Goal: Task Accomplishment & Management: Manage account settings

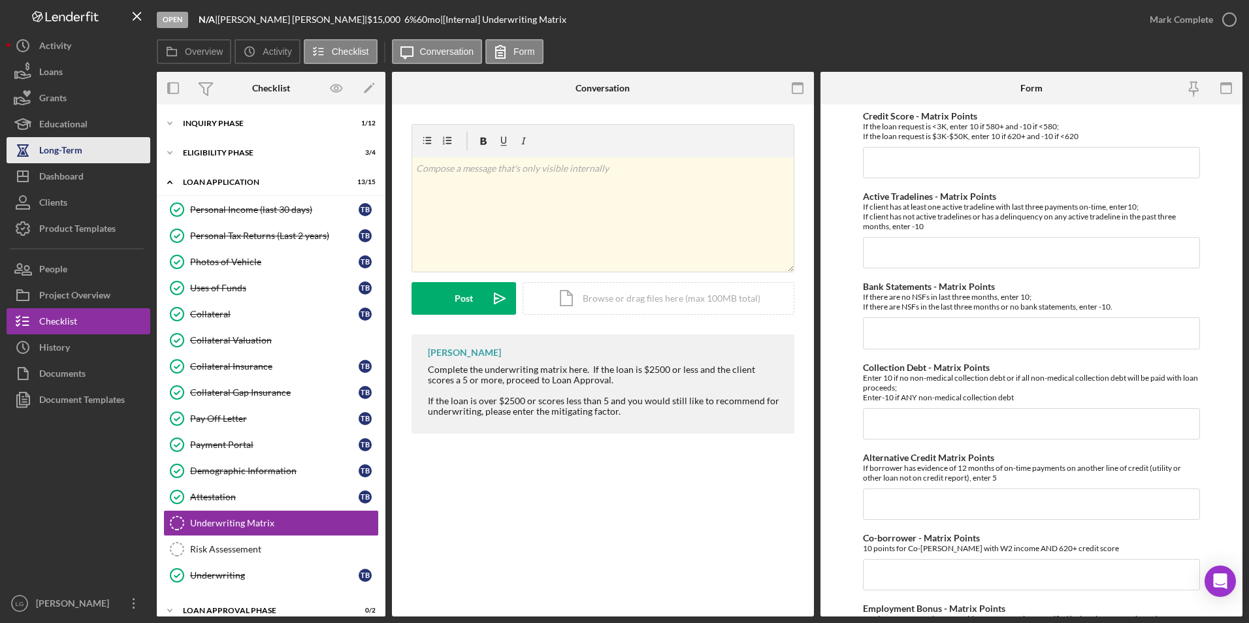
scroll to position [467, 0]
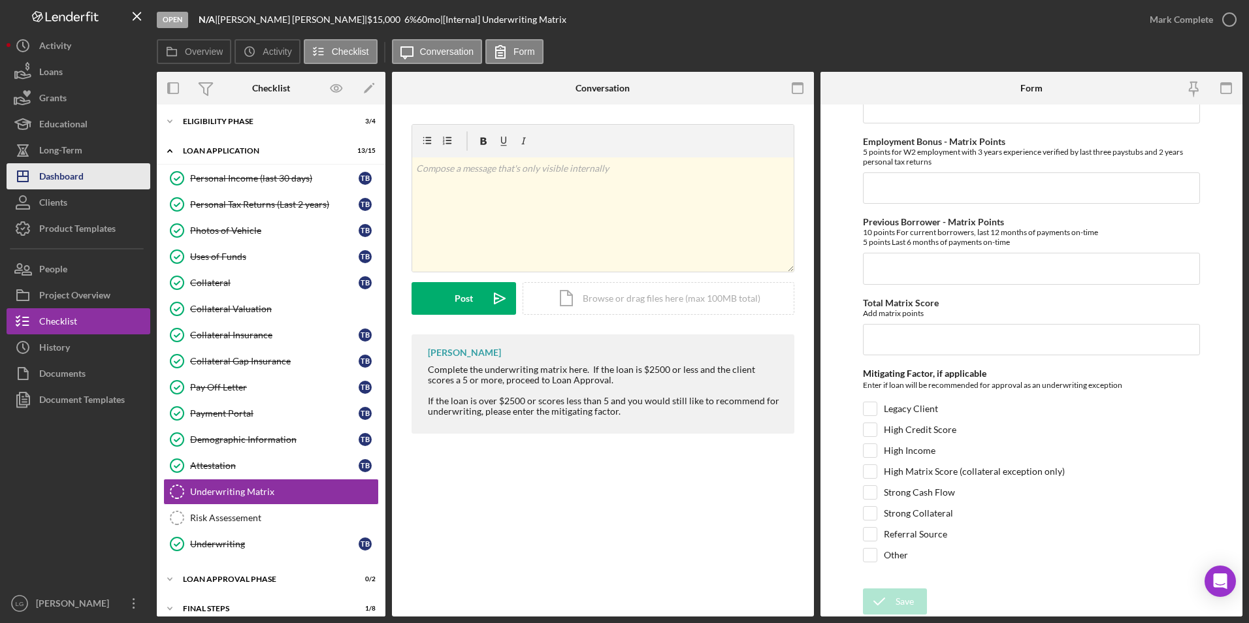
click at [54, 181] on div "Dashboard" at bounding box center [61, 177] width 44 height 29
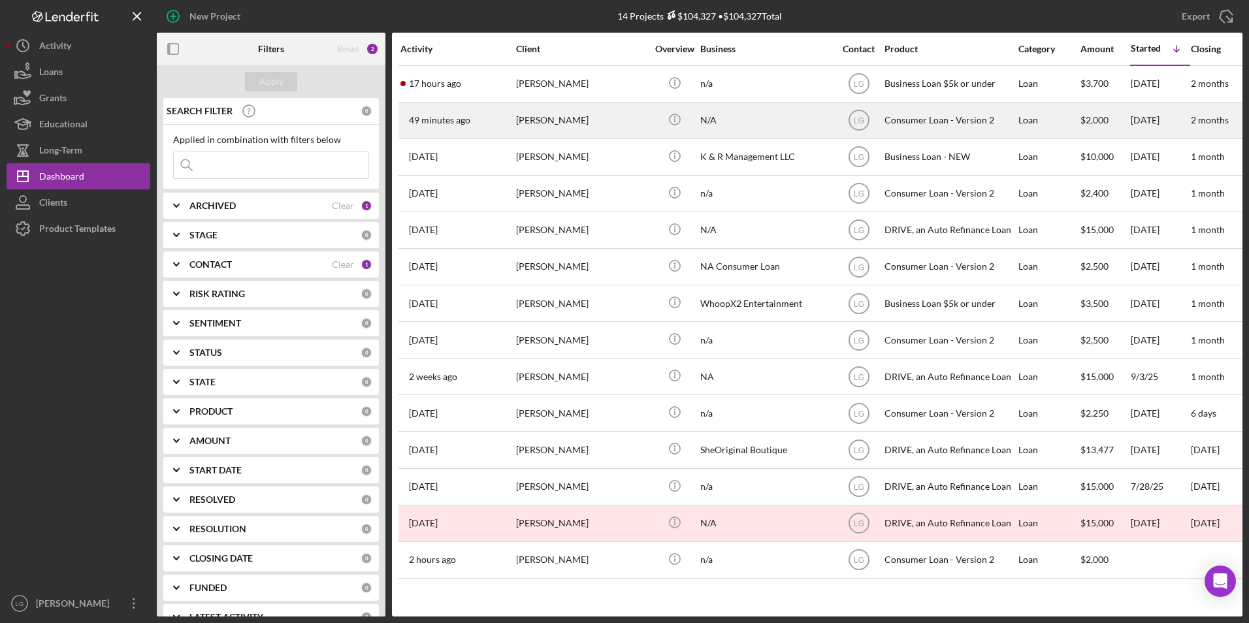
click at [572, 118] on div "Tammy Braden" at bounding box center [581, 120] width 131 height 35
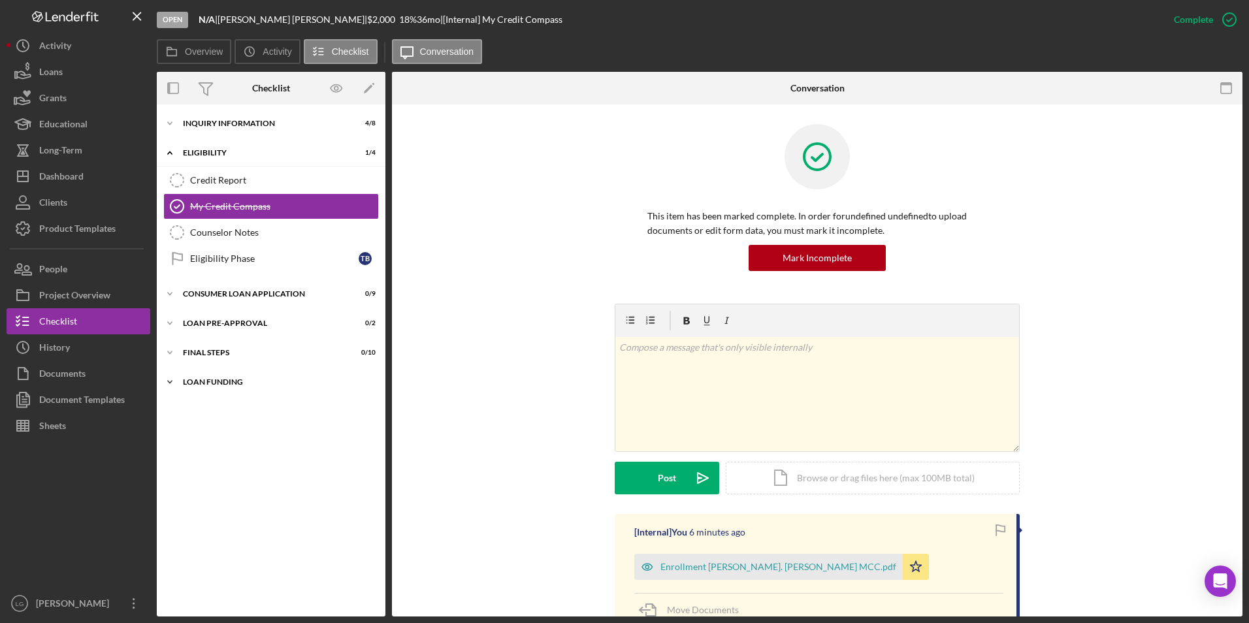
drag, startPoint x: 221, startPoint y: 375, endPoint x: 208, endPoint y: 350, distance: 28.6
click at [221, 374] on div "Icon/Expander Loan Funding 0 / 1" at bounding box center [271, 382] width 229 height 26
click at [207, 346] on div "Icon/Expander FINAL STEPS 0 / 10" at bounding box center [271, 353] width 229 height 26
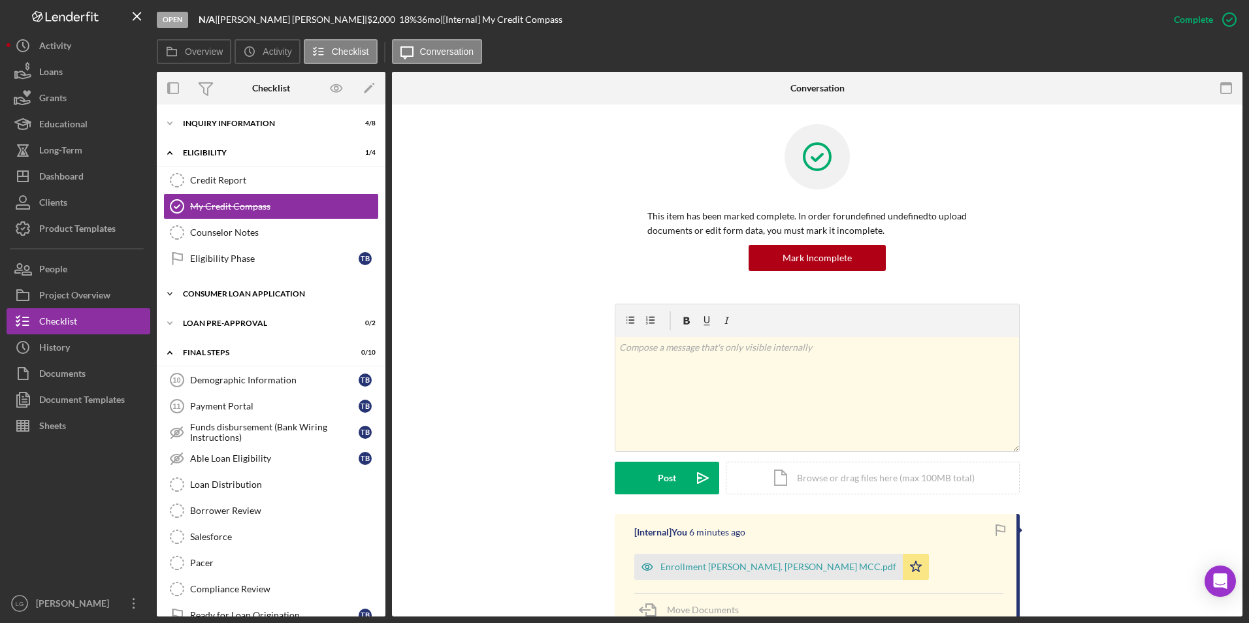
drag, startPoint x: 205, startPoint y: 320, endPoint x: 205, endPoint y: 304, distance: 16.3
click at [205, 314] on div "Icon/Expander Loan Pre-Approval 0 / 2" at bounding box center [271, 323] width 229 height 26
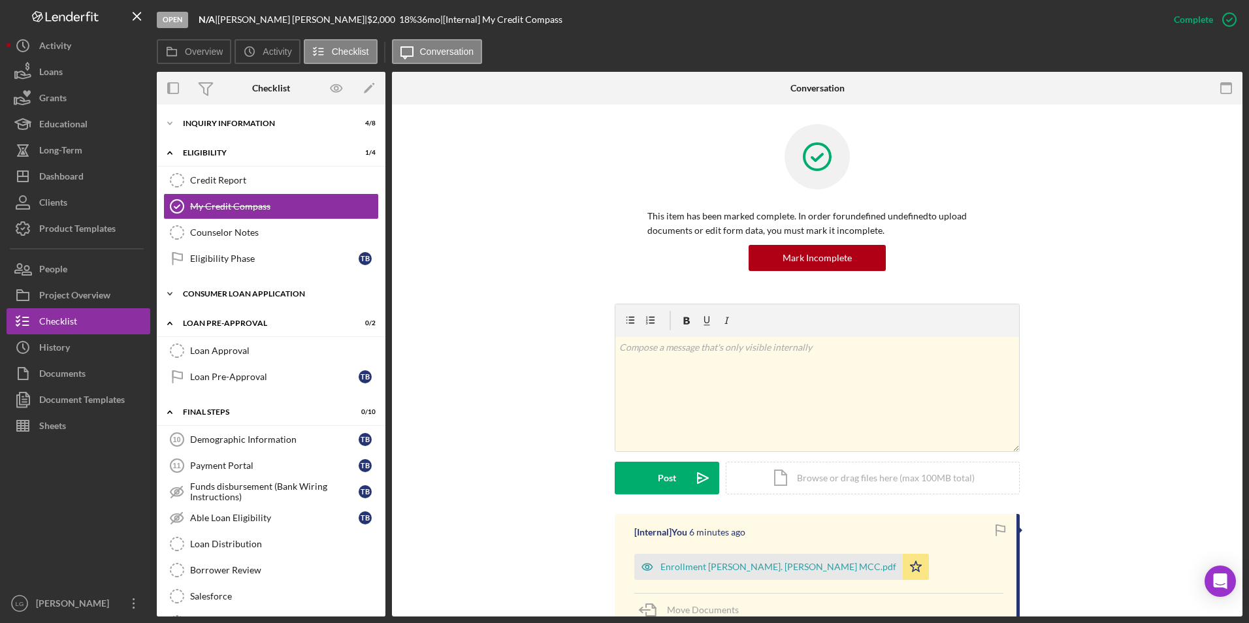
click at [205, 287] on div "Icon/Expander Consumer Loan Application 0 / 9" at bounding box center [271, 294] width 229 height 26
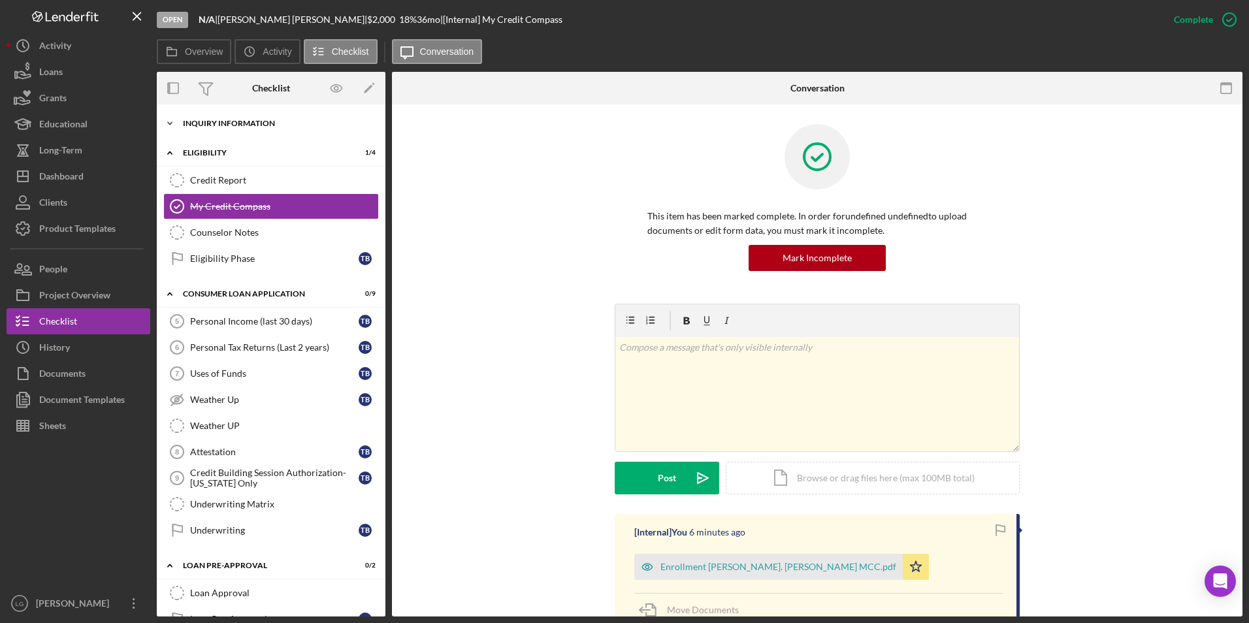
click at [203, 122] on div "Inquiry Information" at bounding box center [276, 124] width 186 height 8
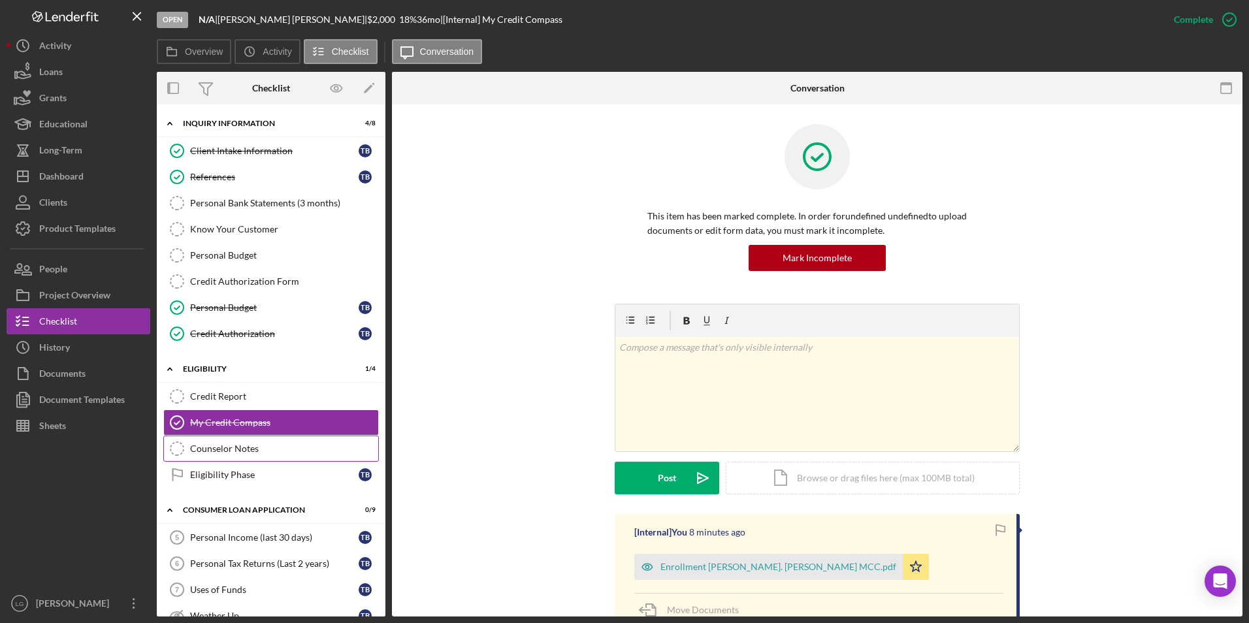
scroll to position [131, 0]
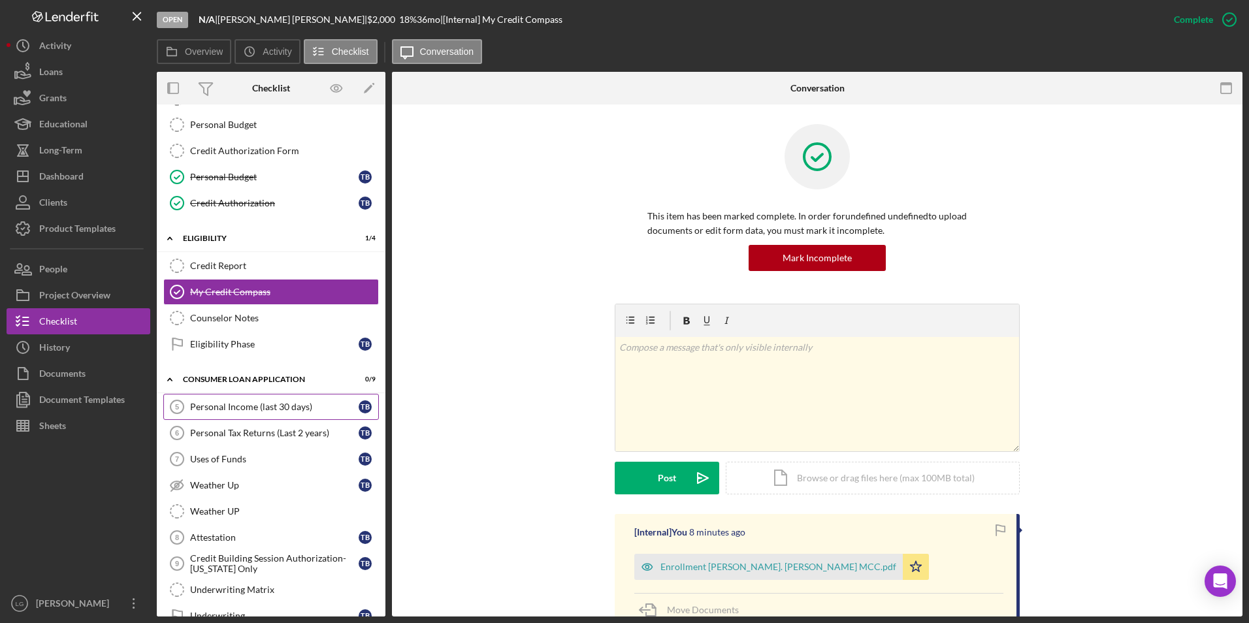
click at [284, 402] on div "Personal Income (last 30 days)" at bounding box center [274, 407] width 169 height 10
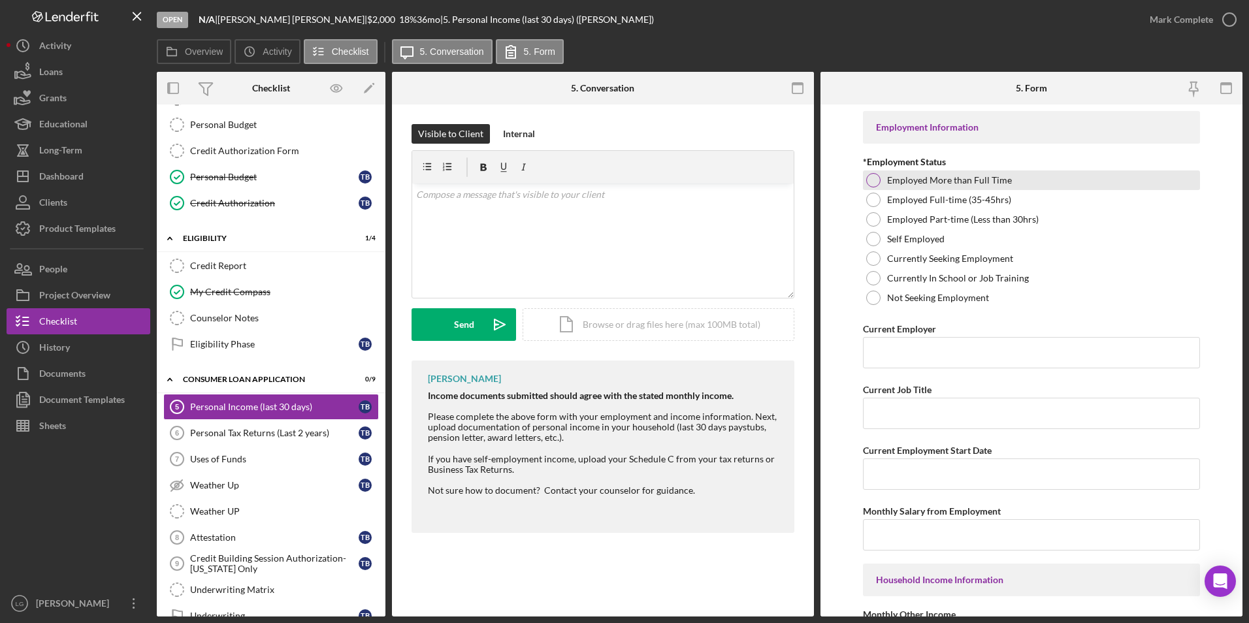
click at [870, 175] on div at bounding box center [873, 180] width 14 height 14
click at [913, 352] on input "Current Employer" at bounding box center [1032, 352] width 338 height 31
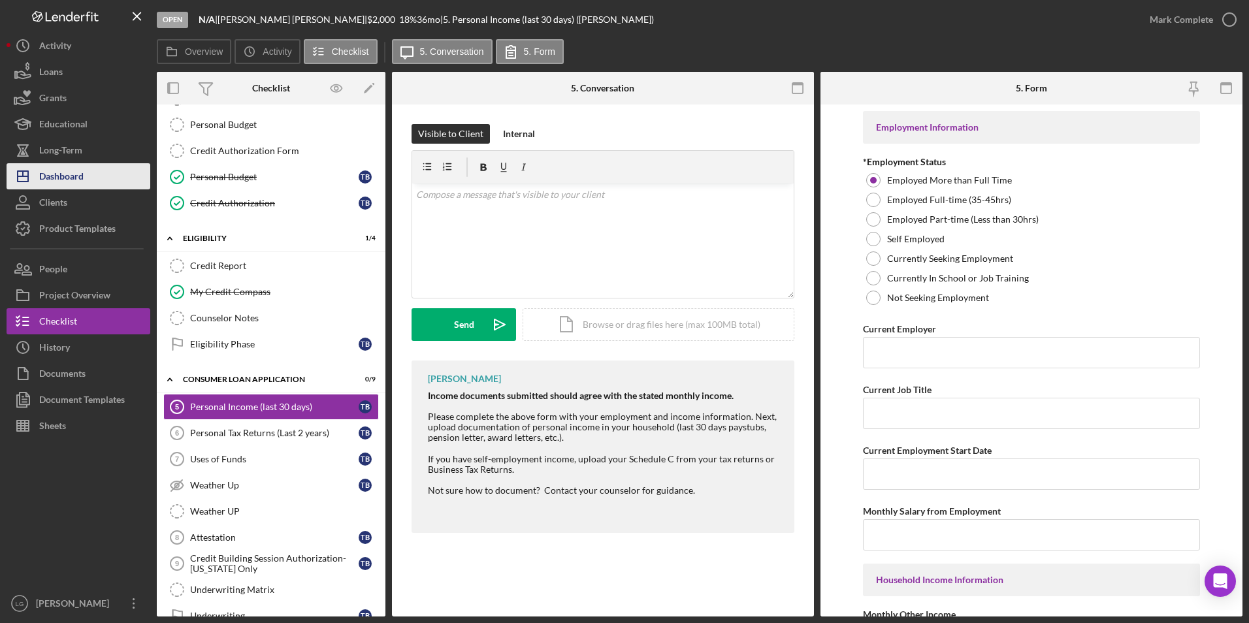
click at [56, 182] on div "Dashboard" at bounding box center [61, 177] width 44 height 29
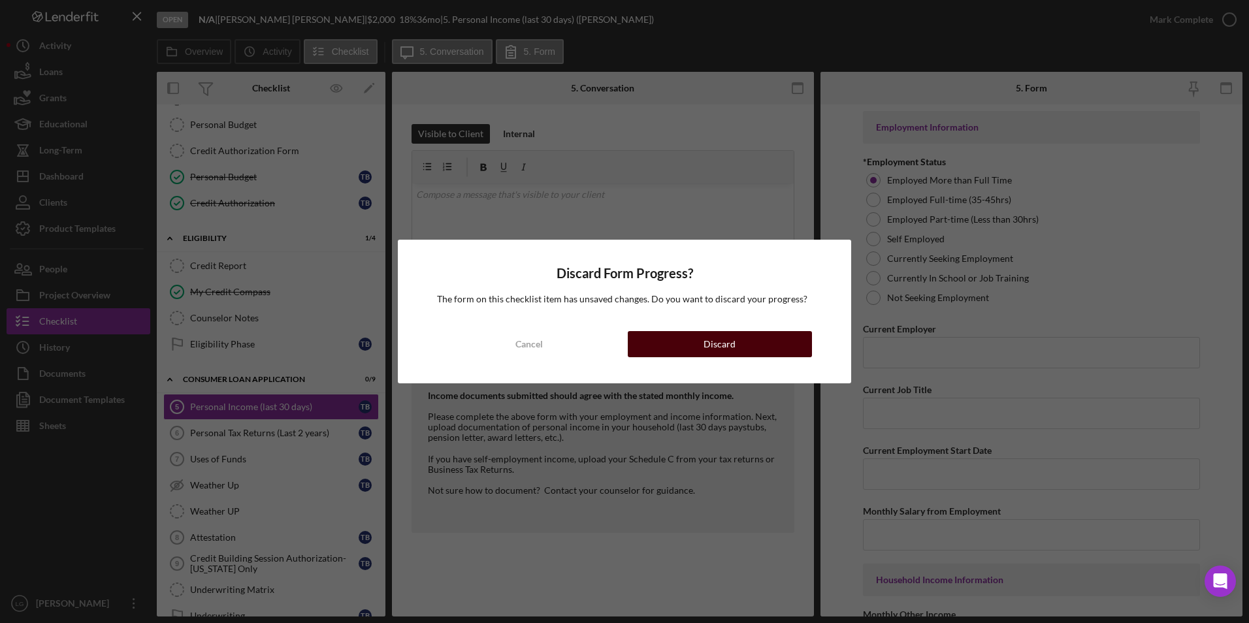
click at [734, 342] on div "Discard" at bounding box center [720, 344] width 32 height 26
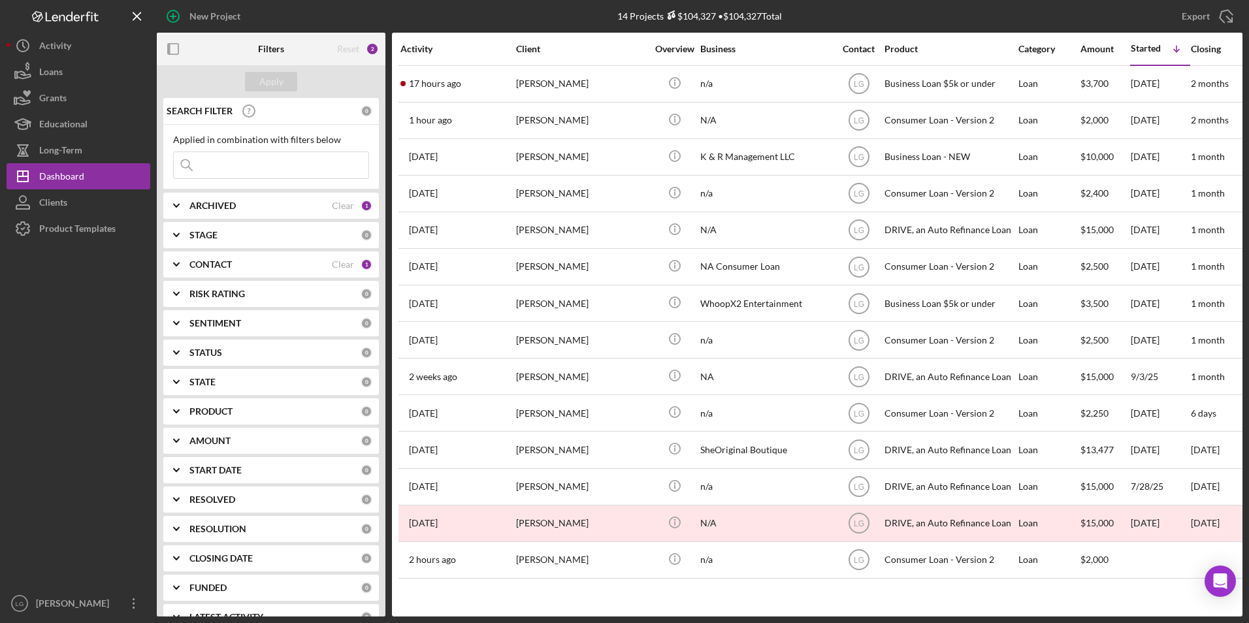
click at [174, 18] on icon "button" at bounding box center [173, 16] width 7 height 7
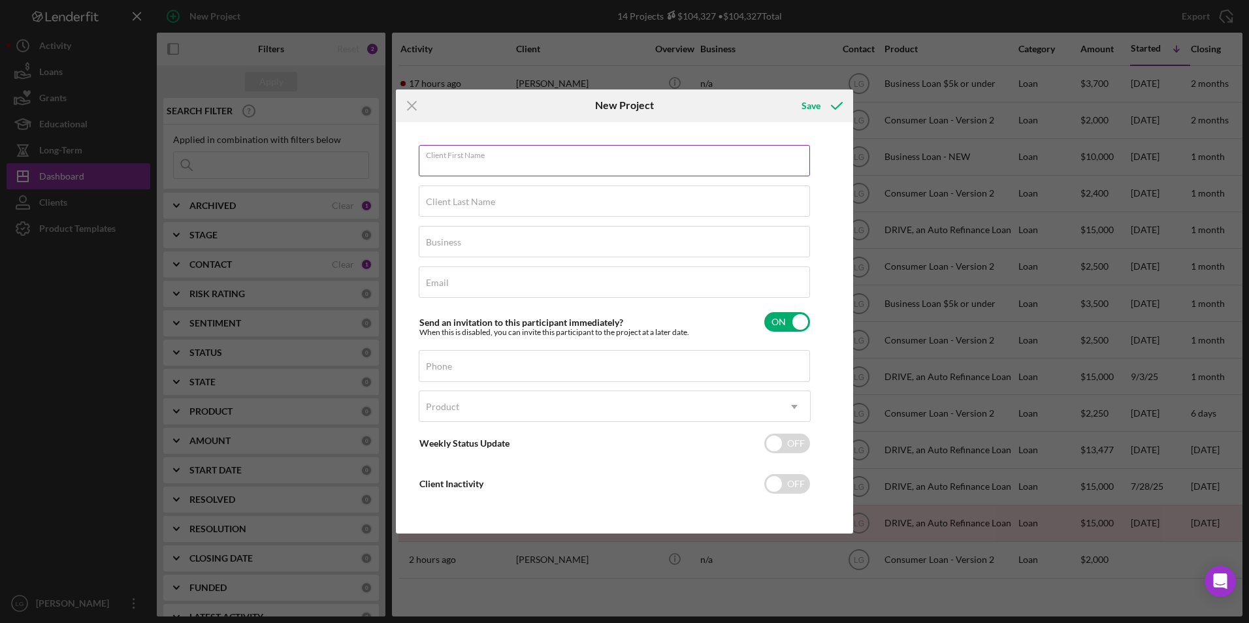
click at [503, 161] on input "Client First Name" at bounding box center [614, 160] width 391 height 31
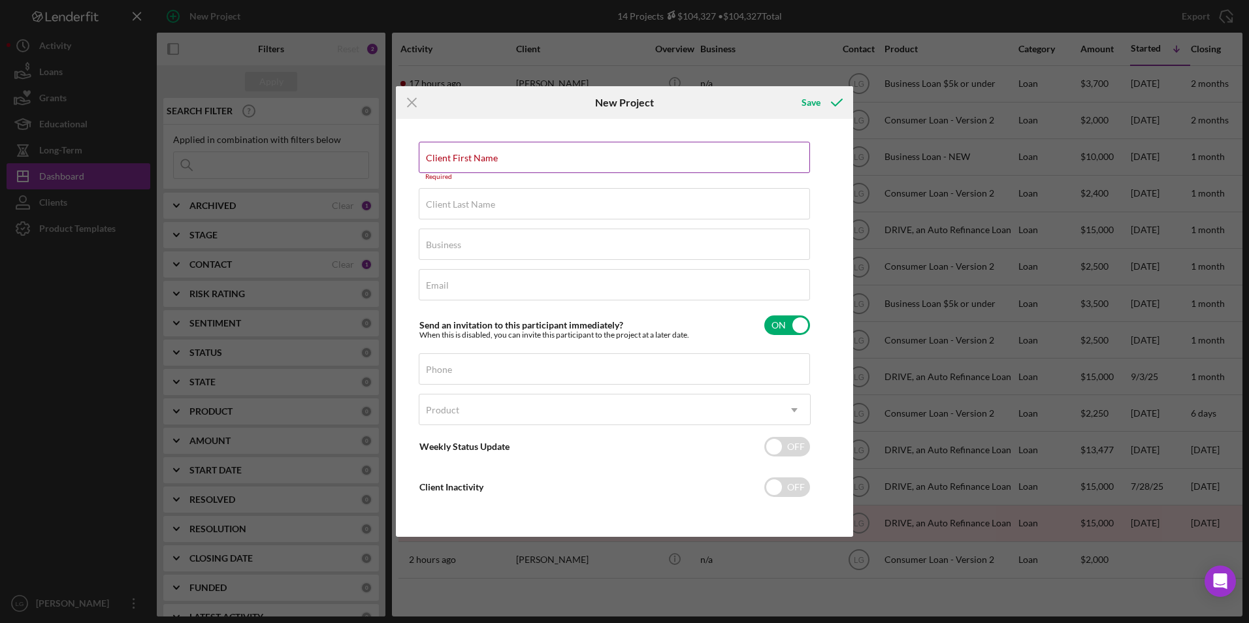
click at [498, 161] on label "Client First Name" at bounding box center [462, 158] width 72 height 10
click at [595, 161] on input "Client First Name" at bounding box center [614, 157] width 391 height 31
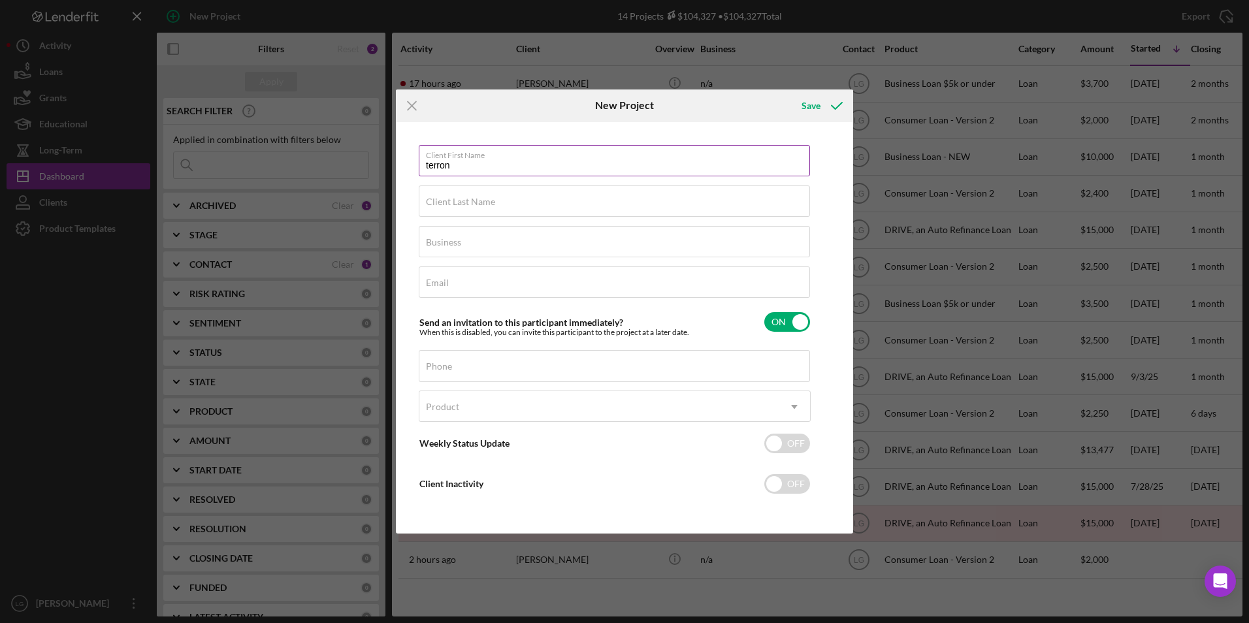
type input "terron"
type input "C"
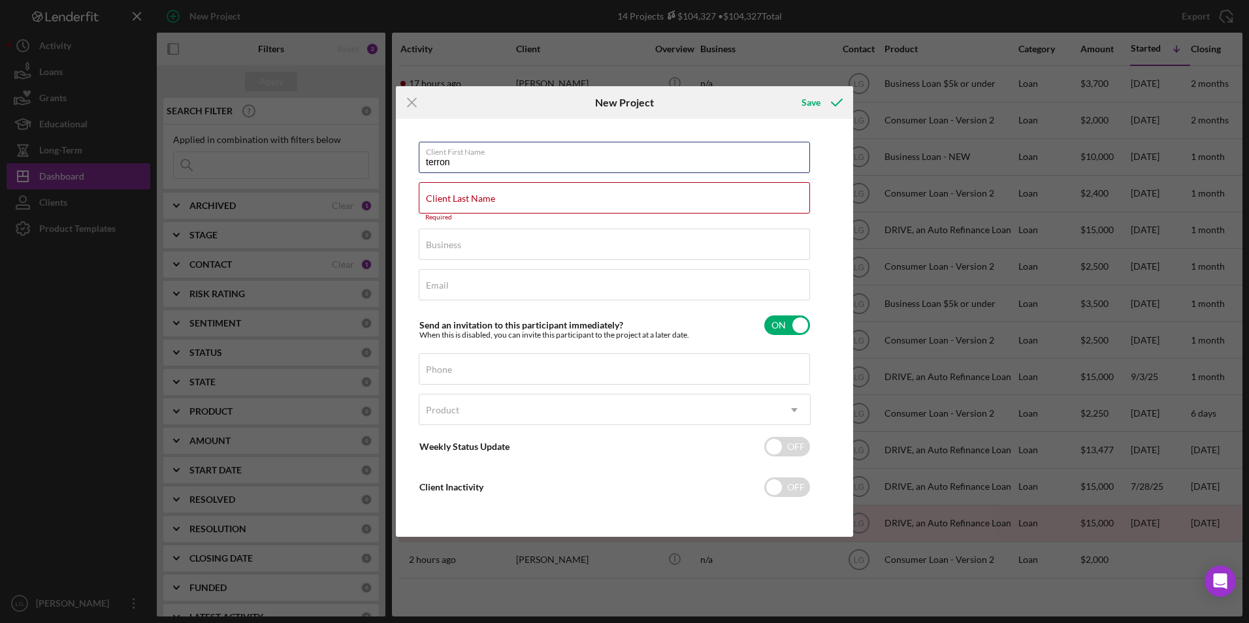
drag, startPoint x: 486, startPoint y: 160, endPoint x: 332, endPoint y: 177, distance: 155.1
click at [336, 165] on div "Icon/Menu Close New Project Save Client First Name terron Client Last Name Requ…" at bounding box center [624, 311] width 1249 height 623
type input "Terron"
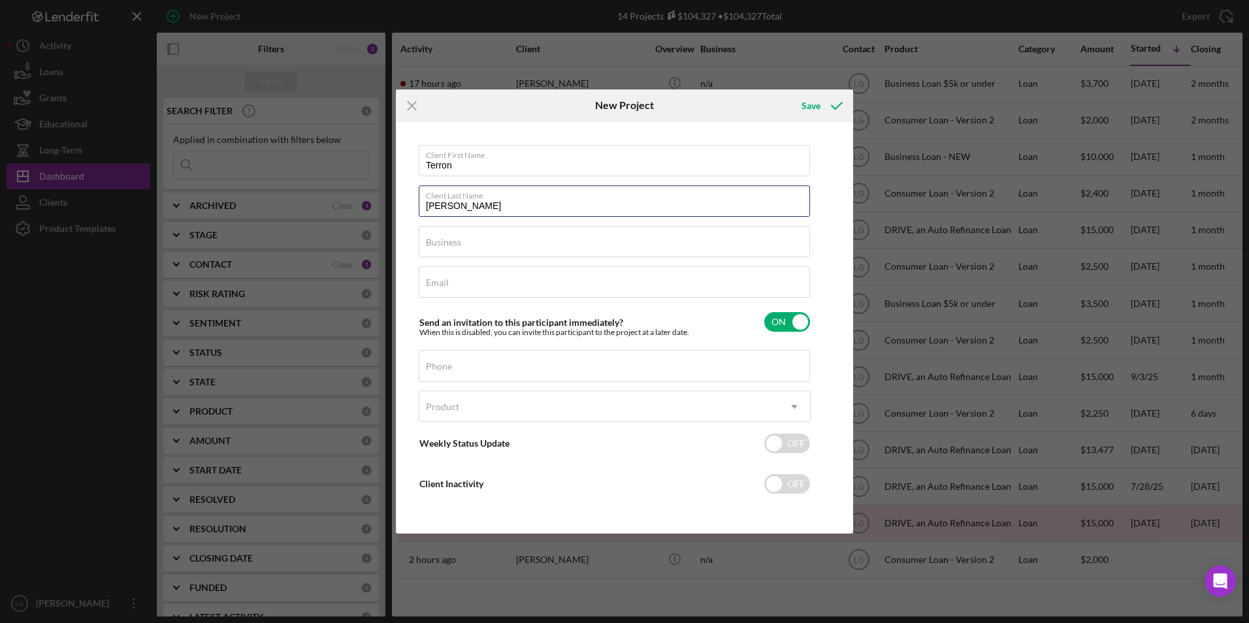
type input "Carter"
type input "n/a"
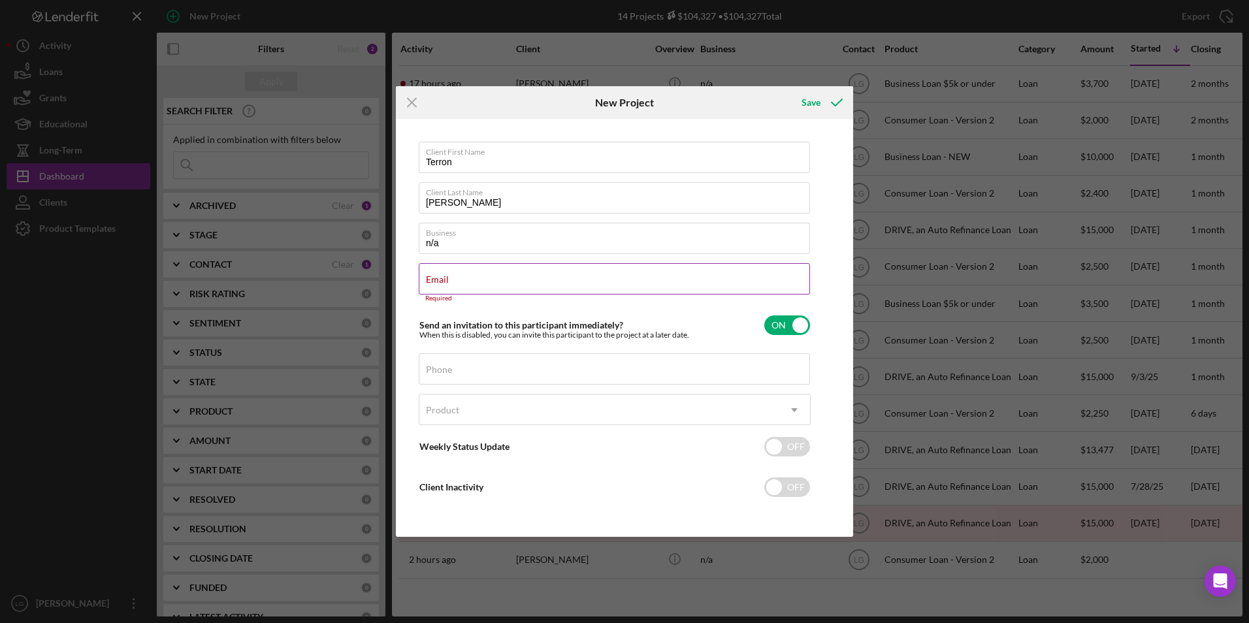
click at [455, 279] on div "Email Required" at bounding box center [615, 282] width 392 height 39
paste input "tec3556@gmail.com"
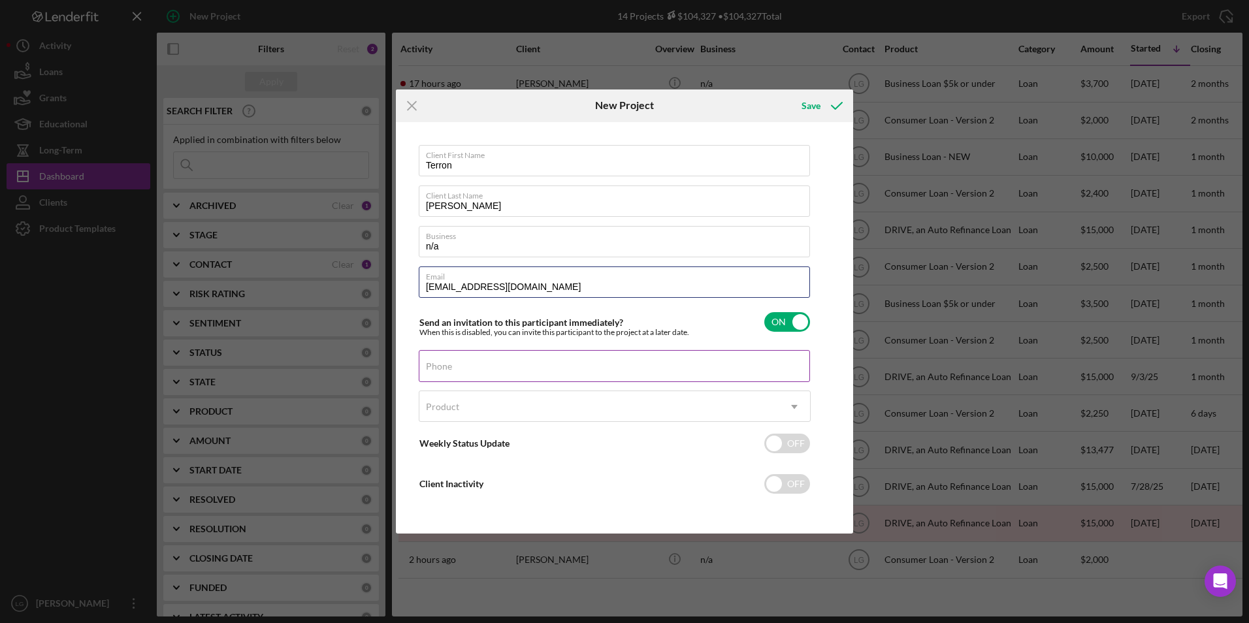
type input "tec3556@gmail.com"
click at [459, 376] on input "Phone" at bounding box center [614, 365] width 391 height 31
click at [483, 357] on div "Phone" at bounding box center [615, 366] width 392 height 33
drag, startPoint x: 483, startPoint y: 357, endPoint x: 445, endPoint y: 367, distance: 39.3
click at [445, 367] on label "Phone" at bounding box center [439, 366] width 26 height 10
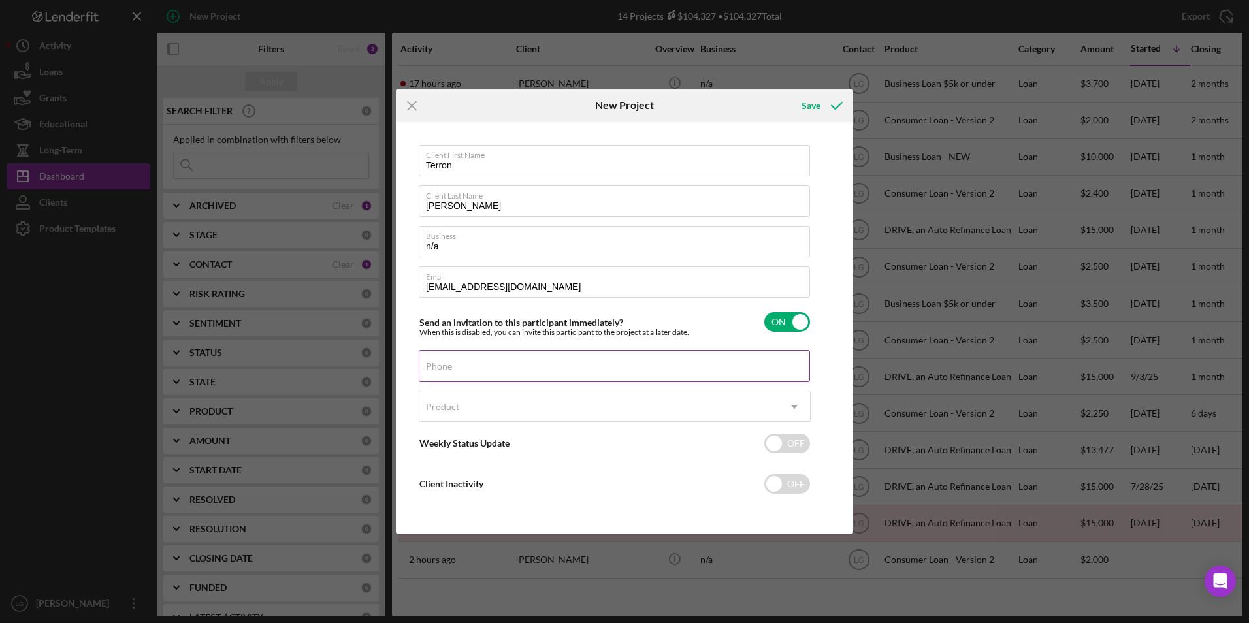
click at [445, 367] on input "Phone" at bounding box center [614, 365] width 391 height 31
paste input "(314) 764-1131"
type input "(314) 764-1131"
click at [454, 403] on div "Product" at bounding box center [442, 407] width 33 height 10
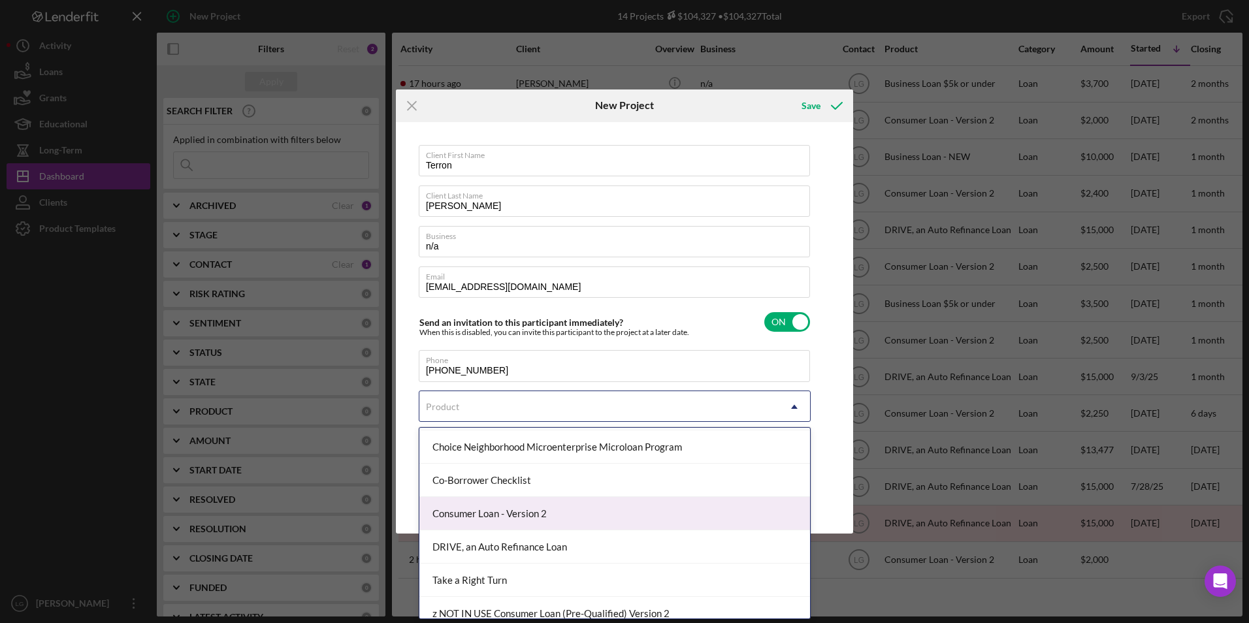
scroll to position [242, 0]
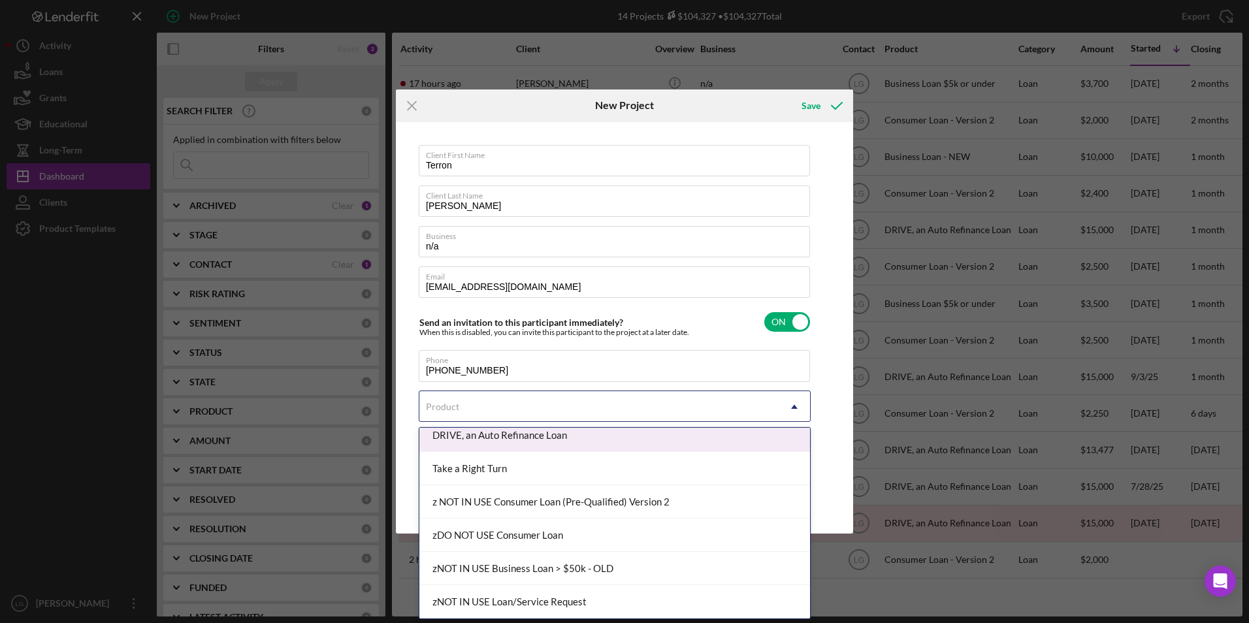
click at [514, 438] on div "DRIVE, an Auto Refinance Loan" at bounding box center [614, 435] width 391 height 33
checkbox input "true"
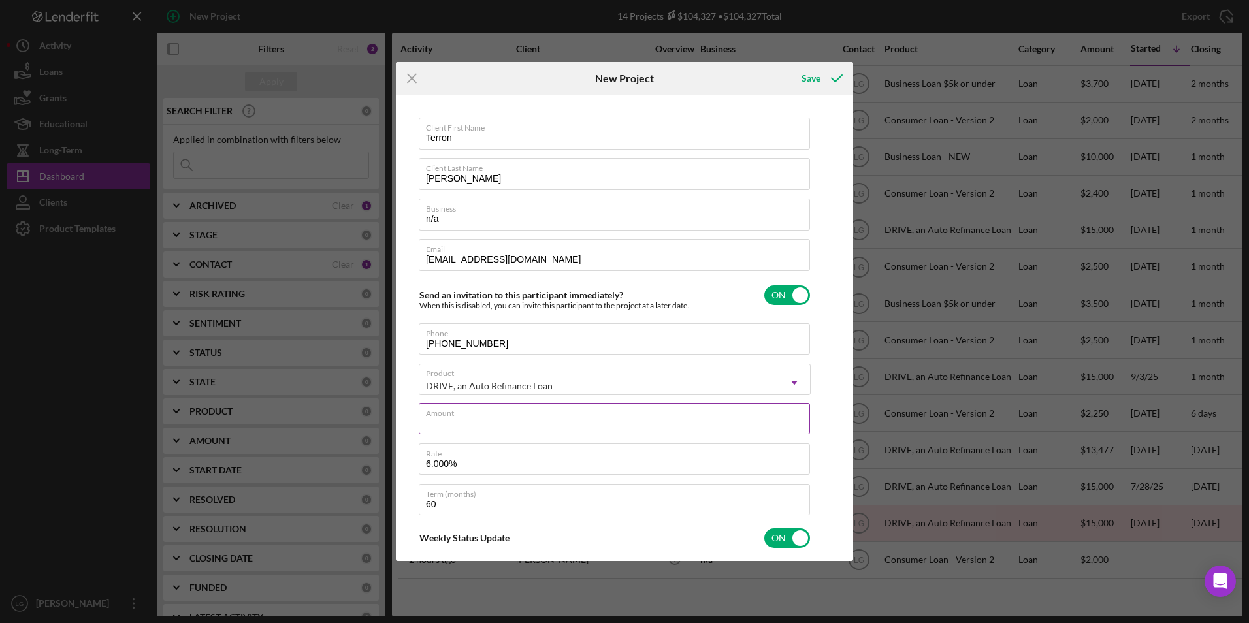
click at [463, 419] on input "Amount" at bounding box center [614, 418] width 391 height 31
click at [471, 418] on label "Amount" at bounding box center [618, 411] width 384 height 14
click at [471, 418] on input "Amount" at bounding box center [614, 418] width 391 height 31
type textarea "Thank you for your application to Justine PETERSEN! Please login to see what we…"
click at [486, 411] on div "Amount Required" at bounding box center [615, 422] width 392 height 39
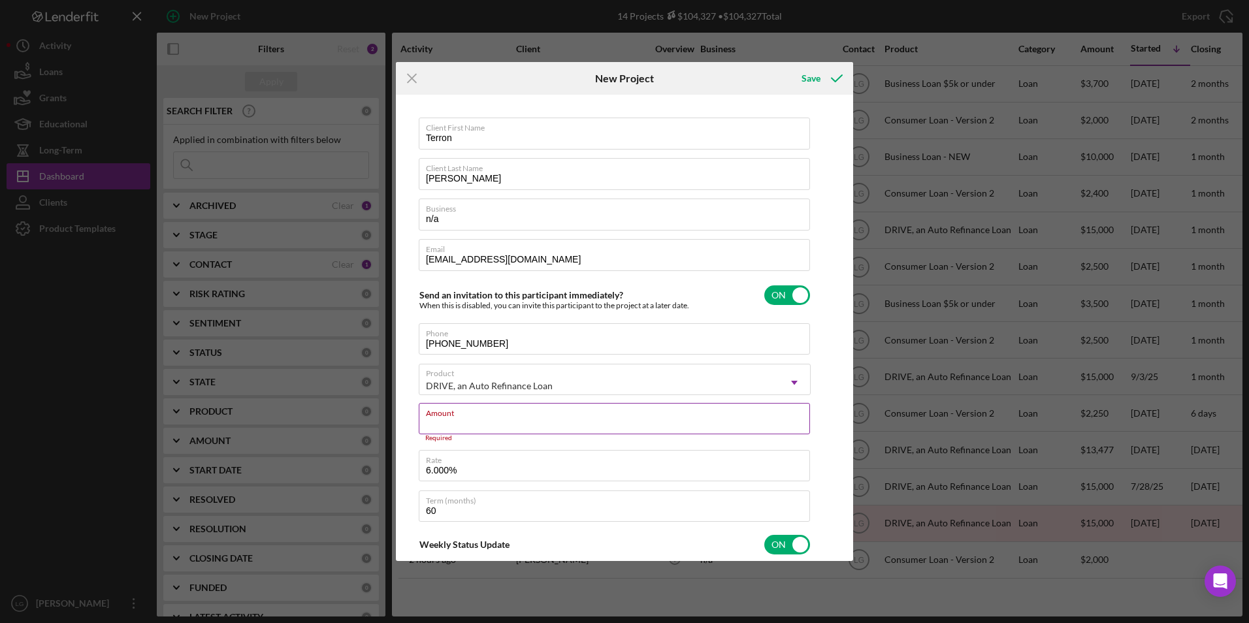
type input "$1"
type textarea "Thank you for your application to Justine PETERSEN! Please login to see what we…"
type input "$15"
type textarea "Thank you for your application to Justine PETERSEN! Please login to see what we…"
type input "$150"
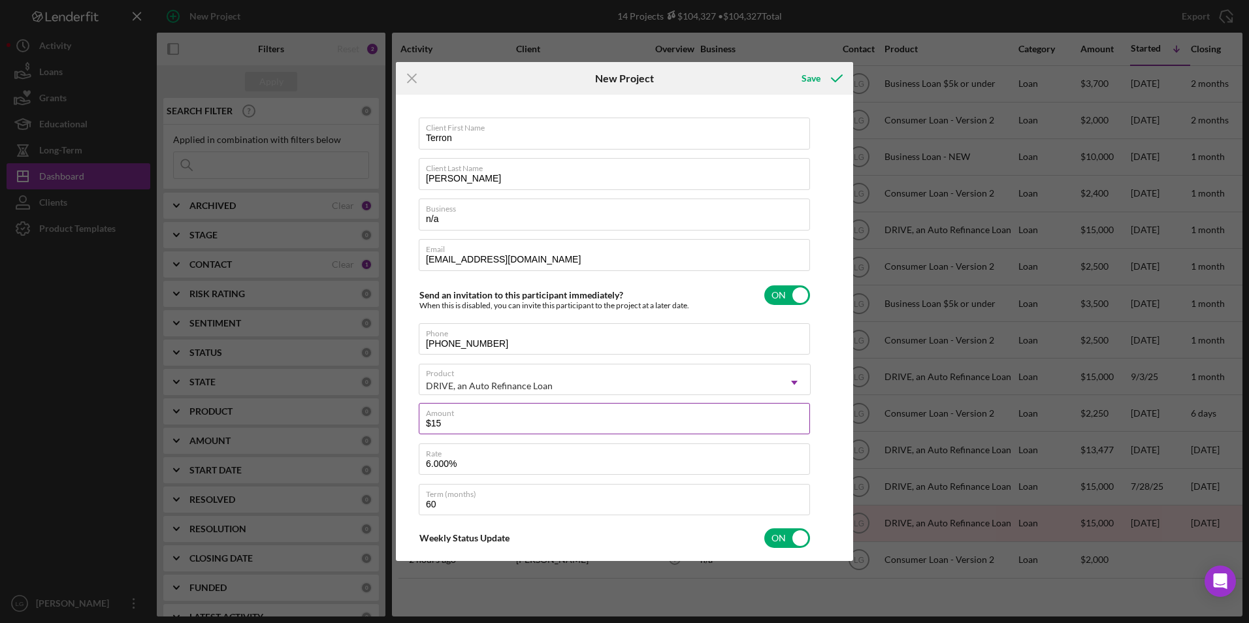
type textarea "Thank you for your application to Justine PETERSEN! Please login to see what we…"
type input "$1,500"
type textarea "Thank you for your application to Justine PETERSEN! Please login to see what we…"
type input "$15,000"
type textarea "Thank you for your application to Justine PETERSEN! Please login to see what we…"
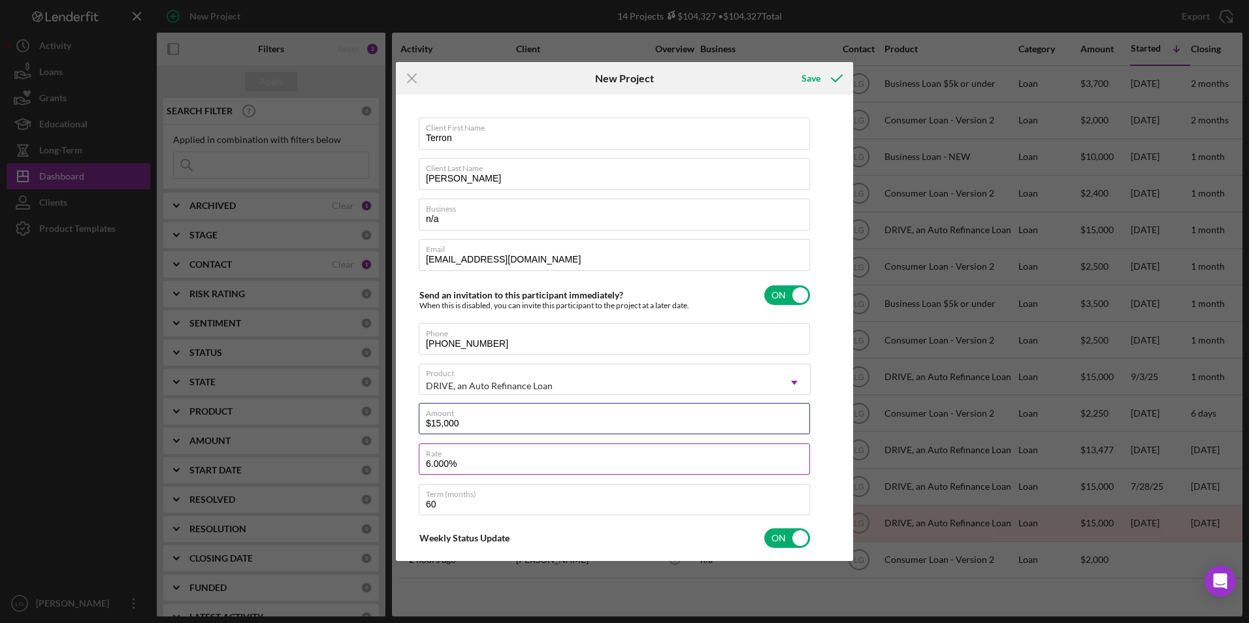
type input "$15,000"
type textarea "Thank you for your application to Justine PETERSEN! Please login to see what we…"
click at [429, 461] on input "6.000%" at bounding box center [614, 459] width 391 height 31
type input ".000%"
type textarea "Thank you for your application to Justine PETERSEN! Please login to see what we…"
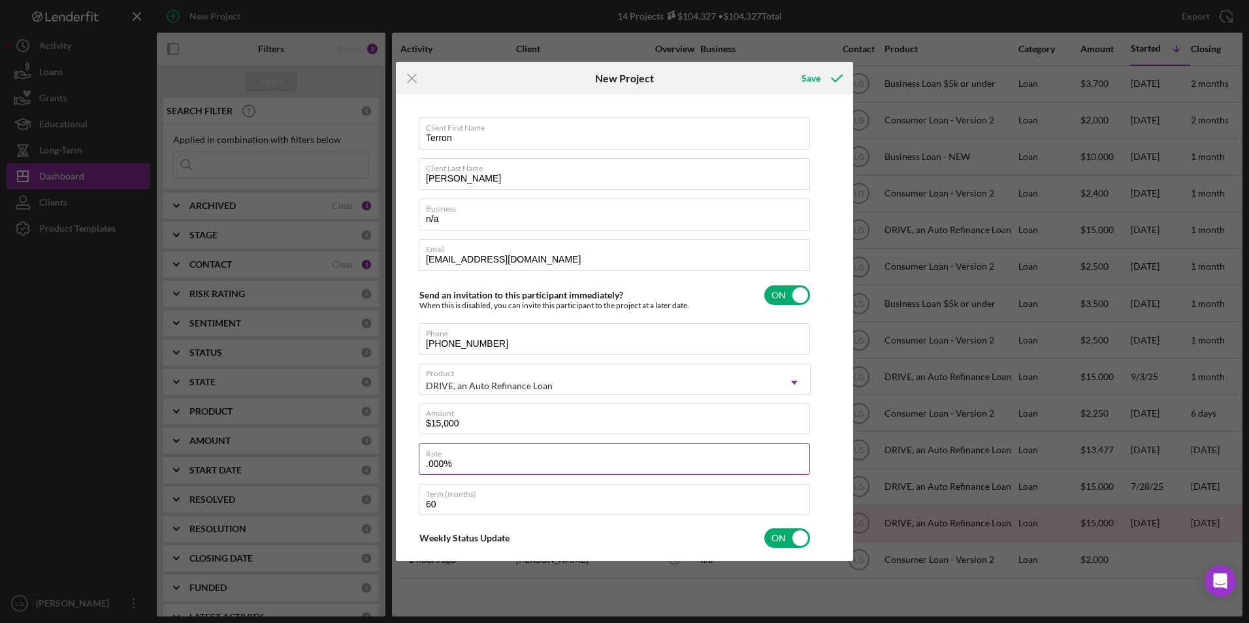
type input "8.000%"
type textarea "Thank you for your application to Justine PETERSEN! Please login to see what we…"
type input "8.000%"
type textarea "Thank you for your application to Justine PETERSEN! Please login to see what we…"
click at [602, 527] on div "Weekly Status Update ON" at bounding box center [615, 538] width 392 height 27
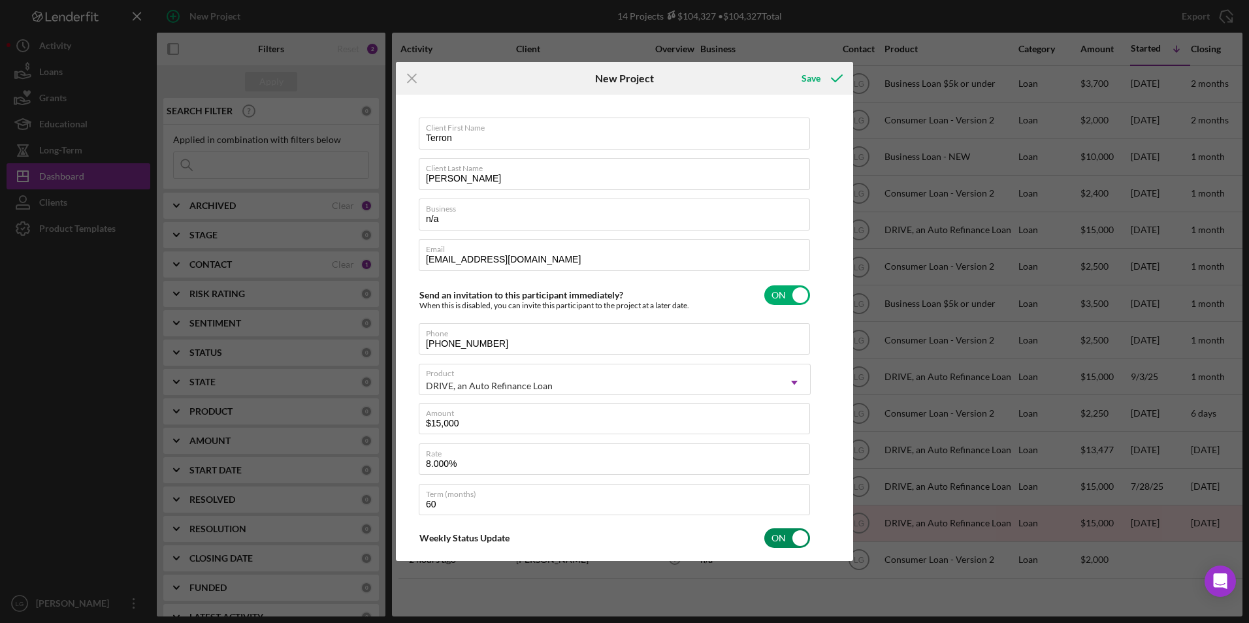
checkbox input "false"
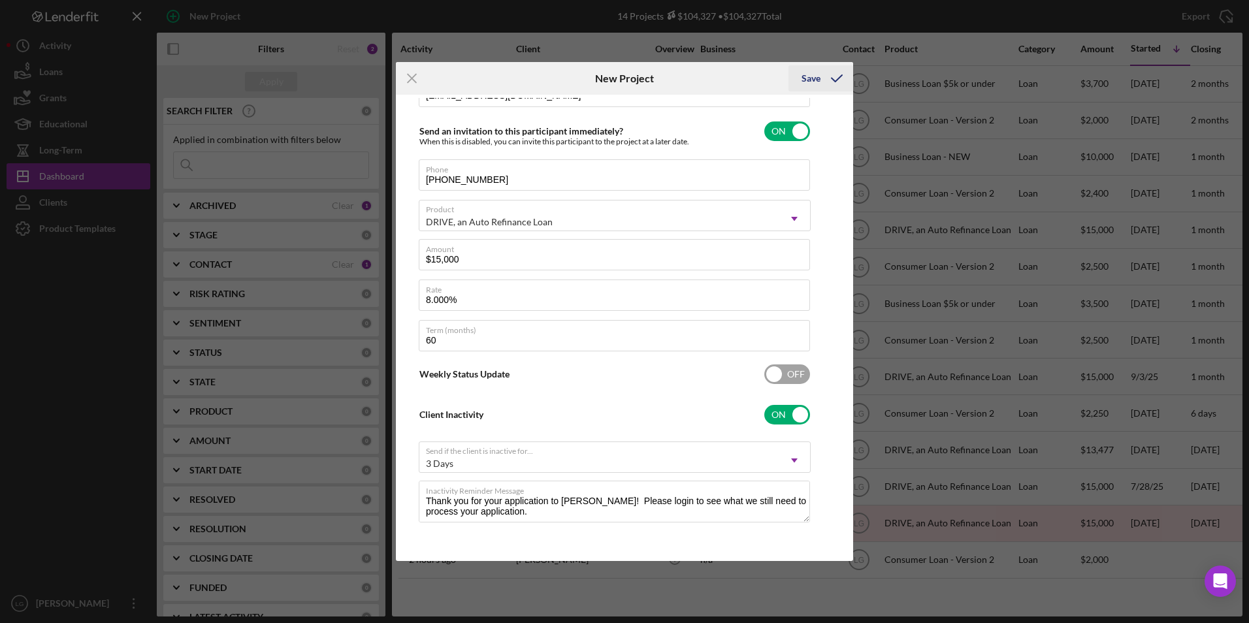
click at [809, 82] on div "Save" at bounding box center [811, 78] width 19 height 26
type textarea "Thank you for your application to Justine PETERSEN! Please login to see what we…"
checkbox input "false"
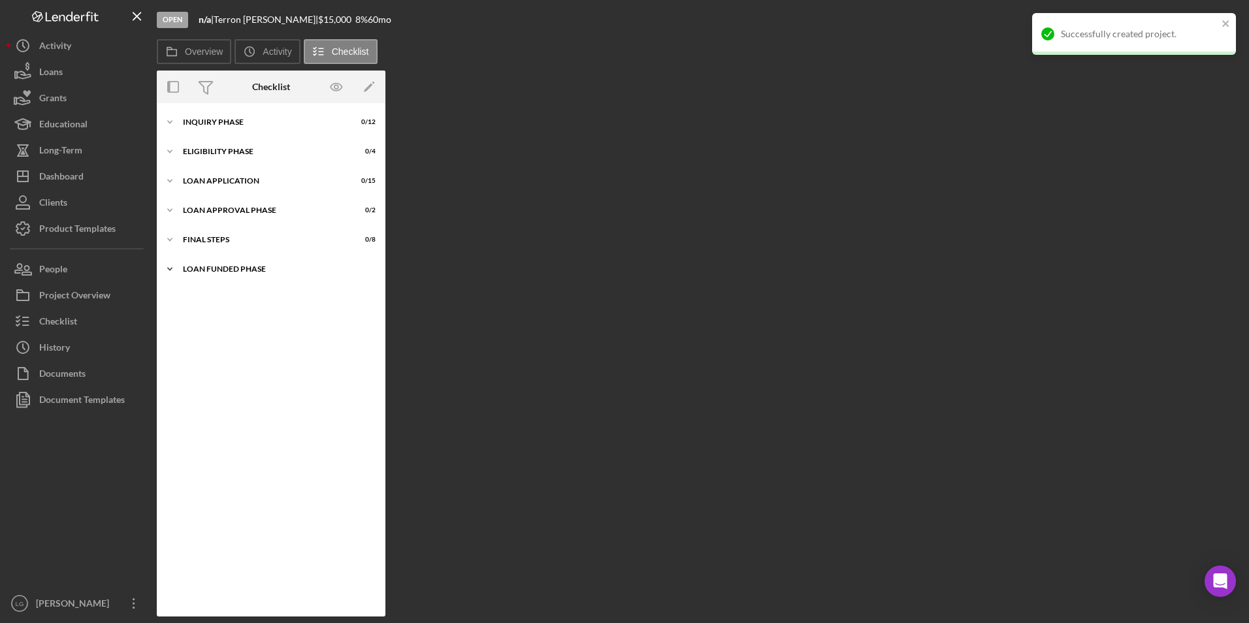
click at [207, 269] on div "Loan Funded Phase" at bounding box center [276, 269] width 186 height 8
click at [207, 243] on div "FINAL STEPS" at bounding box center [276, 240] width 186 height 8
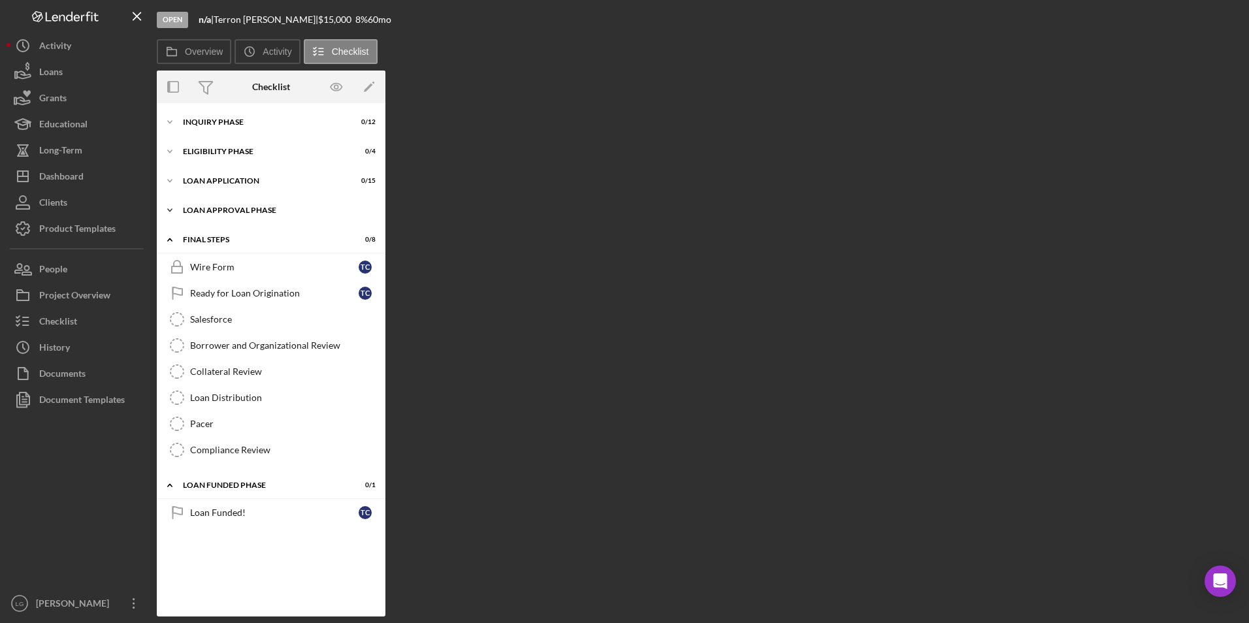
click at [210, 209] on div "Loan Approval Phase" at bounding box center [276, 210] width 186 height 8
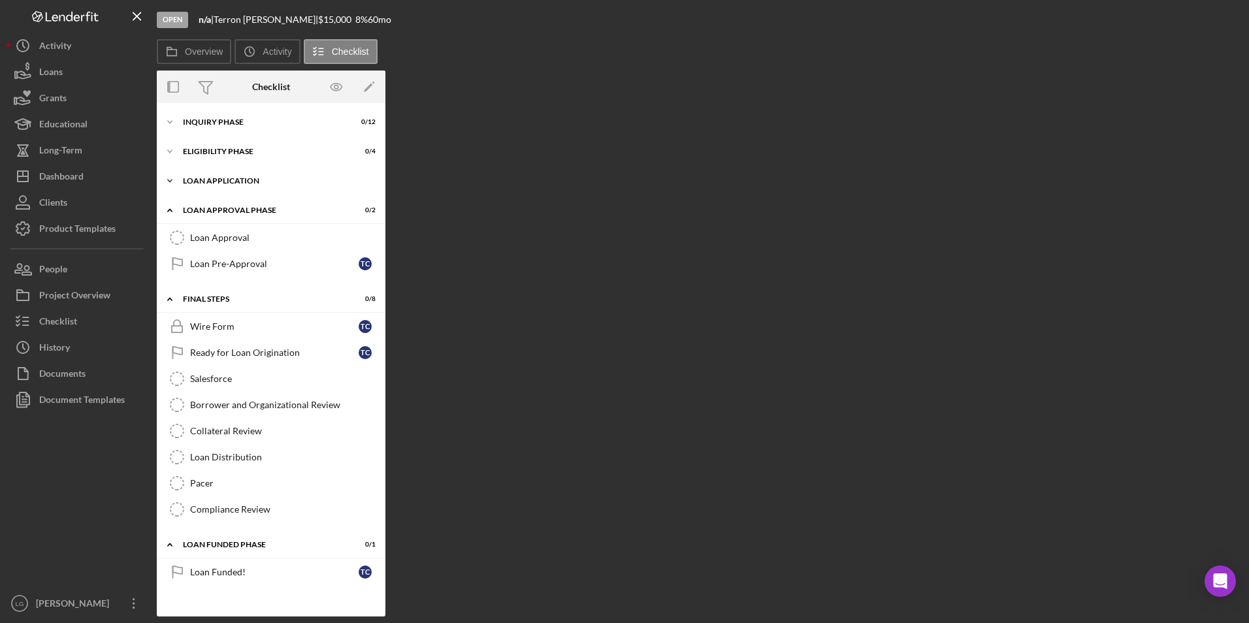
click at [209, 176] on div "Icon/Expander Loan Application 0 / 15" at bounding box center [271, 181] width 229 height 26
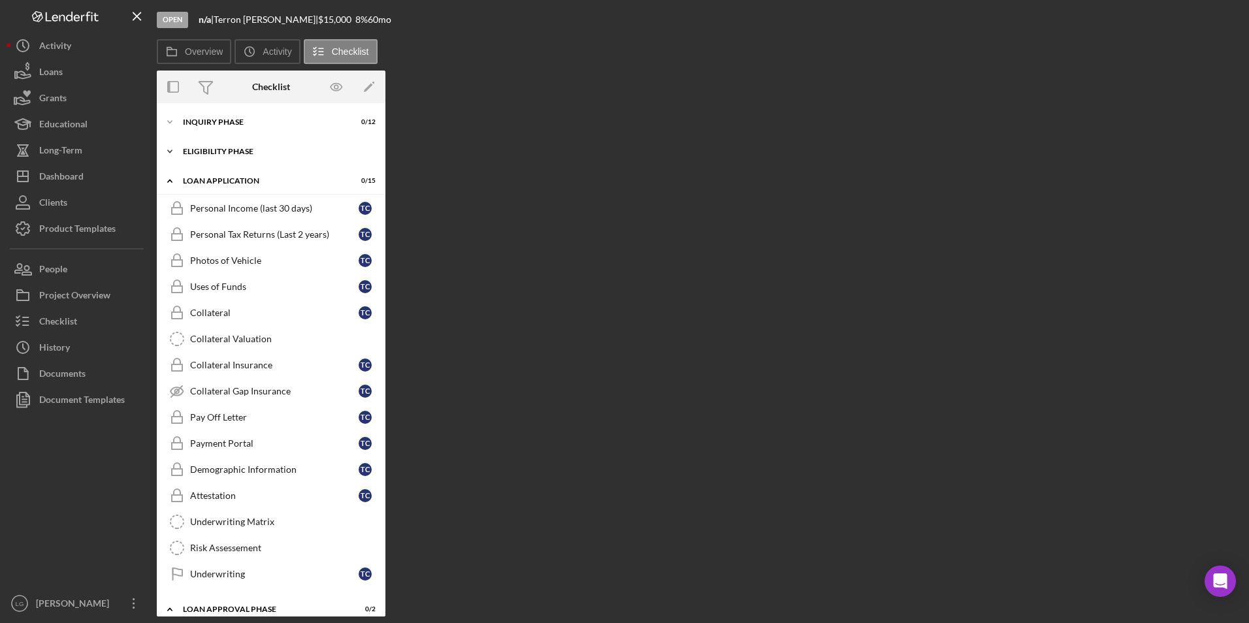
click at [211, 148] on div "Eligibility Phase" at bounding box center [276, 152] width 186 height 8
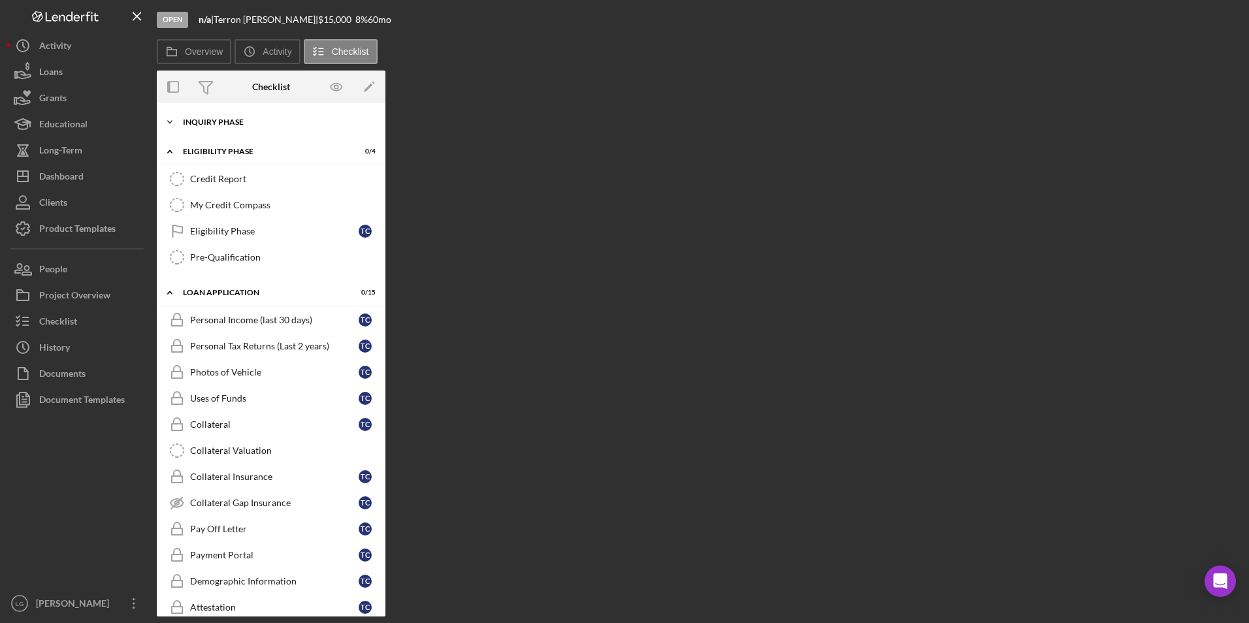
click at [212, 120] on div "Inquiry Phase" at bounding box center [276, 122] width 186 height 8
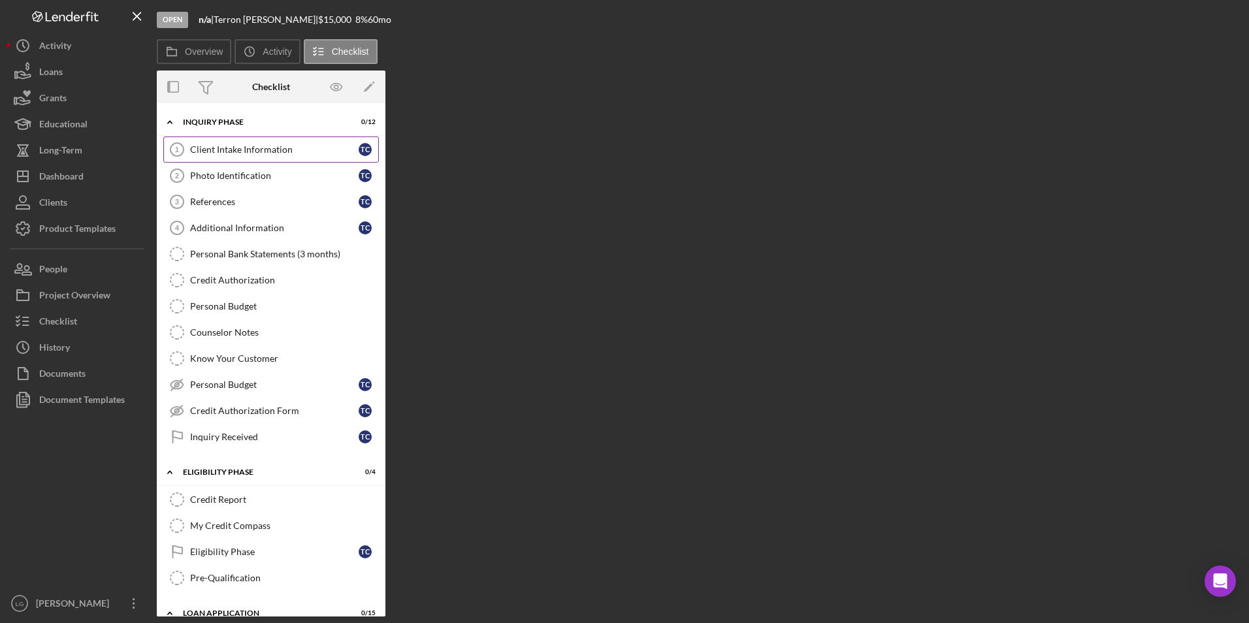
click at [245, 150] on div "Client Intake Information" at bounding box center [274, 149] width 169 height 10
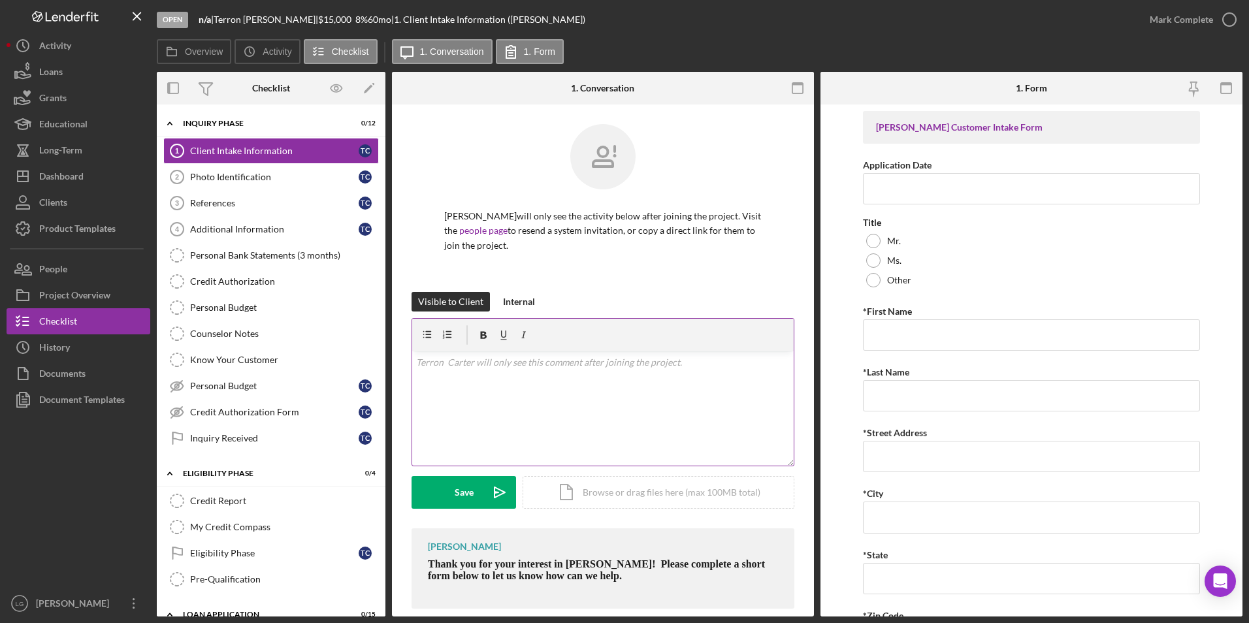
scroll to position [18, 0]
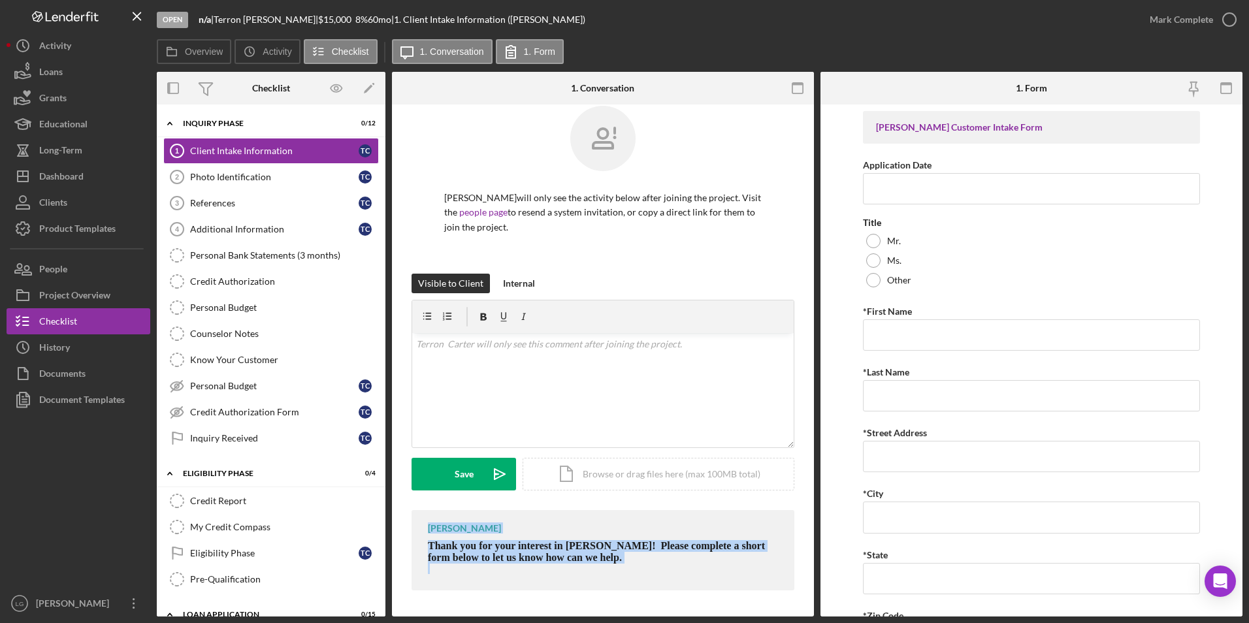
drag, startPoint x: 427, startPoint y: 529, endPoint x: 651, endPoint y: 571, distance: 228.1
click at [651, 571] on div "LaTrisha Gandy Thank you for your interest in Justine PETERSEN! Please complete…" at bounding box center [603, 550] width 383 height 80
drag, startPoint x: 651, startPoint y: 571, endPoint x: 539, endPoint y: 551, distance: 114.2
copy div "LaTrisha Gandy Thank you for your interest in Justine PETERSEN! Please complete…"
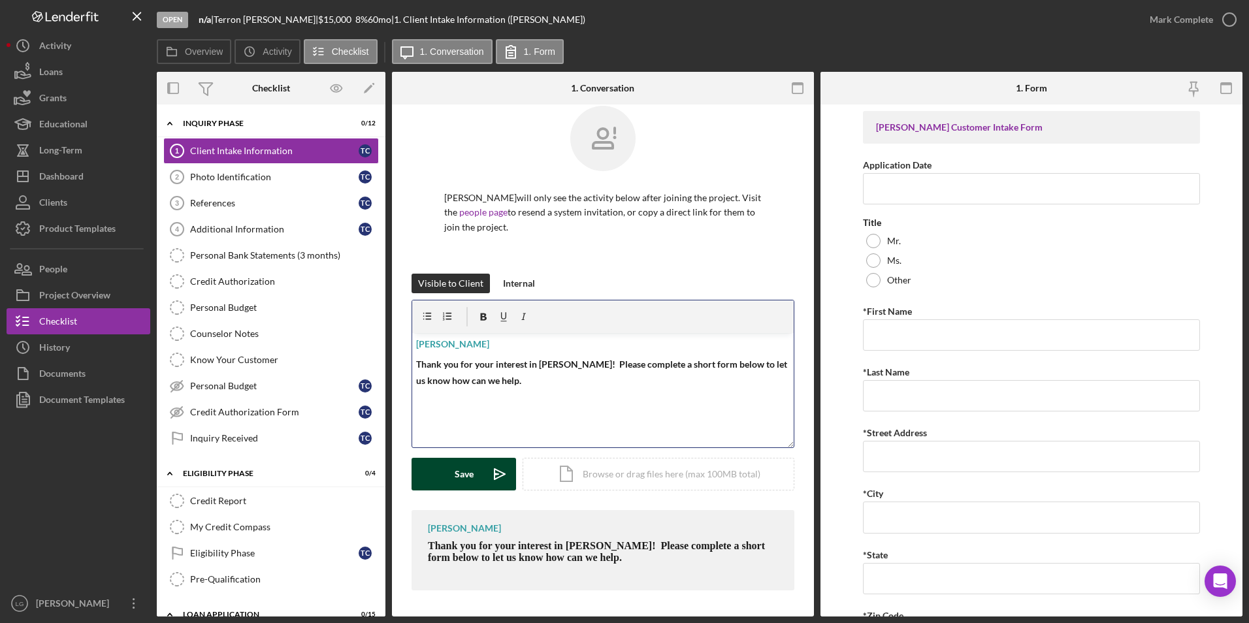
click at [469, 474] on div "Save" at bounding box center [464, 474] width 19 height 33
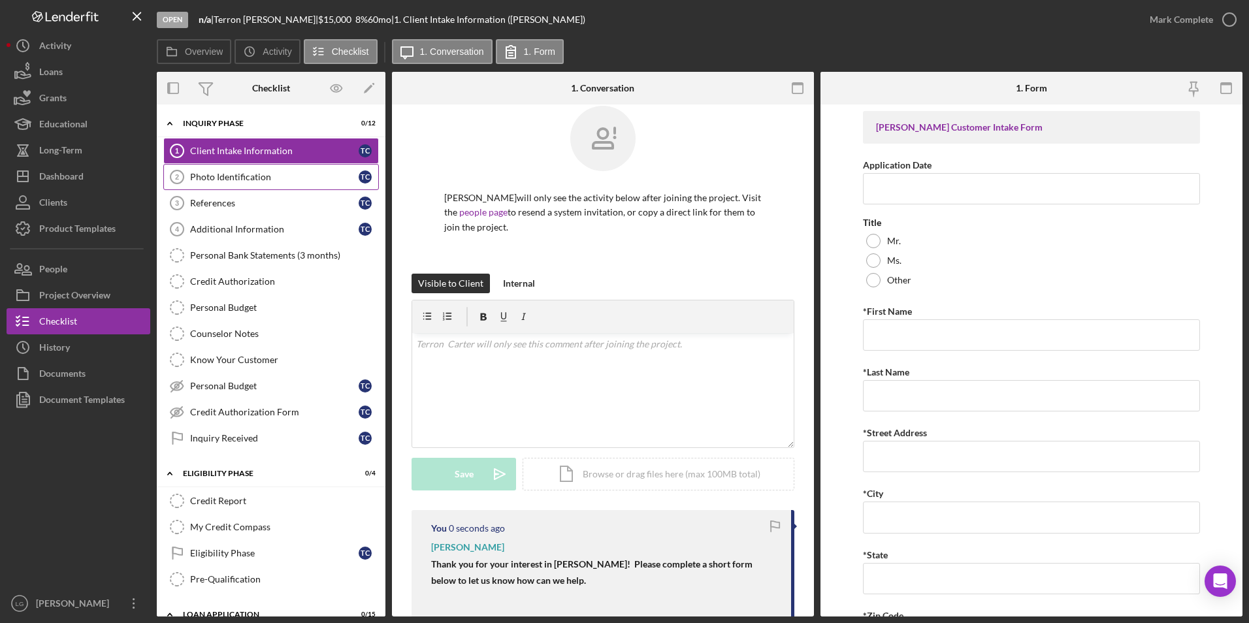
click at [269, 178] on div "Photo Identification" at bounding box center [274, 177] width 169 height 10
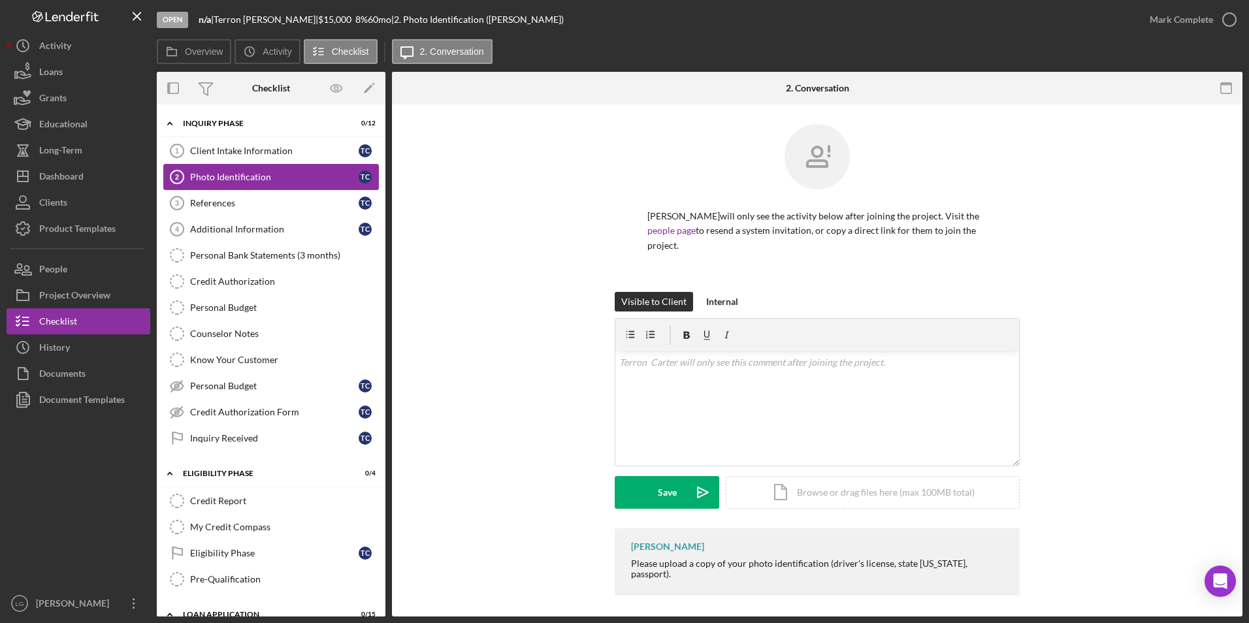
click at [210, 189] on link "Photo Identification 2 Photo Identification T C" at bounding box center [271, 177] width 216 height 26
click at [222, 203] on div "References" at bounding box center [274, 203] width 169 height 10
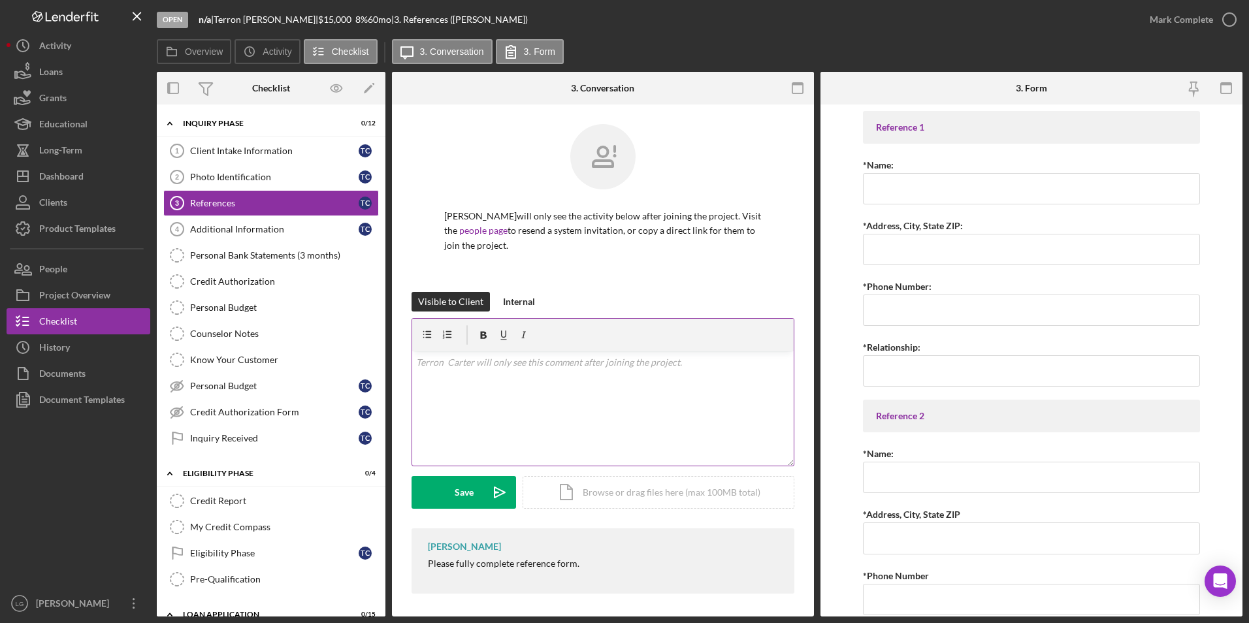
scroll to position [3, 0]
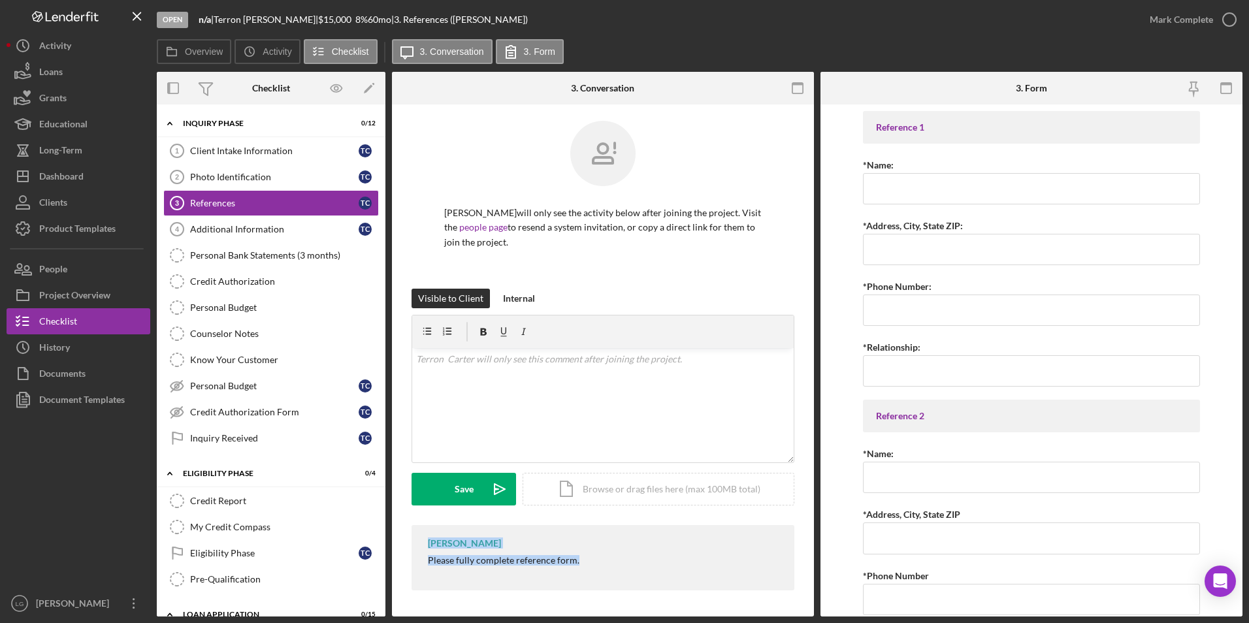
drag, startPoint x: 426, startPoint y: 544, endPoint x: 586, endPoint y: 572, distance: 162.6
click at [586, 572] on div "LaTrisha Gandy Please fully complete reference form." at bounding box center [603, 557] width 383 height 65
drag, startPoint x: 586, startPoint y: 572, endPoint x: 544, endPoint y: 566, distance: 43.0
copy div "LaTrisha Gandy Please fully complete reference form."
click at [568, 372] on div "v Color teal Color pink Remove color Add row above Add row below Add column bef…" at bounding box center [603, 405] width 382 height 114
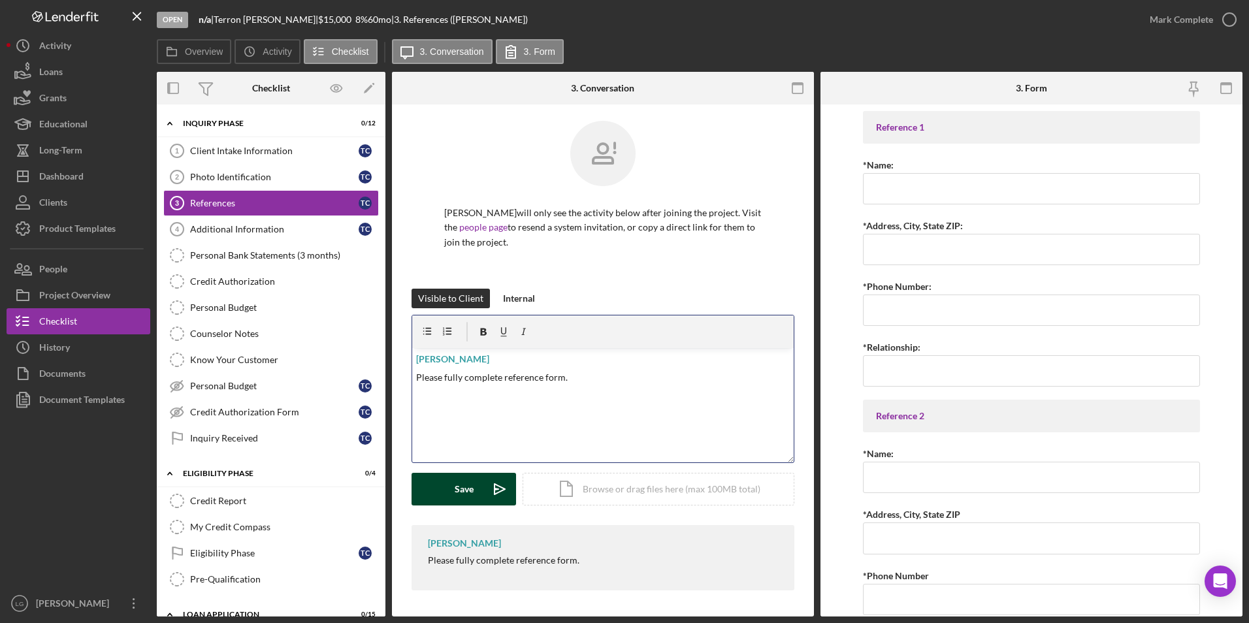
click at [485, 484] on icon "Icon/icon-invite-send" at bounding box center [500, 489] width 33 height 33
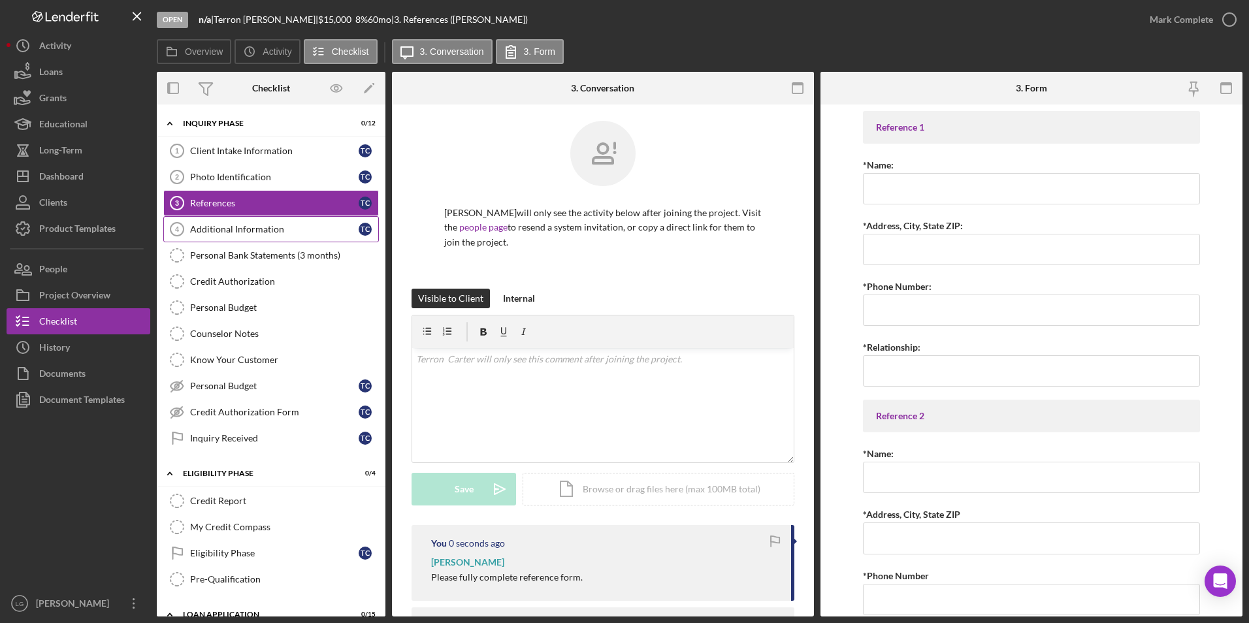
click at [267, 229] on div "Additional Information" at bounding box center [274, 229] width 169 height 10
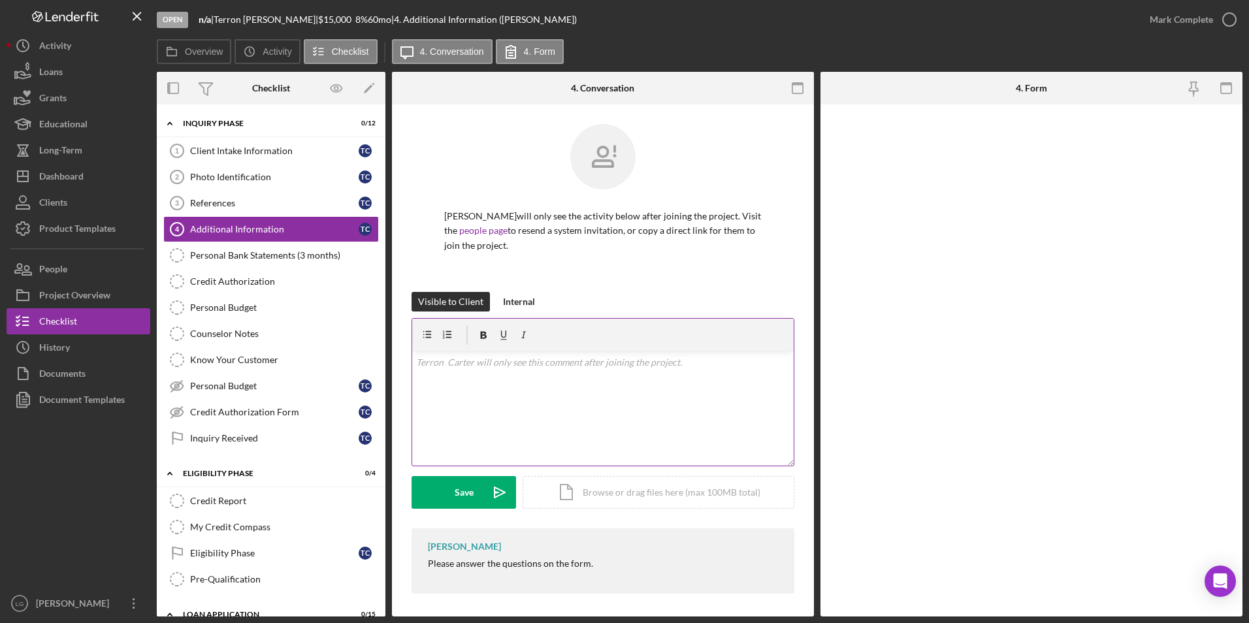
scroll to position [3, 0]
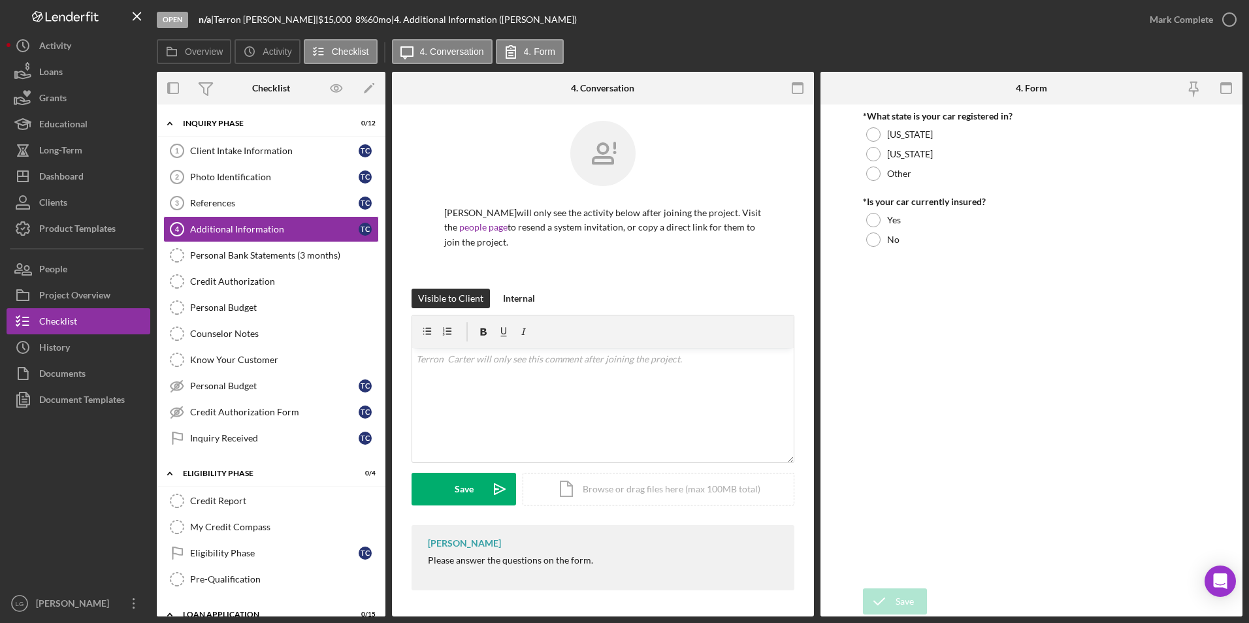
drag, startPoint x: 421, startPoint y: 546, endPoint x: 614, endPoint y: 570, distance: 194.3
click at [614, 570] on div "LaTrisha Gandy Please answer the questions on the form." at bounding box center [603, 557] width 383 height 65
drag, startPoint x: 614, startPoint y: 570, endPoint x: 555, endPoint y: 561, distance: 59.6
copy div "LaTrisha Gandy Please answer the questions on the form."
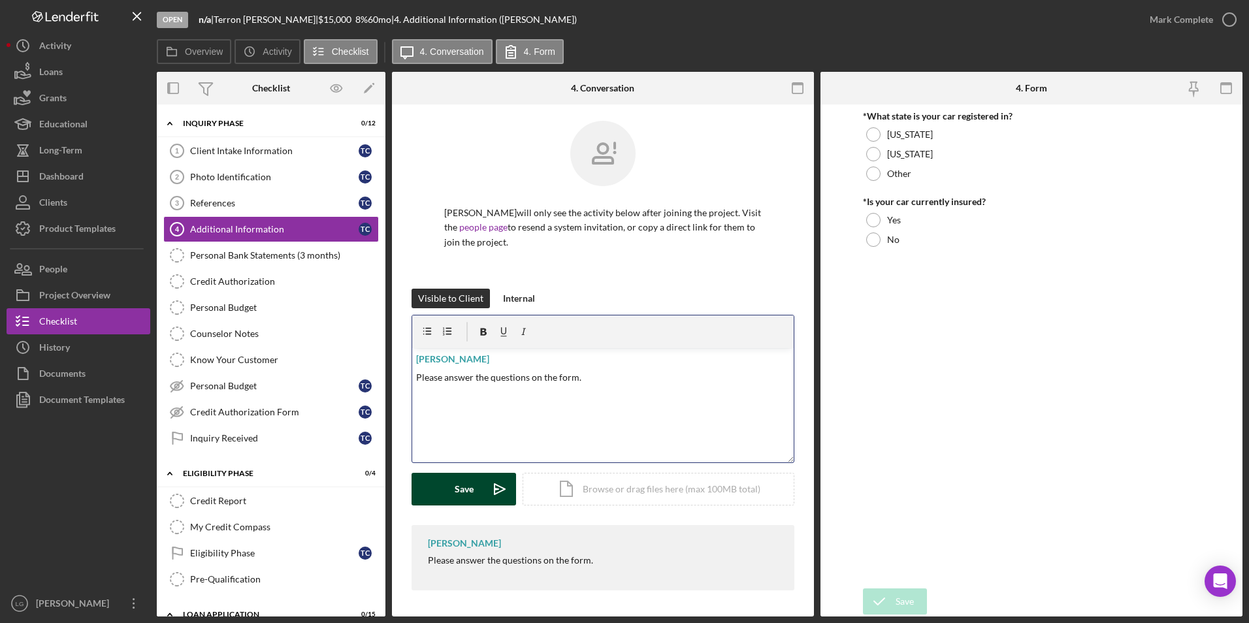
click at [477, 486] on button "Save Icon/icon-invite-send" at bounding box center [464, 489] width 105 height 33
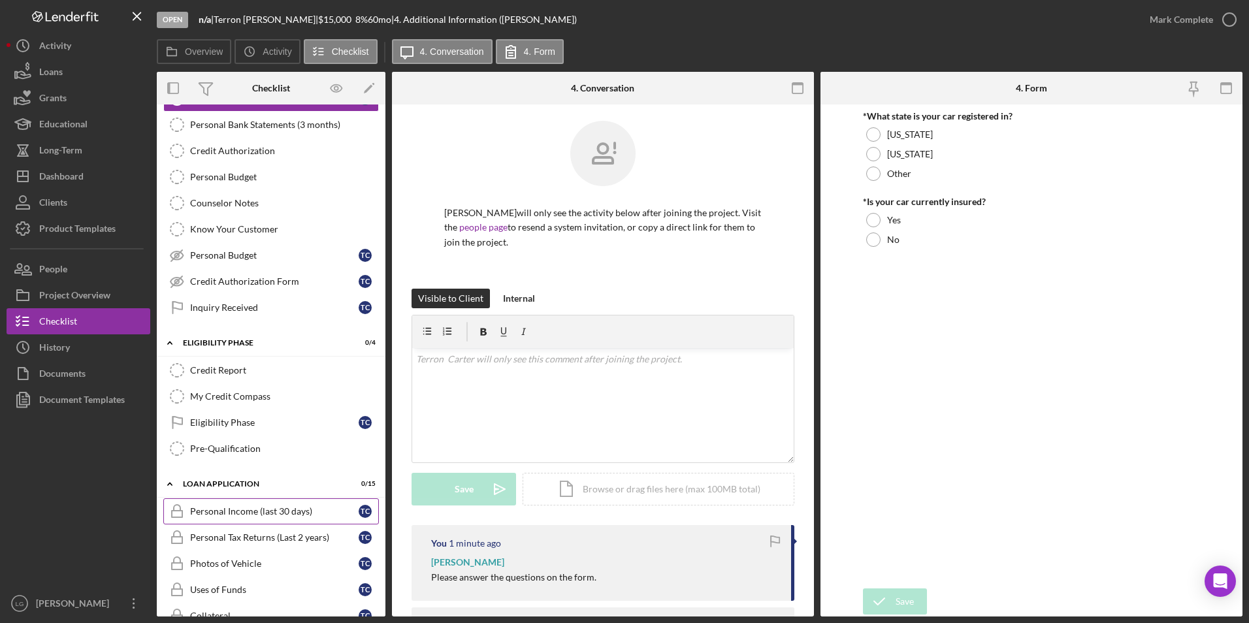
scroll to position [261, 0]
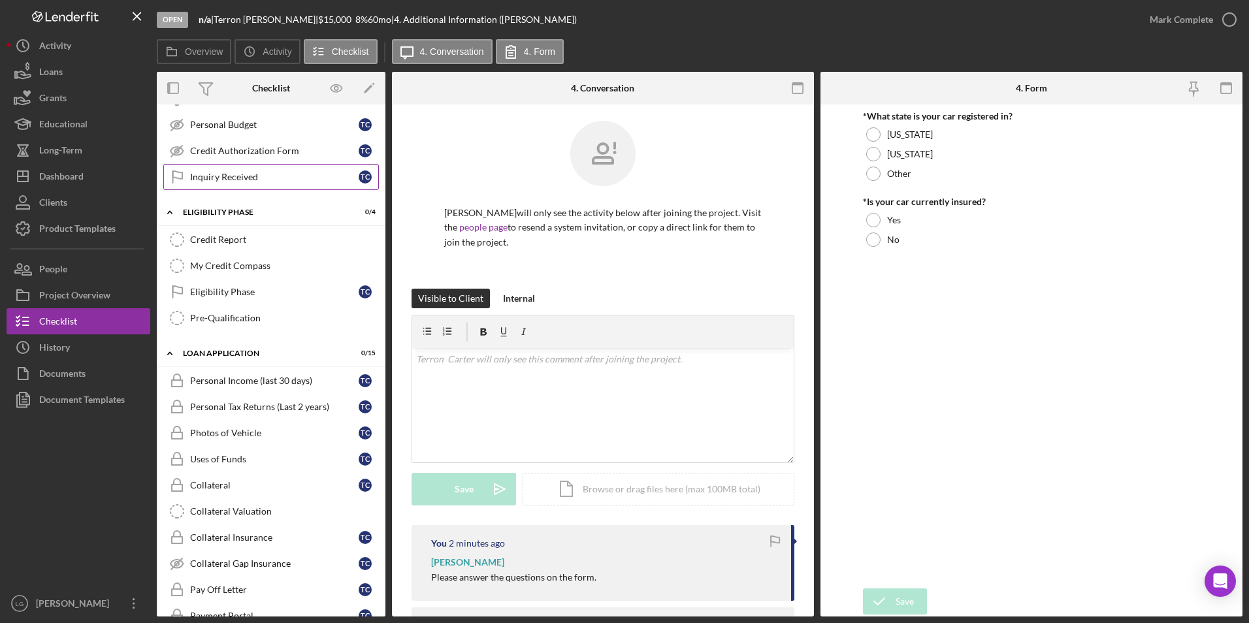
click at [252, 172] on div "Inquiry Received" at bounding box center [274, 177] width 169 height 10
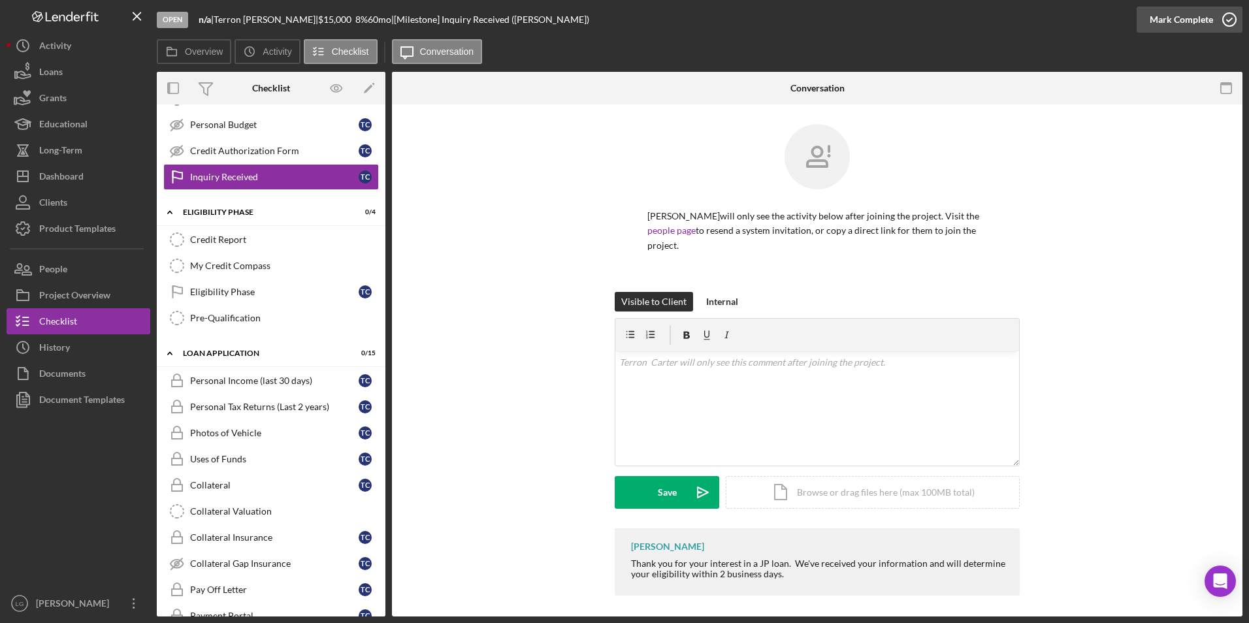
click at [1172, 22] on div "Mark Complete" at bounding box center [1181, 20] width 63 height 26
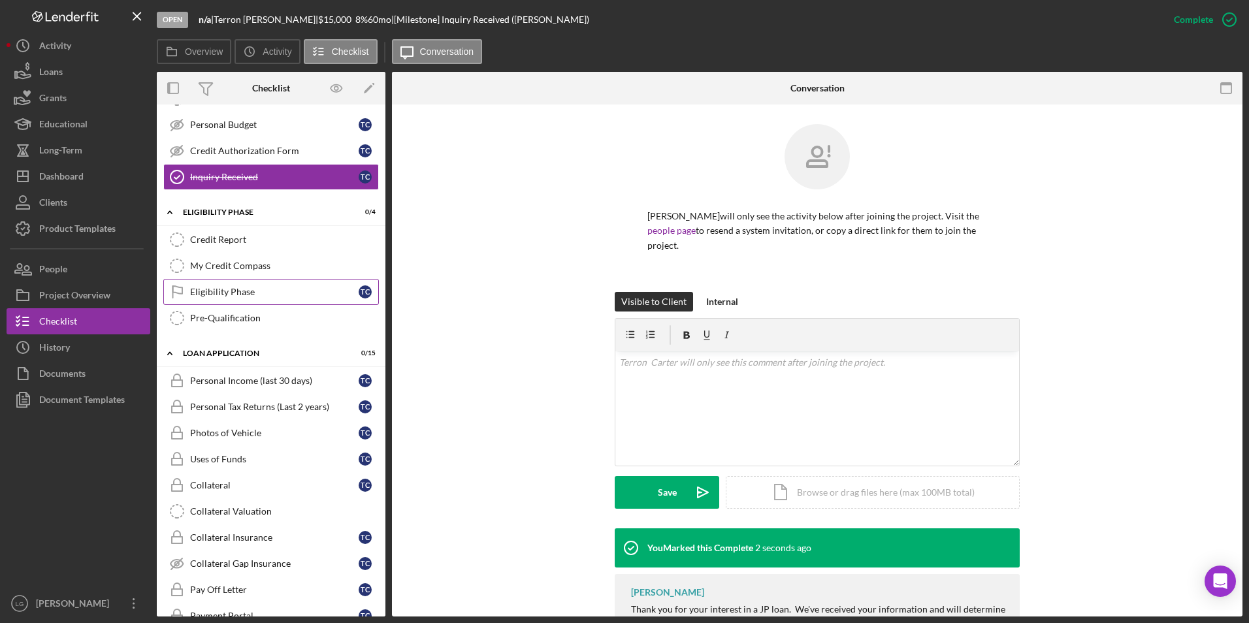
click at [210, 288] on div "Eligibility Phase" at bounding box center [274, 292] width 169 height 10
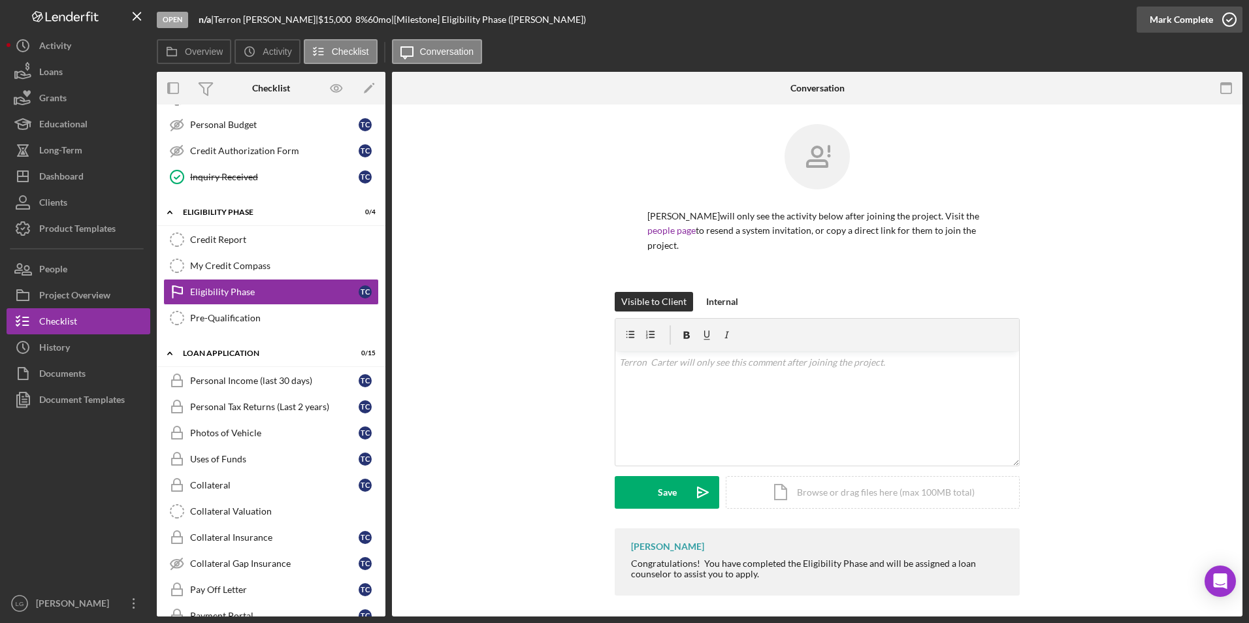
click at [1173, 22] on div "Mark Complete" at bounding box center [1181, 20] width 63 height 26
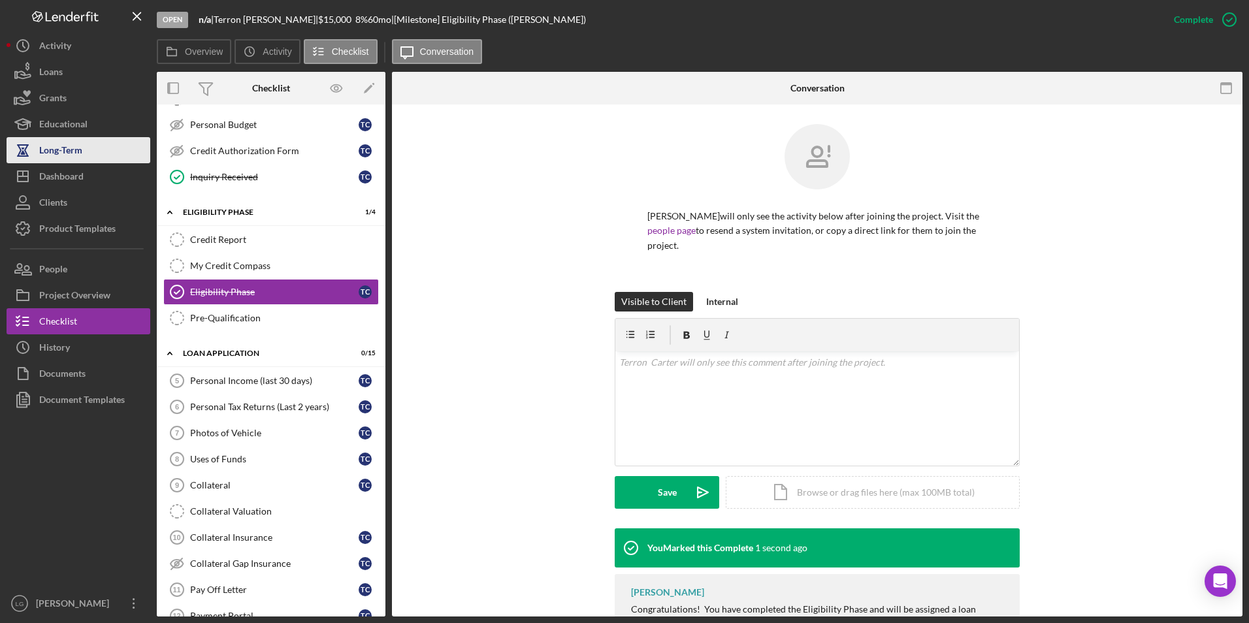
click at [68, 177] on div "Dashboard" at bounding box center [61, 177] width 44 height 29
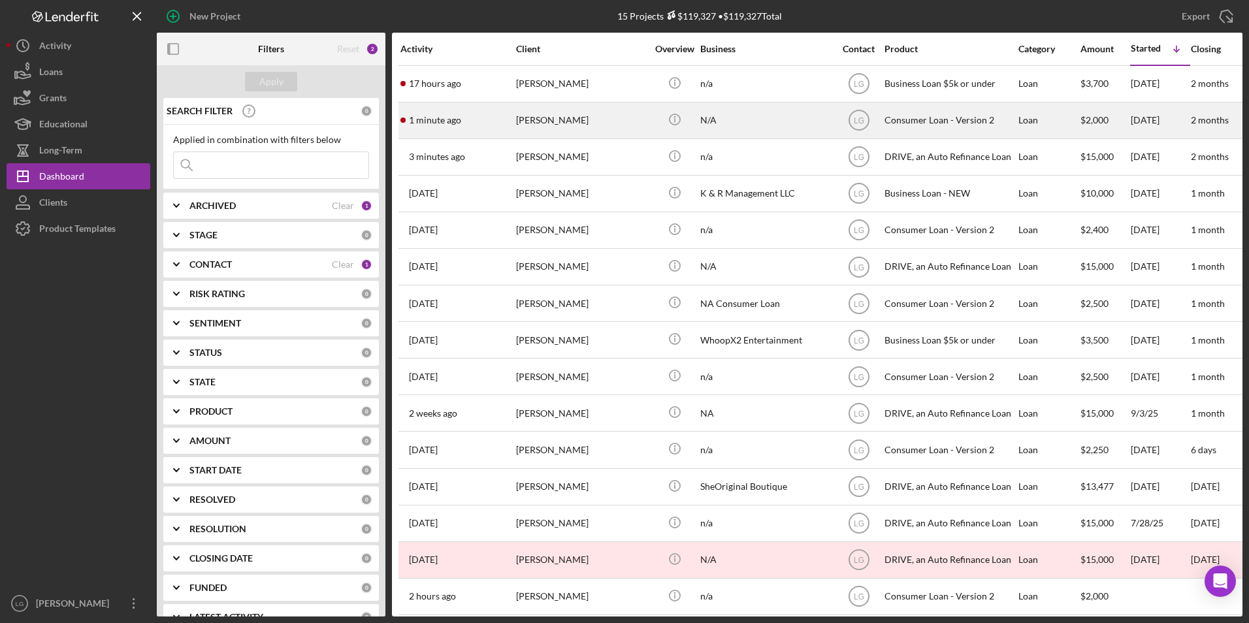
click at [651, 116] on div "Icon/Info" at bounding box center [674, 120] width 49 height 35
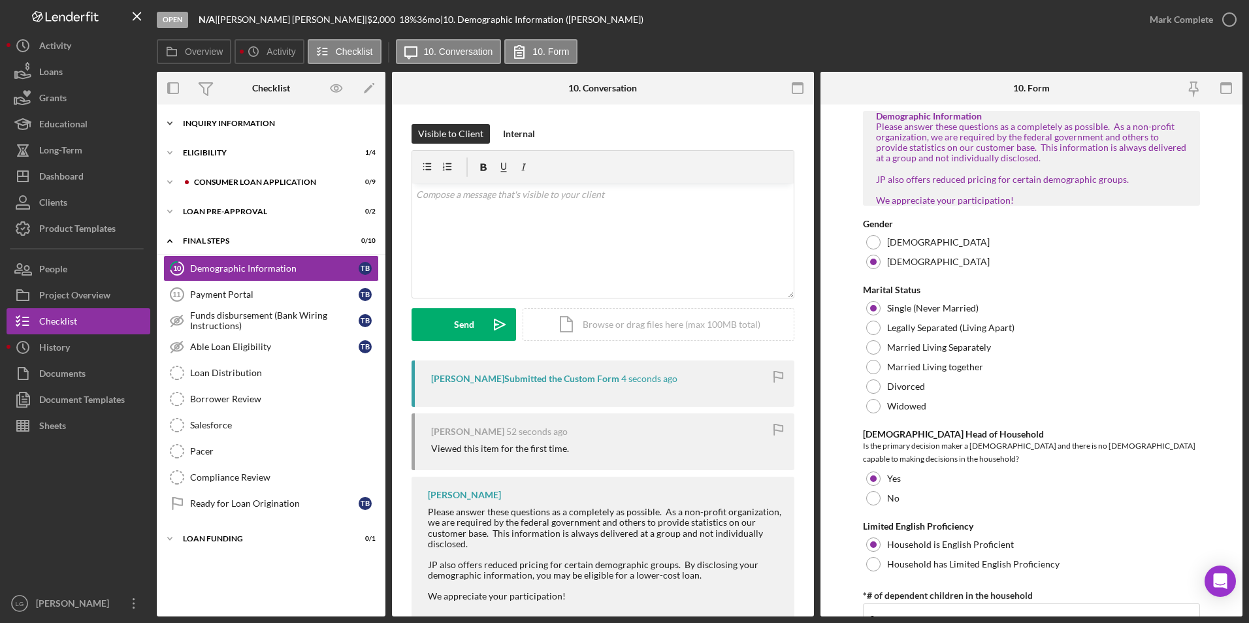
click at [217, 129] on div "Icon/Expander Inquiry Information 4 / 8" at bounding box center [271, 123] width 229 height 26
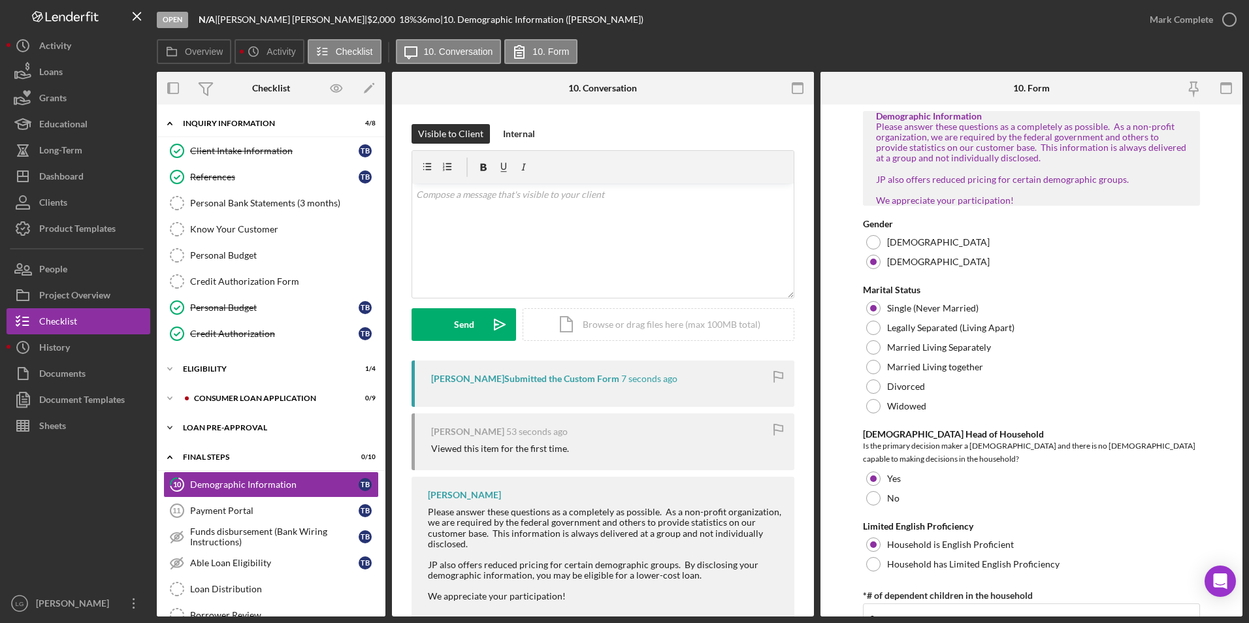
drag, startPoint x: 203, startPoint y: 421, endPoint x: 216, endPoint y: 400, distance: 24.9
click at [204, 421] on div "Icon/Expander Loan Pre-Approval 0 / 2" at bounding box center [271, 428] width 229 height 26
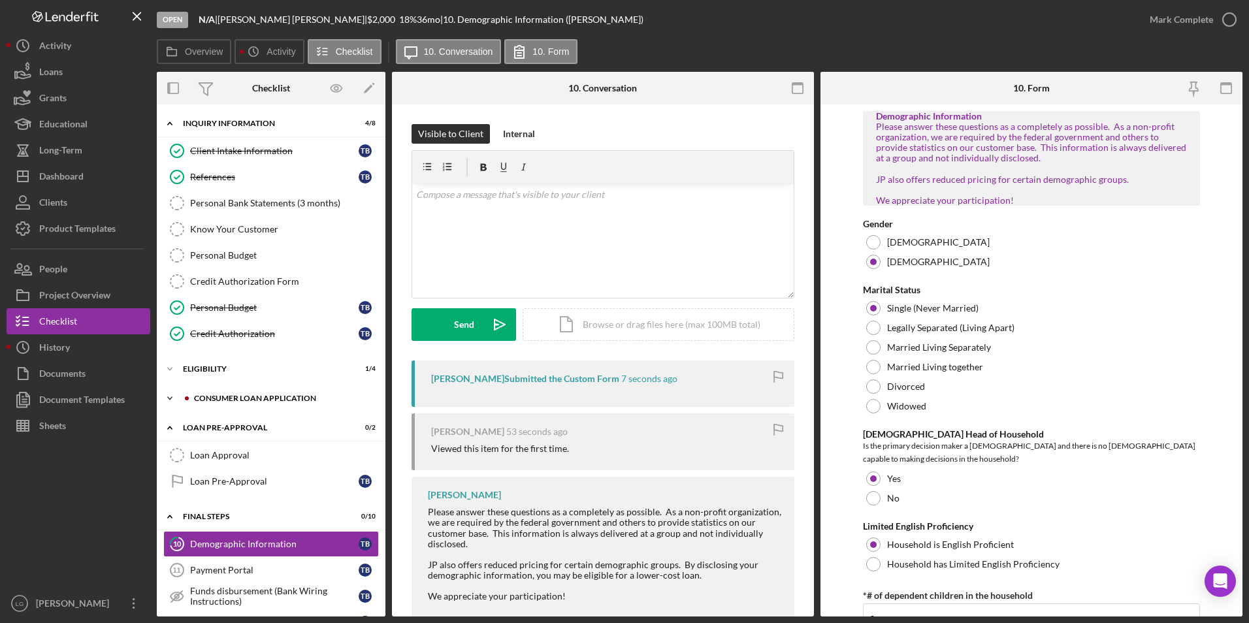
click at [216, 396] on div "Consumer Loan Application" at bounding box center [281, 399] width 175 height 8
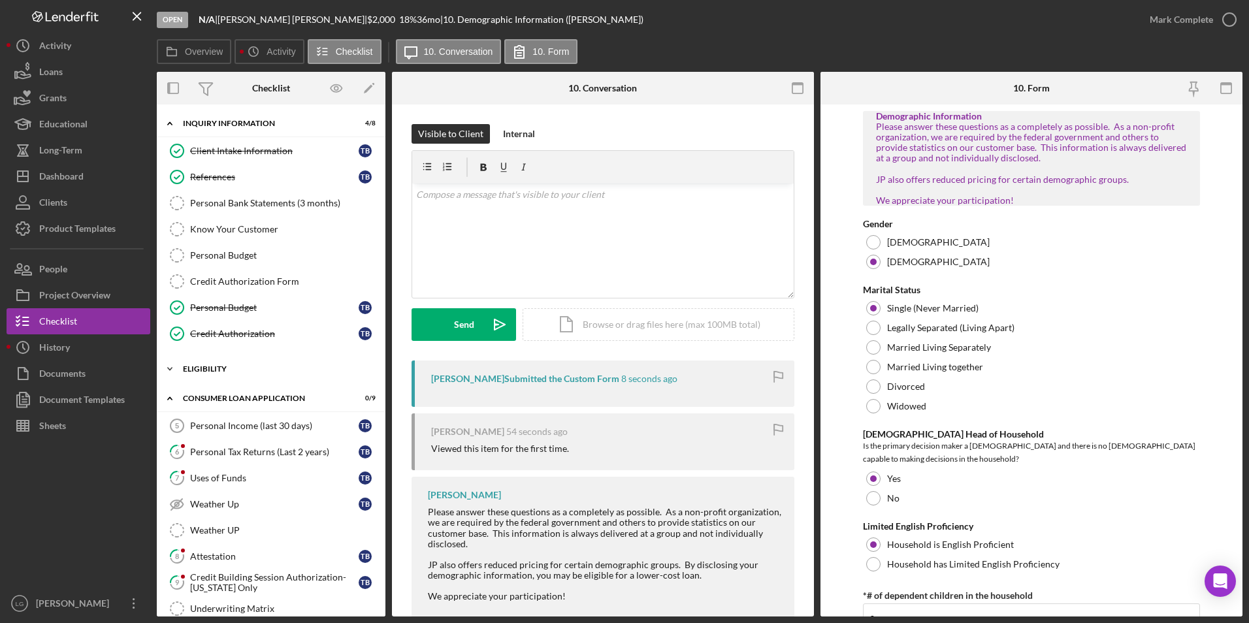
click at [212, 365] on div "Eligibility" at bounding box center [276, 369] width 186 height 8
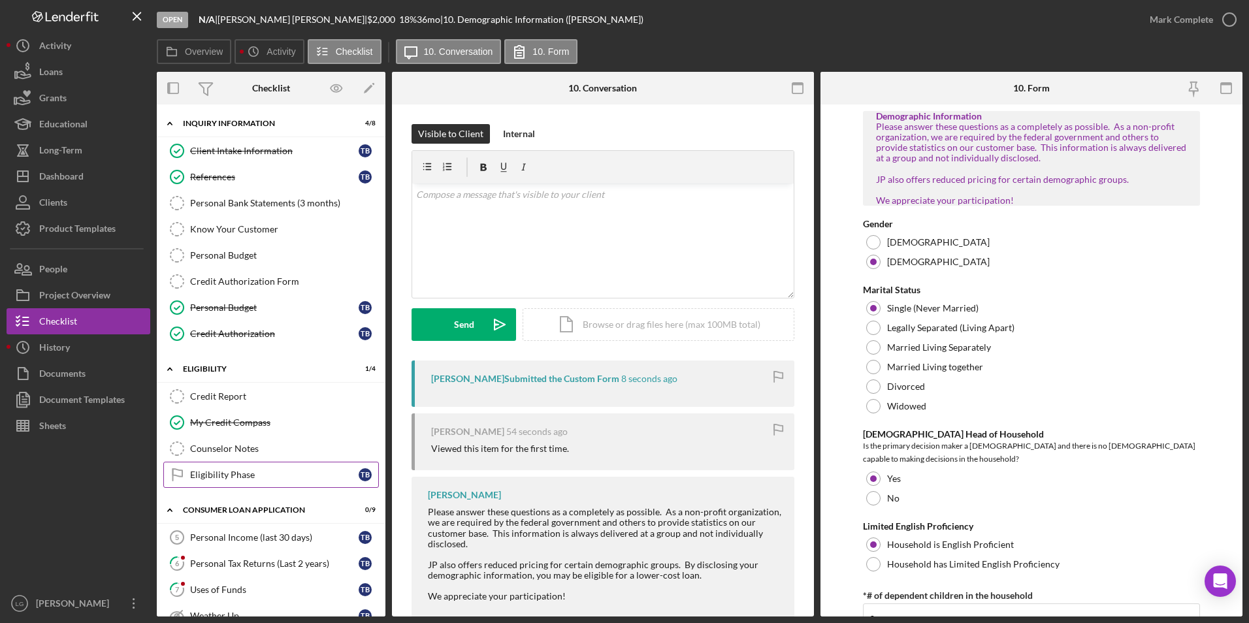
scroll to position [196, 0]
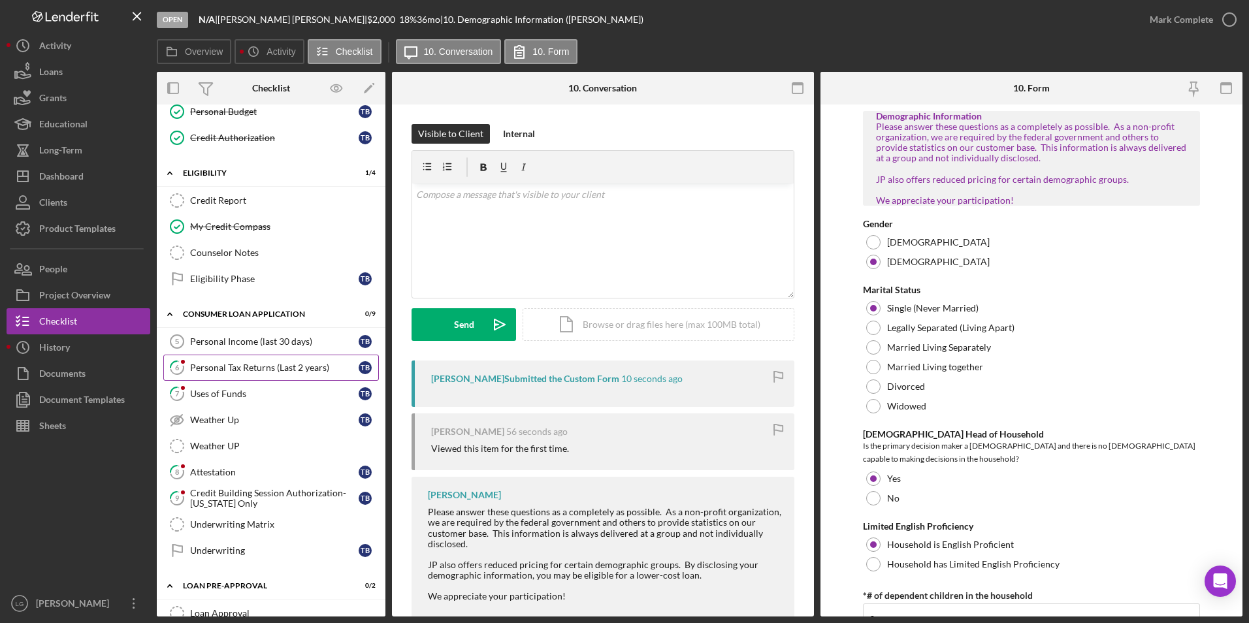
click at [242, 368] on div "Personal Tax Returns (Last 2 years)" at bounding box center [274, 368] width 169 height 10
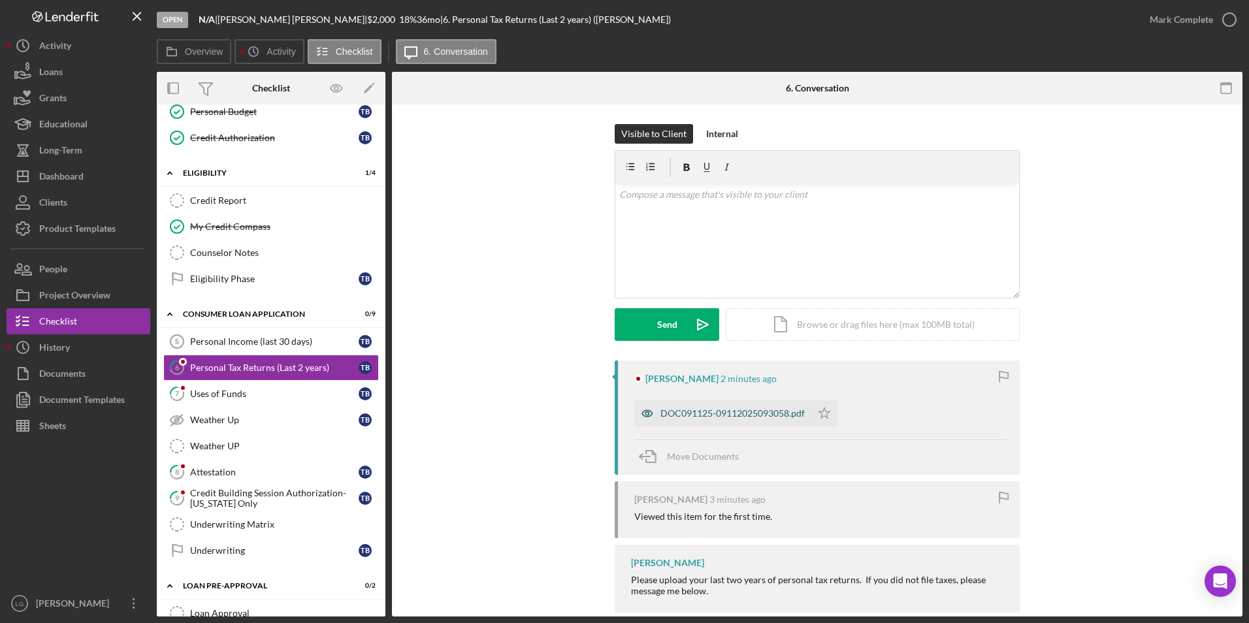
click at [736, 412] on div "DOC091125-09112025093058.pdf" at bounding box center [733, 413] width 144 height 10
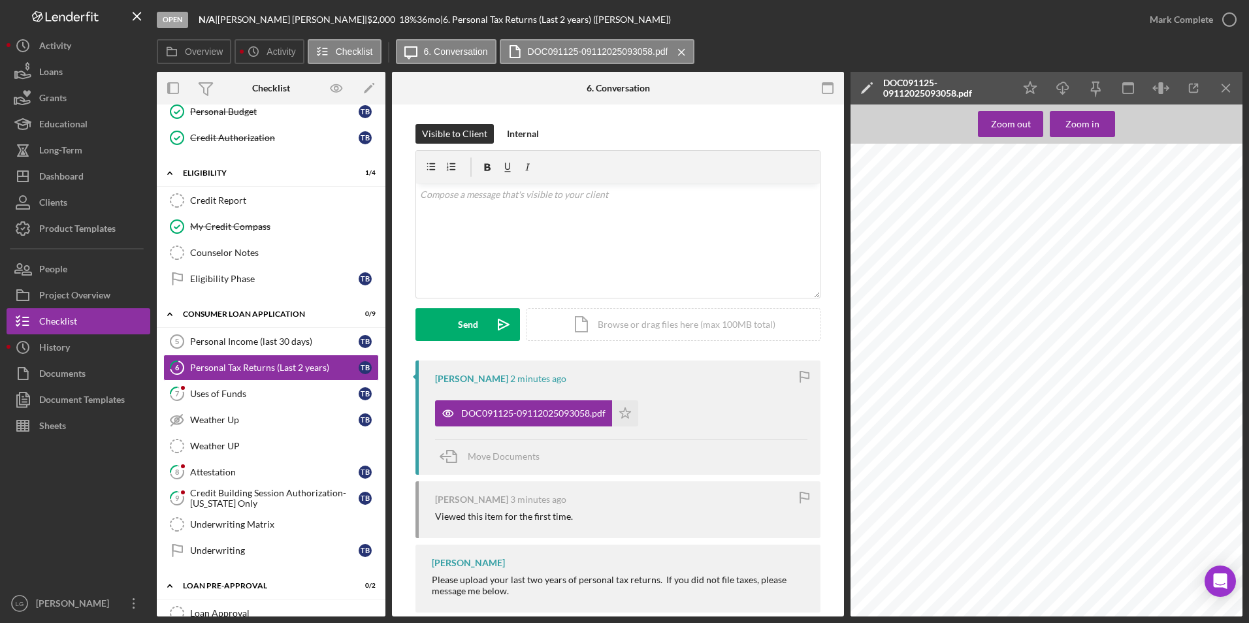
scroll to position [6264, 0]
drag, startPoint x: 619, startPoint y: 414, endPoint x: 799, endPoint y: 250, distance: 243.8
click at [621, 414] on icon "Icon/Star" at bounding box center [625, 414] width 26 height 26
click at [1158, 25] on div "Mark Complete" at bounding box center [1181, 20] width 63 height 26
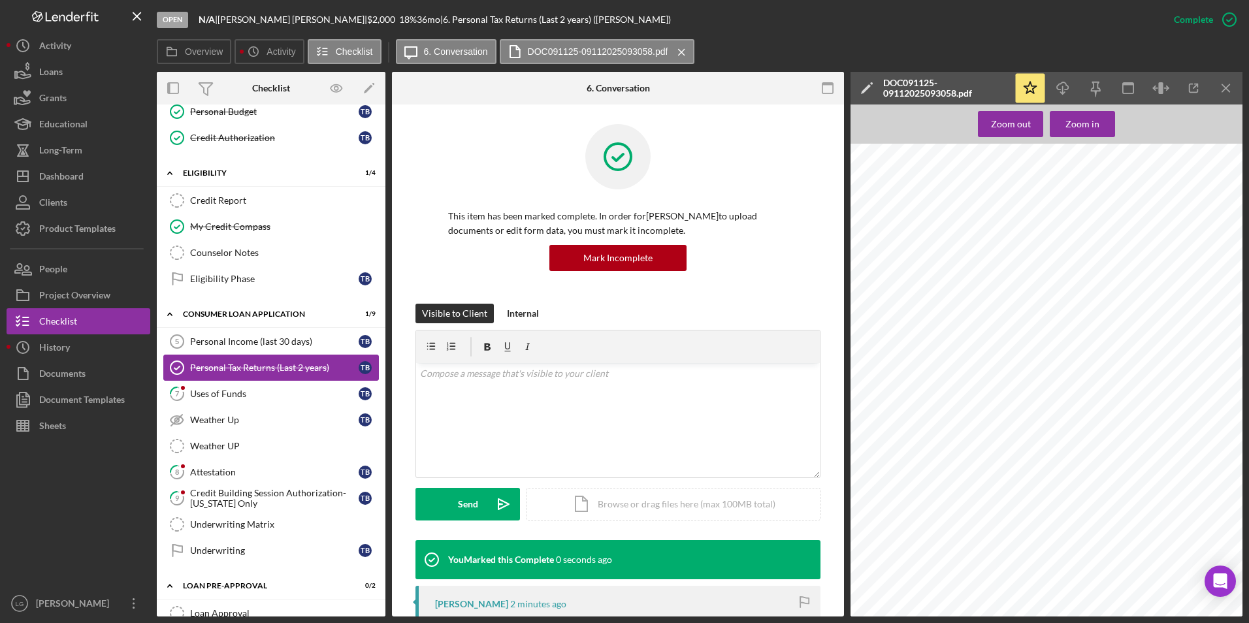
click at [239, 386] on link "7 Uses of Funds T B" at bounding box center [271, 394] width 216 height 26
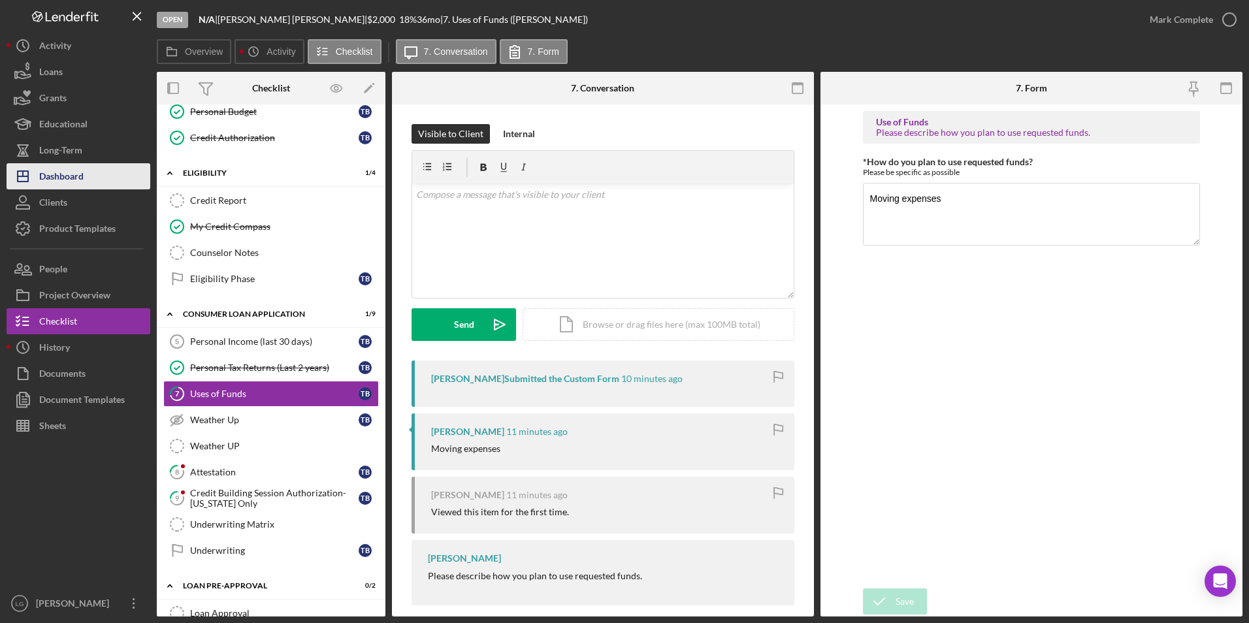
click at [48, 167] on div "Dashboard" at bounding box center [61, 177] width 44 height 29
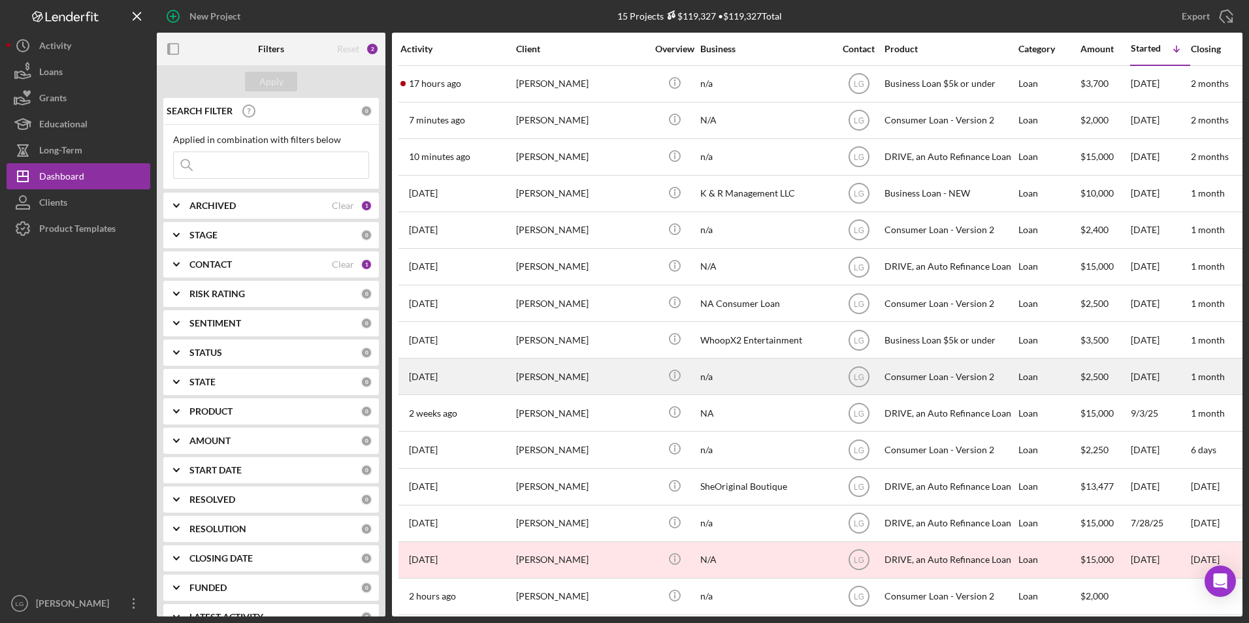
scroll to position [15, 0]
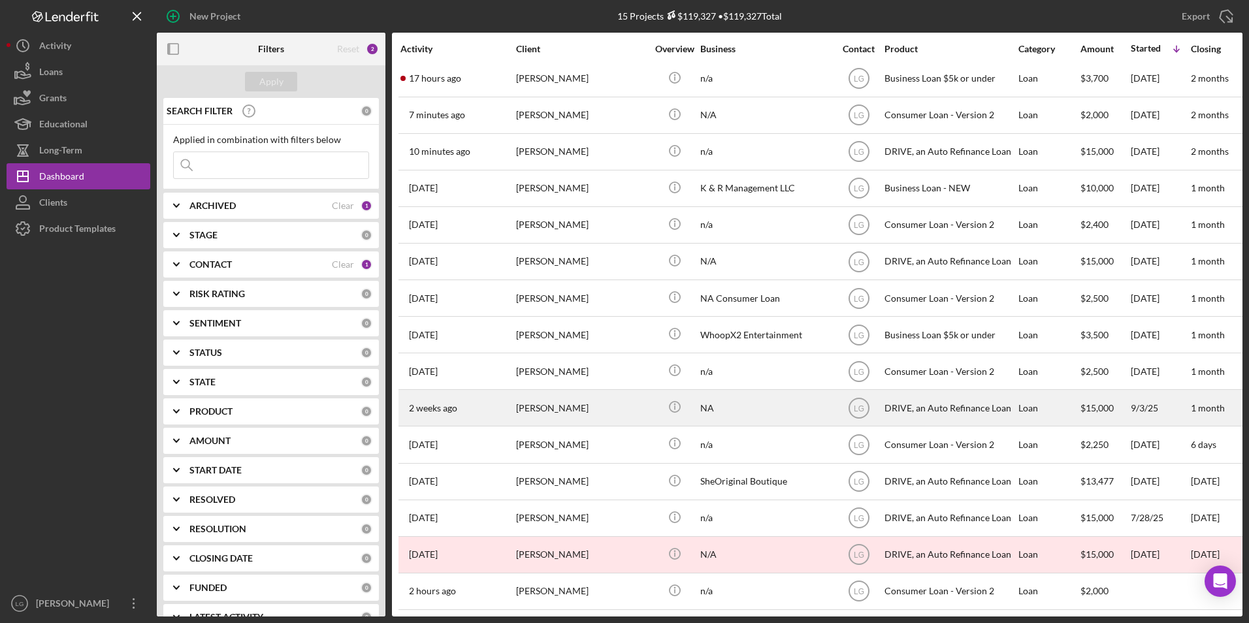
click at [574, 402] on div "Haley Hudman" at bounding box center [581, 408] width 131 height 35
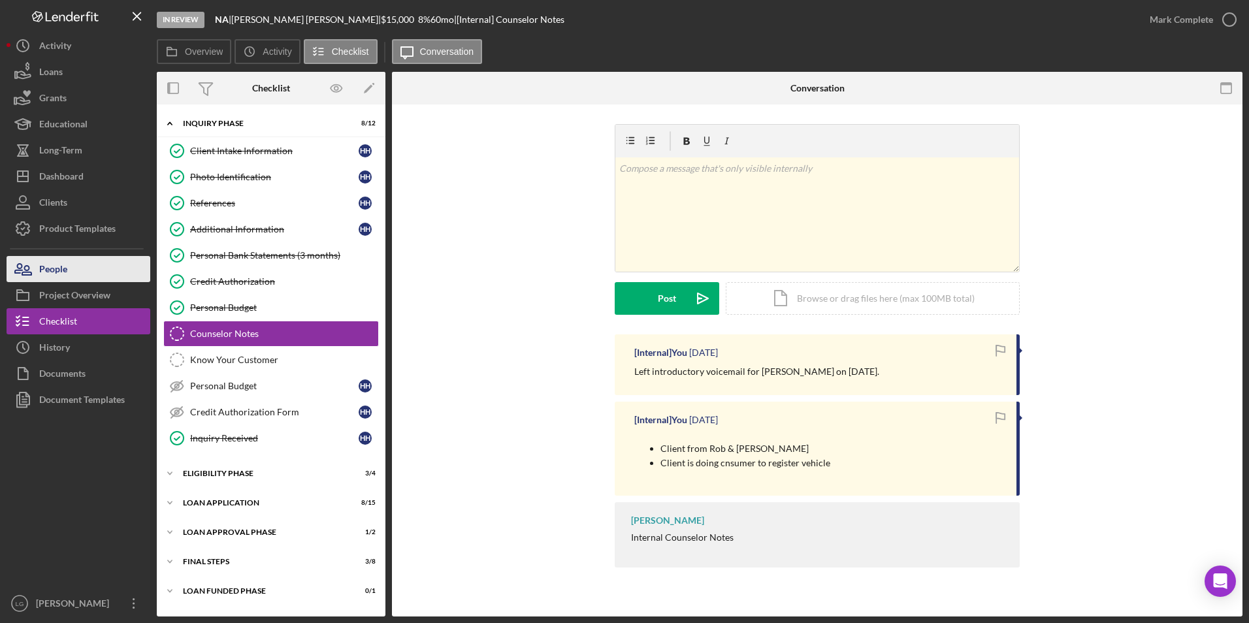
click at [52, 268] on div "People" at bounding box center [53, 270] width 28 height 29
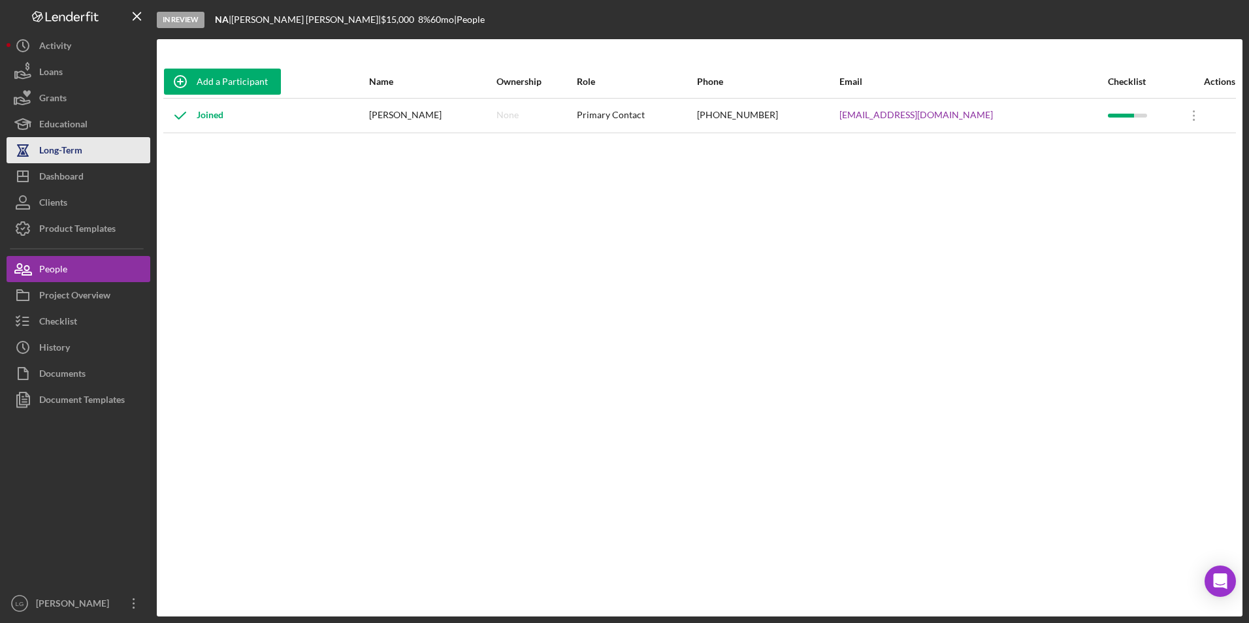
drag, startPoint x: 73, startPoint y: 172, endPoint x: 90, endPoint y: 163, distance: 19.3
click at [73, 172] on div "Dashboard" at bounding box center [61, 177] width 44 height 29
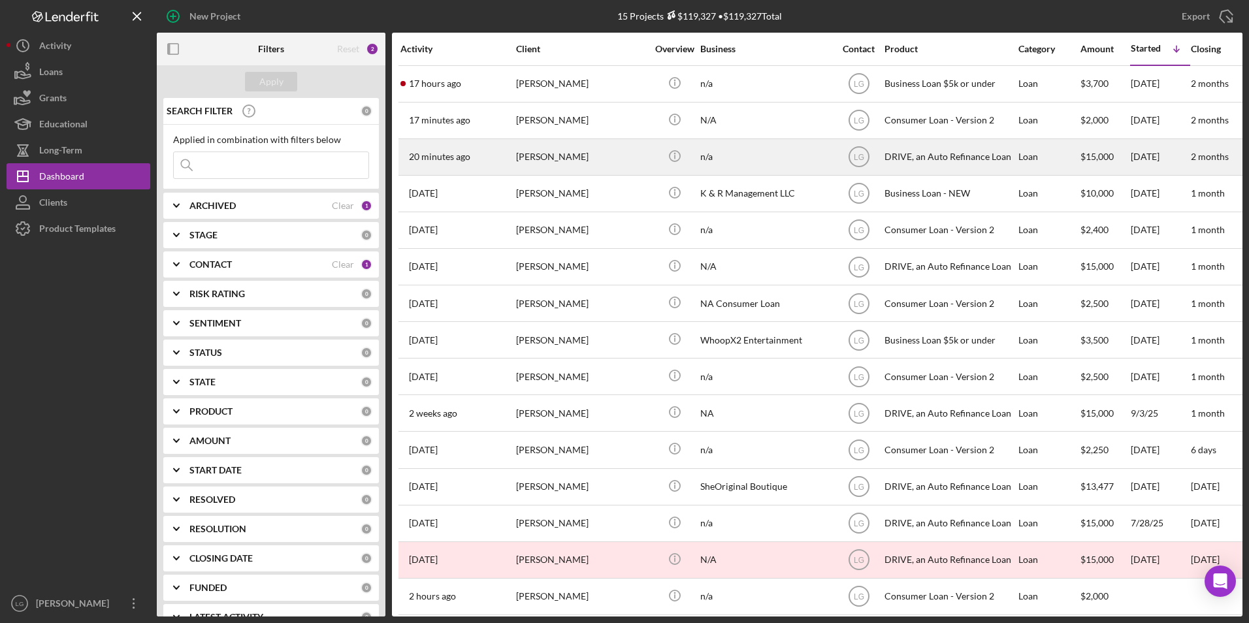
click at [578, 163] on div "Terron Carter" at bounding box center [581, 157] width 131 height 35
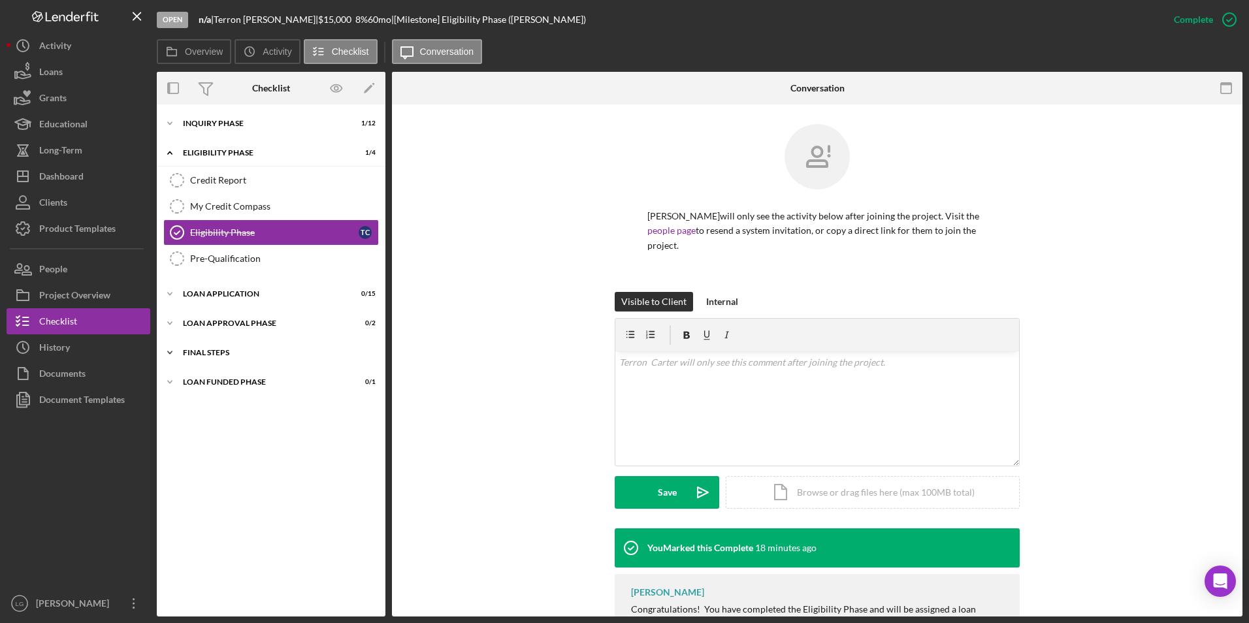
drag, startPoint x: 203, startPoint y: 378, endPoint x: 203, endPoint y: 365, distance: 13.1
click at [203, 377] on div "Icon/Expander Loan Funded Phase 0 / 1" at bounding box center [271, 382] width 229 height 26
drag, startPoint x: 203, startPoint y: 348, endPoint x: 204, endPoint y: 336, distance: 11.8
click at [203, 345] on div "Icon/Expander FINAL STEPS 0 / 8" at bounding box center [271, 353] width 229 height 26
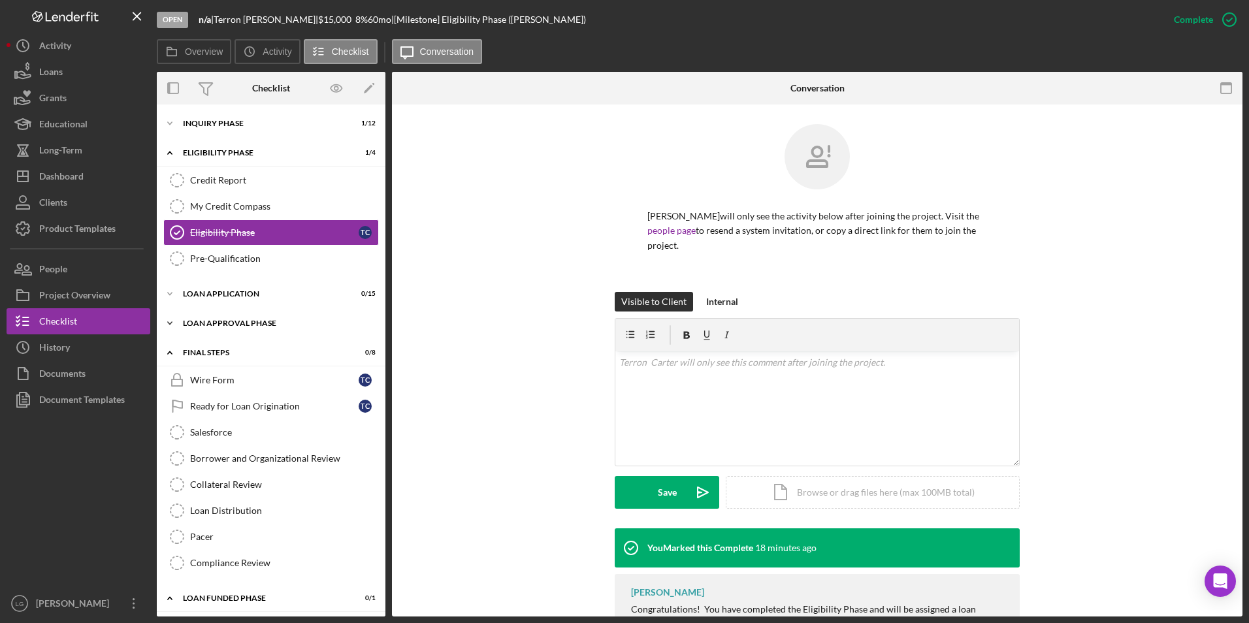
click at [204, 315] on div "Icon/Expander Loan Approval Phase 0 / 2" at bounding box center [271, 323] width 229 height 26
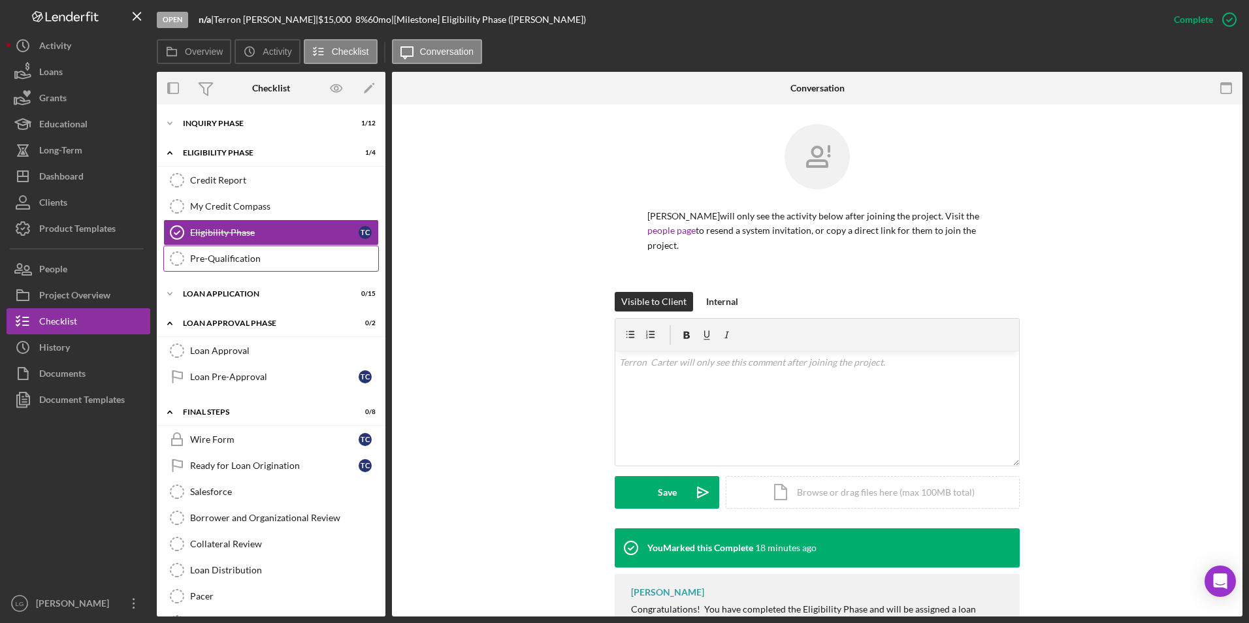
drag, startPoint x: 200, startPoint y: 289, endPoint x: 200, endPoint y: 253, distance: 35.9
click at [200, 289] on div "Icon/Expander Loan Application 0 / 15" at bounding box center [271, 294] width 229 height 26
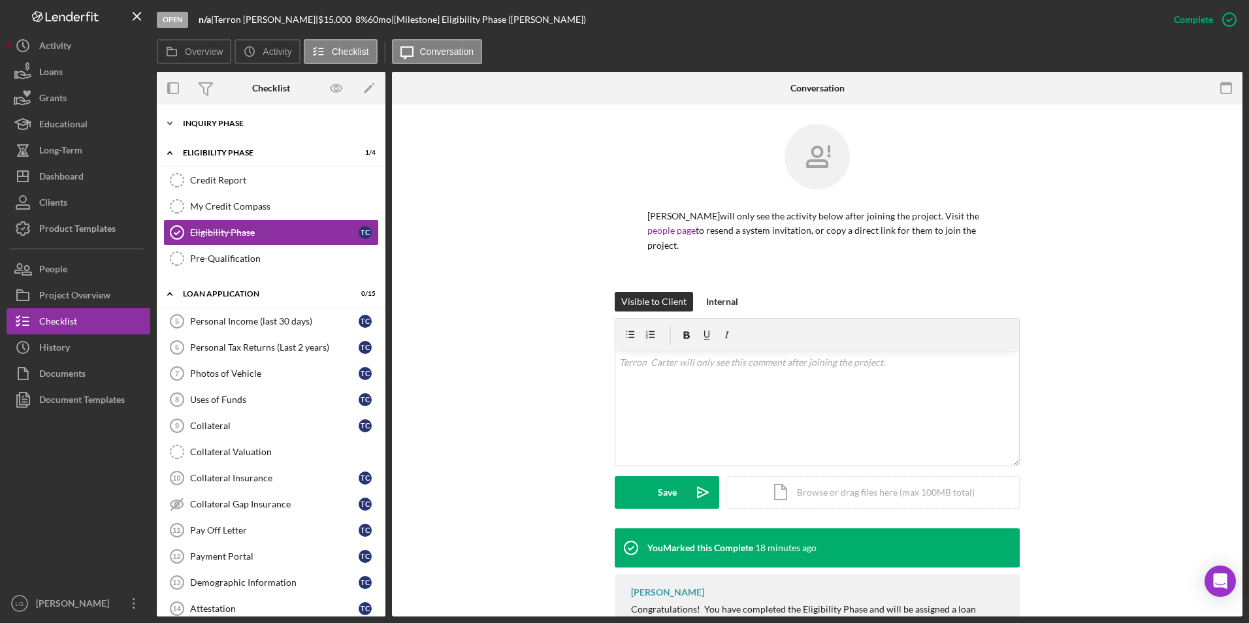
click at [212, 120] on div "Inquiry Phase" at bounding box center [276, 124] width 186 height 8
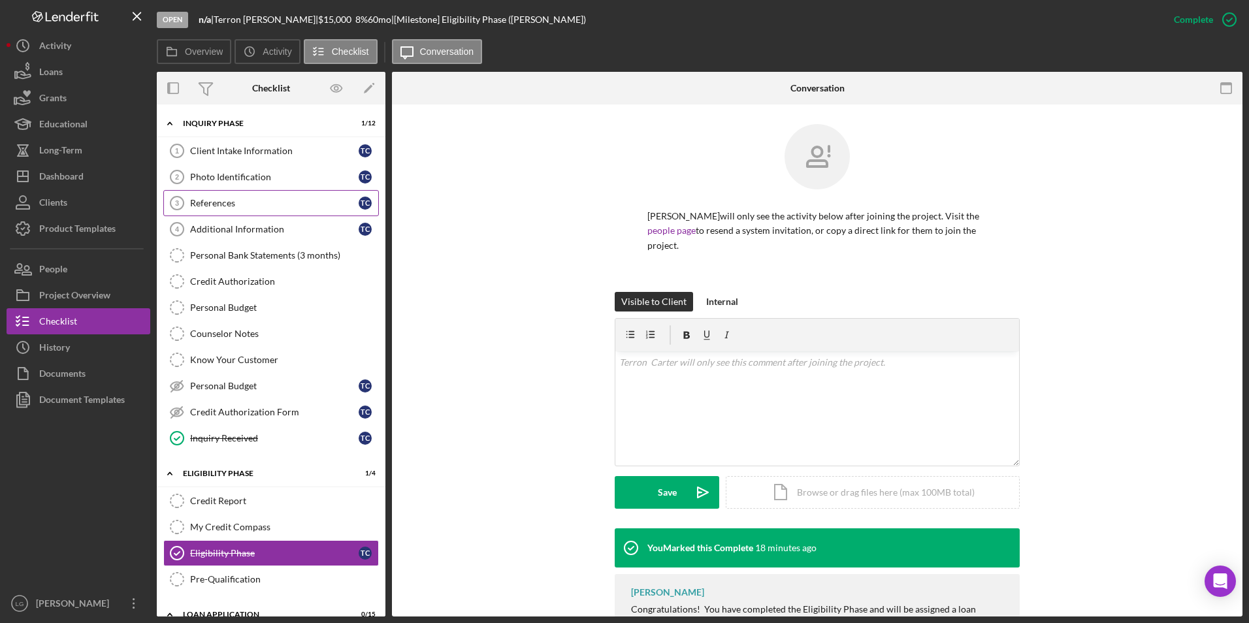
drag, startPoint x: 242, startPoint y: 146, endPoint x: 306, endPoint y: 214, distance: 93.4
click at [246, 146] on div "Client Intake Information" at bounding box center [274, 151] width 169 height 10
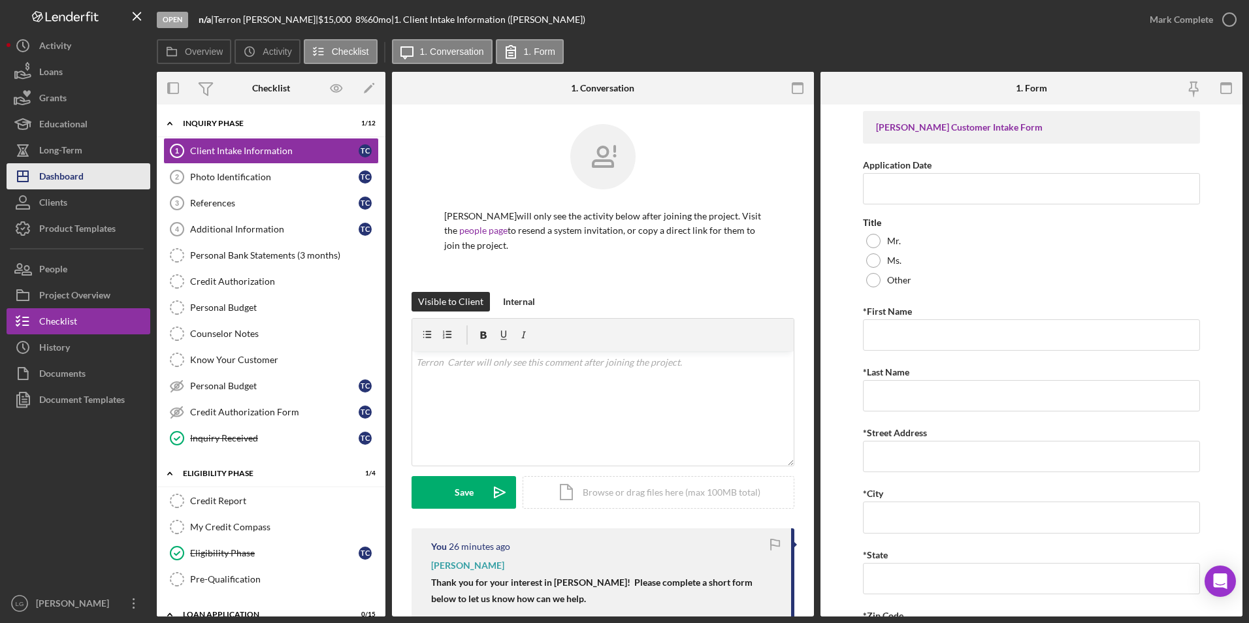
drag, startPoint x: 62, startPoint y: 182, endPoint x: 71, endPoint y: 178, distance: 10.2
click at [62, 182] on div "Dashboard" at bounding box center [61, 177] width 44 height 29
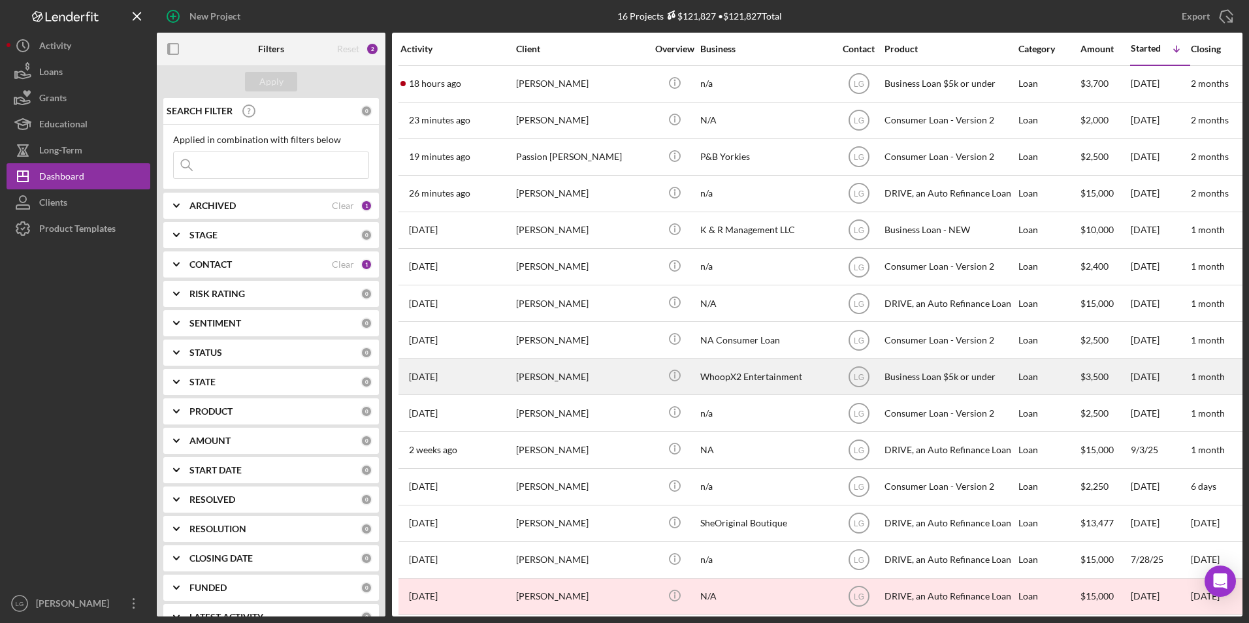
scroll to position [52, 0]
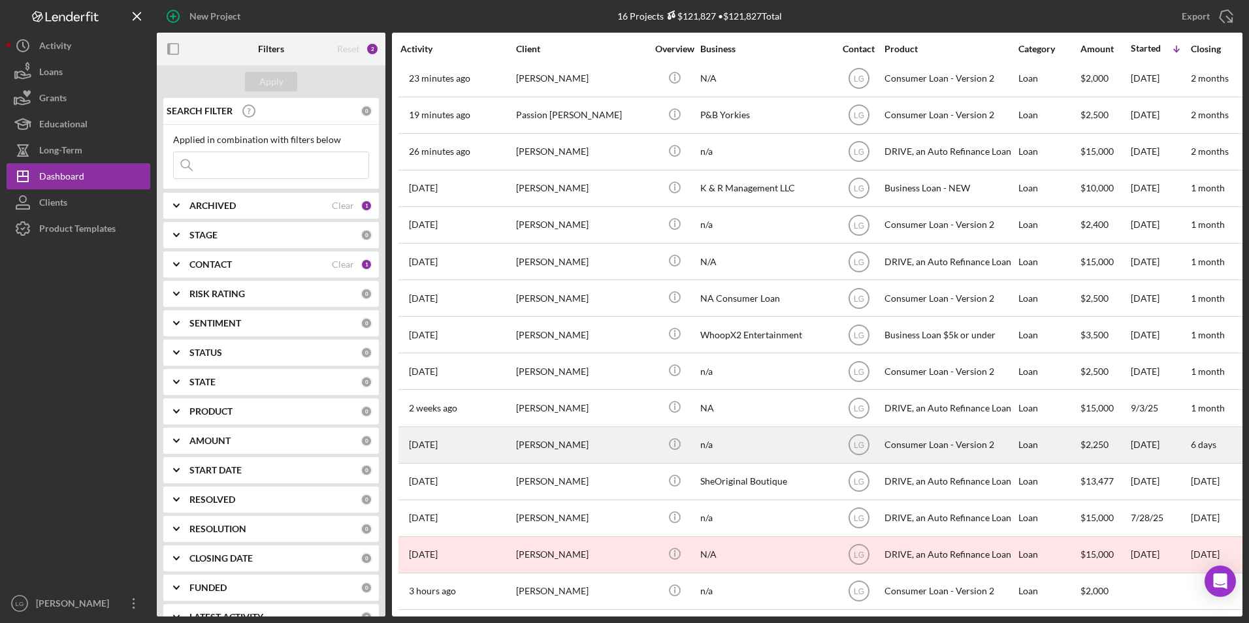
click at [539, 428] on div "Keisha Harrison" at bounding box center [581, 445] width 131 height 35
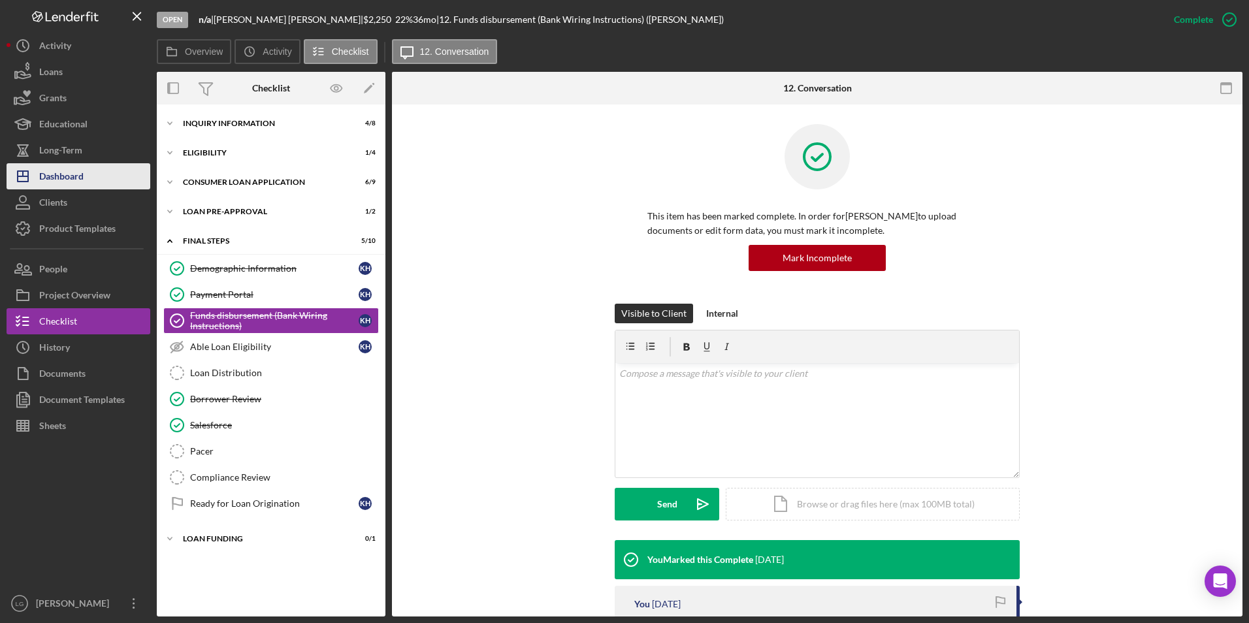
drag, startPoint x: 95, startPoint y: 176, endPoint x: 121, endPoint y: 175, distance: 25.5
click at [97, 176] on button "Icon/Dashboard Dashboard" at bounding box center [79, 176] width 144 height 26
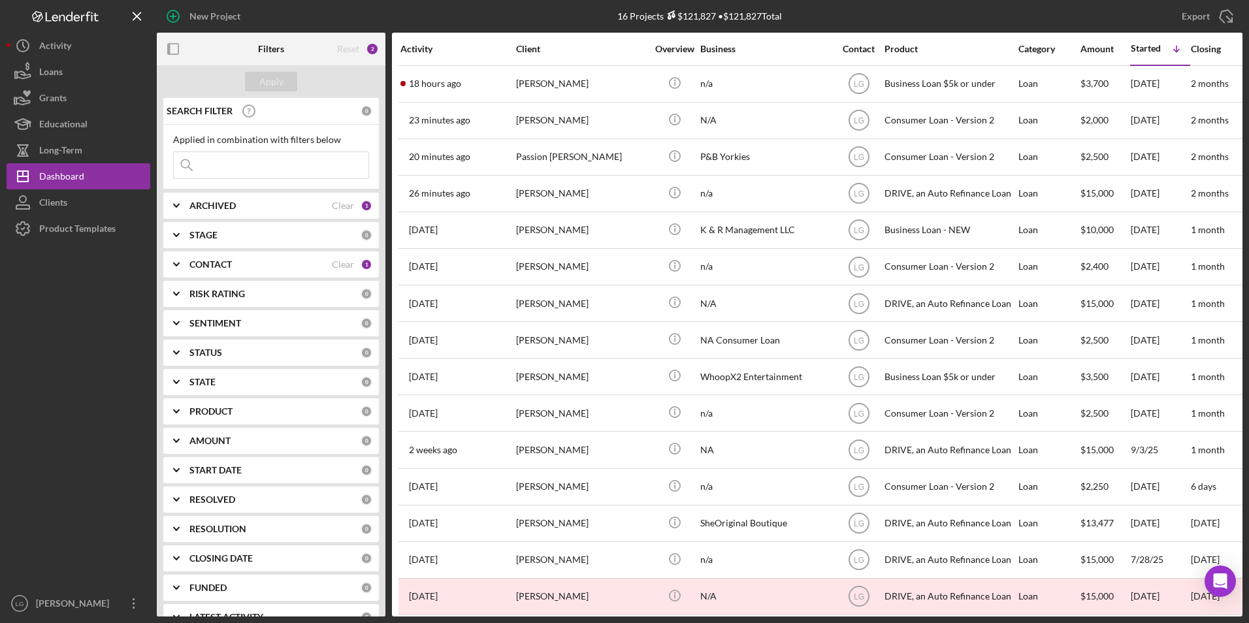
scroll to position [52, 0]
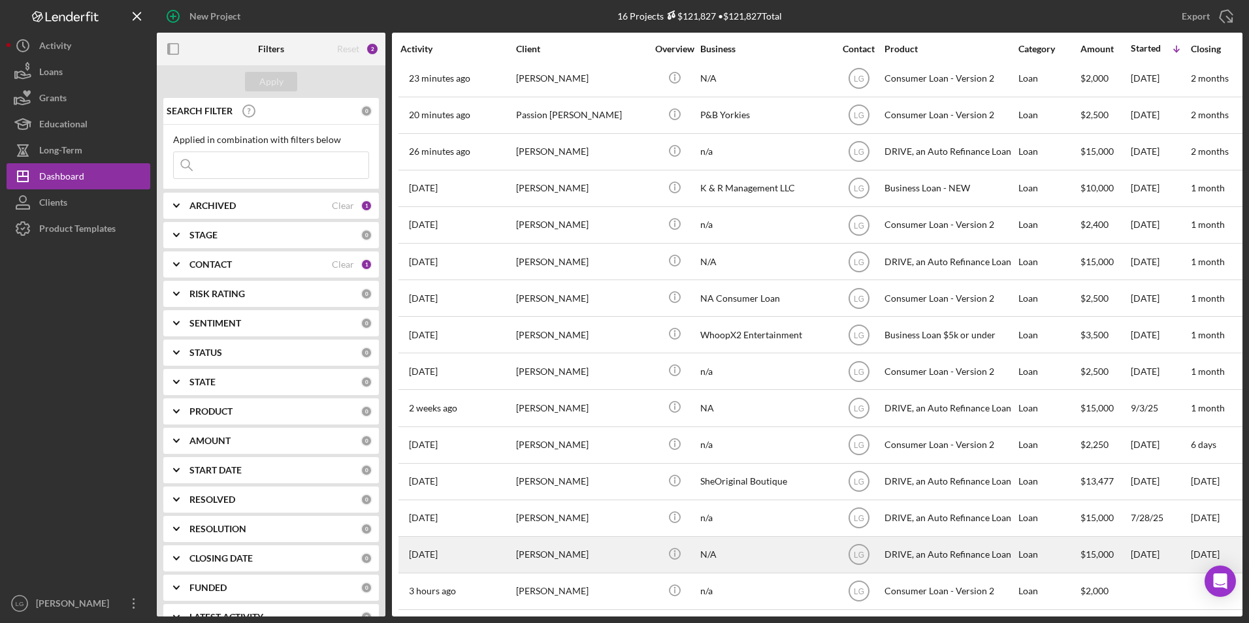
click at [589, 538] on div "Keairra Shelton" at bounding box center [581, 555] width 131 height 35
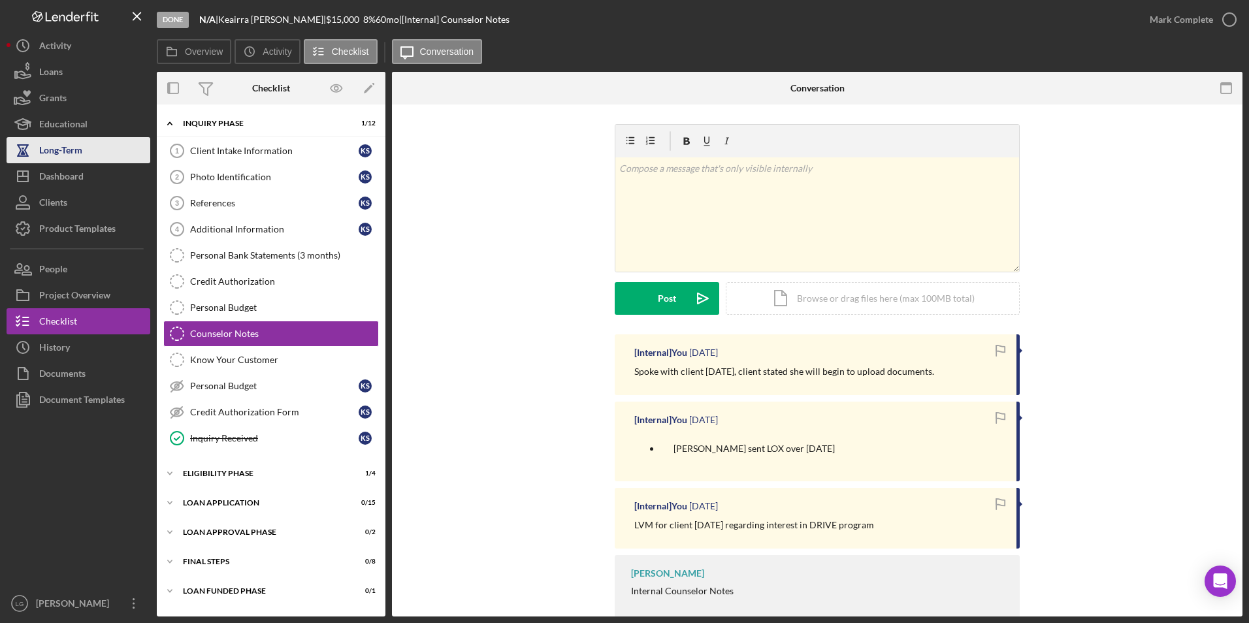
click at [69, 172] on div "Dashboard" at bounding box center [61, 177] width 44 height 29
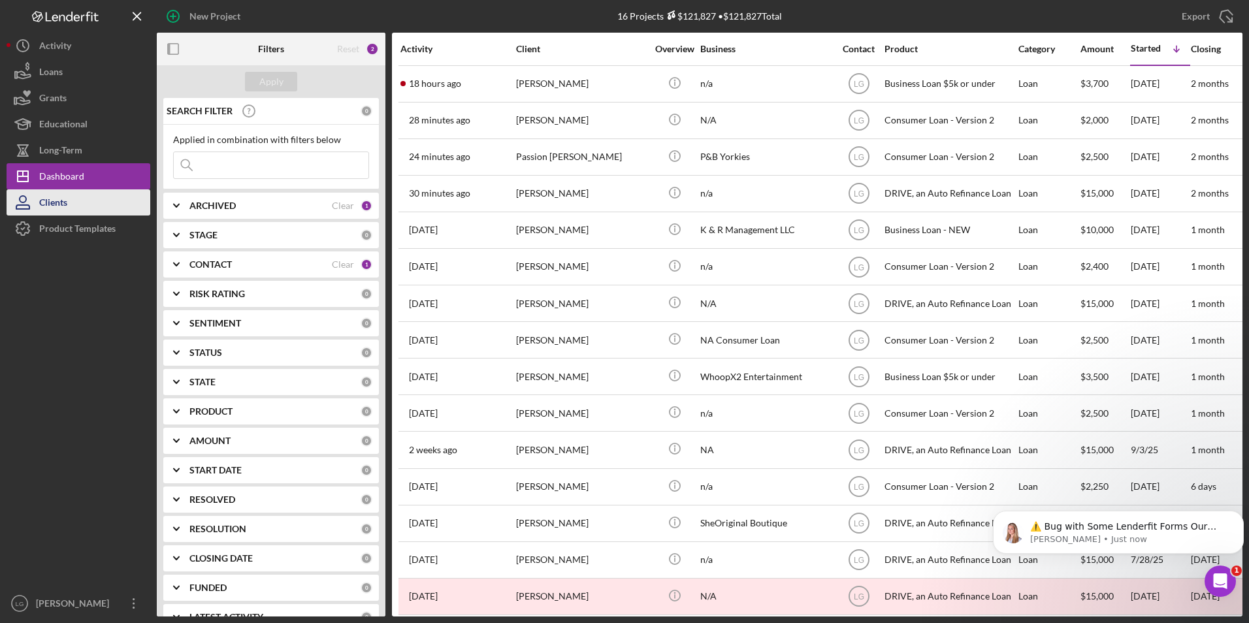
click at [67, 206] on div "Clients" at bounding box center [53, 203] width 28 height 29
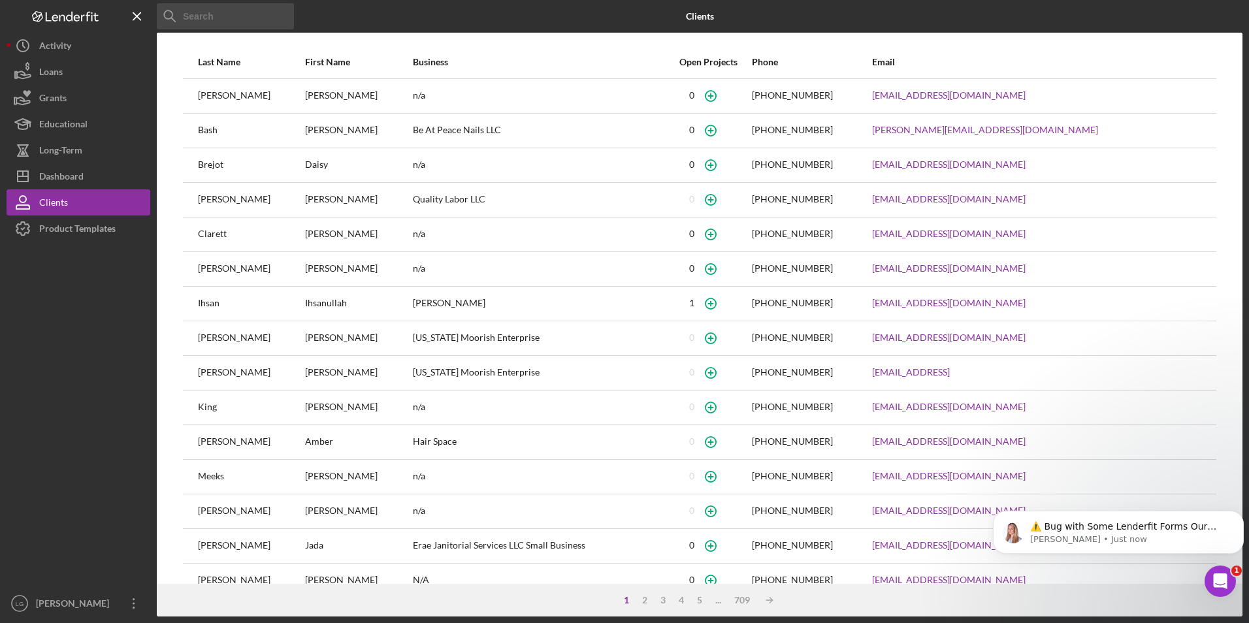
click at [227, 23] on input at bounding box center [225, 16] width 137 height 26
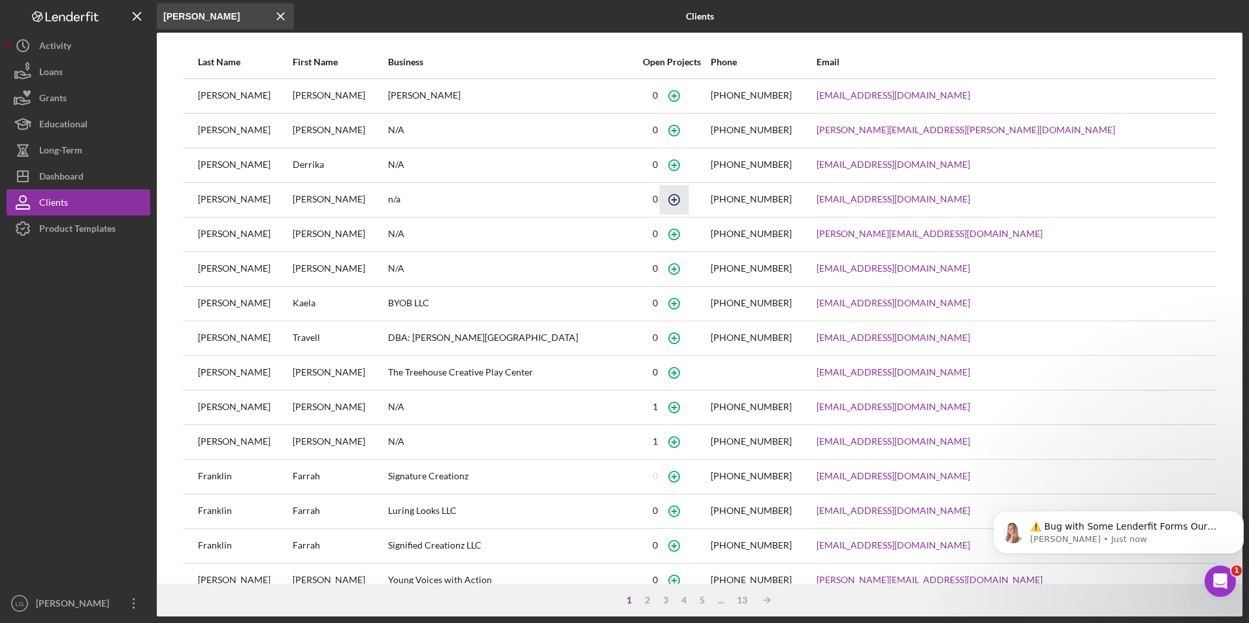
type input "farr"
click at [689, 198] on icon "button" at bounding box center [674, 199] width 29 height 29
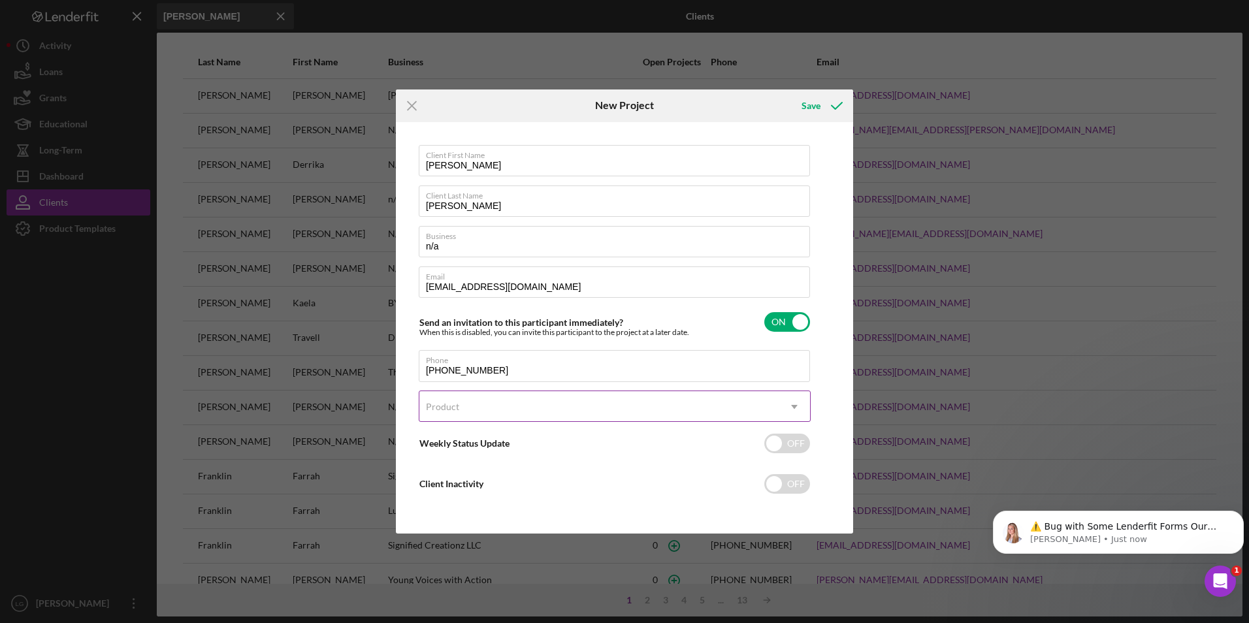
click at [472, 406] on div "Product" at bounding box center [598, 407] width 359 height 30
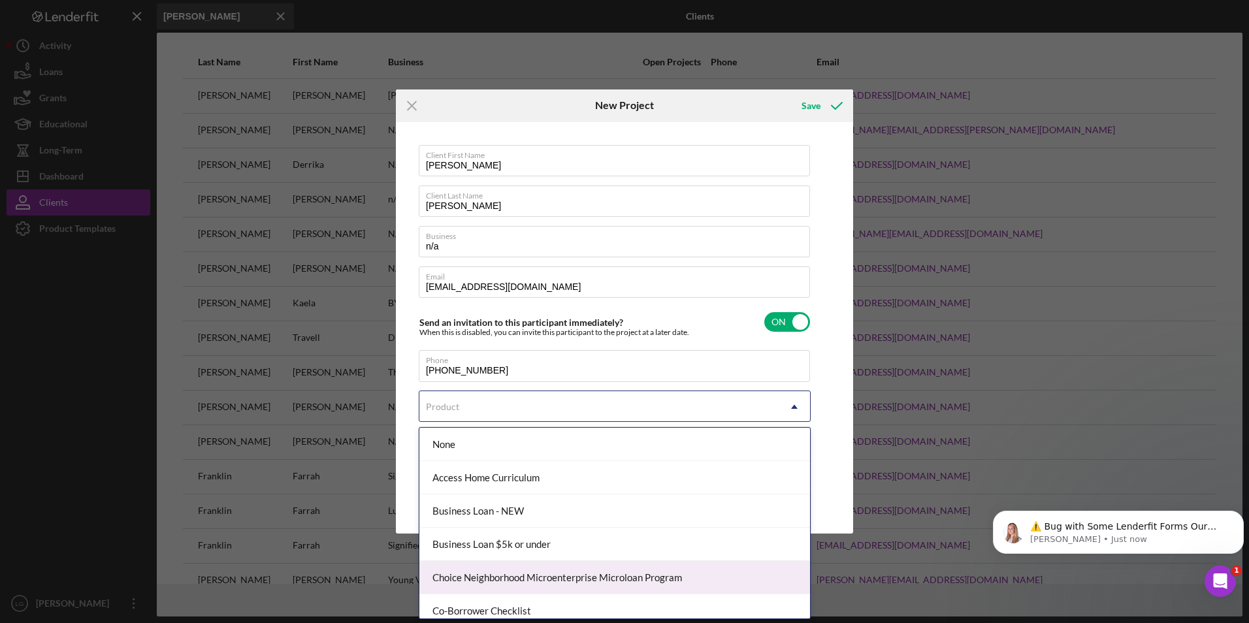
scroll to position [242, 0]
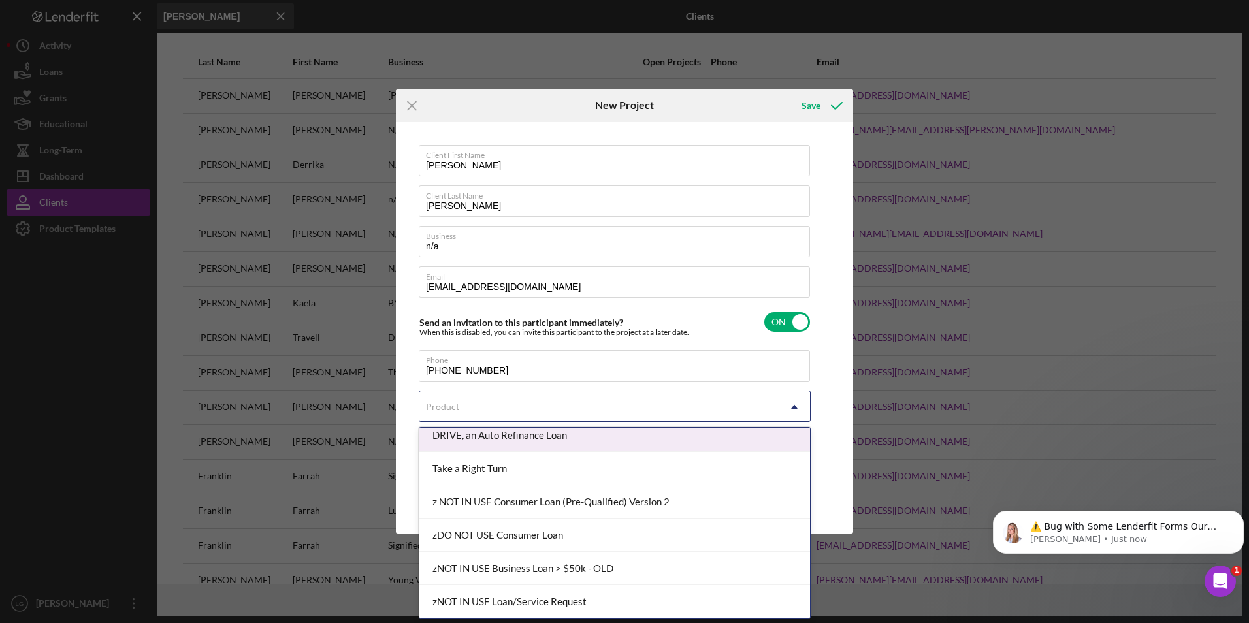
click at [496, 439] on div "DRIVE, an Auto Refinance Loan" at bounding box center [614, 435] width 391 height 33
checkbox input "true"
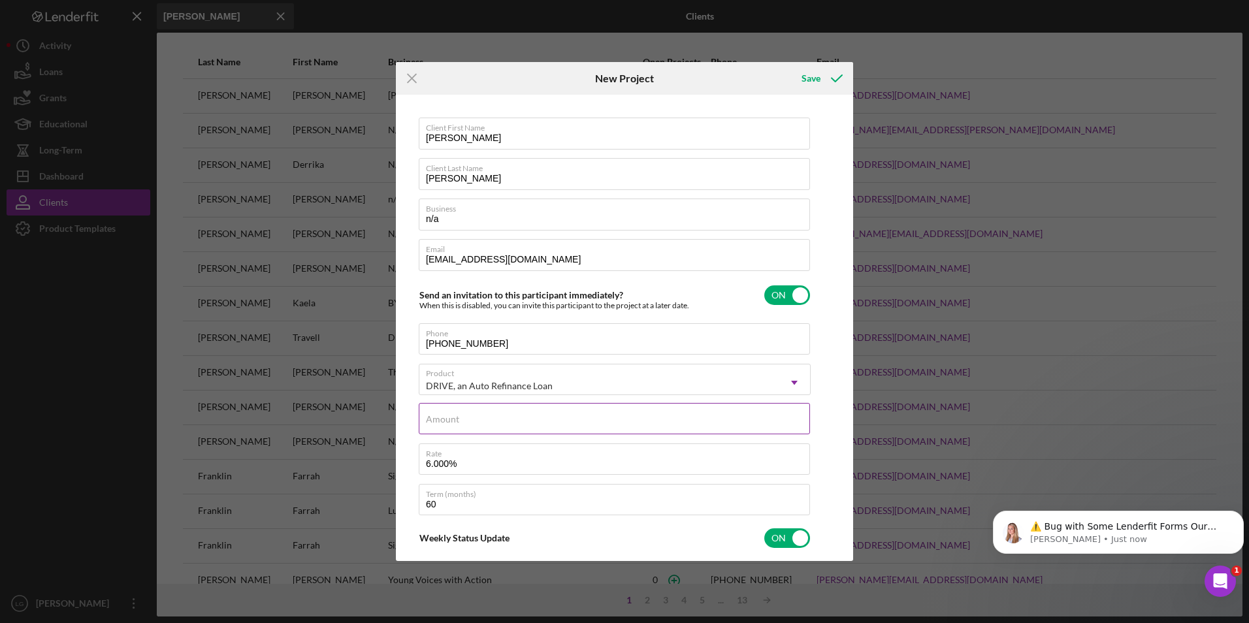
click at [466, 427] on input "Amount" at bounding box center [614, 418] width 391 height 31
type textarea "Thank you for your application to Justine PETERSEN! Please login to see what we…"
type input "$1"
type textarea "Thank you for your application to Justine PETERSEN! Please login to see what we…"
type input "$15"
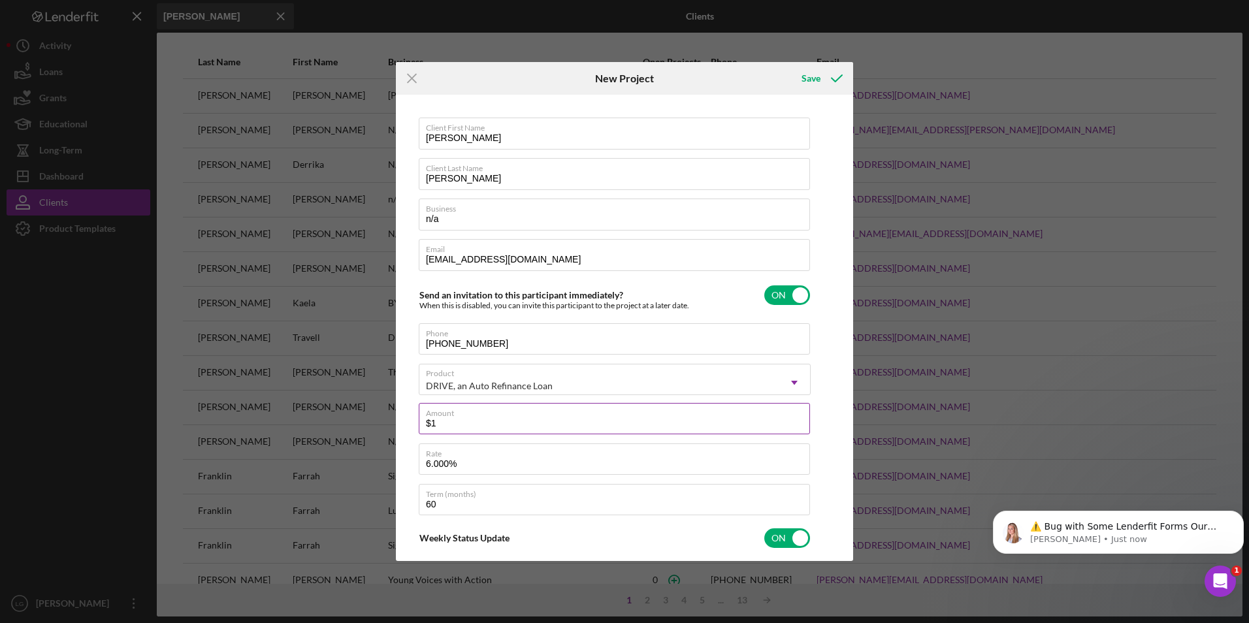
type textarea "Thank you for your application to Justine PETERSEN! Please login to see what we…"
type input "$15"
type textarea "Thank you for your application to Justine PETERSEN! Please login to see what we…"
drag, startPoint x: 702, startPoint y: 286, endPoint x: 597, endPoint y: 373, distance: 136.9
click at [703, 286] on div "Send an invitation to this participant immediately? When this is disabled, you …" at bounding box center [615, 295] width 392 height 31
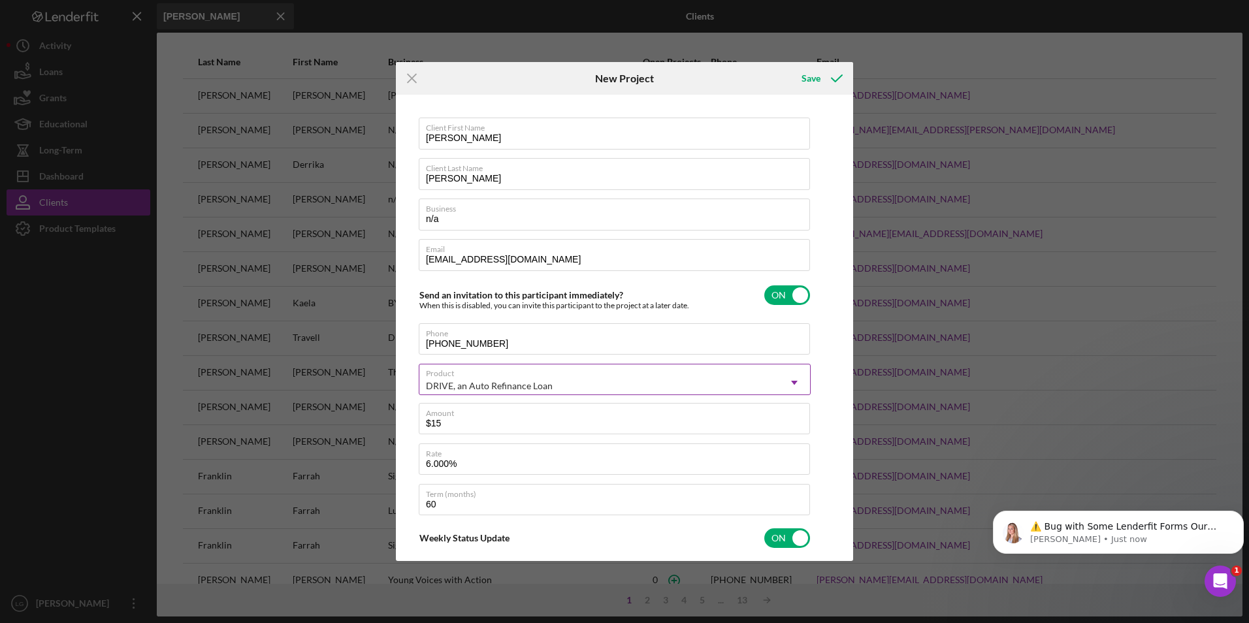
checkbox input "false"
type textarea "Thank you for your application to Justine PETERSEN! Please login to see what we…"
click at [432, 458] on label "Rate" at bounding box center [618, 451] width 384 height 14
click at [432, 458] on input "6.000%" at bounding box center [614, 459] width 391 height 31
click at [429, 461] on input "6.000%" at bounding box center [614, 459] width 391 height 31
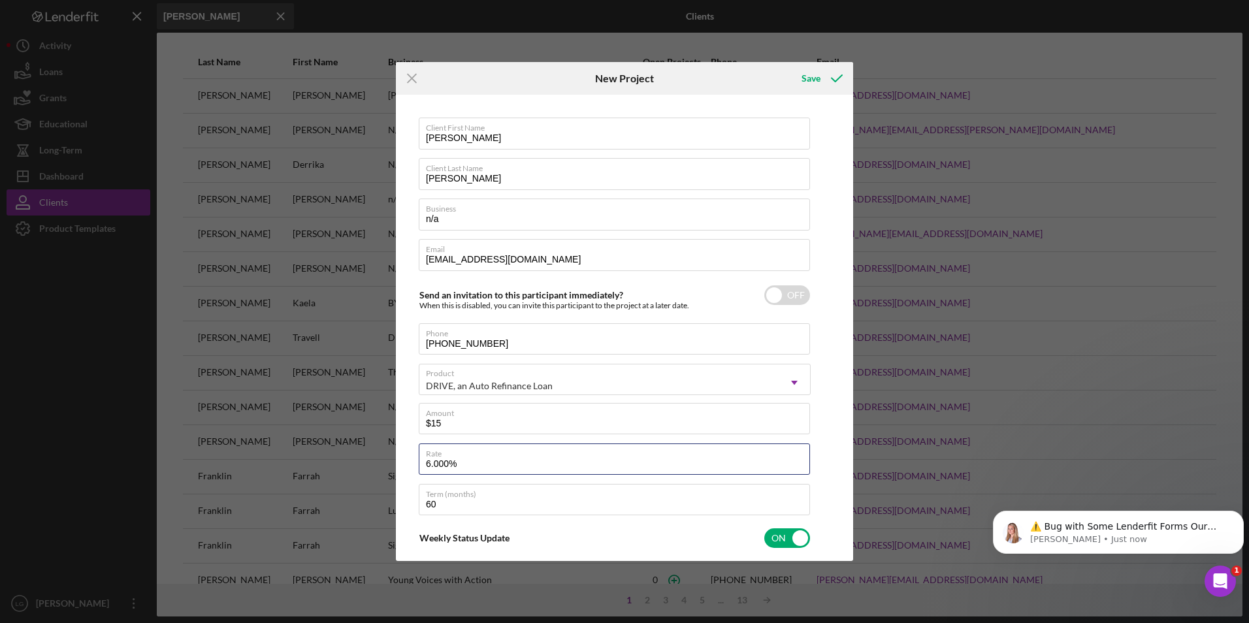
type input ".000%"
type textarea "Thank you for your application to Justine PETERSEN! Please login to see what we…"
type input "8.000%"
type textarea "Thank you for your application to Justine PETERSEN! Please login to see what we…"
type input "8.000%"
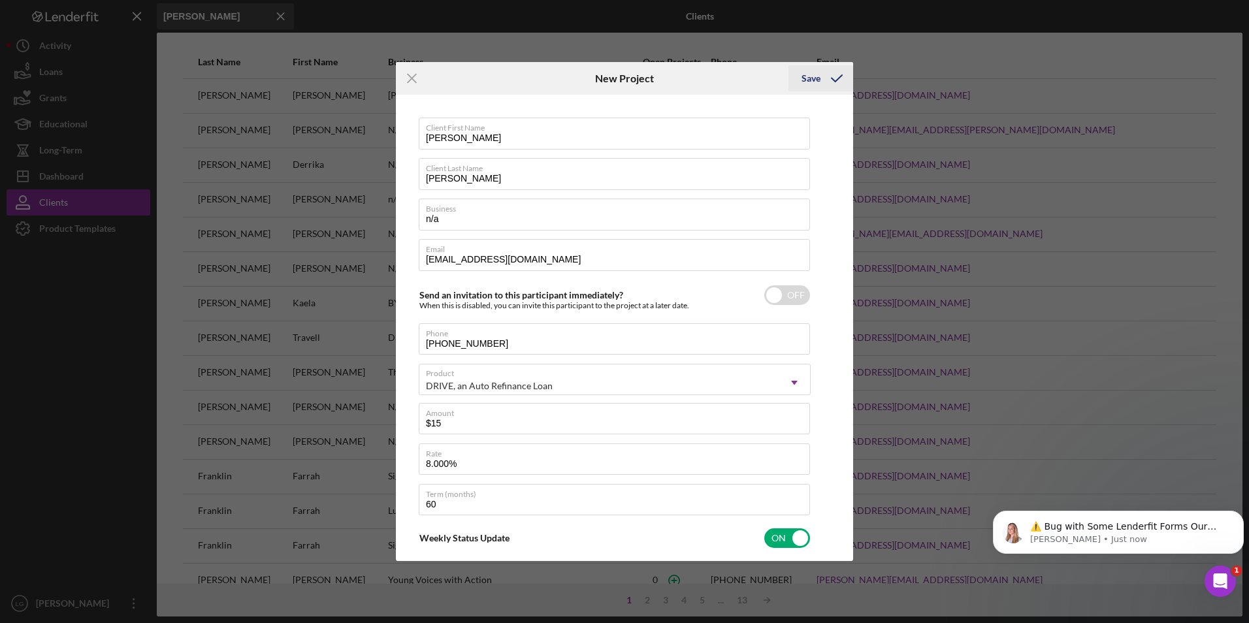
click at [815, 74] on div "Save" at bounding box center [811, 78] width 19 height 26
type textarea "Thank you for your application to Justine PETERSEN! Please login to see what we…"
checkbox input "true"
checkbox input "false"
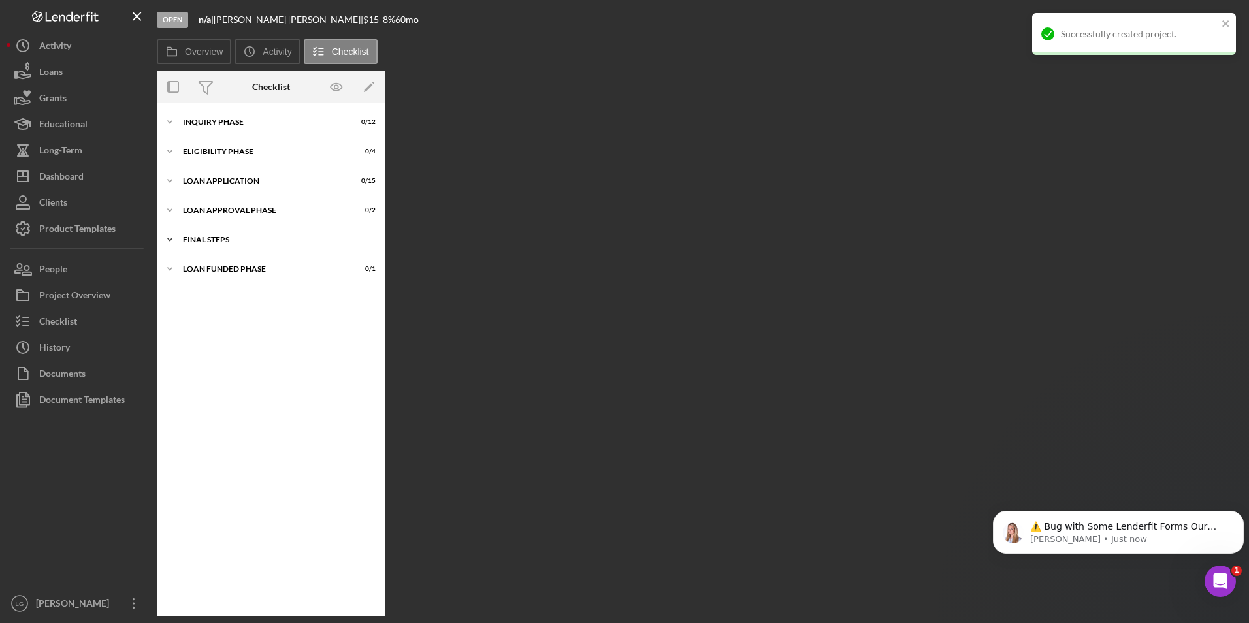
drag, startPoint x: 242, startPoint y: 264, endPoint x: 221, endPoint y: 248, distance: 26.1
click at [241, 262] on div "Icon/Expander Loan Funded Phase 0 / 1" at bounding box center [271, 269] width 229 height 26
drag, startPoint x: 209, startPoint y: 242, endPoint x: 205, endPoint y: 217, distance: 25.2
click at [209, 240] on div "FINAL STEPS" at bounding box center [263, 240] width 160 height 8
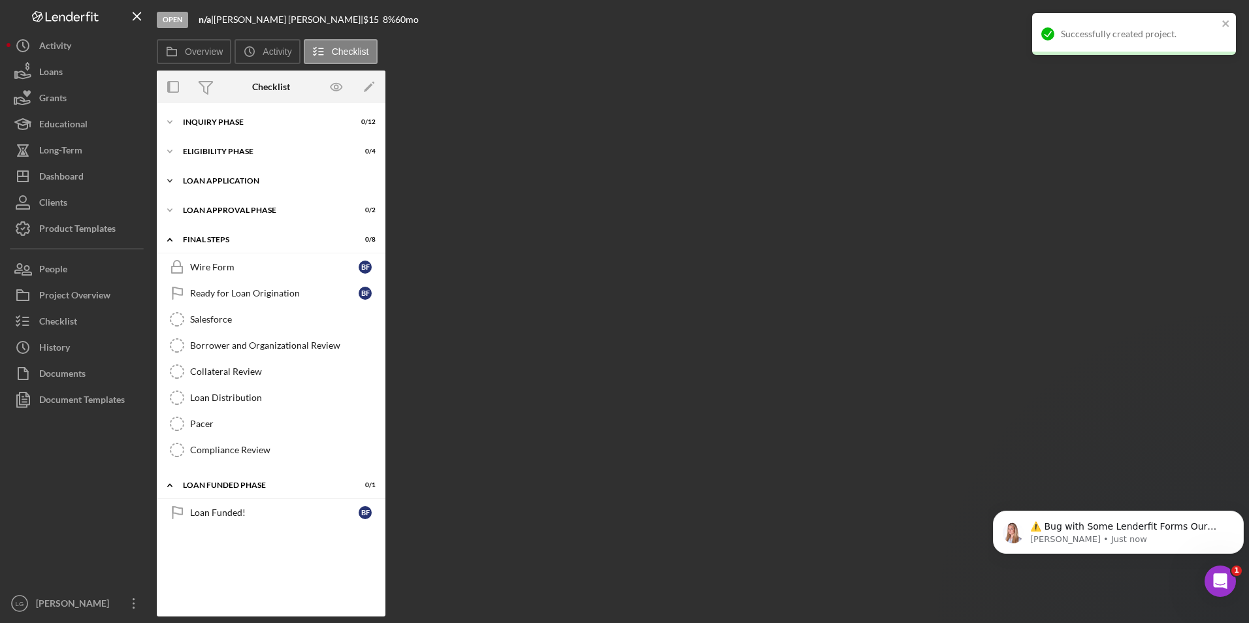
drag, startPoint x: 204, startPoint y: 211, endPoint x: 201, endPoint y: 189, distance: 21.7
click at [204, 206] on div "Icon/Expander Loan Approval Phase 0 / 2" at bounding box center [271, 210] width 229 height 26
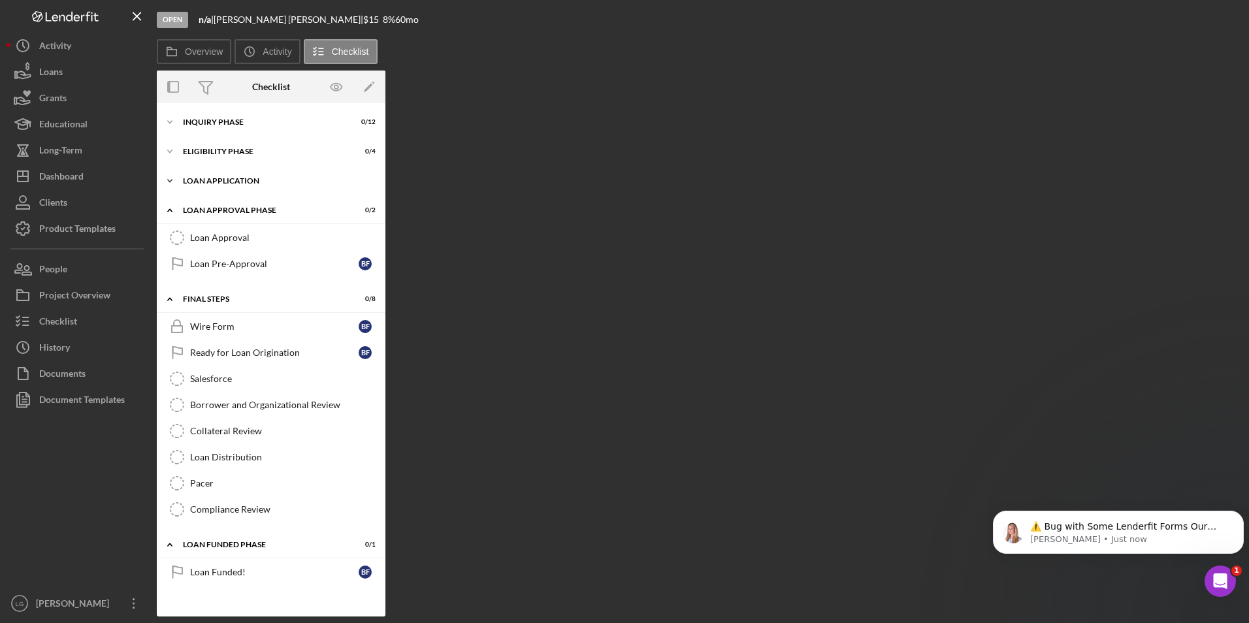
click at [201, 174] on div "Icon/Expander Loan Application 0 / 15" at bounding box center [271, 181] width 229 height 26
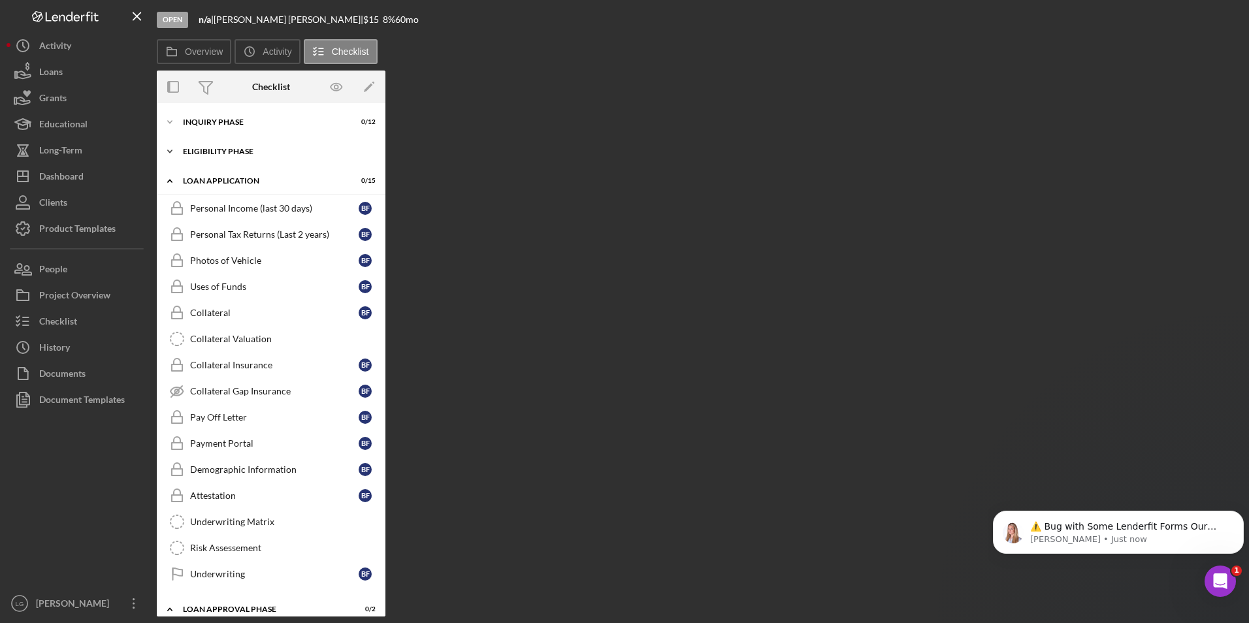
drag, startPoint x: 201, startPoint y: 148, endPoint x: 201, endPoint y: 134, distance: 13.7
click at [201, 146] on div "Icon/Expander Eligibility Phase 0 / 4" at bounding box center [271, 152] width 229 height 26
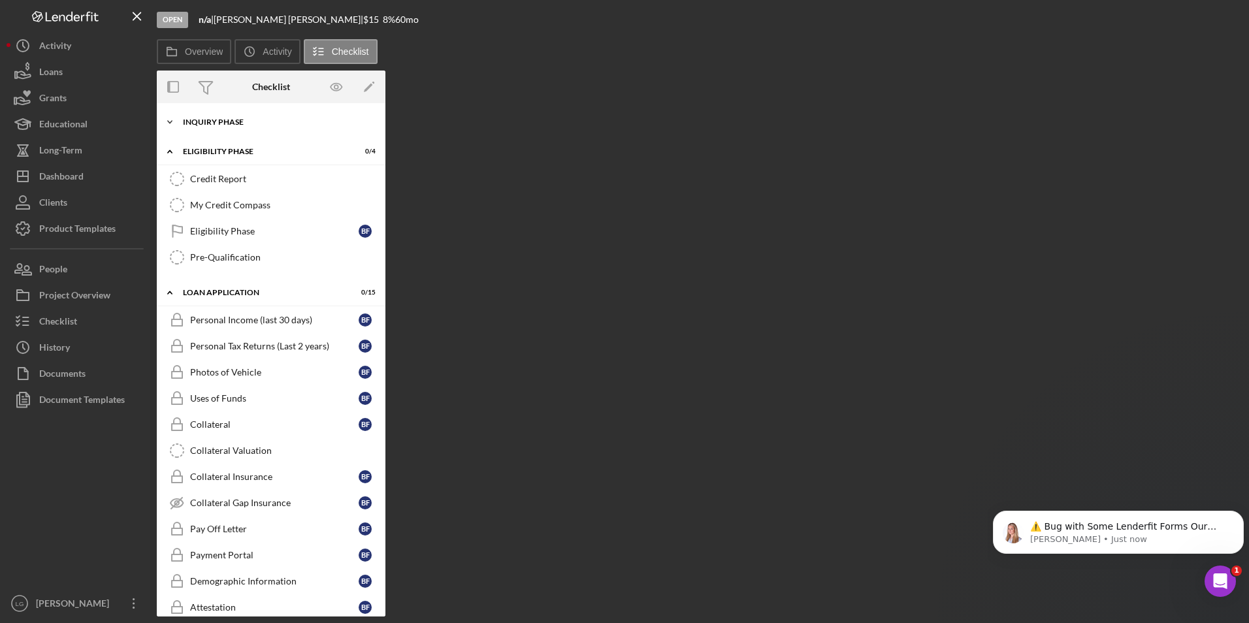
click at [201, 128] on div "Icon/Expander Inquiry Phase 0 / 12" at bounding box center [271, 122] width 229 height 26
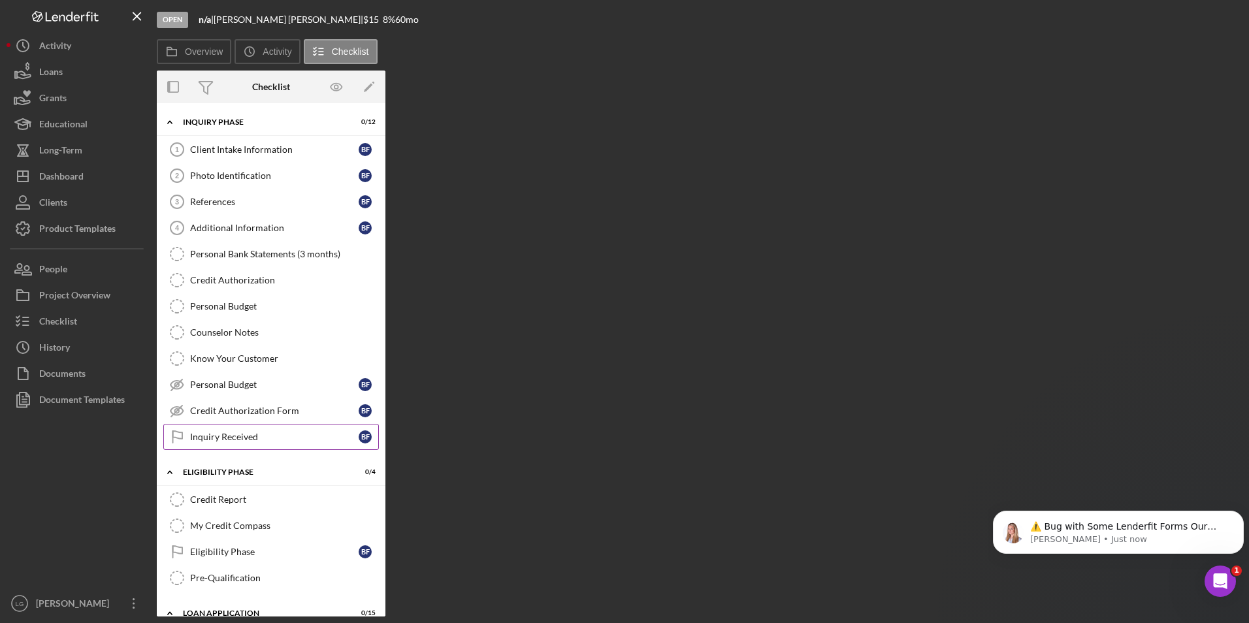
scroll to position [131, 0]
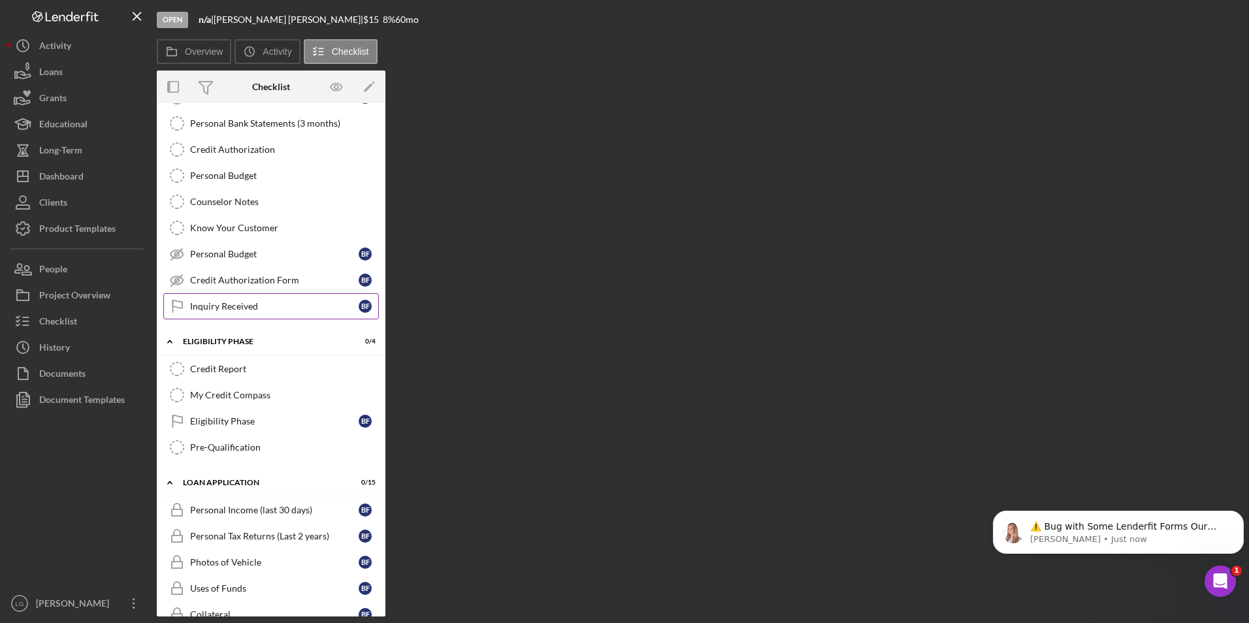
click at [244, 310] on div "Inquiry Received" at bounding box center [274, 306] width 169 height 10
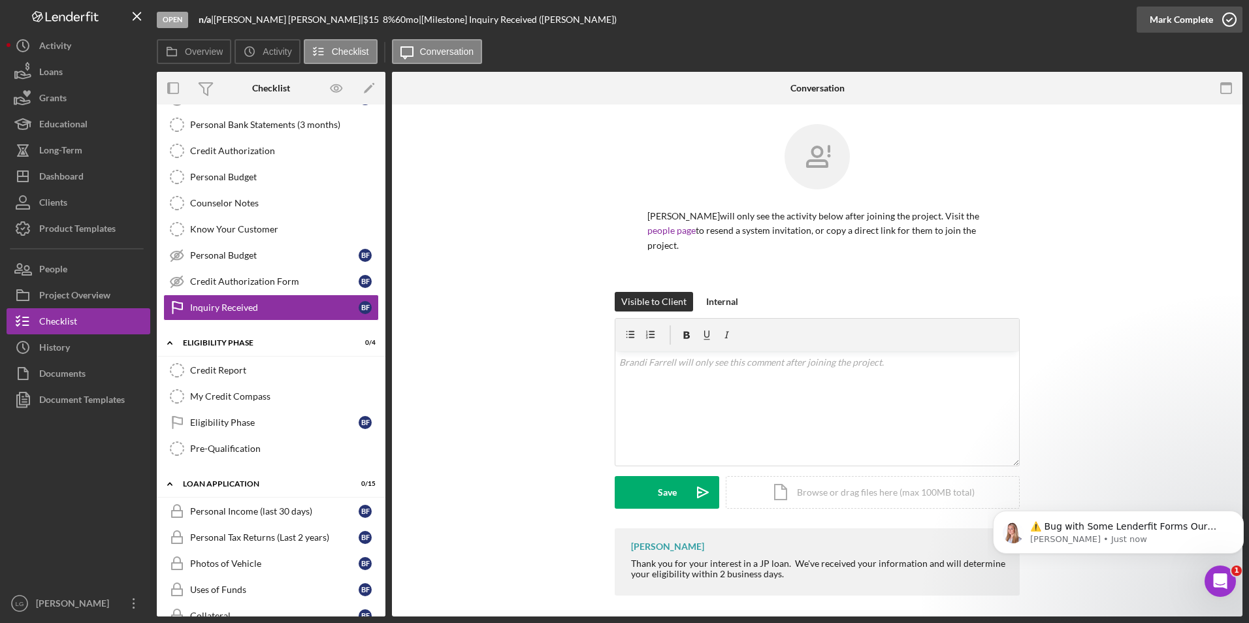
click at [1178, 19] on div "Mark Complete" at bounding box center [1181, 20] width 63 height 26
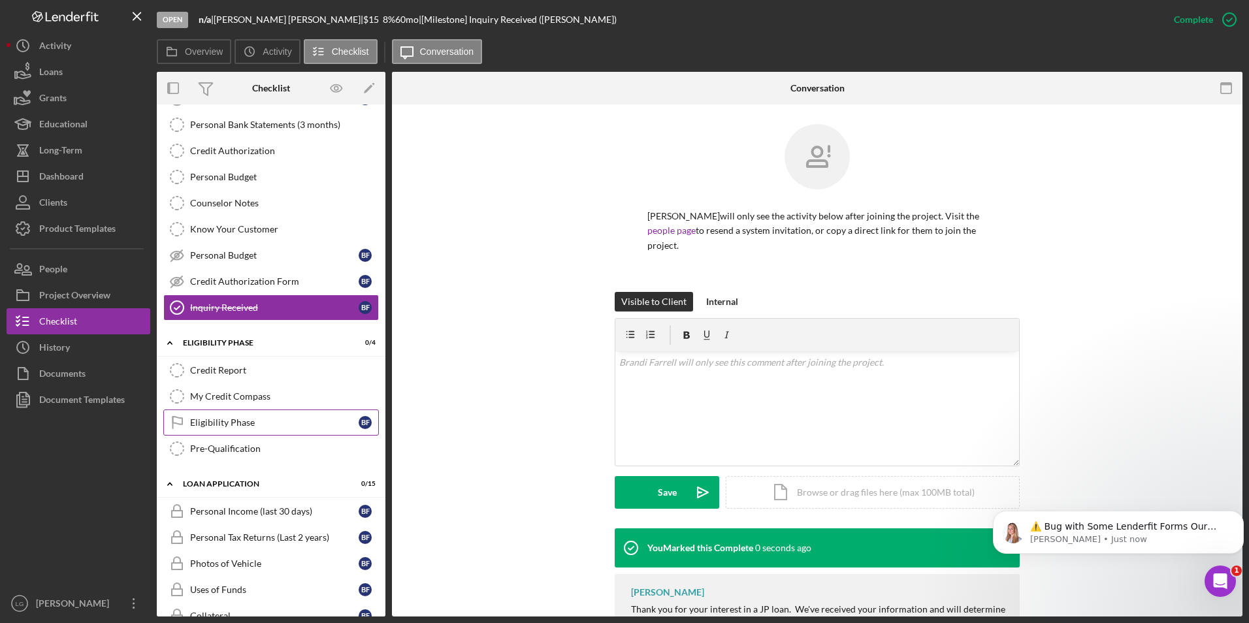
click at [231, 429] on link "Eligibility Phase Eligibility Phase B F" at bounding box center [271, 423] width 216 height 26
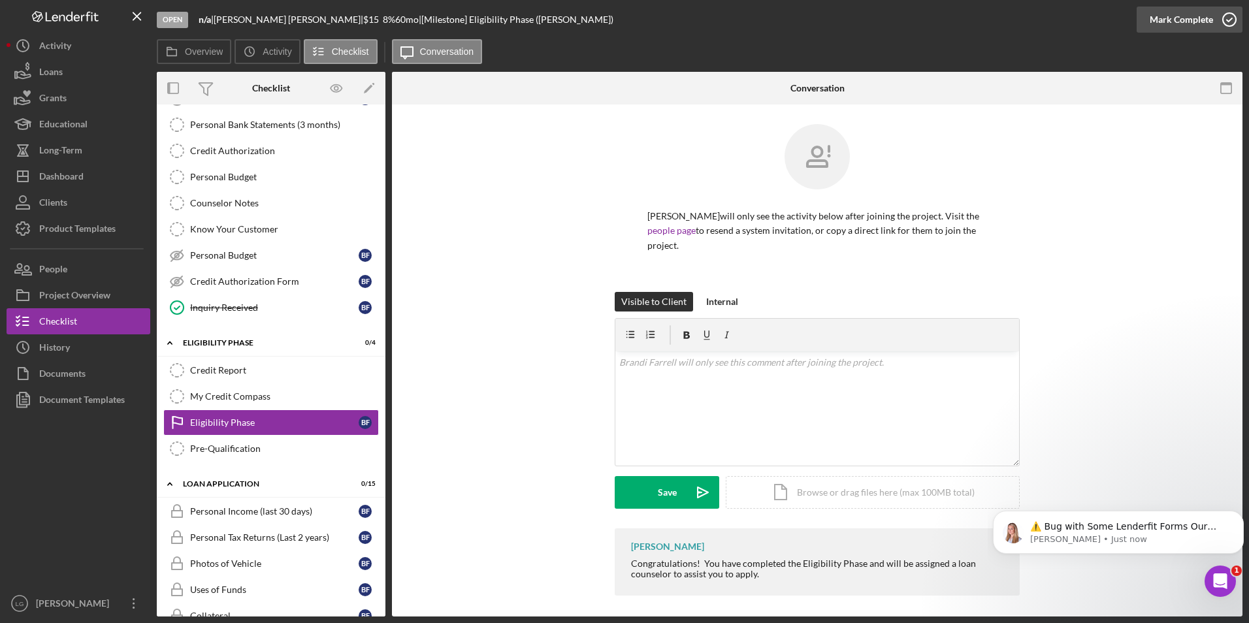
click at [1162, 24] on div "Mark Complete" at bounding box center [1181, 20] width 63 height 26
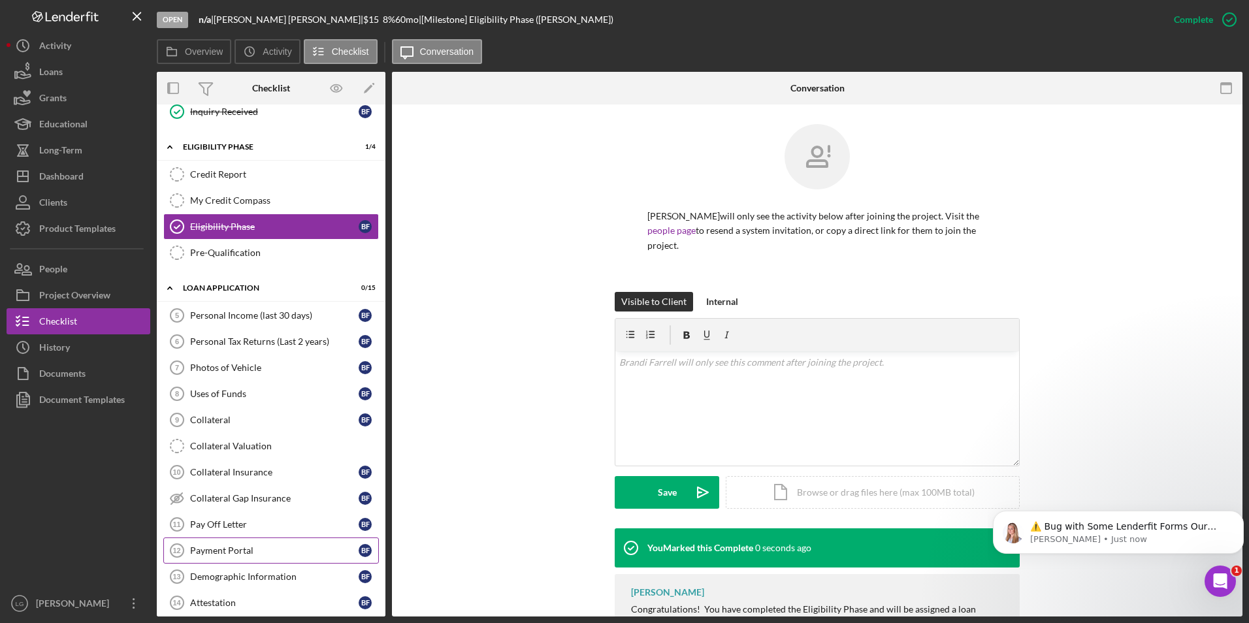
scroll to position [523, 0]
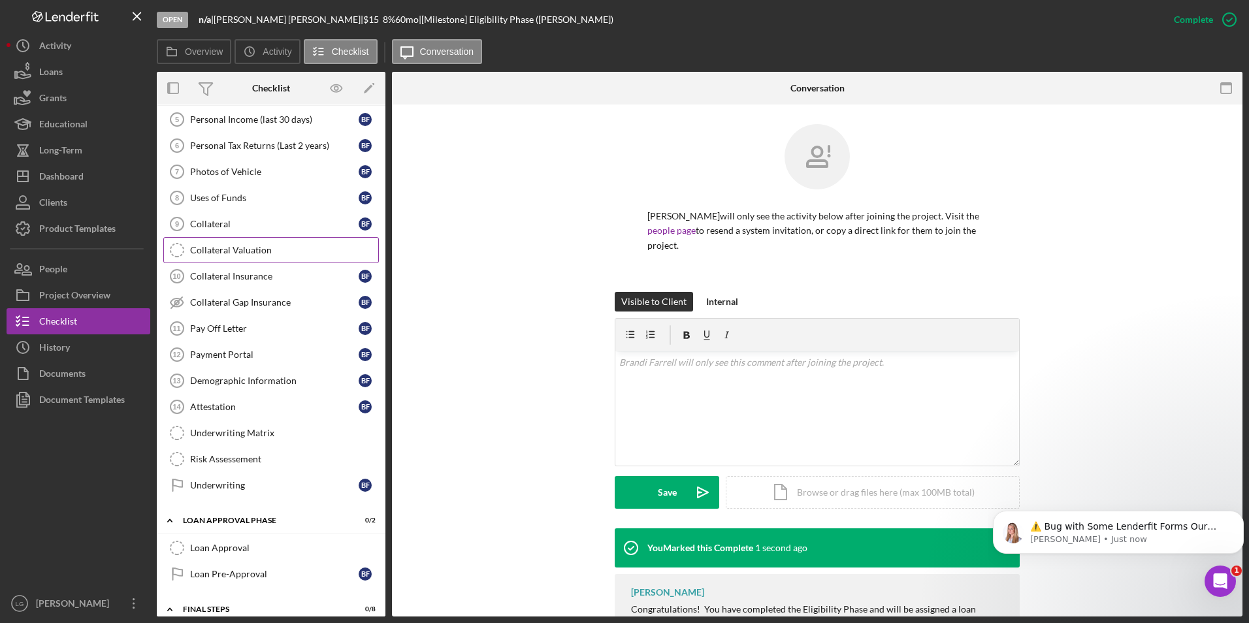
click at [282, 248] on div "Collateral Valuation" at bounding box center [284, 250] width 188 height 10
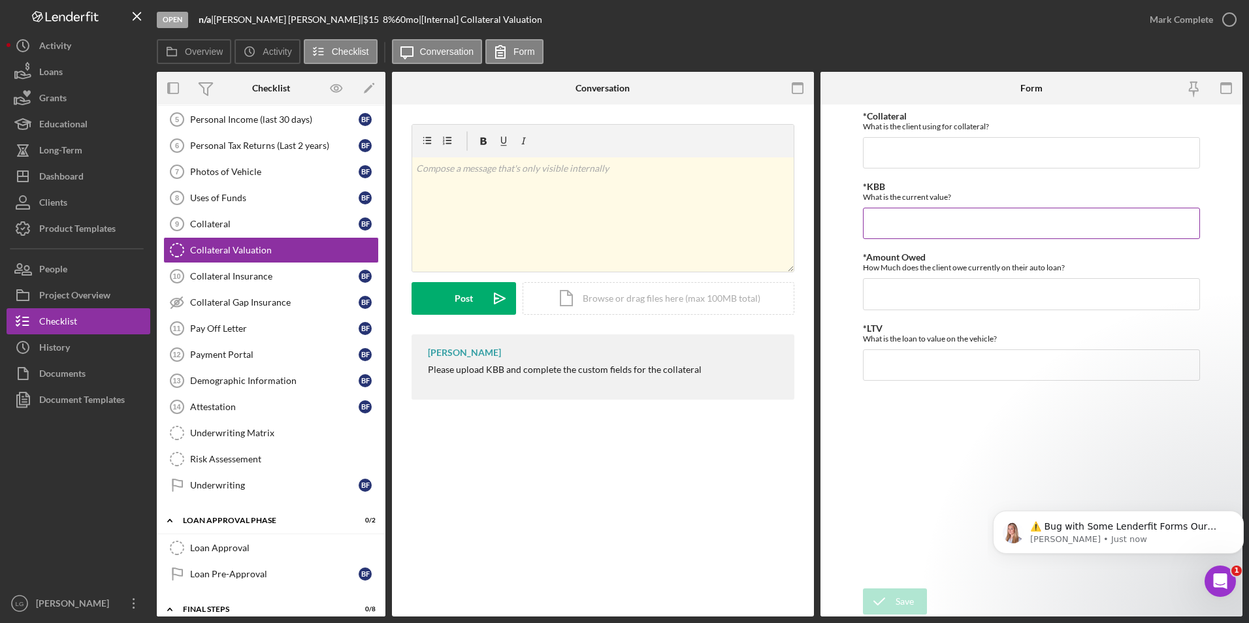
click at [920, 225] on input "*KBB" at bounding box center [1032, 223] width 338 height 31
drag, startPoint x: 929, startPoint y: 291, endPoint x: 1200, endPoint y: 374, distance: 283.4
click at [945, 293] on input "*Amount Owed" at bounding box center [1032, 301] width 338 height 31
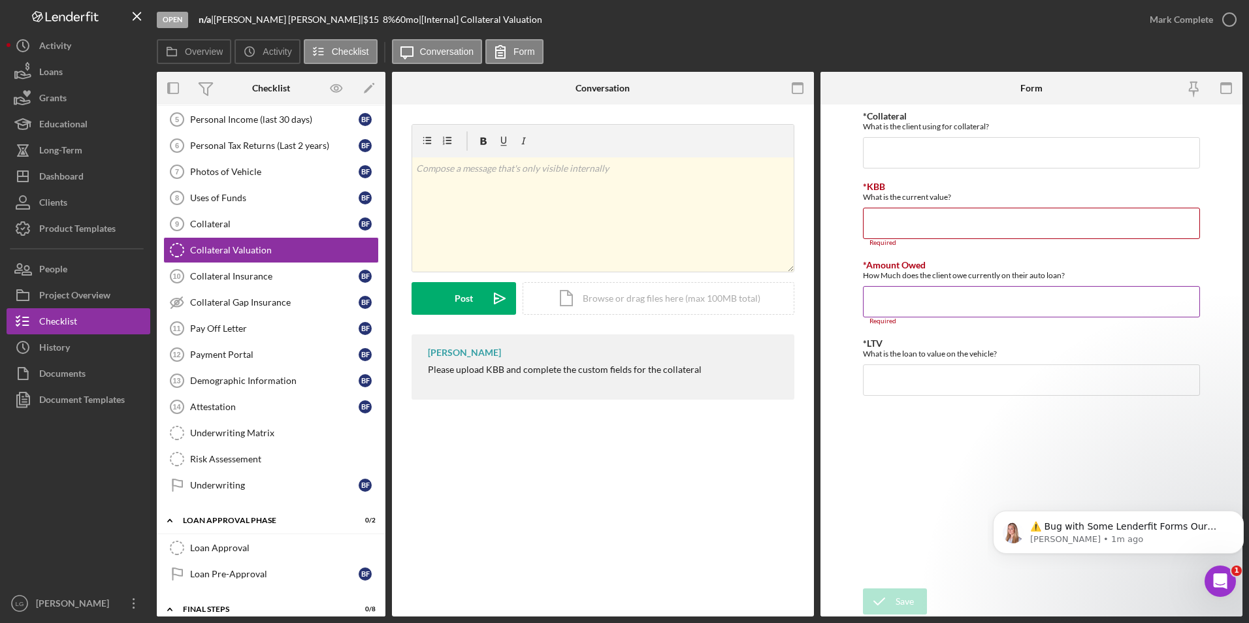
click at [901, 297] on input "*Amount Owed" at bounding box center [1032, 301] width 338 height 31
paste input "$25,274.00"
type input "$25,274.00"
click at [932, 223] on input "*KBB" at bounding box center [1032, 223] width 338 height 31
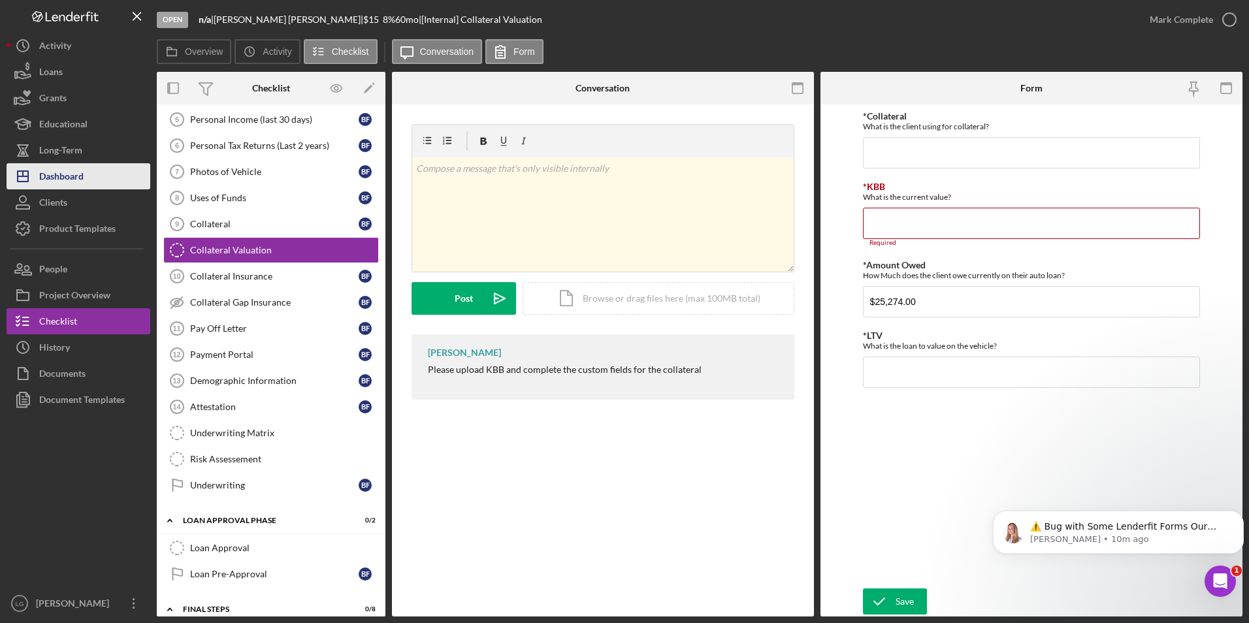
click at [99, 174] on button "Icon/Dashboard Dashboard" at bounding box center [79, 176] width 144 height 26
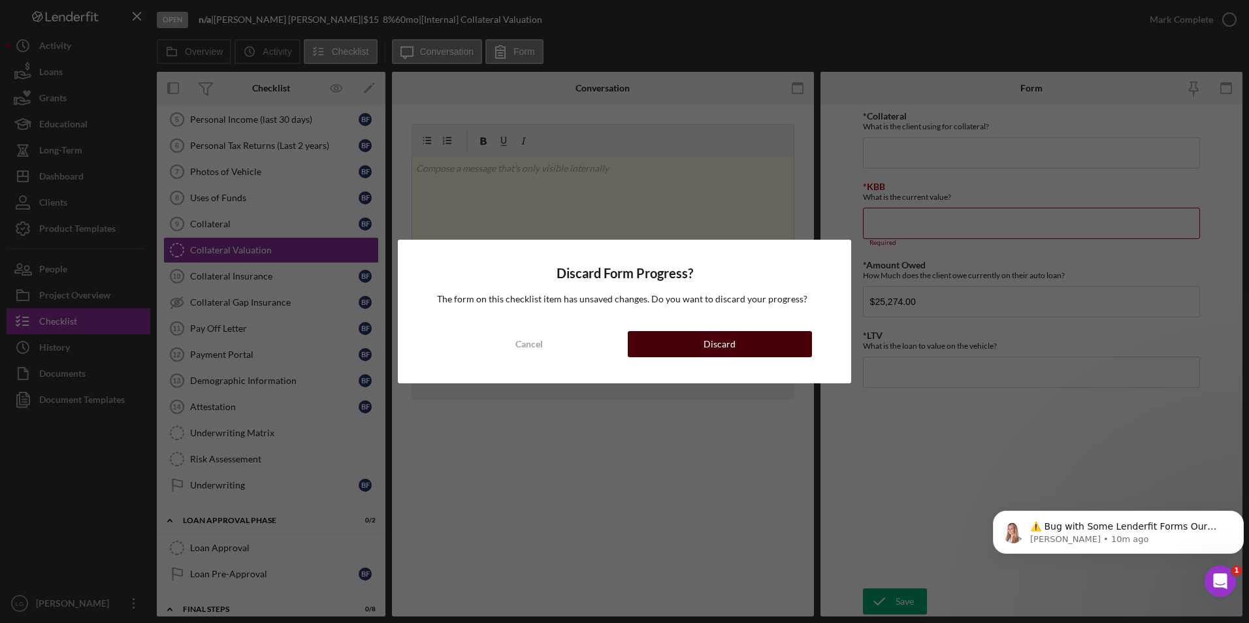
click at [668, 332] on button "Discard" at bounding box center [720, 344] width 184 height 26
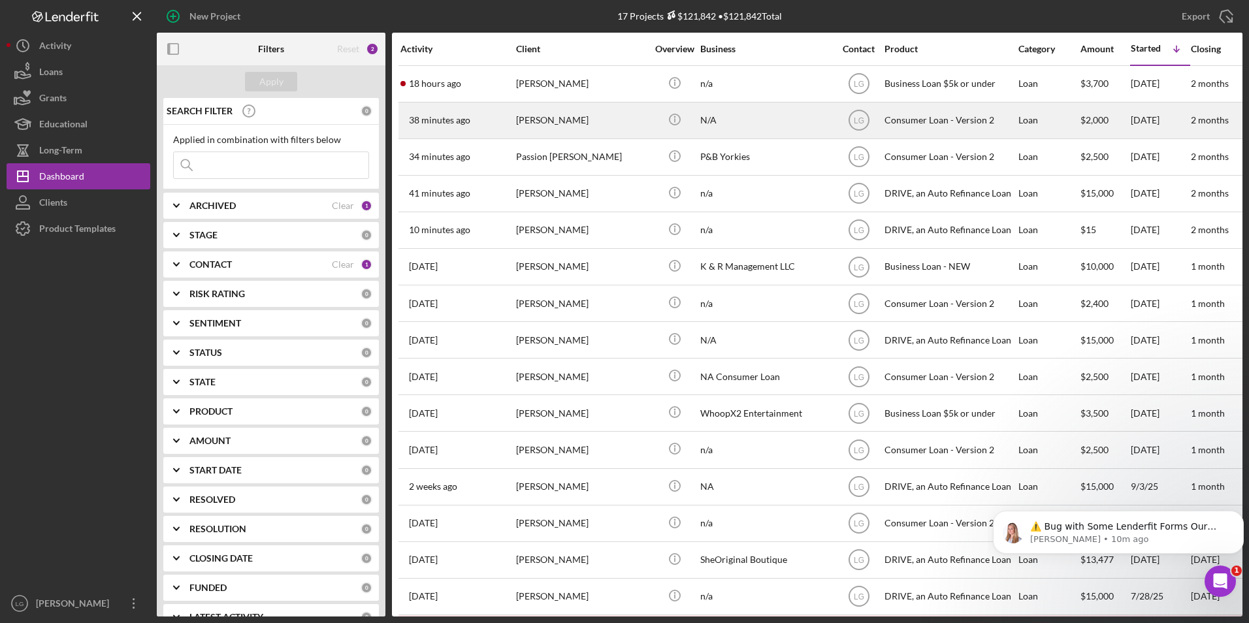
click at [589, 123] on div "Tammy Braden" at bounding box center [581, 120] width 131 height 35
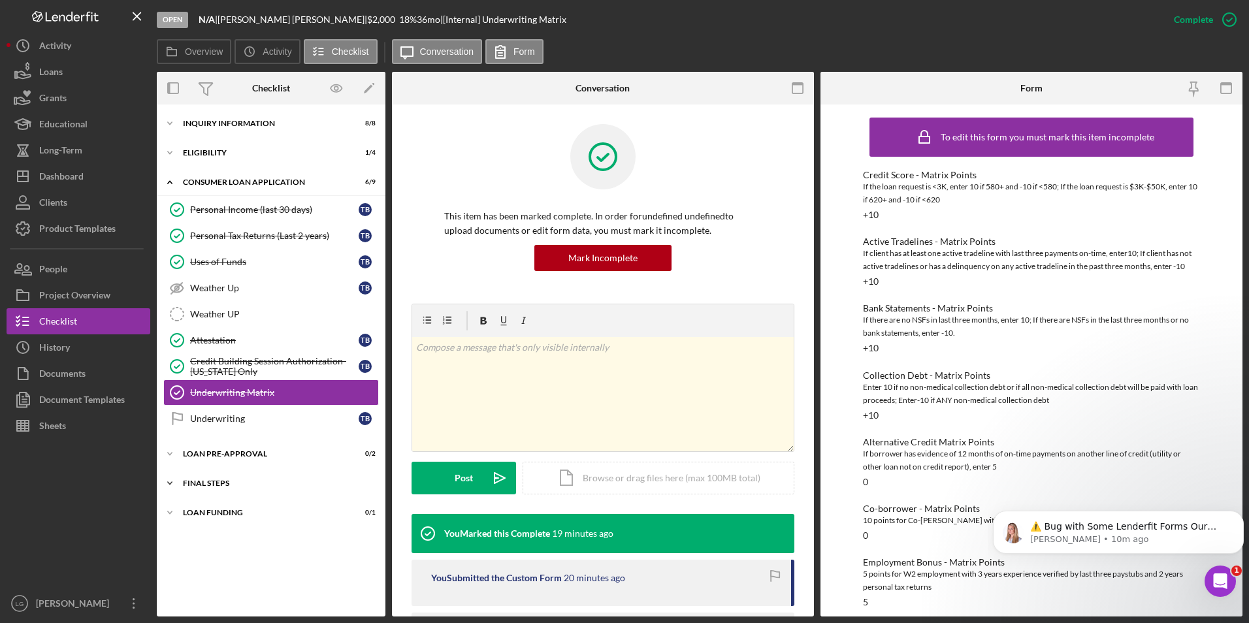
drag, startPoint x: 224, startPoint y: 514, endPoint x: 223, endPoint y: 486, distance: 28.1
click at [225, 508] on div "Icon/Expander Loan Funding 0 / 1" at bounding box center [271, 513] width 229 height 26
drag, startPoint x: 221, startPoint y: 481, endPoint x: 220, endPoint y: 455, distance: 26.2
click at [221, 478] on div "Icon/Expander FINAL STEPS 2 / 10" at bounding box center [271, 483] width 229 height 26
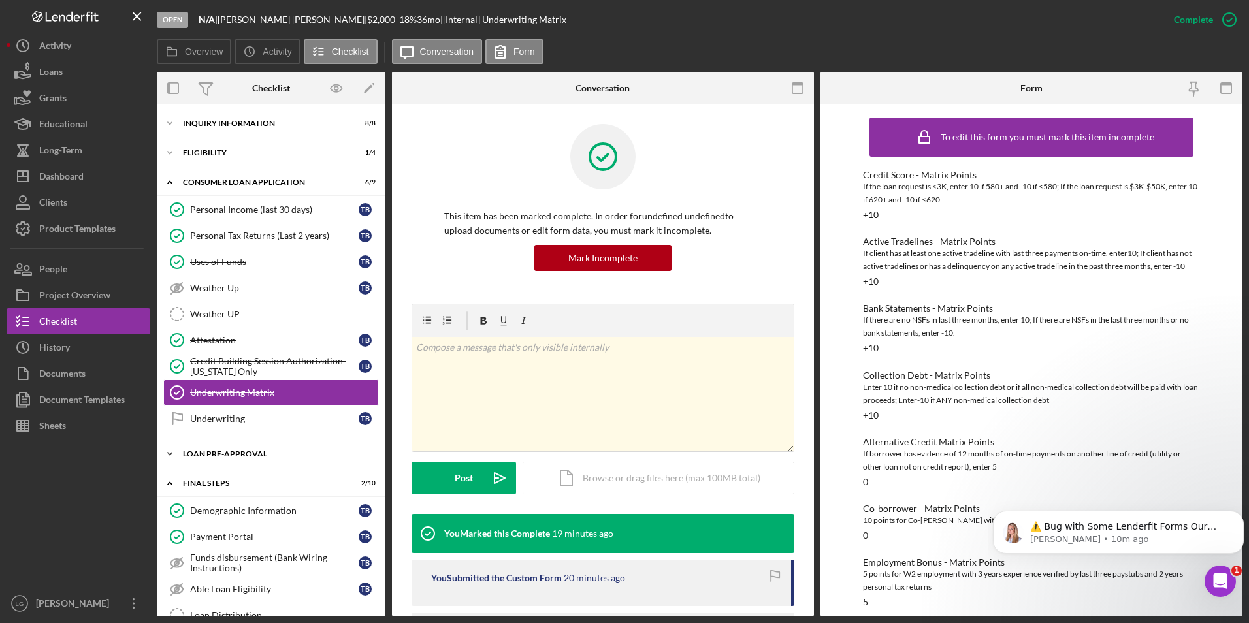
click at [220, 455] on div "Loan Pre-Approval" at bounding box center [276, 454] width 186 height 8
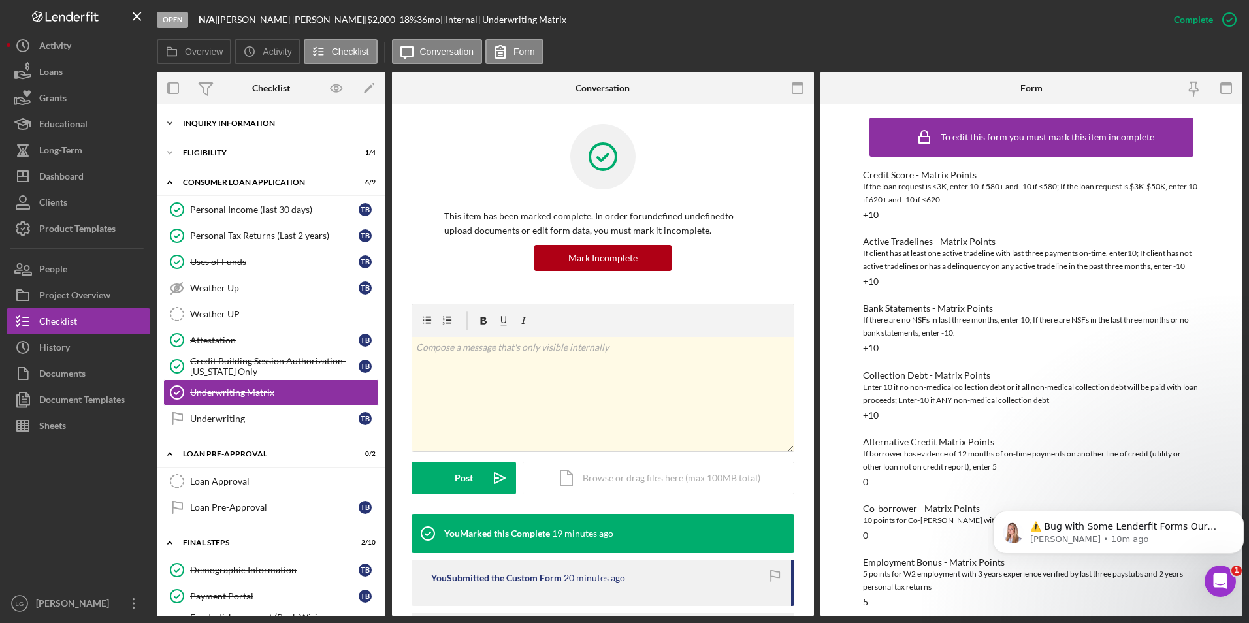
drag, startPoint x: 206, startPoint y: 150, endPoint x: 208, endPoint y: 126, distance: 23.6
click at [206, 147] on div "Icon/Expander Eligibility 1 / 4" at bounding box center [271, 153] width 229 height 26
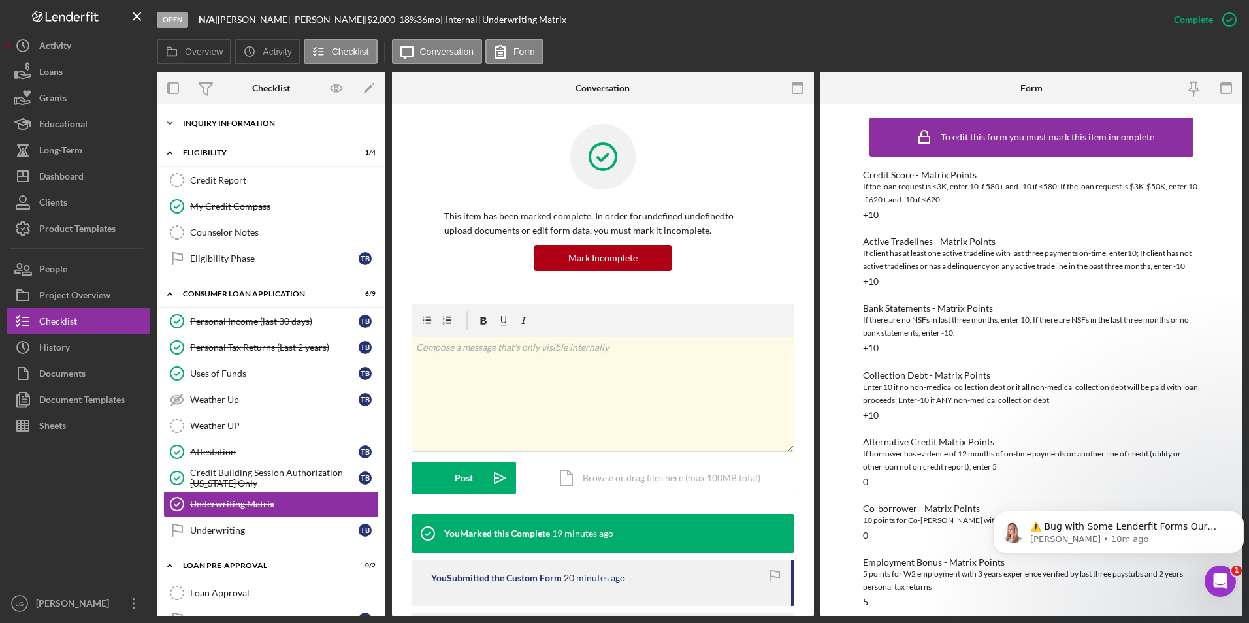
click at [208, 125] on div "Inquiry Information" at bounding box center [276, 124] width 186 height 8
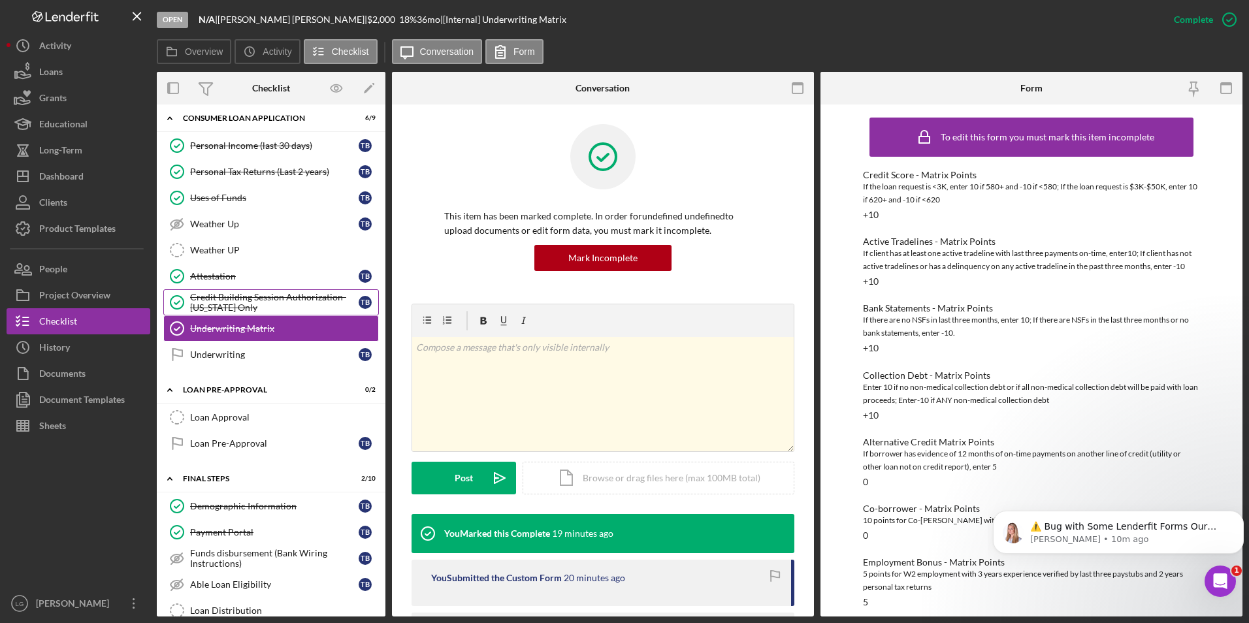
scroll to position [588, 0]
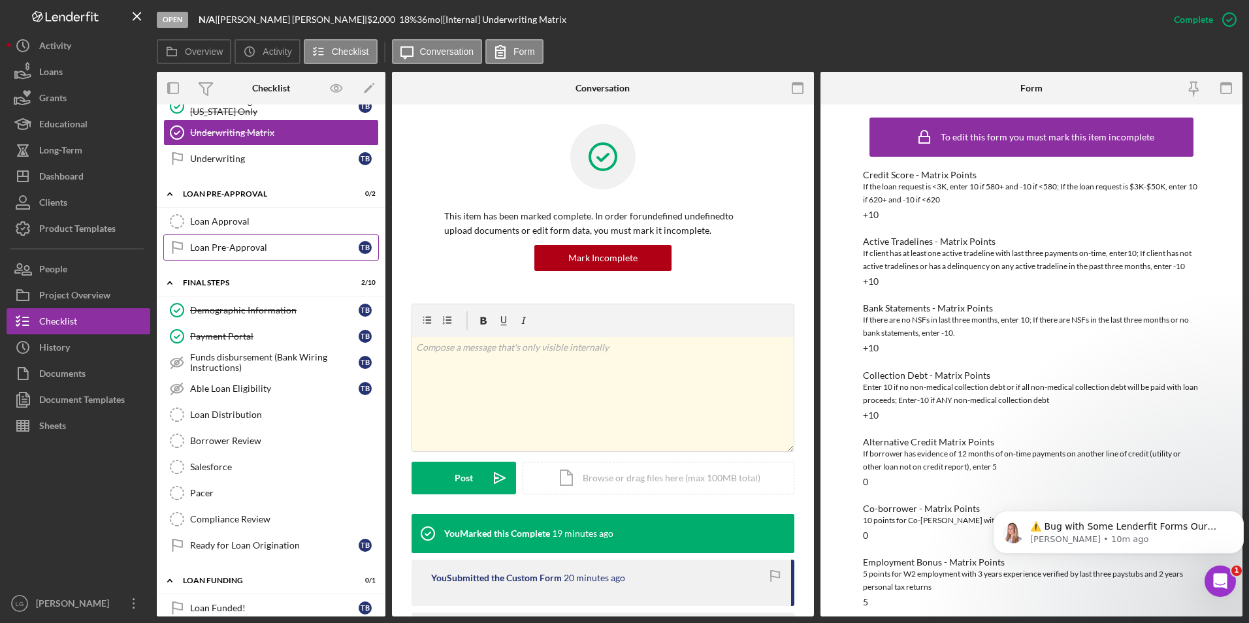
click at [230, 244] on div "Loan Pre-Approval" at bounding box center [274, 247] width 169 height 10
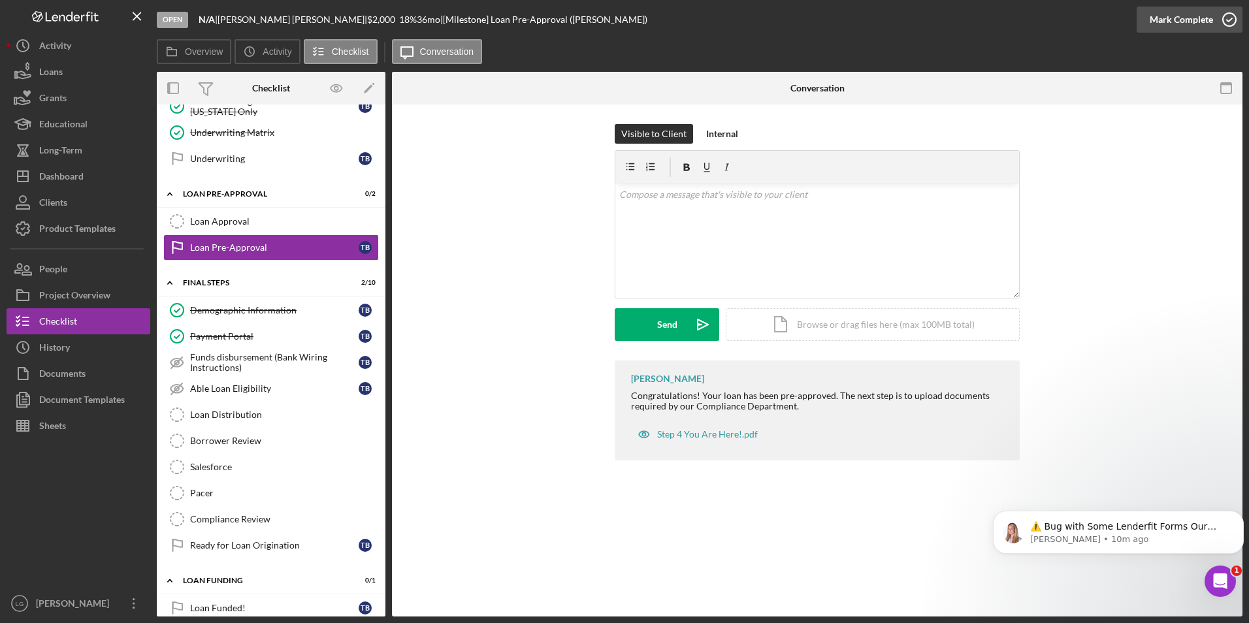
click at [1176, 26] on div "Mark Complete" at bounding box center [1181, 20] width 63 height 26
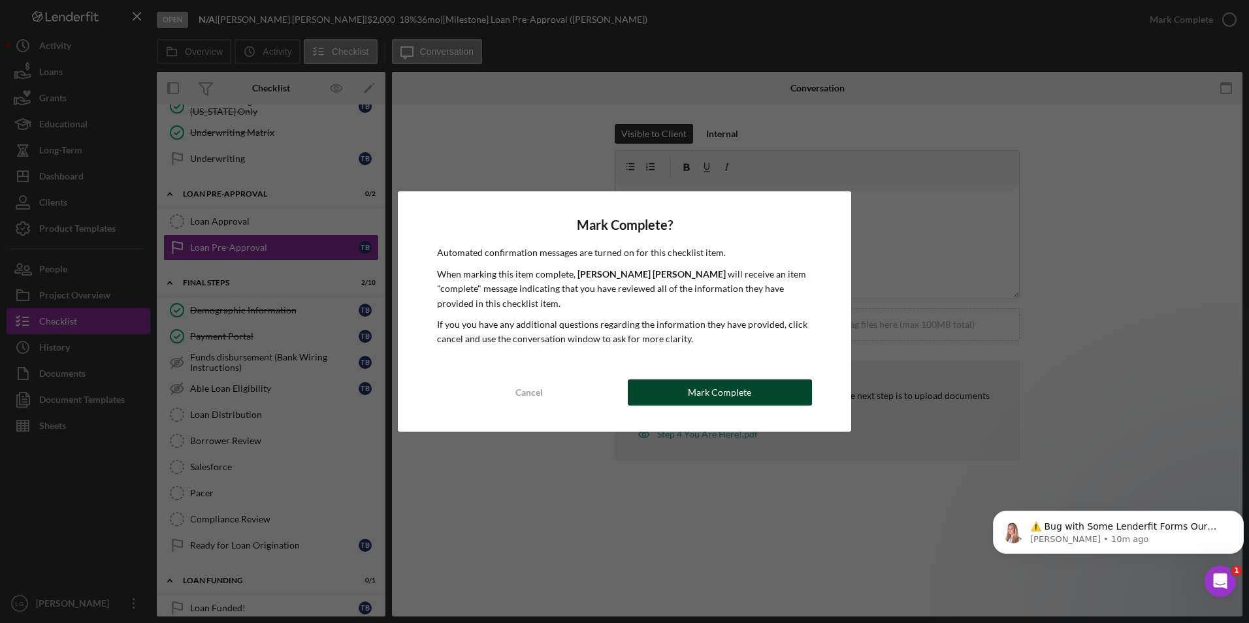
click at [715, 397] on div "Mark Complete" at bounding box center [719, 393] width 63 height 26
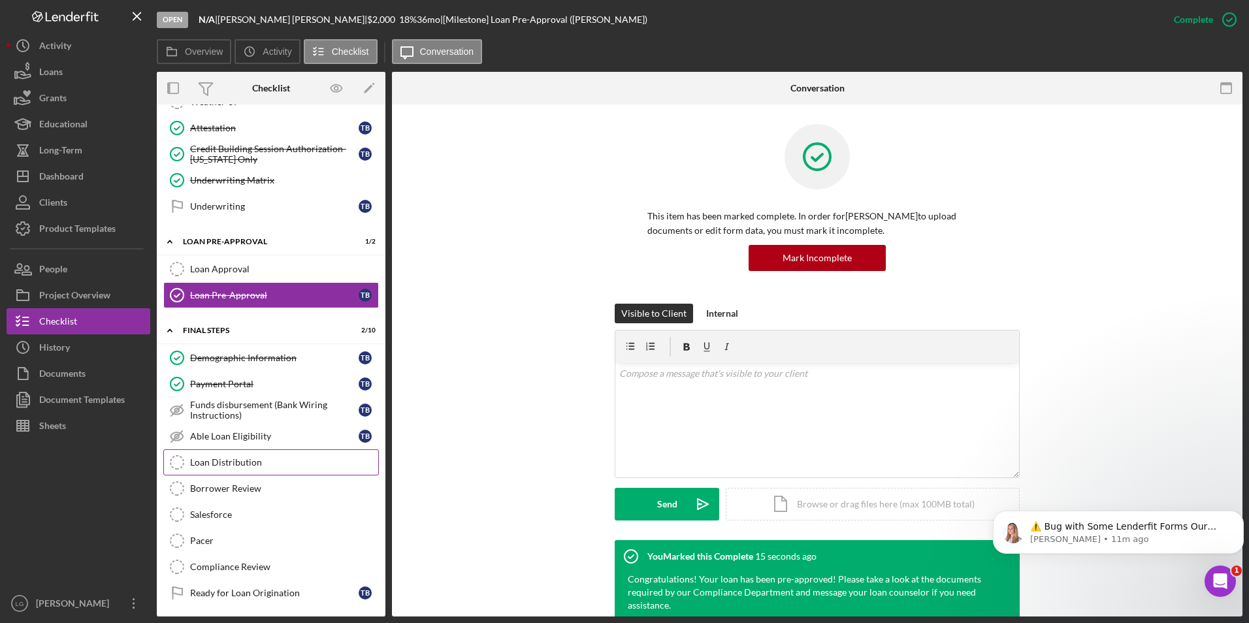
scroll to position [606, 0]
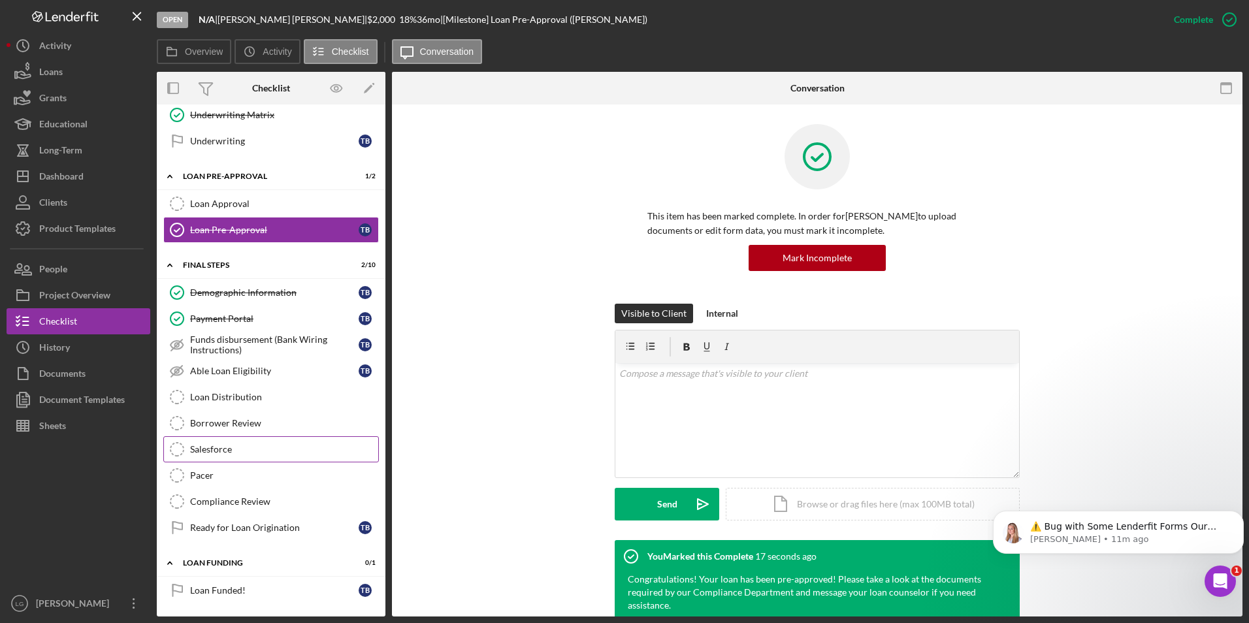
click at [219, 447] on div "Salesforce" at bounding box center [284, 449] width 188 height 10
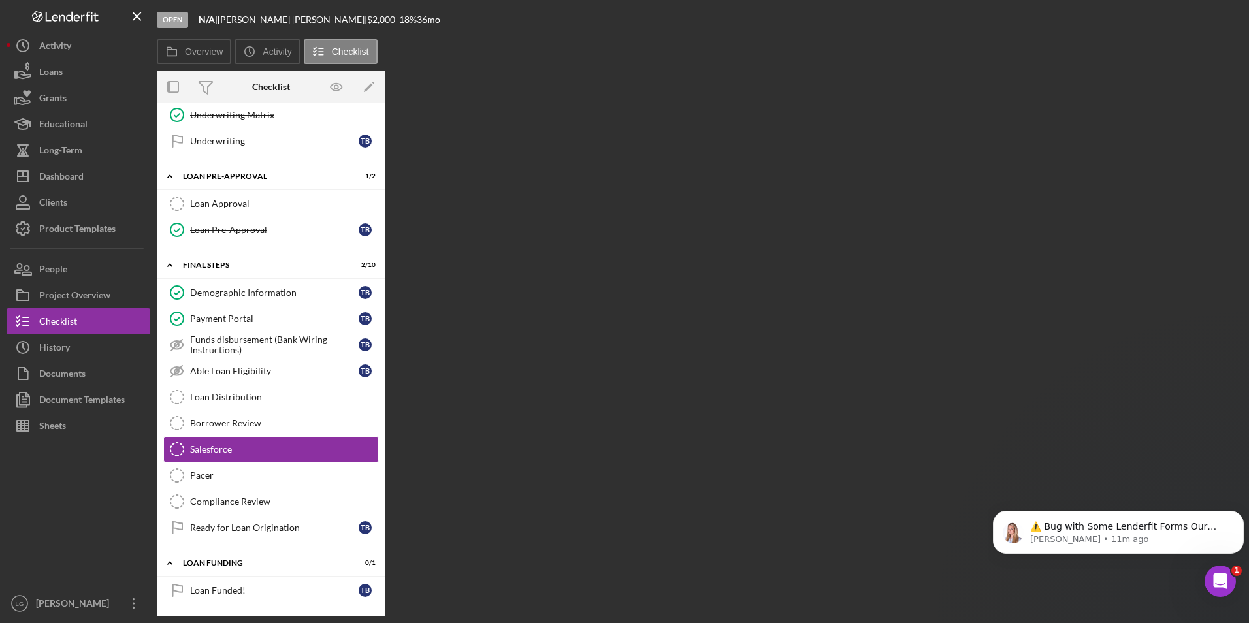
scroll to position [606, 0]
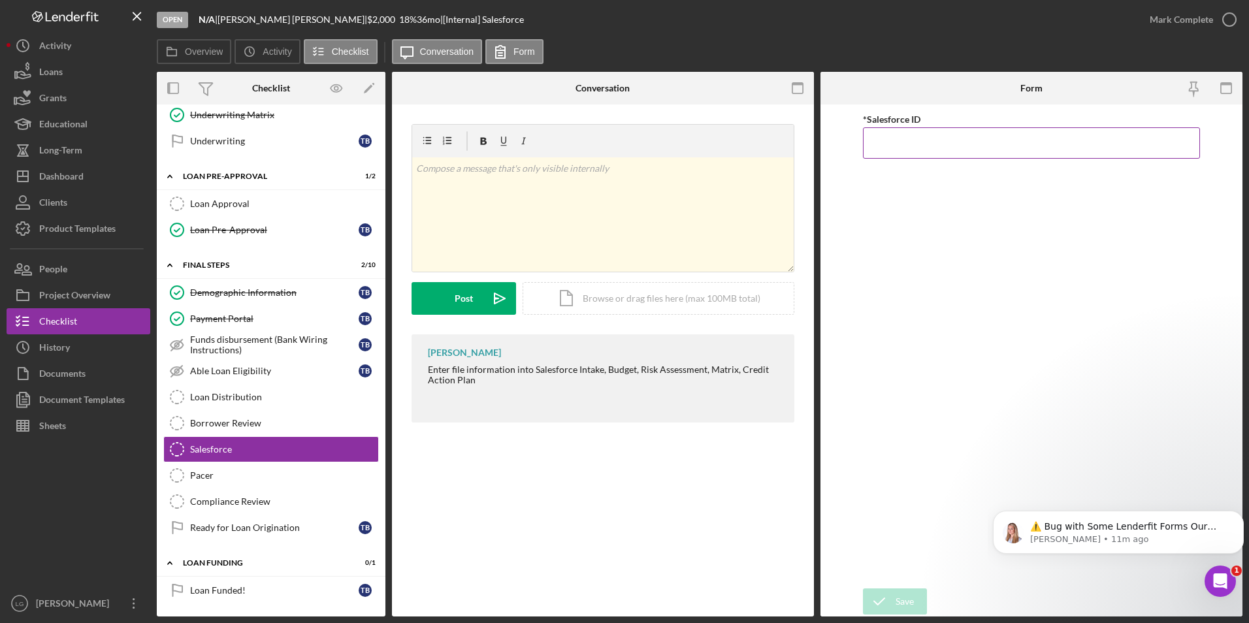
paste input "a0wPC000002Kcj7YAC"
type input "a0wPC000002Kcj7YAC"
click at [915, 602] on button "Save" at bounding box center [895, 602] width 64 height 26
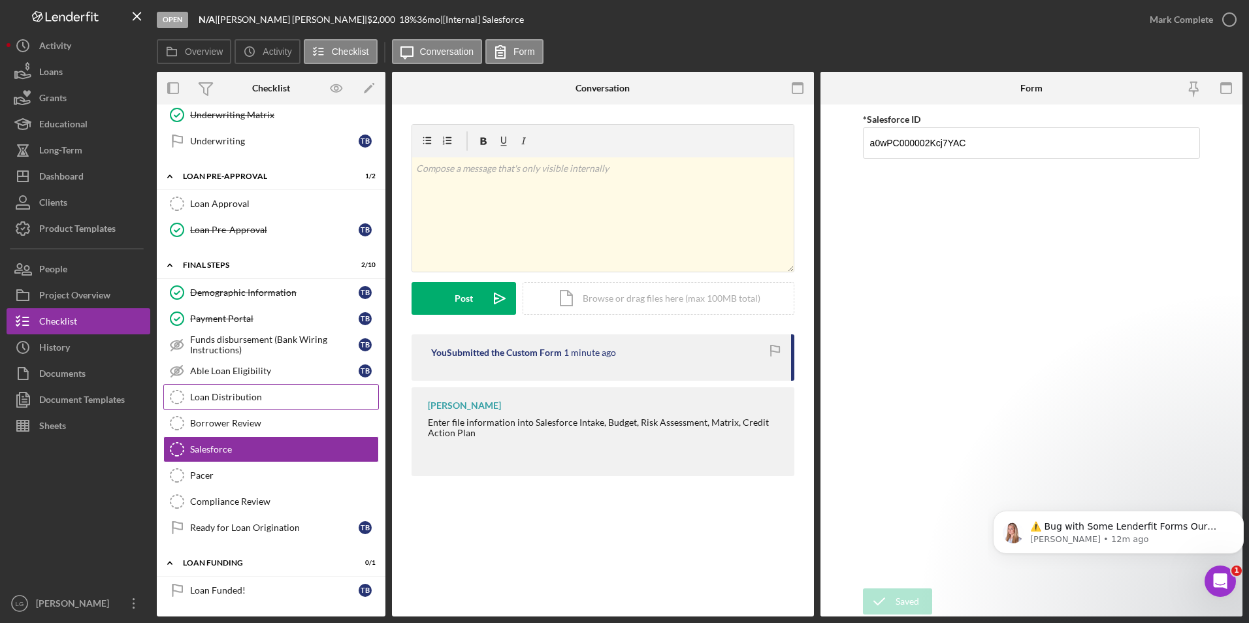
click at [243, 408] on link "Loan Distribution Loan Distribution" at bounding box center [271, 397] width 216 height 26
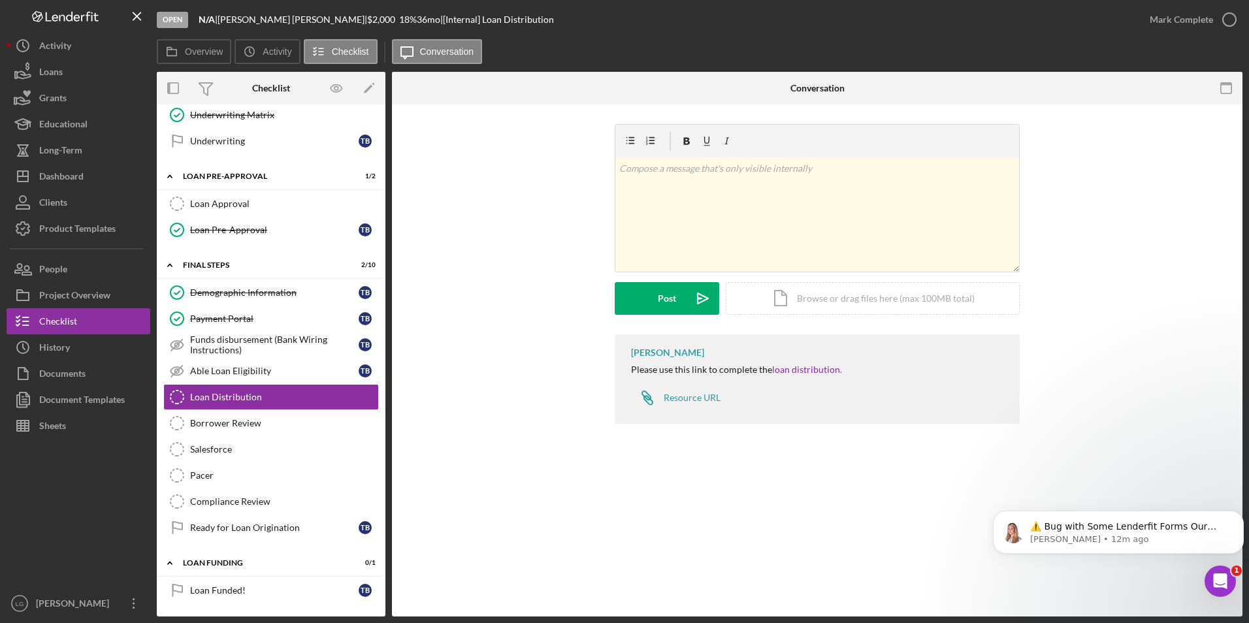
drag, startPoint x: 243, startPoint y: 421, endPoint x: 681, endPoint y: 432, distance: 438.5
click at [244, 421] on div "Borrower Review" at bounding box center [284, 423] width 188 height 10
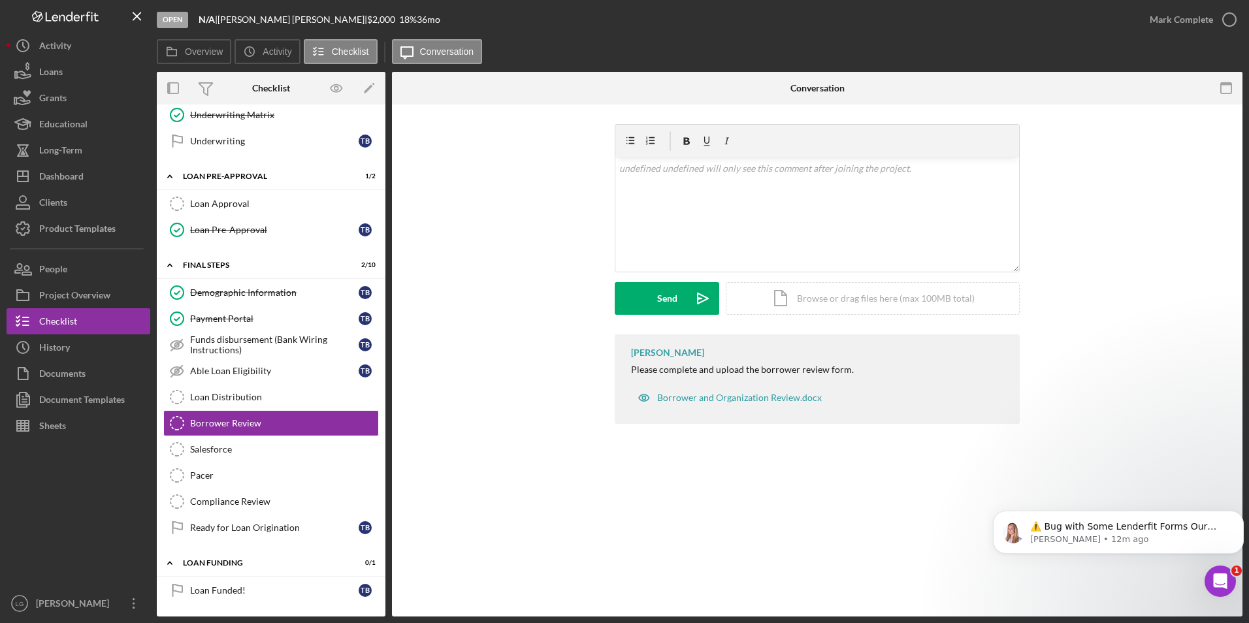
scroll to position [606, 0]
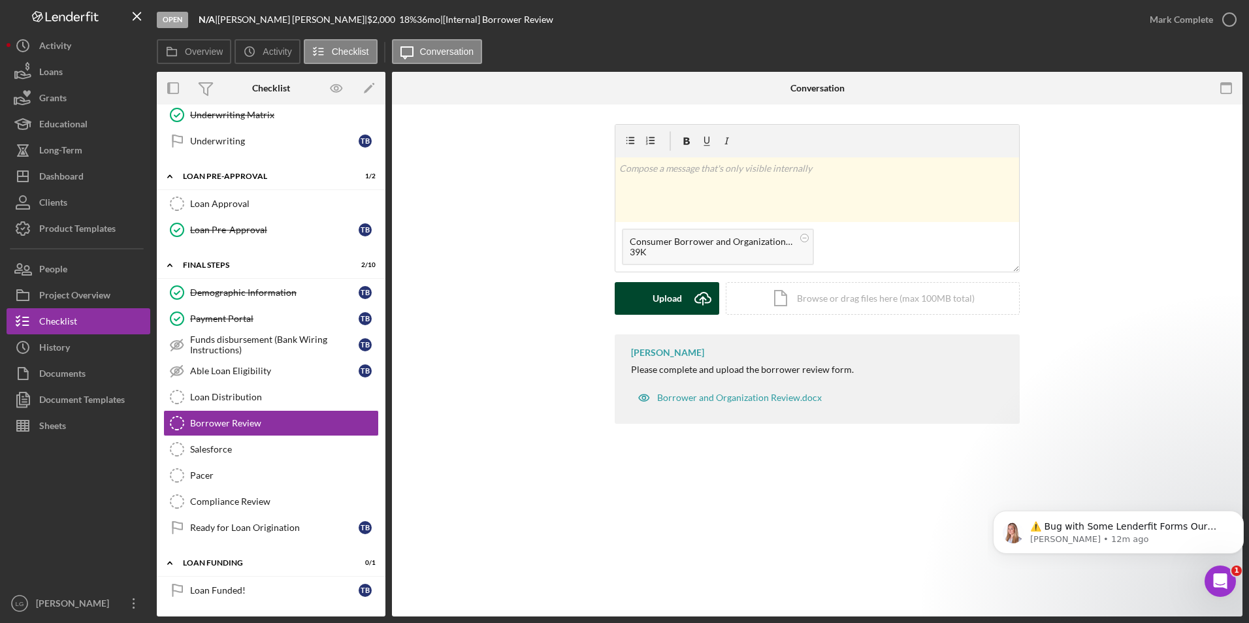
click at [642, 308] on button "Upload Icon/Upload" at bounding box center [667, 298] width 105 height 33
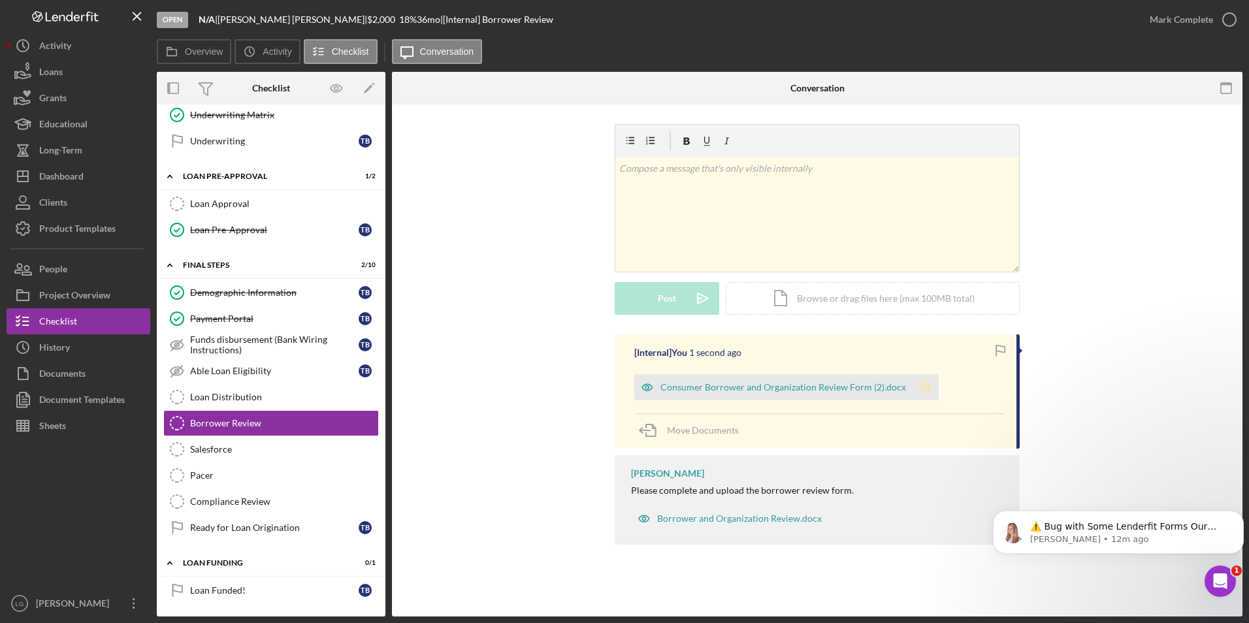
drag, startPoint x: 920, startPoint y: 385, endPoint x: 986, endPoint y: 225, distance: 172.5
click at [921, 382] on polygon "button" at bounding box center [926, 387] width 11 height 10
click at [1194, 18] on div "Mark Complete" at bounding box center [1181, 20] width 63 height 26
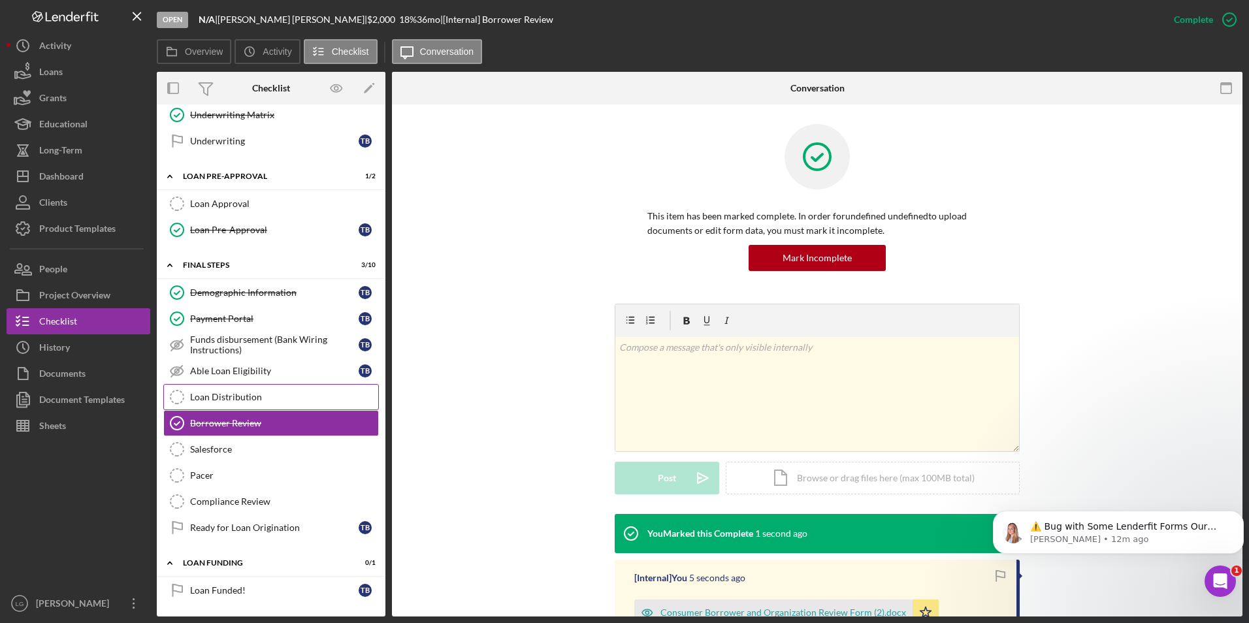
scroll to position [540, 0]
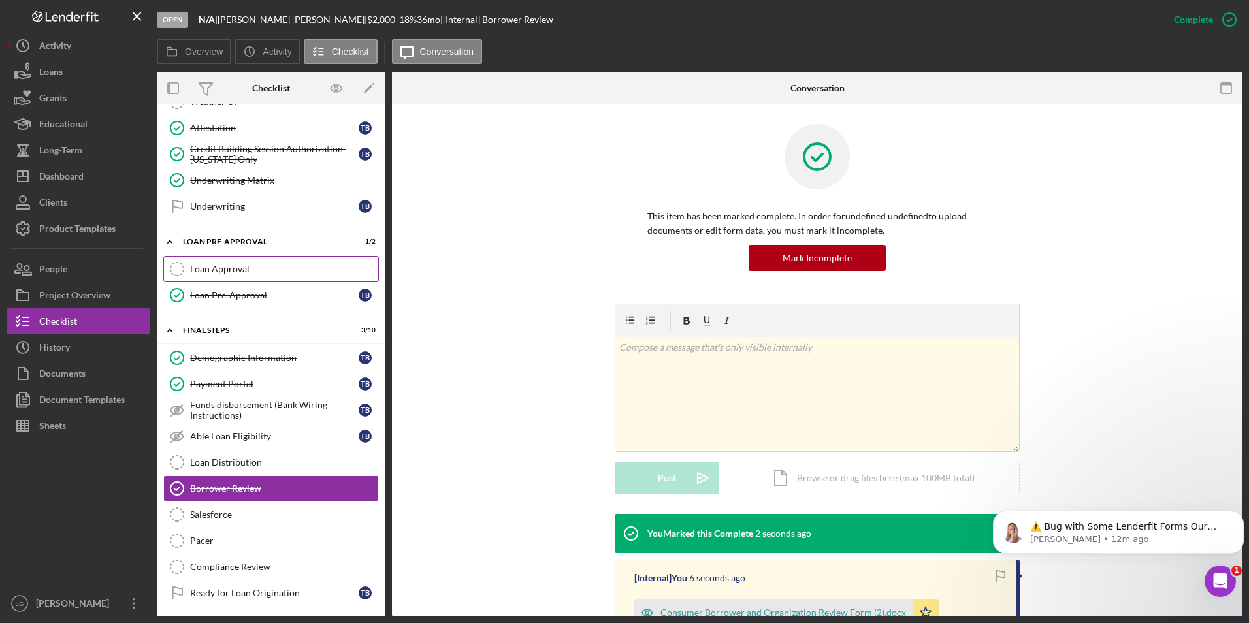
click at [250, 269] on div "Loan Approval" at bounding box center [284, 269] width 188 height 10
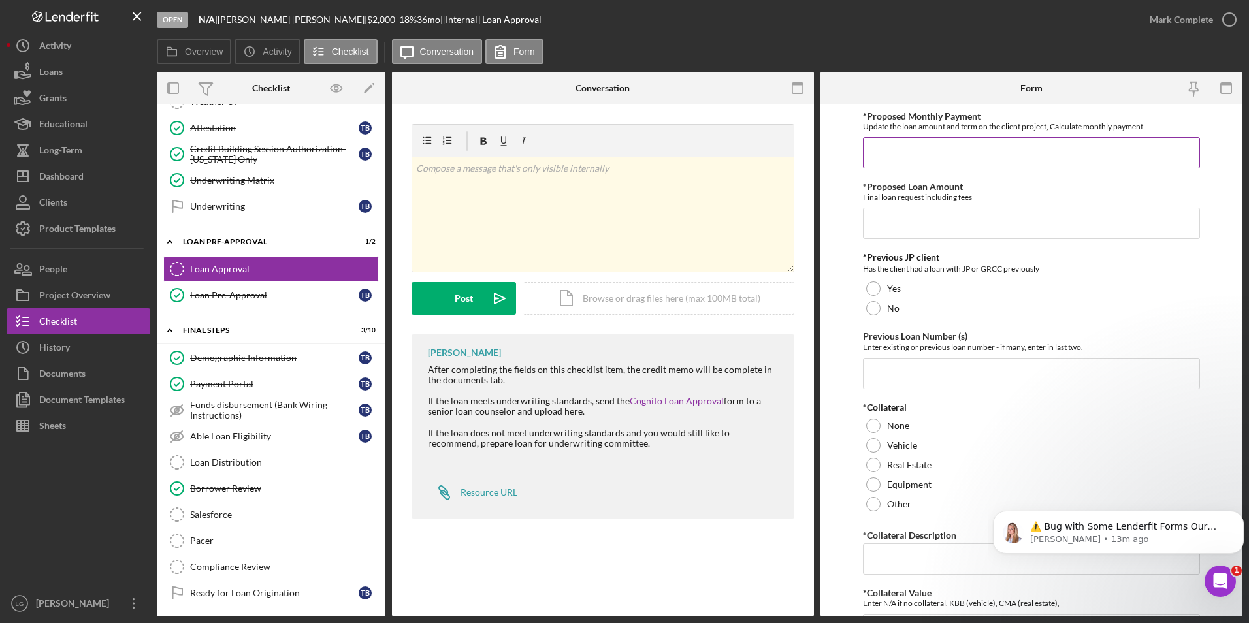
click at [932, 144] on input "*Proposed Monthly Payment" at bounding box center [1032, 152] width 338 height 31
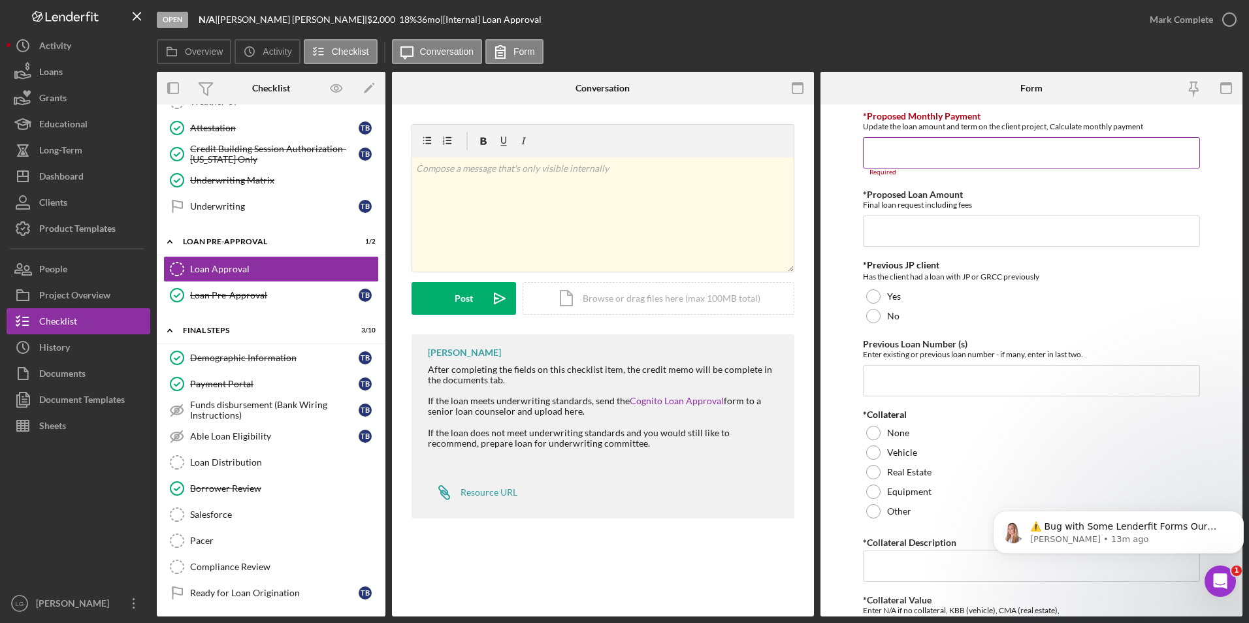
click at [957, 143] on input "*Proposed Monthly Payment" at bounding box center [1032, 152] width 338 height 31
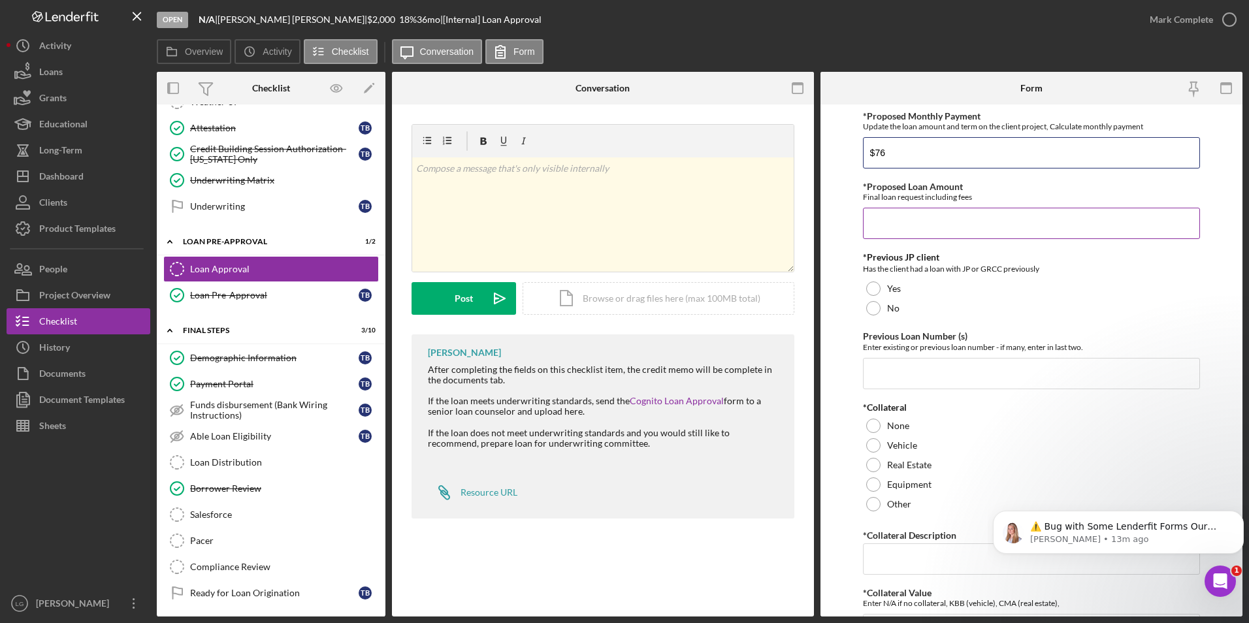
type input "$76"
click at [896, 221] on input "*Proposed Loan Amount" at bounding box center [1032, 223] width 338 height 31
type input "$2,000"
click at [874, 288] on div at bounding box center [873, 289] width 14 height 14
drag, startPoint x: 872, startPoint y: 307, endPoint x: 872, endPoint y: 314, distance: 6.6
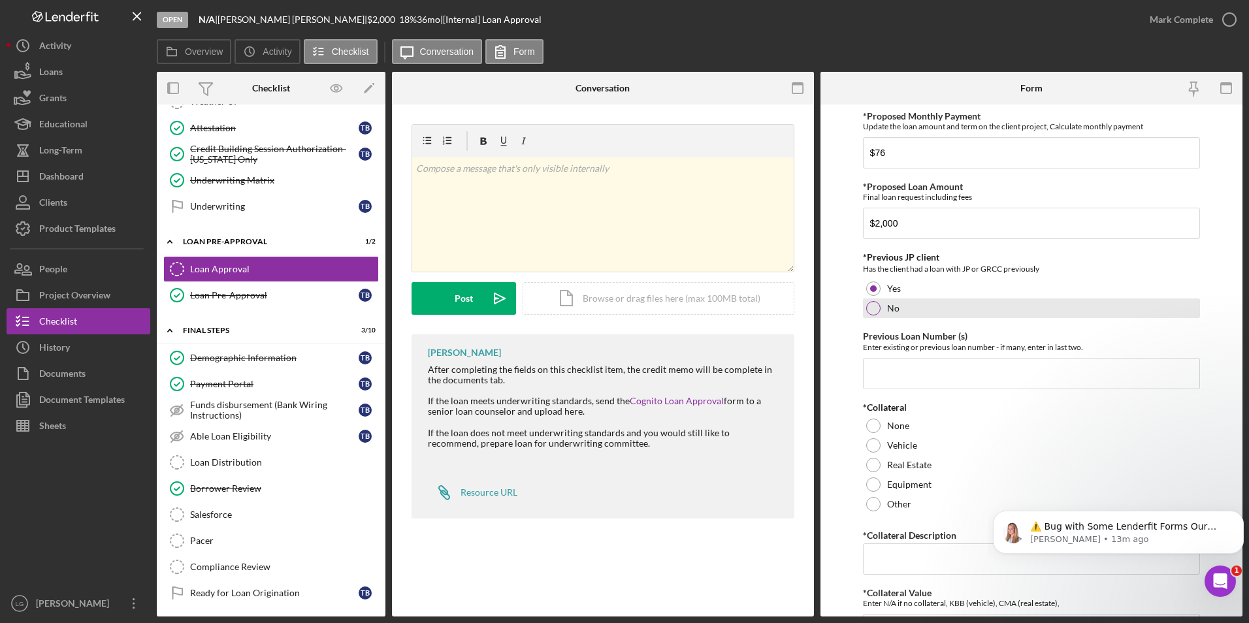
click at [872, 308] on div at bounding box center [873, 308] width 14 height 14
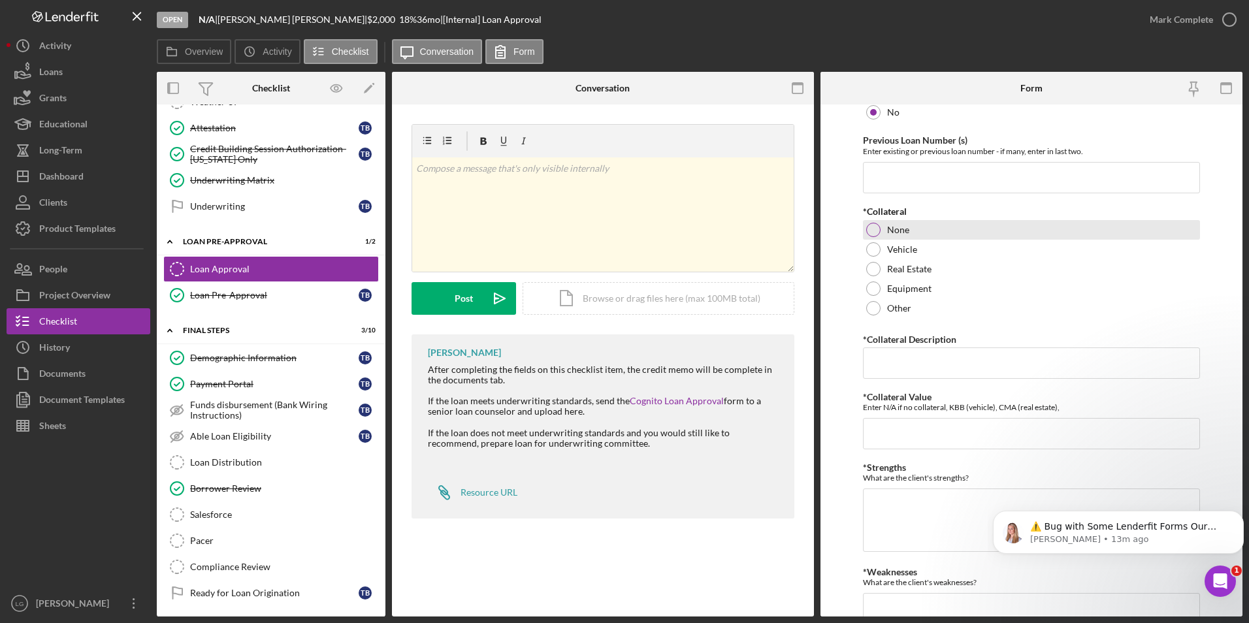
click at [880, 231] on div "None" at bounding box center [1032, 230] width 338 height 20
click at [916, 372] on input "*Collateral Description" at bounding box center [1032, 363] width 338 height 31
type input "n/a"
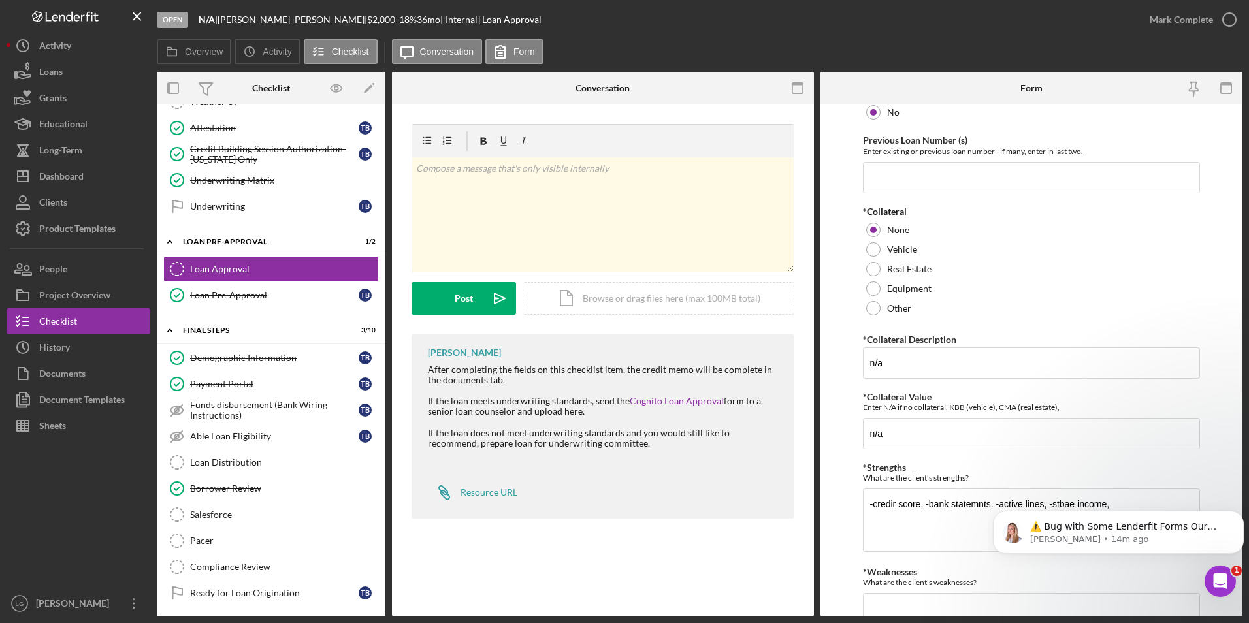
drag, startPoint x: 65, startPoint y: 22, endPoint x: 982, endPoint y: 321, distance: 964.5
click at [979, 321] on div "*Proposed Monthly Payment Update the loan amount and term on the client project…" at bounding box center [1032, 328] width 338 height 827
click at [1062, 504] on body "⚠️ Bug with Some Lenderfit Forms Our third-party form provider is experiencing …" at bounding box center [1118, 536] width 251 height 94
click at [1069, 504] on body "⚠️ Bug with Some Lenderfit Forms Our third-party form provider is experiencing …" at bounding box center [1118, 536] width 251 height 94
click at [1160, 497] on body "⚠️ Bug with Some Lenderfit Forms Our third-party form provider is experiencing …" at bounding box center [1118, 536] width 251 height 94
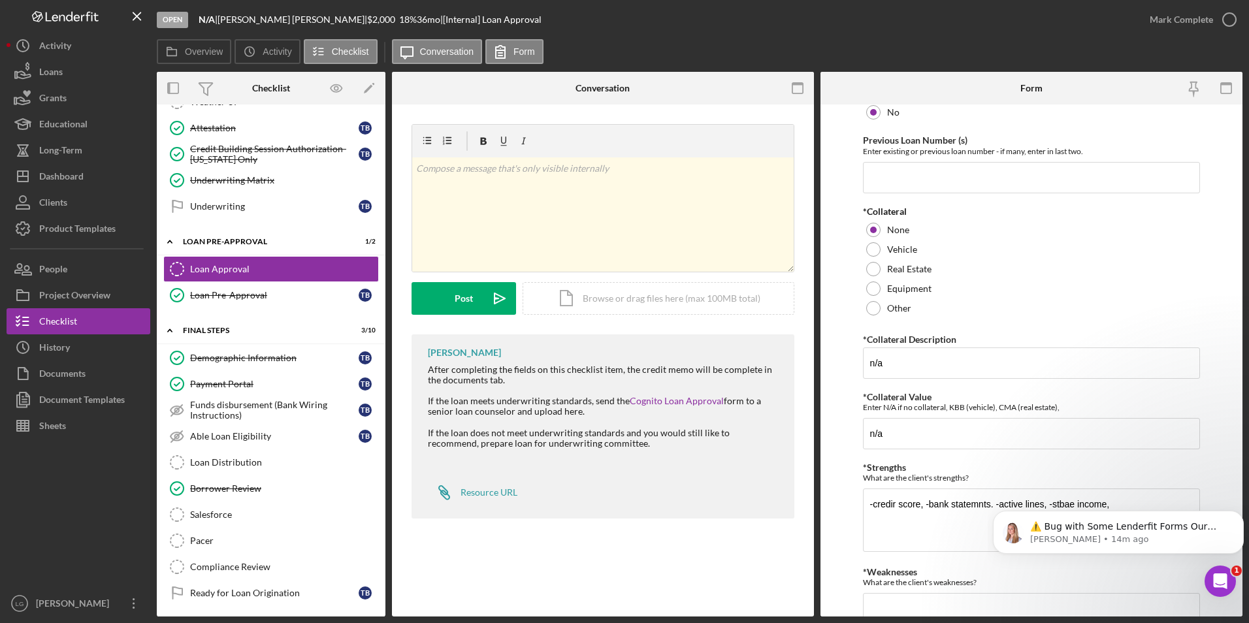
click at [1064, 504] on body "⚠️ Bug with Some Lenderfit Forms Our third-party form provider is experiencing …" at bounding box center [1118, 536] width 251 height 94
click at [1240, 515] on icon "Dismiss notification" at bounding box center [1240, 514] width 5 height 5
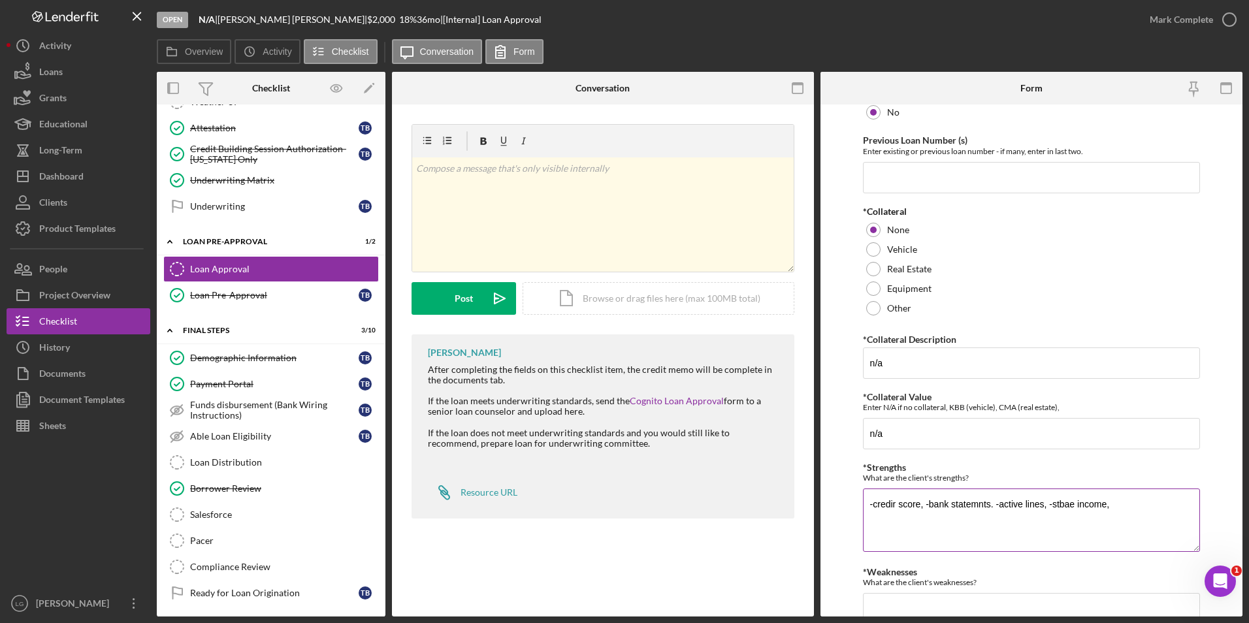
drag, startPoint x: 1077, startPoint y: 502, endPoint x: 1053, endPoint y: 502, distance: 24.2
click at [1053, 502] on textarea "-credir score, -bank statemnts. -active lines, -stbae income," at bounding box center [1032, 520] width 338 height 63
drag, startPoint x: 871, startPoint y: 500, endPoint x: 893, endPoint y: 502, distance: 22.3
click at [901, 521] on textarea "-credir score, -bank statements. -active lines, -stable income," at bounding box center [1032, 520] width 338 height 63
click at [1125, 506] on textarea "-credit score, -bank statements. -active lines, -stable income," at bounding box center [1032, 520] width 338 height 63
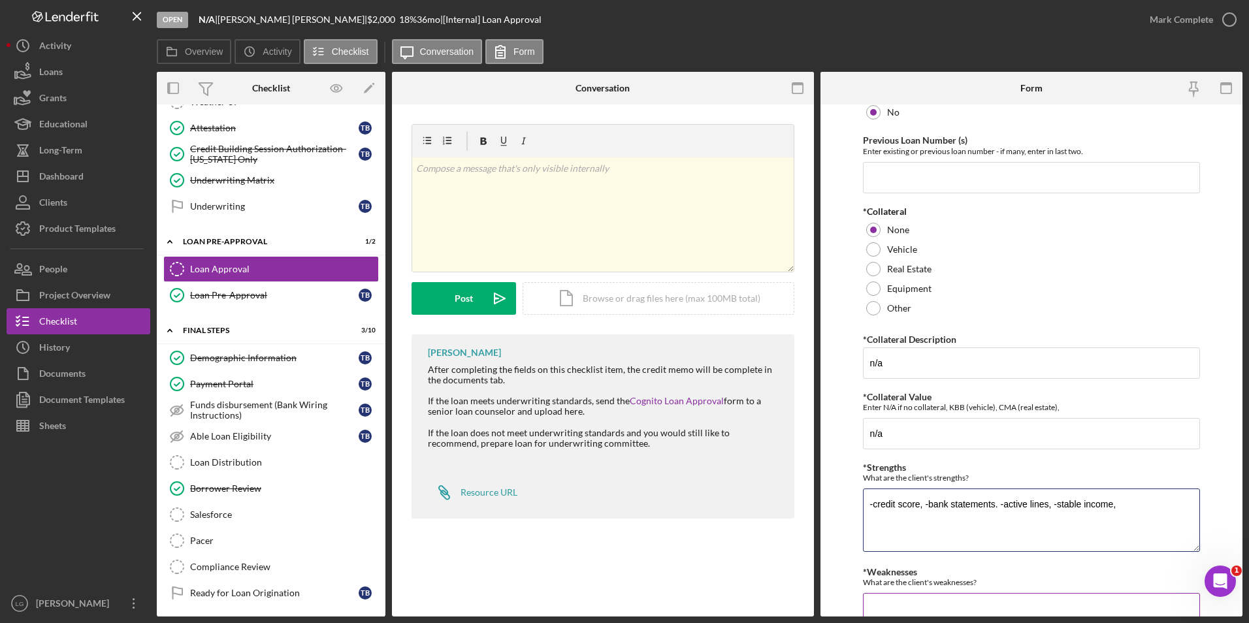
scroll to position [261, 0]
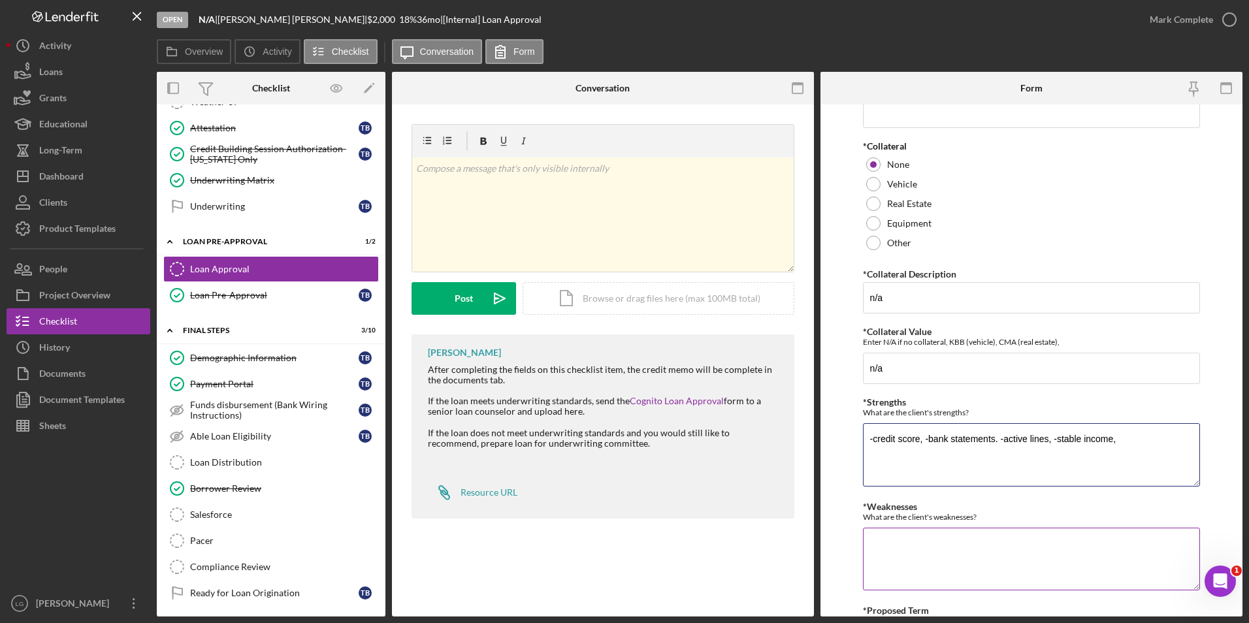
type textarea "-credit score, -bank statements. -active lines, -stable income,"
click at [926, 547] on textarea "*Weaknesses" at bounding box center [1032, 559] width 338 height 63
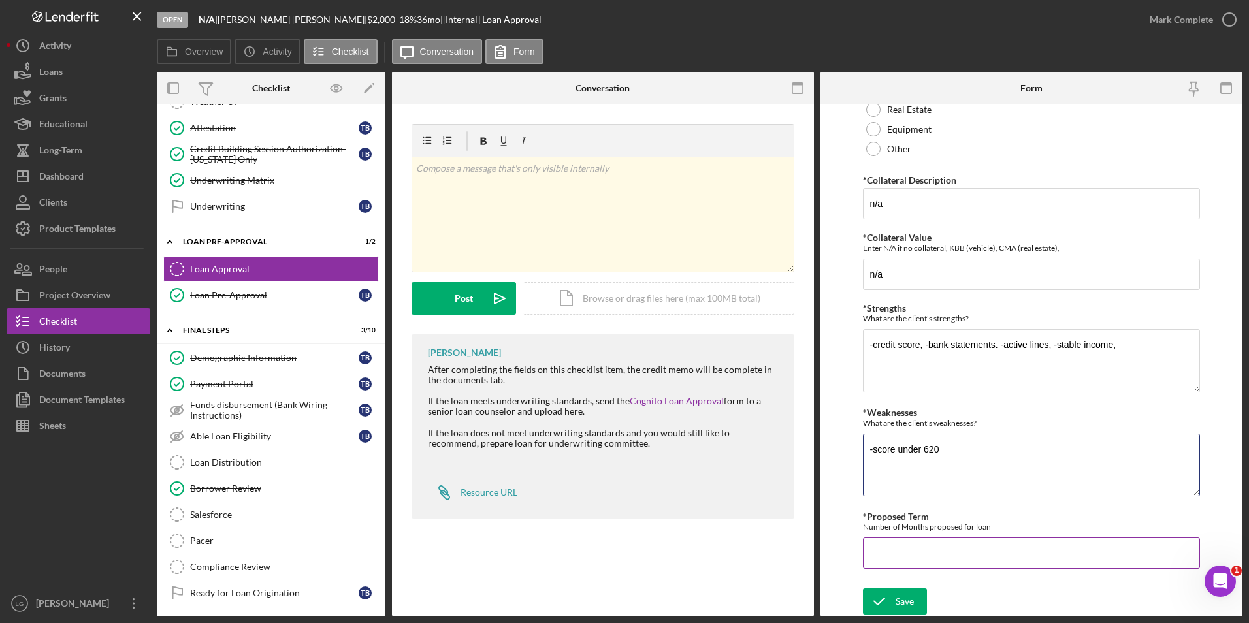
type textarea "-score under 620"
click at [934, 558] on input "*Proposed Term" at bounding box center [1032, 553] width 338 height 31
type input "36"
click at [897, 597] on div "Save" at bounding box center [905, 602] width 18 height 26
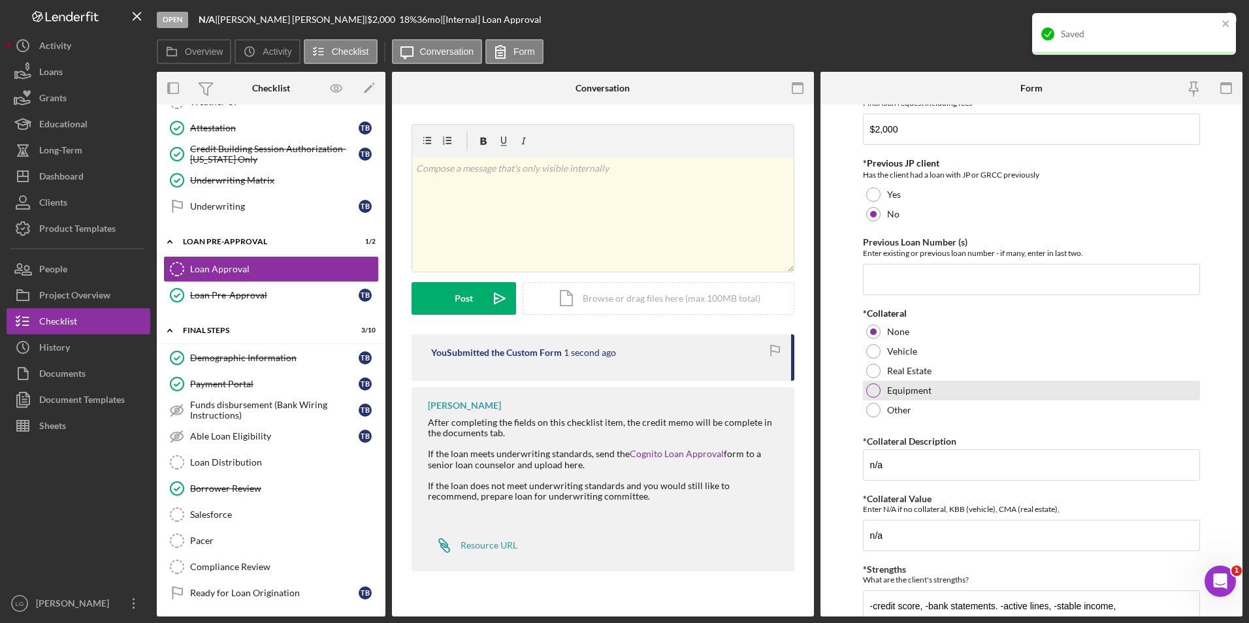
scroll to position [0, 0]
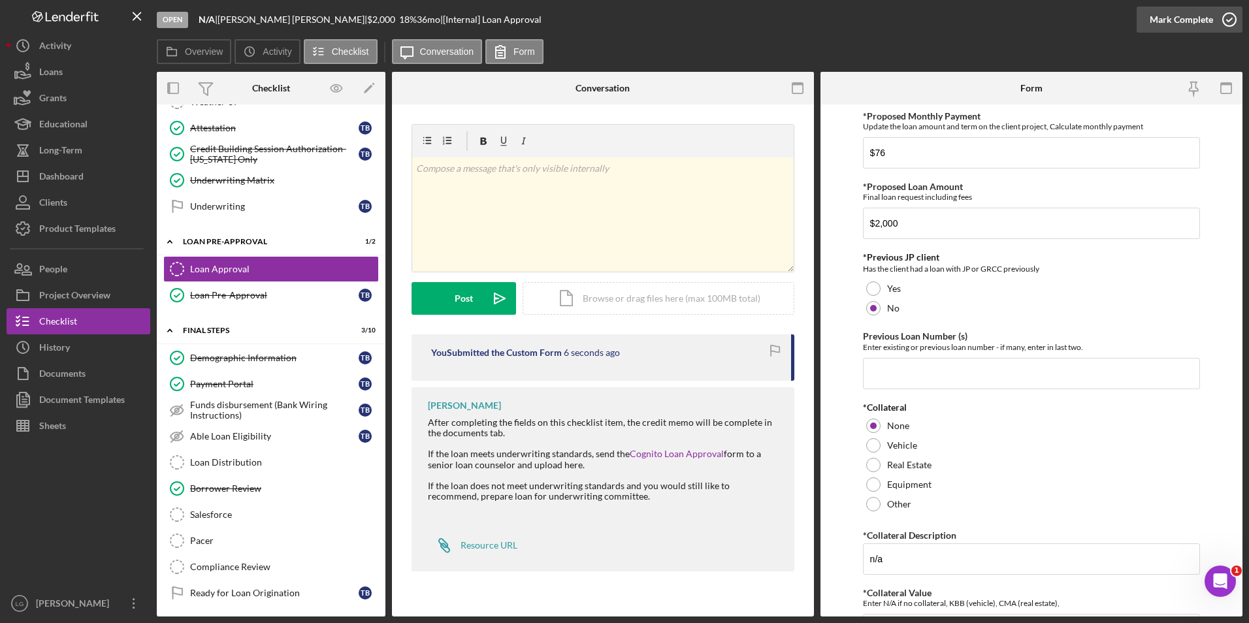
click at [1162, 20] on div "Mark Complete" at bounding box center [1181, 20] width 63 height 26
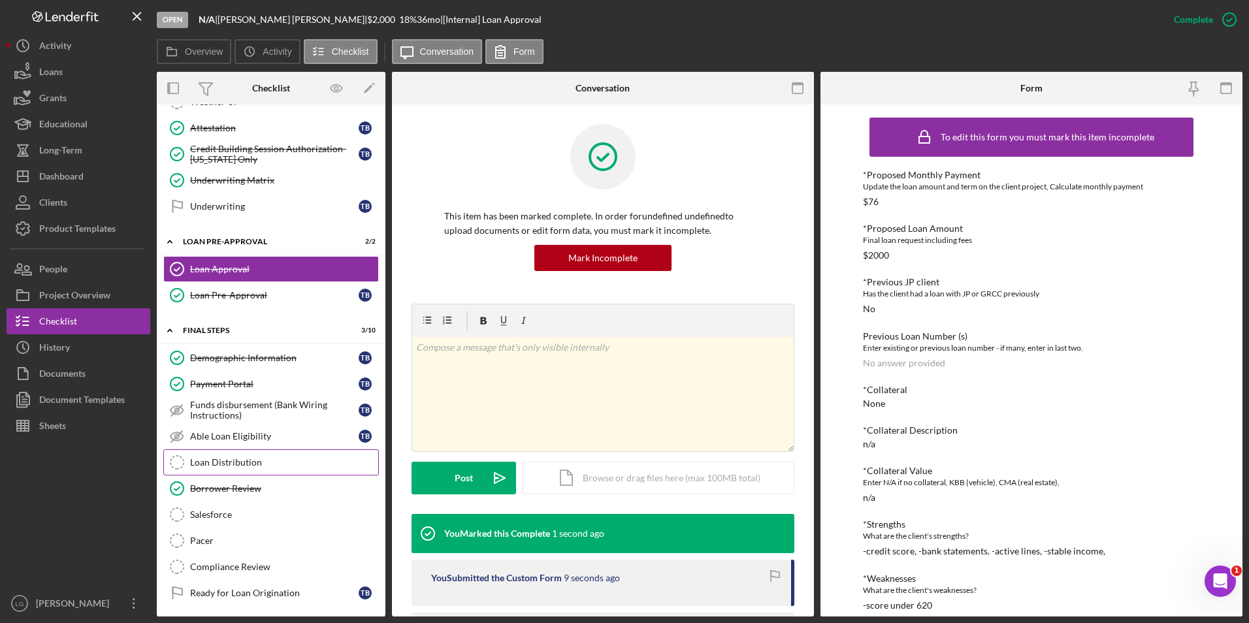
scroll to position [606, 0]
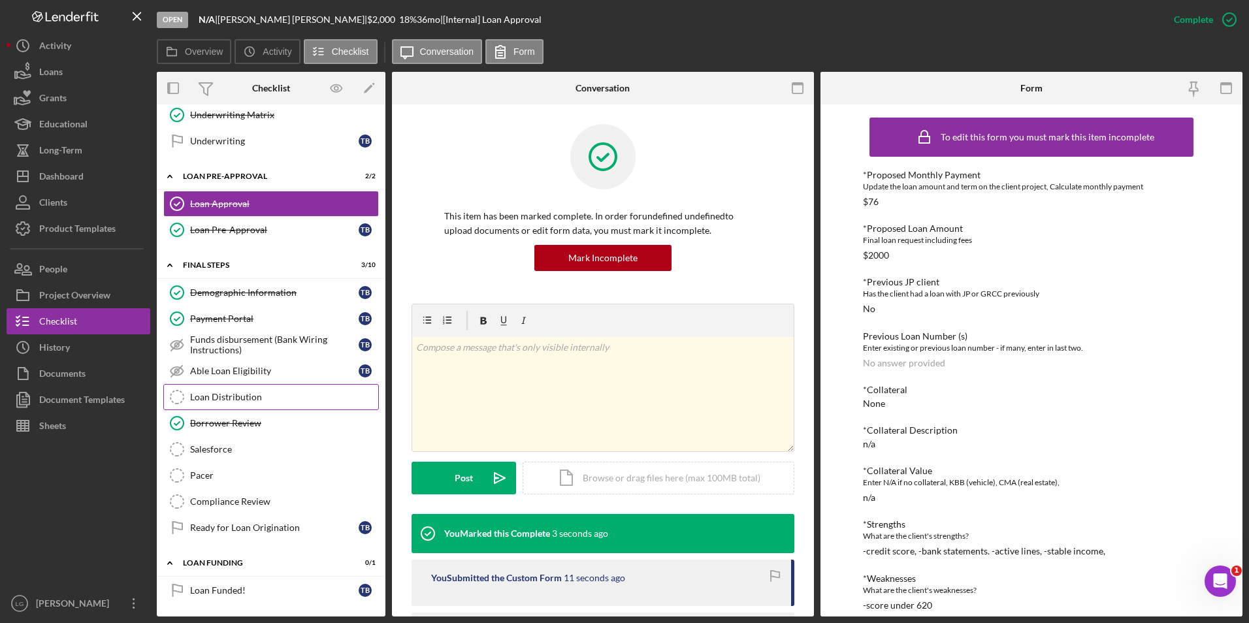
click at [233, 392] on div "Loan Distribution" at bounding box center [284, 397] width 188 height 10
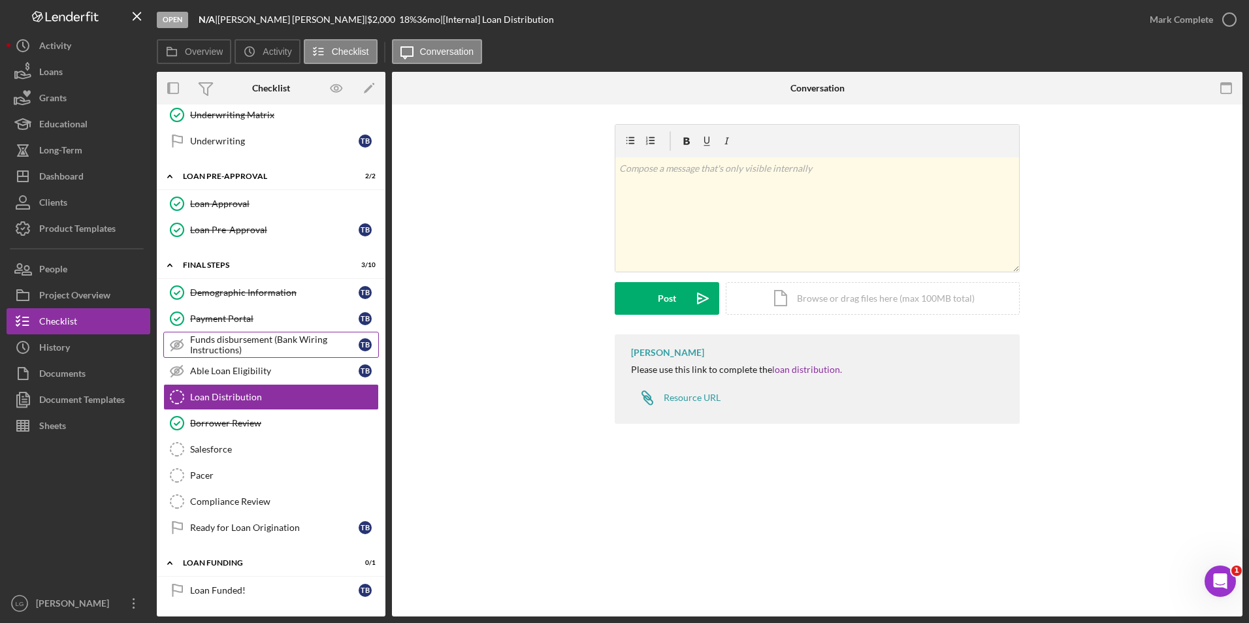
drag, startPoint x: 289, startPoint y: 337, endPoint x: 301, endPoint y: 336, distance: 11.8
click at [289, 337] on div "Funds disbursement (Bank Wiring Instructions)" at bounding box center [274, 345] width 169 height 21
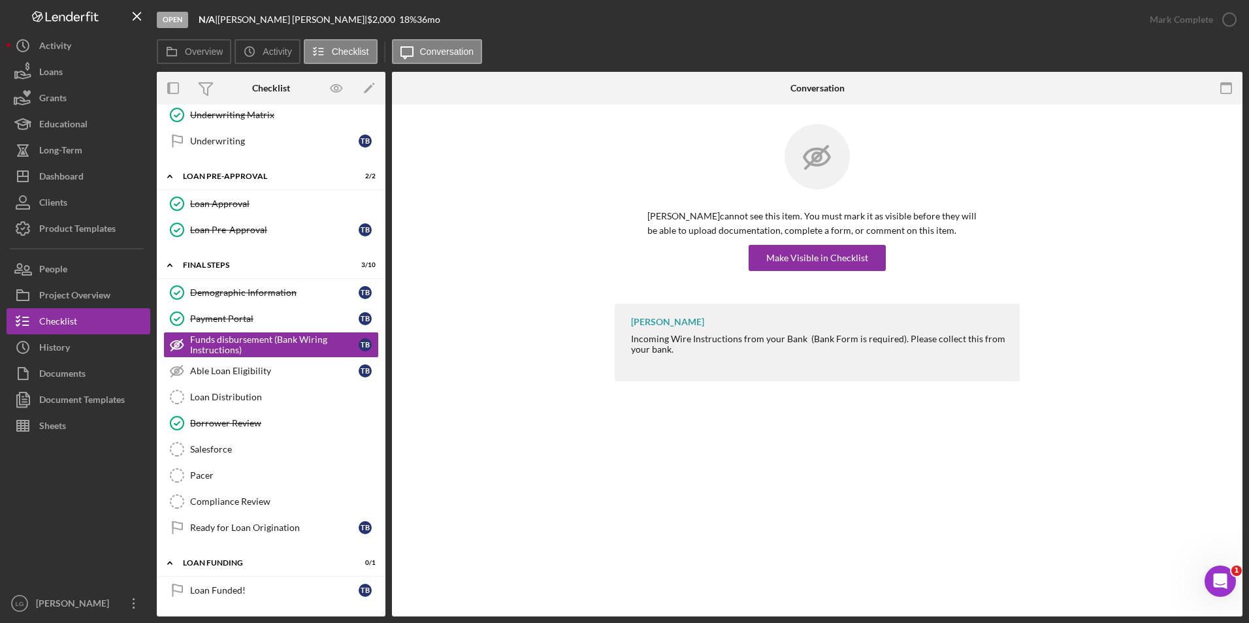
scroll to position [606, 0]
click at [821, 269] on div "Make Visible in Checklist" at bounding box center [817, 258] width 102 height 26
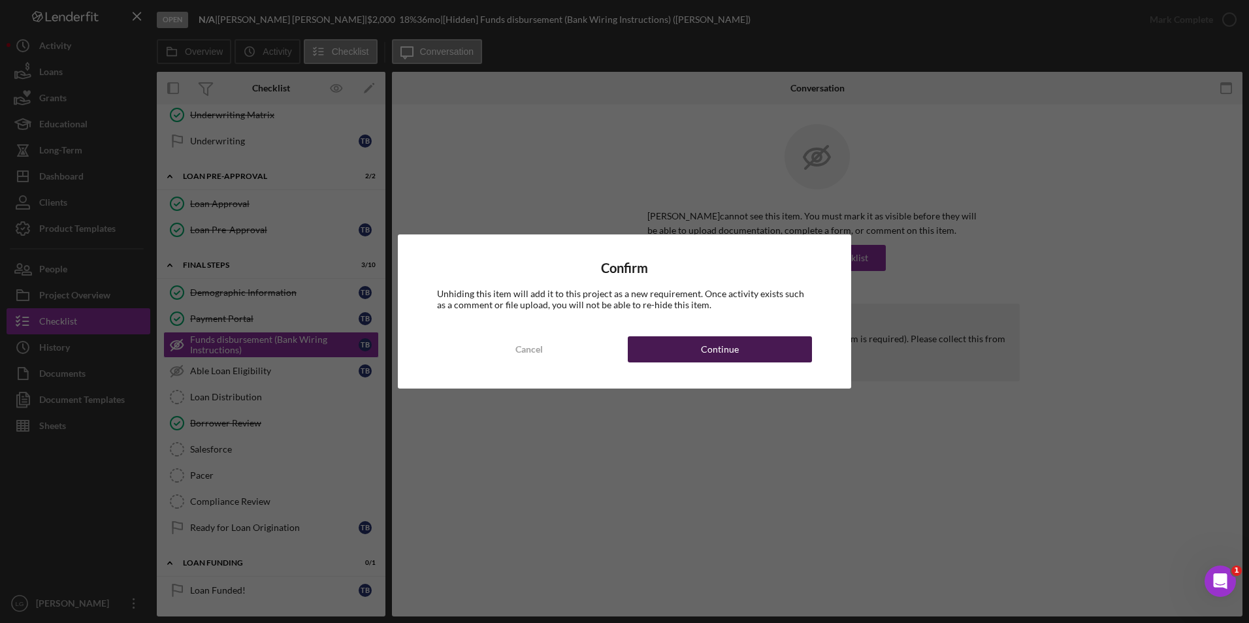
click at [761, 341] on button "Continue" at bounding box center [720, 349] width 184 height 26
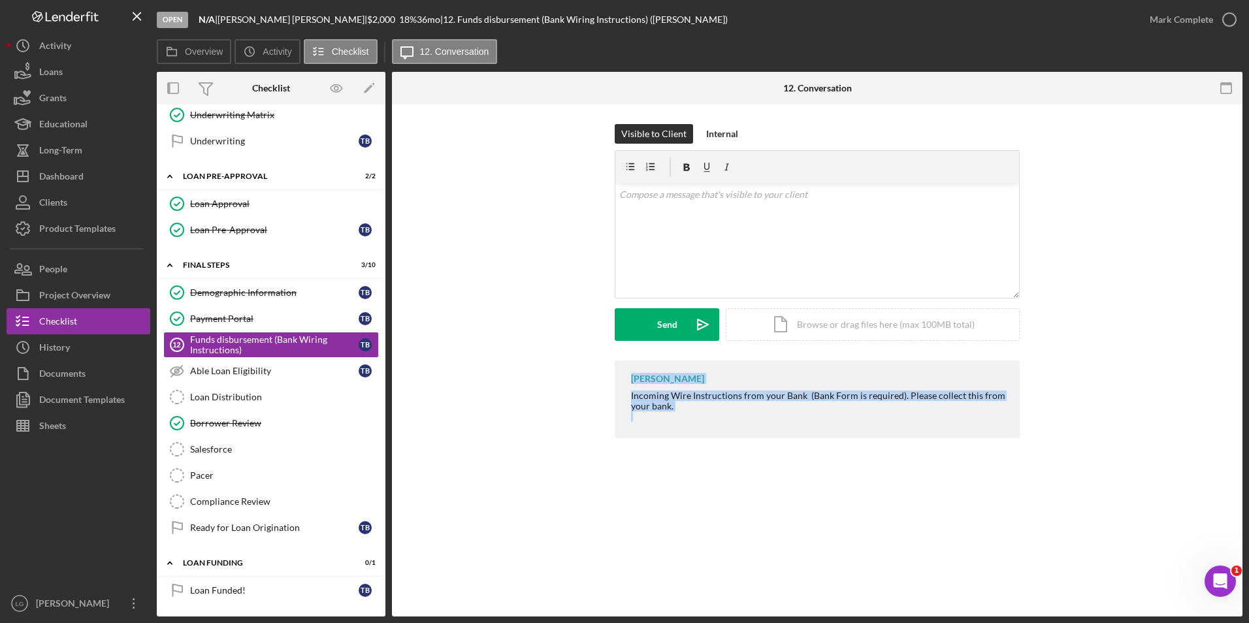
drag, startPoint x: 627, startPoint y: 385, endPoint x: 744, endPoint y: 413, distance: 120.3
click at [744, 413] on div "LaTrisha Gandy Incoming Wire Instructions from your Bank (Bank Form is required…" at bounding box center [817, 400] width 405 height 78
drag, startPoint x: 744, startPoint y: 413, endPoint x: 710, endPoint y: 397, distance: 37.7
copy div "LaTrisha Gandy Incoming Wire Instructions from your Bank (Bank Form is required…"
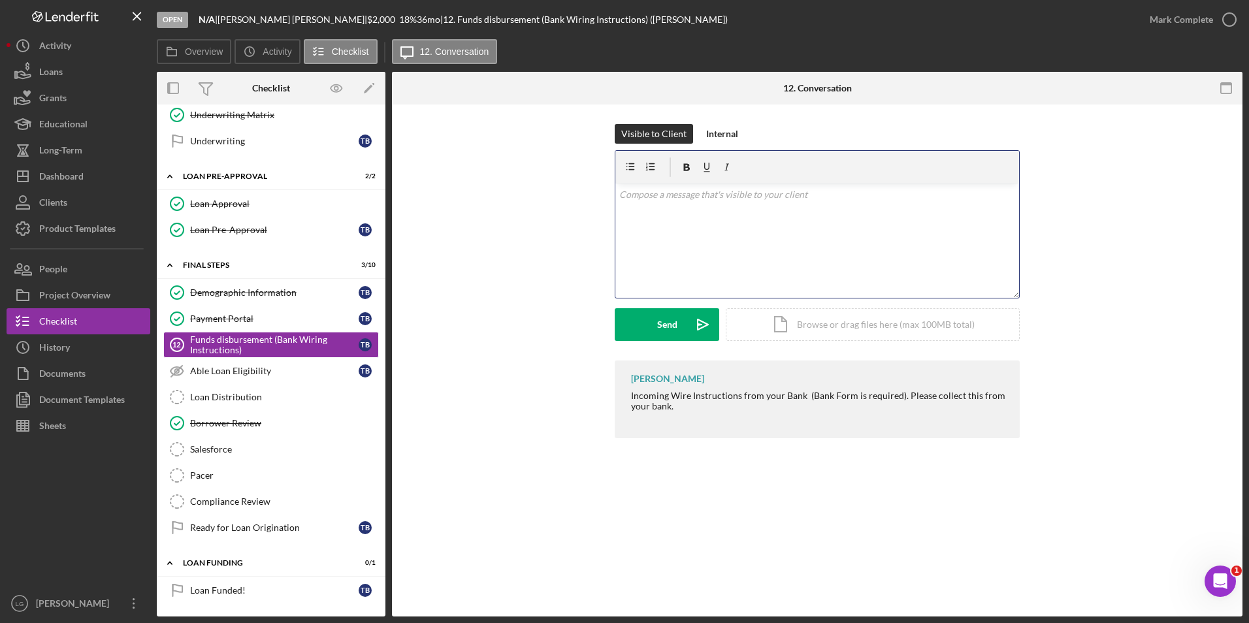
click at [712, 229] on div "v Color teal Color pink Remove color Add row above Add row below Add column bef…" at bounding box center [817, 241] width 404 height 114
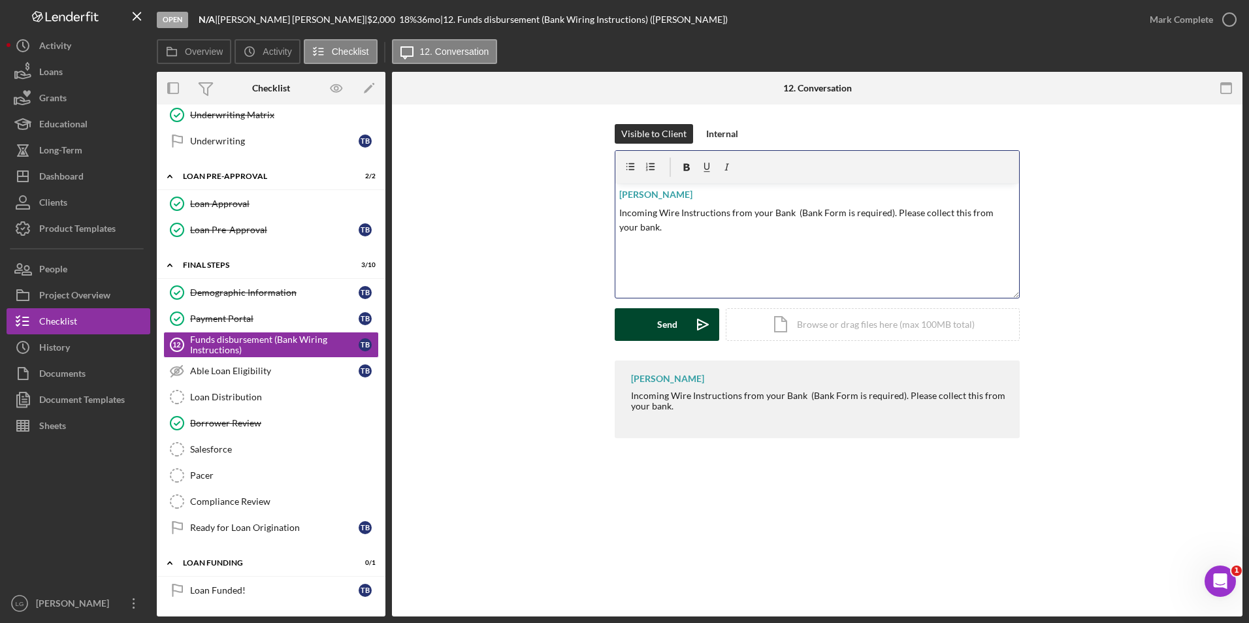
click at [675, 324] on div "Send" at bounding box center [667, 324] width 20 height 33
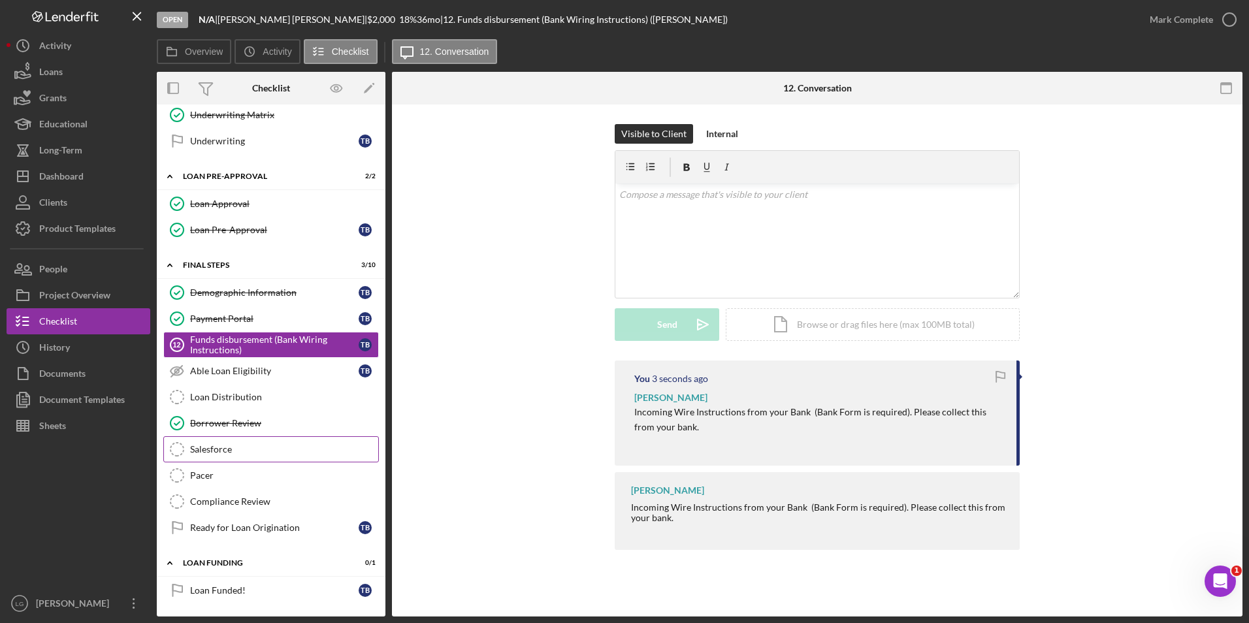
click at [234, 448] on div "Salesforce" at bounding box center [284, 449] width 188 height 10
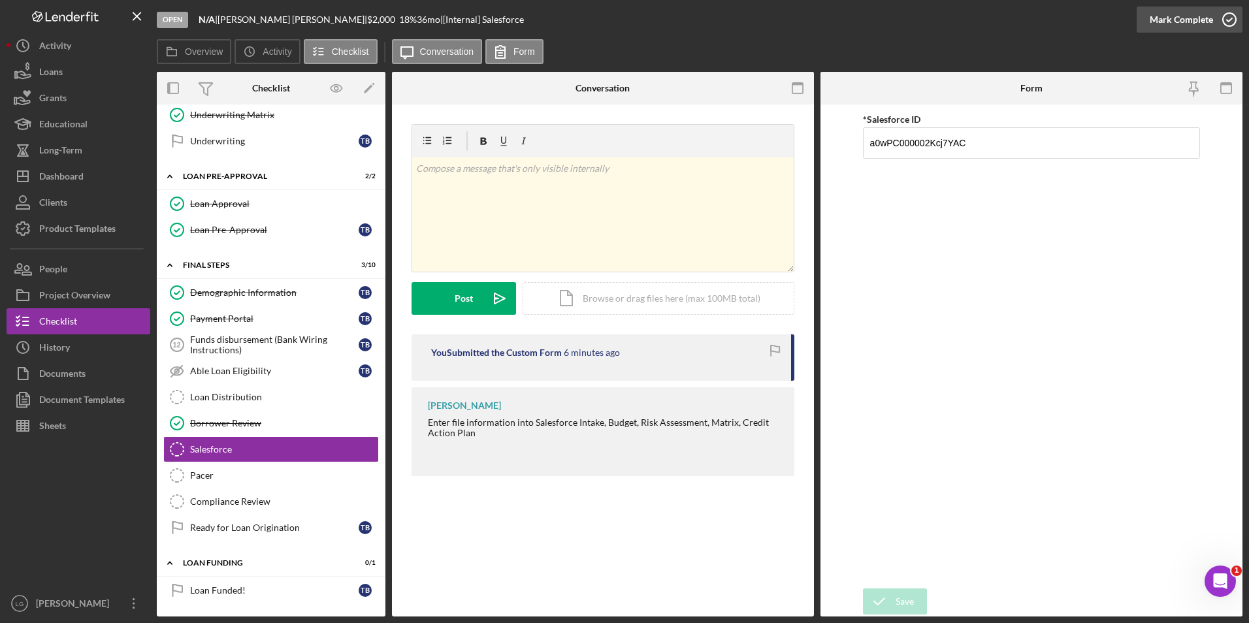
click at [1187, 25] on div "Mark Complete" at bounding box center [1181, 20] width 63 height 26
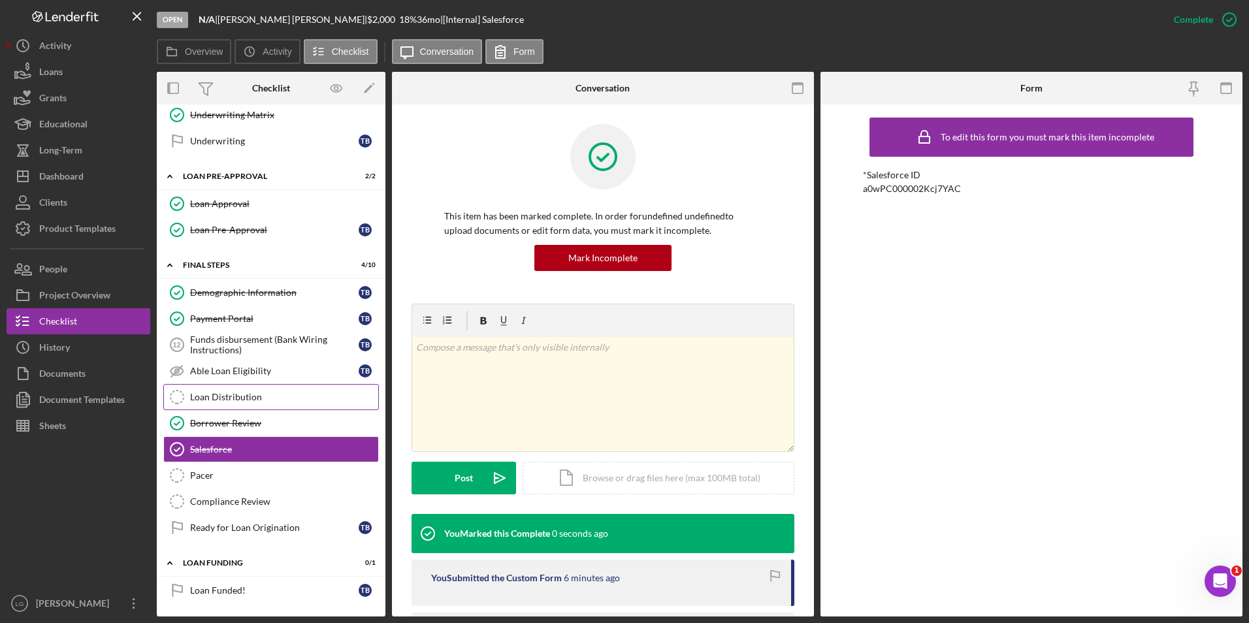
click at [215, 398] on div "Loan Distribution" at bounding box center [284, 397] width 188 height 10
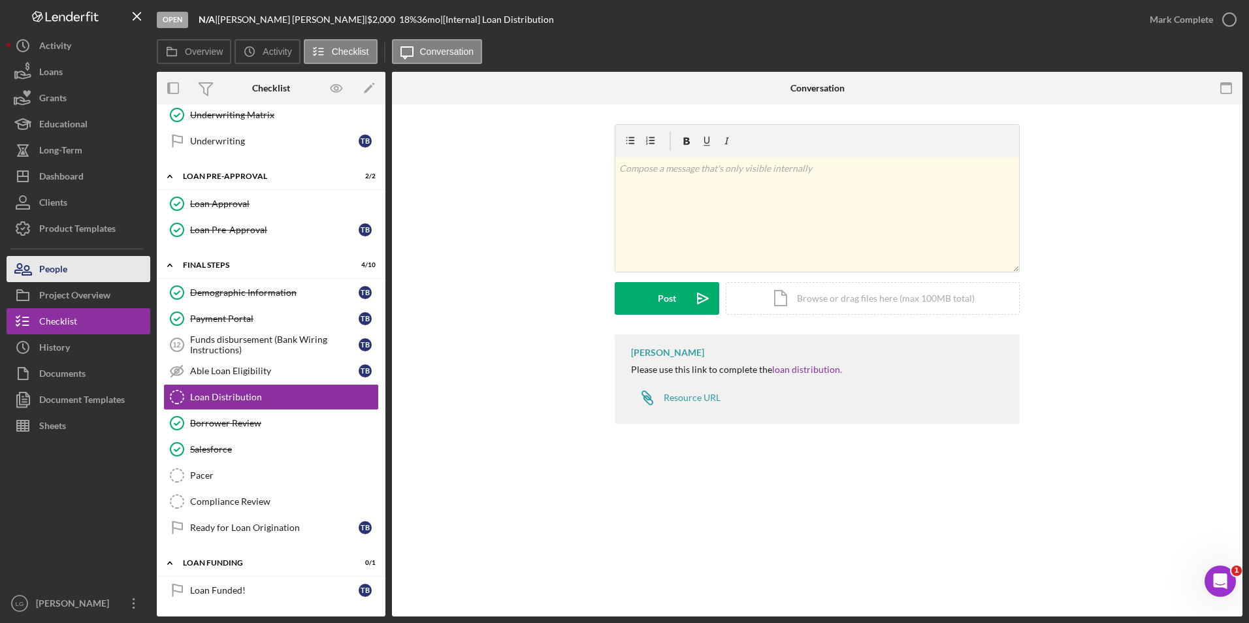
drag, startPoint x: 91, startPoint y: 265, endPoint x: 103, endPoint y: 264, distance: 12.5
click at [91, 265] on button "People" at bounding box center [79, 269] width 144 height 26
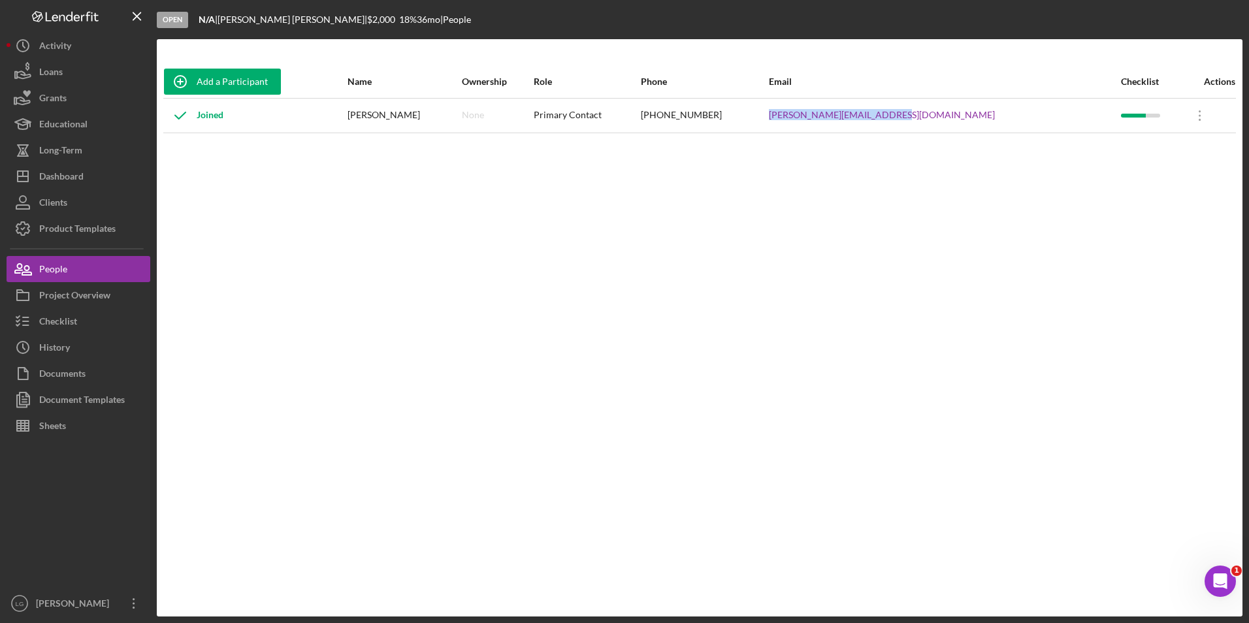
drag, startPoint x: 956, startPoint y: 116, endPoint x: 810, endPoint y: 116, distance: 146.4
click at [810, 116] on tr "Joined Tammy Braden None Primary Contact (314) 740-2966 Tammy.braden1128@yahoo.…" at bounding box center [699, 115] width 1073 height 35
drag, startPoint x: 810, startPoint y: 116, endPoint x: 871, endPoint y: 117, distance: 61.4
copy tr "Tammy.braden1128@yahoo.com"
drag, startPoint x: 71, startPoint y: 321, endPoint x: 84, endPoint y: 312, distance: 16.0
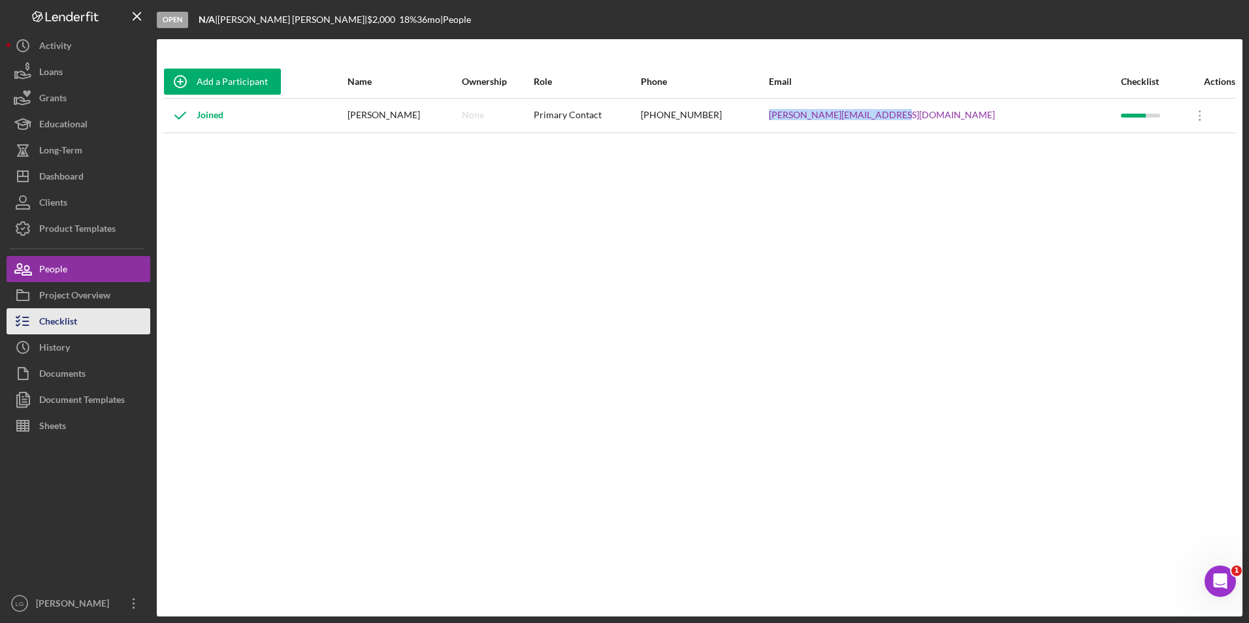
click at [71, 321] on div "Checklist" at bounding box center [58, 322] width 38 height 29
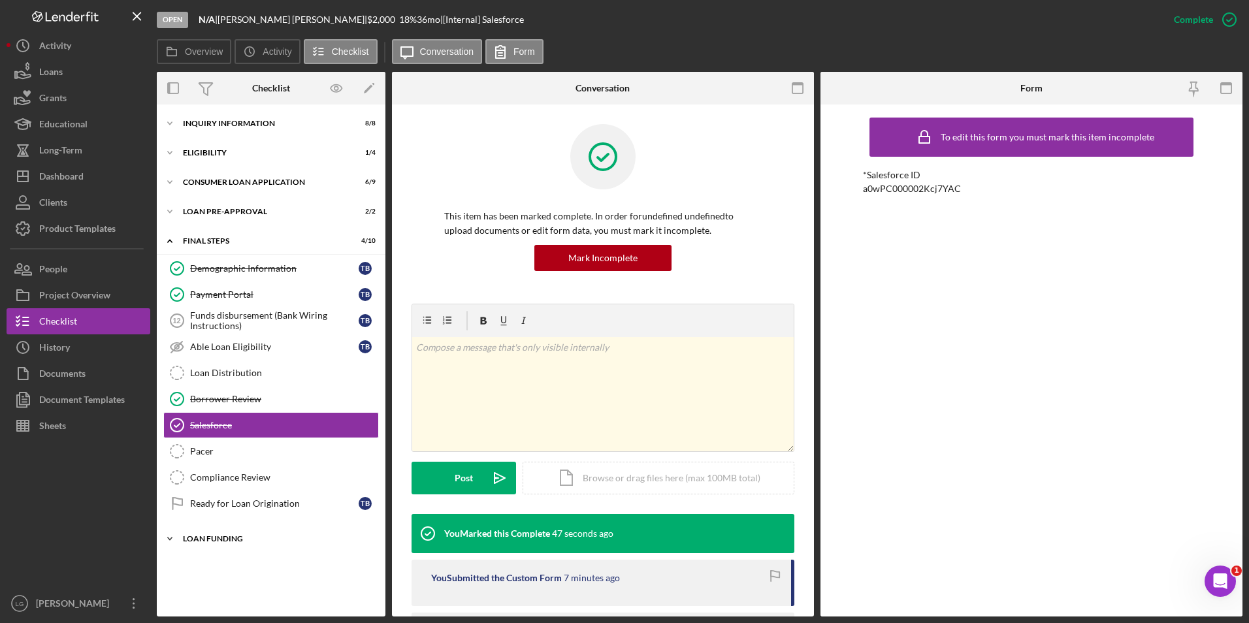
click at [219, 536] on div "Loan Funding" at bounding box center [276, 539] width 186 height 8
drag, startPoint x: 216, startPoint y: 212, endPoint x: 215, endPoint y: 203, distance: 8.5
click at [216, 209] on div "Loan Pre-Approval" at bounding box center [276, 212] width 186 height 8
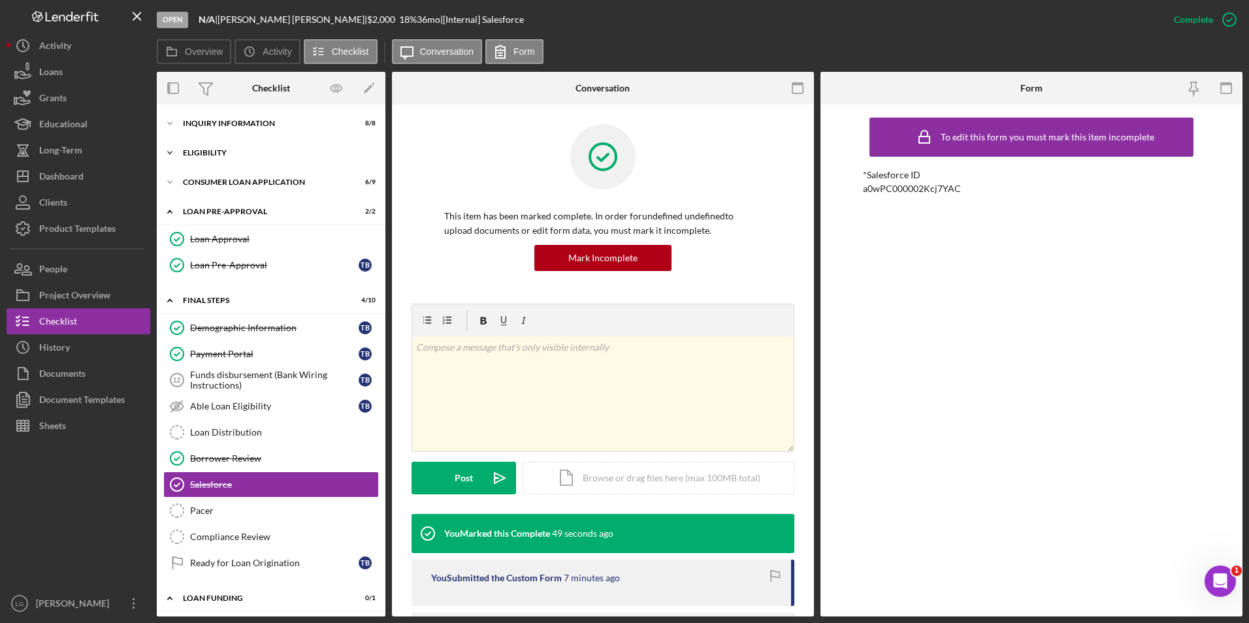
drag, startPoint x: 218, startPoint y: 180, endPoint x: 216, endPoint y: 164, distance: 16.4
click at [218, 174] on div "Icon/Expander Consumer Loan Application 6 / 9" at bounding box center [271, 182] width 229 height 26
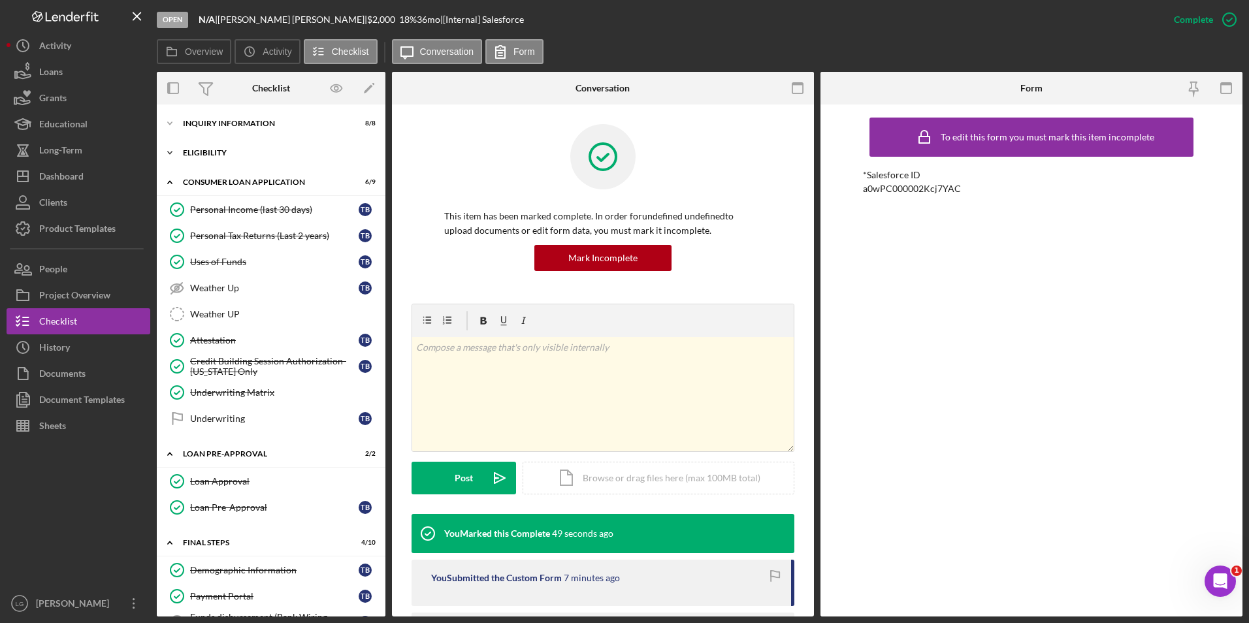
click at [210, 152] on div "Eligibility" at bounding box center [276, 153] width 186 height 8
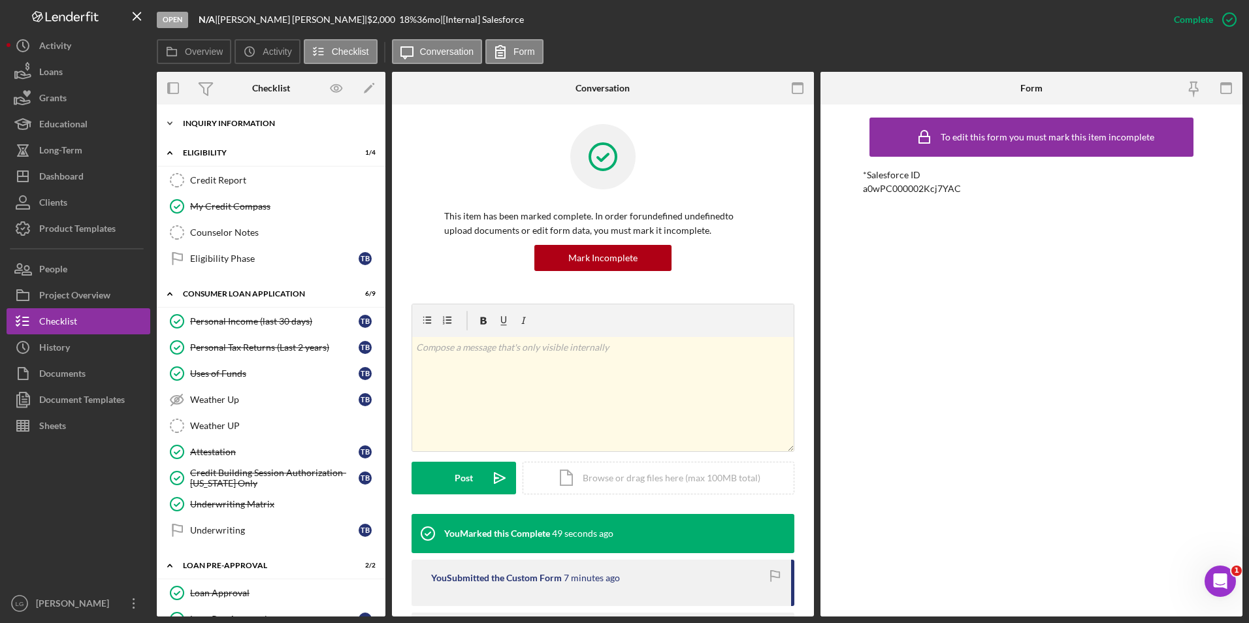
click at [201, 123] on div "Inquiry Information" at bounding box center [276, 124] width 186 height 8
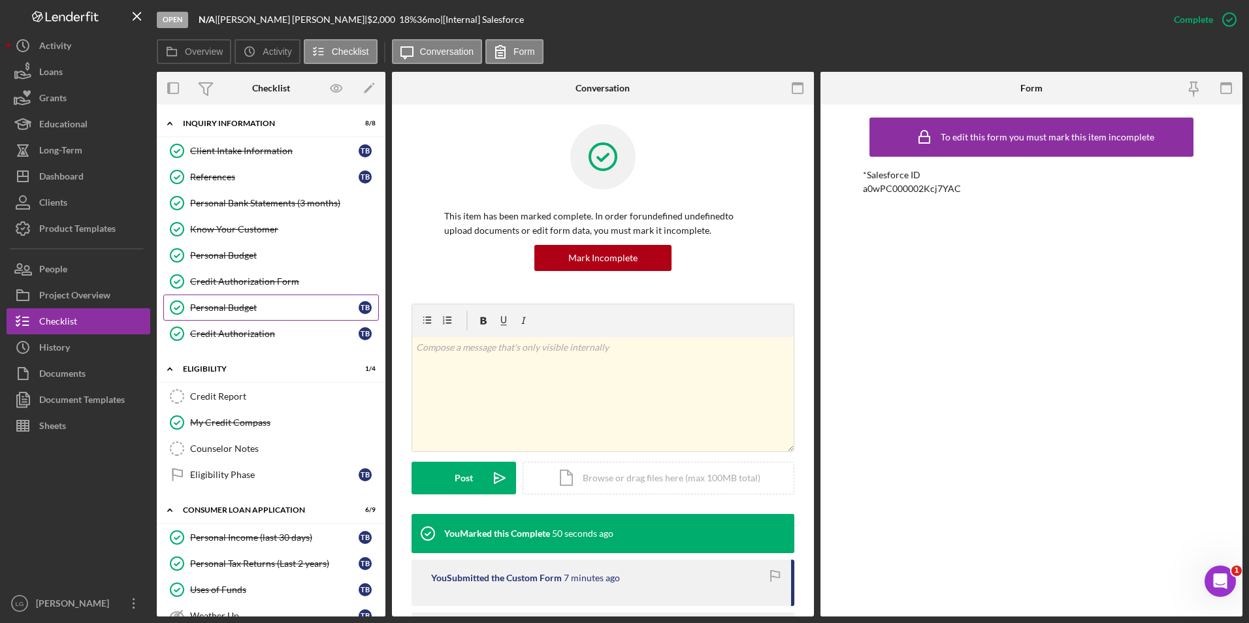
scroll to position [131, 0]
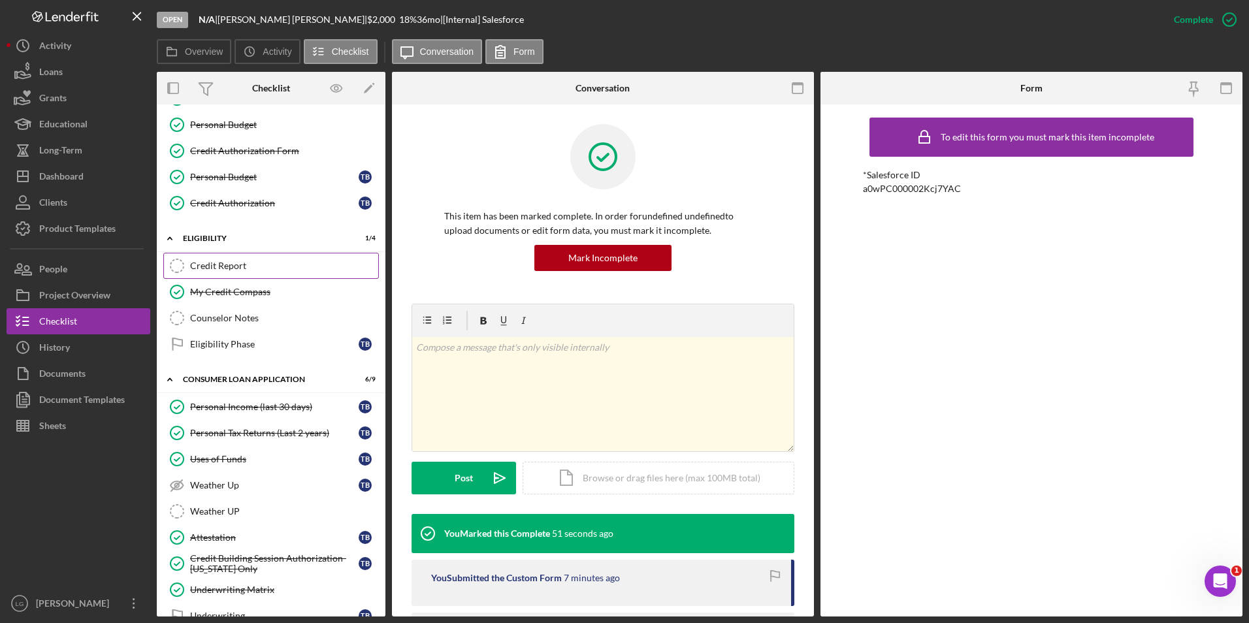
click at [231, 262] on div "Credit Report" at bounding box center [284, 266] width 188 height 10
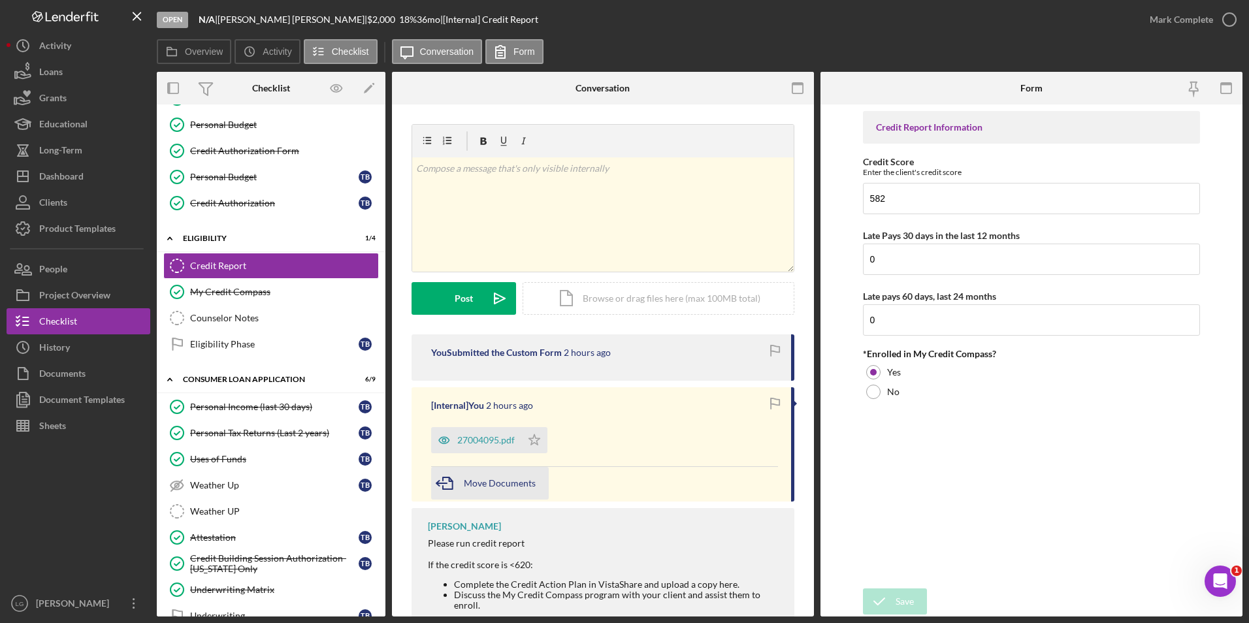
scroll to position [46, 0]
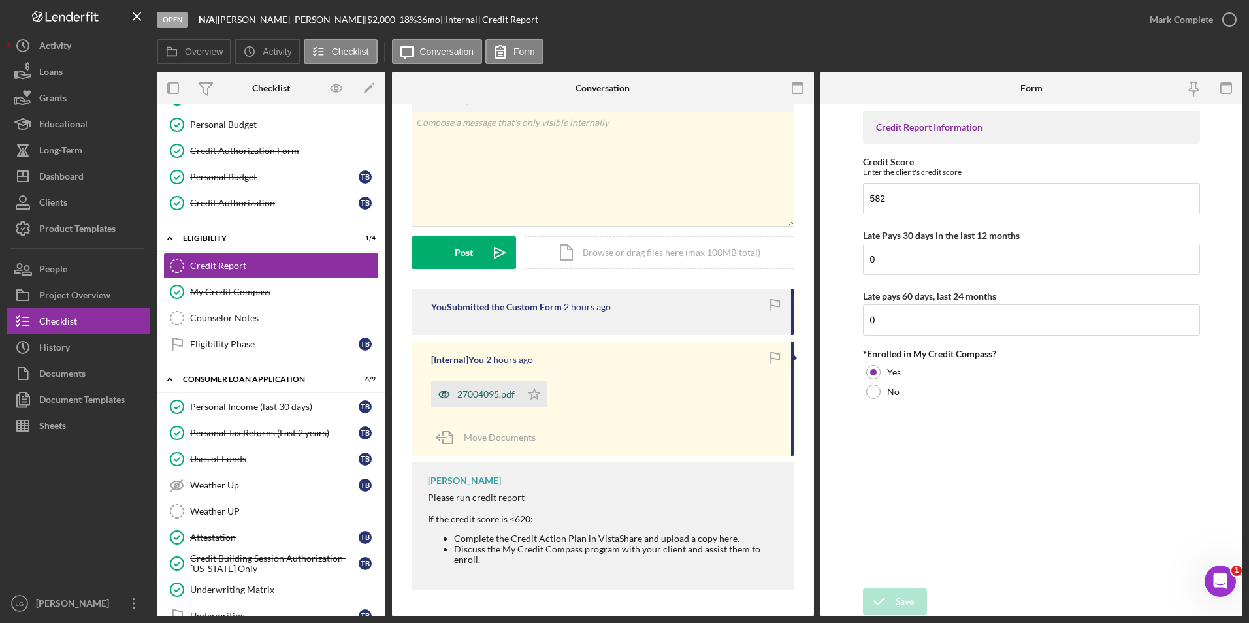
click at [492, 391] on div "27004095.pdf" at bounding box center [485, 394] width 57 height 10
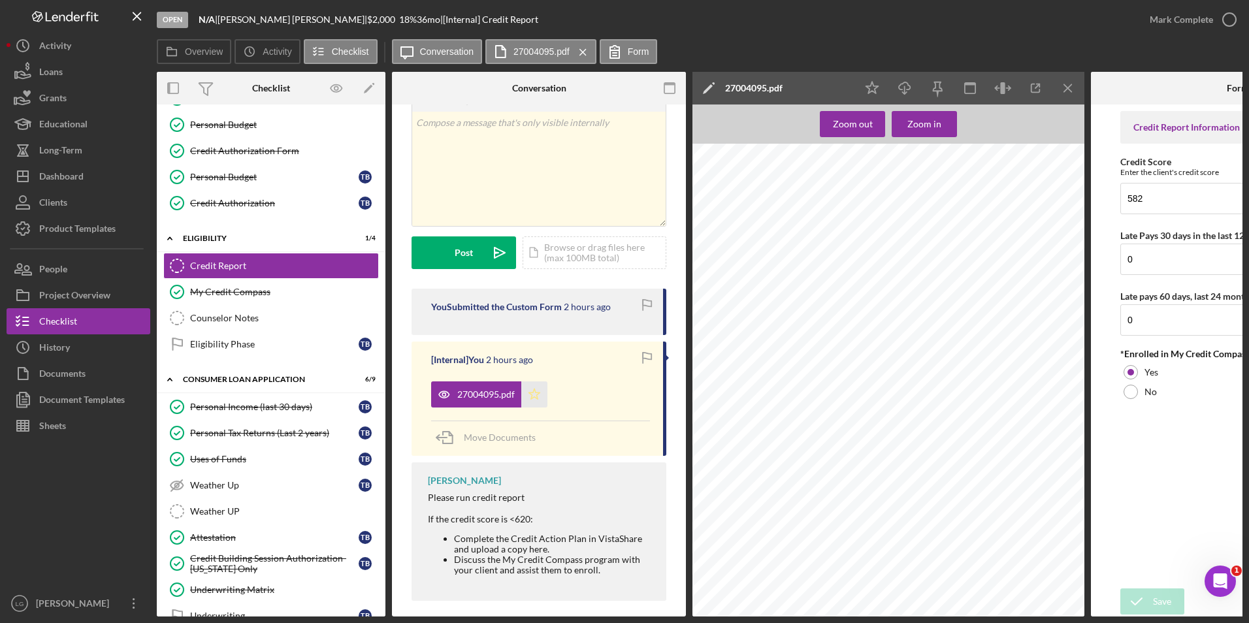
click at [534, 395] on icon "Icon/Star" at bounding box center [534, 395] width 26 height 26
click at [1182, 17] on div "Mark Complete" at bounding box center [1181, 20] width 63 height 26
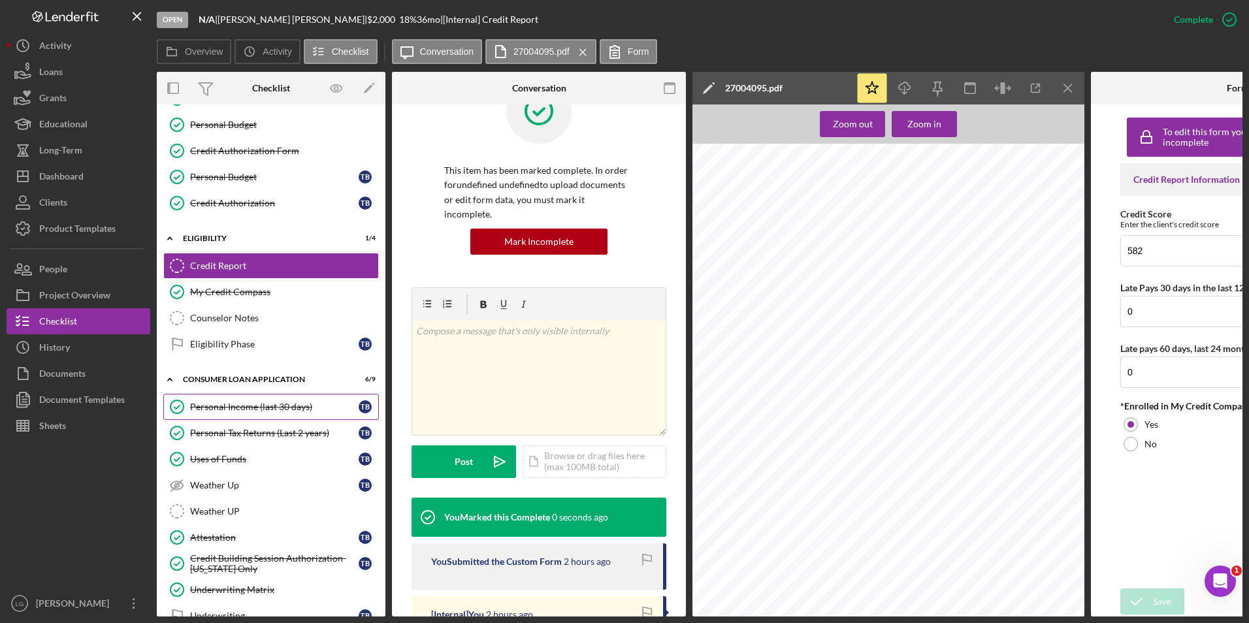
scroll to position [240, 0]
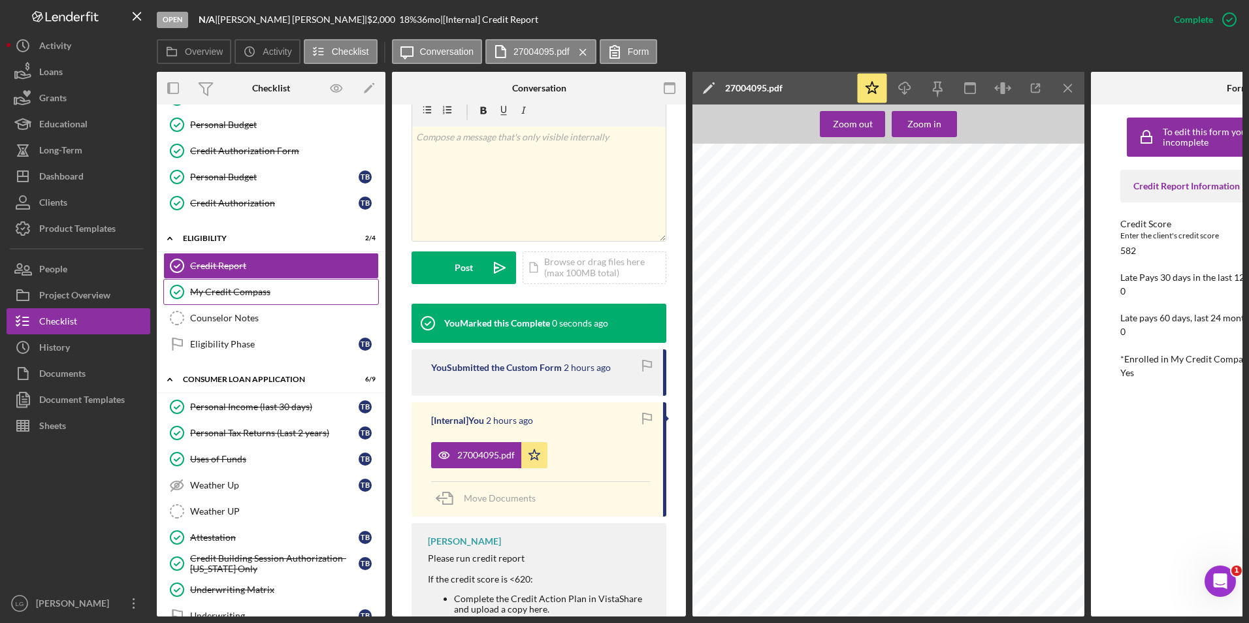
click at [254, 298] on link "My Credit Compass My Credit Compass" at bounding box center [271, 292] width 216 height 26
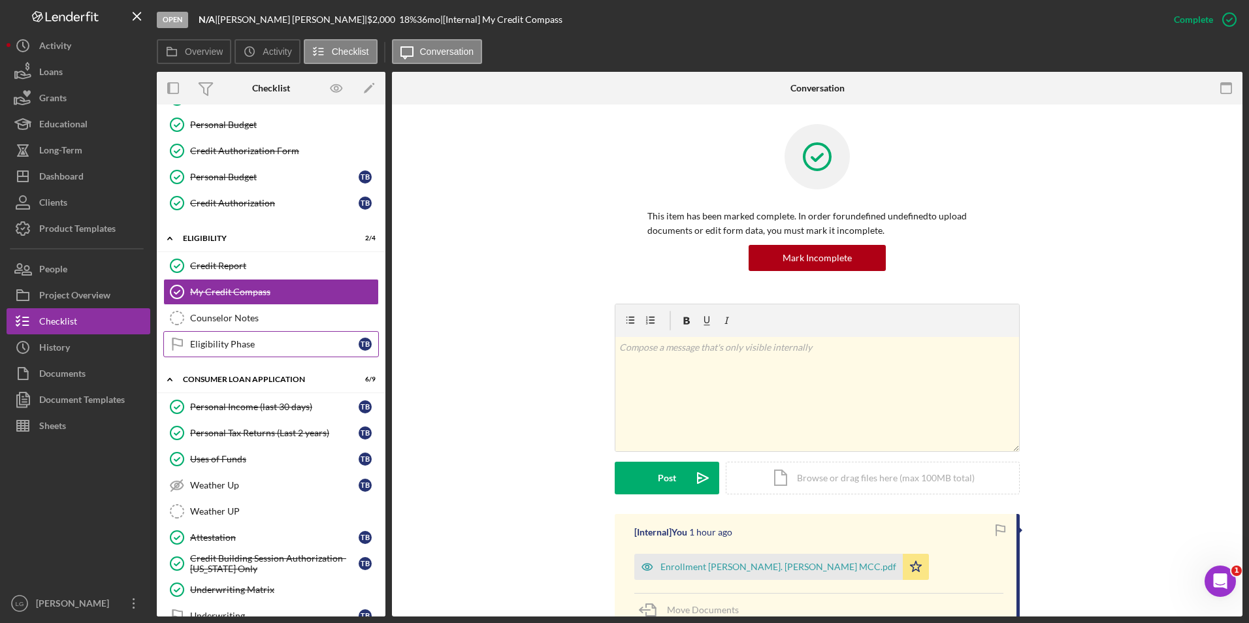
click at [261, 346] on div "Eligibility Phase" at bounding box center [274, 344] width 169 height 10
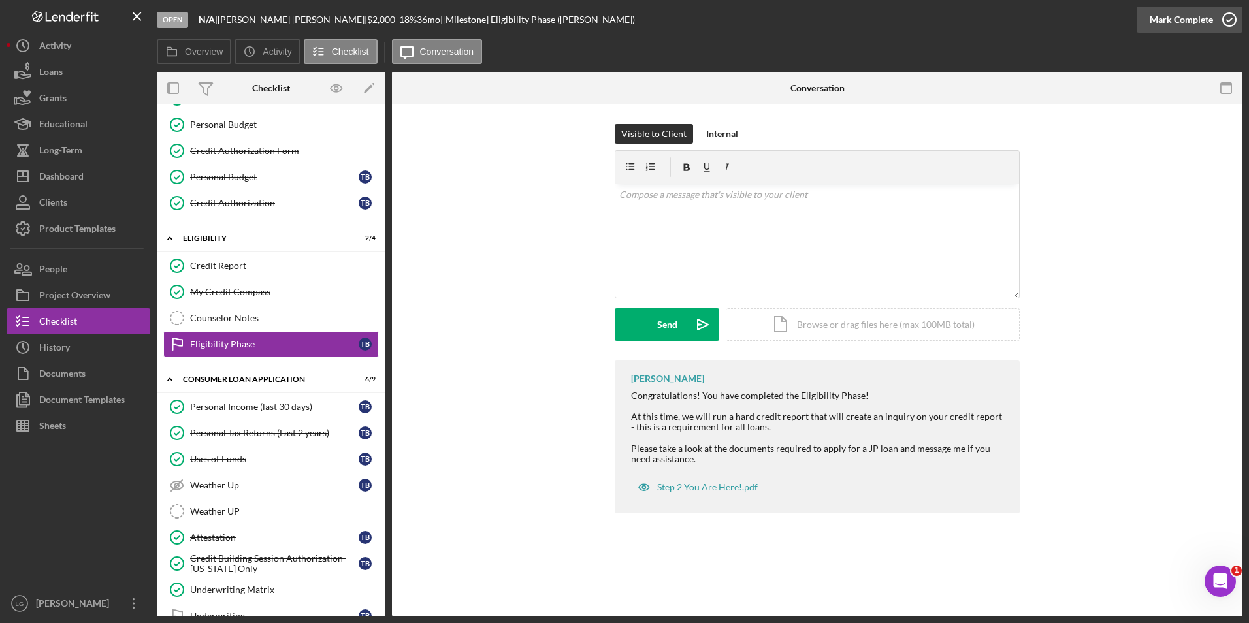
click at [1164, 16] on div "Mark Complete" at bounding box center [1181, 20] width 63 height 26
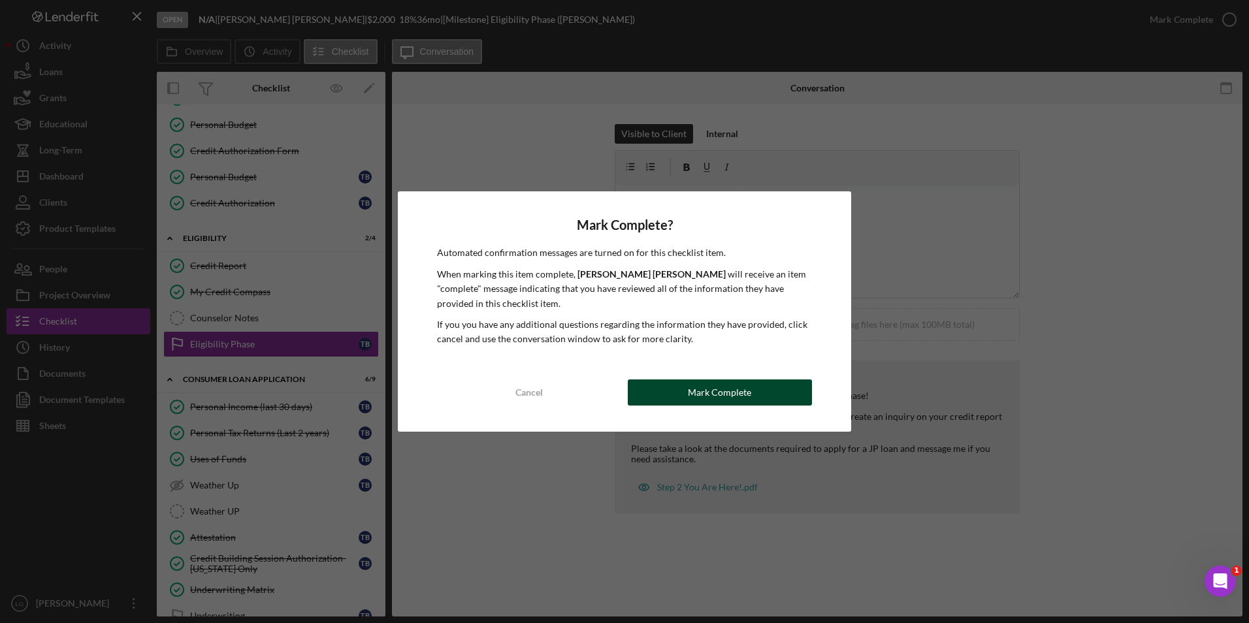
click at [677, 395] on button "Mark Complete" at bounding box center [720, 393] width 184 height 26
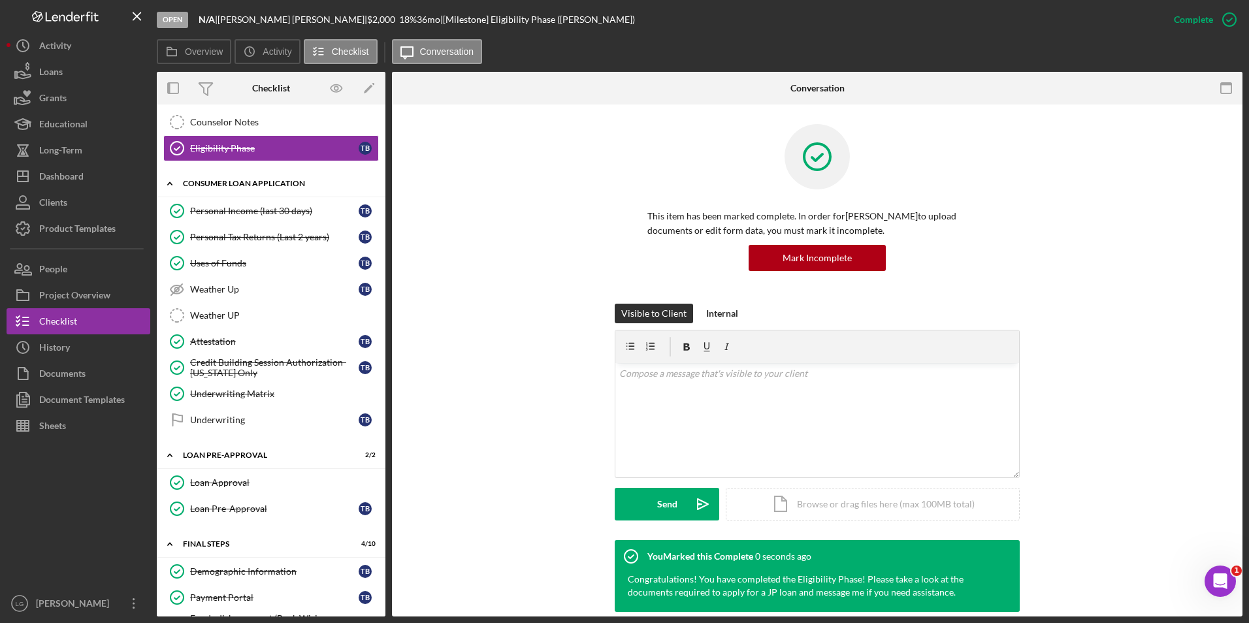
scroll to position [392, 0]
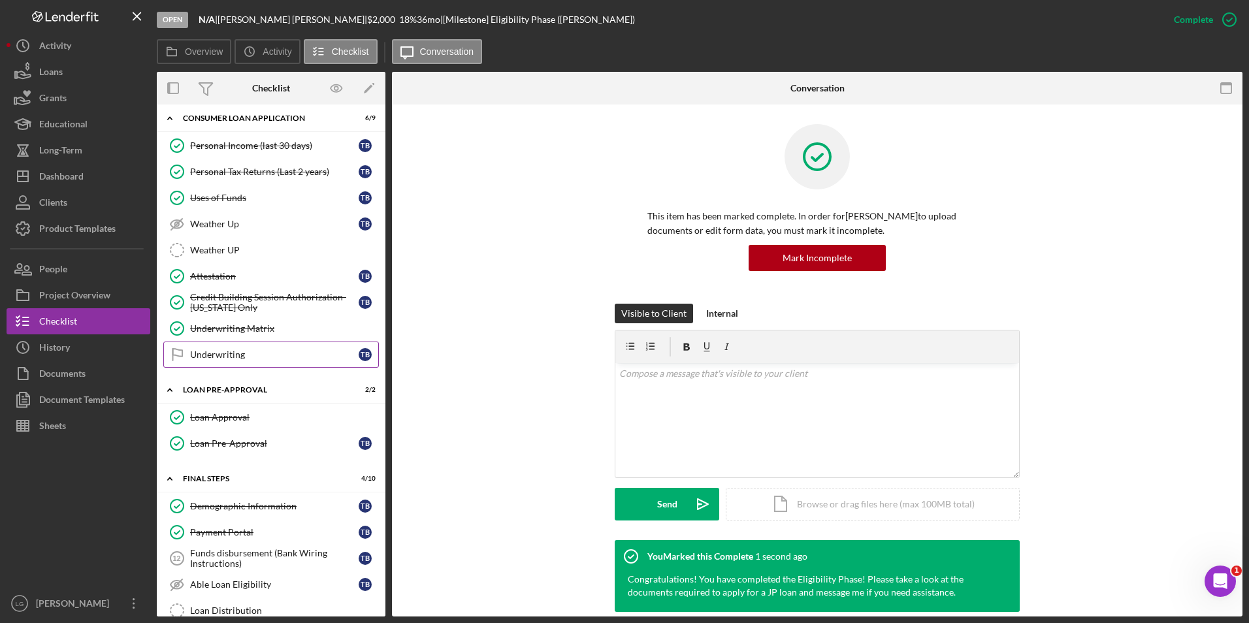
click at [223, 354] on div "Underwriting" at bounding box center [274, 355] width 169 height 10
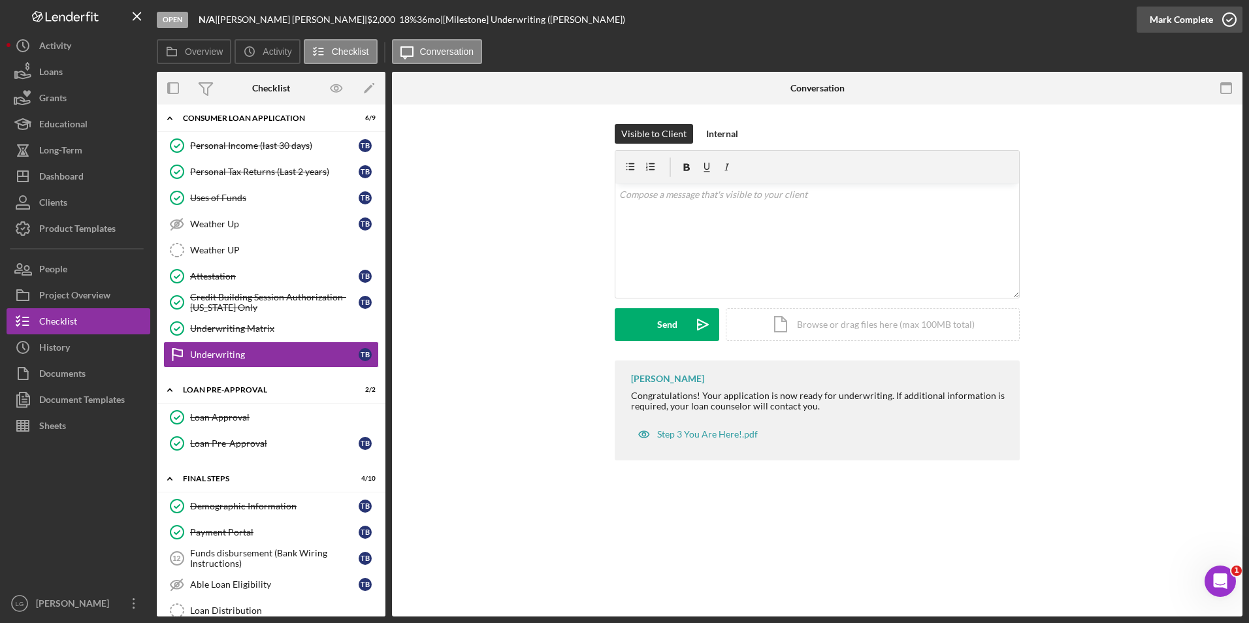
click at [1173, 21] on div "Mark Complete" at bounding box center [1181, 20] width 63 height 26
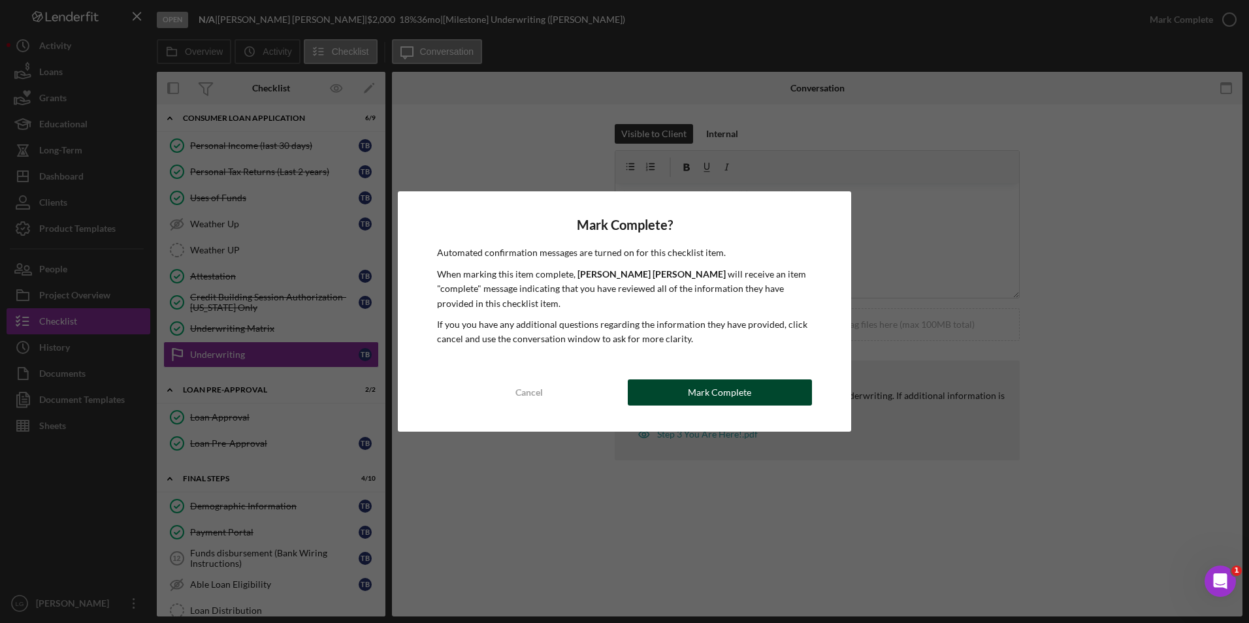
click at [733, 393] on div "Mark Complete" at bounding box center [719, 393] width 63 height 26
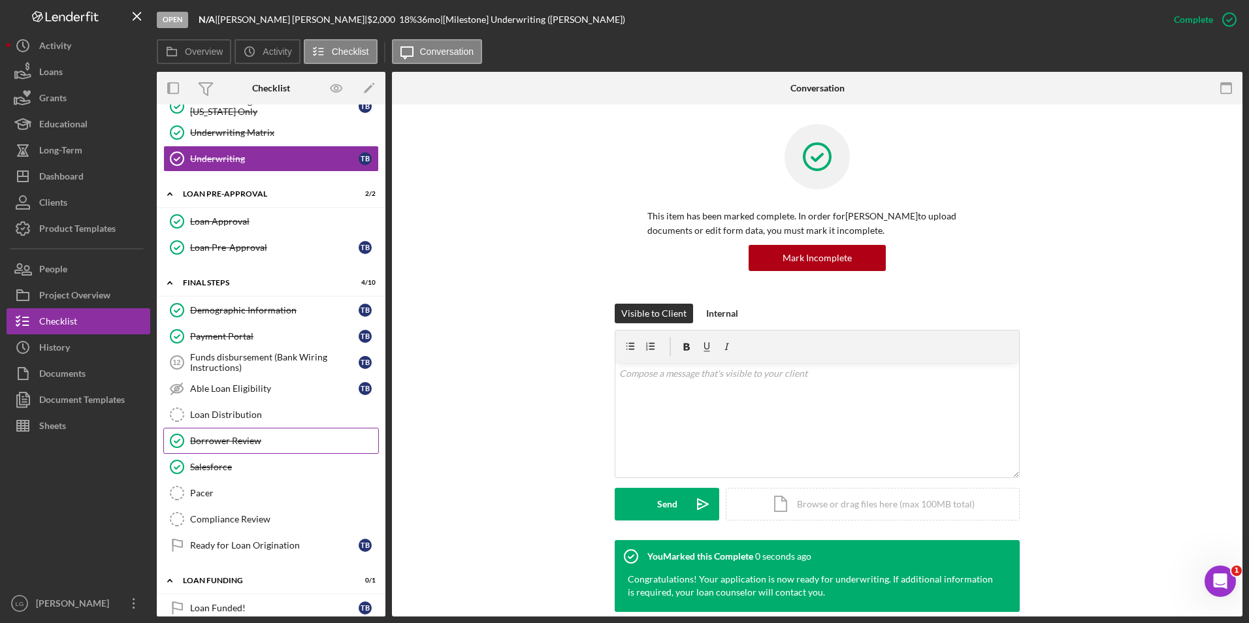
scroll to position [606, 0]
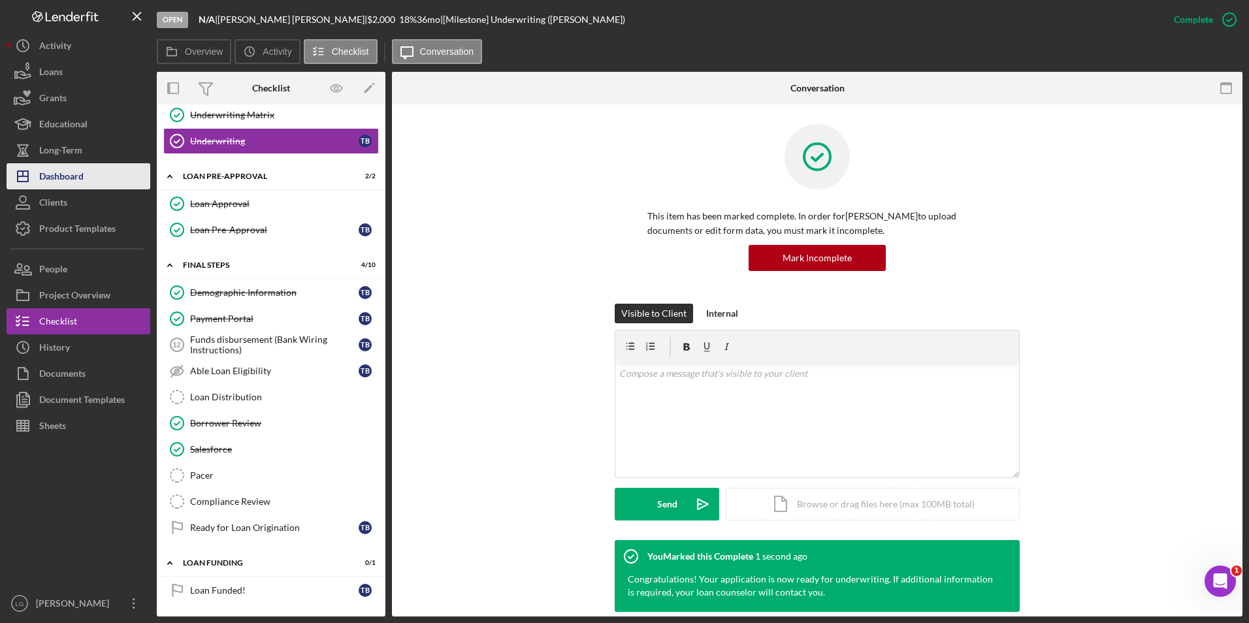
click at [101, 180] on button "Icon/Dashboard Dashboard" at bounding box center [79, 176] width 144 height 26
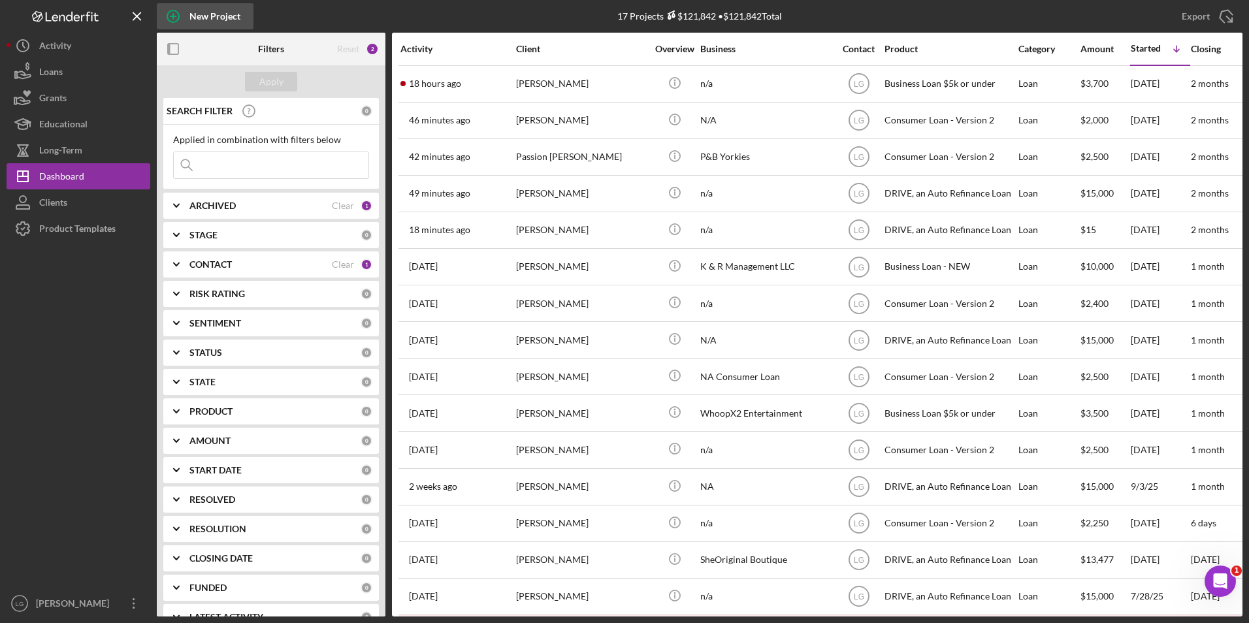
click at [214, 20] on div "New Project" at bounding box center [214, 16] width 51 height 26
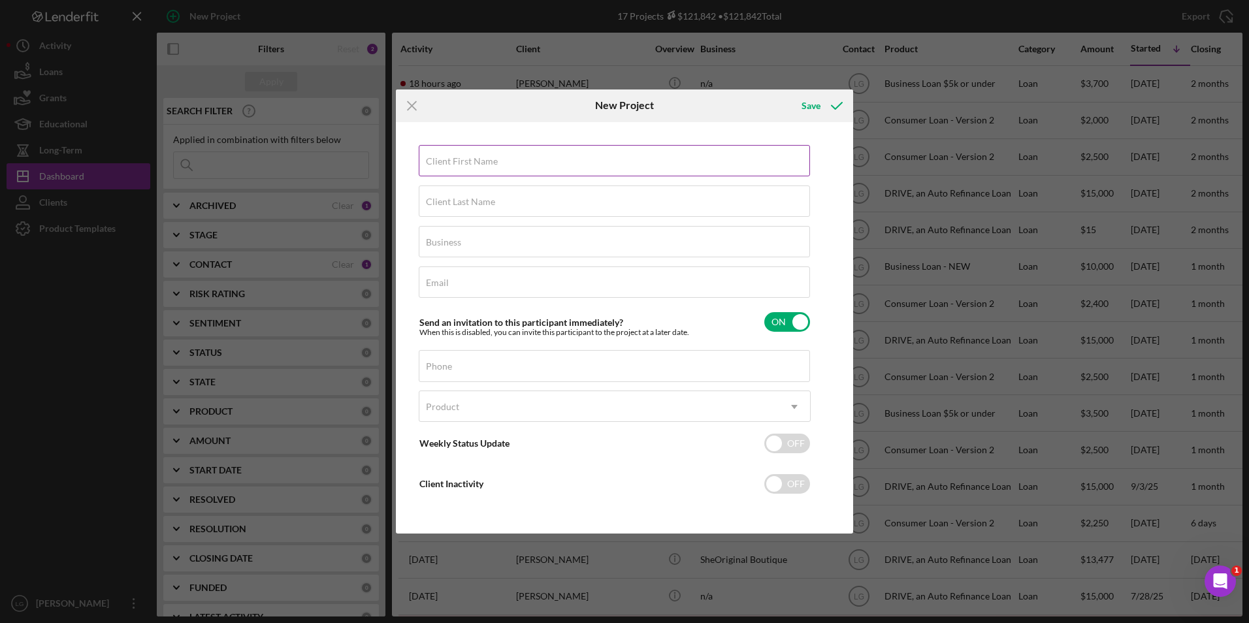
click at [468, 163] on label "Client First Name" at bounding box center [462, 161] width 72 height 10
click at [468, 163] on input "Client First Name" at bounding box center [614, 160] width 391 height 31
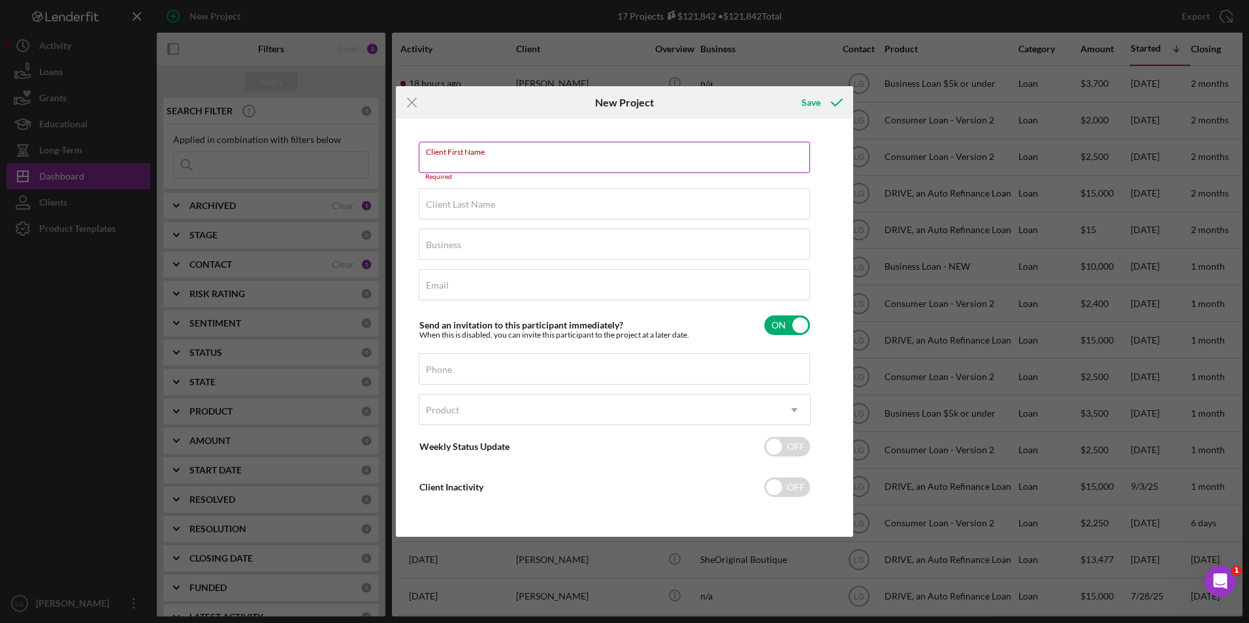
click at [501, 148] on input "Client First Name" at bounding box center [614, 157] width 391 height 31
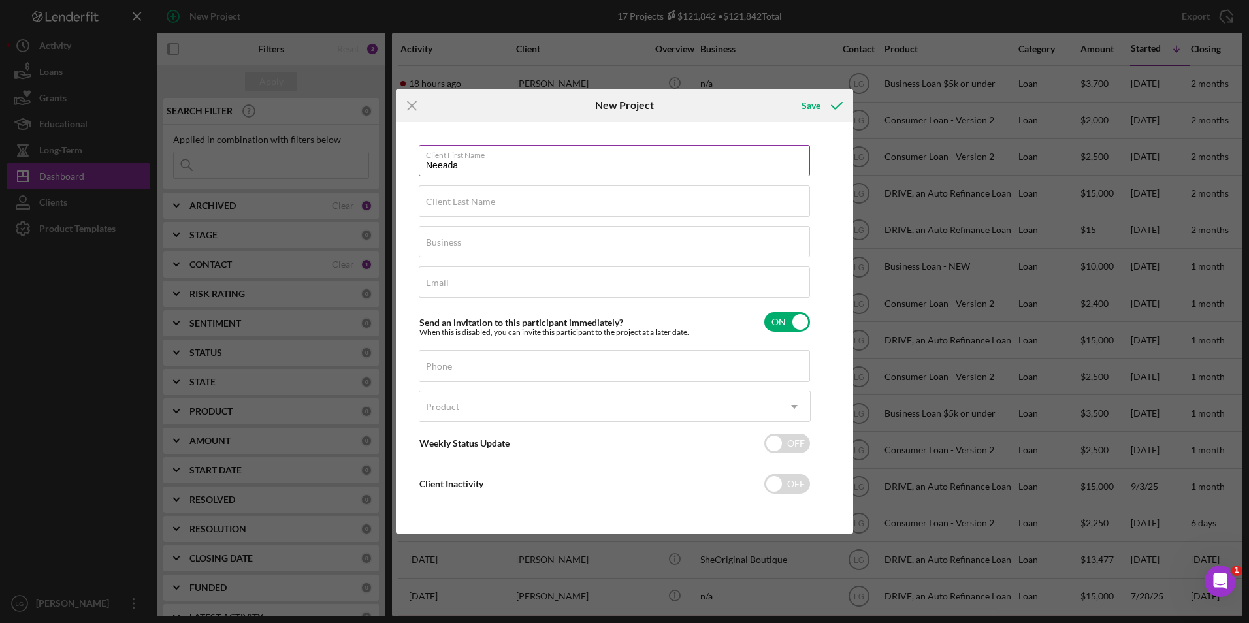
type input "Neeada"
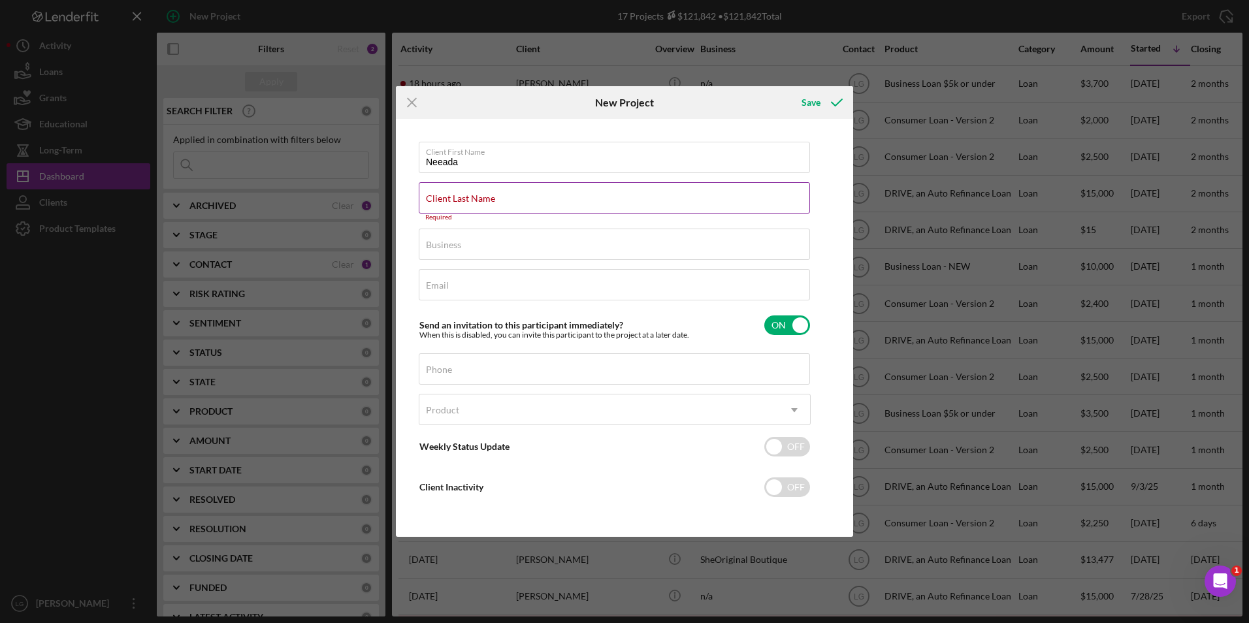
click at [457, 207] on input "Client Last Name" at bounding box center [614, 197] width 391 height 31
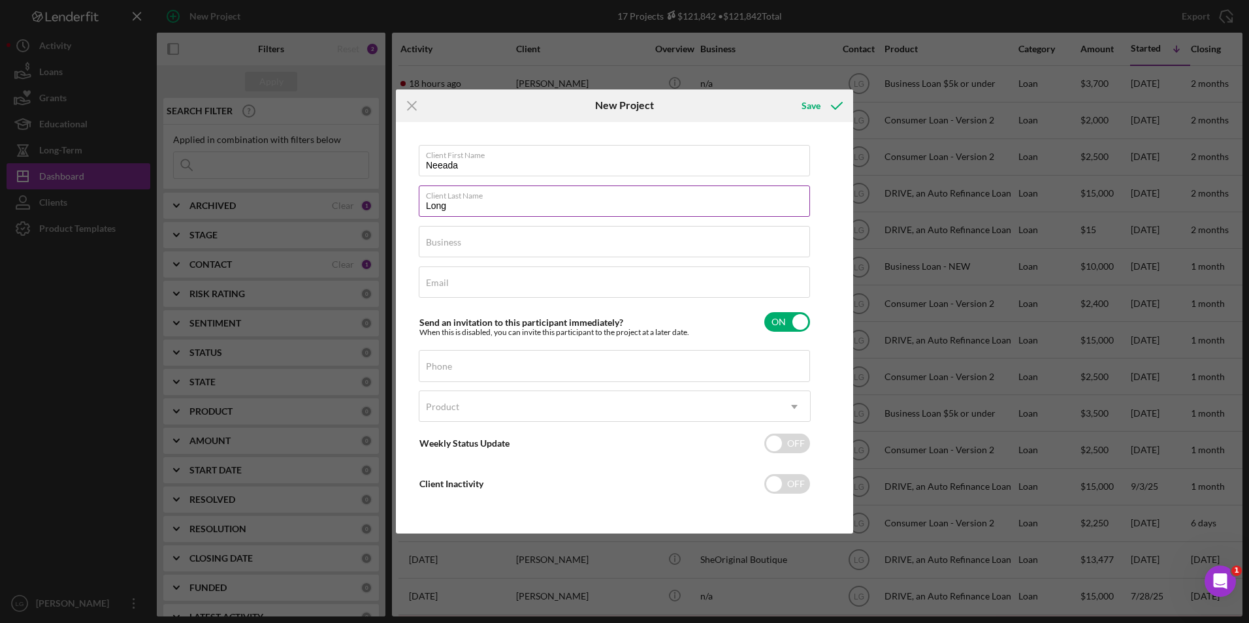
type input "Long"
type input "n/a"
type input "a"
type input "danielsnevada8@gmail.com"
click at [446, 367] on label "Phone" at bounding box center [439, 366] width 26 height 10
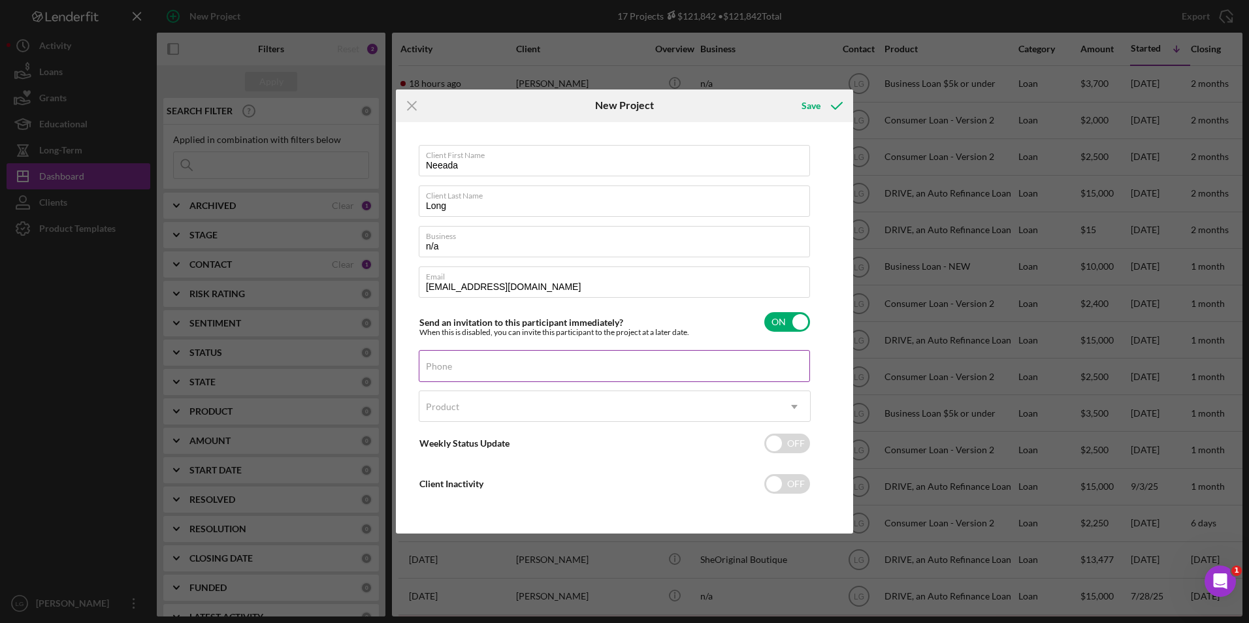
click at [446, 367] on input "Phone" at bounding box center [614, 365] width 391 height 31
type input "(314) 201-6813"
click at [504, 417] on div "Product" at bounding box center [598, 407] width 359 height 30
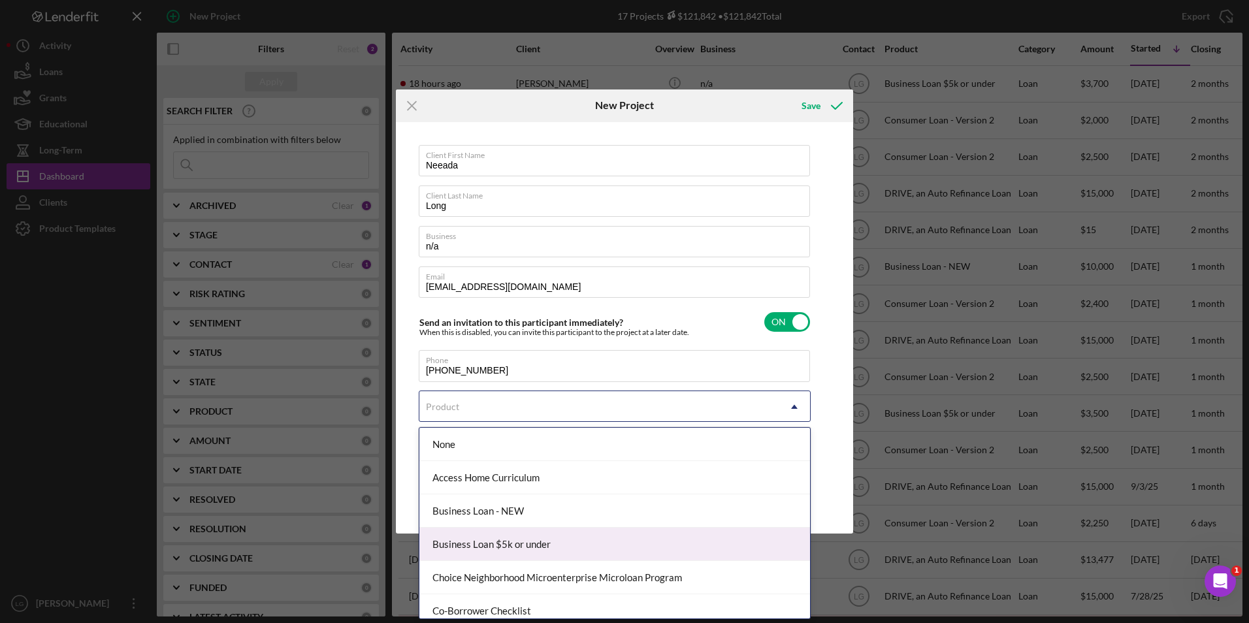
scroll to position [131, 0]
click at [489, 542] on div "DRIVE, an Auto Refinance Loan" at bounding box center [614, 547] width 391 height 33
checkbox input "true"
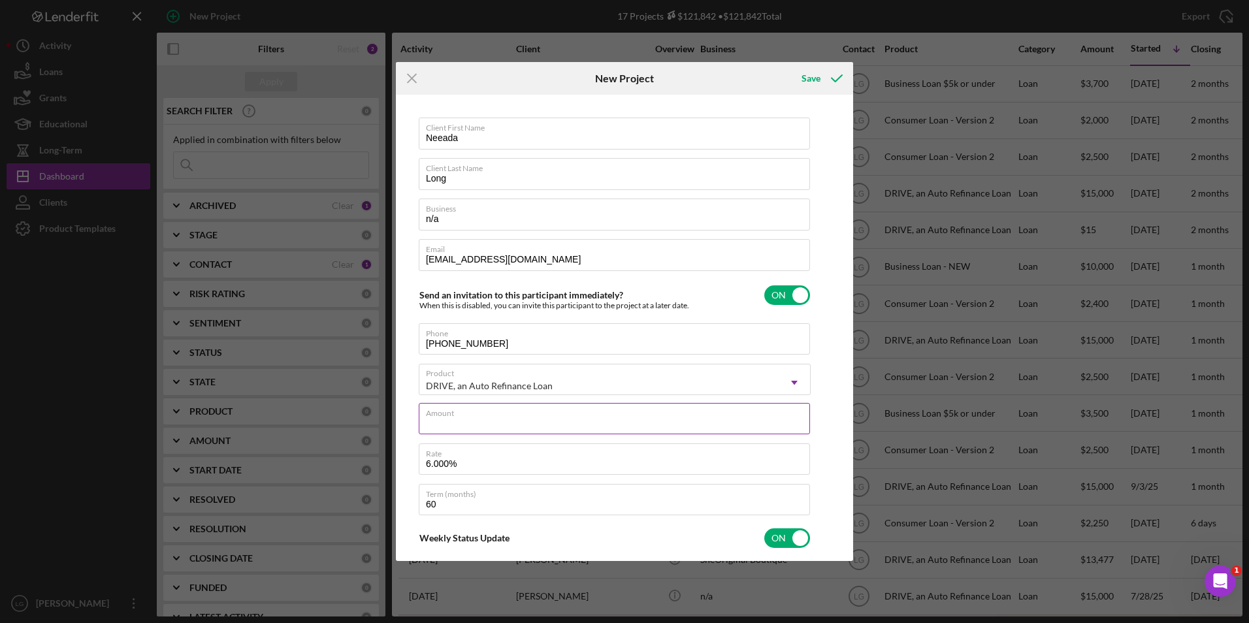
click at [473, 417] on div "Amount" at bounding box center [615, 419] width 392 height 33
type input "$8"
type textarea "Thank you for your application to Justine PETERSEN! Please login to see what we…"
drag, startPoint x: 451, startPoint y: 424, endPoint x: 425, endPoint y: 424, distance: 26.1
click at [425, 424] on input "$8" at bounding box center [614, 418] width 391 height 31
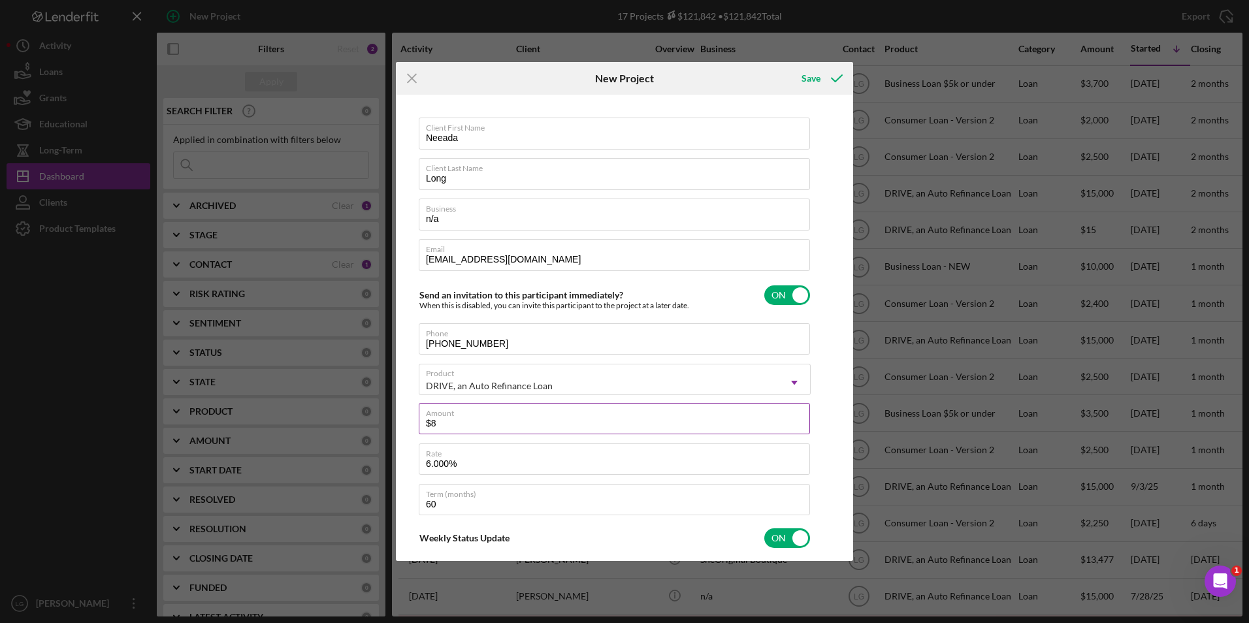
click at [480, 419] on input "$8" at bounding box center [614, 418] width 391 height 31
click at [490, 421] on input "$8" at bounding box center [614, 418] width 391 height 31
type textarea "Thank you for your application to Justine PETERSEN! Please login to see what we…"
type input "$1"
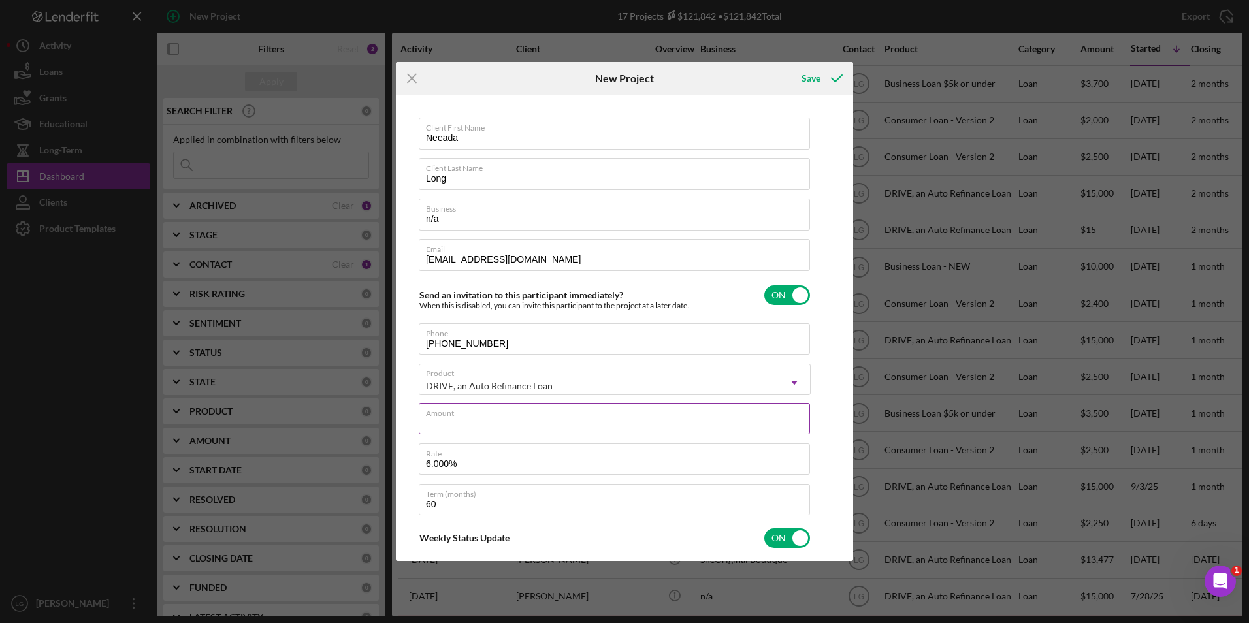
type textarea "Thank you for your application to Justine PETERSEN! Please login to see what we…"
type input "$15"
type textarea "Thank you for your application to Justine PETERSEN! Please login to see what we…"
type input "$150"
type textarea "Thank you for your application to Justine PETERSEN! Please login to see what we…"
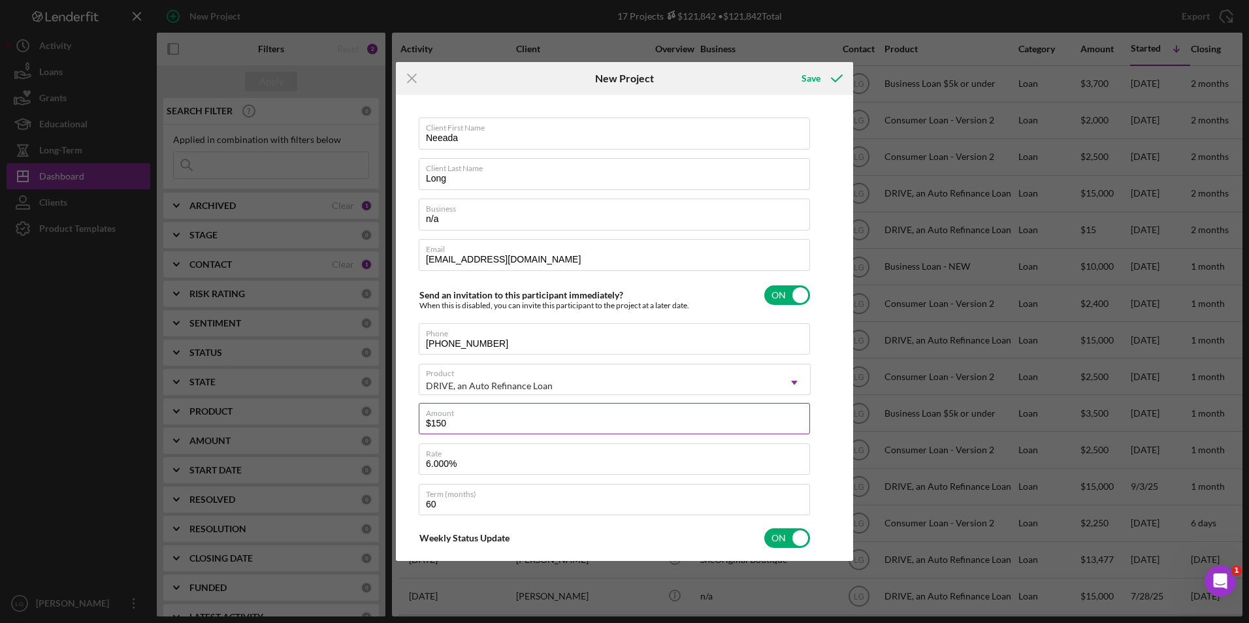
type input "$1,500"
type textarea "Thank you for your application to Justine PETERSEN! Please login to see what we…"
type input "$15,000"
type textarea "Thank you for your application to Justine PETERSEN! Please login to see what we…"
type input "$15,000"
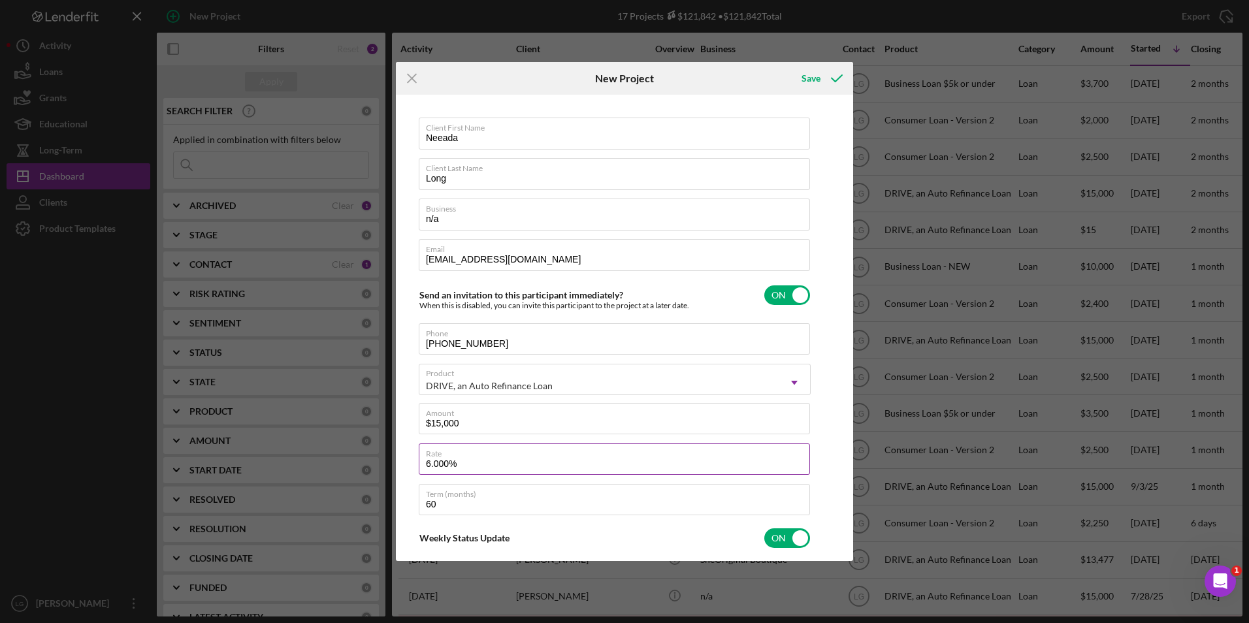
type textarea "Thank you for your application to Justine PETERSEN! Please login to see what we…"
click at [430, 463] on input "6.000%" at bounding box center [614, 459] width 391 height 31
type input ".000%"
type textarea "Thank you for your application to Justine PETERSEN! Please login to see what we…"
type input "8.000%"
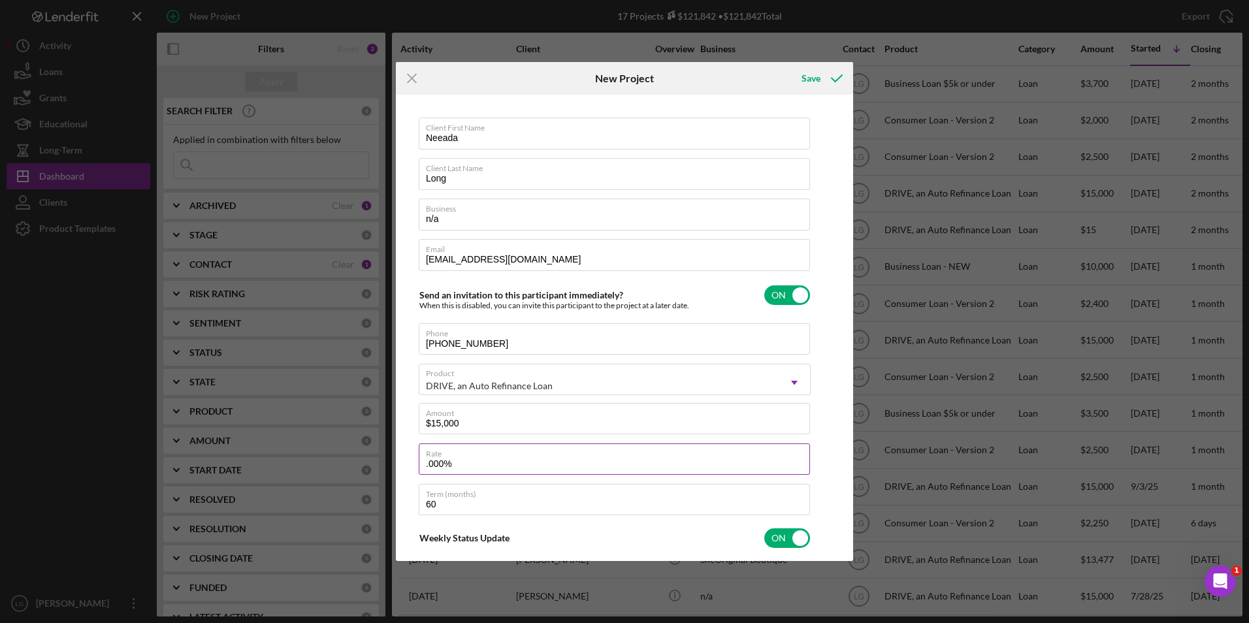
type textarea "Thank you for your application to Justine PETERSEN! Please login to see what we…"
type input "8.000%"
click at [813, 78] on div "Save" at bounding box center [811, 78] width 19 height 26
type textarea "Thank you for your application to Justine PETERSEN! Please login to see what we…"
checkbox input "false"
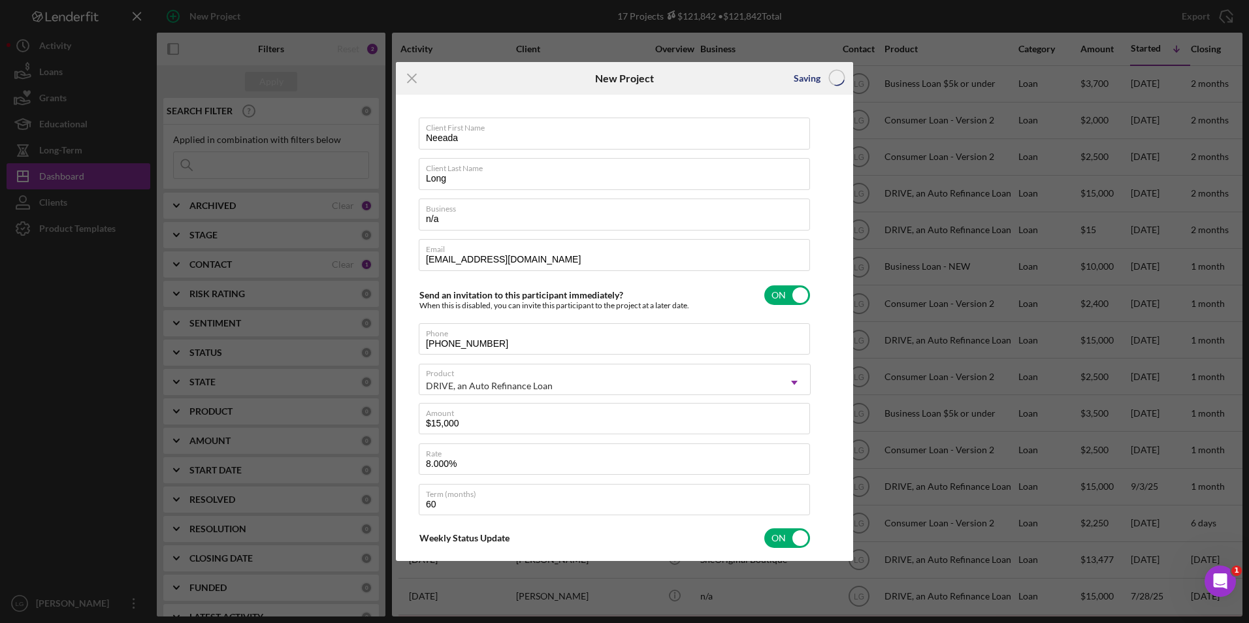
checkbox input "false"
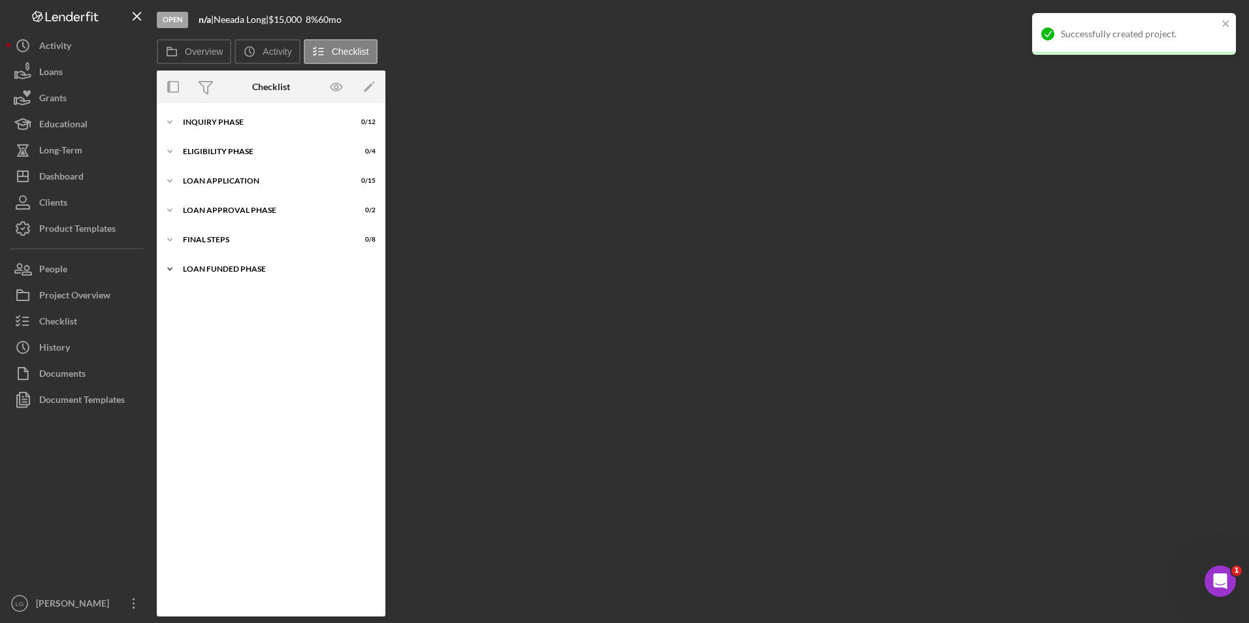
click at [210, 269] on div "Loan Funded Phase" at bounding box center [276, 269] width 186 height 8
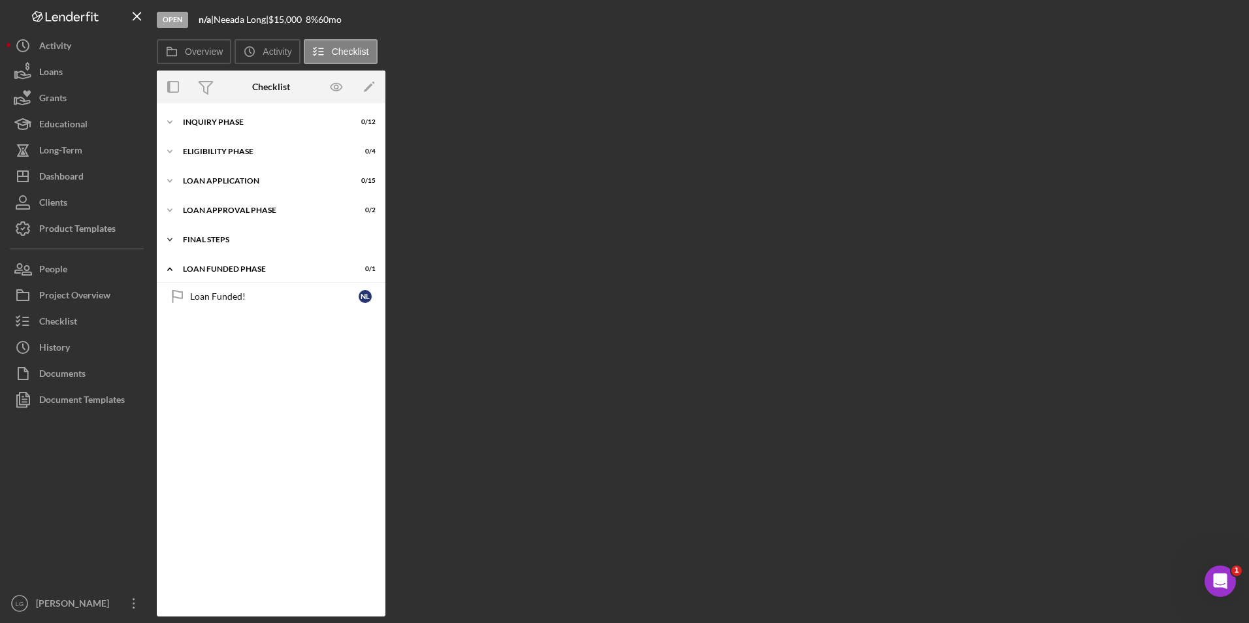
click at [206, 243] on div "Icon/Expander FINAL STEPS 0 / 8" at bounding box center [271, 240] width 229 height 26
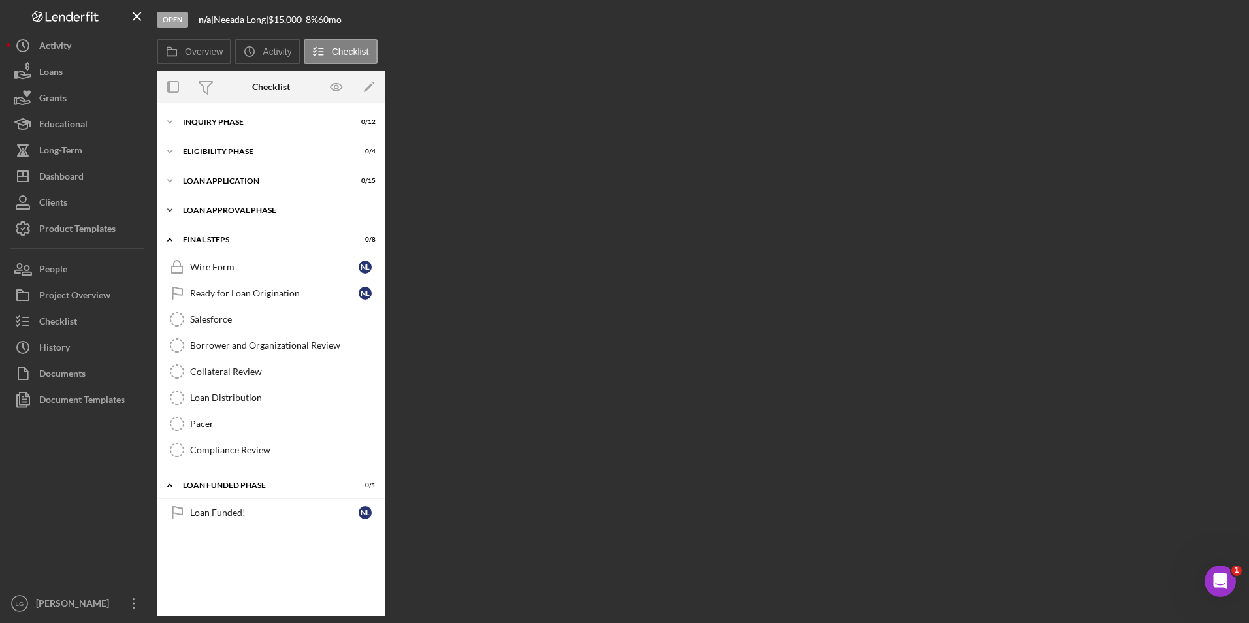
click at [200, 201] on div "Icon/Expander Loan Approval Phase 0 / 2" at bounding box center [271, 210] width 229 height 26
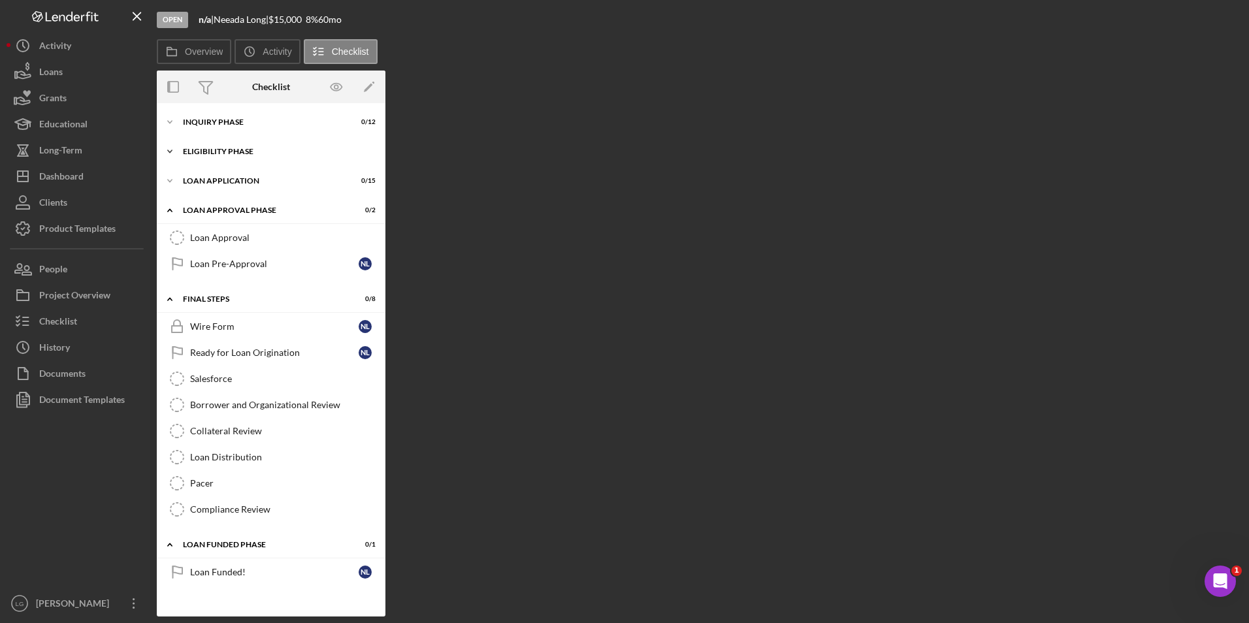
drag, startPoint x: 199, startPoint y: 175, endPoint x: 198, endPoint y: 146, distance: 28.8
click at [199, 173] on div "Icon/Expander Loan Application 0 / 15" at bounding box center [271, 181] width 229 height 26
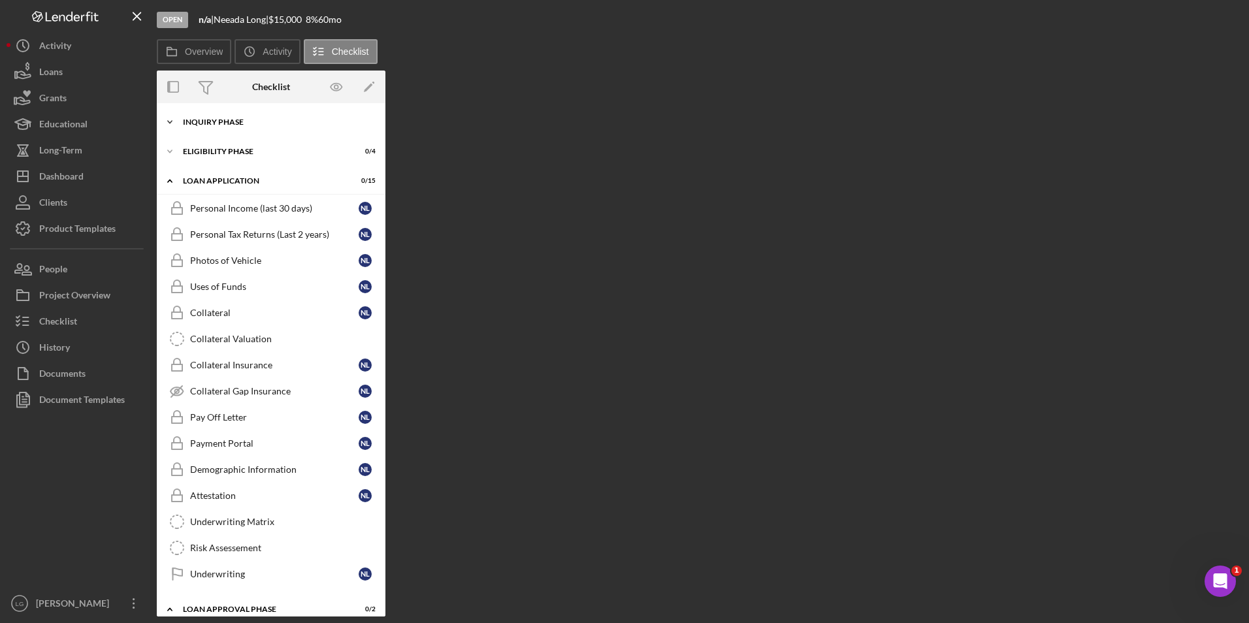
drag, startPoint x: 199, startPoint y: 139, endPoint x: 202, endPoint y: 125, distance: 13.5
click at [199, 135] on div "Icon/Expander Inquiry Phase 0 / 12 Icon/Expander Eligibility Phase 0 / 4 Icon/E…" at bounding box center [271, 550] width 229 height 881
click at [205, 120] on div "Inquiry Phase" at bounding box center [276, 122] width 186 height 8
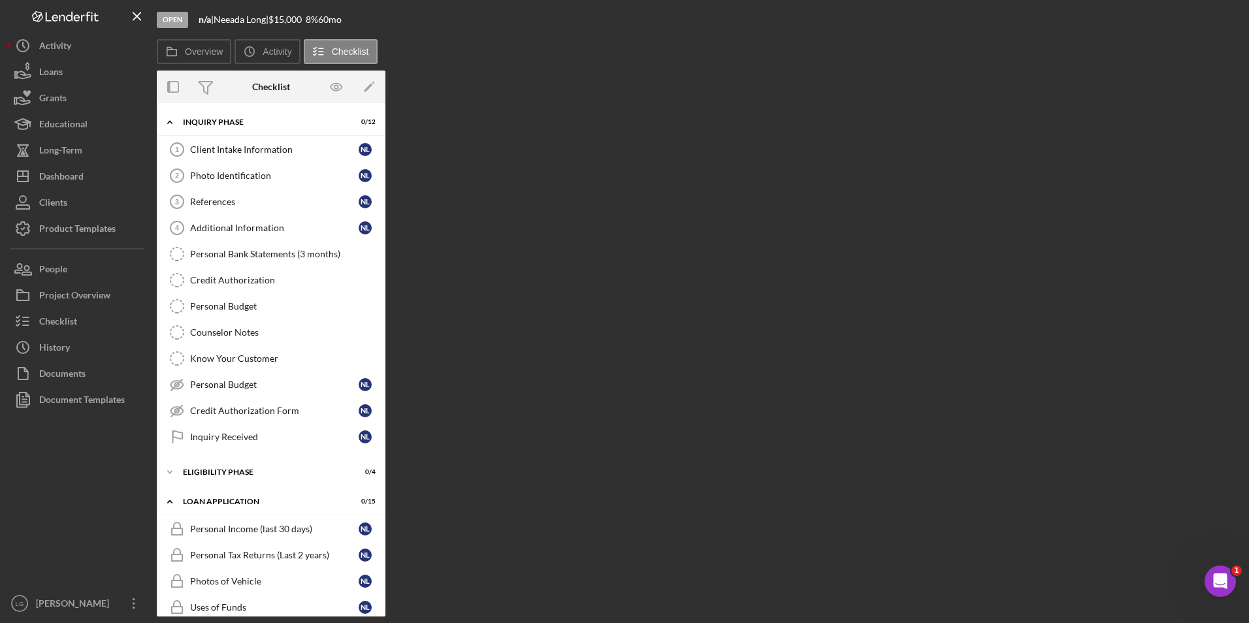
drag, startPoint x: 227, startPoint y: 437, endPoint x: 487, endPoint y: 274, distance: 307.3
click at [227, 435] on div "Inquiry Received" at bounding box center [274, 437] width 169 height 10
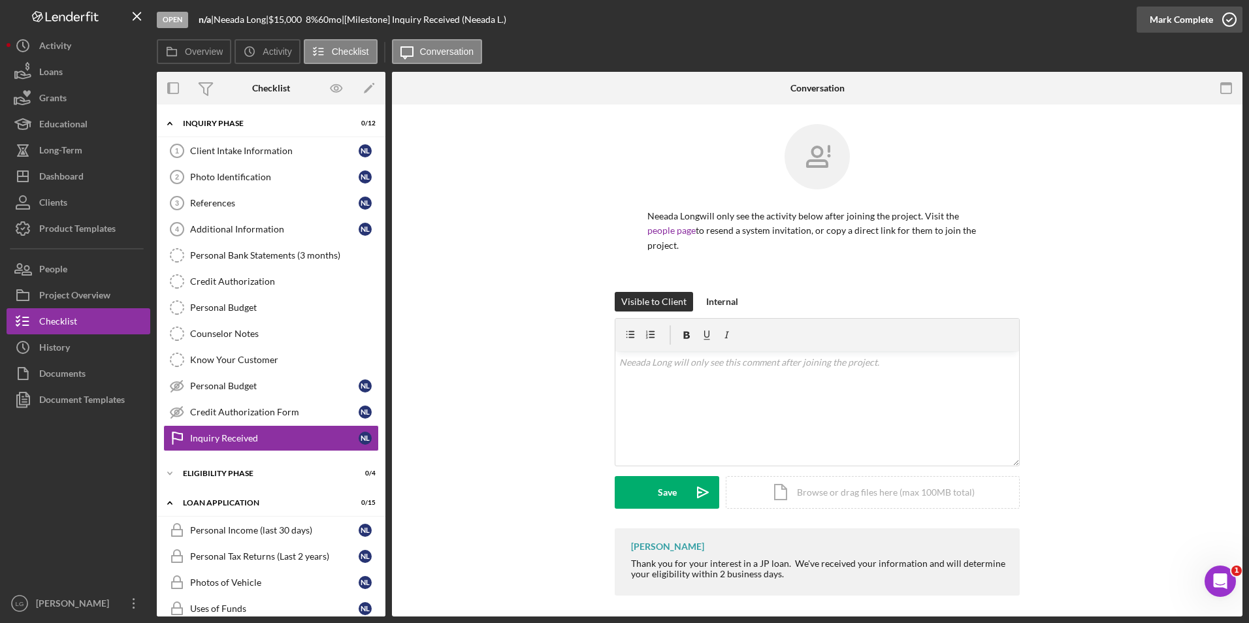
click at [1170, 20] on div "Mark Complete" at bounding box center [1181, 20] width 63 height 26
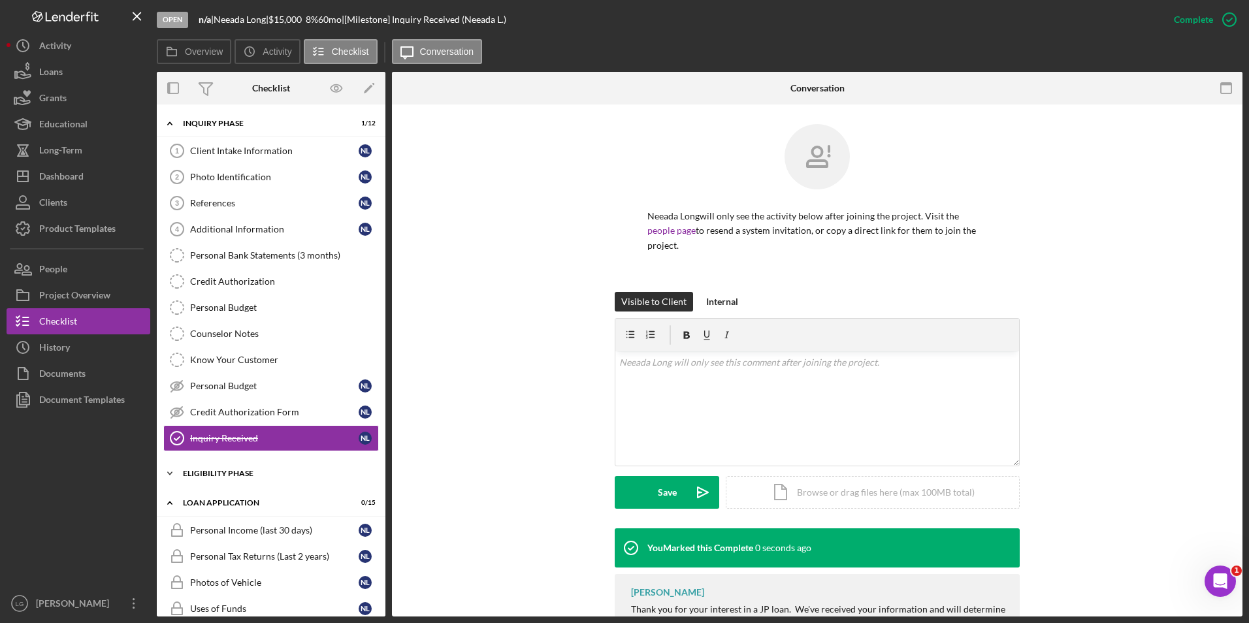
click at [233, 478] on div "Icon/Expander Eligibility Phase 0 / 4" at bounding box center [271, 474] width 229 height 26
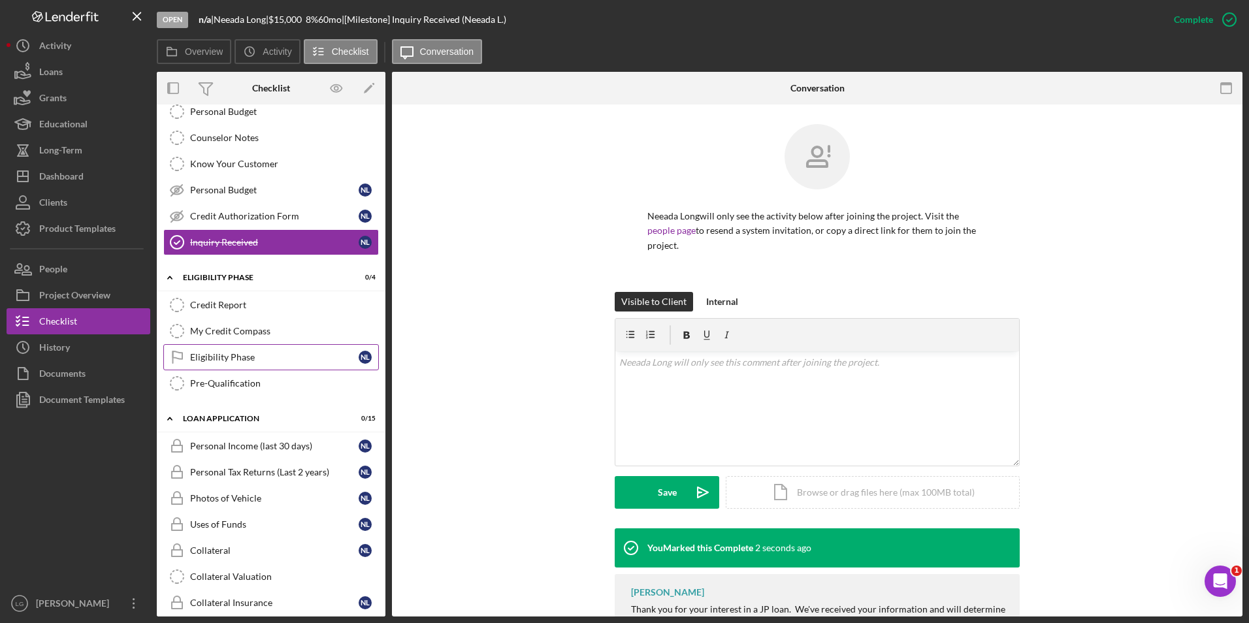
click at [232, 363] on div "Eligibility Phase" at bounding box center [274, 357] width 169 height 10
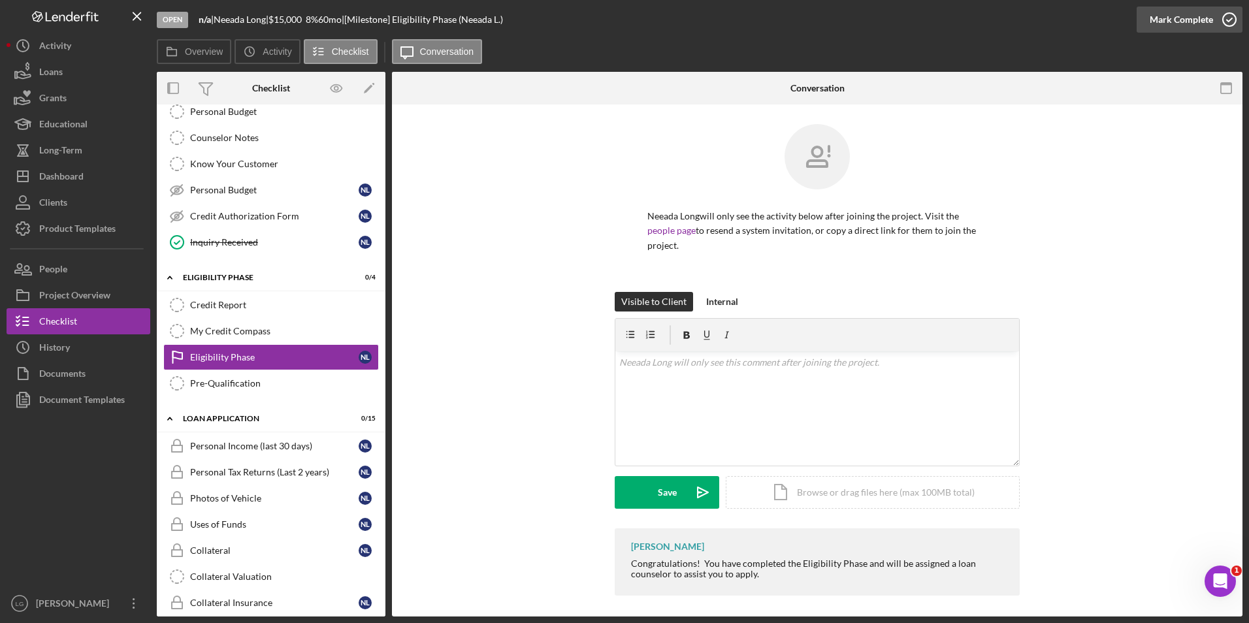
click at [1186, 18] on div "Mark Complete" at bounding box center [1181, 20] width 63 height 26
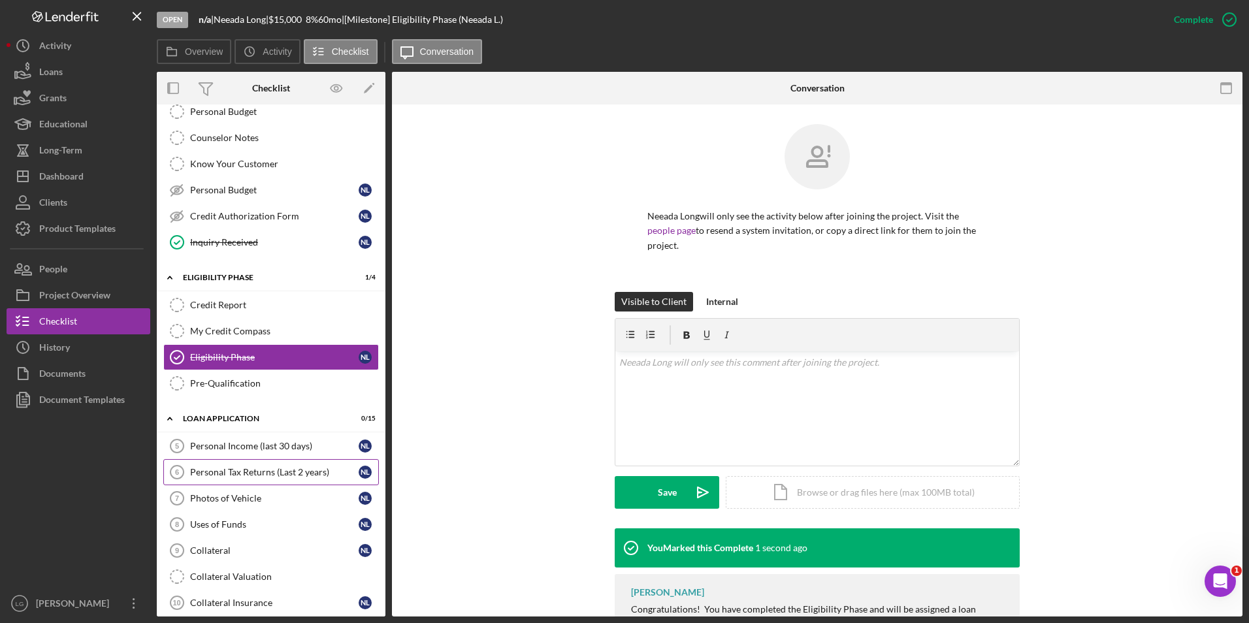
scroll to position [327, 0]
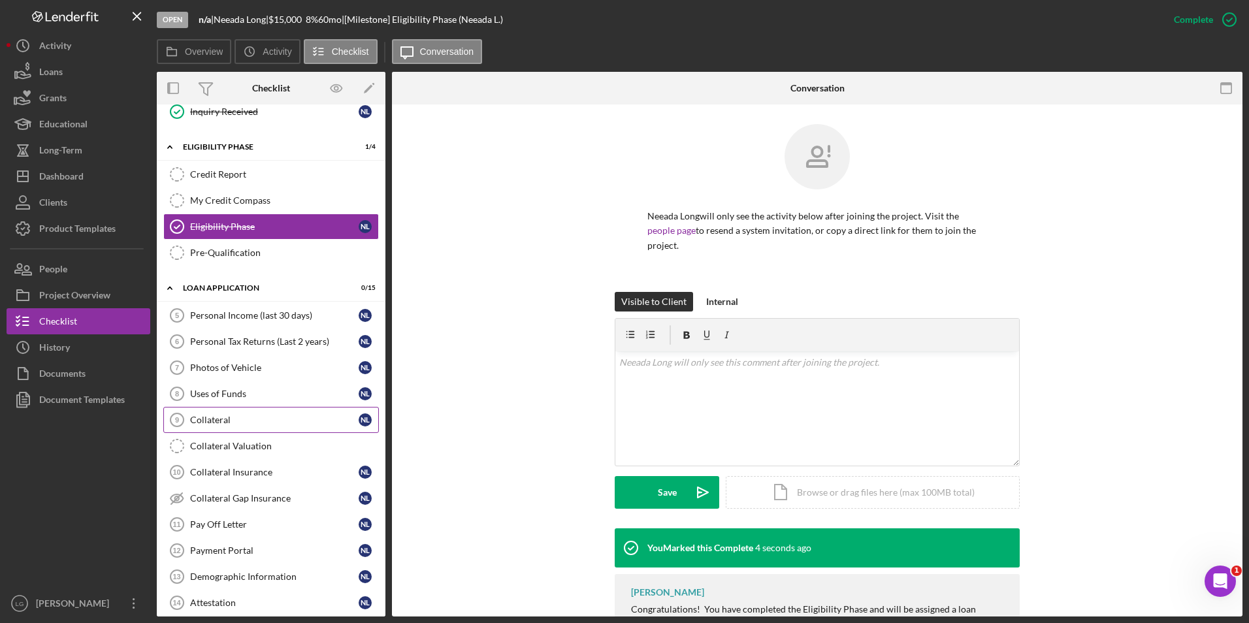
click at [253, 421] on div "Collateral" at bounding box center [274, 420] width 169 height 10
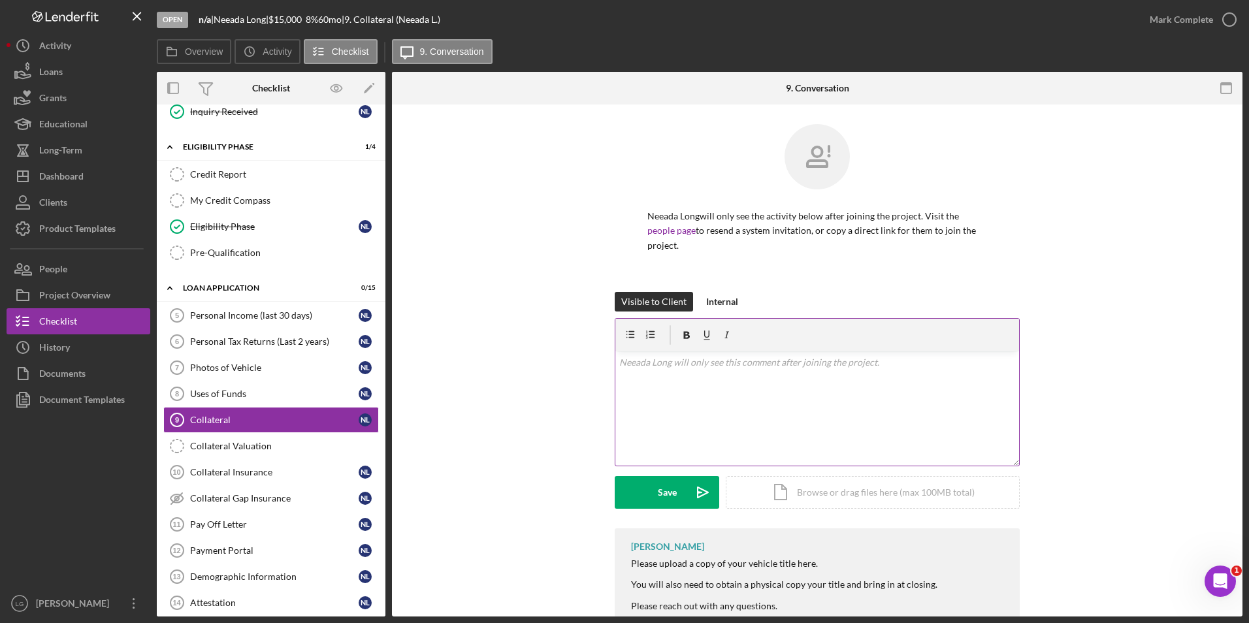
scroll to position [22, 0]
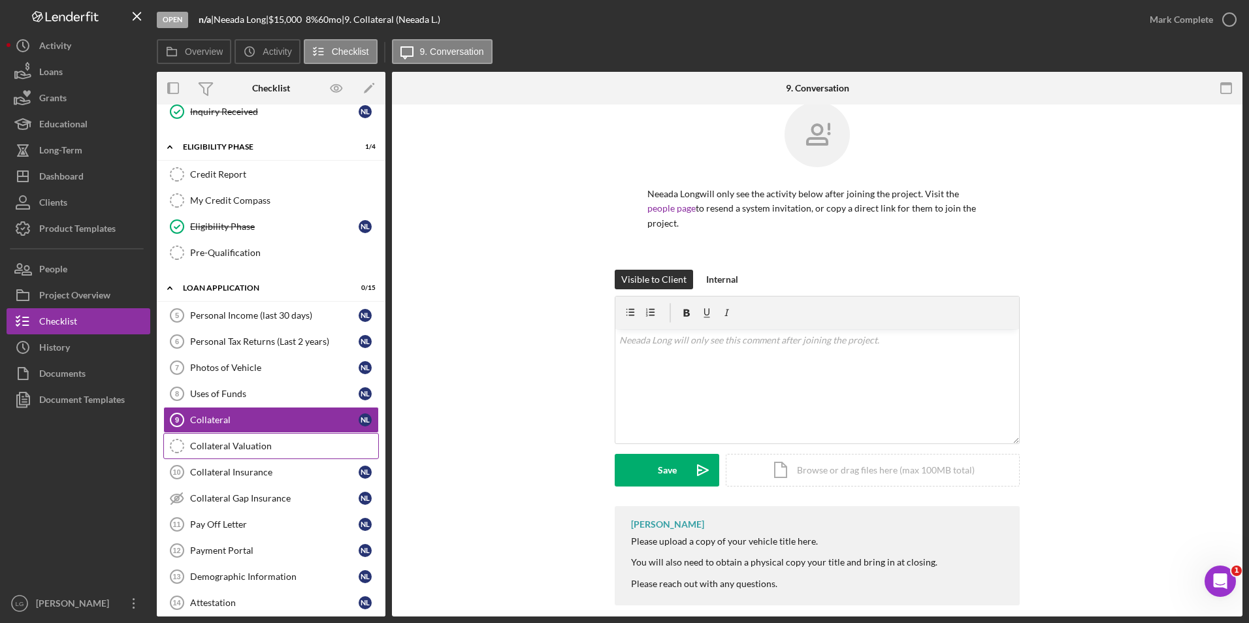
click at [312, 440] on link "Collateral Valuation Collateral Valuation" at bounding box center [271, 446] width 216 height 26
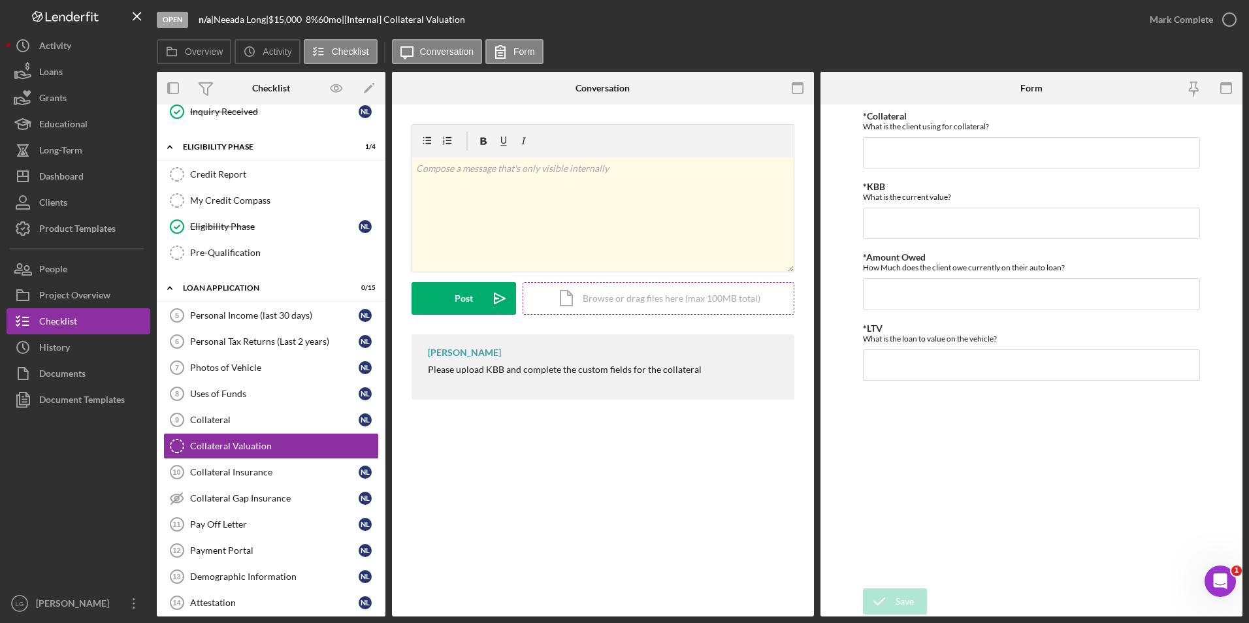
click at [617, 304] on div "Icon/Document Browse or drag files here (max 100MB total) Tap to choose files o…" at bounding box center [659, 298] width 272 height 33
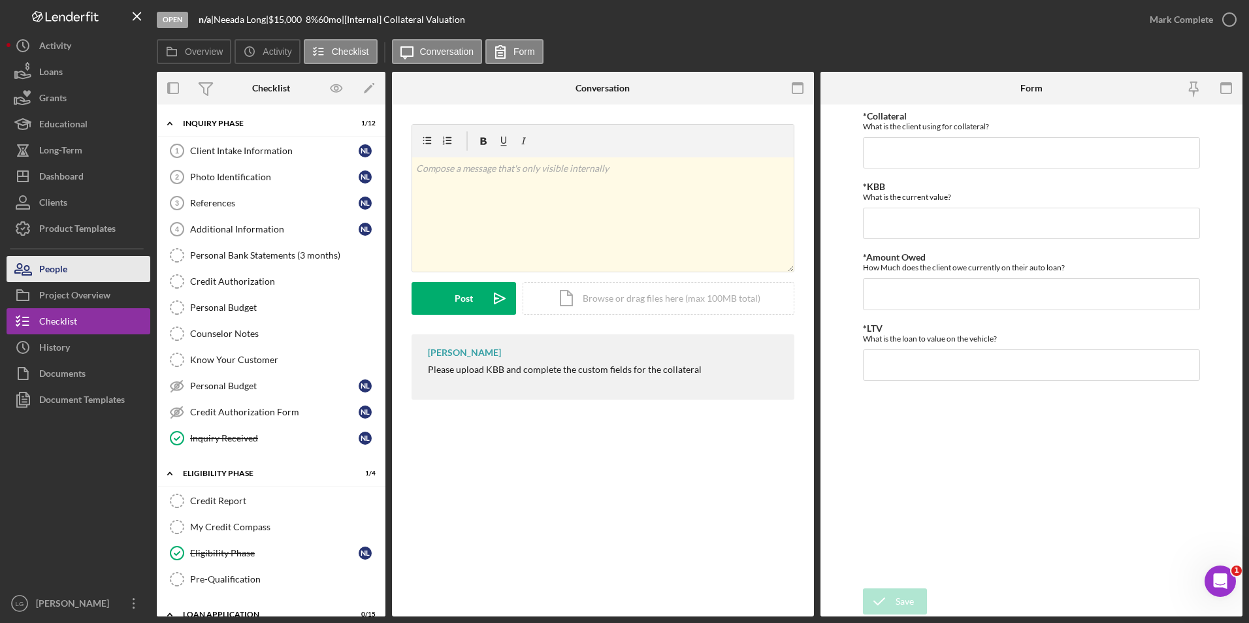
click at [65, 267] on div "People" at bounding box center [53, 270] width 28 height 29
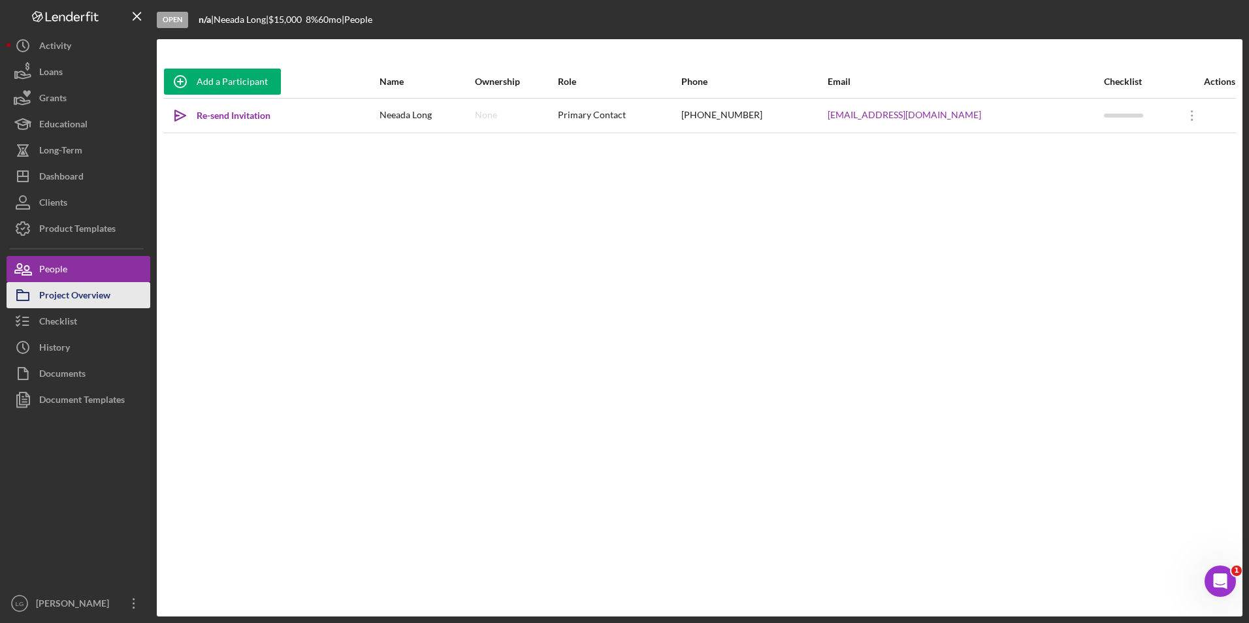
click at [108, 299] on div "Project Overview" at bounding box center [74, 296] width 71 height 29
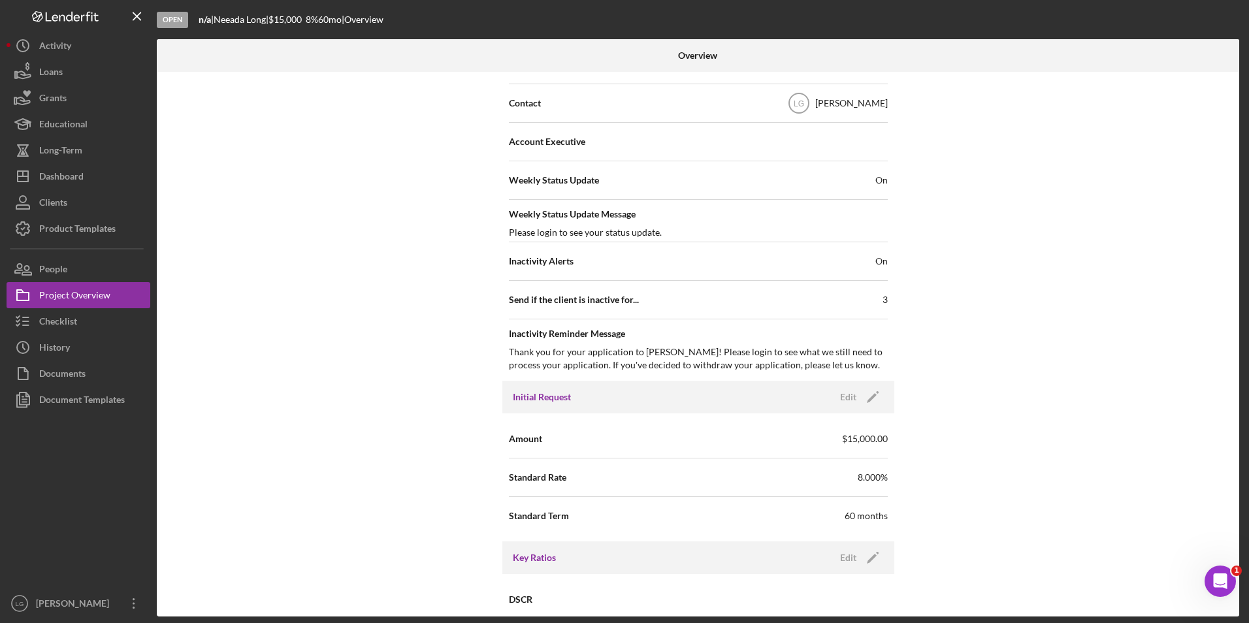
scroll to position [653, 0]
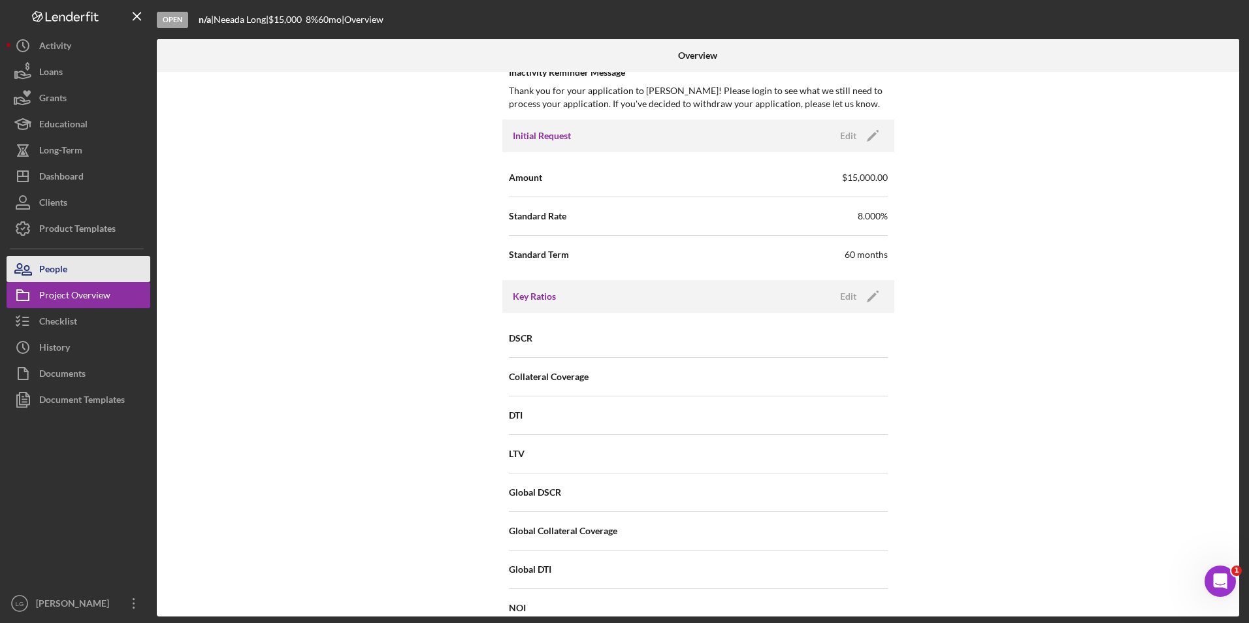
click at [83, 263] on button "People" at bounding box center [79, 269] width 144 height 26
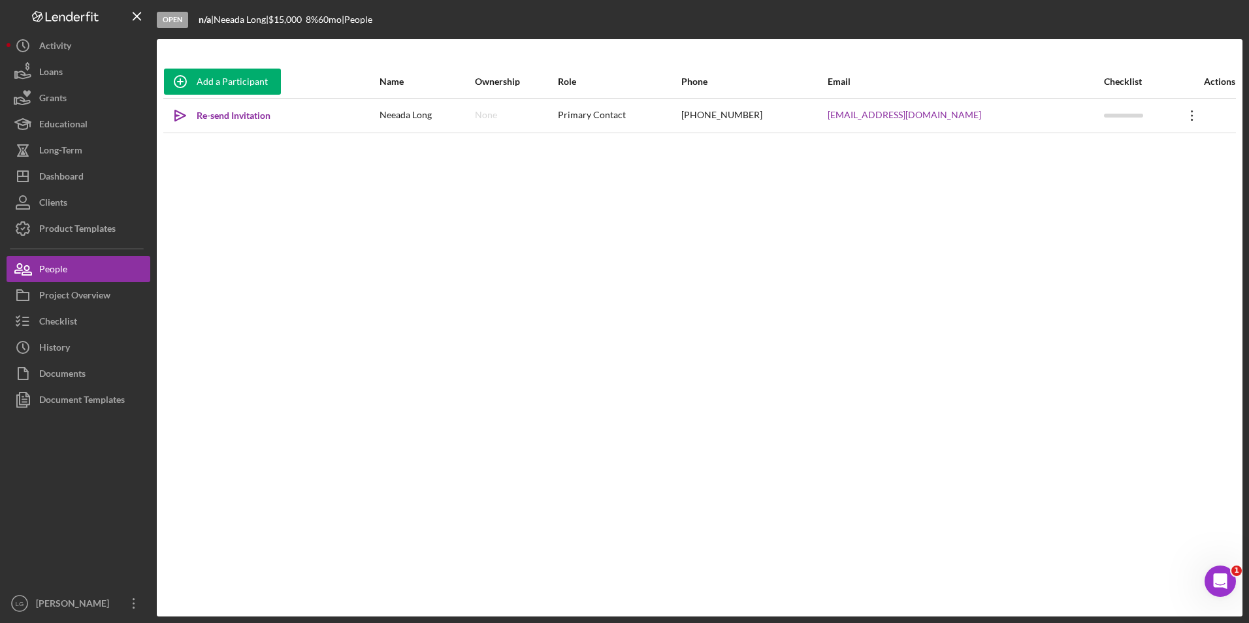
click at [1188, 112] on icon "Icon/Overflow" at bounding box center [1192, 115] width 33 height 33
click at [1134, 156] on div "Icon/Edit Edit" at bounding box center [1129, 150] width 144 height 27
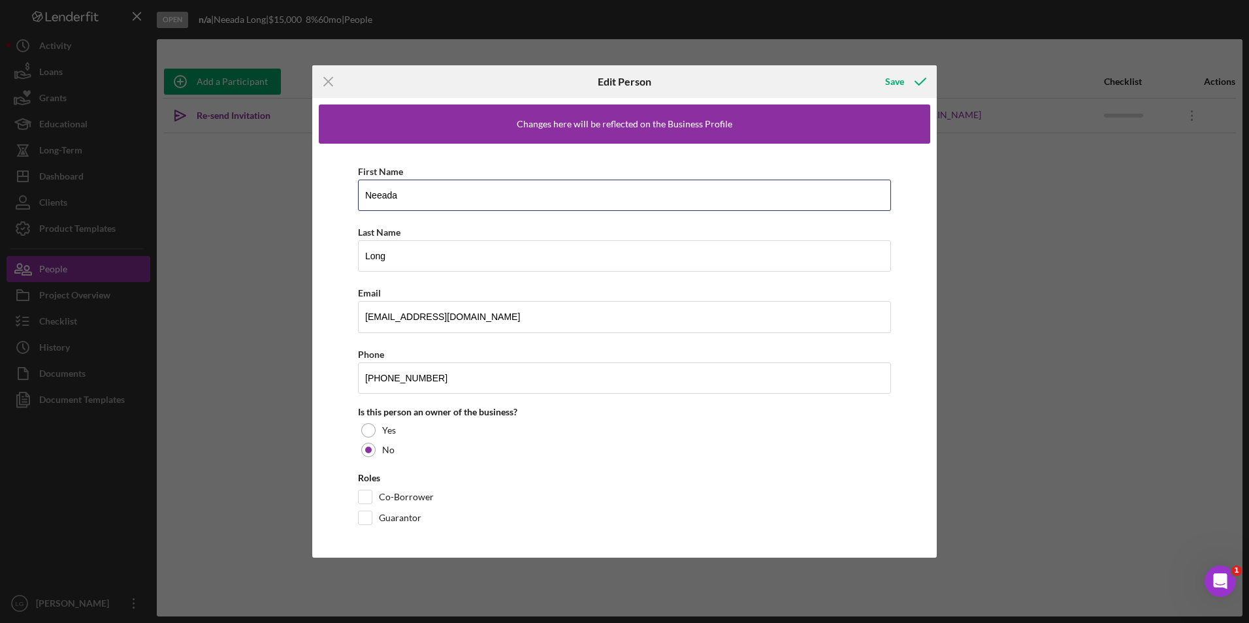
drag, startPoint x: 410, startPoint y: 195, endPoint x: 303, endPoint y: 195, distance: 106.5
click at [304, 195] on div "Icon/Menu Close Edit Person Save Changes here will be reflected on the Business…" at bounding box center [624, 311] width 1249 height 623
type input "Nevada"
click at [891, 82] on div "Save" at bounding box center [894, 82] width 19 height 26
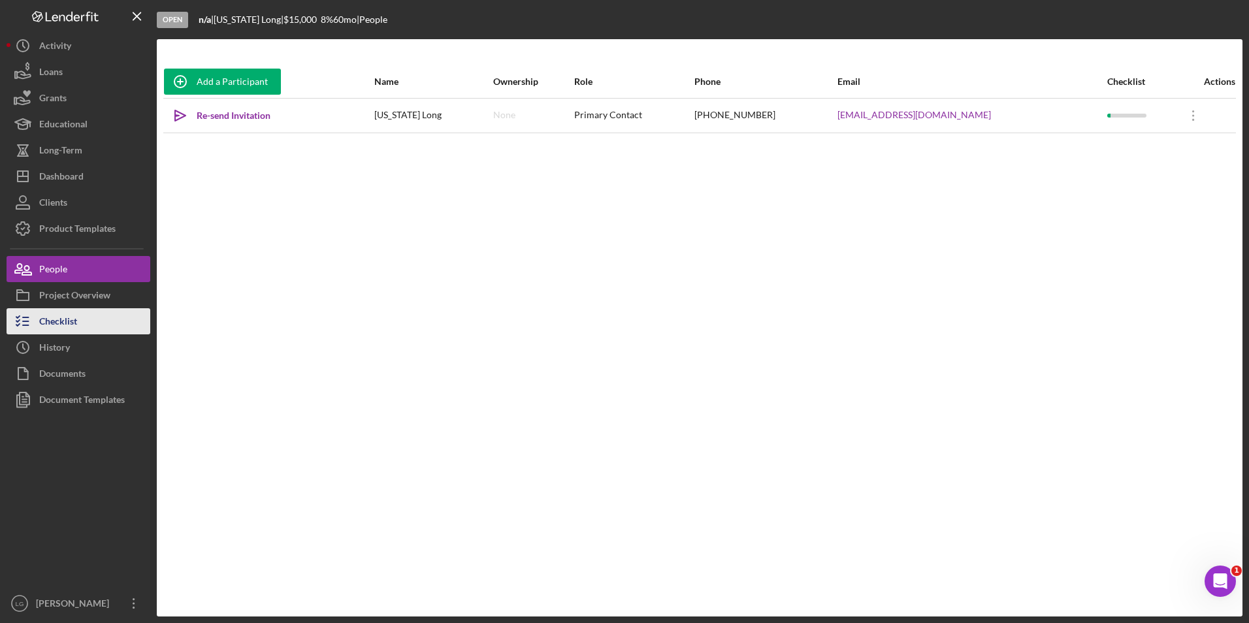
click at [76, 309] on div "Checklist" at bounding box center [58, 322] width 38 height 29
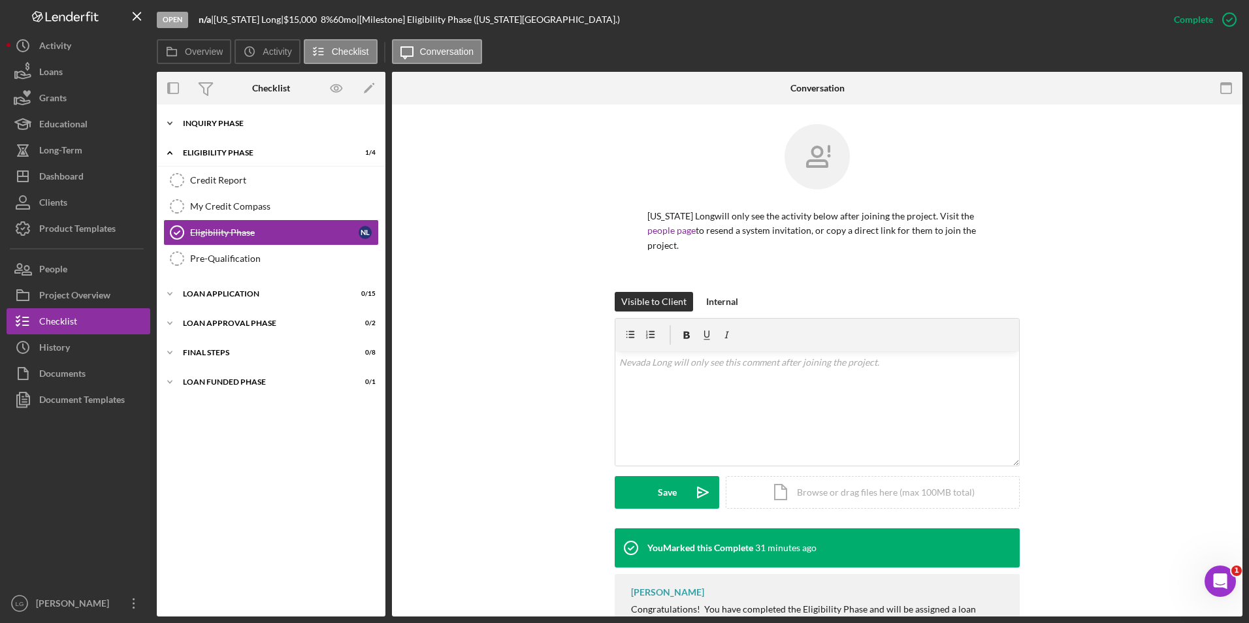
click at [211, 115] on div "Icon/Expander Inquiry Phase 1 / 12" at bounding box center [271, 123] width 229 height 26
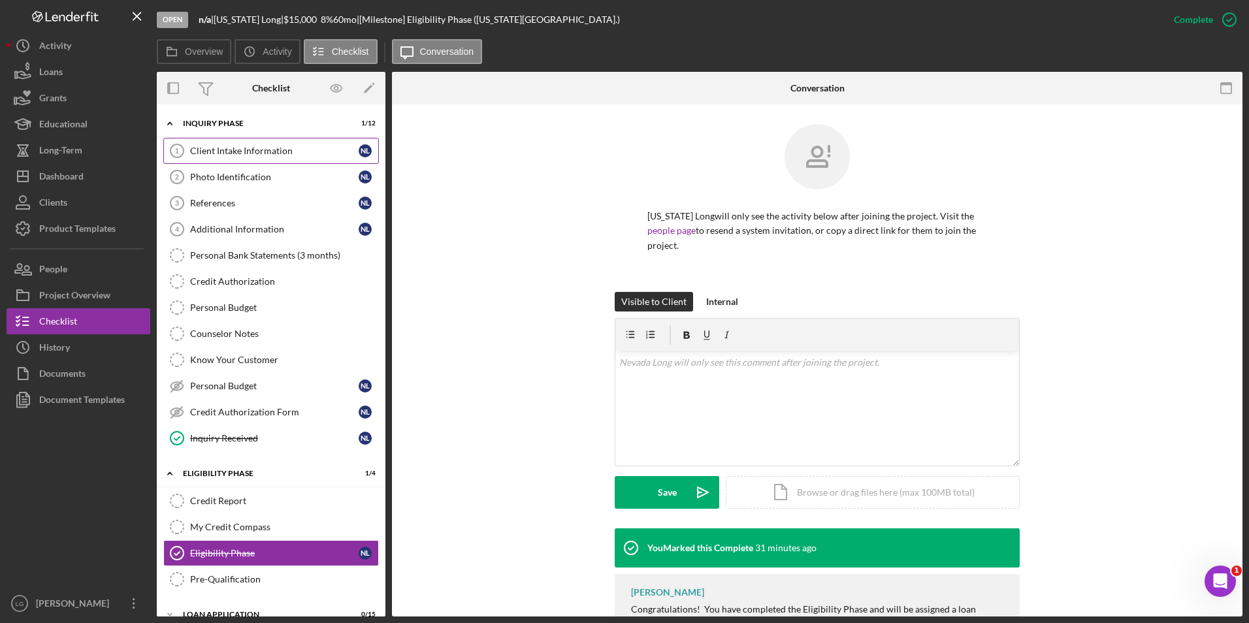
click at [265, 156] on div "Client Intake Information" at bounding box center [274, 151] width 169 height 10
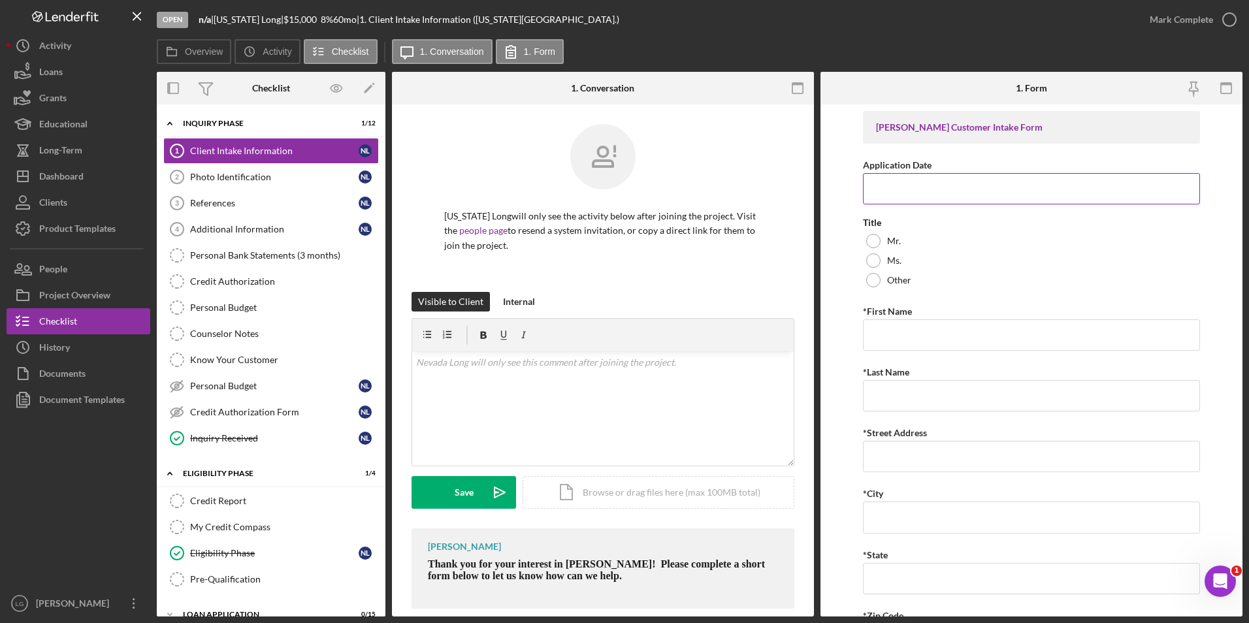
click at [959, 189] on input "Application Date" at bounding box center [1032, 188] width 338 height 31
type input "9/15/2025"
click at [873, 263] on div at bounding box center [873, 261] width 14 height 14
click at [872, 342] on input "*First Name" at bounding box center [1032, 335] width 338 height 31
type input "Neeada"
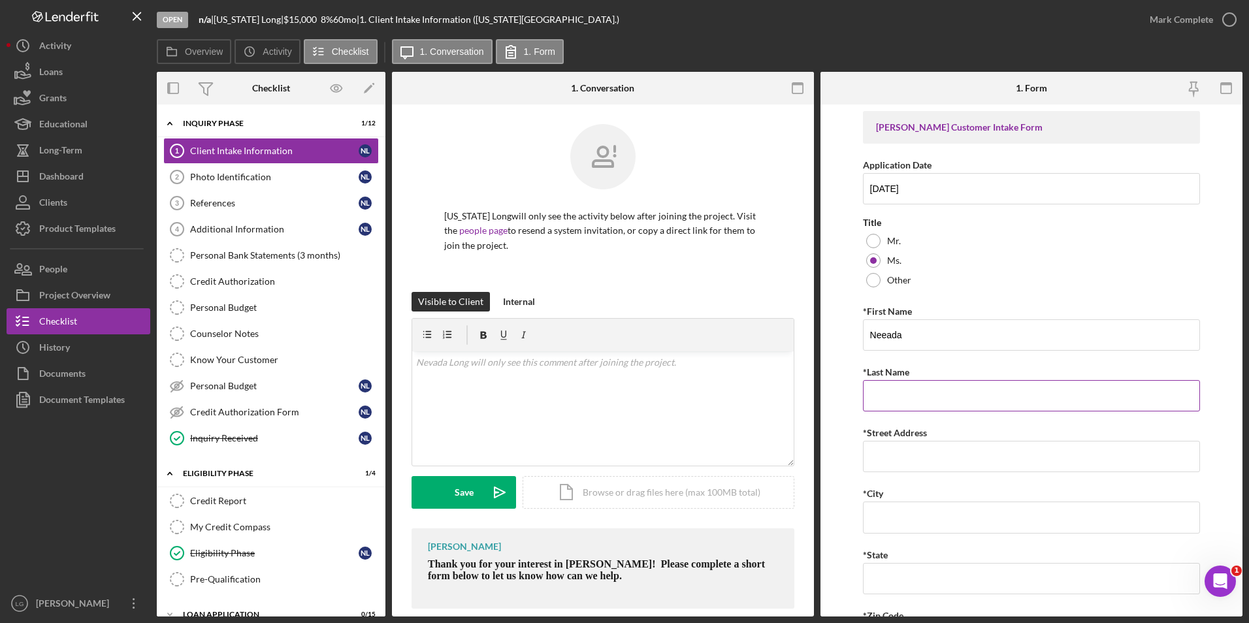
type input "Long"
type input "(314) 201-6813"
type input "danielsnevada8@gmail.com"
click at [936, 449] on input "*Street Address" at bounding box center [1032, 456] width 338 height 31
type input "3932 Alberta Ave"
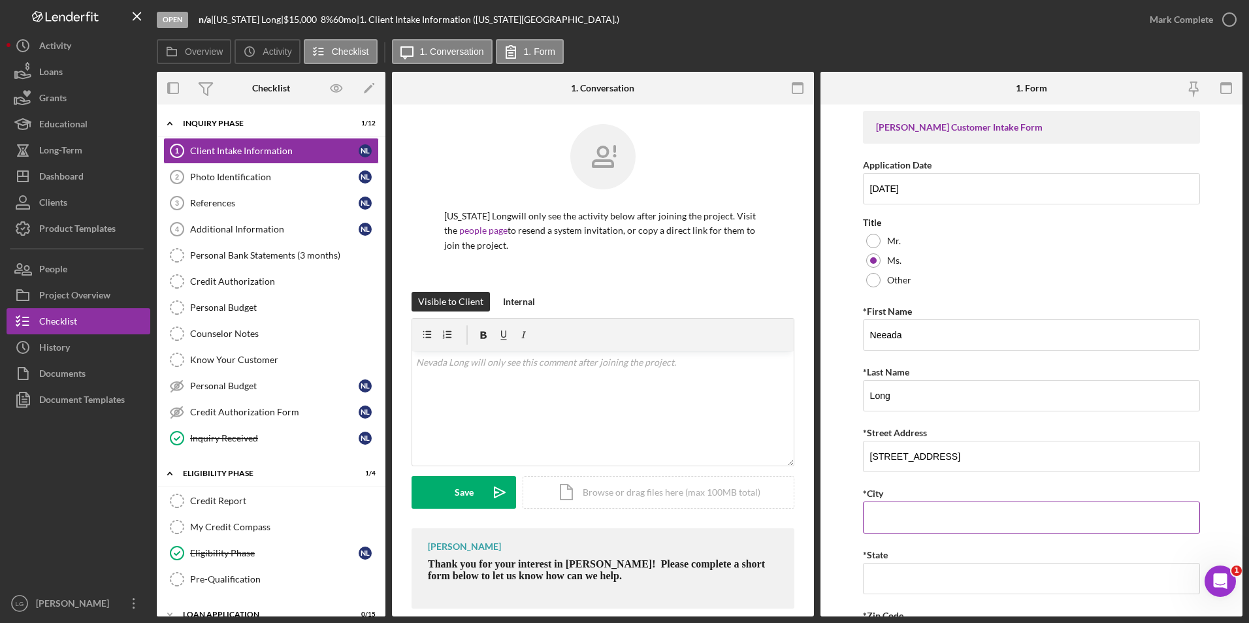
click at [900, 516] on input "*City" at bounding box center [1032, 517] width 338 height 31
type input "St. Louis"
type input "MO"
type input "63,136"
type input "MO"
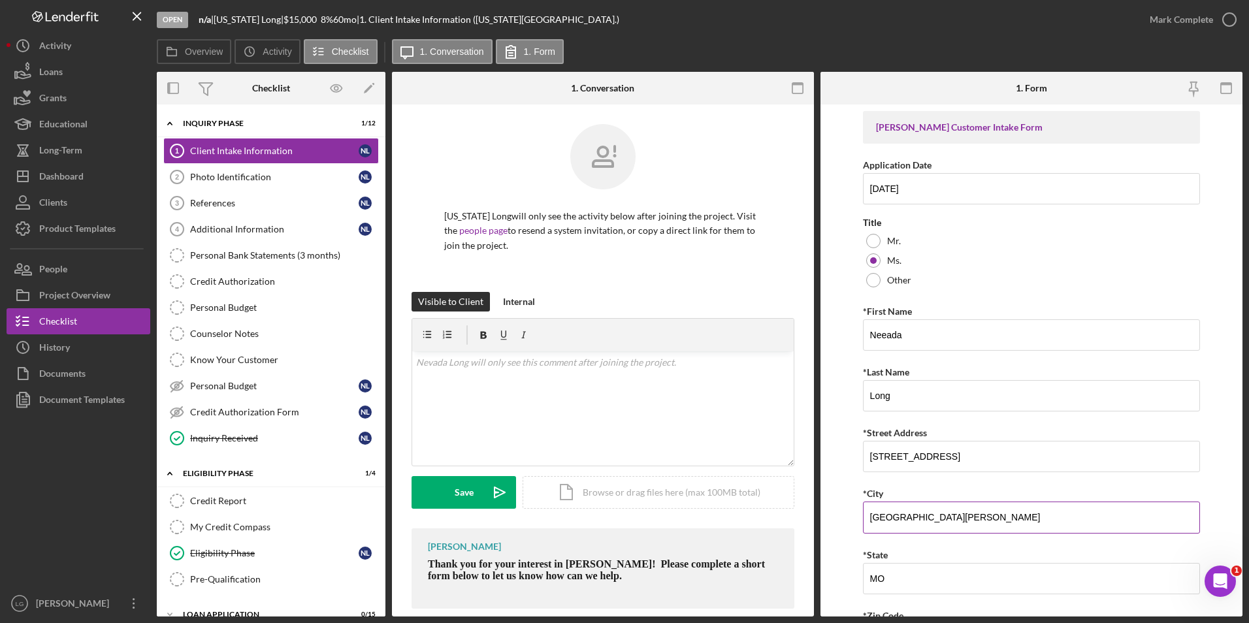
scroll to position [196, 0]
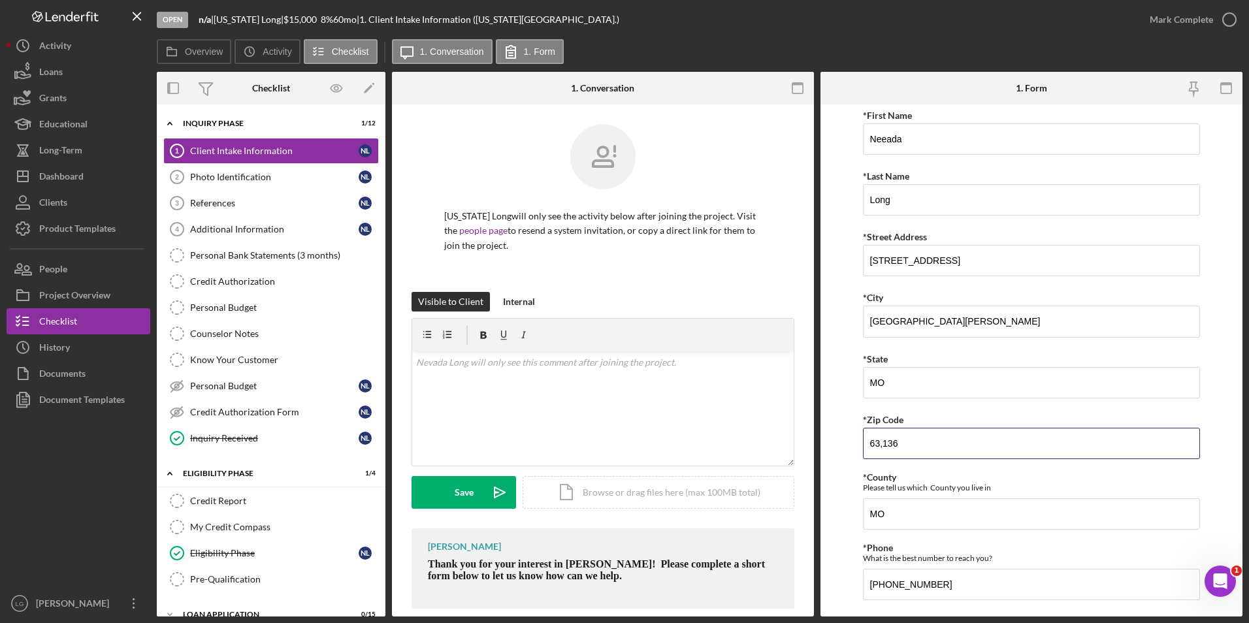
drag, startPoint x: 912, startPoint y: 440, endPoint x: 819, endPoint y: 433, distance: 93.8
click at [819, 433] on div "Overview Internal Workflow Stage Open Icon/Dropdown Arrow Archive (can unarchiv…" at bounding box center [700, 344] width 1086 height 545
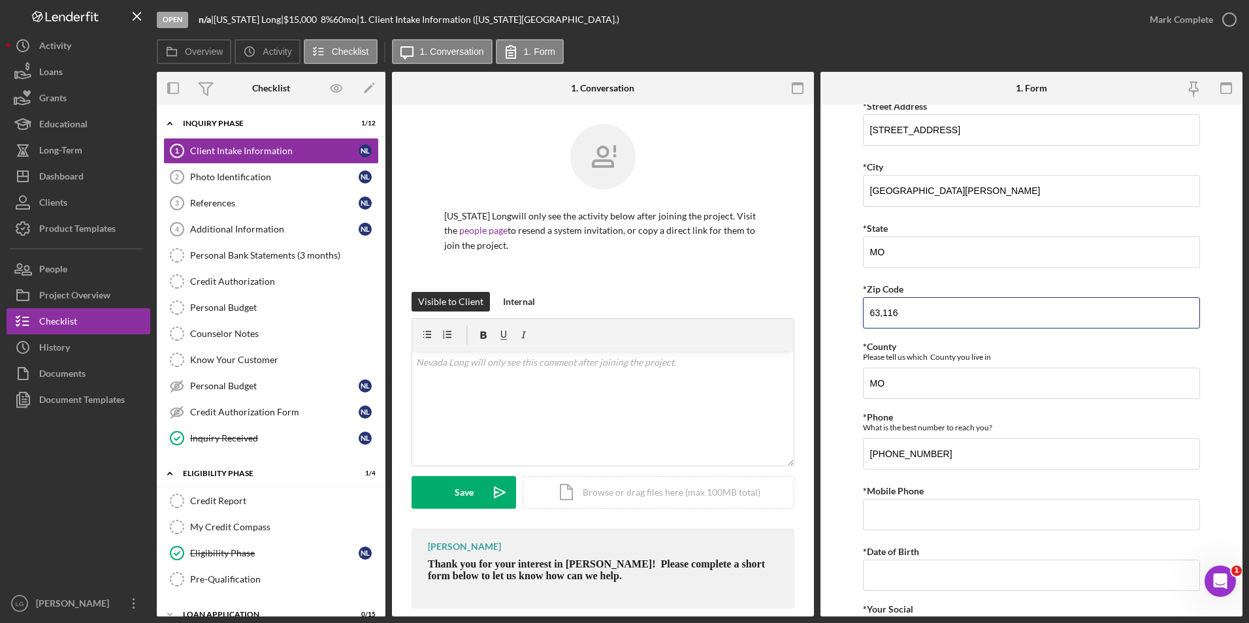
scroll to position [392, 0]
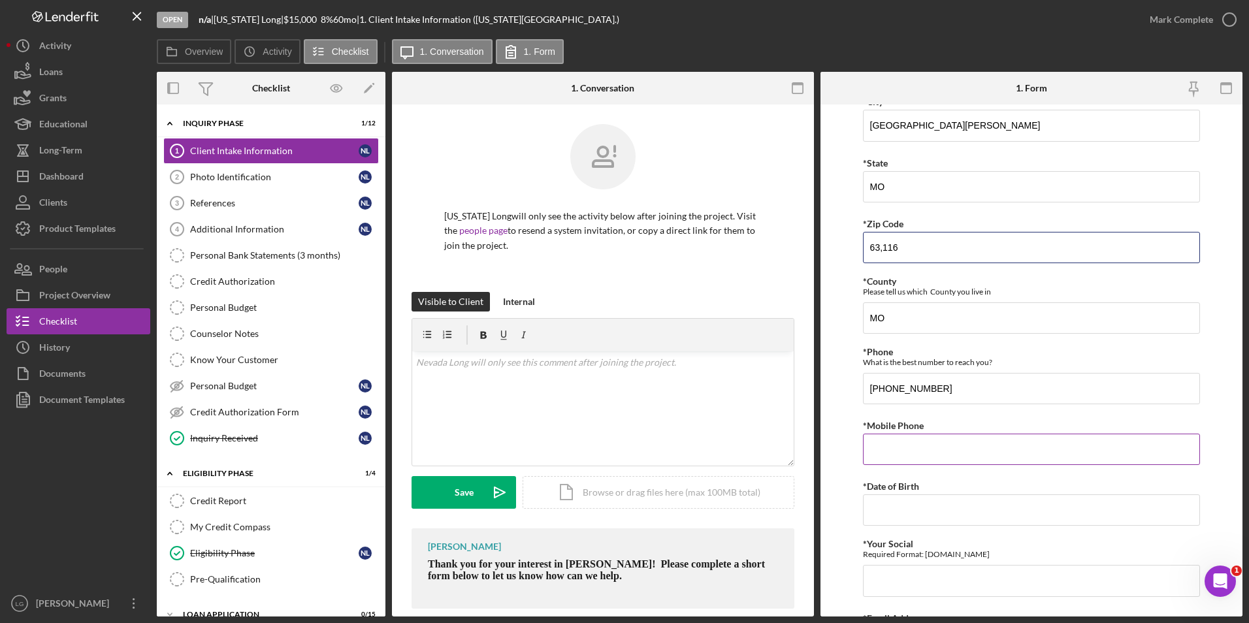
type input "63,116"
click at [938, 448] on input "*Mobile Phone" at bounding box center [1032, 449] width 338 height 31
type input "(314) 201-6813"
click at [911, 517] on input "*Date of Birth" at bounding box center [1032, 510] width 338 height 31
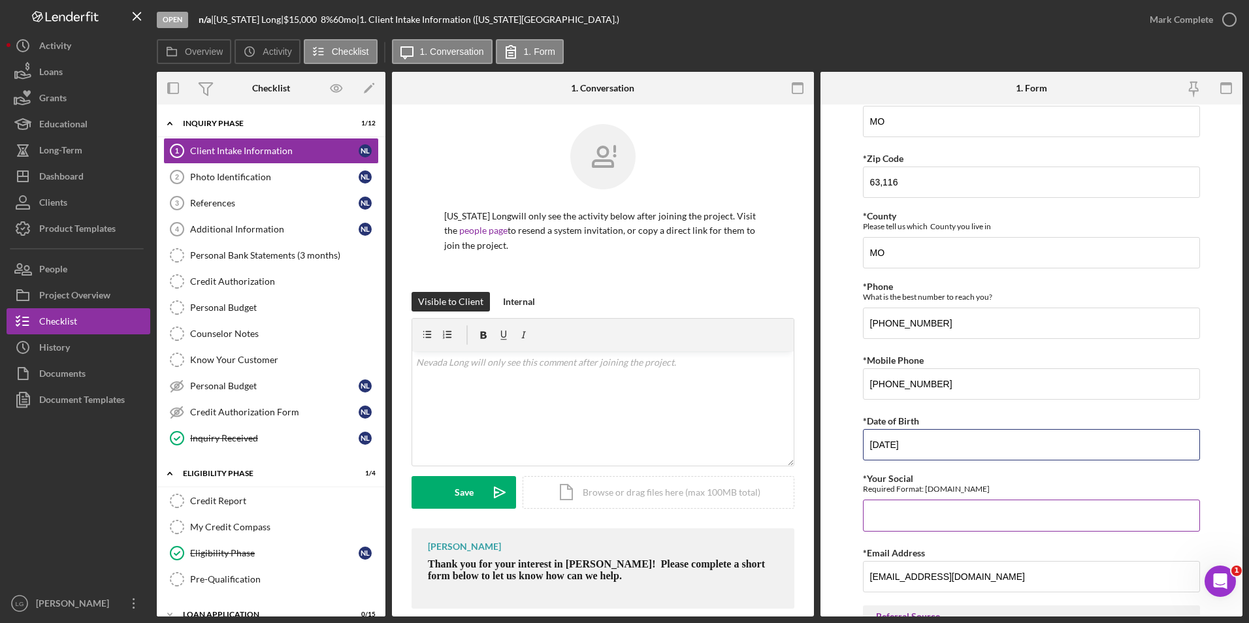
type input "03/17/1965"
click at [913, 521] on input "*Your Social" at bounding box center [1032, 515] width 338 height 31
click at [894, 576] on input "danielsnevada8@gmail.com" at bounding box center [1032, 576] width 338 height 31
click at [885, 517] on input "494802074" at bounding box center [1032, 515] width 338 height 31
click at [898, 516] on input "494.802074" at bounding box center [1032, 515] width 338 height 31
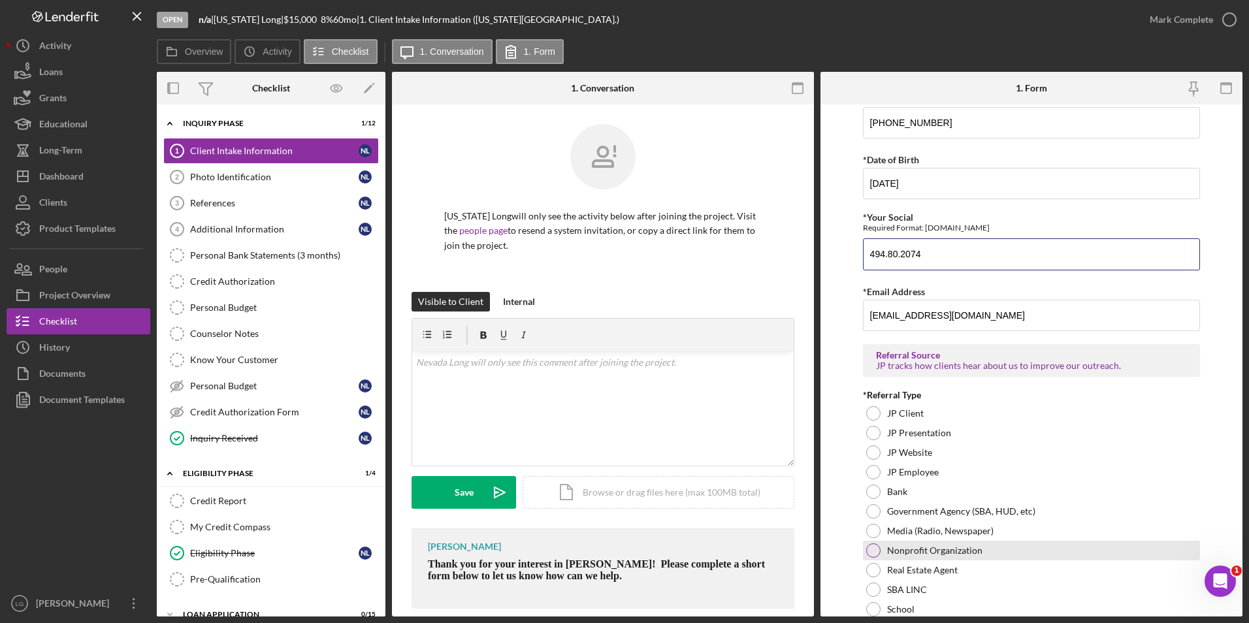
scroll to position [849, 0]
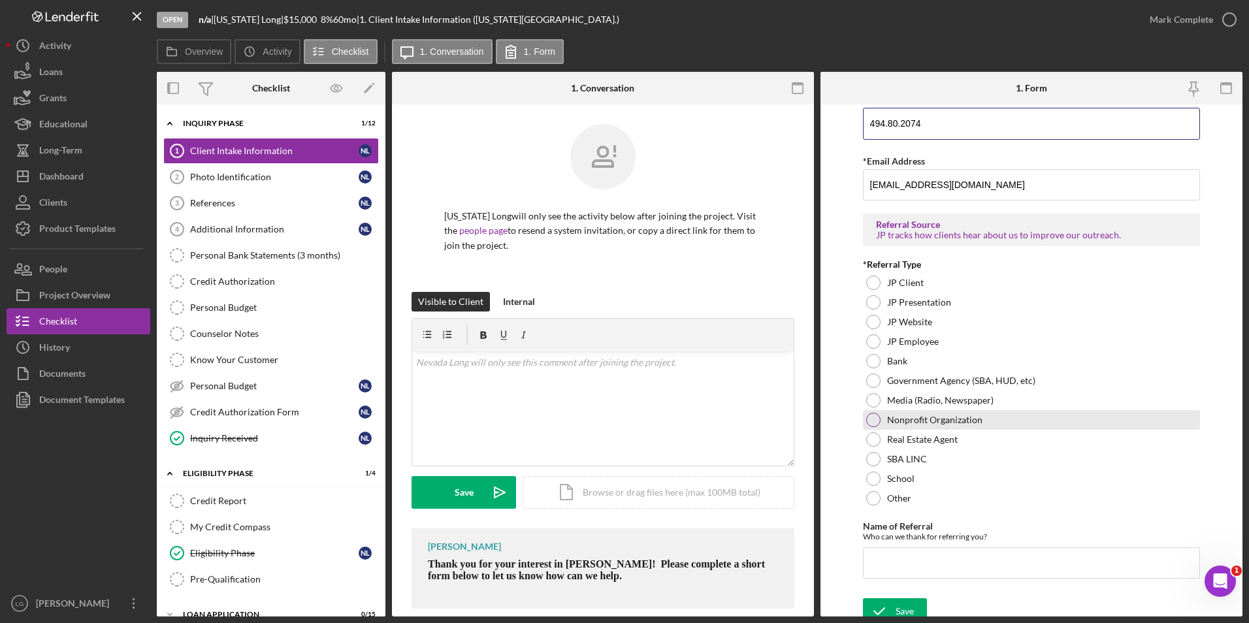
type input "494.80.2074"
click at [876, 418] on div at bounding box center [873, 420] width 14 height 14
click at [903, 561] on input "Name of Referral" at bounding box center [1032, 563] width 338 height 31
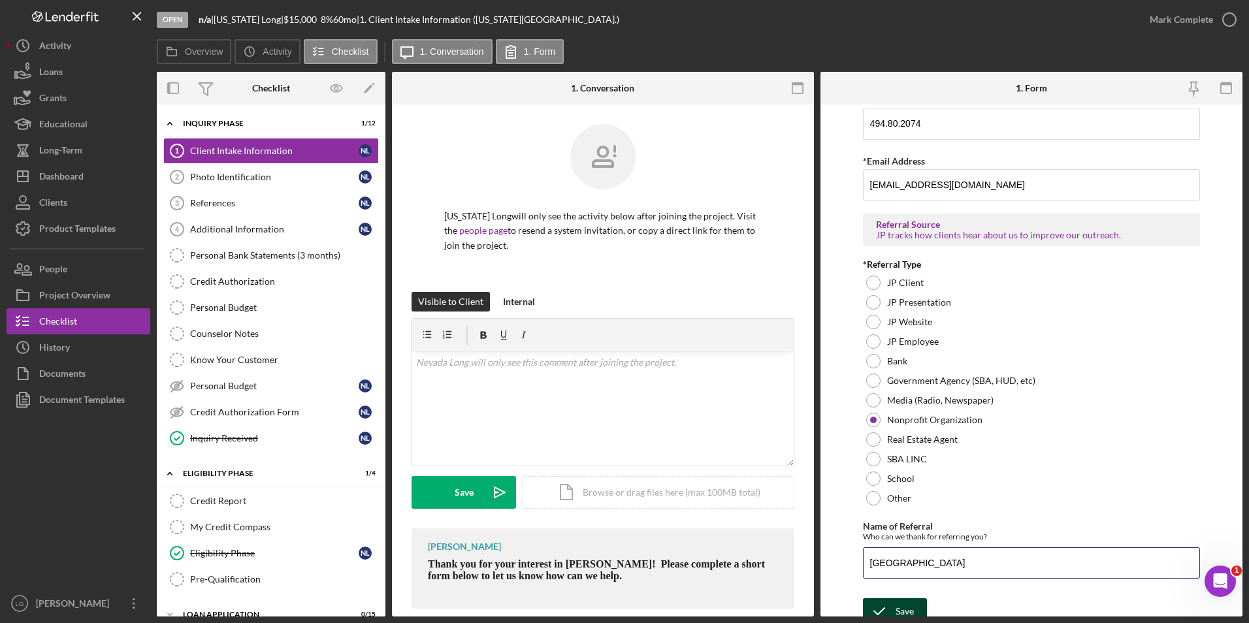
type input "Hilljack House"
click at [907, 610] on div "Save" at bounding box center [905, 612] width 18 height 26
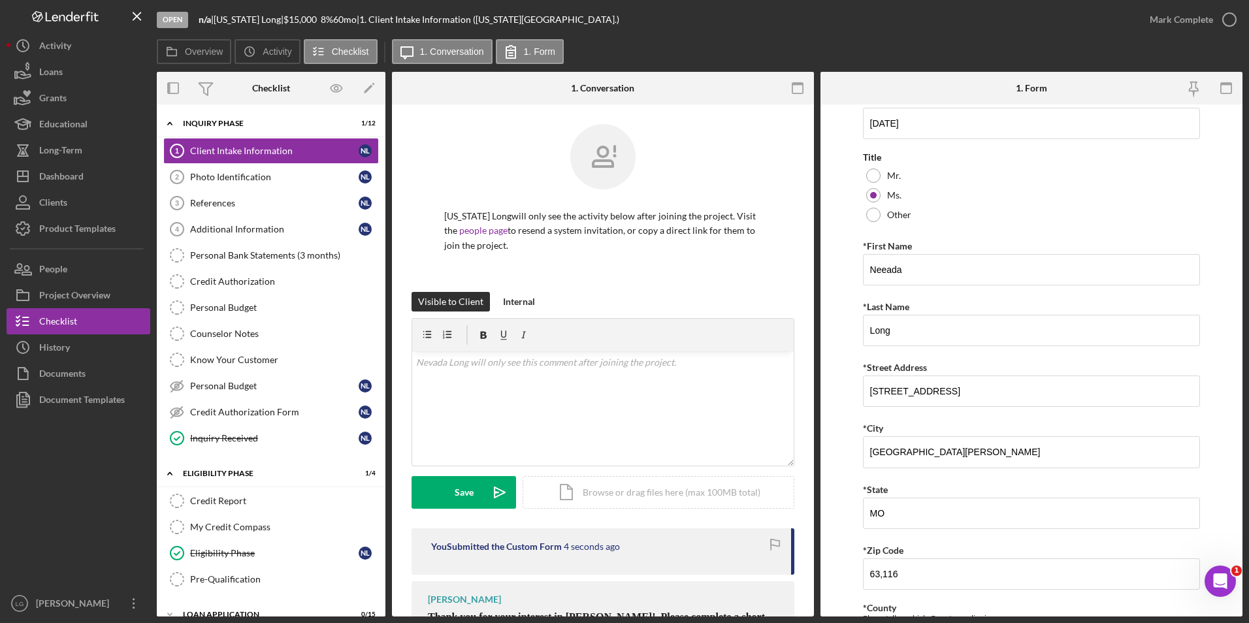
scroll to position [0, 0]
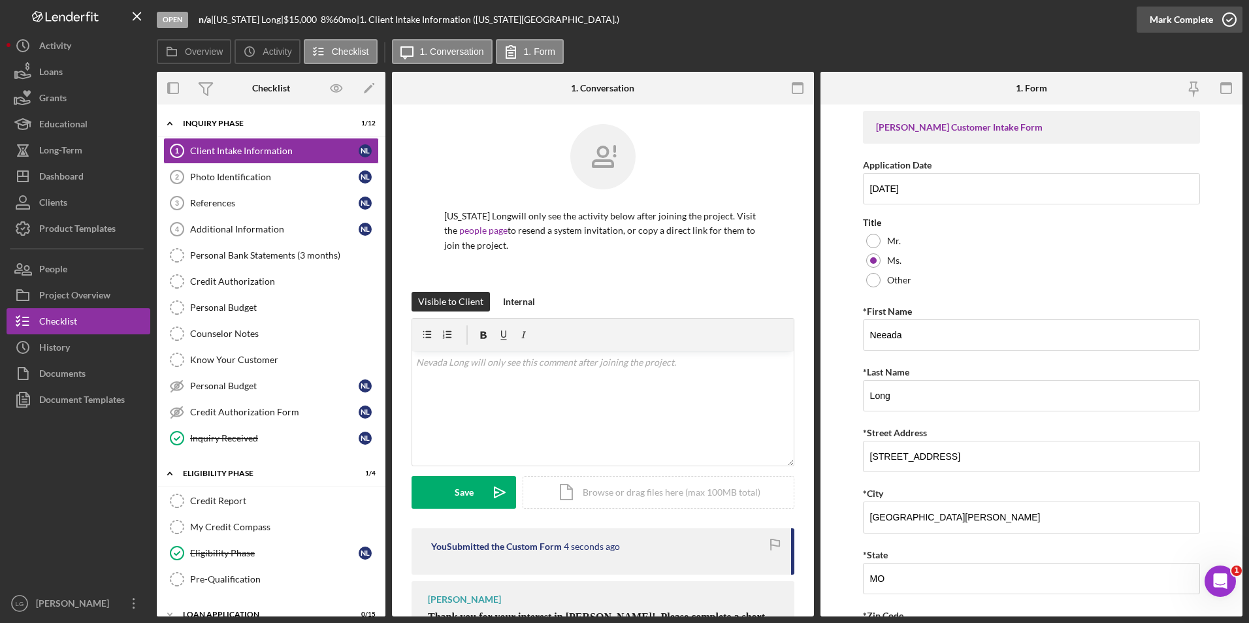
click at [1167, 25] on div "Mark Complete" at bounding box center [1181, 20] width 63 height 26
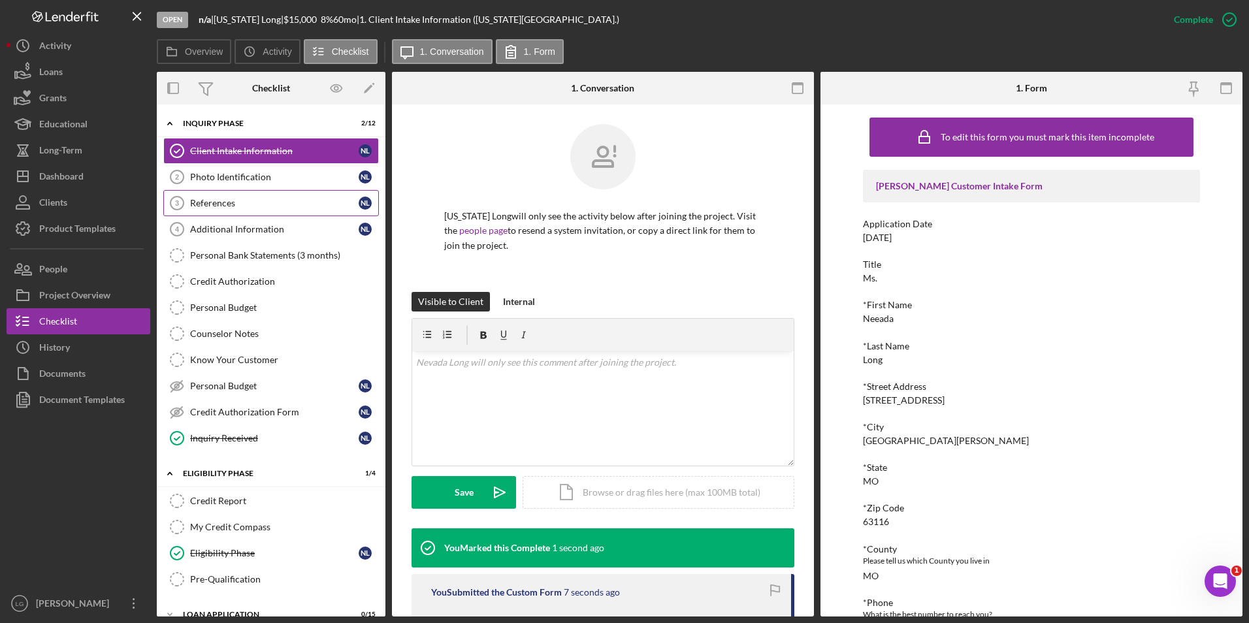
scroll to position [107, 0]
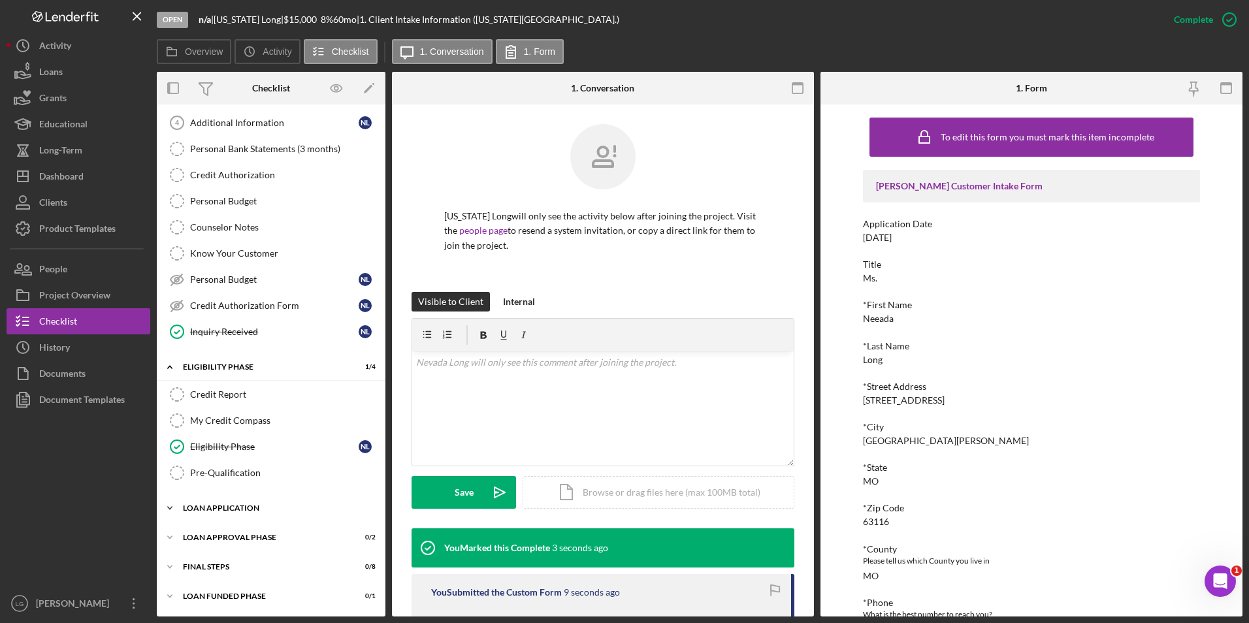
click at [242, 509] on div "Loan Application" at bounding box center [276, 508] width 186 height 8
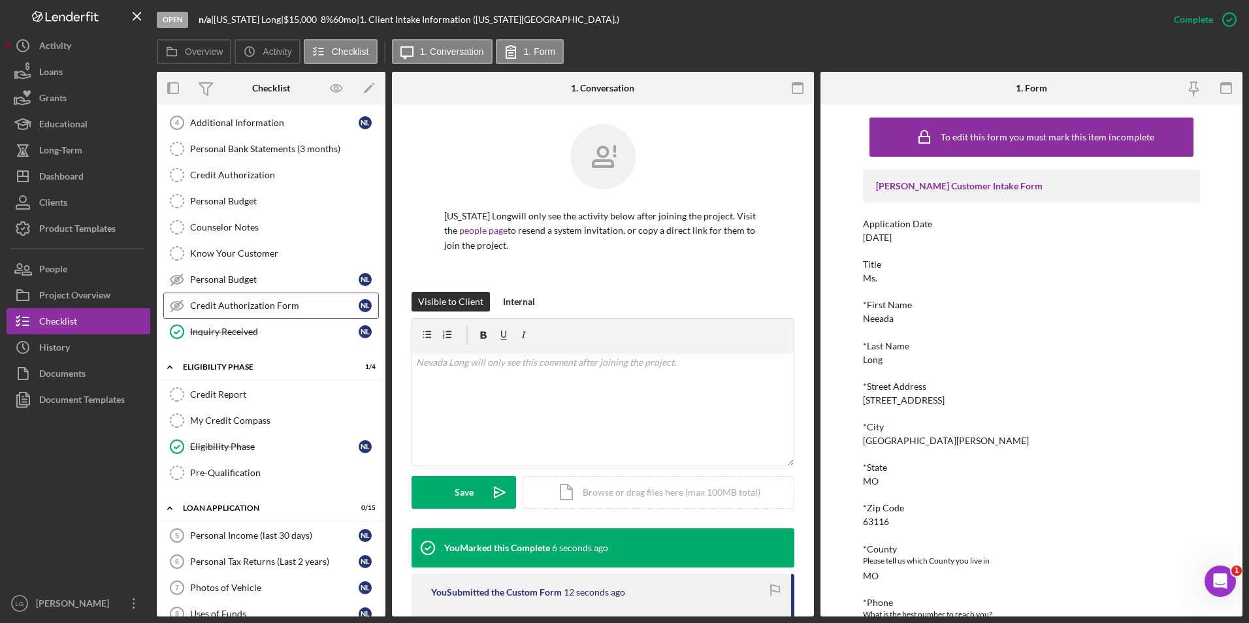
click at [235, 303] on div "Credit Authorization Form" at bounding box center [274, 306] width 169 height 10
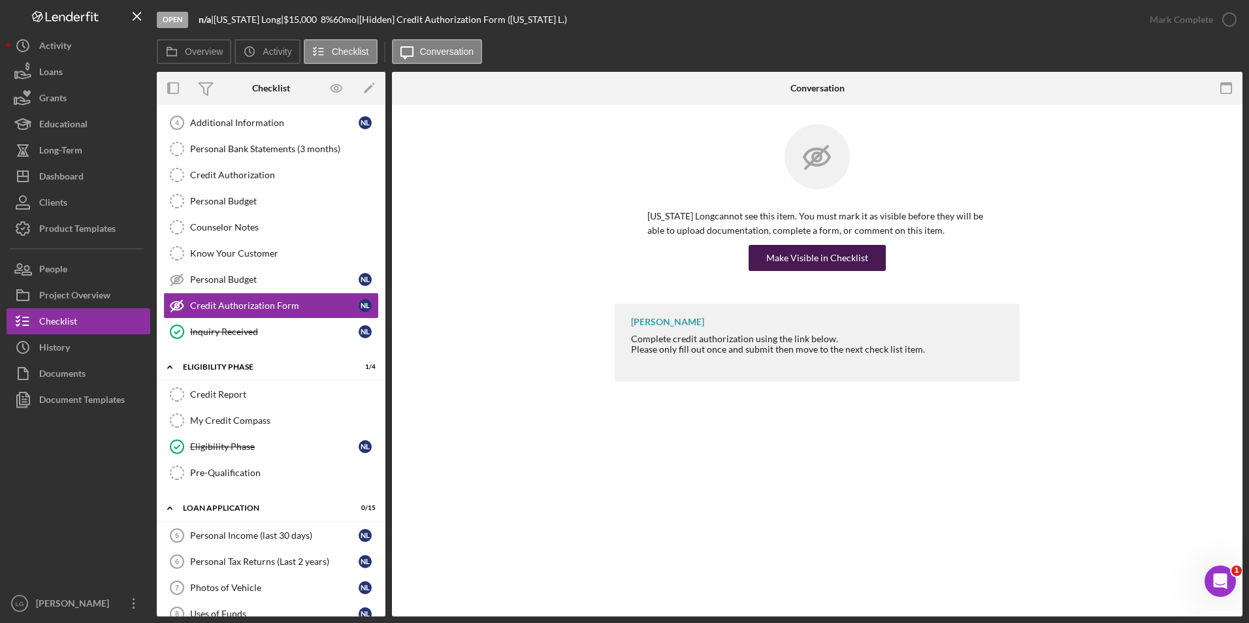
click at [764, 259] on button "Make Visible in Checklist" at bounding box center [817, 258] width 137 height 26
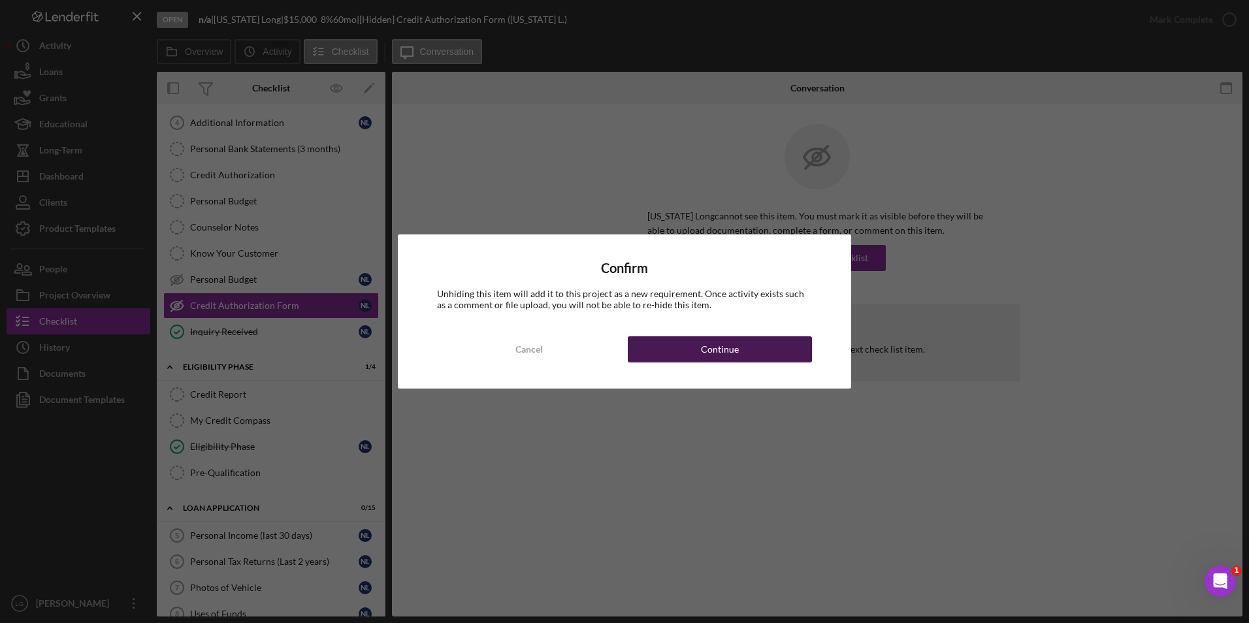
click at [666, 338] on button "Continue" at bounding box center [720, 349] width 184 height 26
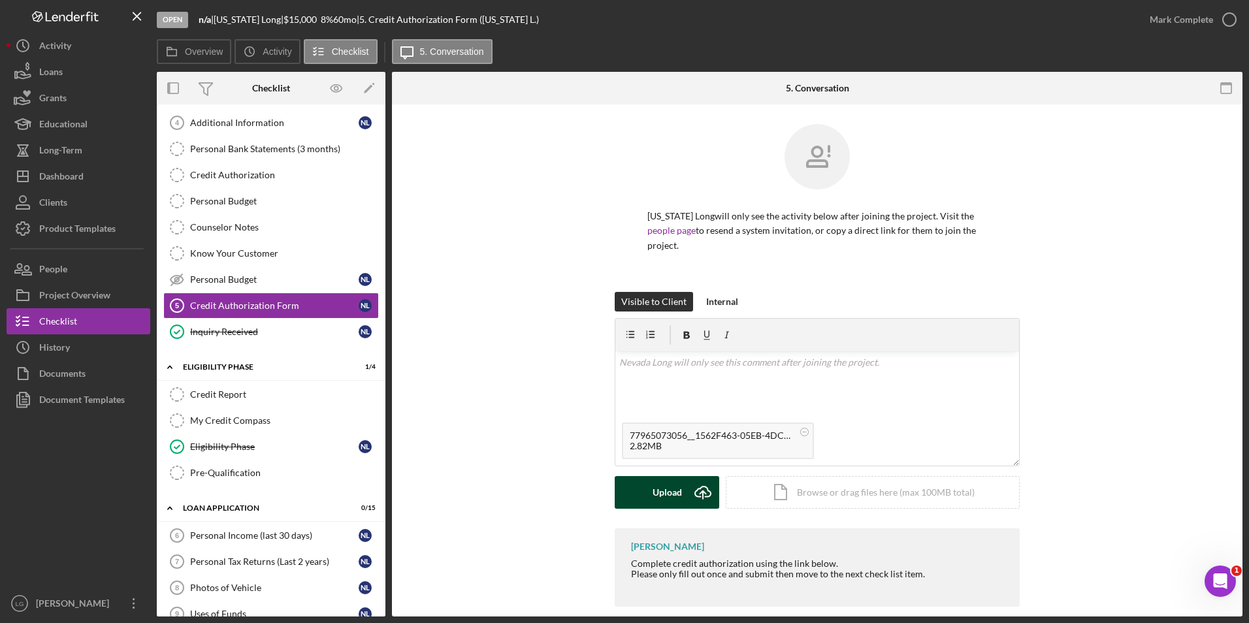
click at [655, 478] on div "Upload" at bounding box center [667, 492] width 29 height 33
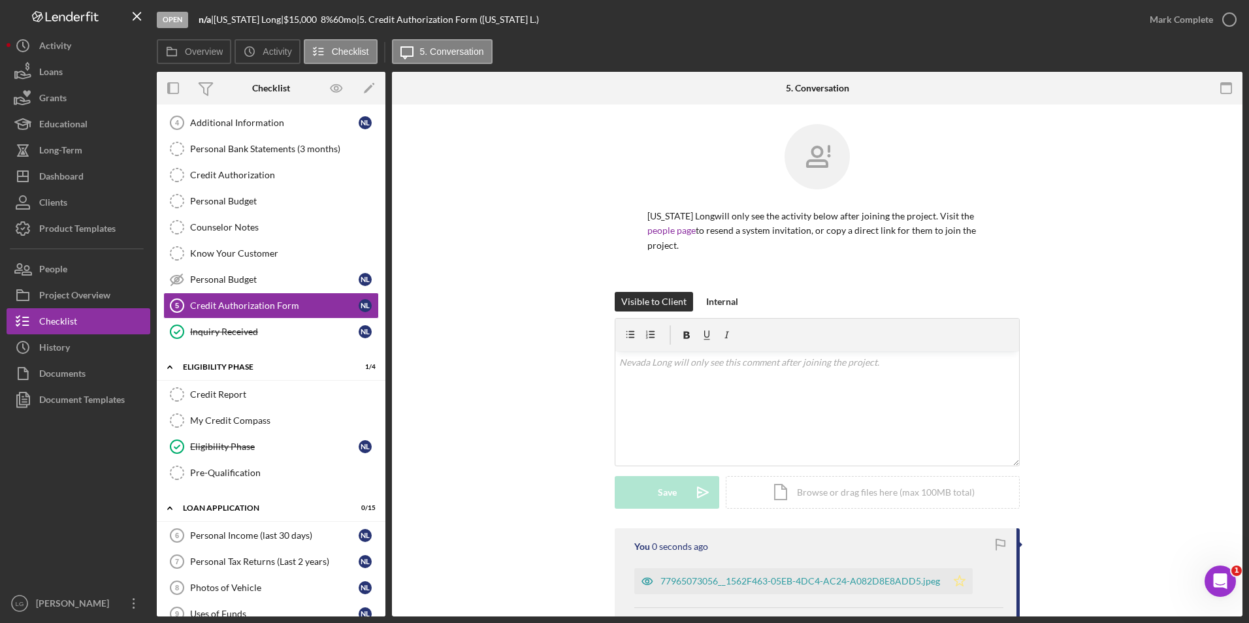
click at [955, 576] on polygon "button" at bounding box center [960, 581] width 11 height 10
click at [1163, 14] on div "Mark Complete" at bounding box center [1181, 20] width 63 height 26
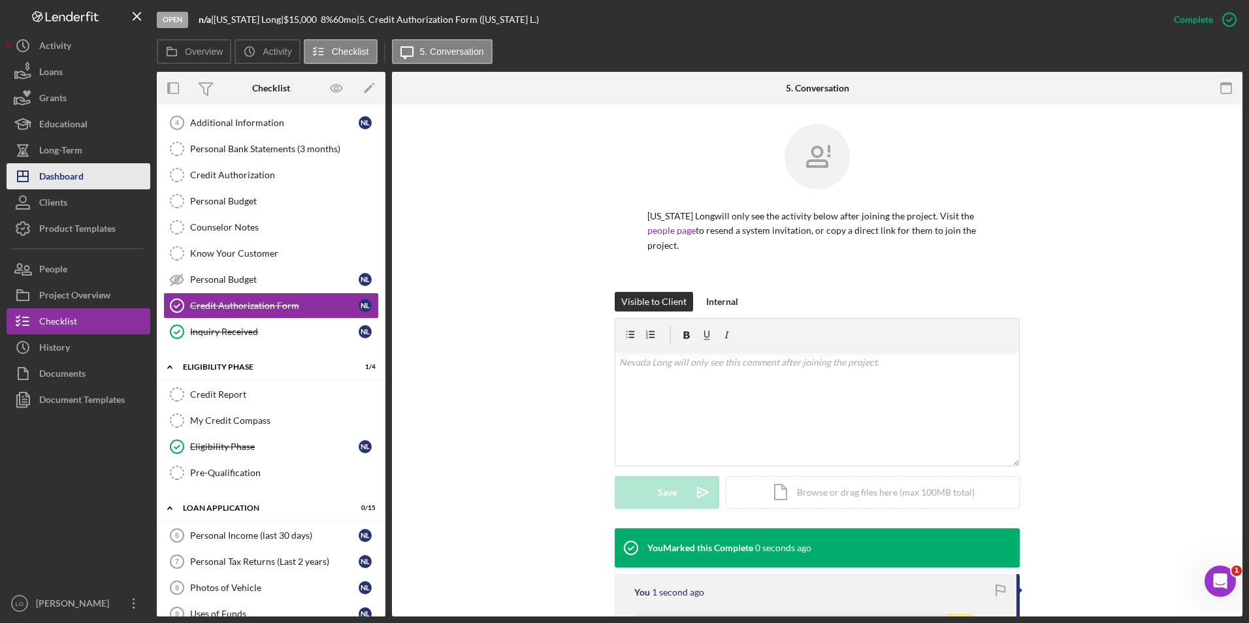
click at [87, 171] on button "Icon/Dashboard Dashboard" at bounding box center [79, 176] width 144 height 26
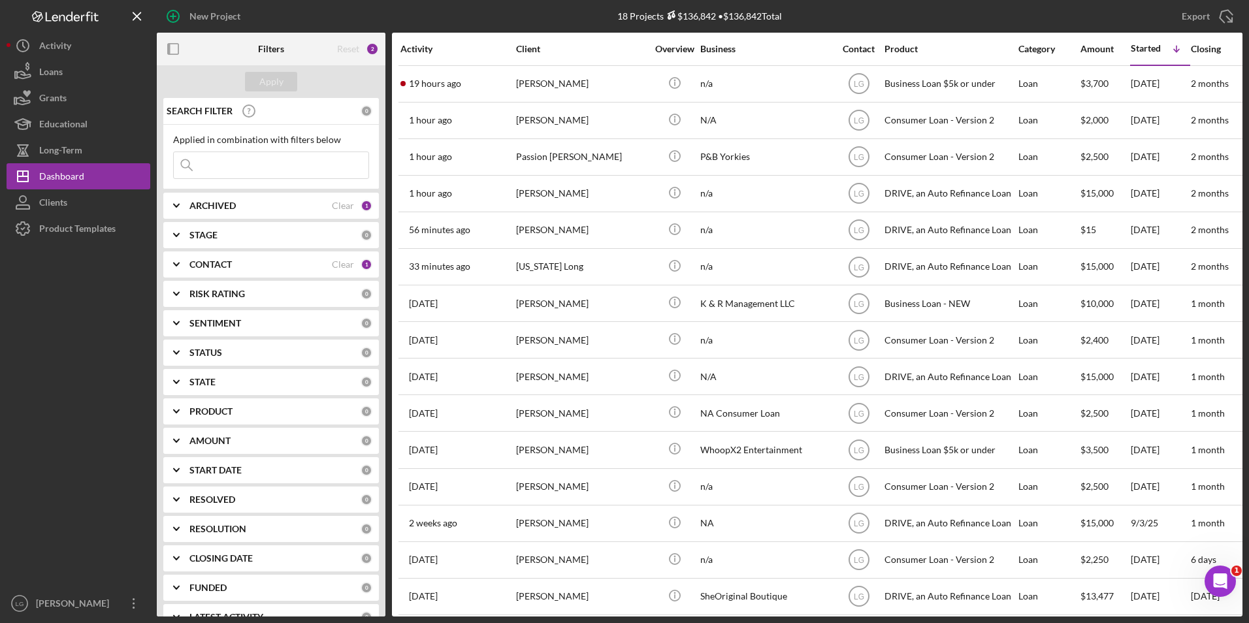
click at [541, 235] on div "[PERSON_NAME]" at bounding box center [581, 230] width 131 height 35
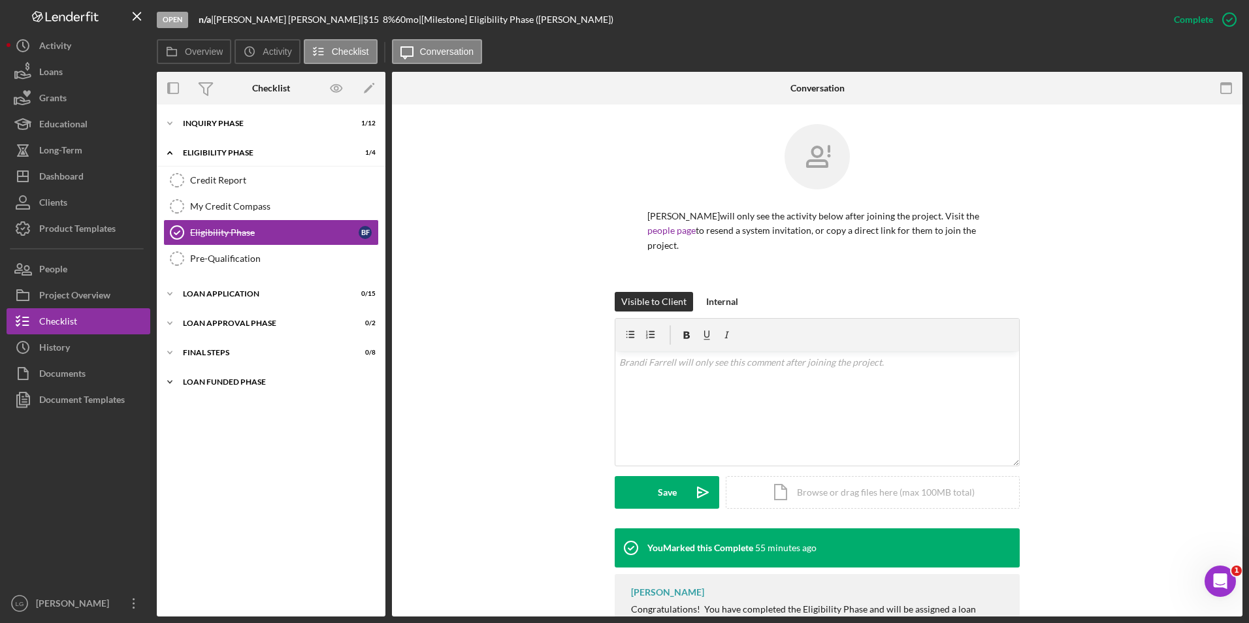
drag, startPoint x: 239, startPoint y: 382, endPoint x: 234, endPoint y: 376, distance: 7.9
click at [239, 382] on div "Loan Funded Phase" at bounding box center [276, 382] width 186 height 8
click at [212, 352] on div "FINAL STEPS" at bounding box center [276, 353] width 186 height 8
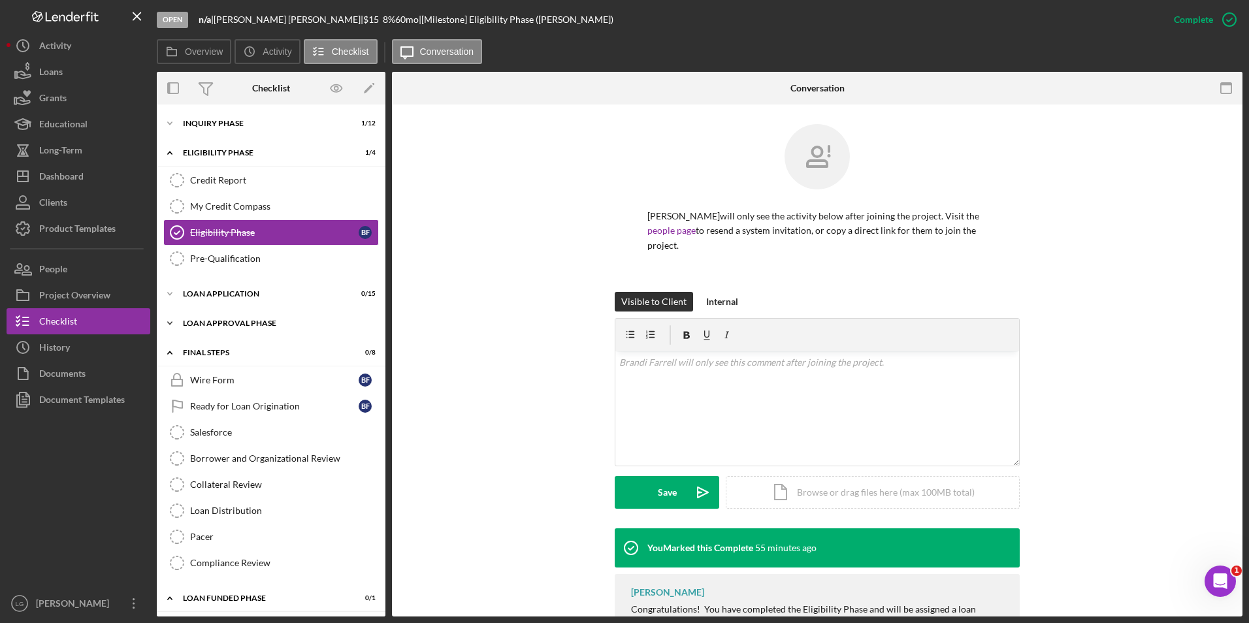
click at [205, 323] on div "Loan Approval Phase" at bounding box center [276, 324] width 186 height 8
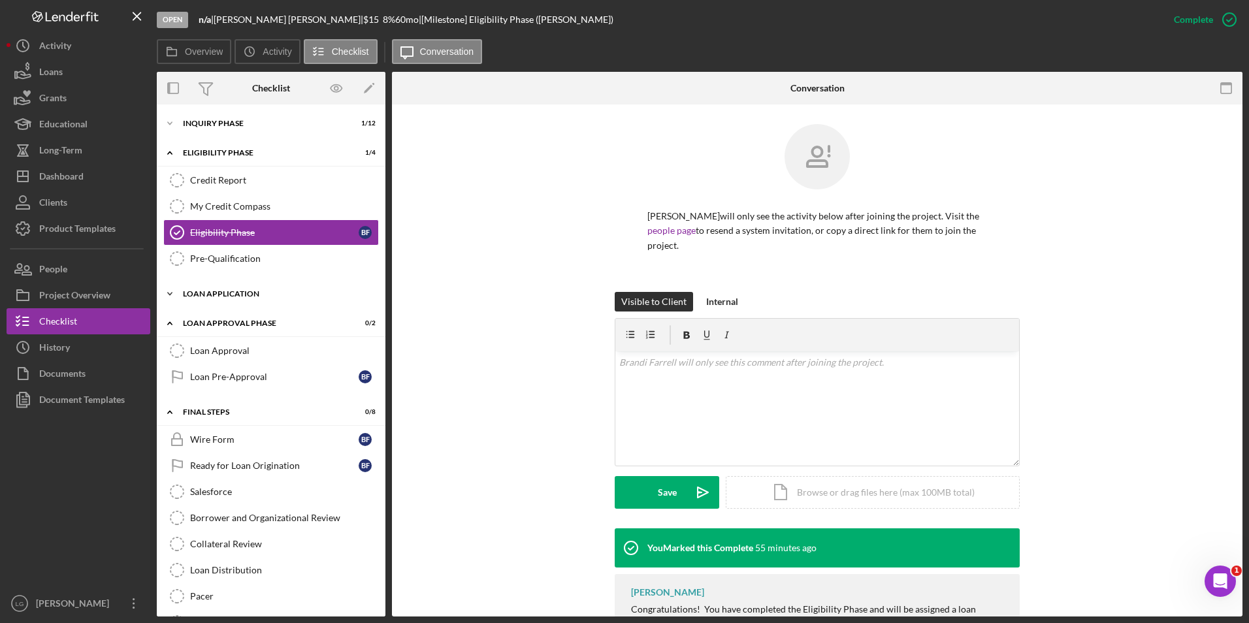
drag, startPoint x: 205, startPoint y: 296, endPoint x: 202, endPoint y: 288, distance: 8.3
click at [203, 291] on div "Loan Application" at bounding box center [276, 294] width 186 height 8
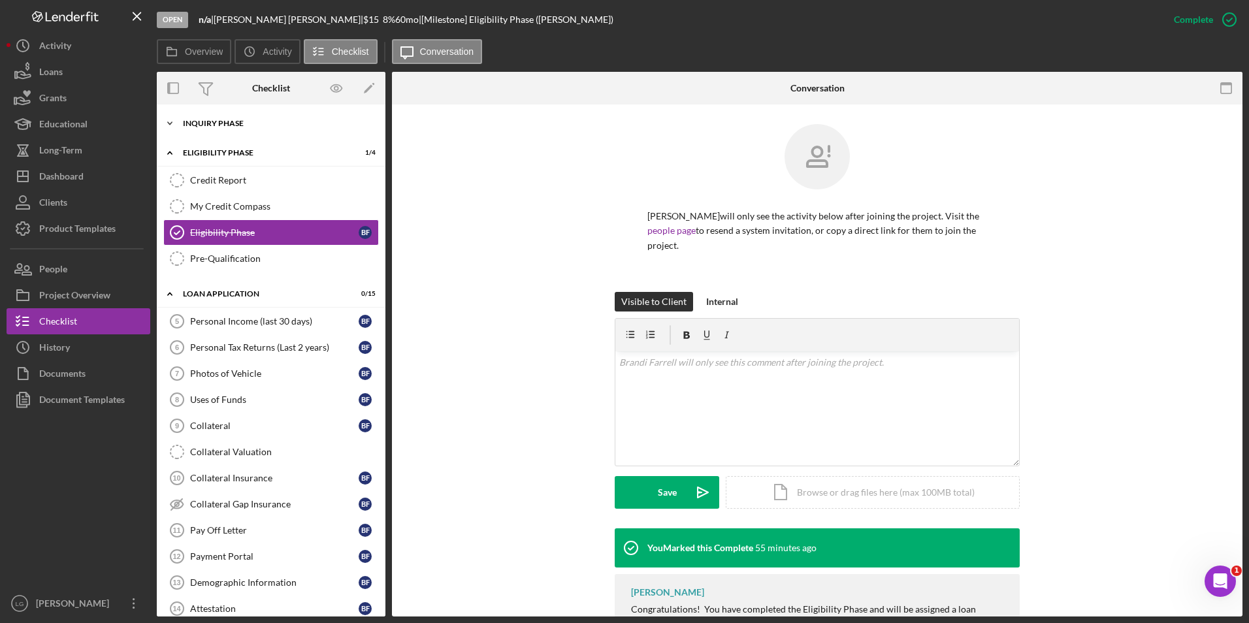
click at [185, 122] on div "Inquiry Phase" at bounding box center [276, 124] width 186 height 8
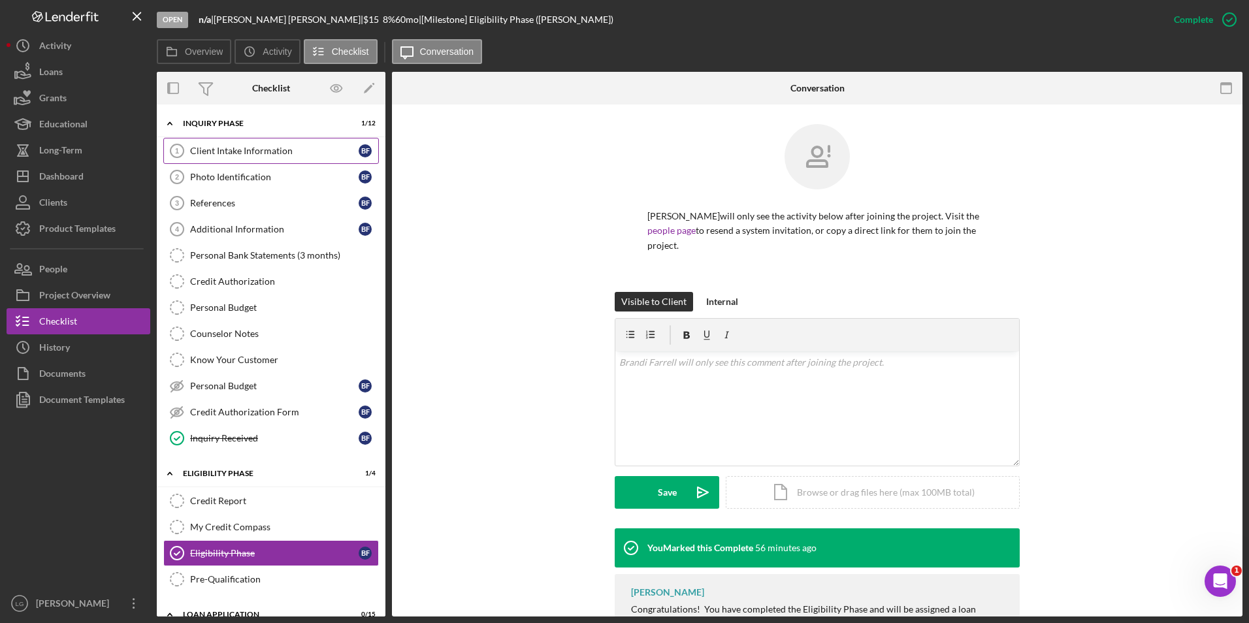
click at [276, 146] on div "Client Intake Information" at bounding box center [274, 151] width 169 height 10
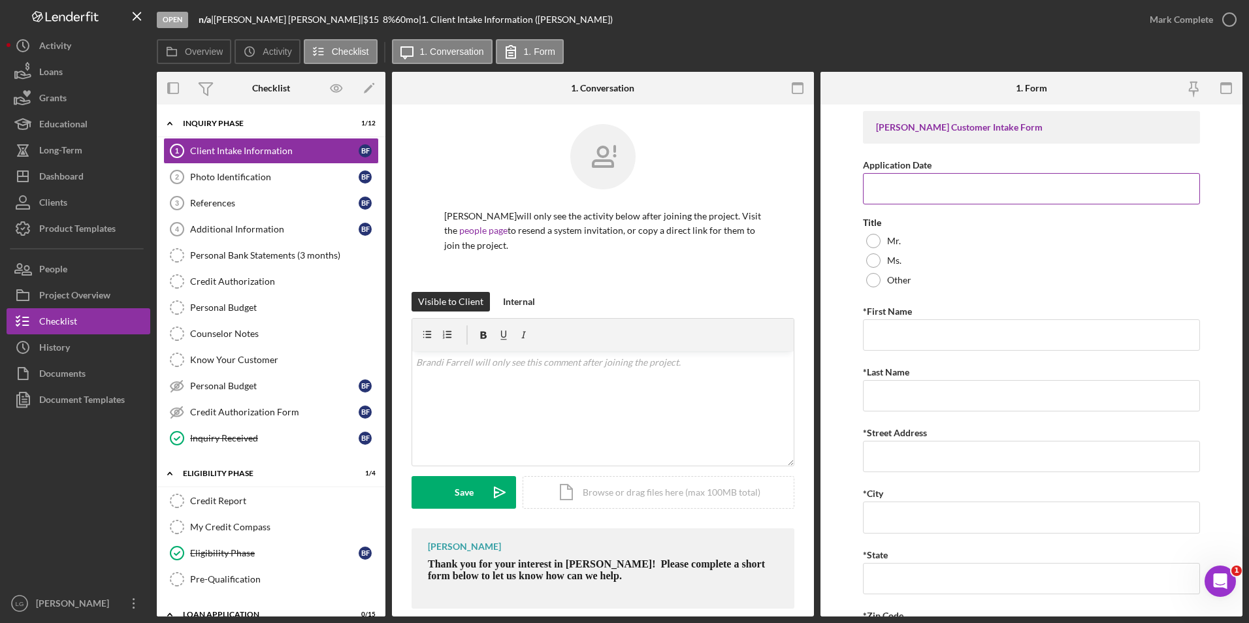
drag, startPoint x: 1227, startPoint y: 236, endPoint x: 1063, endPoint y: 193, distance: 169.4
click at [1063, 193] on input "Application Date" at bounding box center [1032, 188] width 338 height 31
type input "9"
type input "09/15/2025"
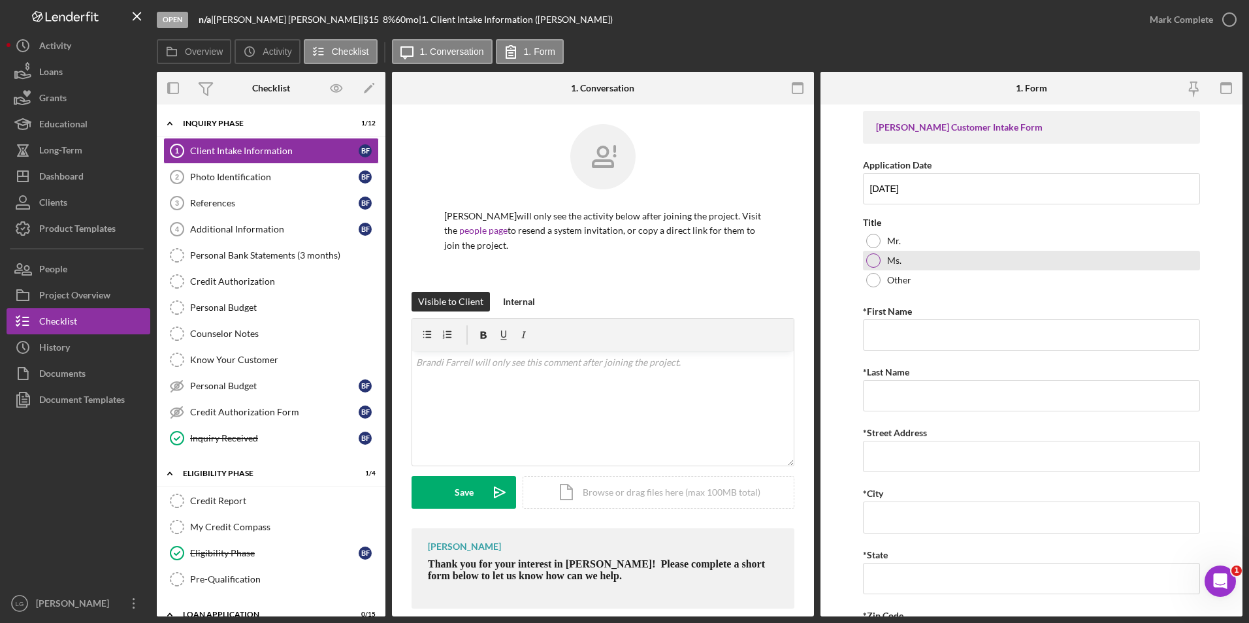
click at [865, 261] on div "Ms." at bounding box center [1032, 261] width 338 height 20
click at [923, 340] on input "*First Name" at bounding box center [1032, 335] width 338 height 31
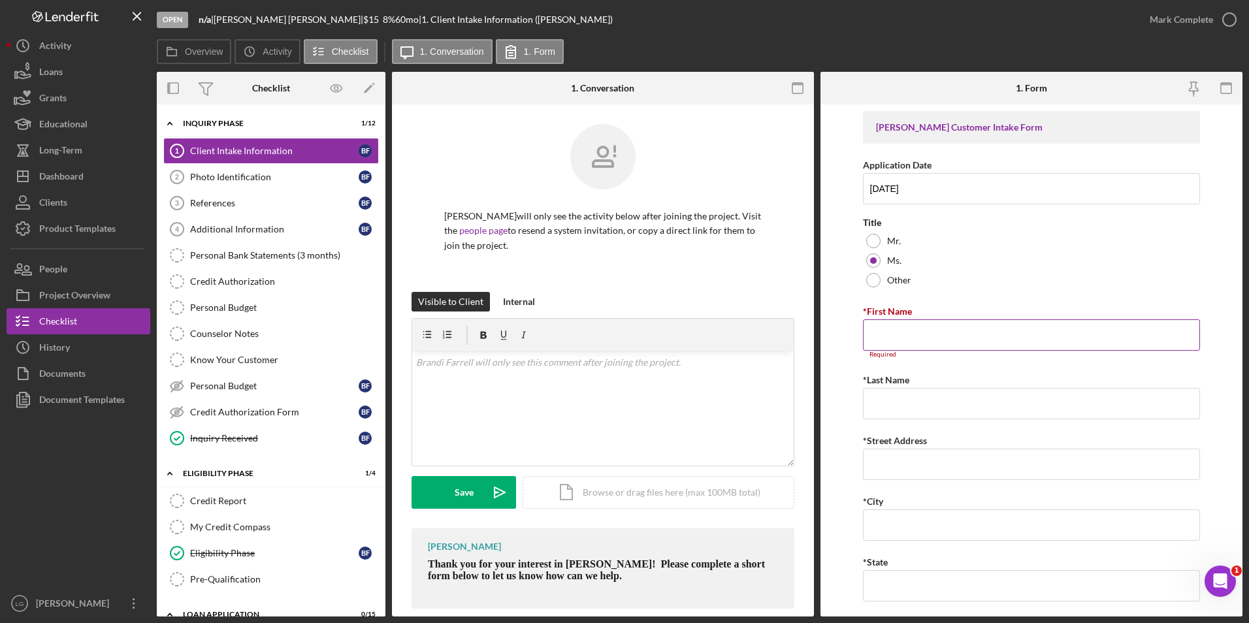
click at [894, 329] on input "*First Name" at bounding box center [1032, 335] width 338 height 31
paste input "Brandi"
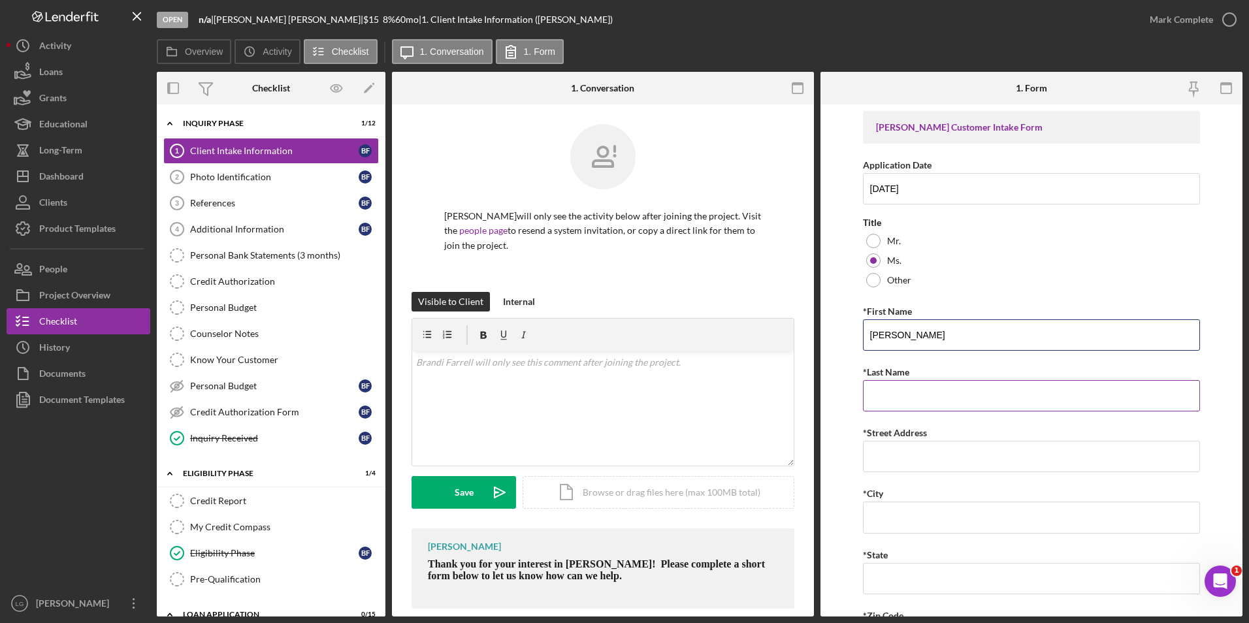
type input "Brandi"
click at [893, 392] on input "*Last Name" at bounding box center [1032, 395] width 338 height 31
click at [909, 391] on input "*Last Name" at bounding box center [1032, 395] width 338 height 31
paste input "Farrell"
type input "Farrell"
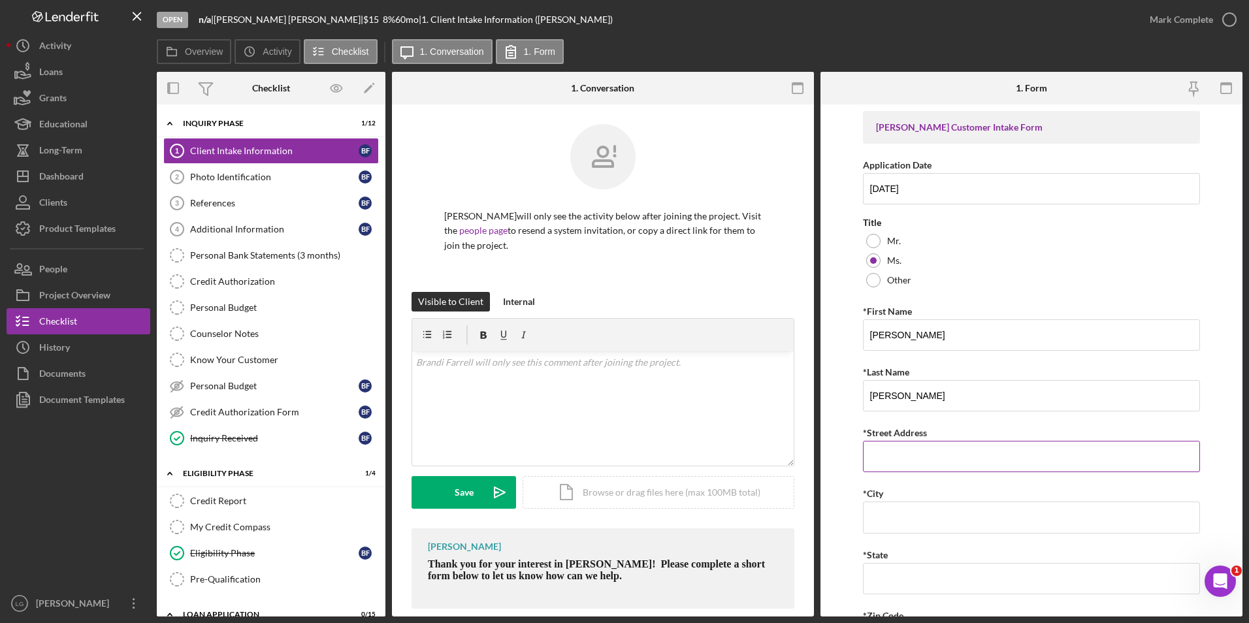
drag, startPoint x: 900, startPoint y: 462, endPoint x: 913, endPoint y: 462, distance: 13.1
click at [900, 462] on input "*Street Address" at bounding box center [1032, 456] width 338 height 31
click at [926, 453] on input "*Street Address" at bounding box center [1032, 456] width 338 height 31
paste input "5018 N. Kingshighway Blvd"
type input "5018 N. Kingshighway Blvd"
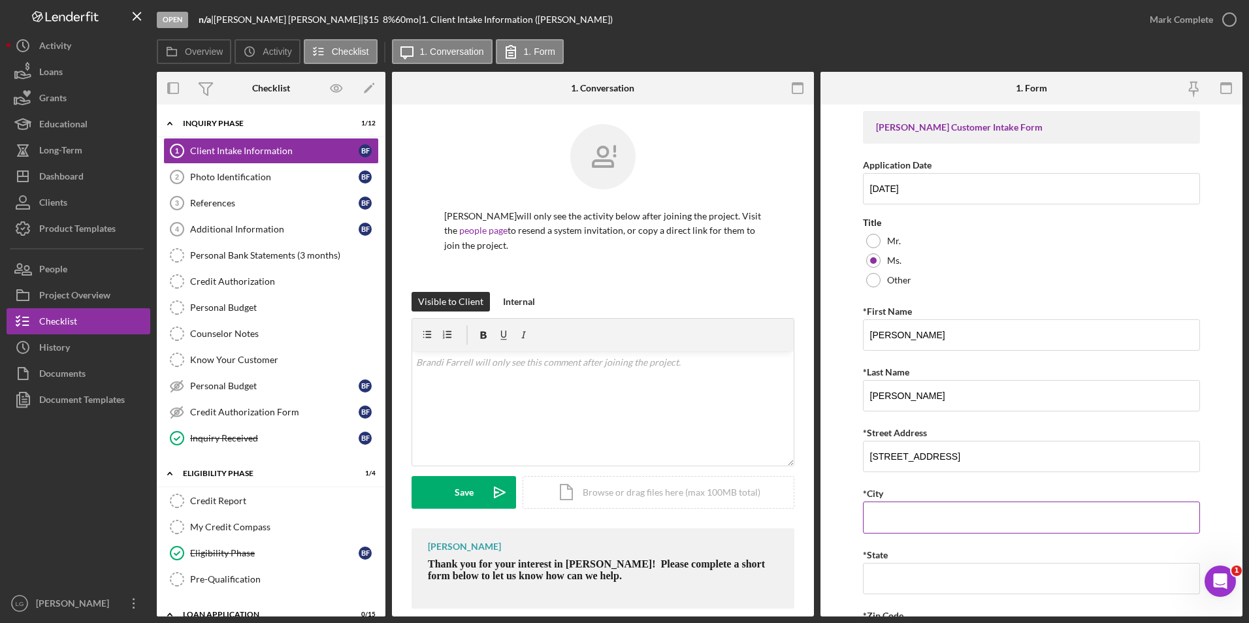
click at [925, 514] on input "*City" at bounding box center [1032, 517] width 338 height 31
type input "St. Louis"
type input "MO"
type input "63,136"
type input "MO"
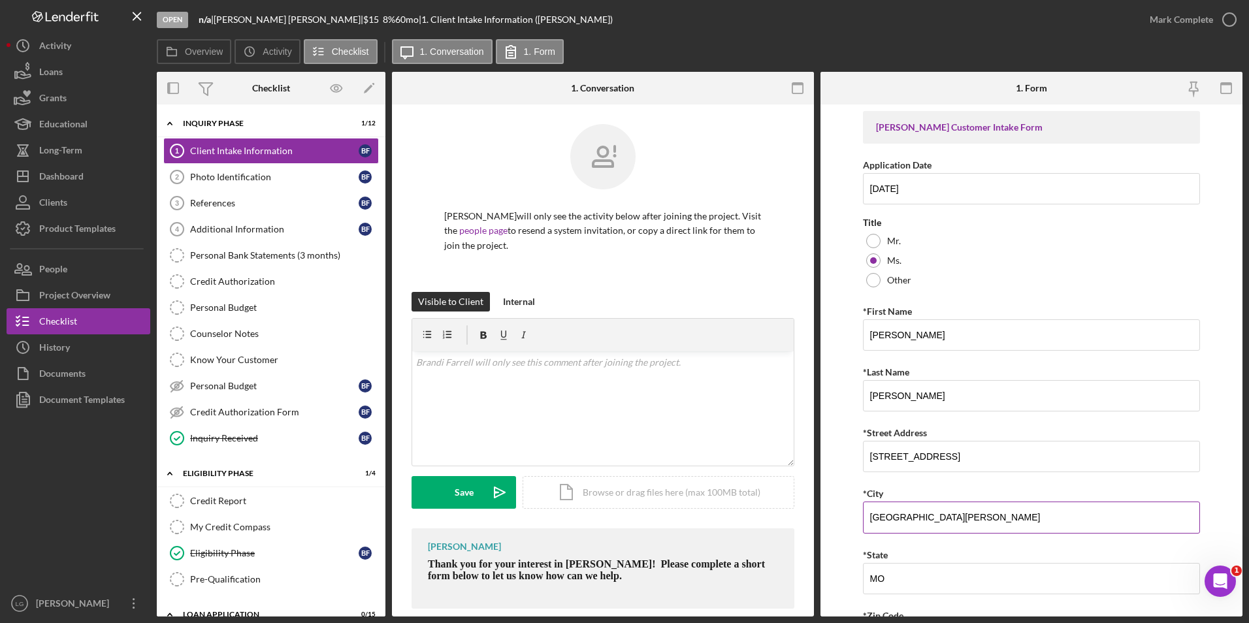
scroll to position [196, 0]
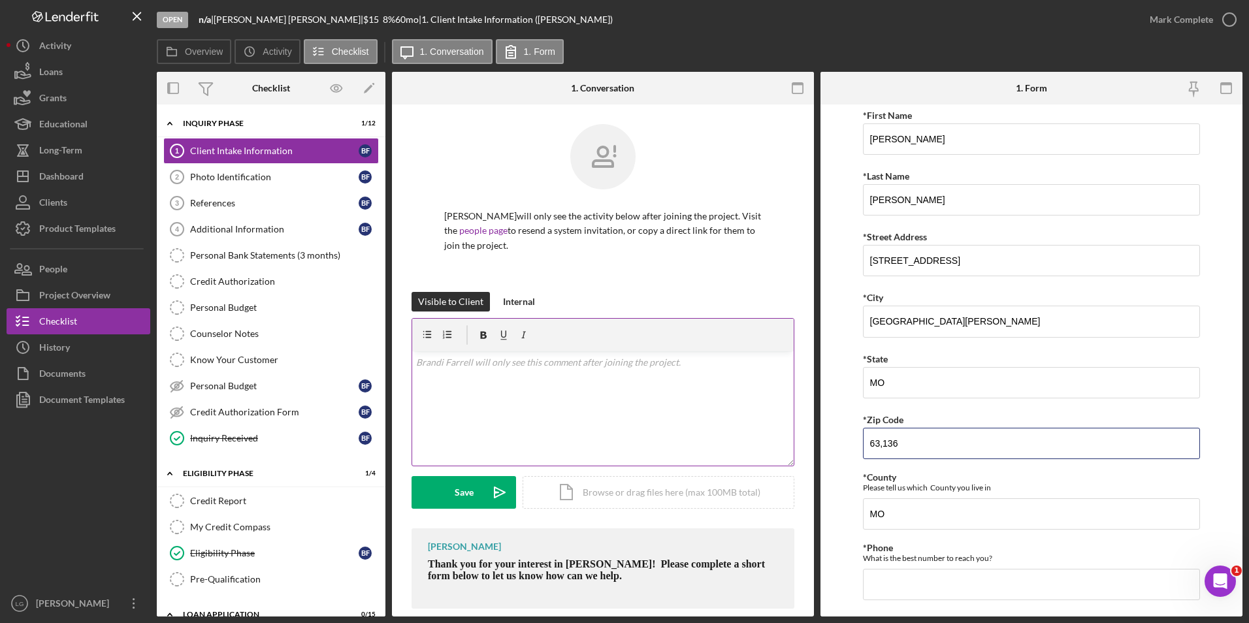
drag, startPoint x: 939, startPoint y: 448, endPoint x: 785, endPoint y: 448, distance: 154.2
click at [795, 448] on div "Overview Internal Workflow Stage Open Icon/Dropdown Arrow Archive (can unarchiv…" at bounding box center [700, 344] width 1086 height 545
paste input "63,115"
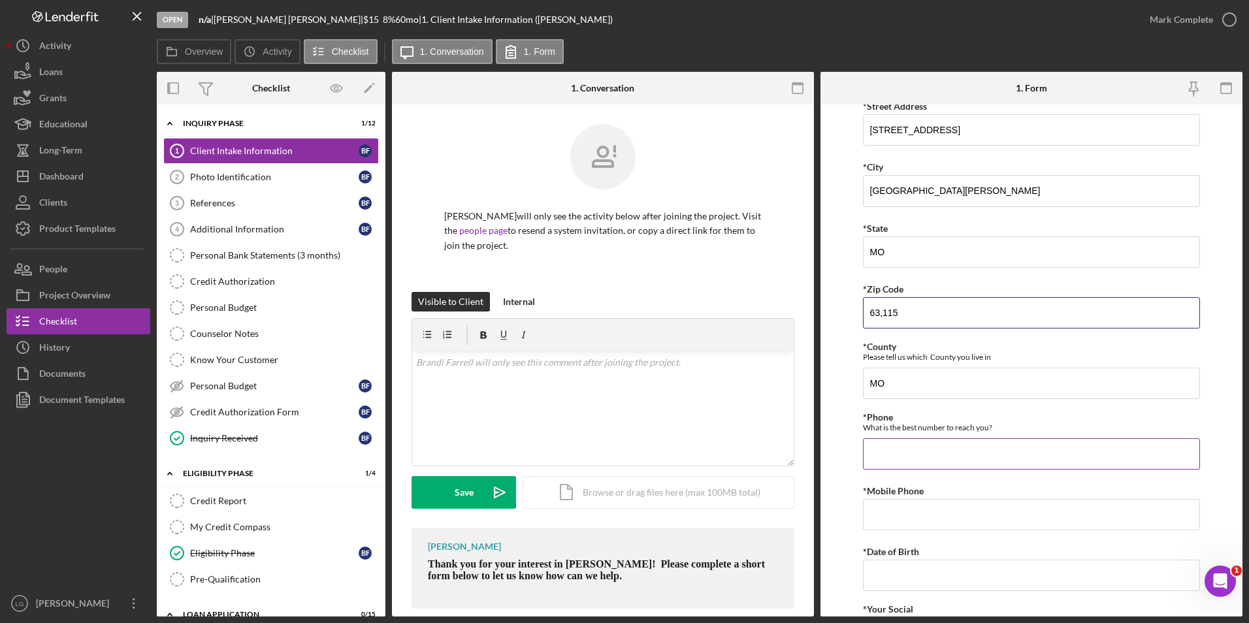
type input "63,115"
click at [896, 450] on input "*Phone" at bounding box center [1032, 453] width 338 height 31
click at [839, 412] on form "Justine PETERSEN Customer Intake Form Application Date 09/15/2025 Title Mr. Ms.…" at bounding box center [1032, 361] width 422 height 512
click at [927, 455] on input "*Phone" at bounding box center [1032, 453] width 338 height 31
paste input "(314) 581-9906"
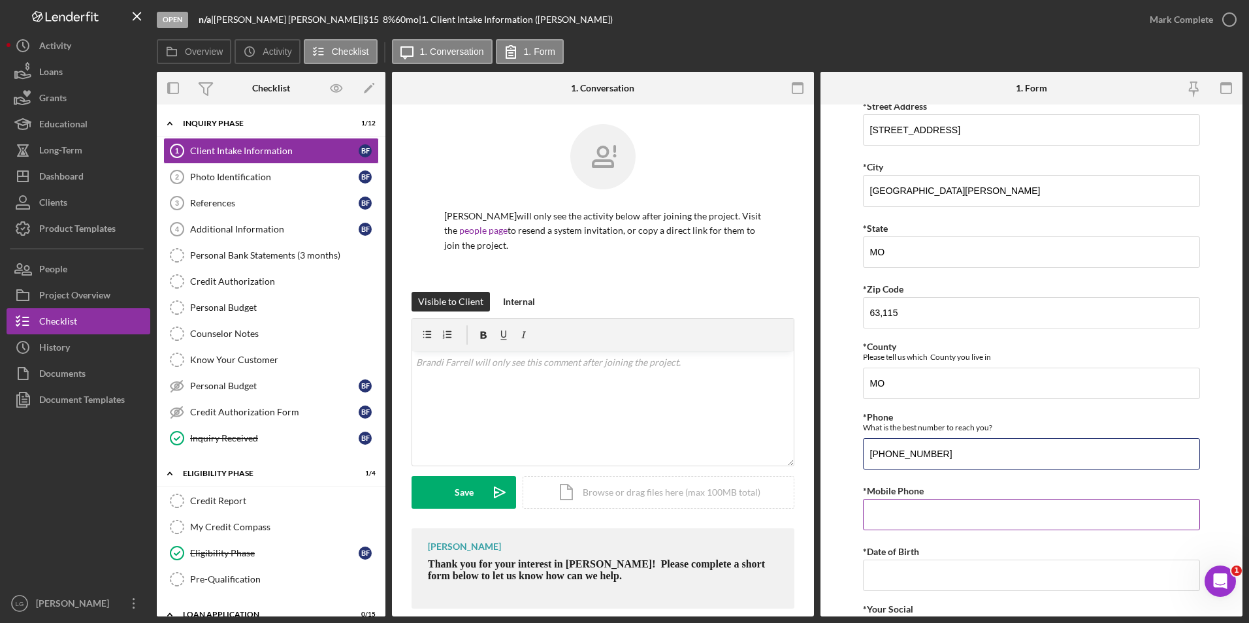
type input "(314) 581-9906"
drag, startPoint x: 905, startPoint y: 518, endPoint x: 941, endPoint y: 509, distance: 37.1
click at [905, 518] on input "*Mobile Phone" at bounding box center [1032, 514] width 338 height 31
click at [873, 510] on input "*Mobile Phone" at bounding box center [1032, 514] width 338 height 31
paste input "(314) 581-9906"
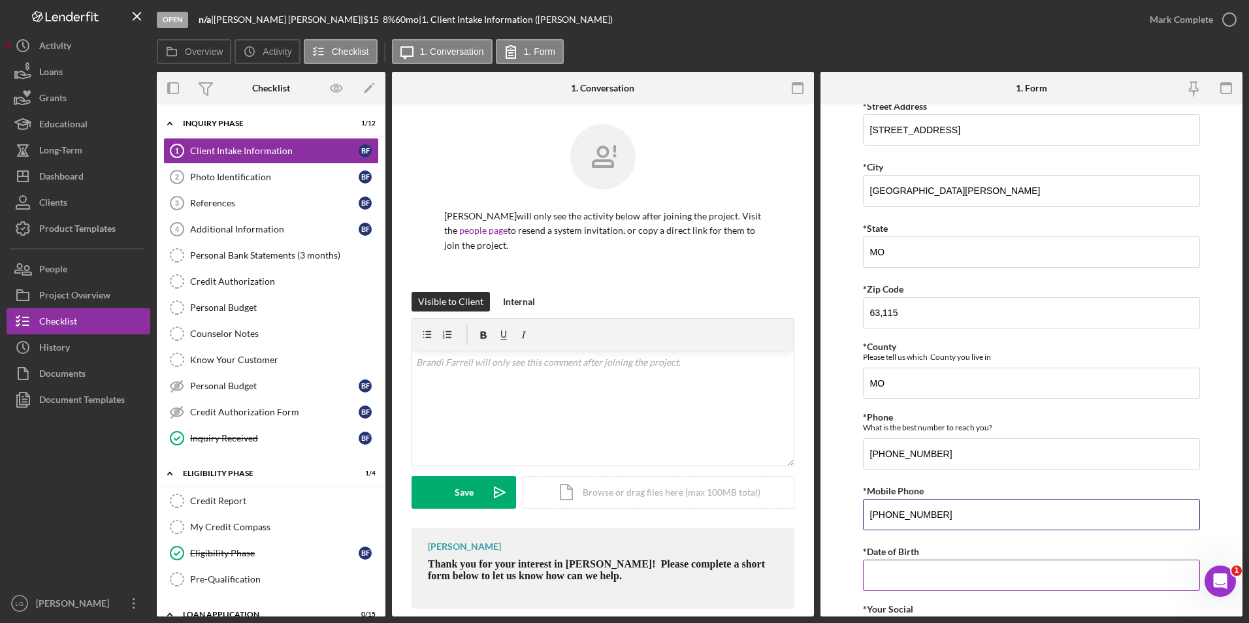
type input "(314) 581-9906"
click at [928, 580] on input "*Date of Birth" at bounding box center [1032, 575] width 338 height 31
click at [933, 576] on input "*Date of Birth" at bounding box center [1032, 575] width 338 height 31
paste input "08/07/1984"
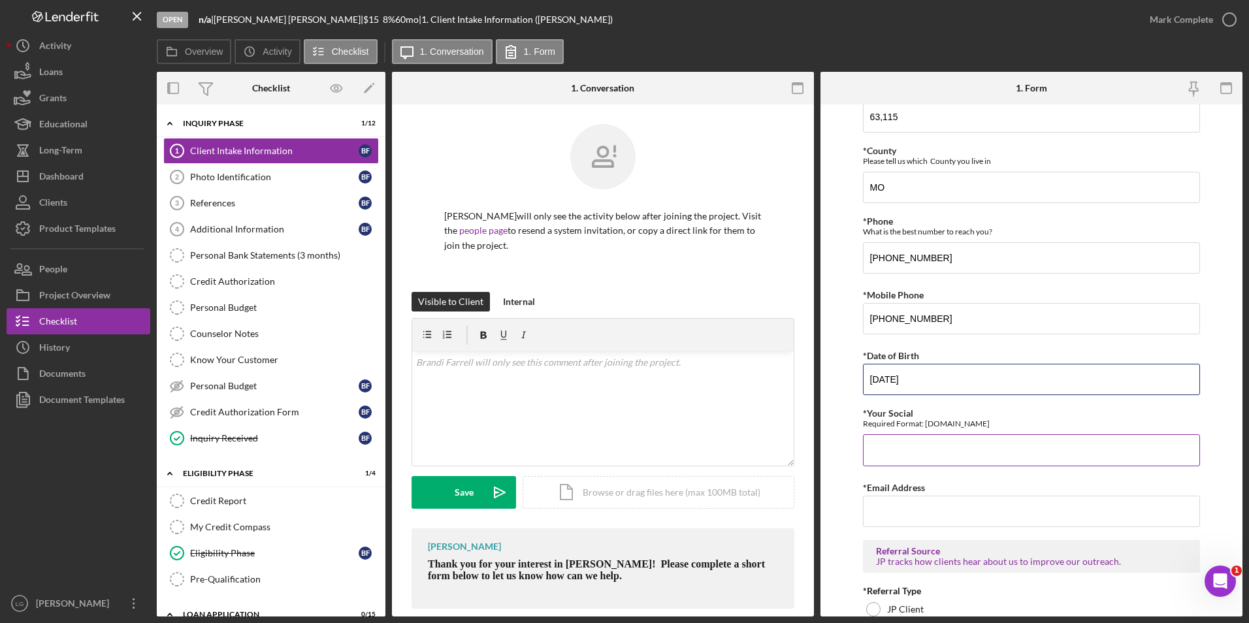
type input "08/07/1984"
click at [911, 457] on input "*Your Social" at bounding box center [1032, 450] width 338 height 31
click at [871, 519] on input "*Email Address" at bounding box center [1032, 518] width 338 height 31
paste input "neon591@sbcglobal.net"
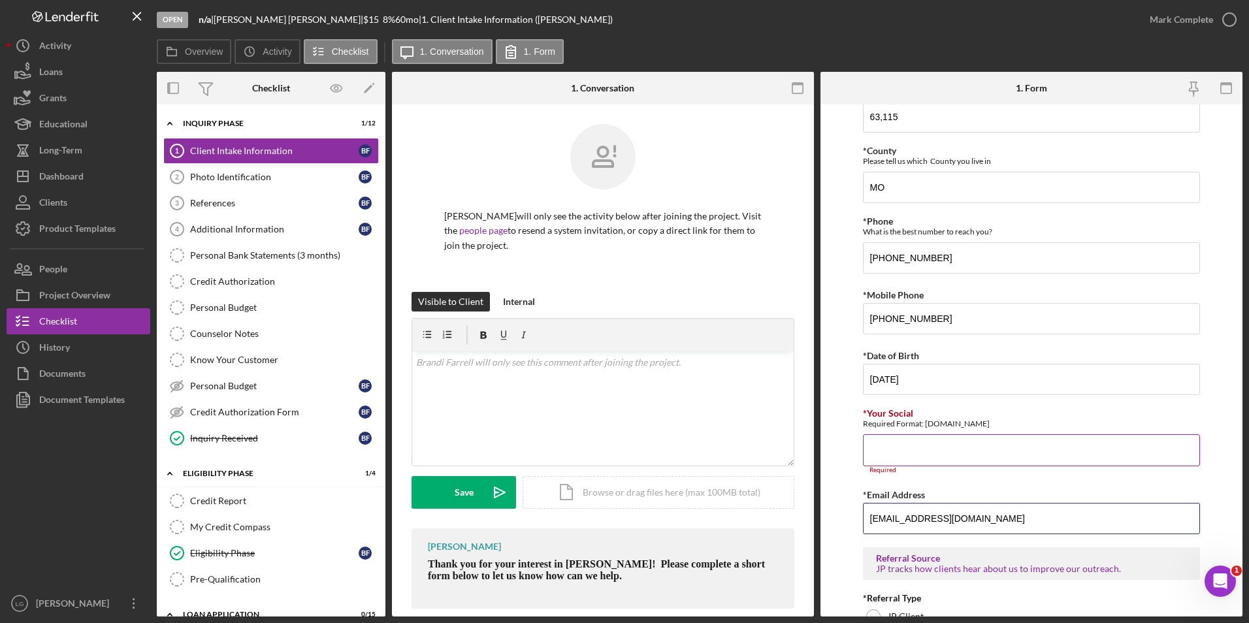
type input "neon591@sbcglobal.net"
click at [886, 446] on input "*Your Social" at bounding box center [1032, 450] width 338 height 31
click at [940, 454] on input "*Your Social" at bounding box center [1032, 450] width 338 height 31
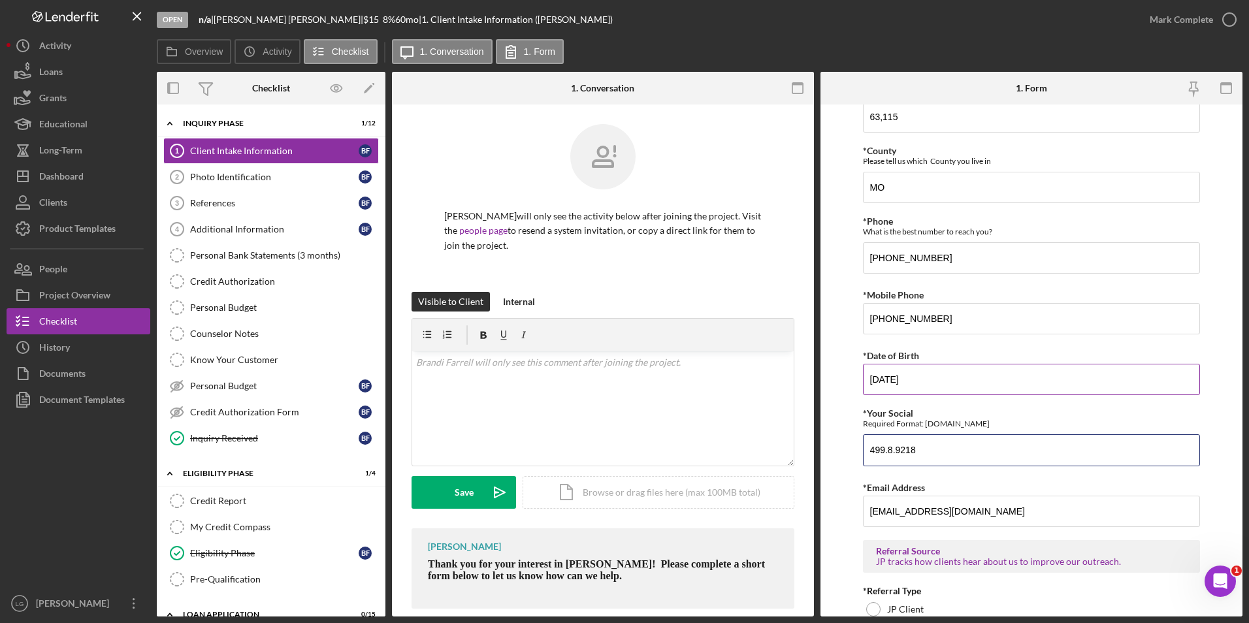
scroll to position [457, 0]
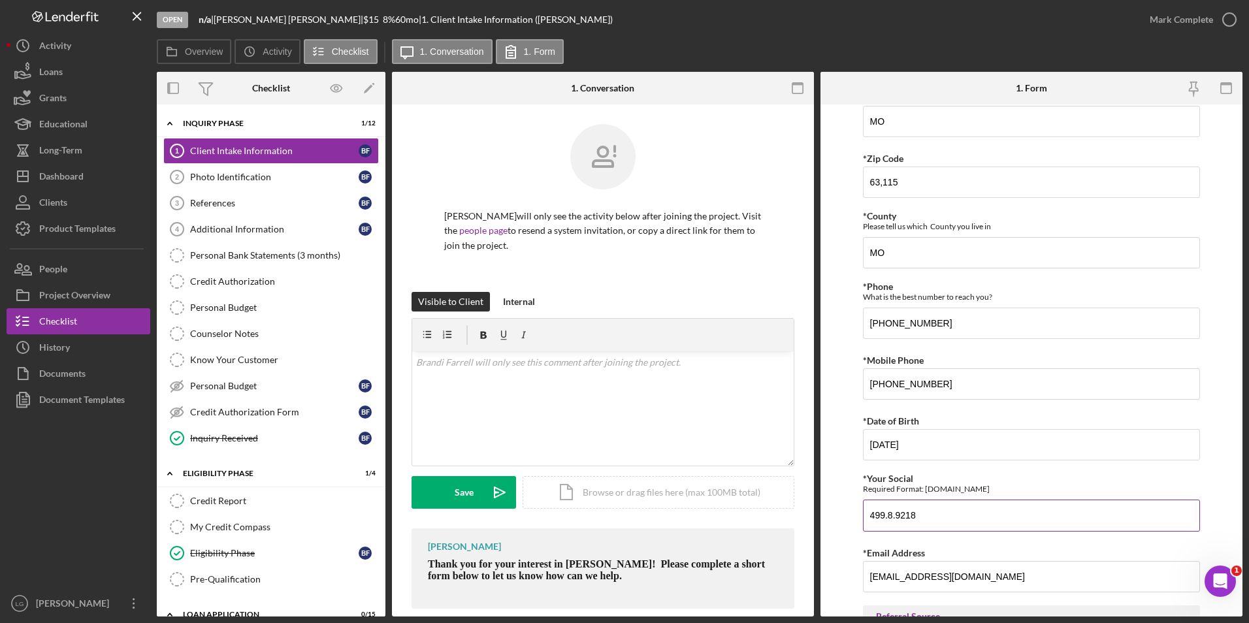
click at [892, 517] on input "499.8.9218" at bounding box center [1032, 515] width 338 height 31
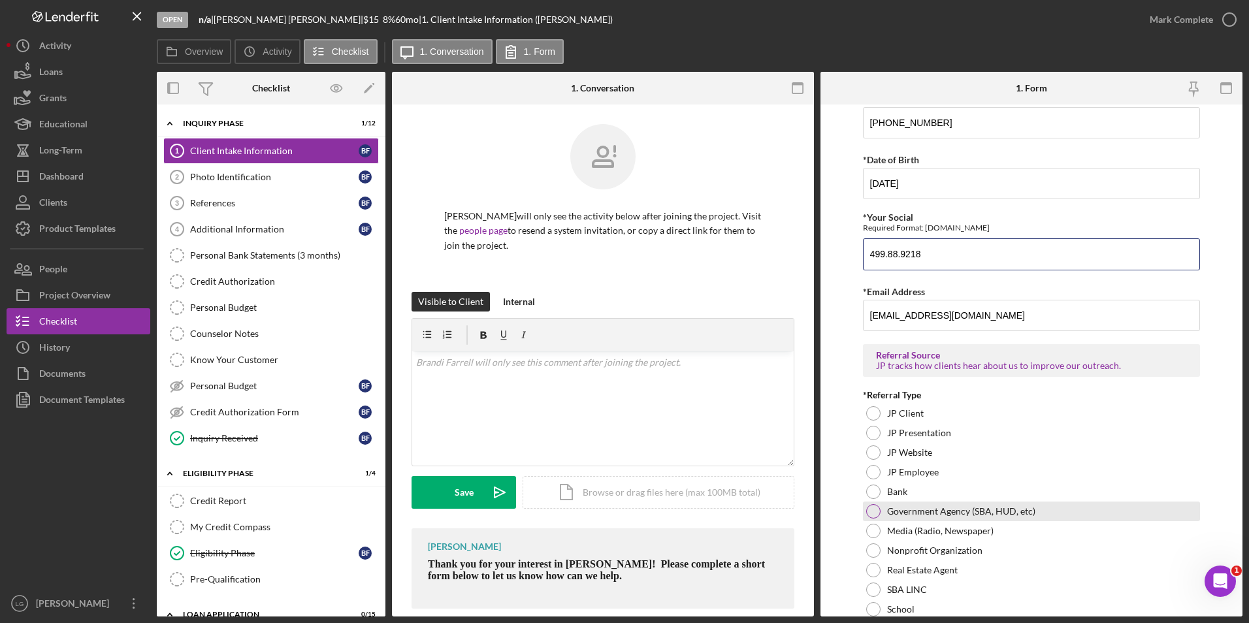
scroll to position [784, 0]
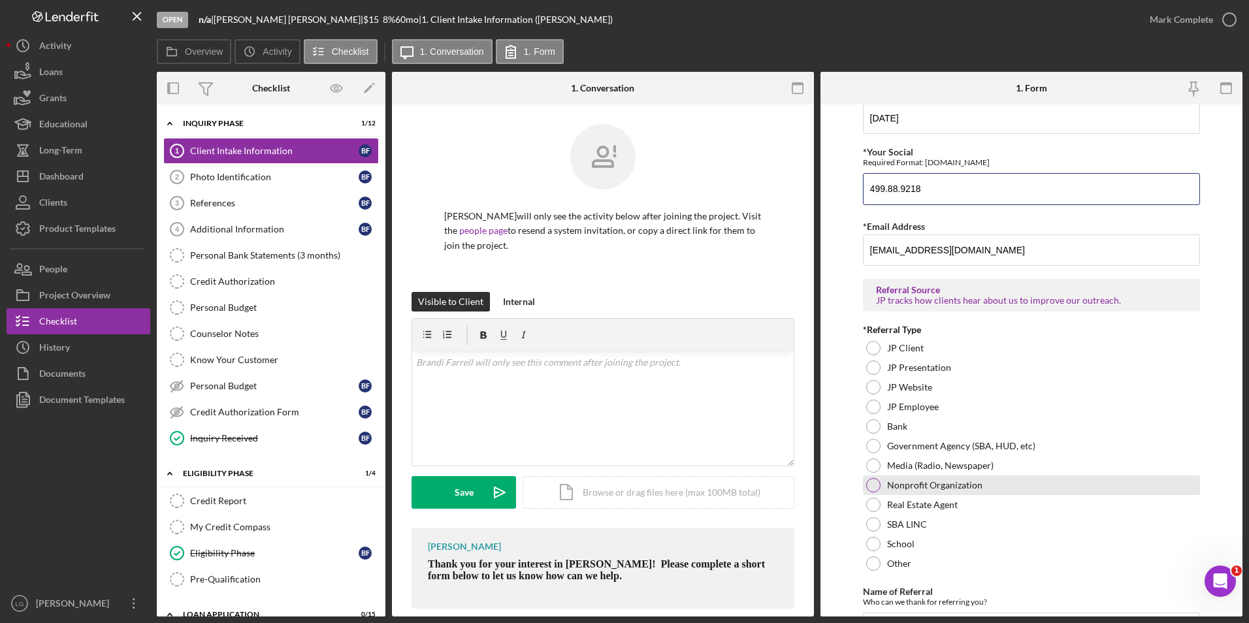
type input "499.88.9218"
click at [879, 484] on div at bounding box center [873, 485] width 14 height 14
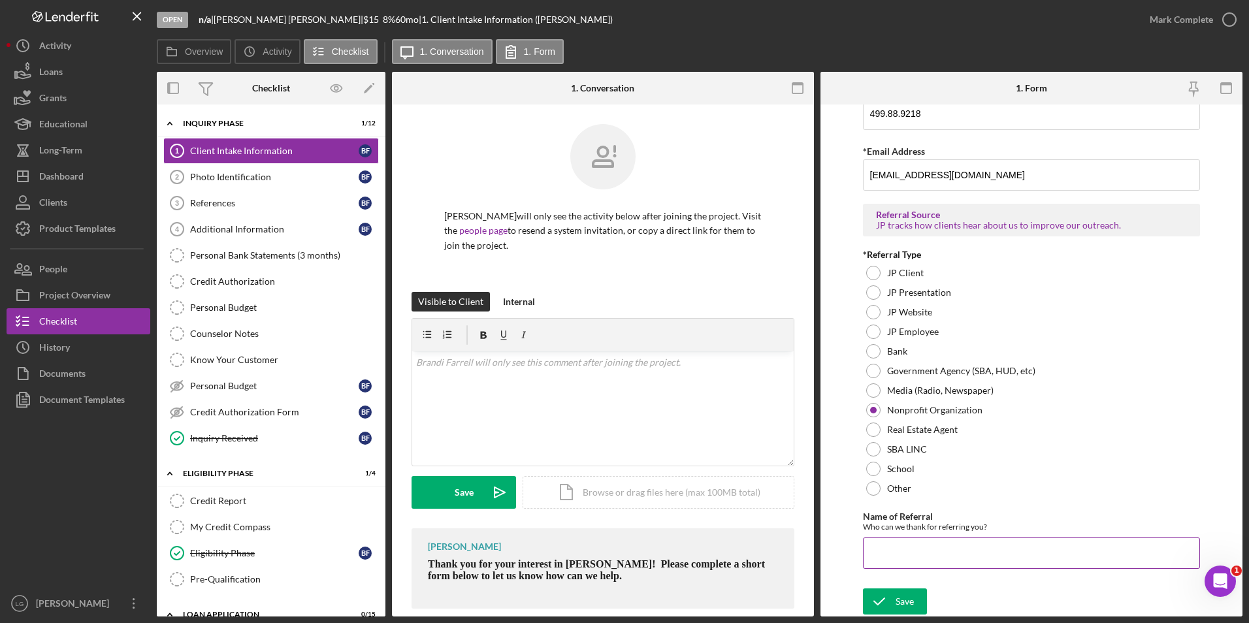
click at [930, 555] on input "Name of Referral" at bounding box center [1032, 553] width 338 height 31
click at [901, 595] on div "Save" at bounding box center [905, 602] width 18 height 26
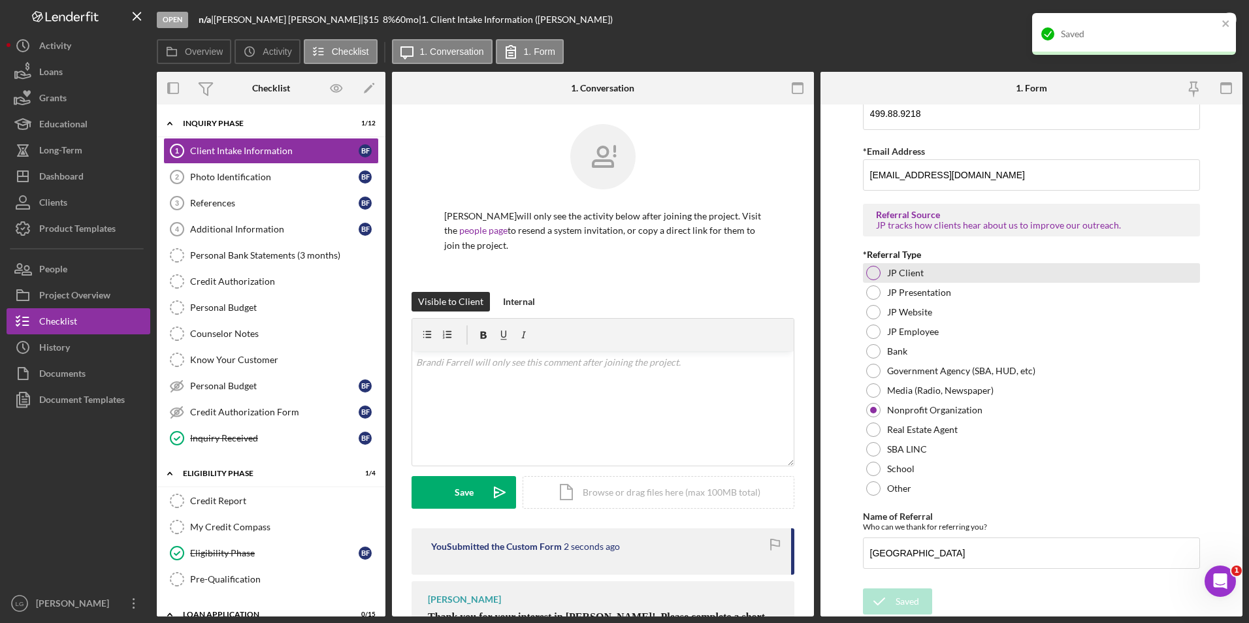
click at [874, 273] on div at bounding box center [873, 273] width 14 height 14
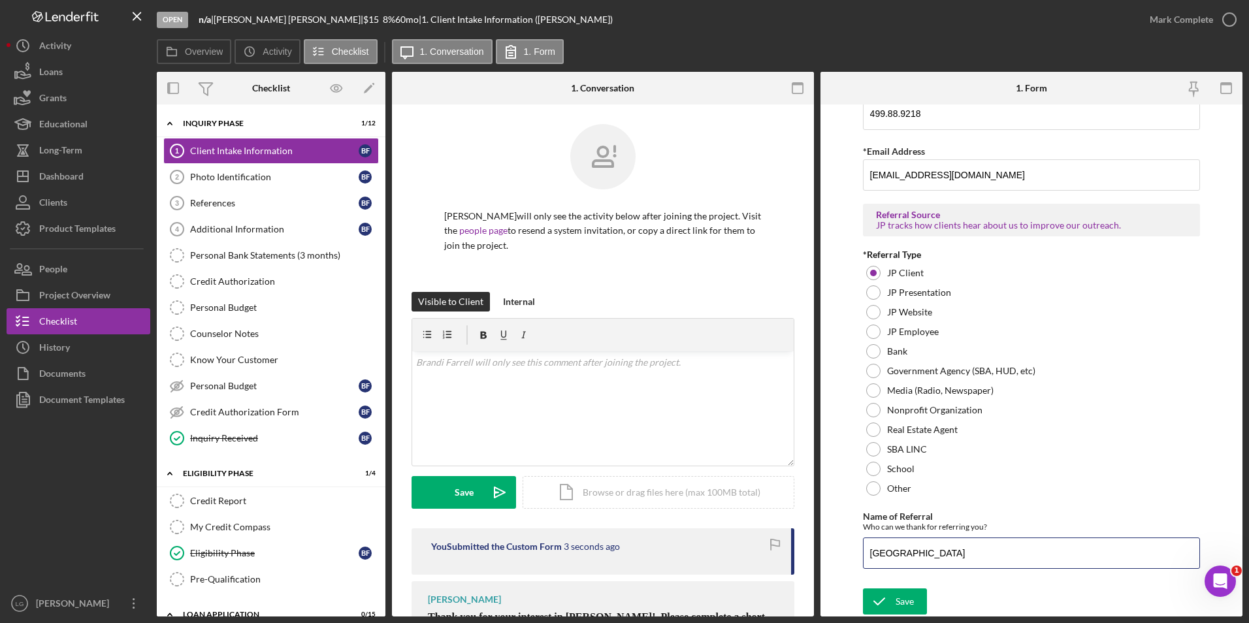
drag, startPoint x: 964, startPoint y: 546, endPoint x: 731, endPoint y: 548, distance: 233.3
click at [731, 548] on div "Overview Internal Workflow Stage Open Icon/Dropdown Arrow Archive (can unarchiv…" at bounding box center [700, 344] width 1086 height 545
type input "Current TRT client"
click at [874, 593] on icon "submit" at bounding box center [879, 601] width 33 height 33
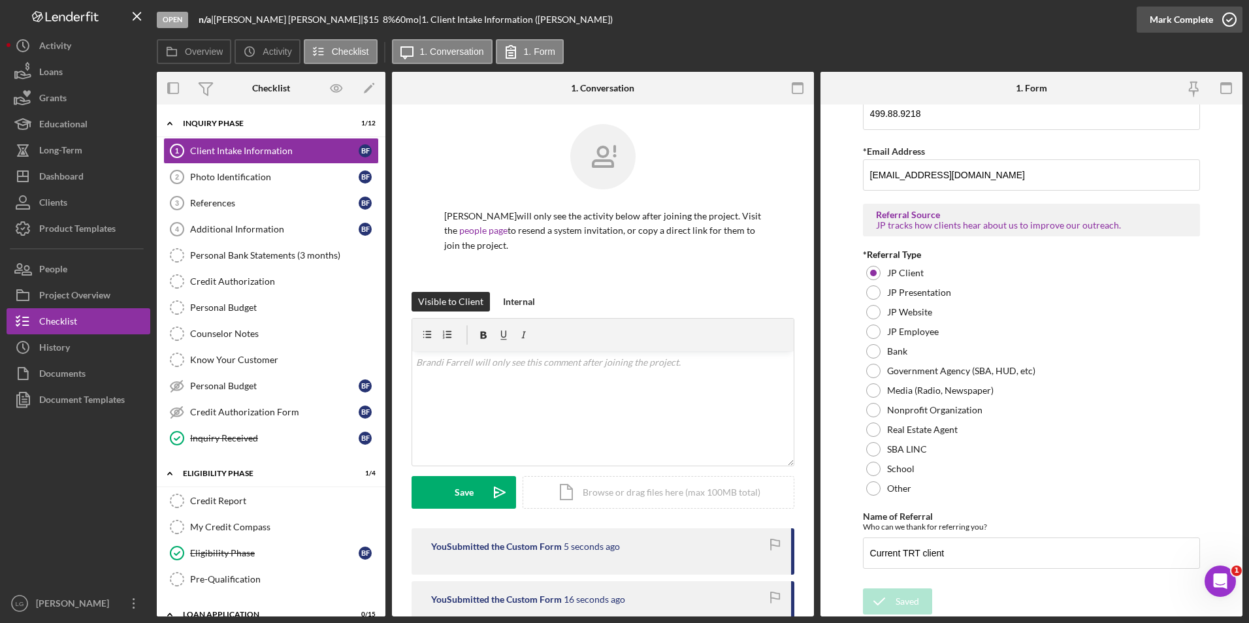
click at [1190, 26] on div "Mark Complete" at bounding box center [1181, 20] width 63 height 26
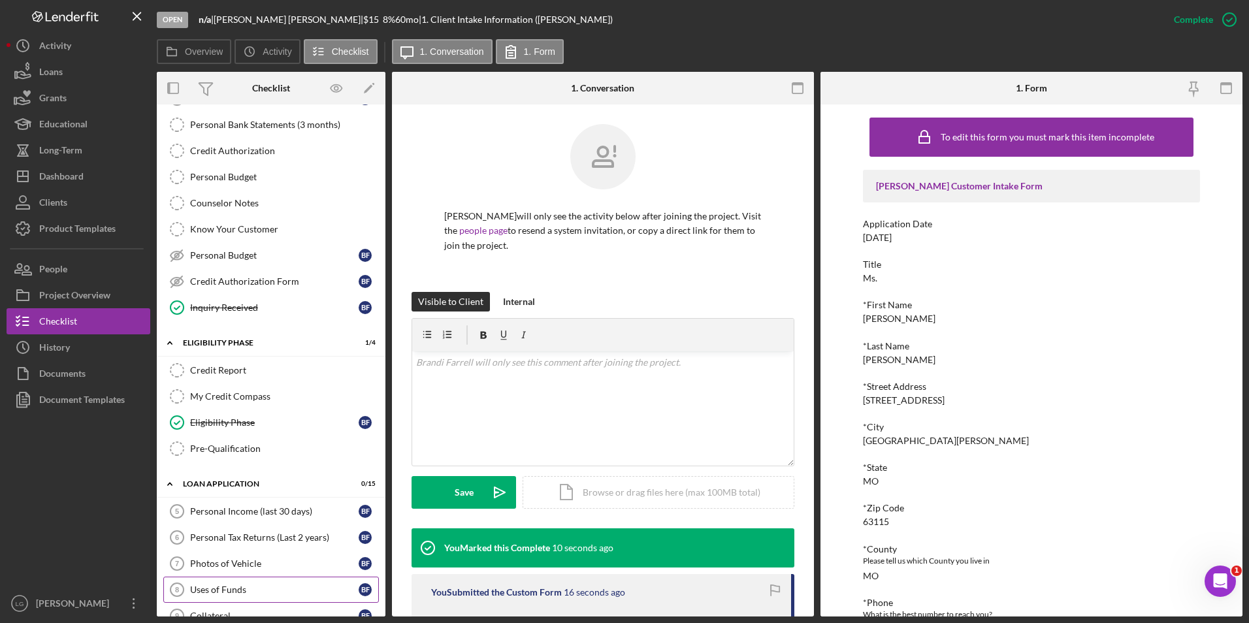
scroll to position [261, 0]
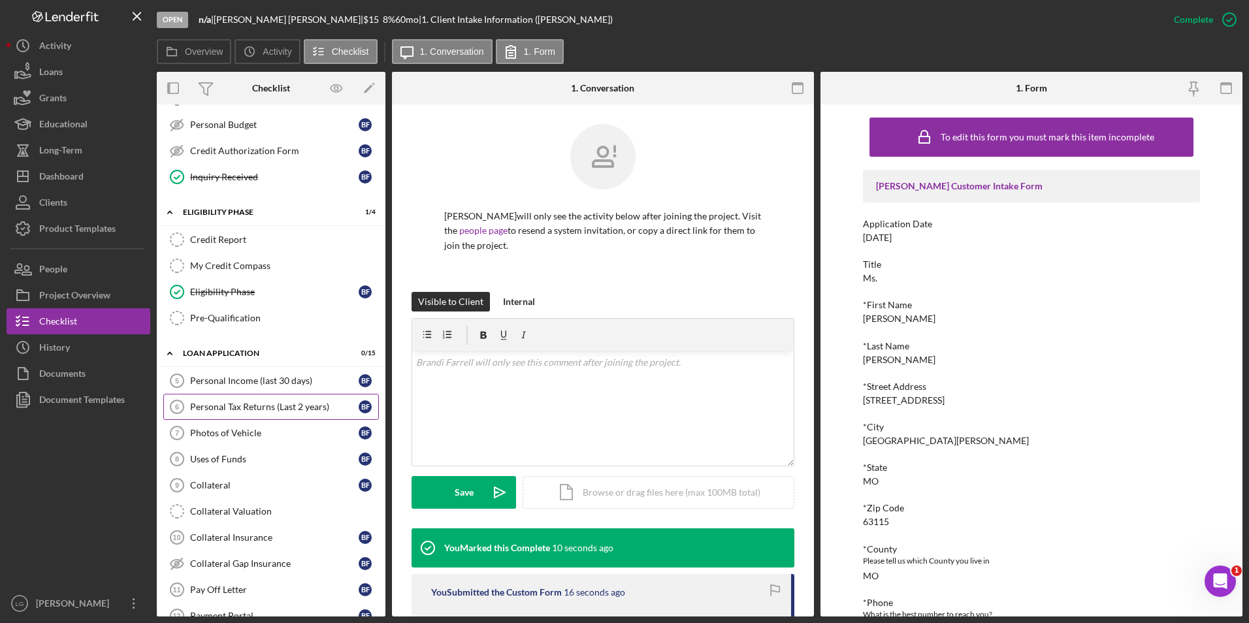
drag, startPoint x: 276, startPoint y: 401, endPoint x: 291, endPoint y: 400, distance: 15.0
click at [276, 402] on link "Personal Tax Returns (Last 2 years) 6 Personal Tax Returns (Last 2 years) B F" at bounding box center [271, 407] width 216 height 26
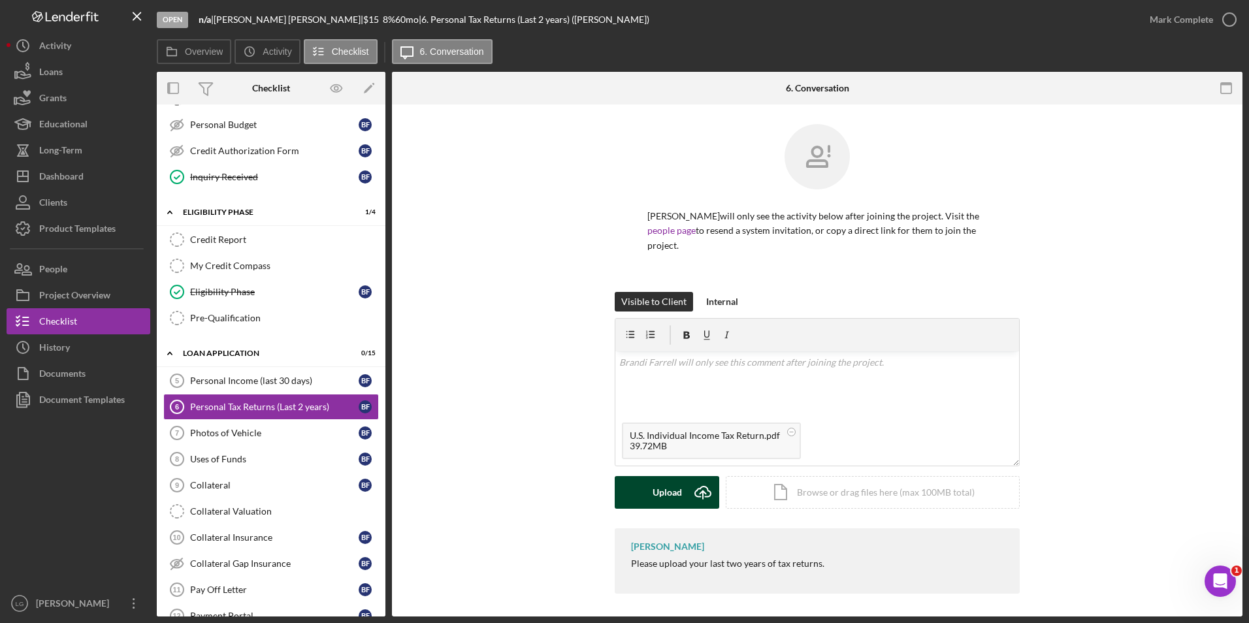
click at [663, 481] on div "Upload" at bounding box center [667, 492] width 29 height 33
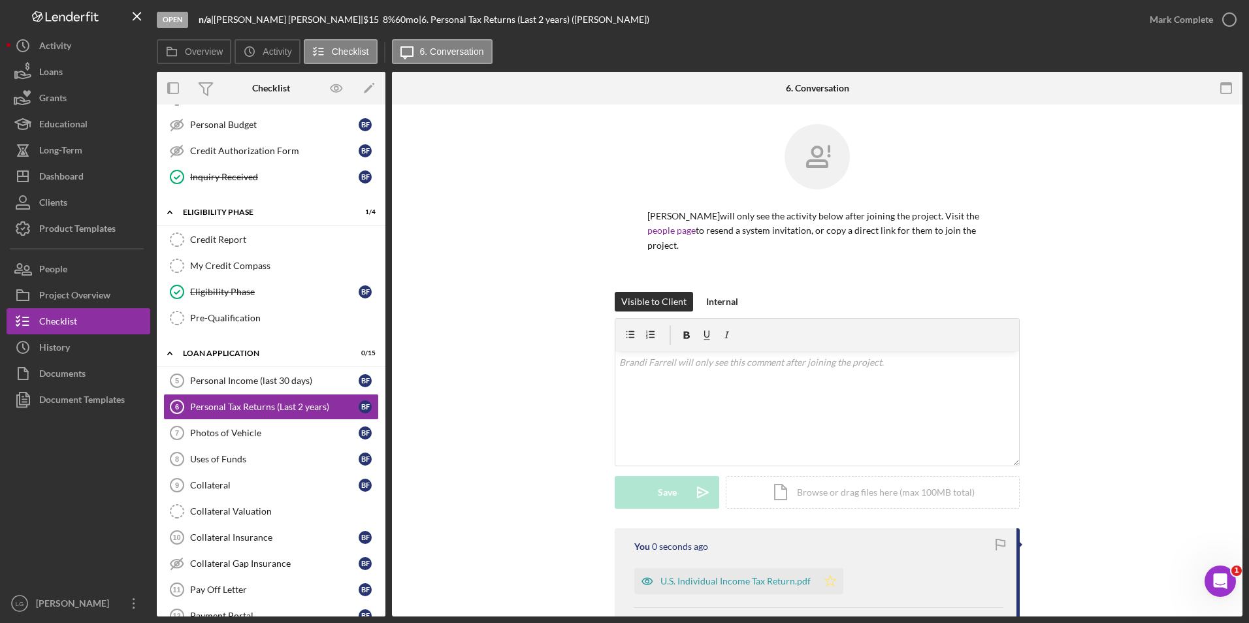
click at [827, 571] on icon "Icon/Star" at bounding box center [830, 581] width 26 height 26
click at [766, 576] on div "U.S. Individual Income Tax Return.pdf" at bounding box center [736, 581] width 150 height 10
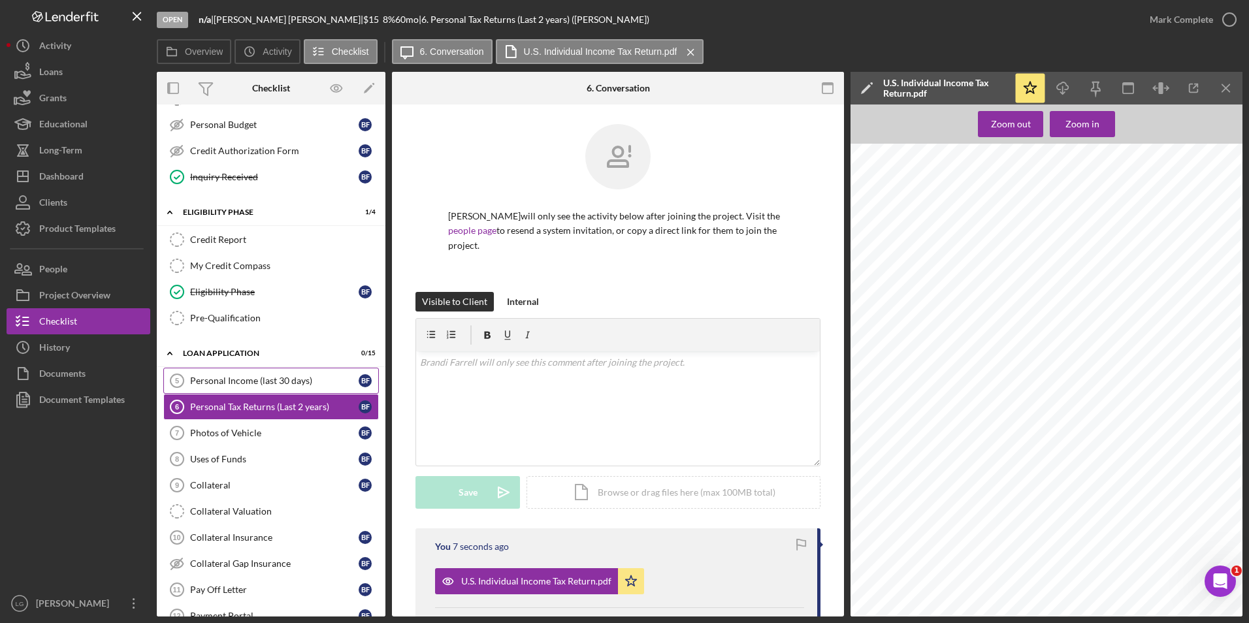
drag, startPoint x: 247, startPoint y: 384, endPoint x: 265, endPoint y: 380, distance: 17.9
click at [248, 384] on div "Personal Income (last 30 days)" at bounding box center [274, 381] width 169 height 10
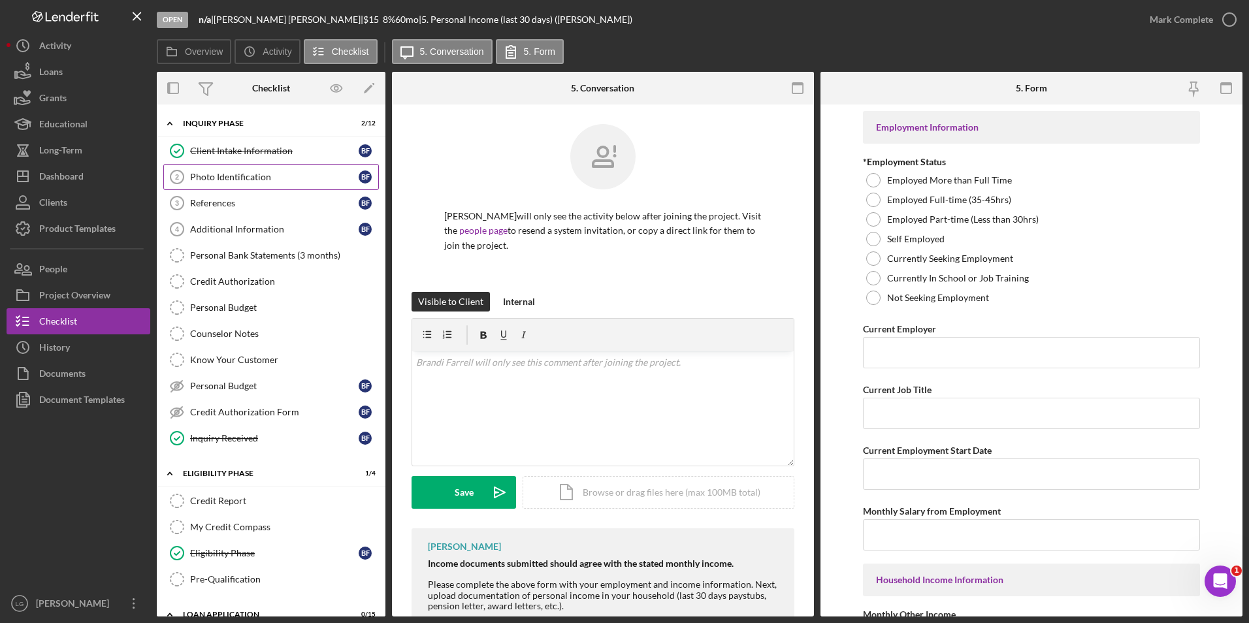
drag, startPoint x: 271, startPoint y: 180, endPoint x: 1128, endPoint y: 191, distance: 857.3
click at [282, 180] on div "Photo Identification" at bounding box center [274, 177] width 169 height 10
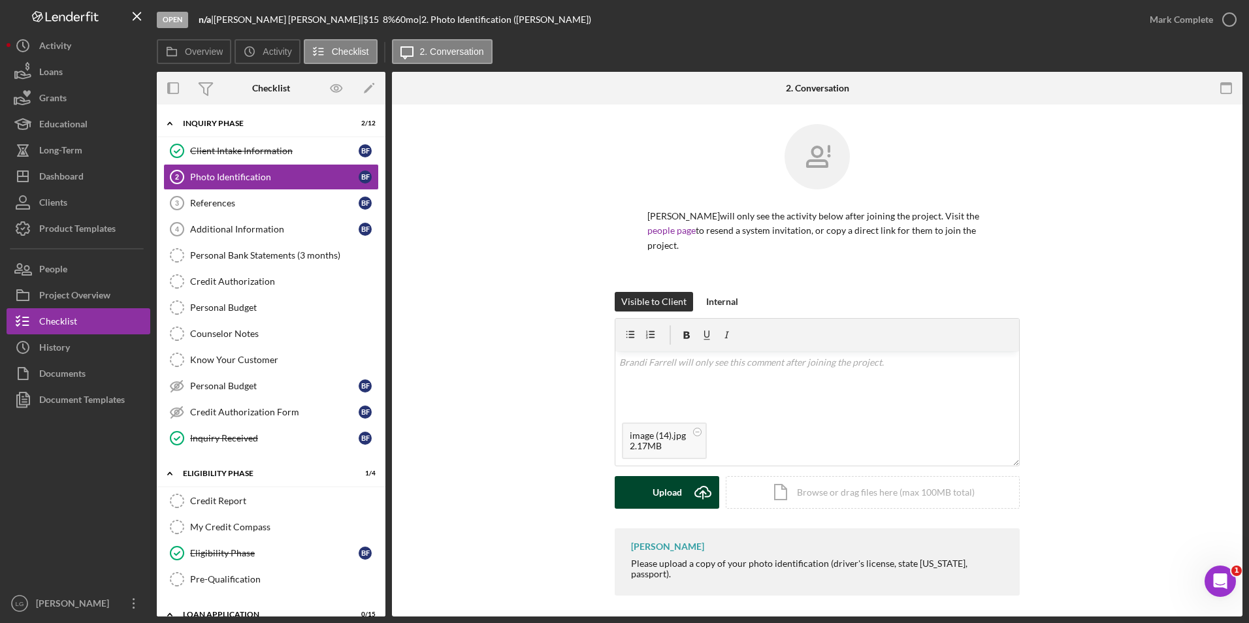
click at [654, 477] on div "Upload" at bounding box center [667, 492] width 29 height 33
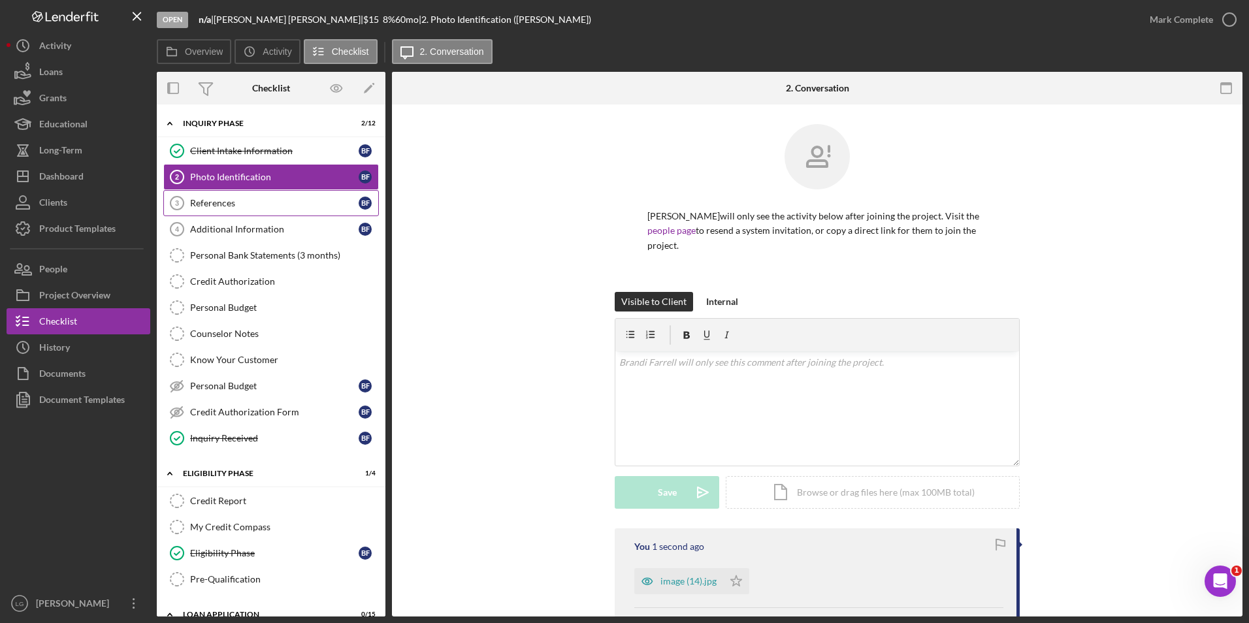
click at [226, 201] on div "References" at bounding box center [274, 203] width 169 height 10
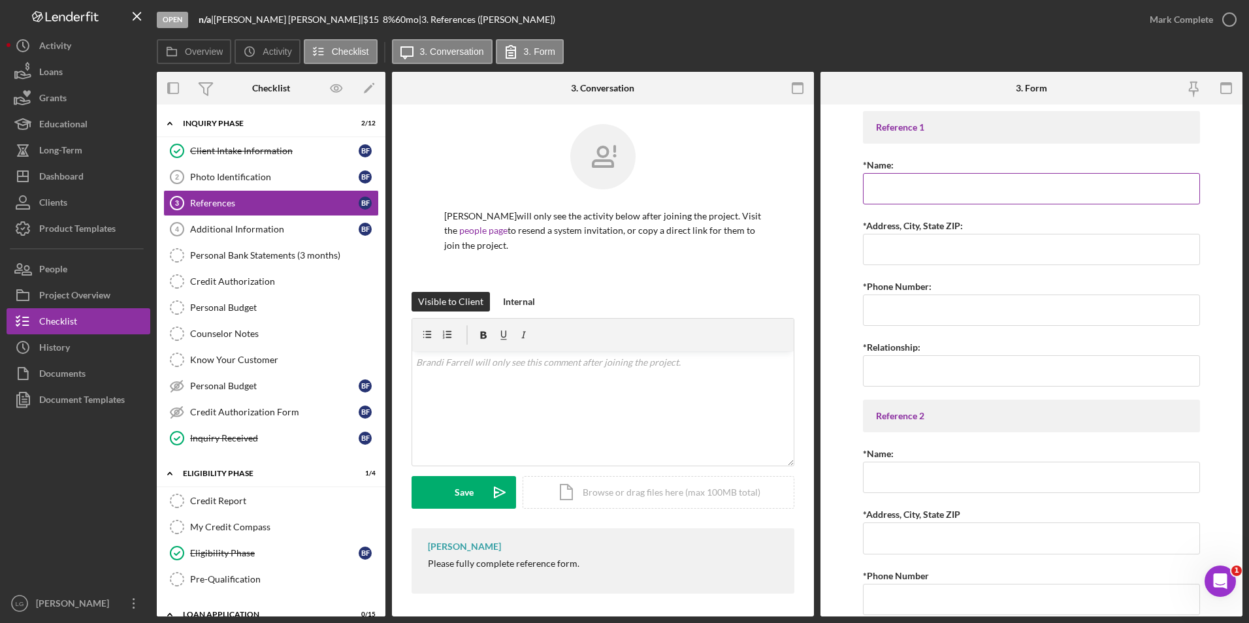
click at [963, 179] on input "*Name:" at bounding box center [1032, 188] width 338 height 31
paste input "Brianna Farrell"
type input "Brianna Farrell"
click at [957, 248] on input "*Address, City, State ZIP:" at bounding box center [1032, 249] width 338 height 31
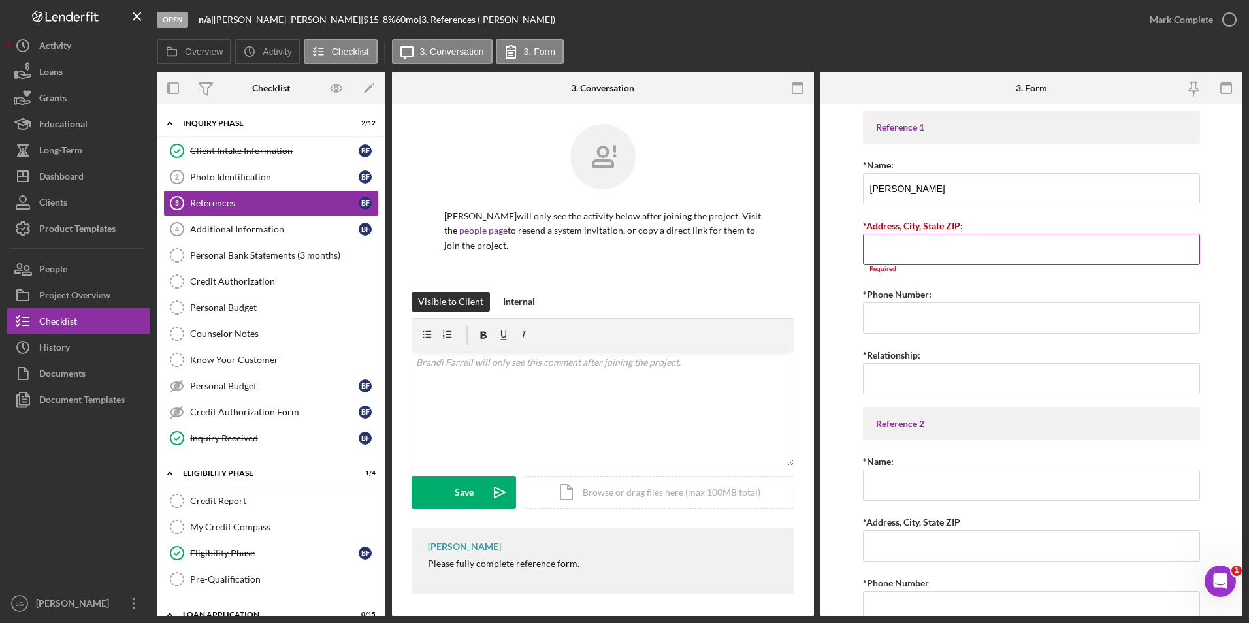
click at [910, 249] on input "*Address, City, State ZIP:" at bounding box center [1032, 249] width 338 height 31
paste input "10817 Chase Park Lane"
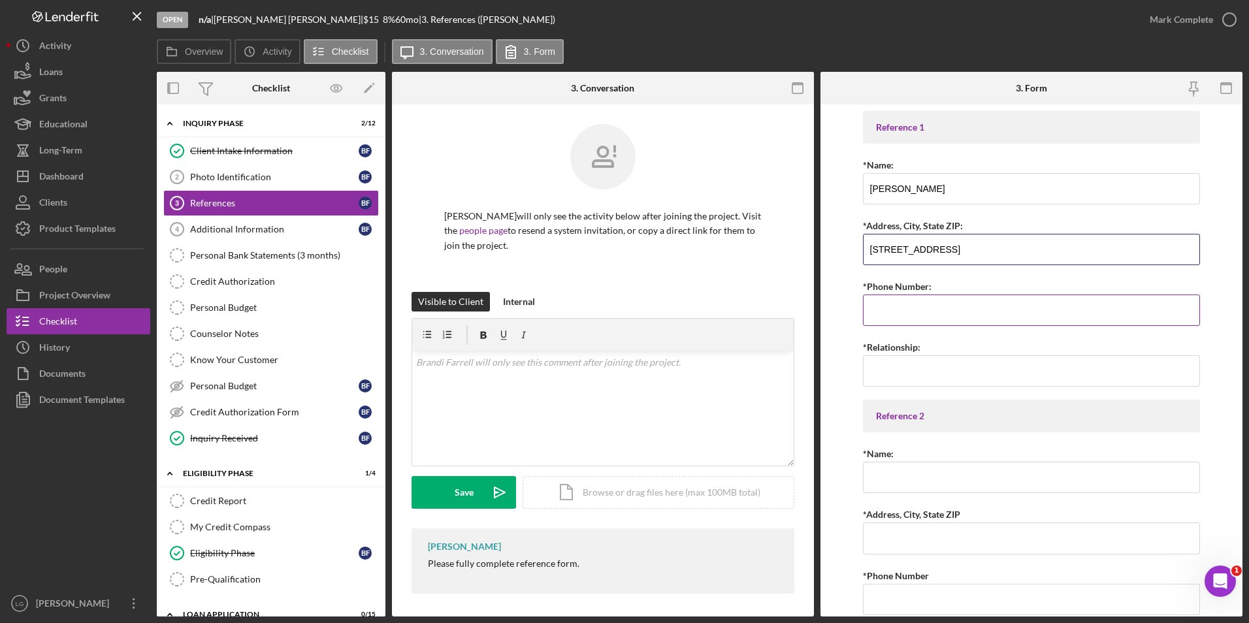
type input "10817 Chase Park Lane"
click at [928, 316] on input "*Phone Number:" at bounding box center [1032, 310] width 338 height 31
click at [913, 308] on input "*Phone Number:" at bounding box center [1032, 310] width 338 height 31
paste input "(314) 657-7341"
type input "(314) 657-7341"
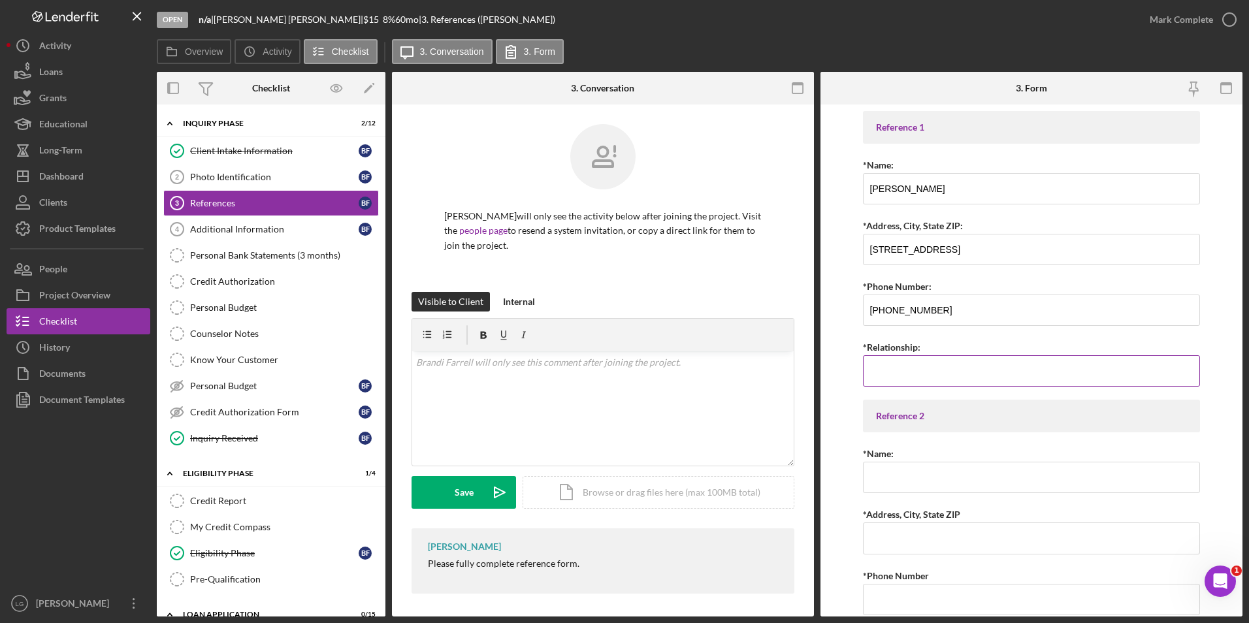
drag, startPoint x: 917, startPoint y: 377, endPoint x: 933, endPoint y: 347, distance: 33.9
click at [918, 376] on input "*Relationship:" at bounding box center [1032, 370] width 338 height 31
click at [945, 474] on input "*Name:" at bounding box center [1032, 485] width 338 height 31
paste input "Rosalind Farrell"
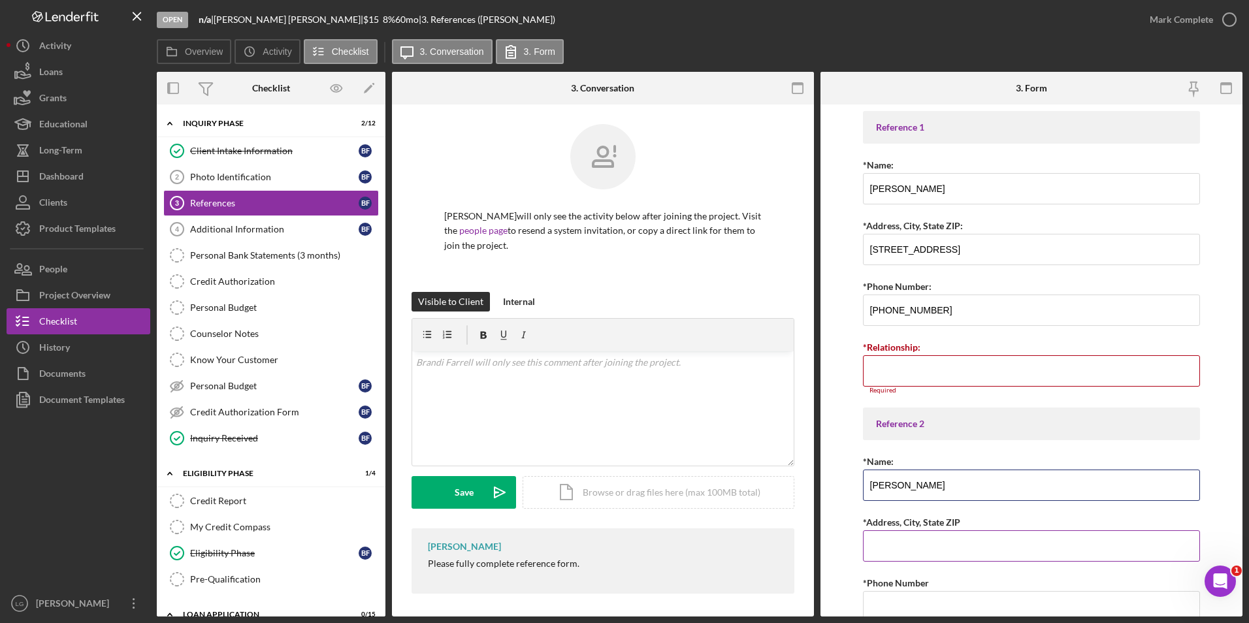
scroll to position [114, 0]
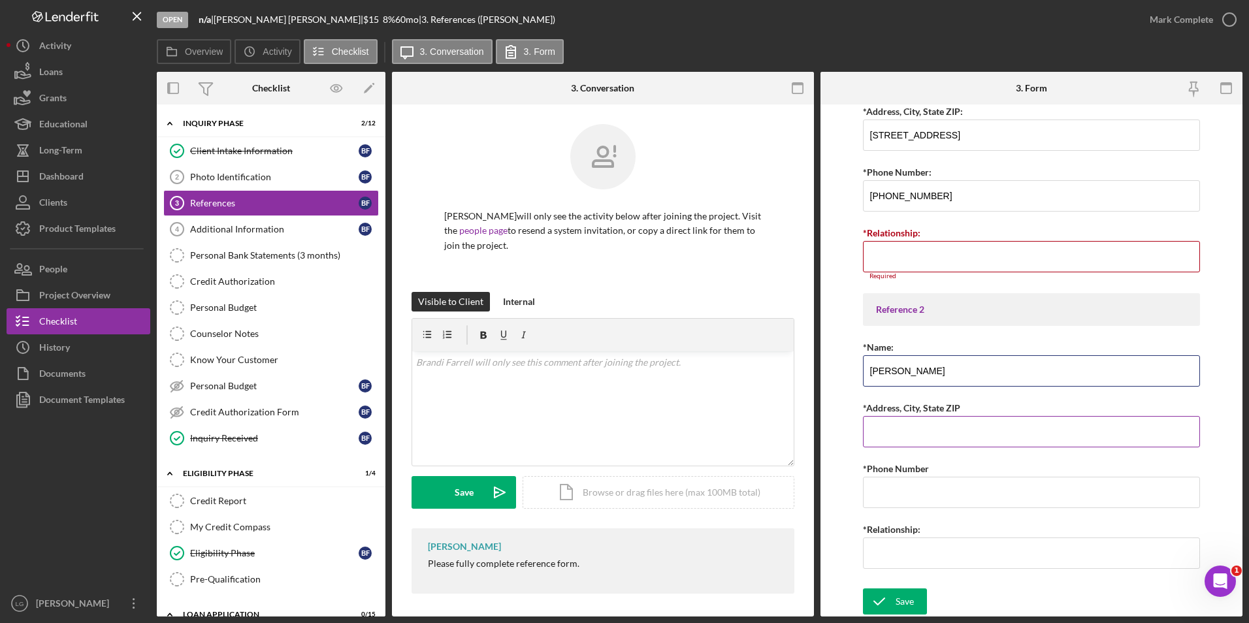
type input "Rosalind Farrell"
click at [919, 429] on input "*Address, City, State ZIP" at bounding box center [1032, 431] width 338 height 31
click at [915, 427] on input "*Address, City, State ZIP" at bounding box center [1032, 431] width 338 height 31
paste input "4845 Penrose"
click at [943, 432] on input "4845 Penrose" at bounding box center [1032, 431] width 338 height 31
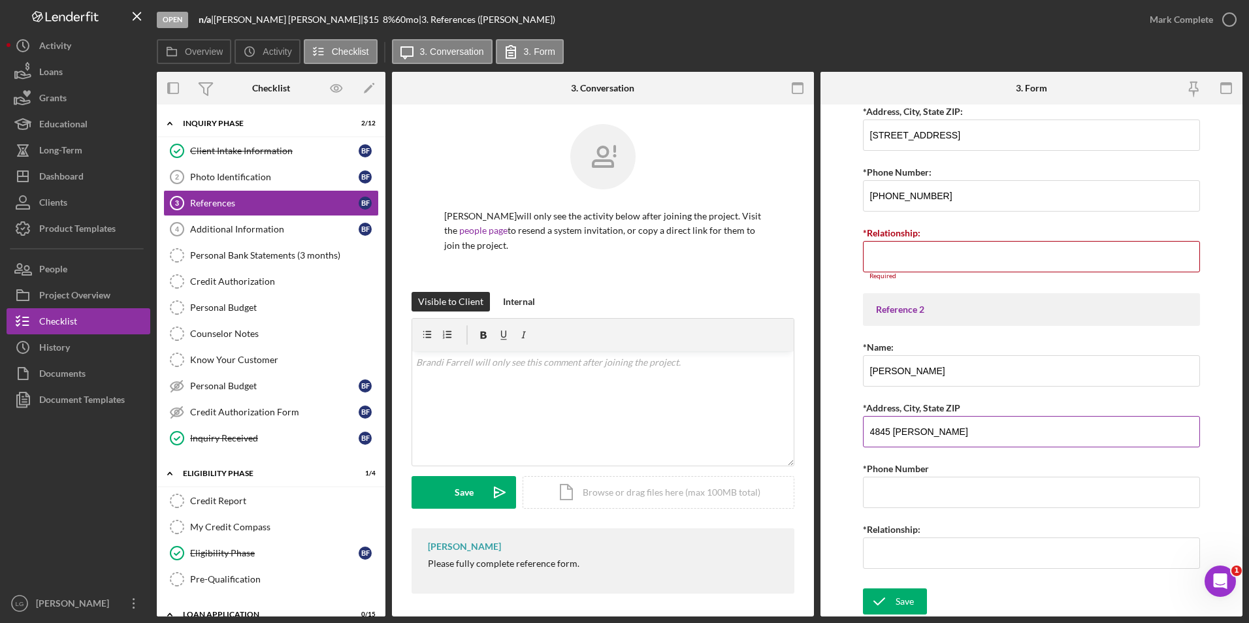
paste input "St. Louis Mo. 63115"
type input "4845 Penrose St. Louis Mo. 63115"
click at [915, 254] on input "*Relationship:" at bounding box center [1032, 256] width 338 height 31
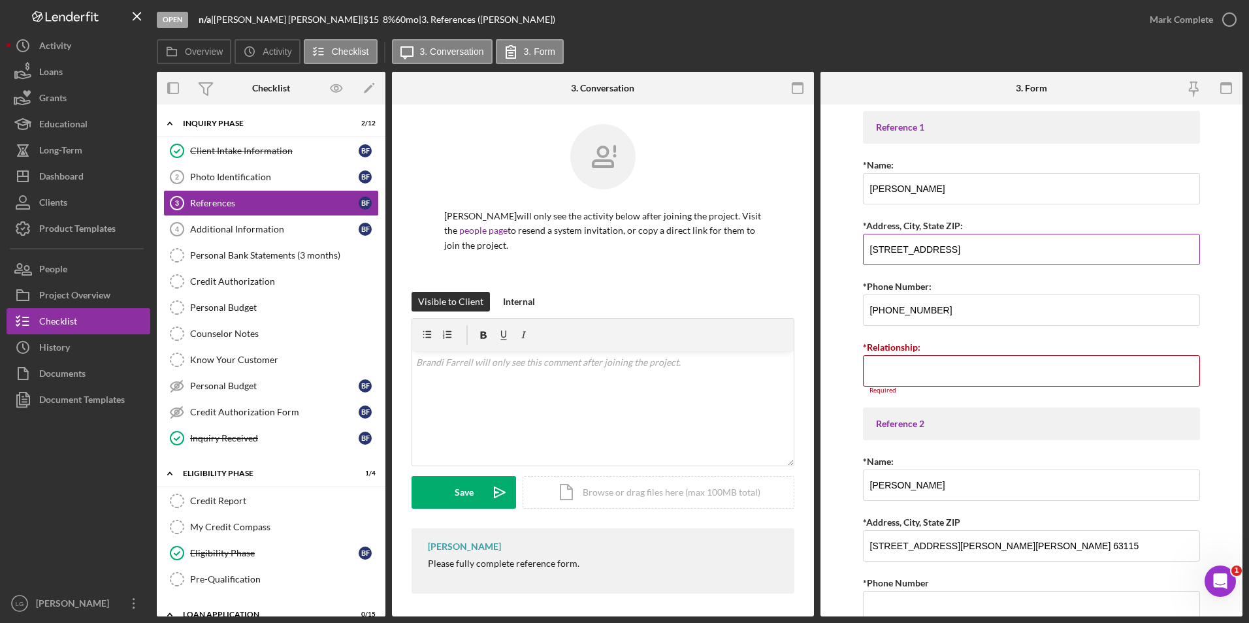
click at [1004, 246] on input "10817 Chase Park Lane" at bounding box center [1032, 249] width 338 height 31
click at [989, 248] on input "10817 Chase Park Lane" at bounding box center [1032, 249] width 338 height 31
paste input "Creve Coeur, Mo. 63114"
type input "10817 Chase Park Lane Creve Coeur, Mo. 63114"
click at [940, 365] on input "*Relationship:" at bounding box center [1032, 370] width 338 height 31
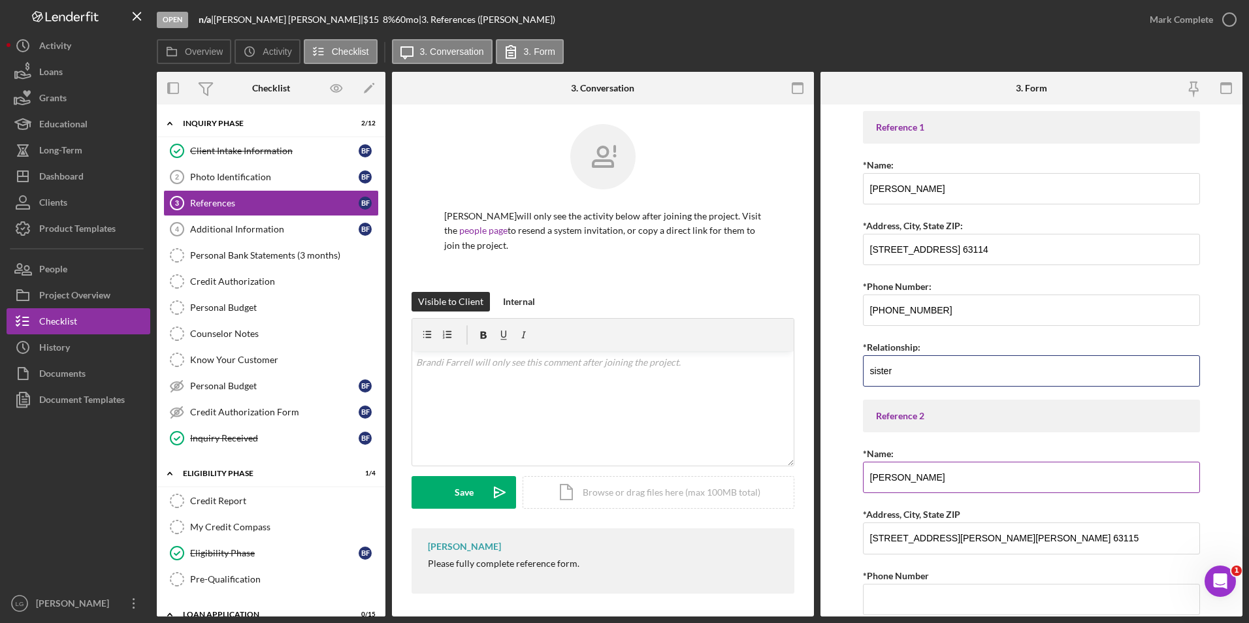
scroll to position [107, 0]
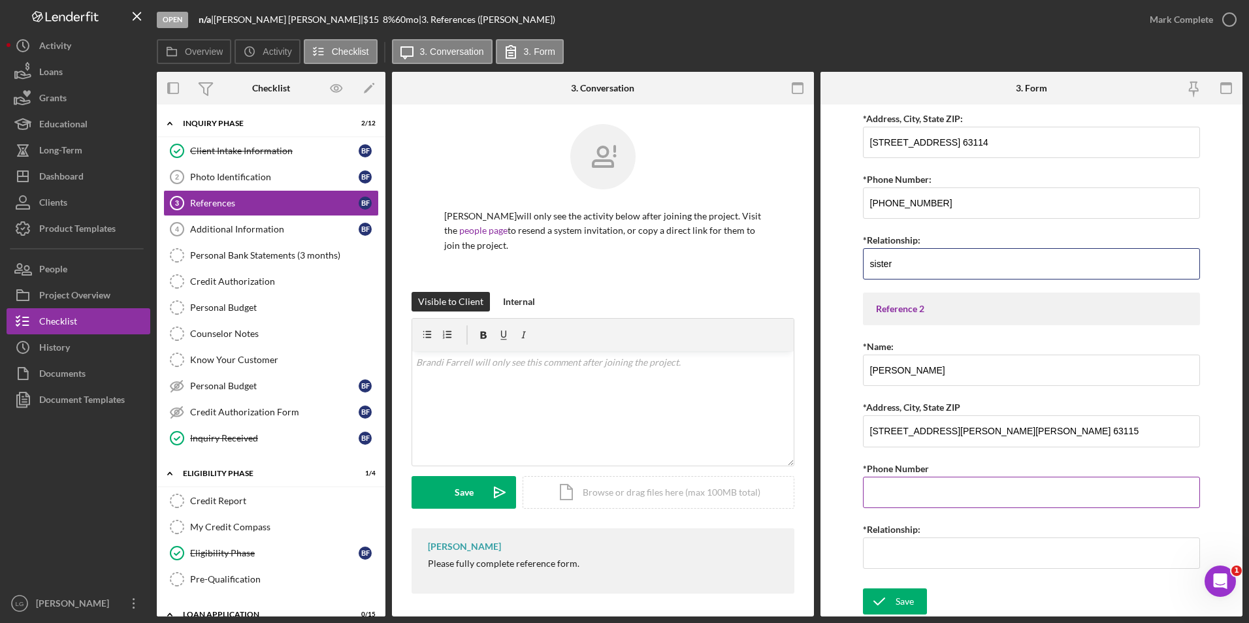
type input "sister"
drag, startPoint x: 914, startPoint y: 495, endPoint x: 941, endPoint y: 486, distance: 28.3
click at [919, 495] on input "*Phone Number" at bounding box center [1032, 492] width 338 height 31
click at [920, 485] on input "*Phone Number" at bounding box center [1032, 492] width 338 height 31
paste input "(314) 814-9386"
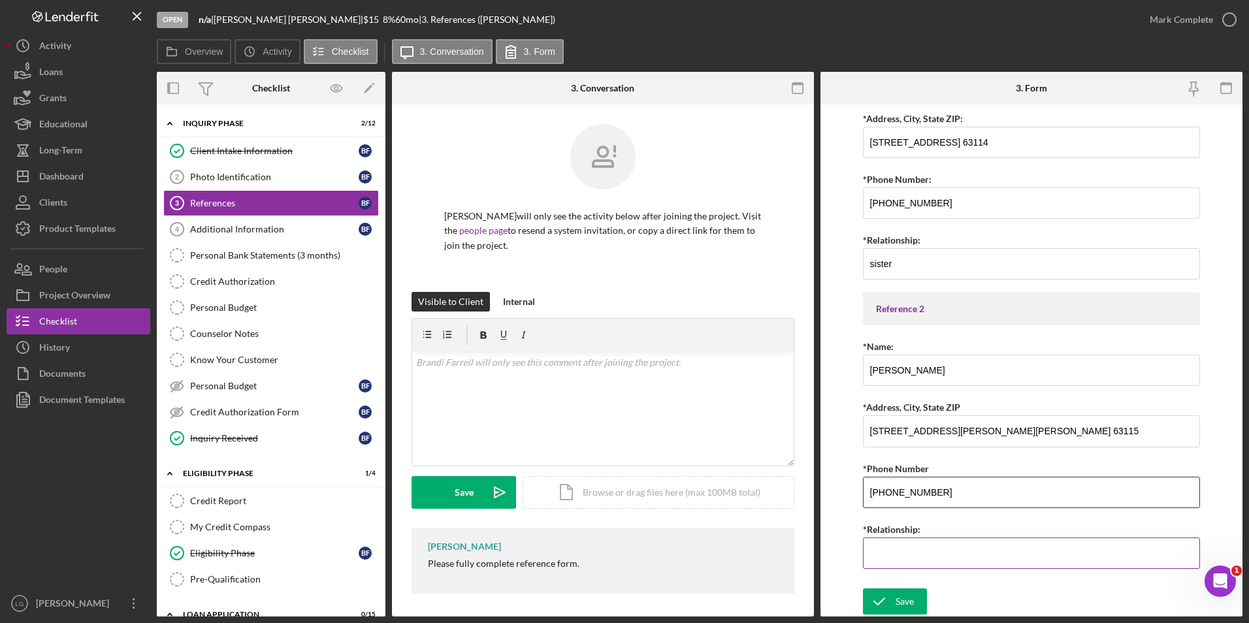
type input "(314) 814-9386"
click at [916, 556] on input "*Relationship:" at bounding box center [1032, 553] width 338 height 31
type input "Aunt"
click at [911, 606] on div "Save" at bounding box center [905, 602] width 18 height 26
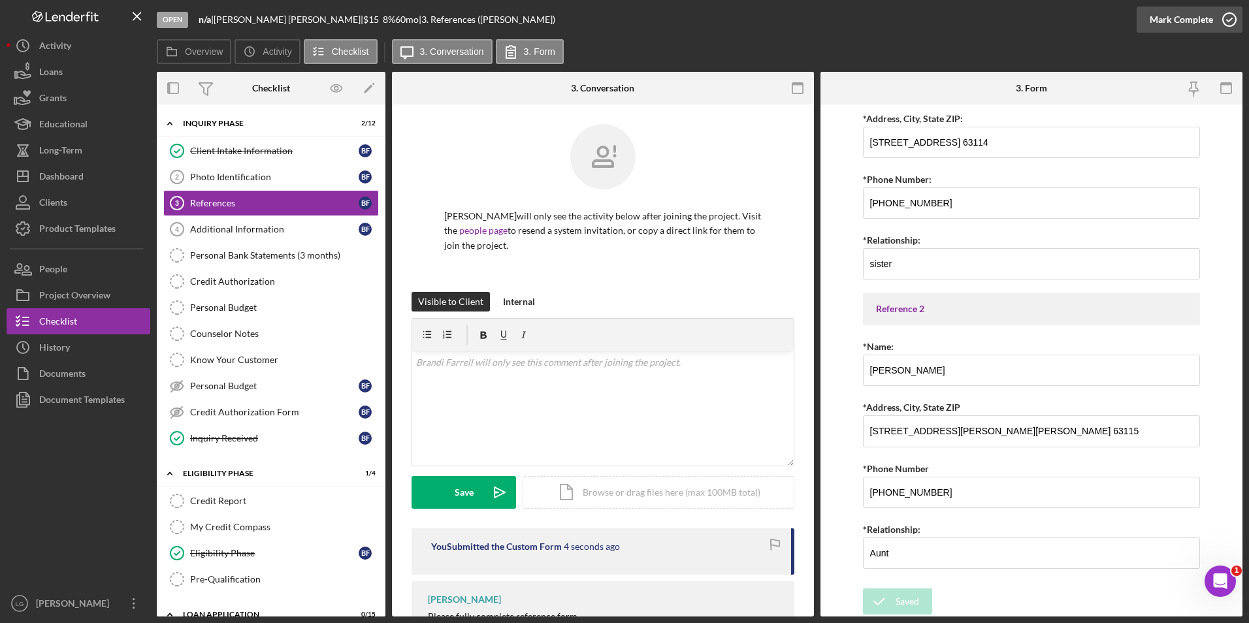
click at [1175, 19] on div "Mark Complete" at bounding box center [1181, 20] width 63 height 26
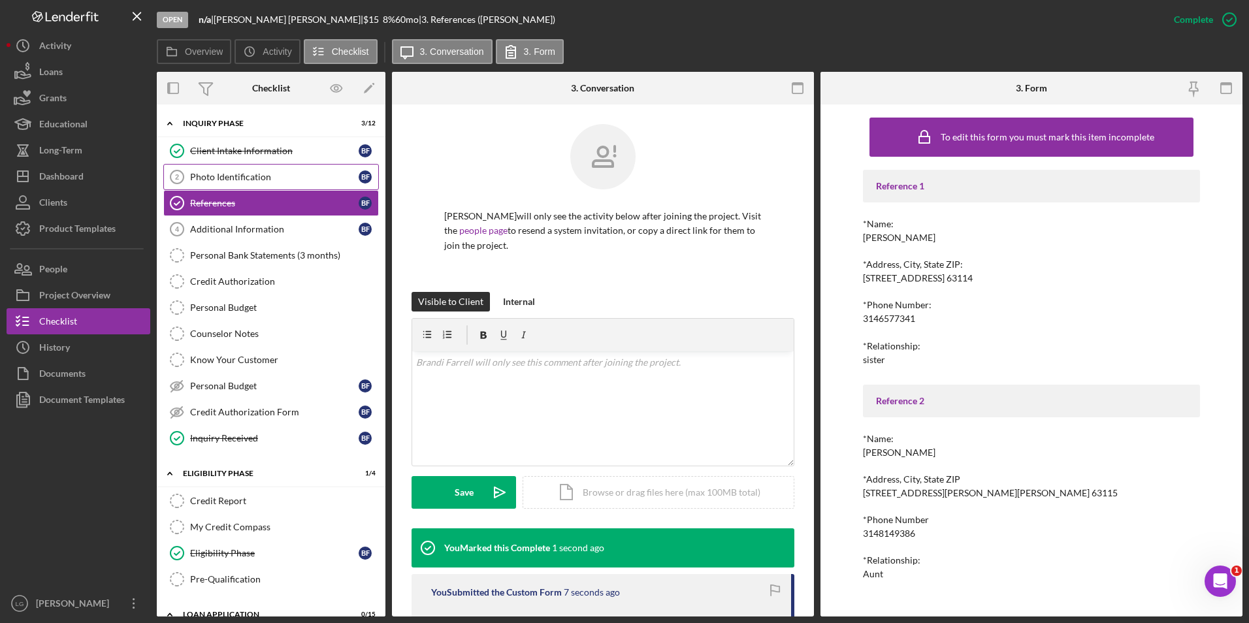
click at [264, 172] on div "Photo Identification" at bounding box center [274, 177] width 169 height 10
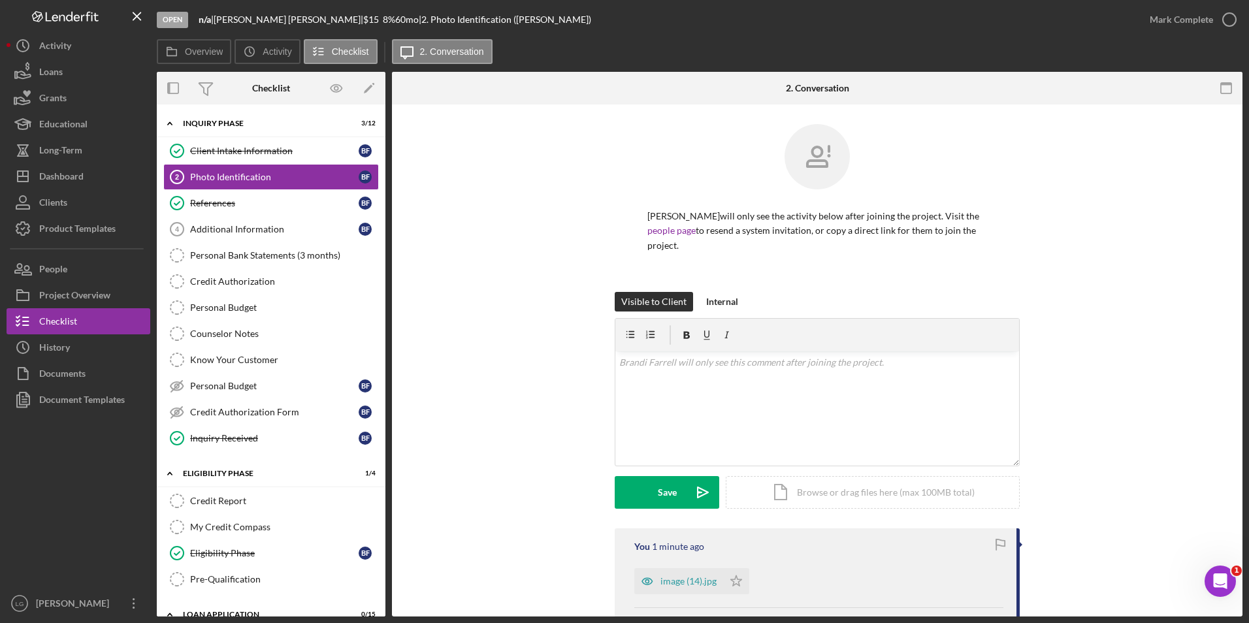
drag, startPoint x: 735, startPoint y: 565, endPoint x: 987, endPoint y: 136, distance: 497.6
click at [736, 568] on icon "Icon/Star" at bounding box center [736, 581] width 26 height 26
click at [1185, 14] on div "Mark Complete" at bounding box center [1181, 20] width 63 height 26
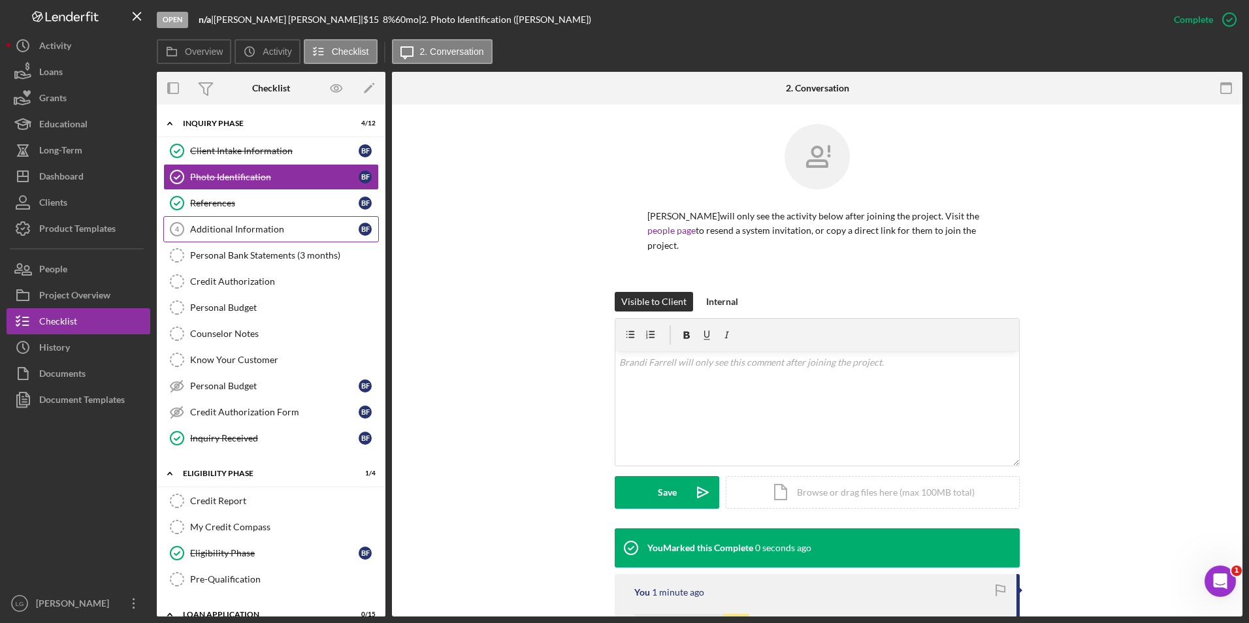
click at [223, 235] on div "Additional Information" at bounding box center [274, 229] width 169 height 10
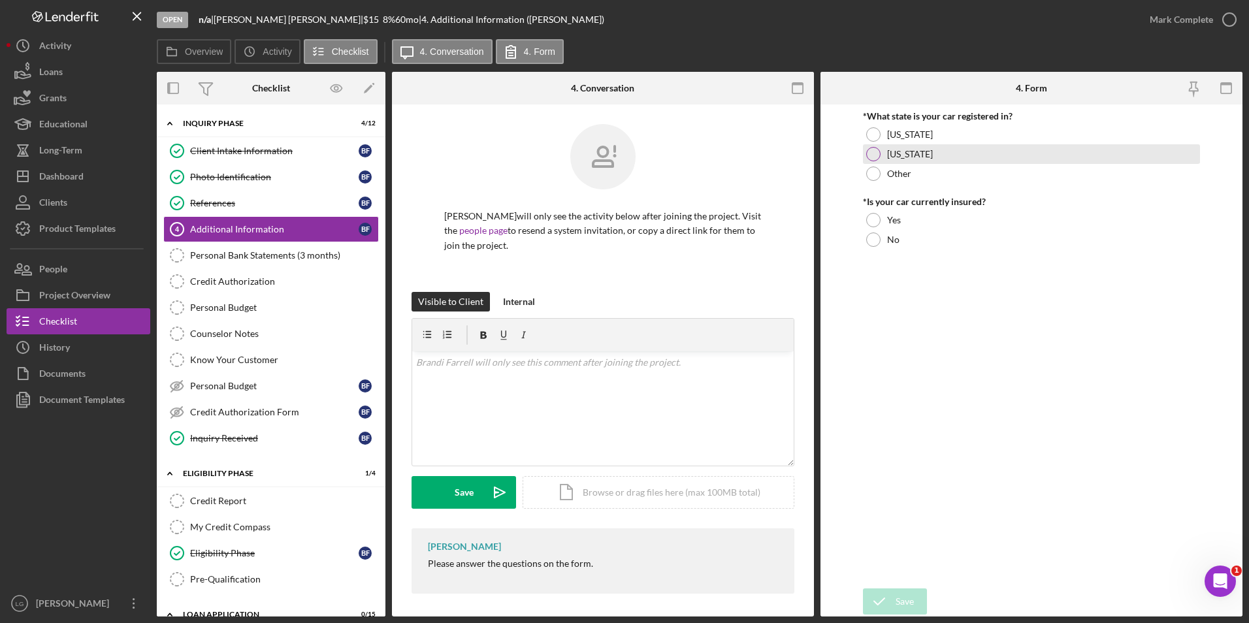
click at [878, 134] on div at bounding box center [873, 134] width 14 height 14
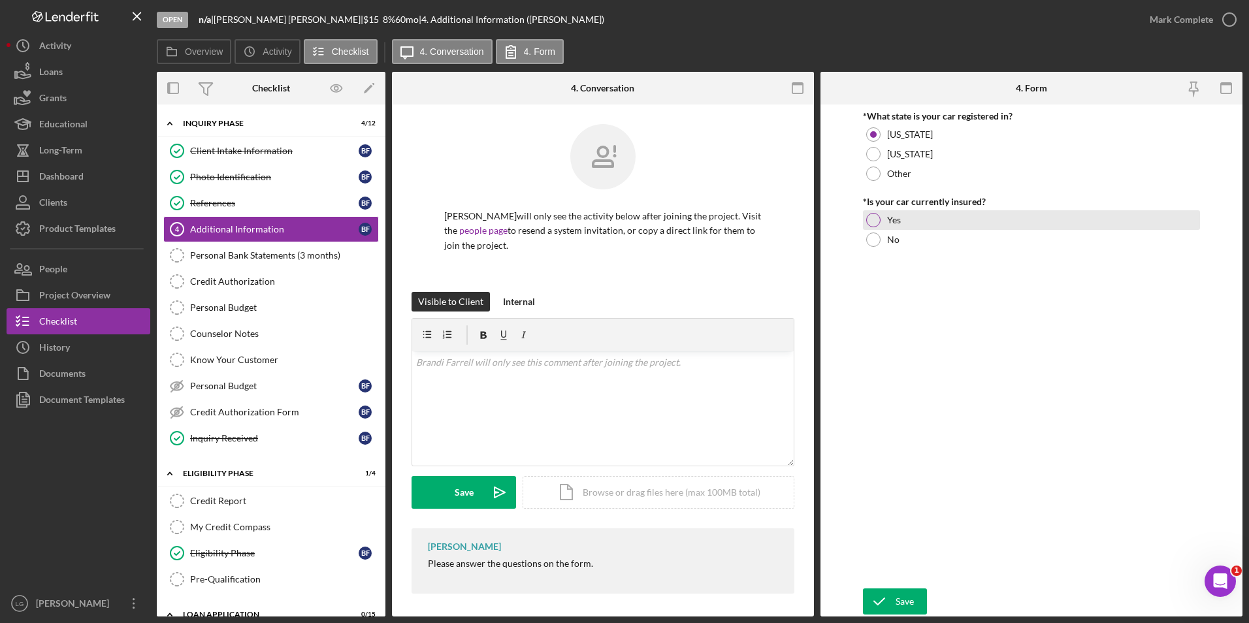
click at [879, 217] on div at bounding box center [873, 220] width 14 height 14
click at [896, 598] on div "Save" at bounding box center [905, 602] width 18 height 26
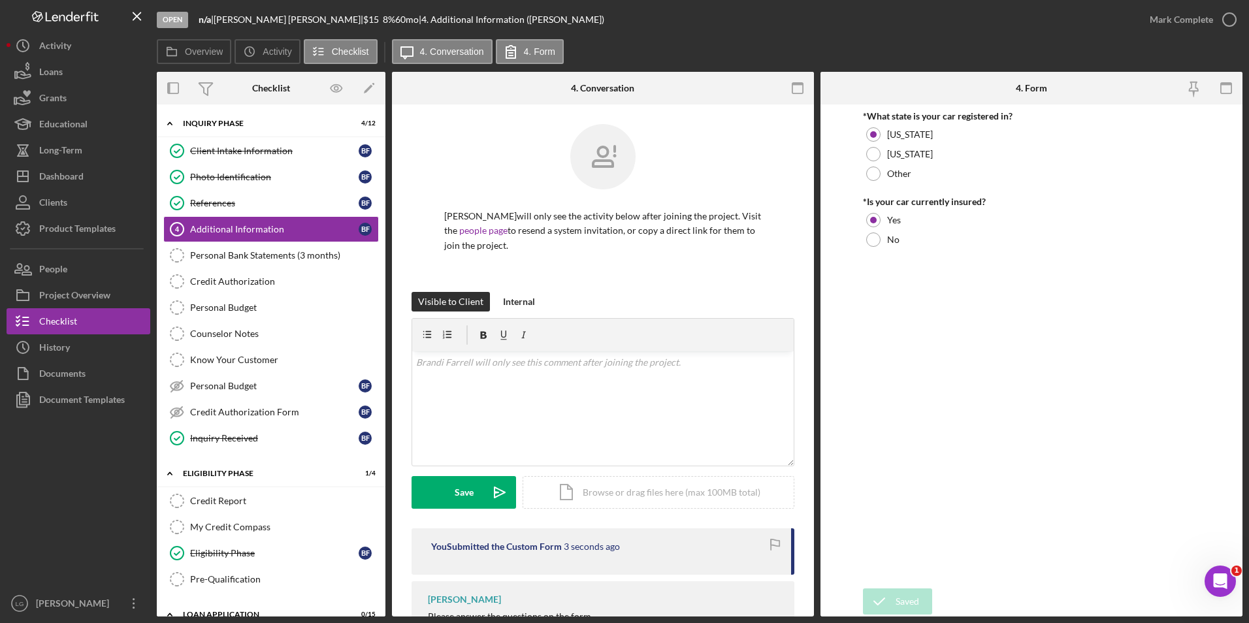
click at [1153, 12] on div "Saved" at bounding box center [1134, 12] width 209 height 5
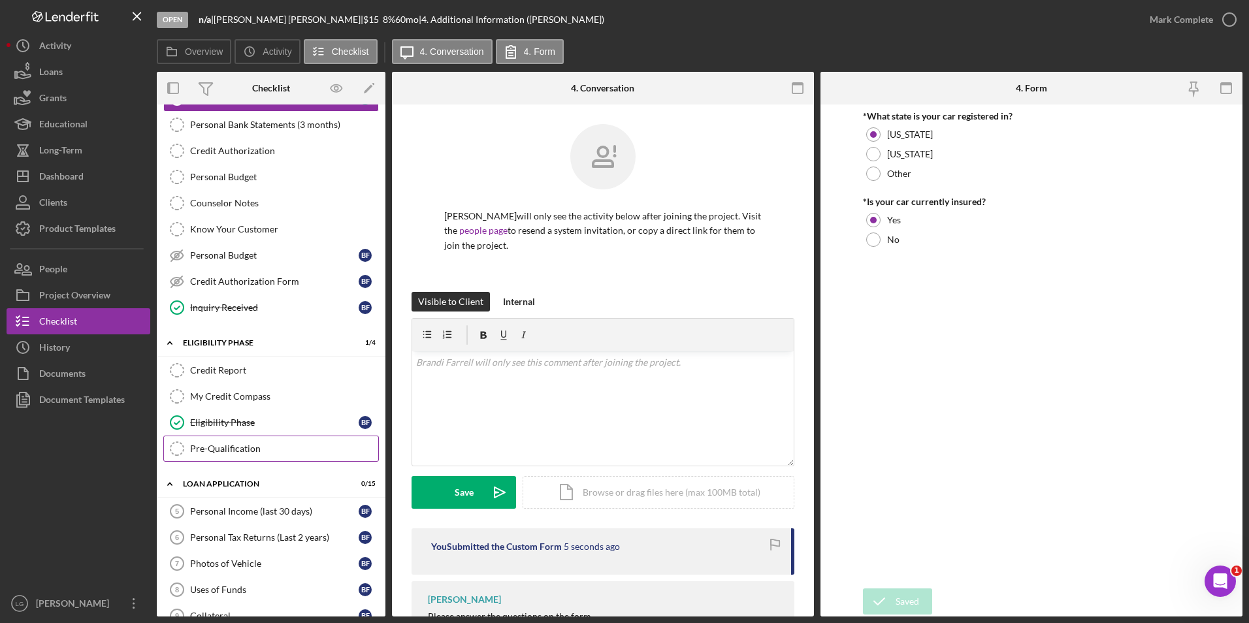
scroll to position [261, 0]
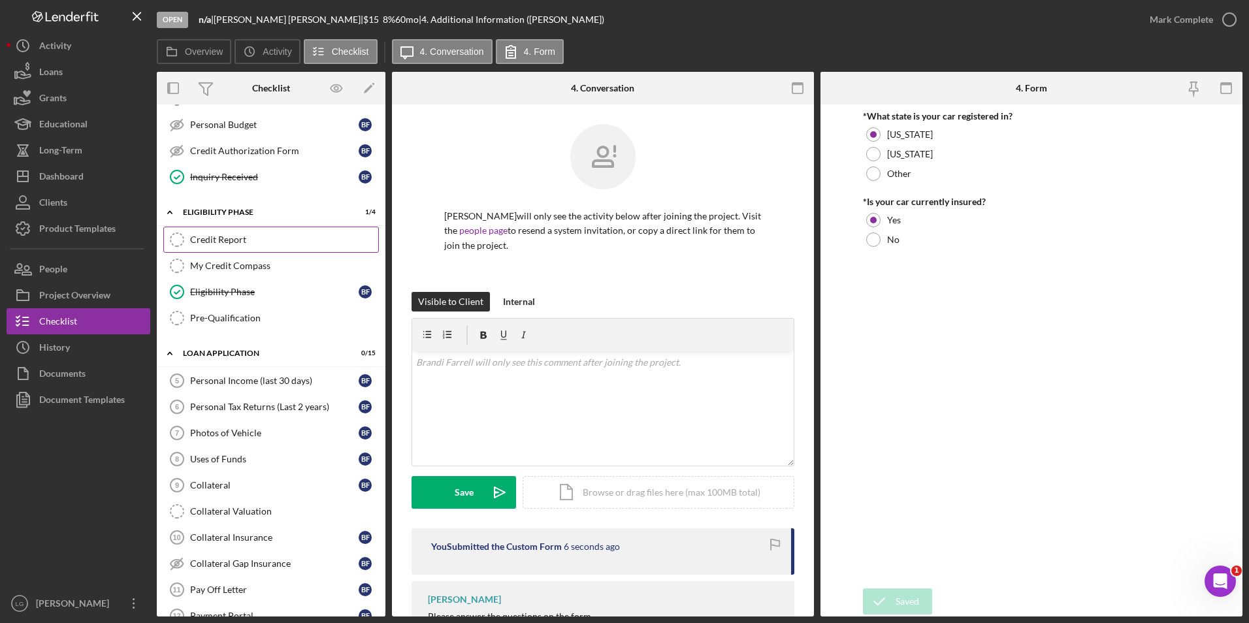
click at [225, 241] on div "Credit Report" at bounding box center [284, 240] width 188 height 10
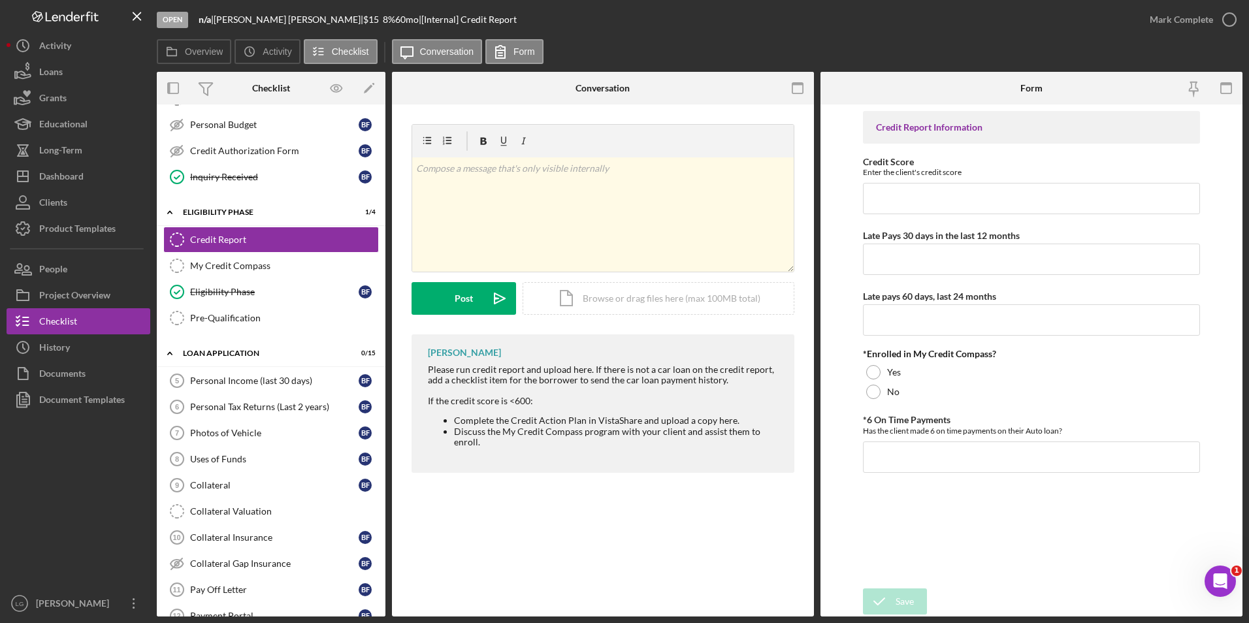
drag, startPoint x: 254, startPoint y: 267, endPoint x: 444, endPoint y: 280, distance: 189.9
click at [254, 267] on div "My Credit Compass" at bounding box center [284, 266] width 188 height 10
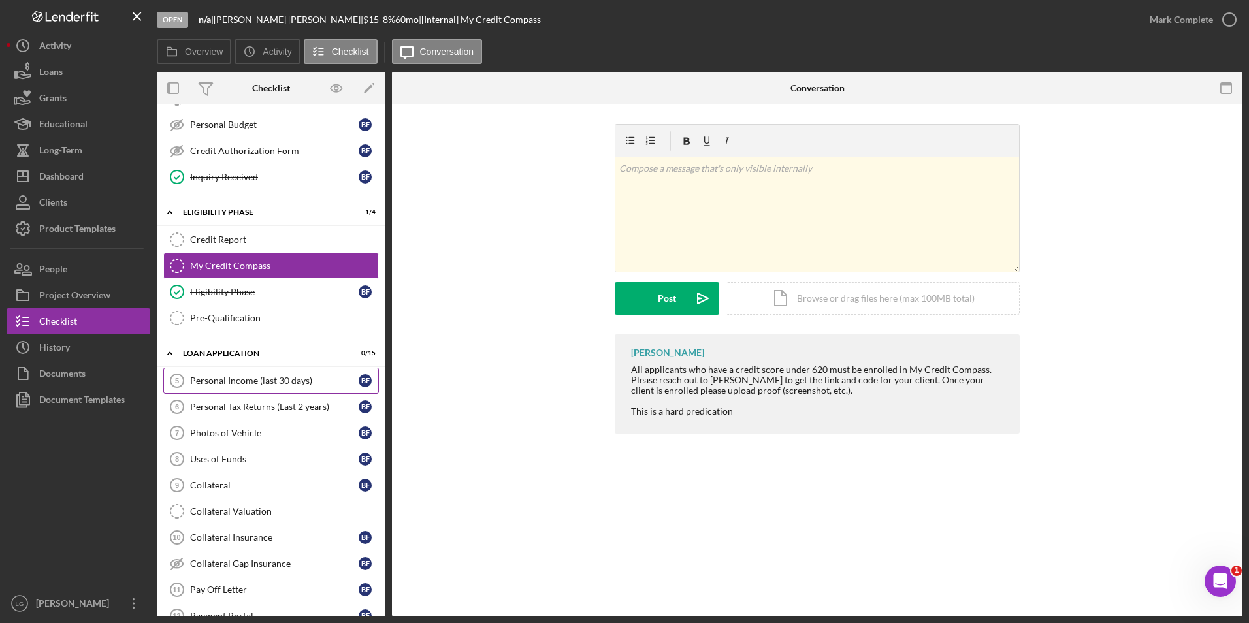
click at [209, 384] on div "Personal Income (last 30 days)" at bounding box center [274, 381] width 169 height 10
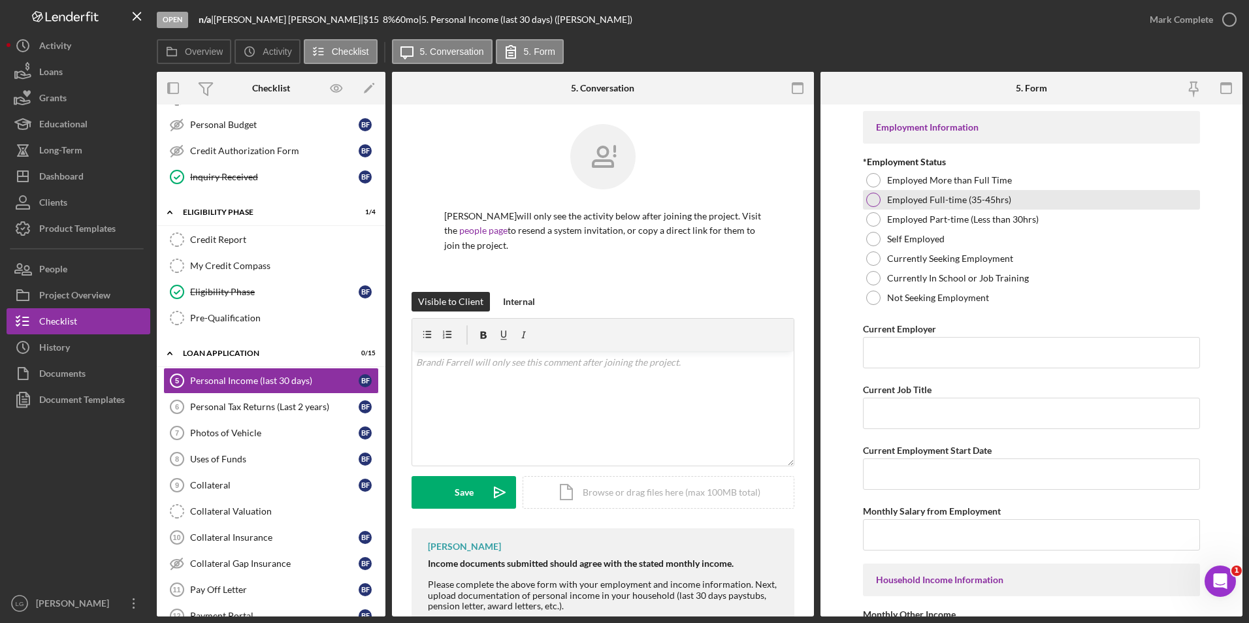
click at [872, 178] on div at bounding box center [873, 180] width 14 height 14
click at [936, 357] on input "Current Employer" at bounding box center [1032, 352] width 338 height 31
click at [889, 352] on input "Current Employer" at bounding box center [1032, 352] width 338 height 31
paste input "BJC HEALTHCARE"
type input "BJC HEALTHCARE"
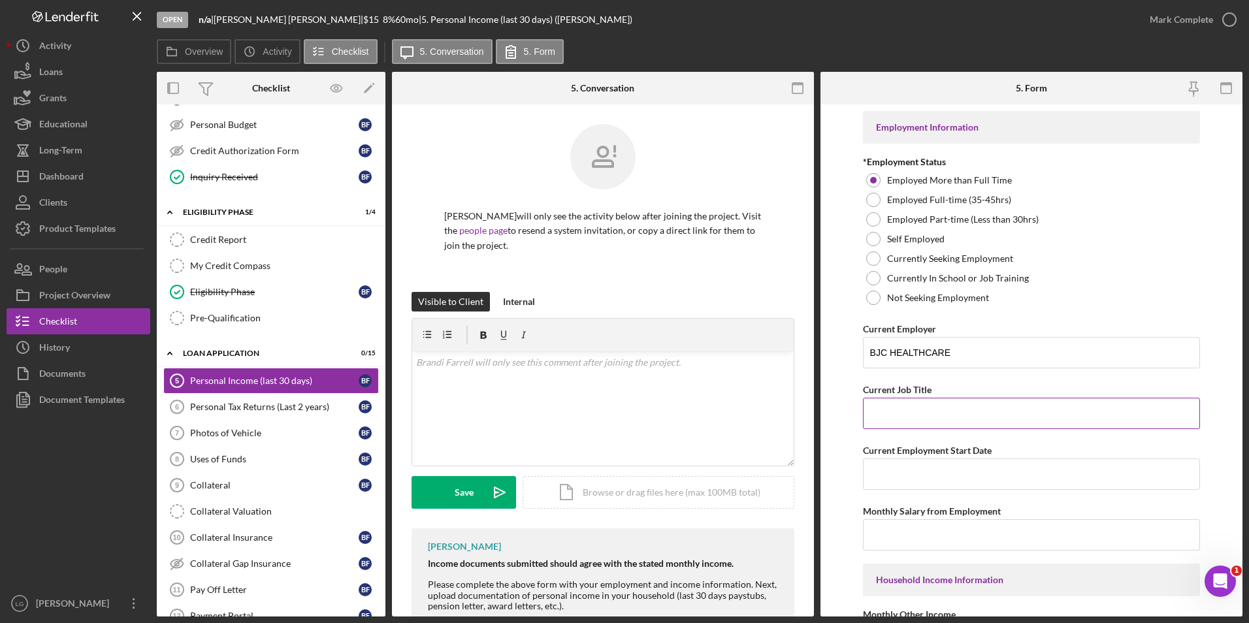
click at [906, 418] on input "Current Job Title" at bounding box center [1032, 413] width 338 height 31
click at [897, 411] on input "Current Job Title" at bounding box center [1032, 413] width 338 height 31
paste input "Reimbursement Analyst"
type input "Reimbursement Analyst"
drag, startPoint x: 900, startPoint y: 485, endPoint x: 932, endPoint y: 465, distance: 37.5
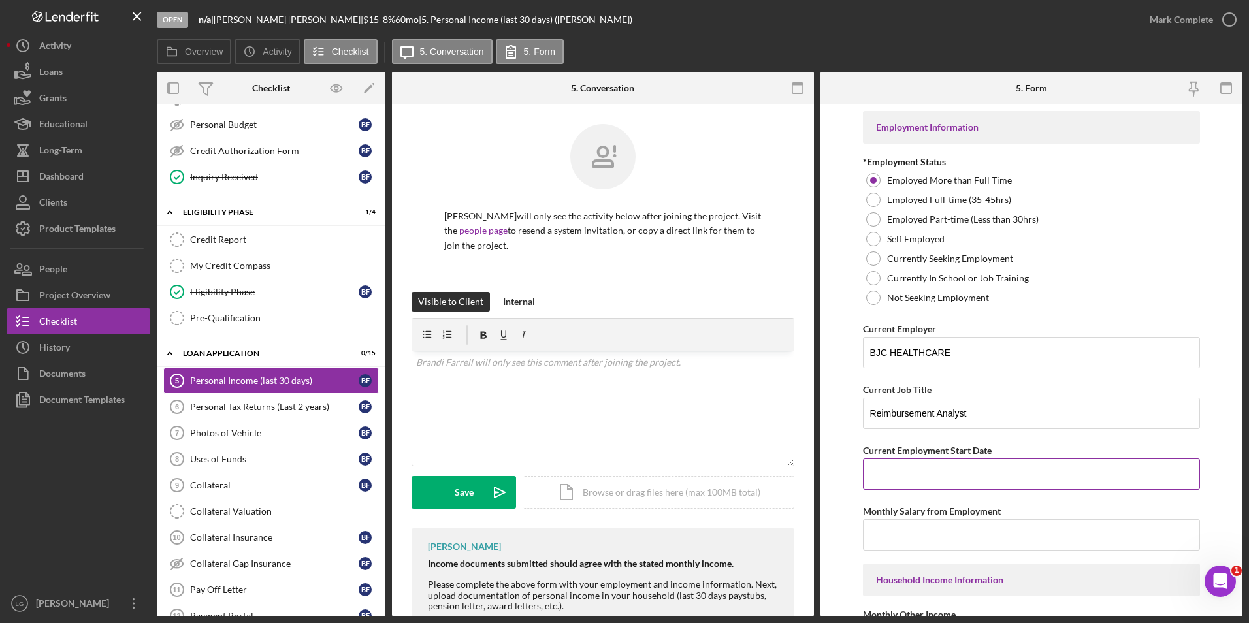
click at [902, 484] on input "Current Employment Start Date" at bounding box center [1032, 474] width 338 height 31
click at [927, 475] on input "Current Employment Start Date" at bounding box center [1032, 474] width 338 height 31
paste input "10/01/2007"
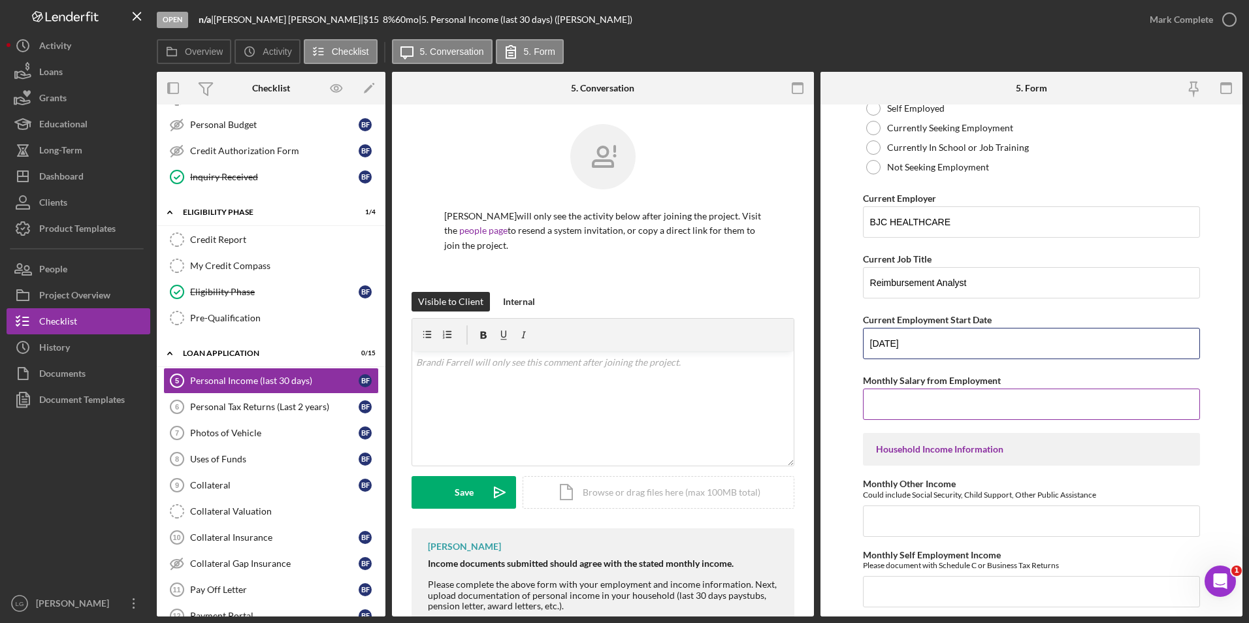
type input "10/01/2007"
drag, startPoint x: 910, startPoint y: 400, endPoint x: 922, endPoint y: 399, distance: 11.8
click at [919, 399] on input "Monthly Salary from Employment" at bounding box center [1032, 404] width 338 height 31
click at [959, 402] on input "Monthly Salary from Employment" at bounding box center [1032, 404] width 338 height 31
paste input "$2,900"
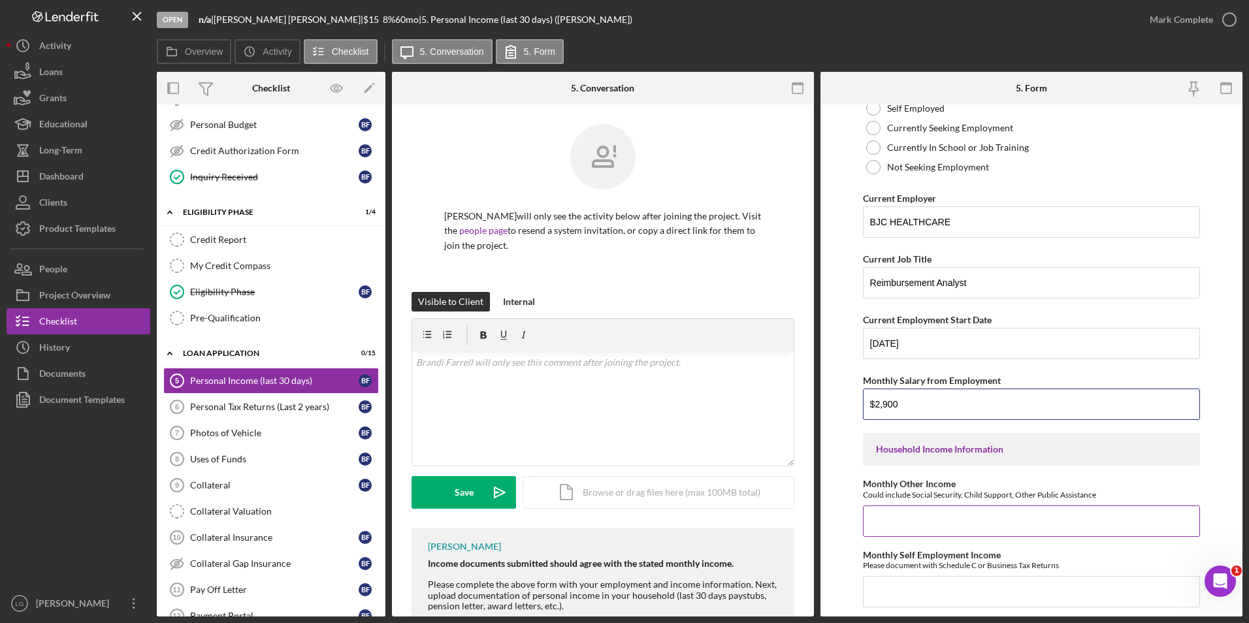
type input "$2,900"
click at [905, 533] on input "Monthly Other Income" at bounding box center [1032, 521] width 338 height 31
type input "$0"
click at [906, 588] on input "Monthly Self Employment Income" at bounding box center [1032, 591] width 338 height 31
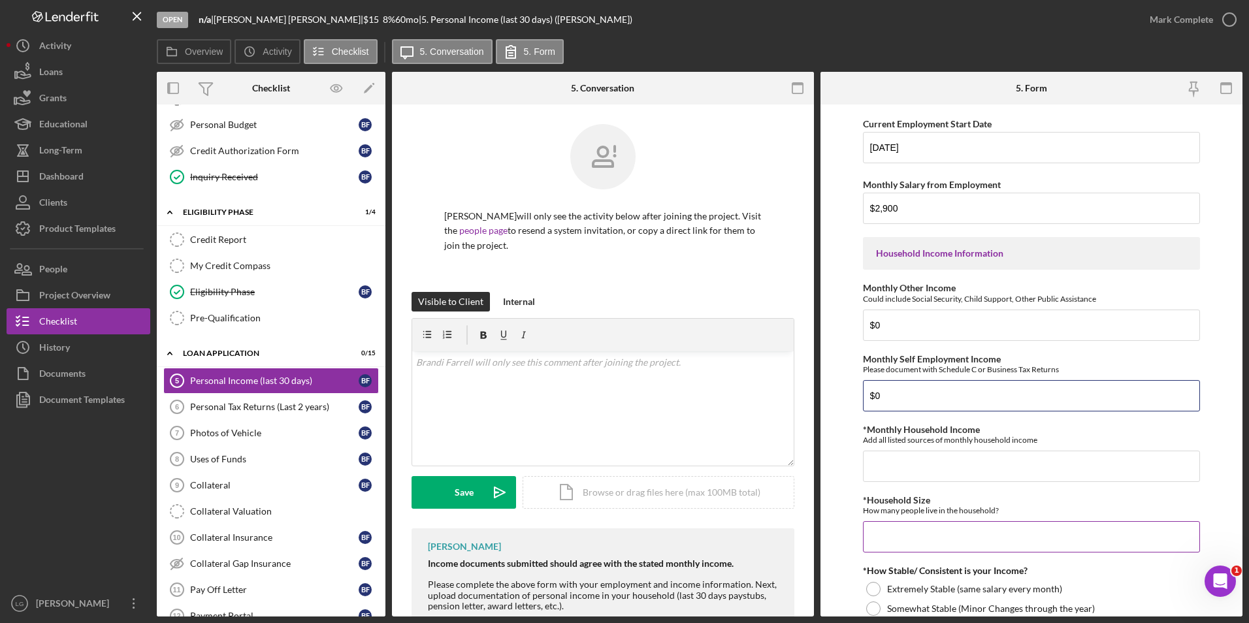
scroll to position [392, 0]
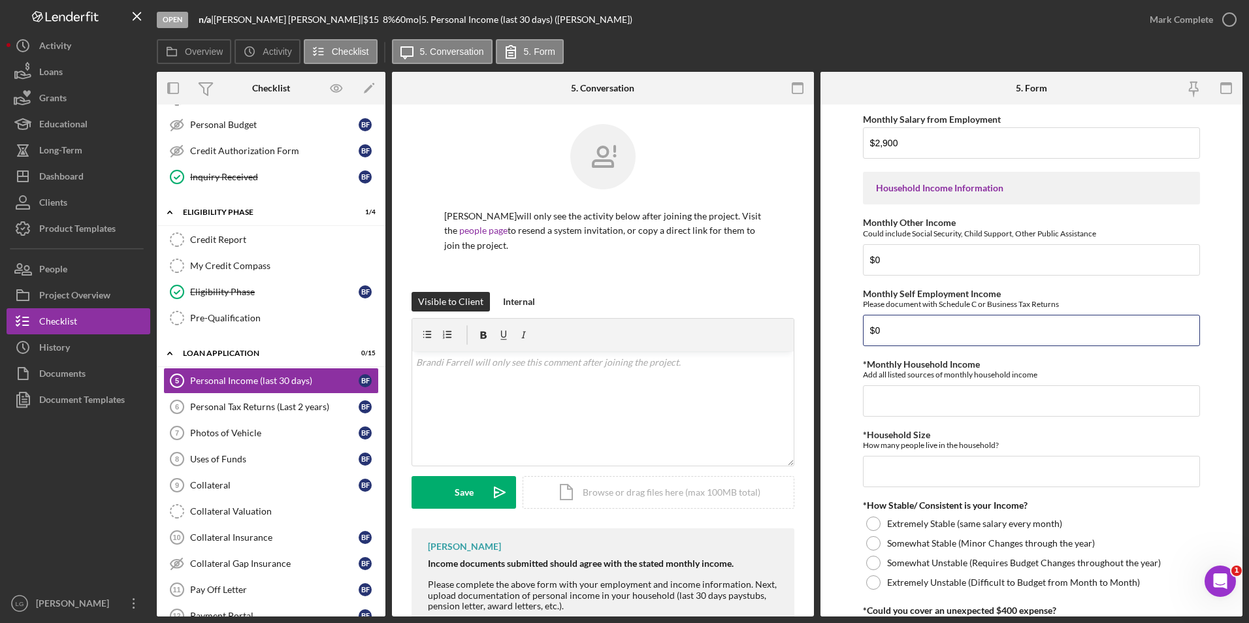
type input "$0"
click at [979, 397] on input "*Monthly Household Income" at bounding box center [1032, 401] width 338 height 31
paste input "$2,800"
type input "$2,800"
click at [886, 465] on input "*Household Size" at bounding box center [1032, 471] width 338 height 31
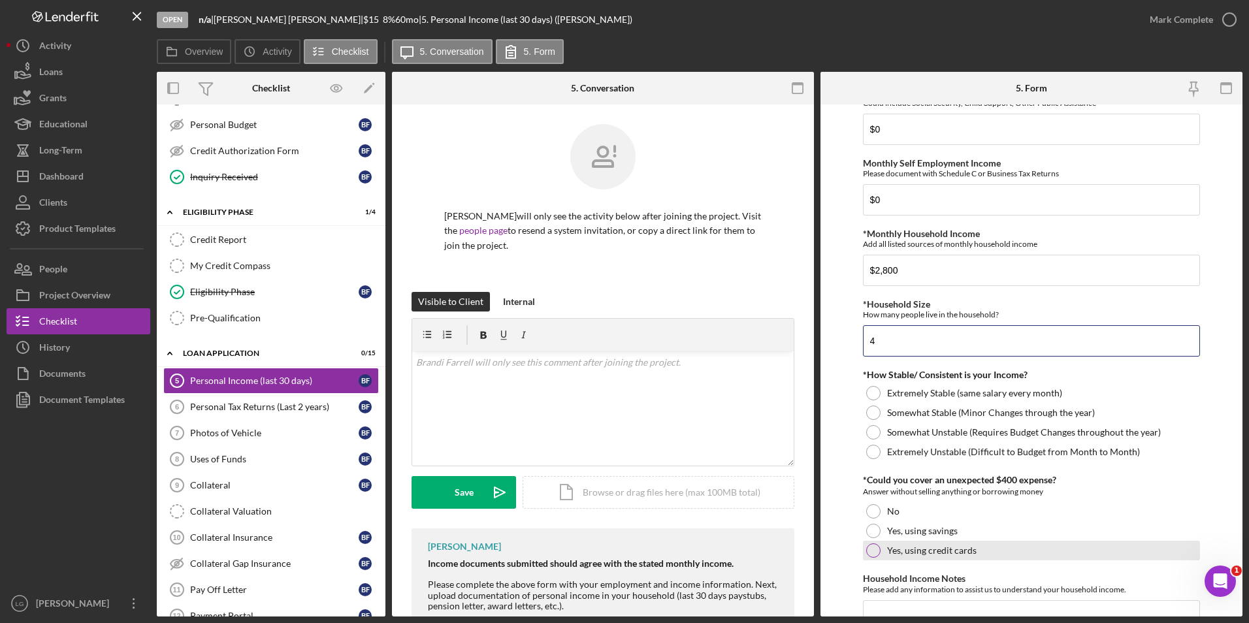
scroll to position [588, 0]
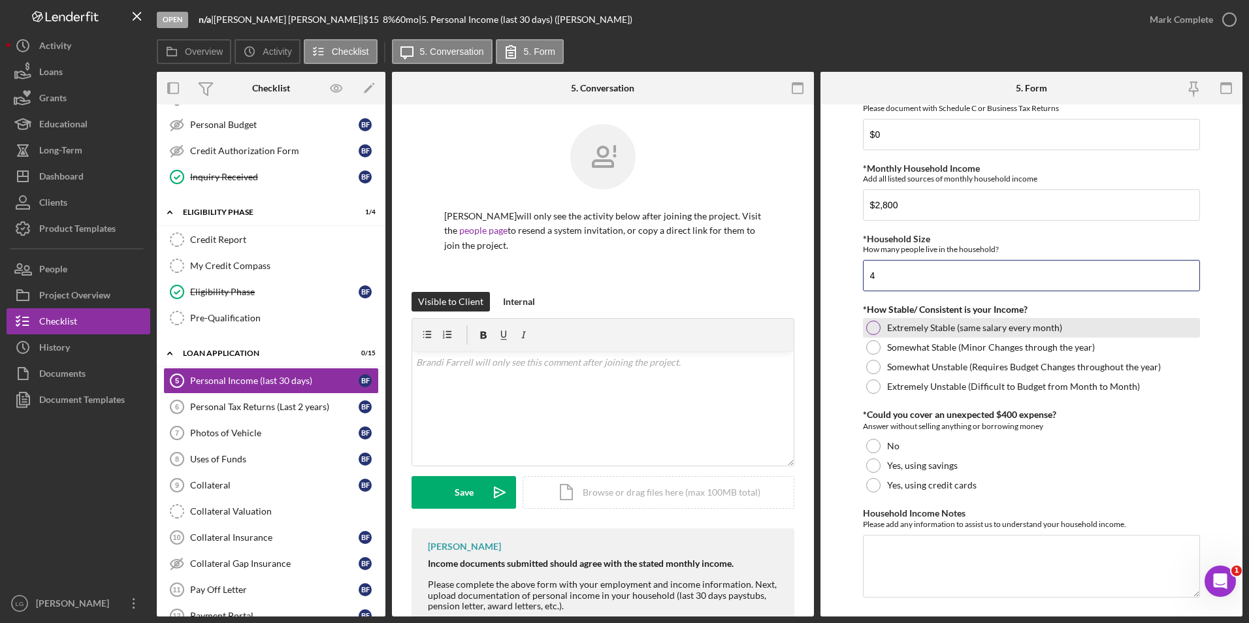
type input "4"
click at [870, 329] on div at bounding box center [873, 328] width 14 height 14
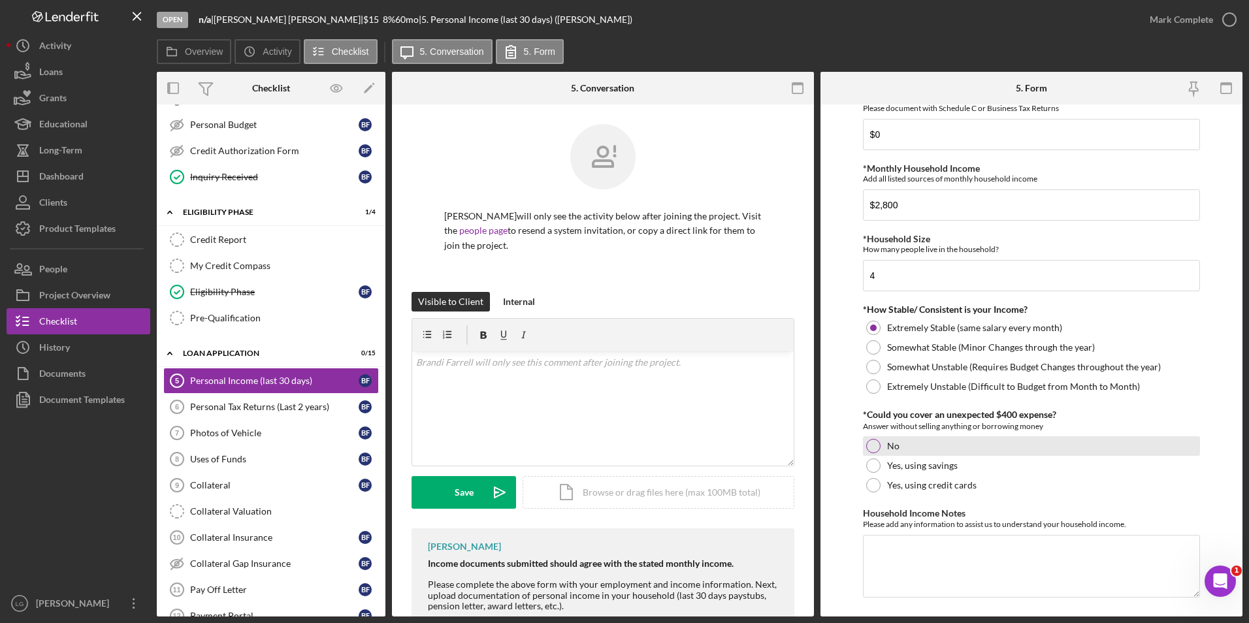
click at [872, 446] on div at bounding box center [873, 446] width 14 height 14
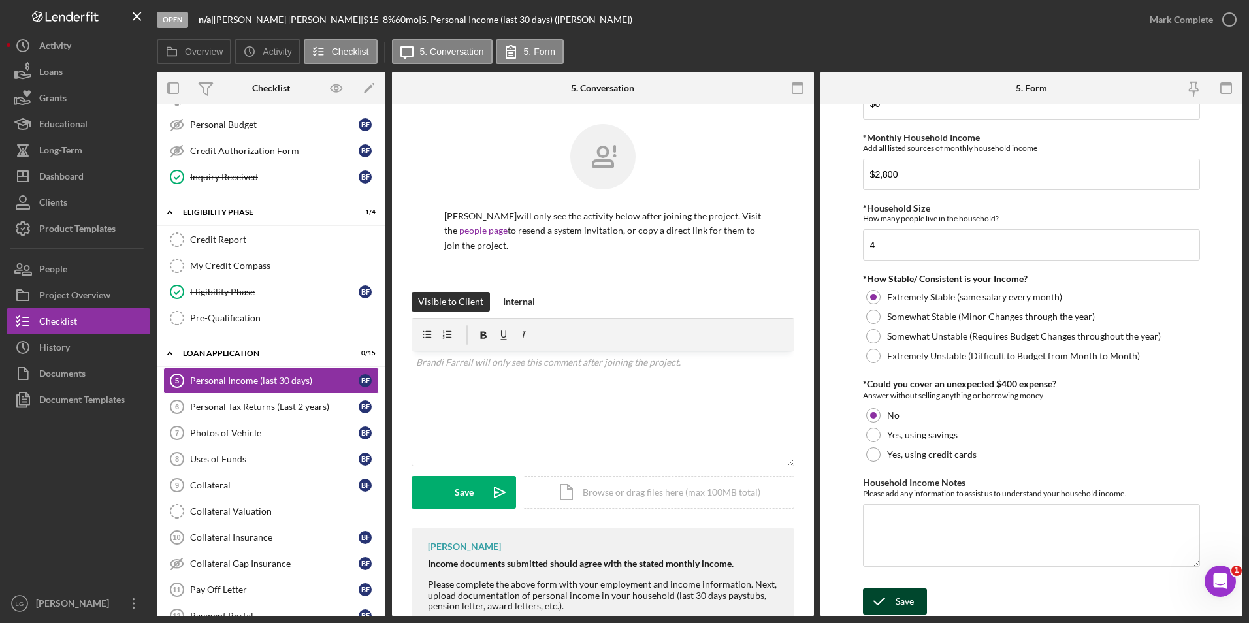
click at [905, 598] on div "Save" at bounding box center [905, 602] width 18 height 26
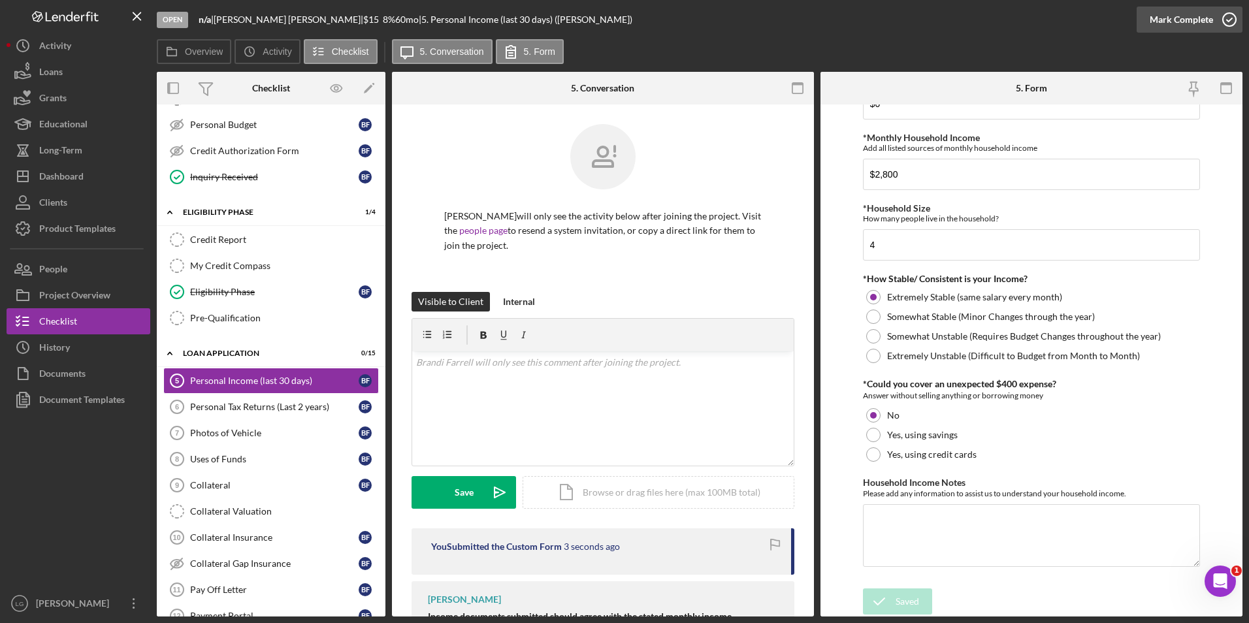
click at [1179, 25] on div "Mark Complete" at bounding box center [1181, 20] width 63 height 26
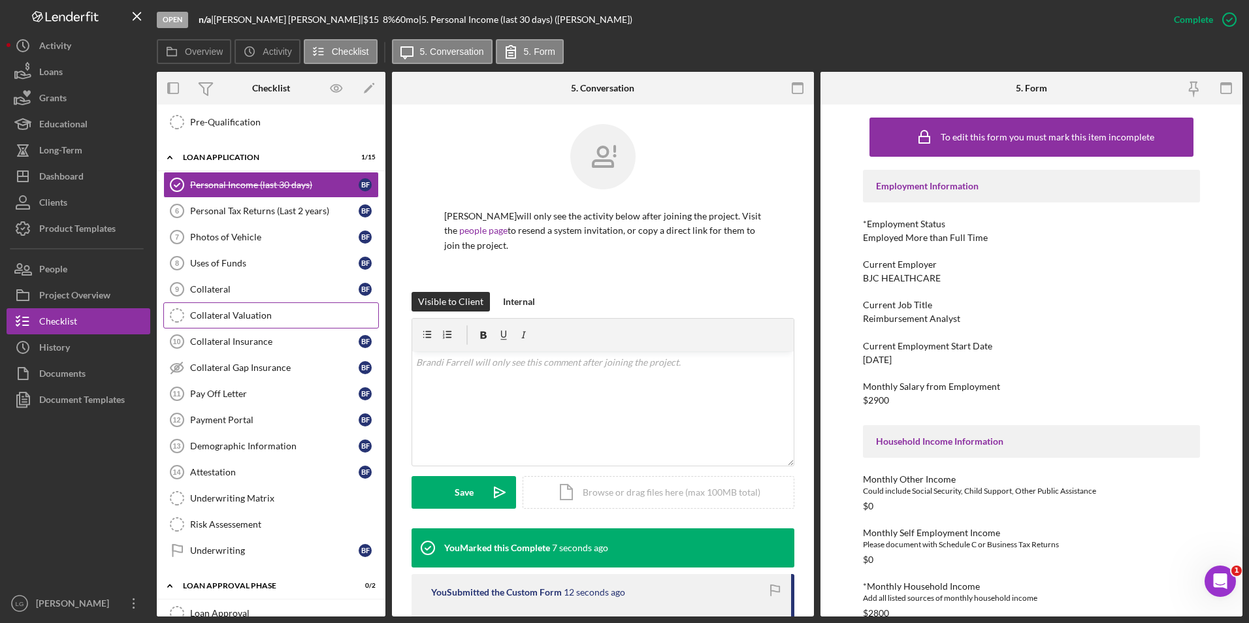
scroll to position [327, 0]
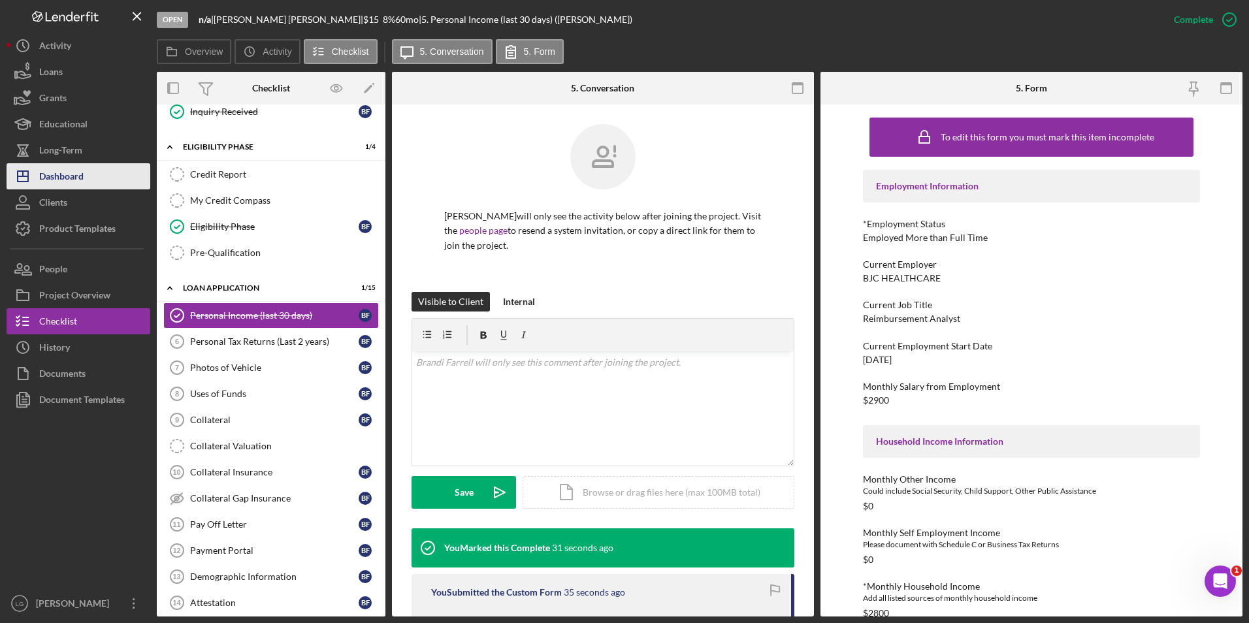
click at [72, 171] on div "Dashboard" at bounding box center [61, 177] width 44 height 29
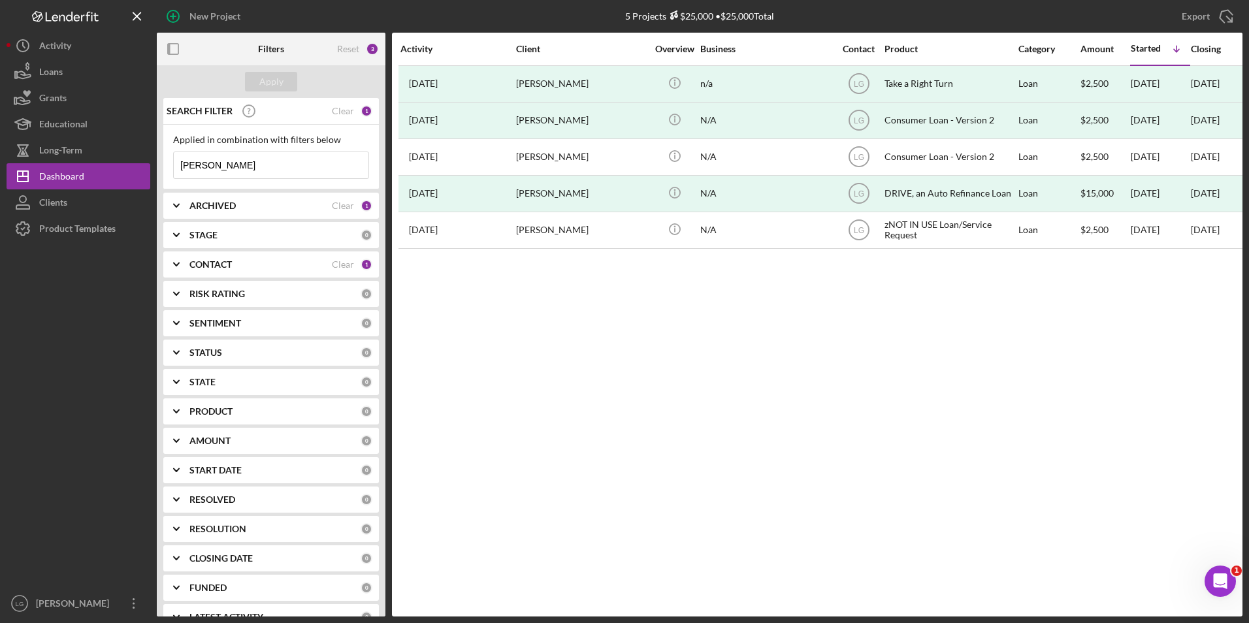
drag, startPoint x: 212, startPoint y: 167, endPoint x: 155, endPoint y: 174, distance: 57.3
click at [155, 174] on div "New Project 5 Projects $25,000 • $25,000 Total farrell Export Icon/Export Filte…" at bounding box center [625, 308] width 1236 height 617
click at [108, 179] on button "Icon/Dashboard Dashboard" at bounding box center [79, 176] width 144 height 26
click at [62, 177] on div "Dashboard" at bounding box center [61, 177] width 45 height 29
click at [229, 204] on b "ARCHIVED" at bounding box center [212, 206] width 46 height 10
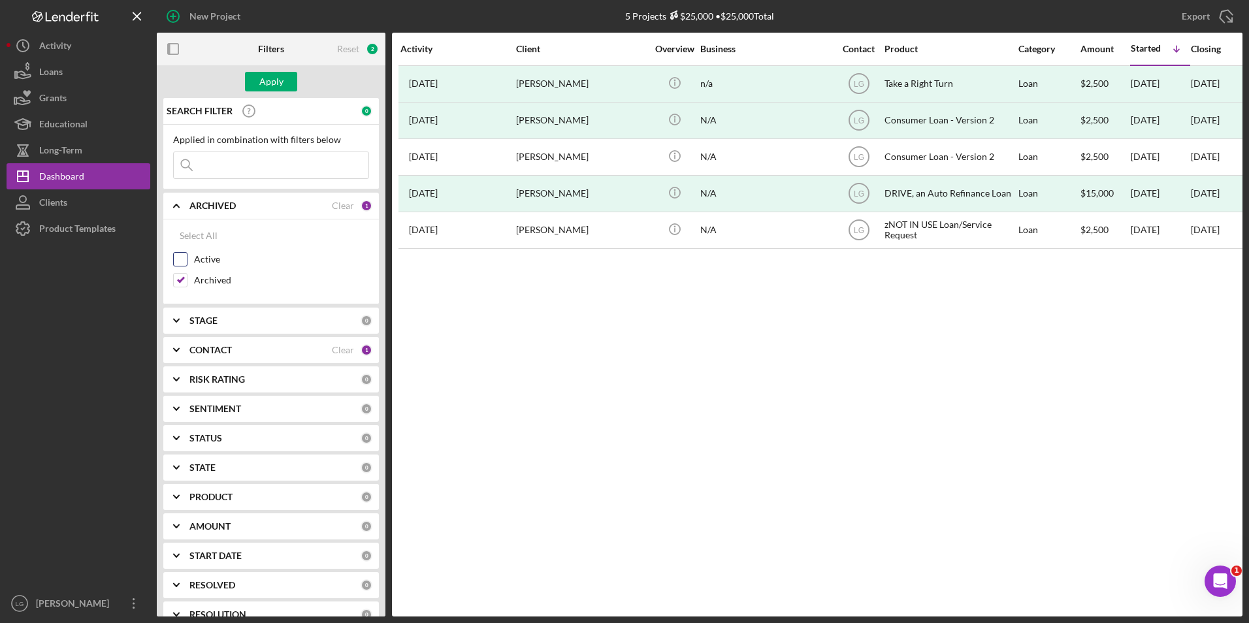
click at [186, 256] on input "Active" at bounding box center [180, 259] width 13 height 13
checkbox input "true"
click at [178, 290] on div "Archived" at bounding box center [271, 283] width 196 height 21
click at [185, 282] on input "Archived" at bounding box center [180, 280] width 13 height 13
checkbox input "false"
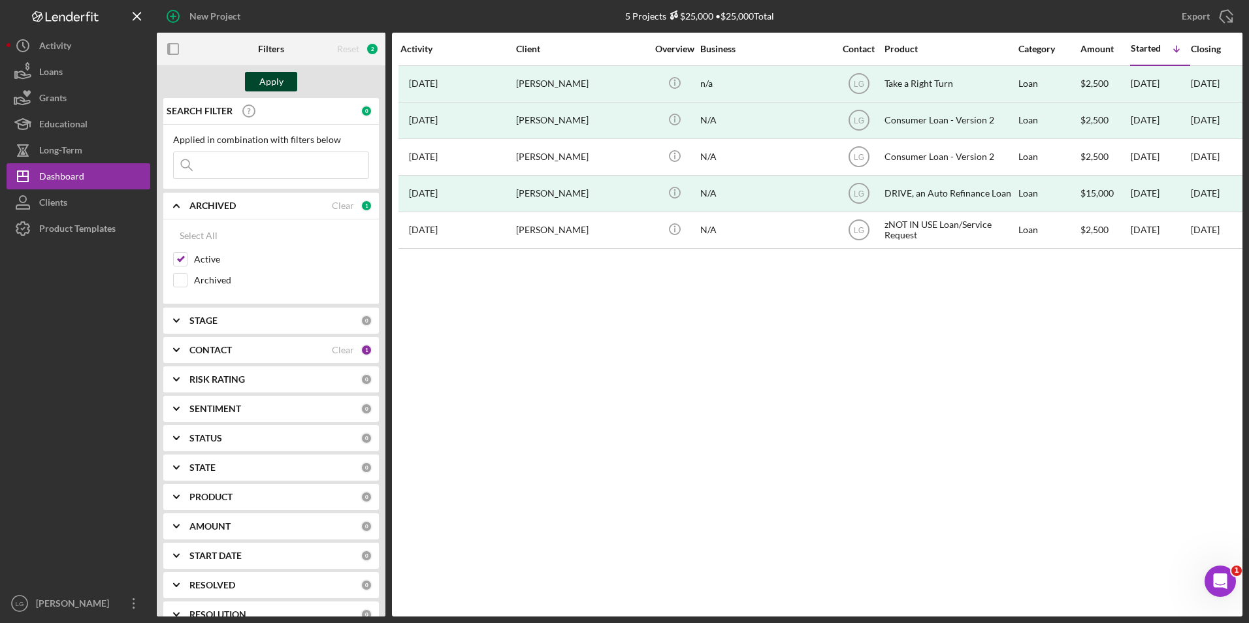
click at [289, 86] on button "Apply" at bounding box center [271, 82] width 52 height 20
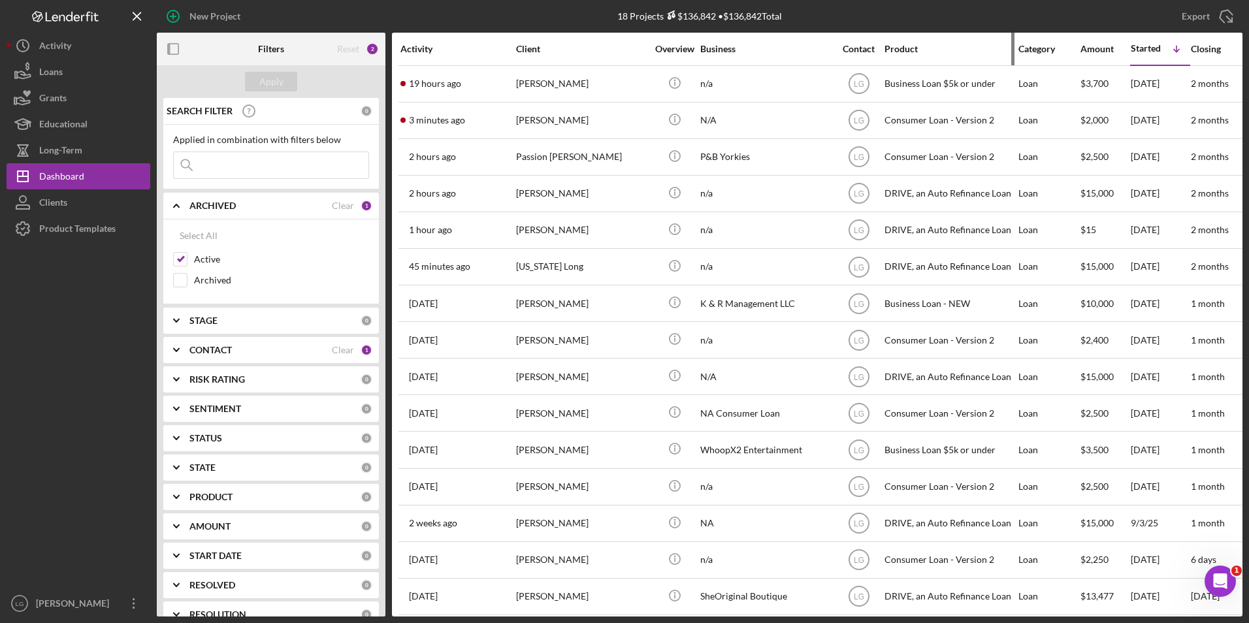
click at [906, 50] on div "Product" at bounding box center [950, 49] width 131 height 10
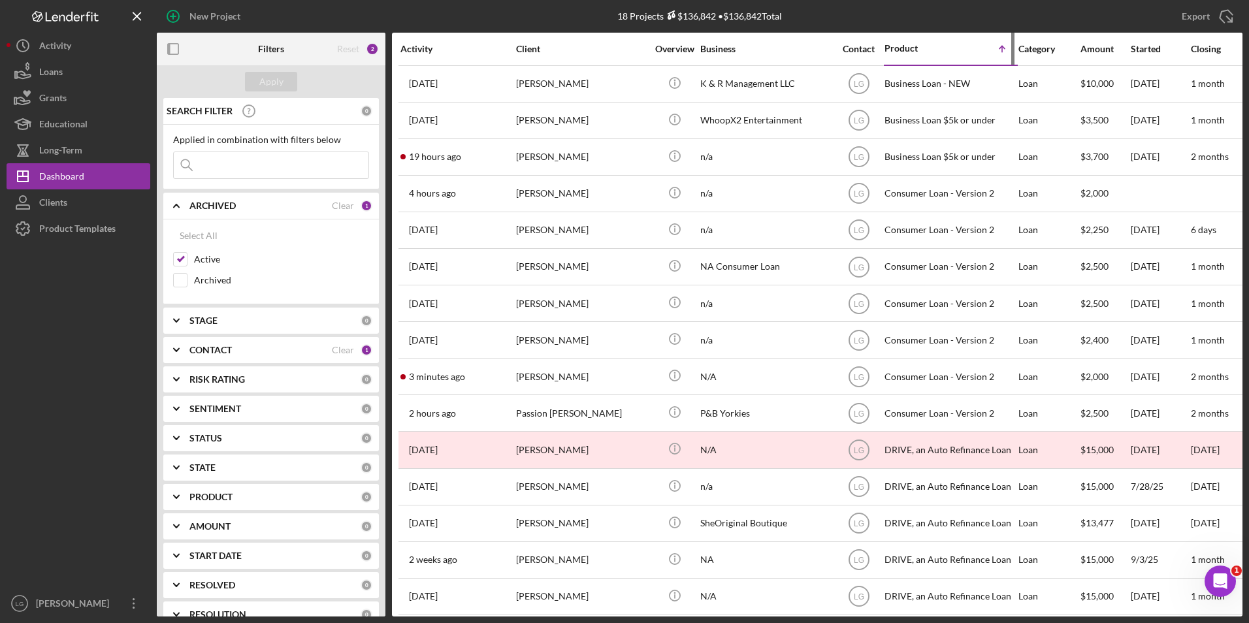
click at [906, 51] on div "Product" at bounding box center [917, 48] width 65 height 10
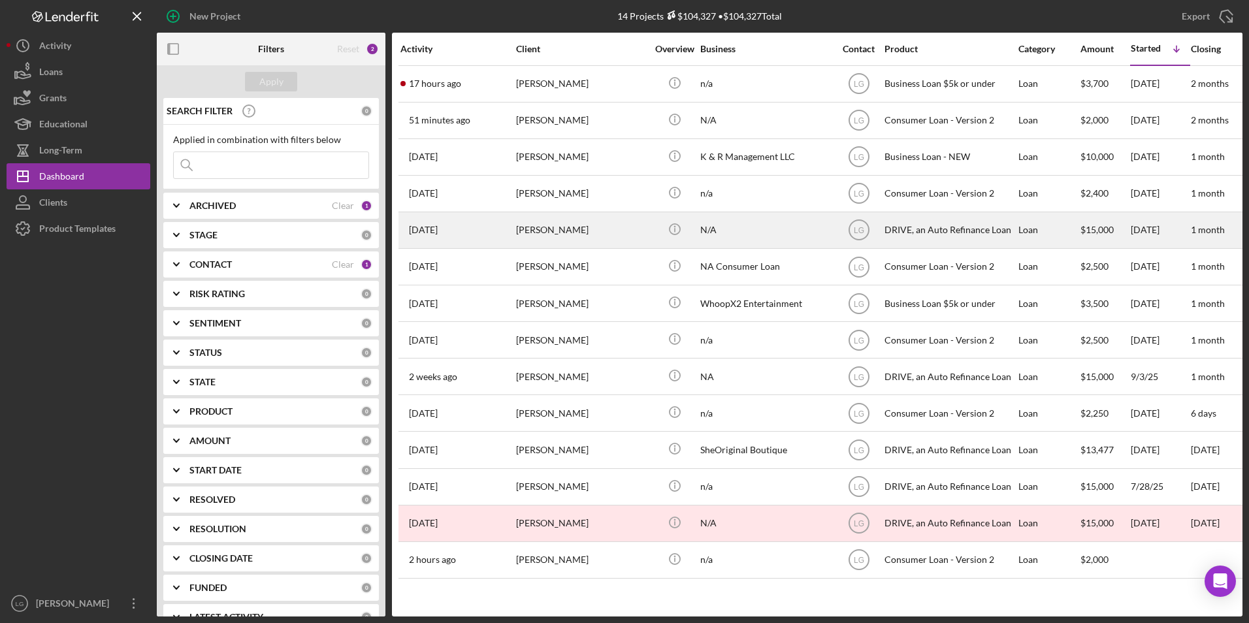
click at [554, 231] on div "[PERSON_NAME]" at bounding box center [581, 230] width 131 height 35
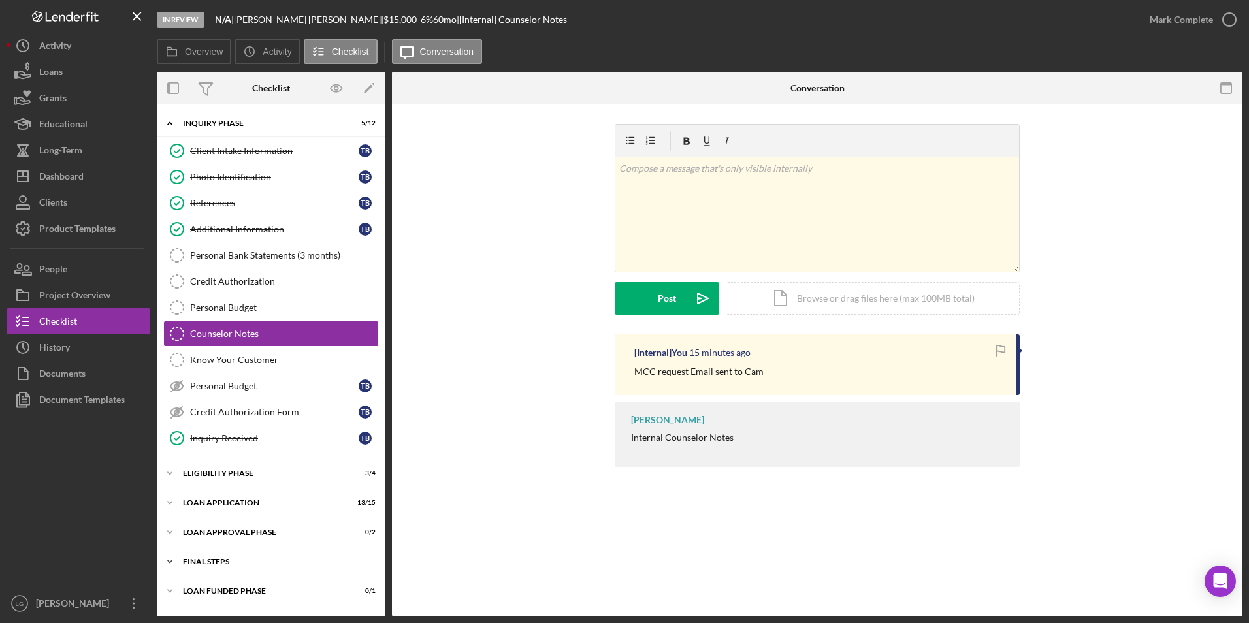
drag, startPoint x: 201, startPoint y: 591, endPoint x: 201, endPoint y: 568, distance: 22.2
click at [201, 587] on div "Icon/Expander Loan Funded Phase 0 / 1" at bounding box center [271, 591] width 229 height 26
click at [201, 565] on div "FINAL STEPS" at bounding box center [276, 562] width 186 height 8
click at [197, 518] on div "Icon/Expander Inquiry Phase 5 / 12 Client Intake Information Client Intake Info…" at bounding box center [271, 483] width 229 height 744
click at [199, 504] on div "Loan Application" at bounding box center [276, 503] width 186 height 8
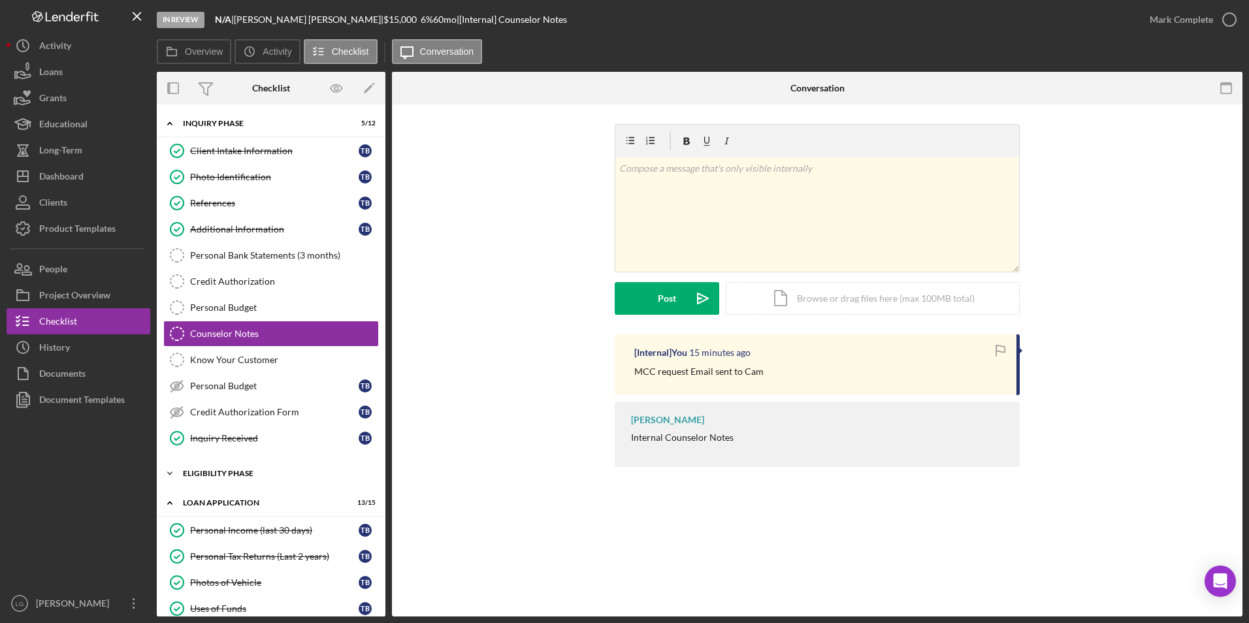
click at [200, 472] on div "Eligibility Phase" at bounding box center [276, 474] width 186 height 8
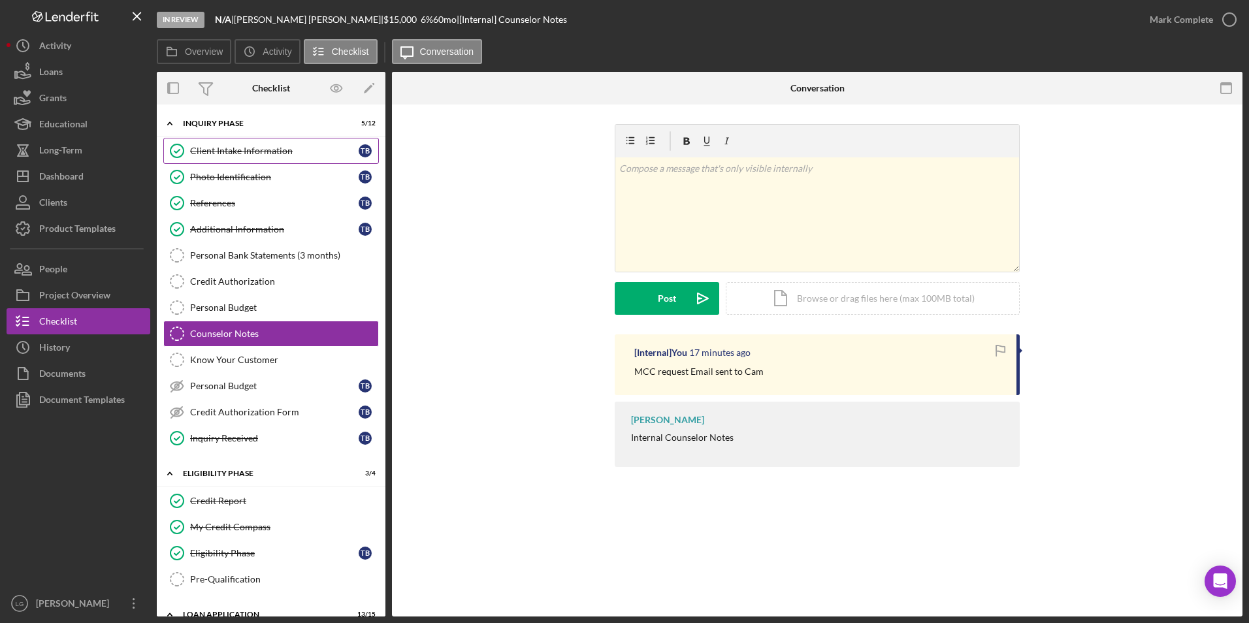
click at [258, 154] on div "Client Intake Information" at bounding box center [274, 151] width 169 height 10
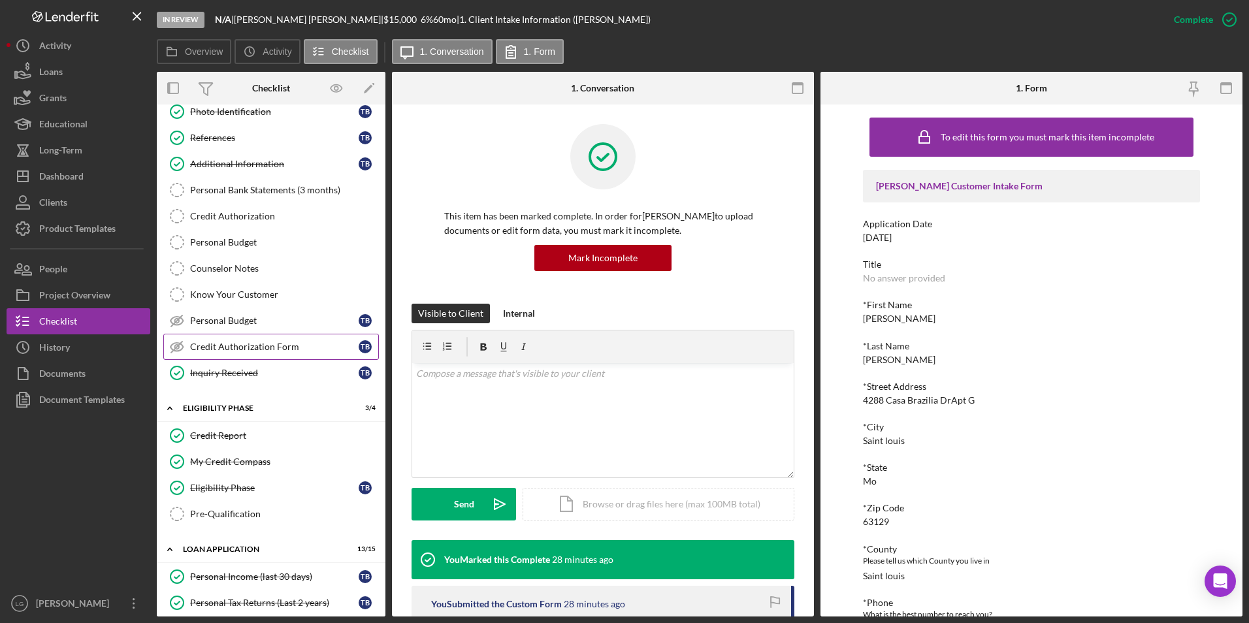
scroll to position [196, 0]
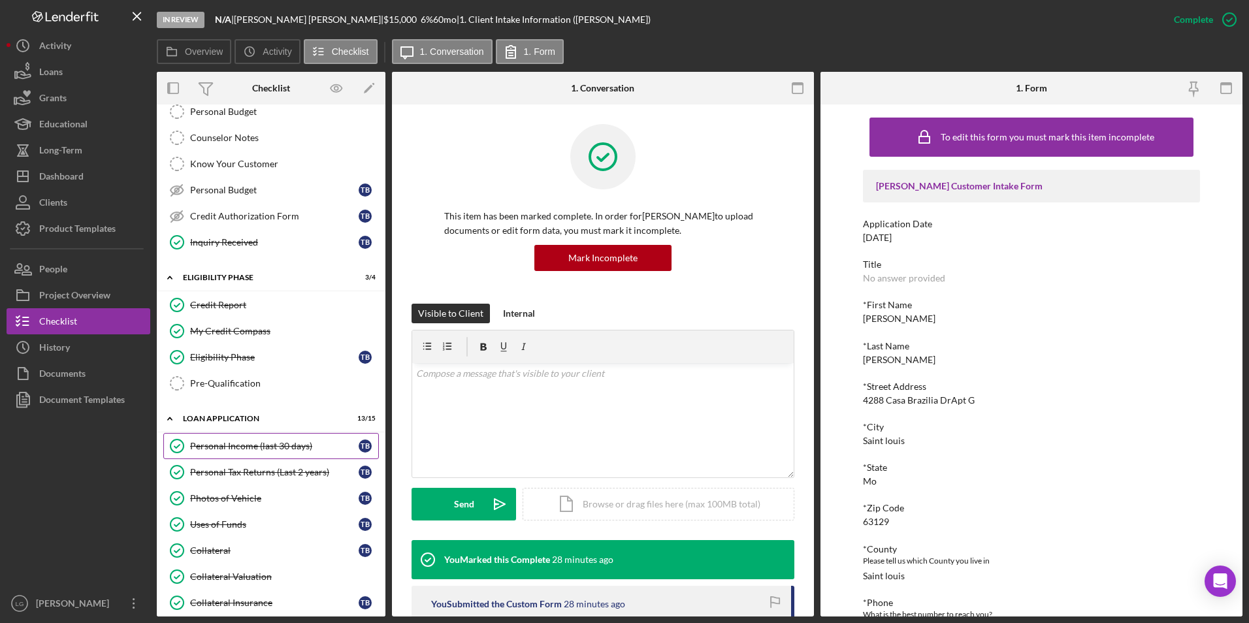
drag, startPoint x: 294, startPoint y: 450, endPoint x: 366, endPoint y: 433, distance: 73.9
click at [295, 450] on div "Personal Income (last 30 days)" at bounding box center [274, 446] width 169 height 10
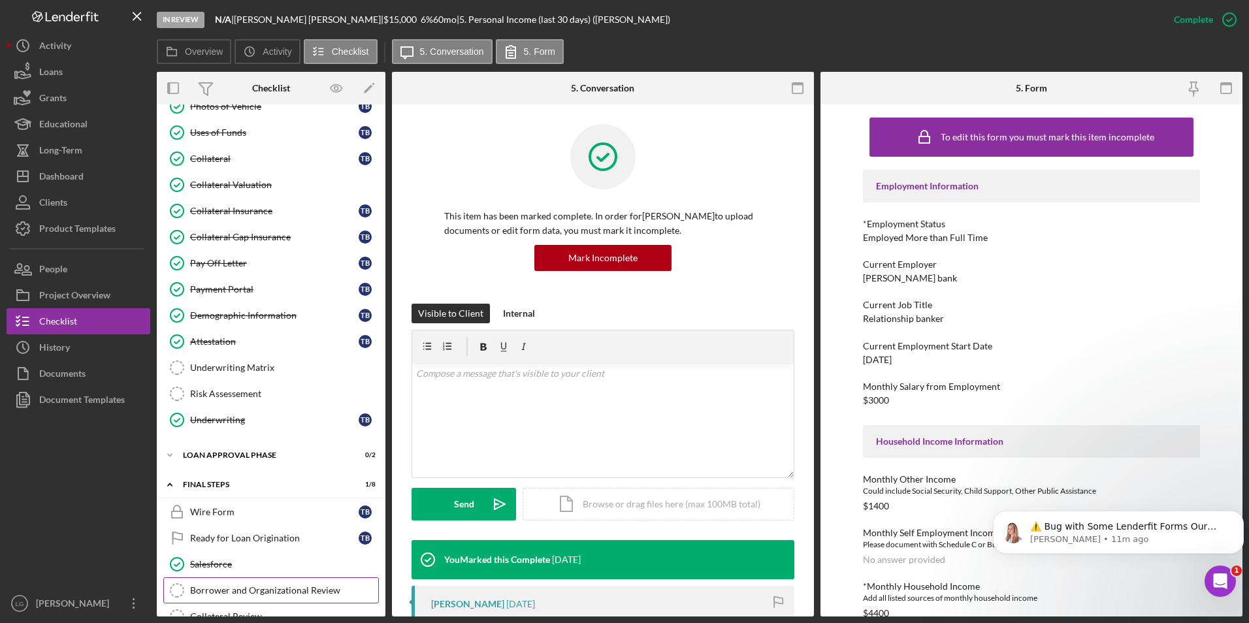
scroll to position [755, 0]
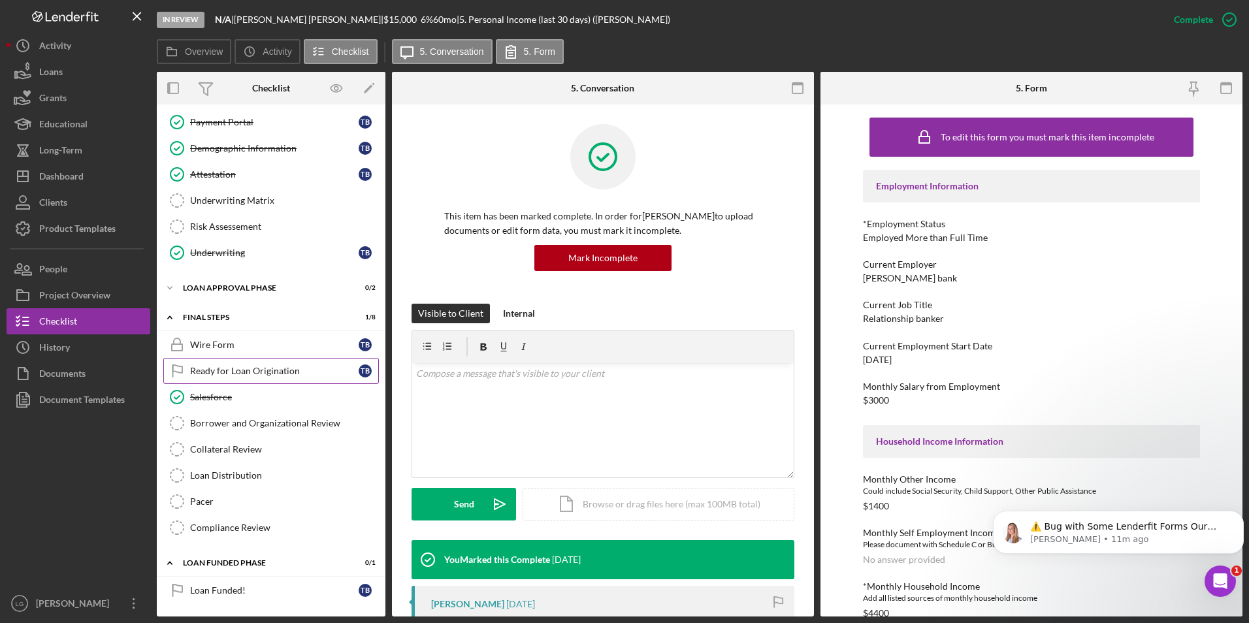
click at [232, 392] on div "Salesforce" at bounding box center [284, 397] width 188 height 10
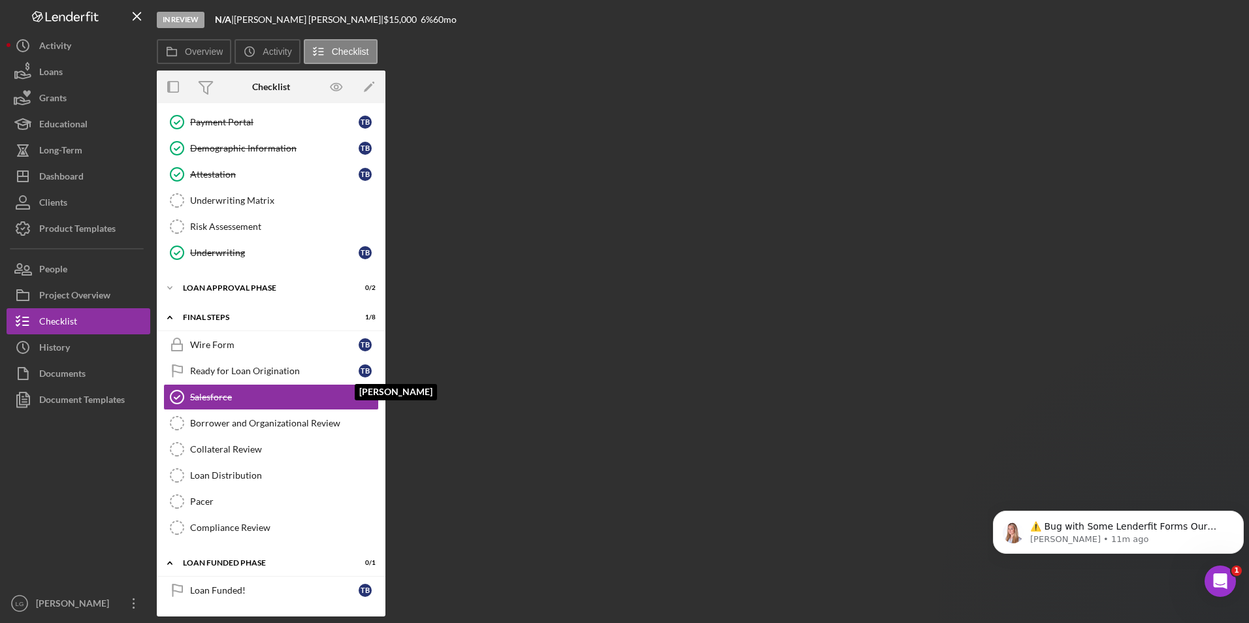
scroll to position [755, 0]
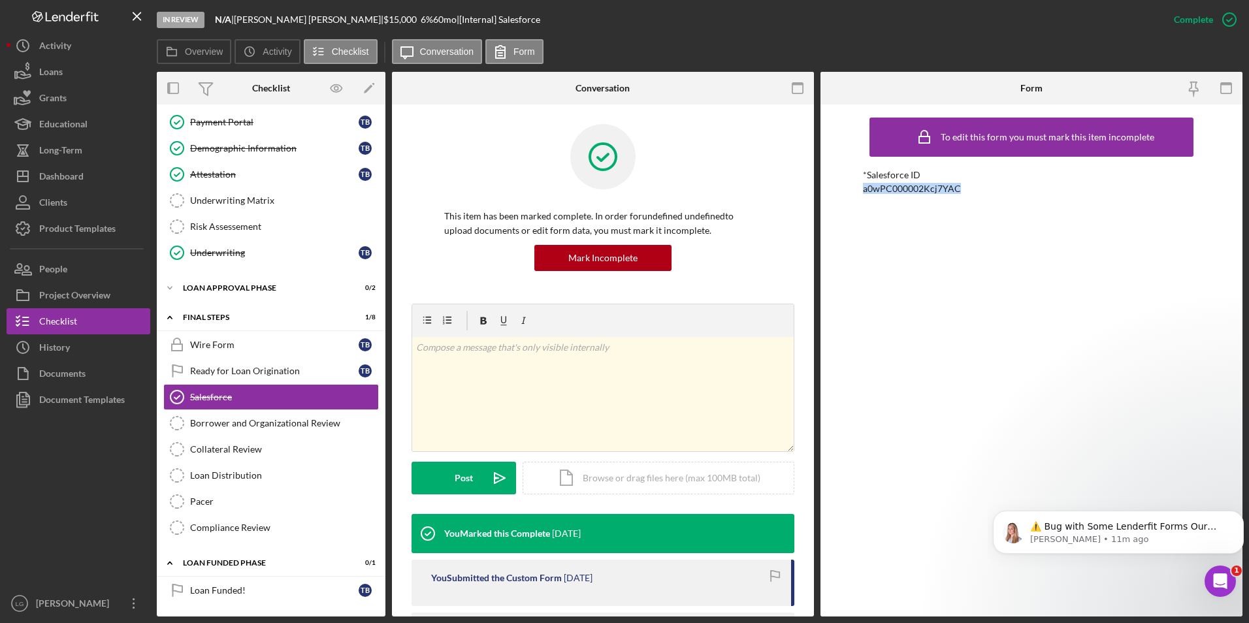
drag, startPoint x: 974, startPoint y: 188, endPoint x: 855, endPoint y: 184, distance: 119.6
click at [855, 184] on div "To edit this form you must mark this item incomplete *Salesforce ID a0wPC000002…" at bounding box center [1032, 361] width 422 height 512
drag, startPoint x: 855, startPoint y: 184, endPoint x: 879, endPoint y: 189, distance: 24.7
copy div "a0wPC000002Kcj7YAC"
drag, startPoint x: 288, startPoint y: 428, endPoint x: 339, endPoint y: 423, distance: 51.2
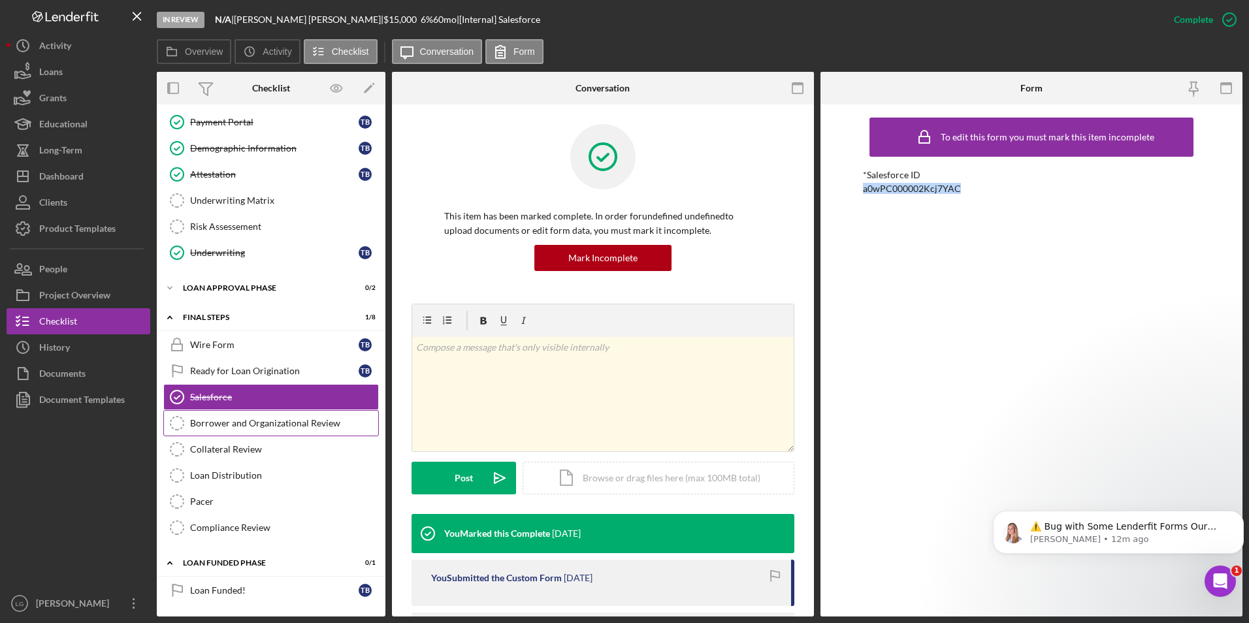
click at [288, 428] on div "Borrower and Organizational Review" at bounding box center [284, 423] width 188 height 10
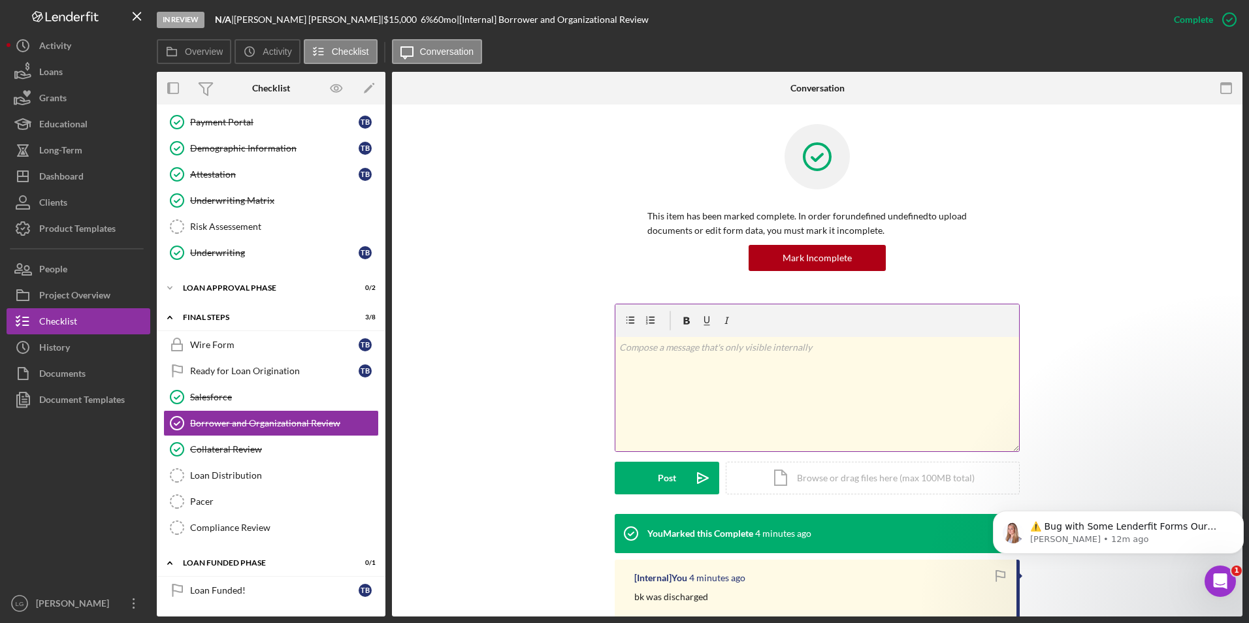
scroll to position [196, 0]
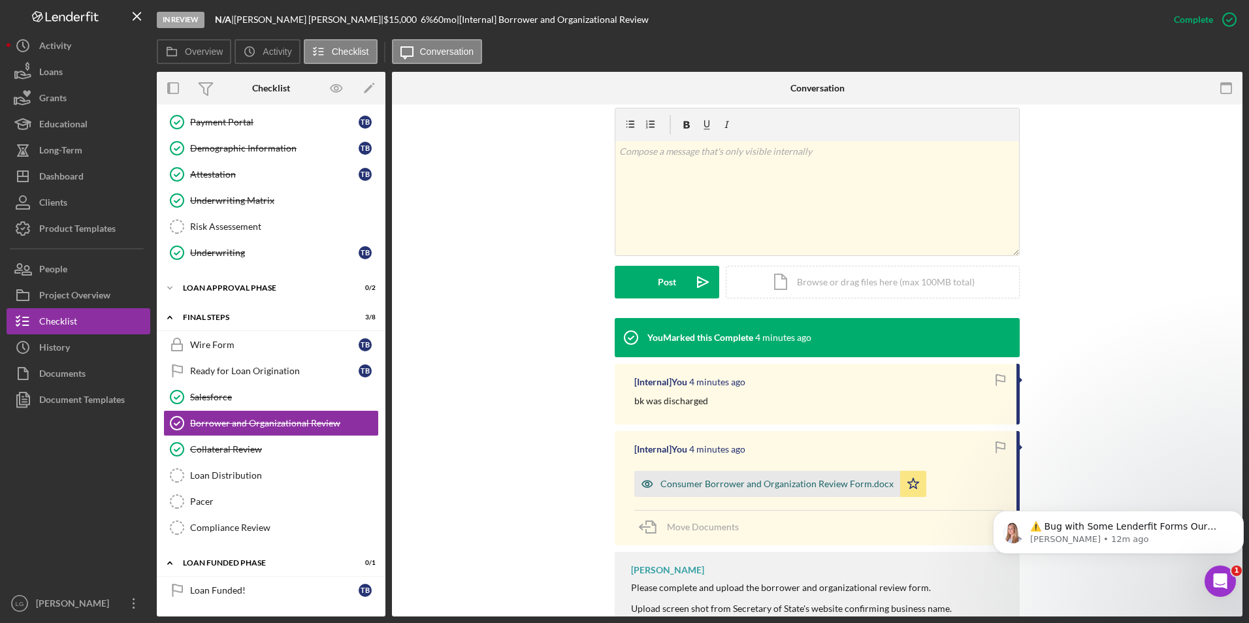
click at [799, 481] on div "Consumer Borrower and Organization Review Form.docx" at bounding box center [777, 484] width 233 height 10
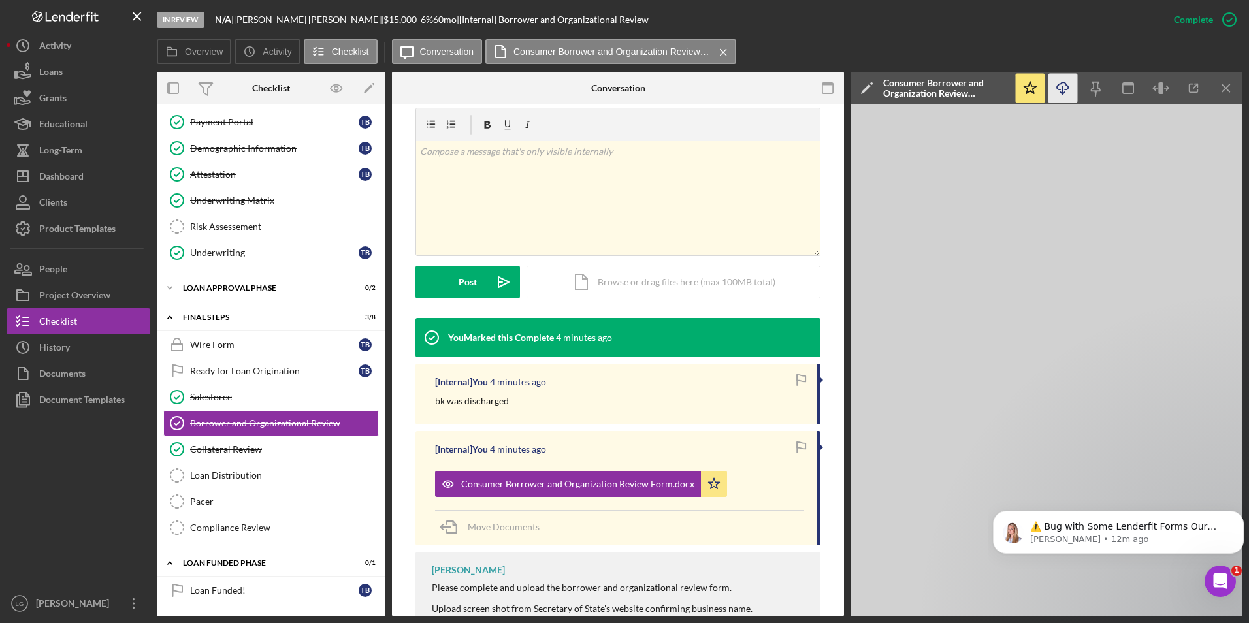
click at [1066, 89] on icon "Icon/Download" at bounding box center [1063, 88] width 29 height 29
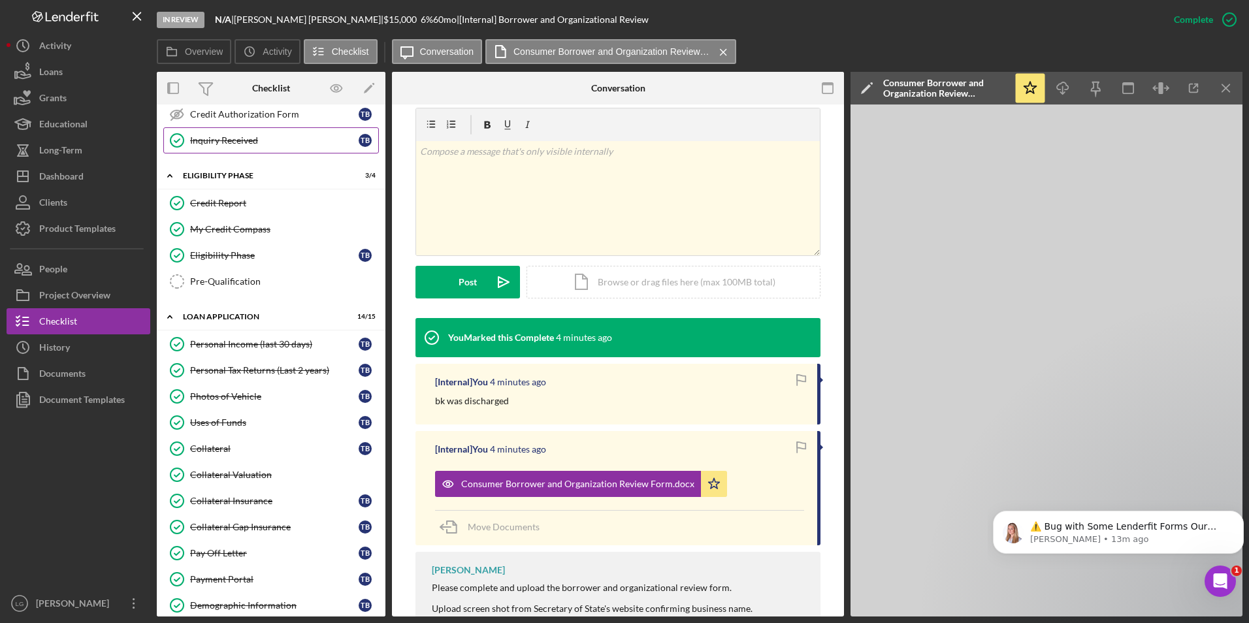
scroll to position [102, 0]
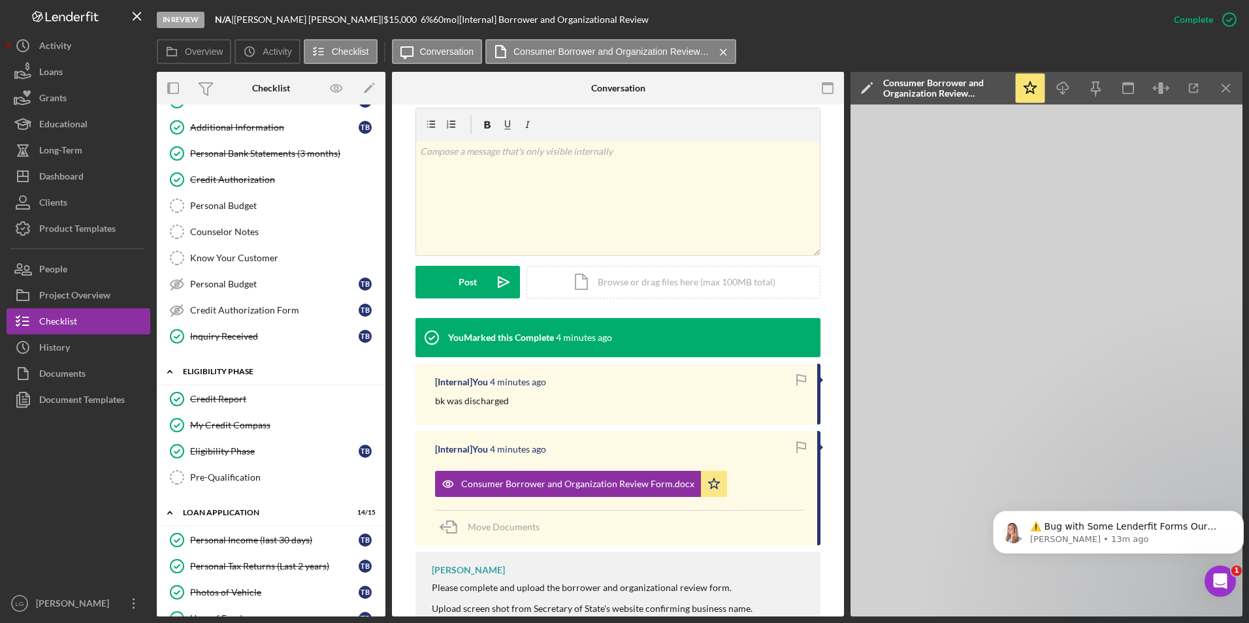
drag, startPoint x: 237, startPoint y: 397, endPoint x: 352, endPoint y: 383, distance: 115.9
click at [237, 397] on div "Credit Report" at bounding box center [284, 399] width 188 height 10
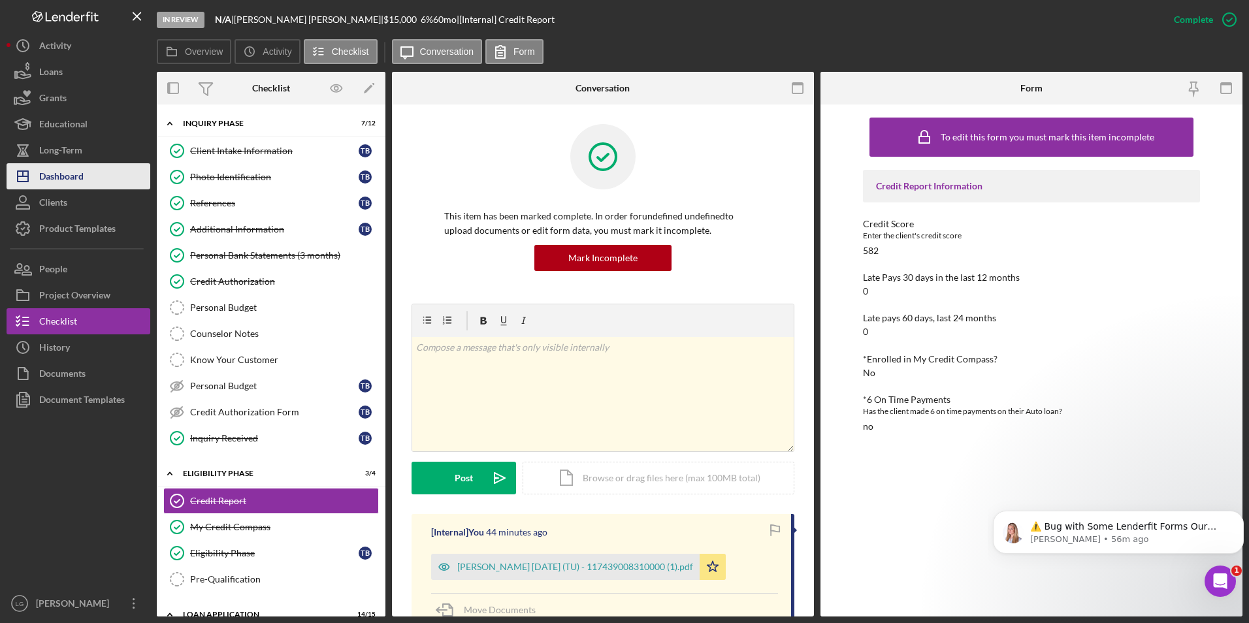
click at [84, 177] on button "Icon/Dashboard Dashboard" at bounding box center [79, 176] width 144 height 26
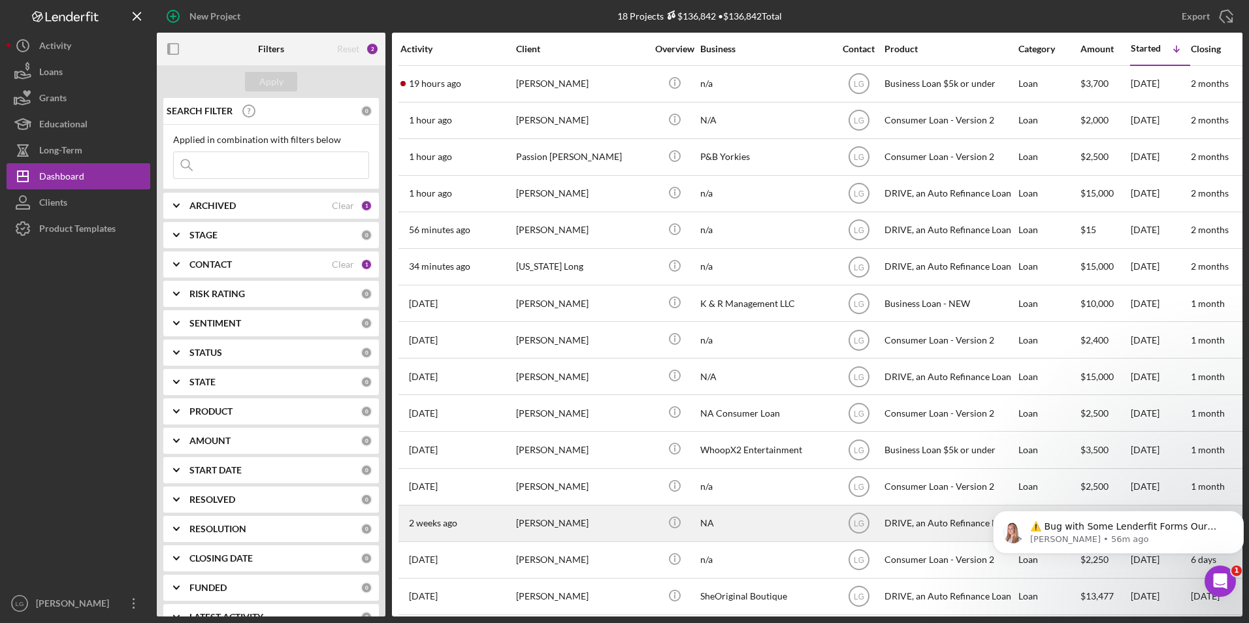
scroll to position [125, 0]
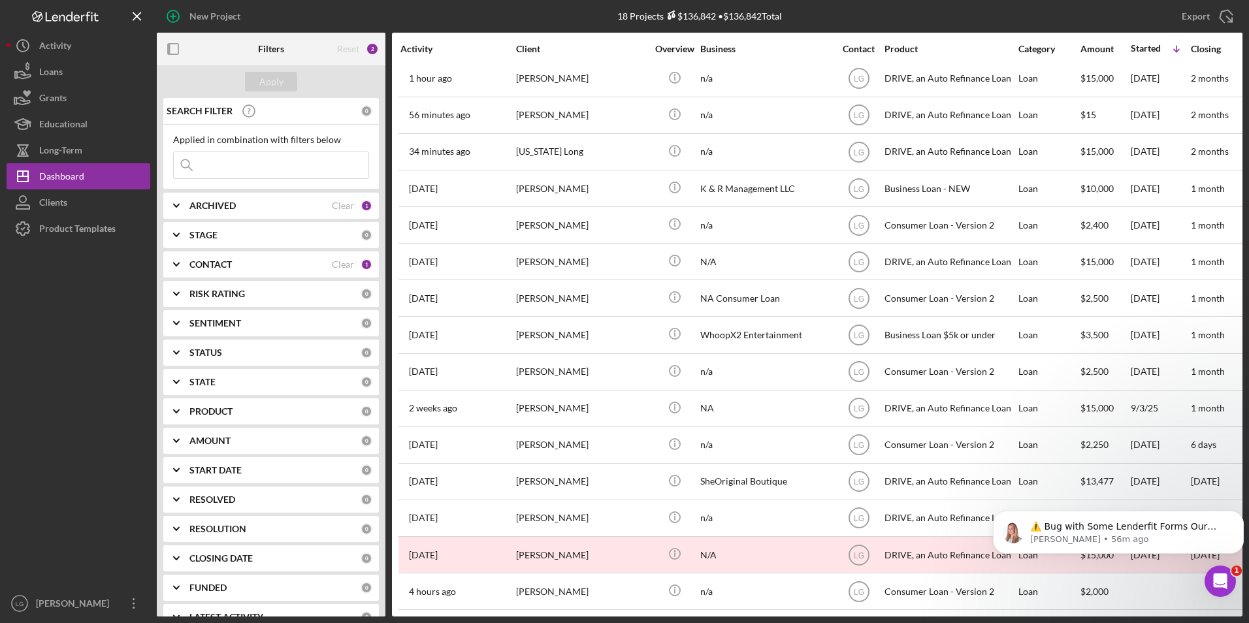
click at [210, 203] on b "ARCHIVED" at bounding box center [212, 206] width 46 height 10
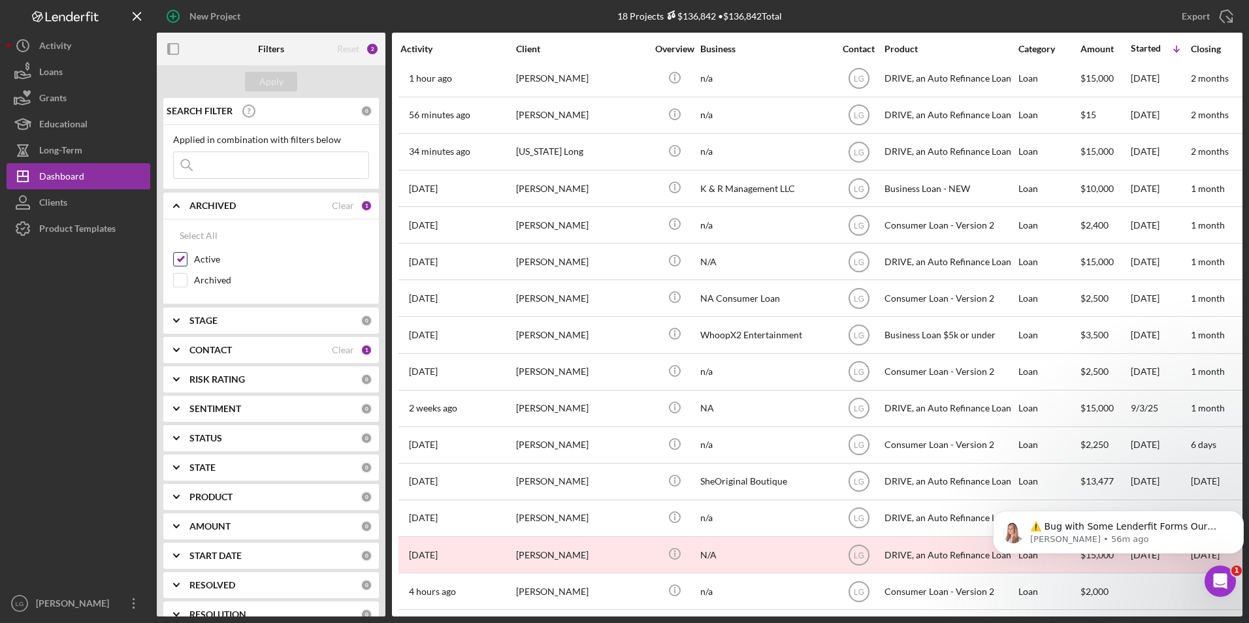
click at [181, 278] on input "Archived" at bounding box center [180, 280] width 13 height 13
checkbox input "true"
click at [183, 257] on input "Active" at bounding box center [180, 259] width 13 height 13
checkbox input "false"
click at [276, 86] on div "Apply" at bounding box center [271, 82] width 24 height 20
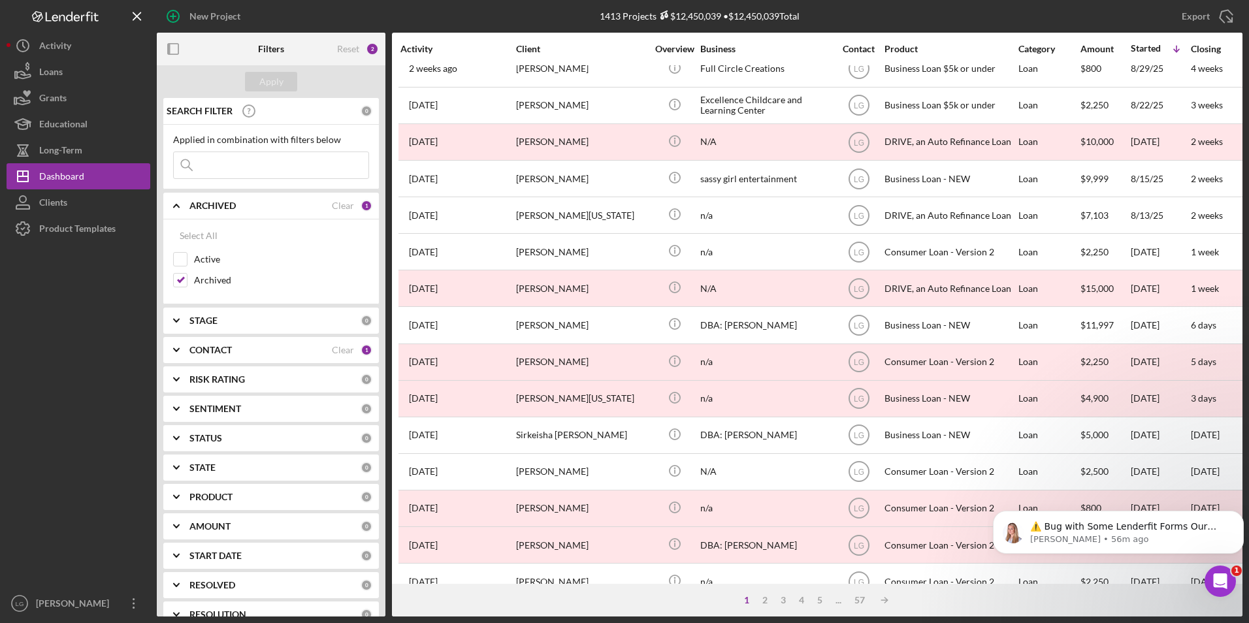
click at [271, 171] on input at bounding box center [271, 165] width 195 height 26
type input "farrell"
click at [255, 87] on button "Apply" at bounding box center [271, 82] width 52 height 20
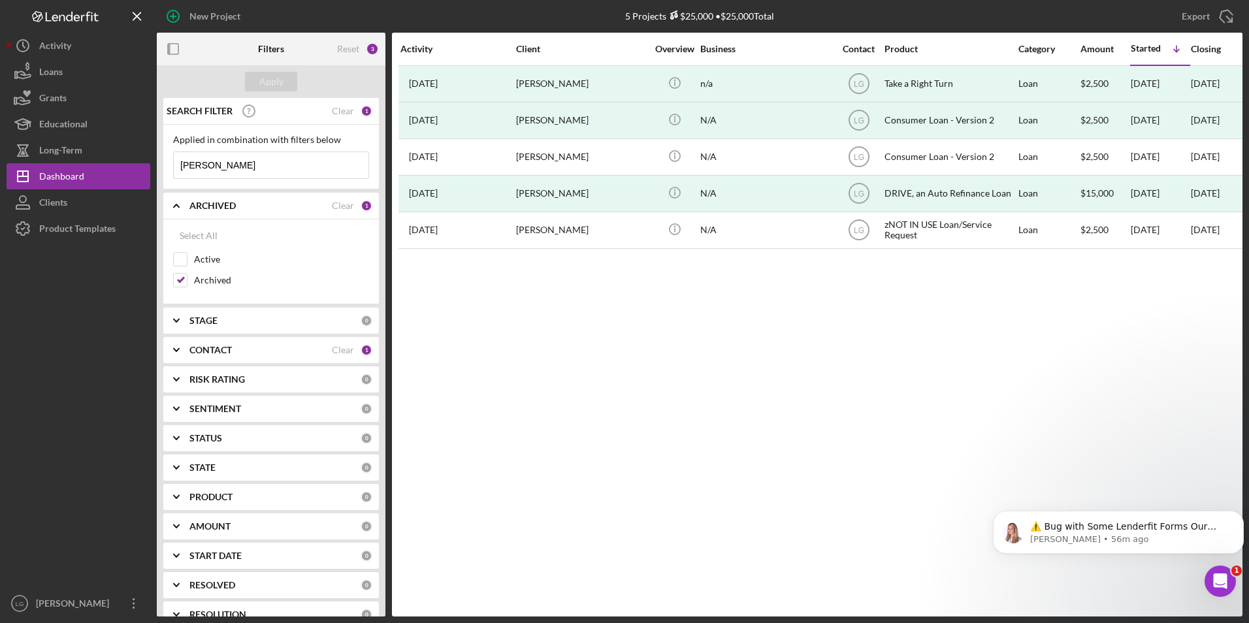
scroll to position [0, 0]
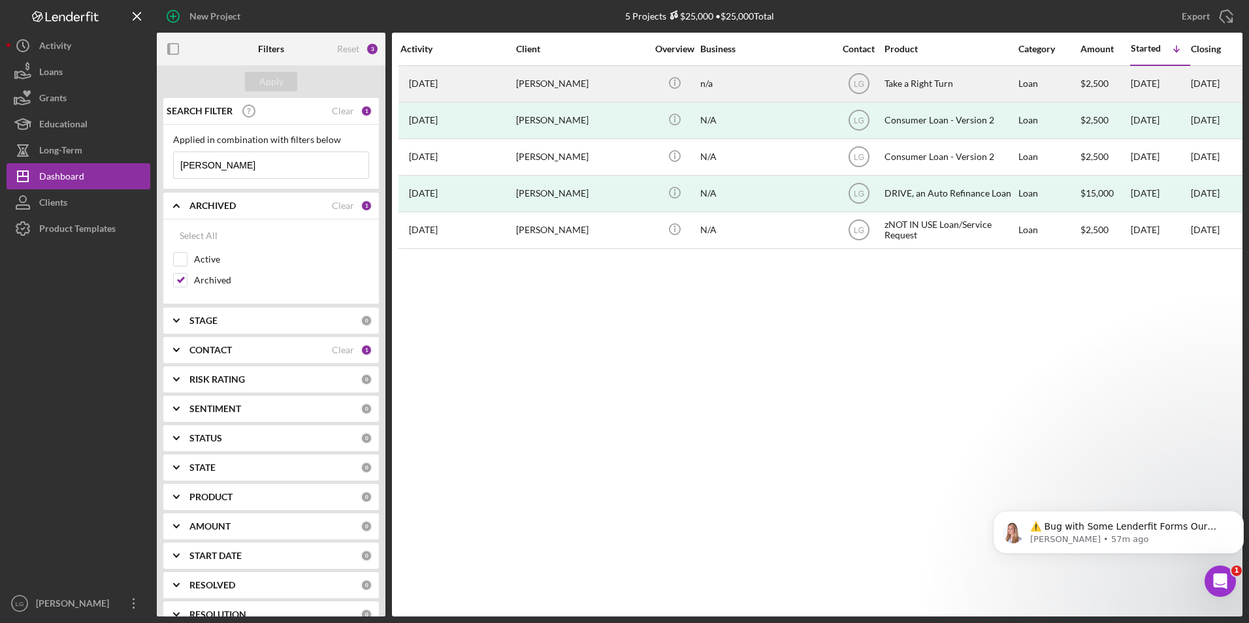
click at [561, 101] on div "[PERSON_NAME]" at bounding box center [581, 84] width 131 height 35
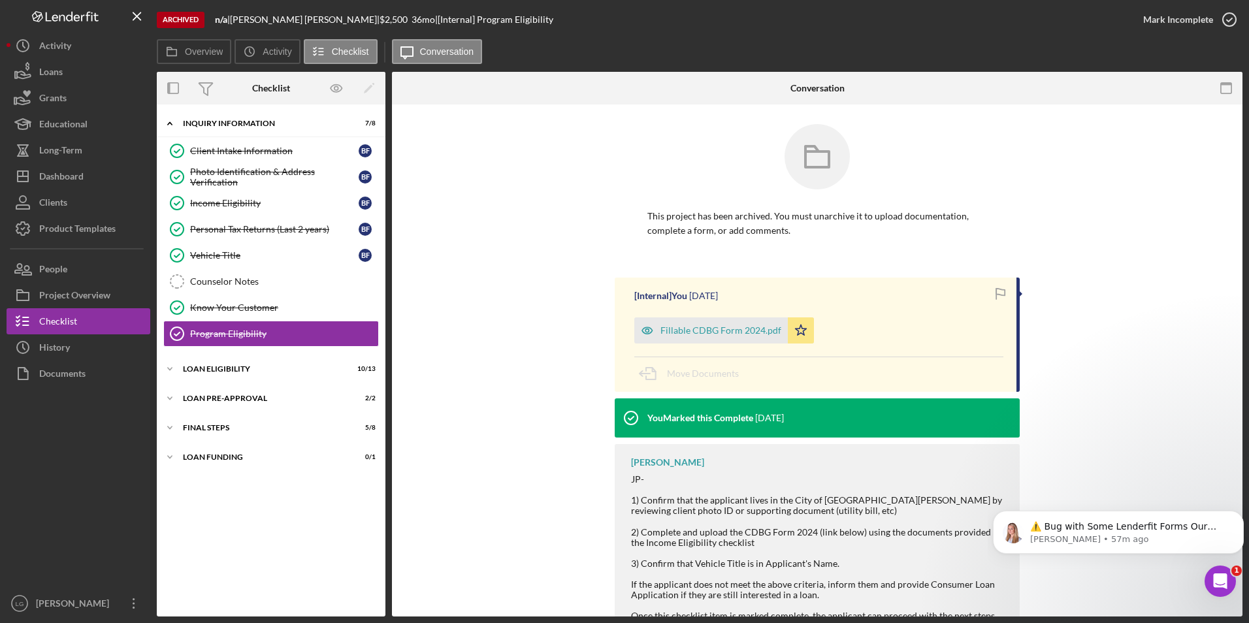
drag, startPoint x: 232, startPoint y: 455, endPoint x: 224, endPoint y: 442, distance: 15.2
click at [232, 455] on div "Loan Funding" at bounding box center [263, 457] width 160 height 8
drag, startPoint x: 217, startPoint y: 430, endPoint x: 216, endPoint y: 402, distance: 27.5
click at [217, 428] on div "FINAL STEPS" at bounding box center [263, 428] width 160 height 8
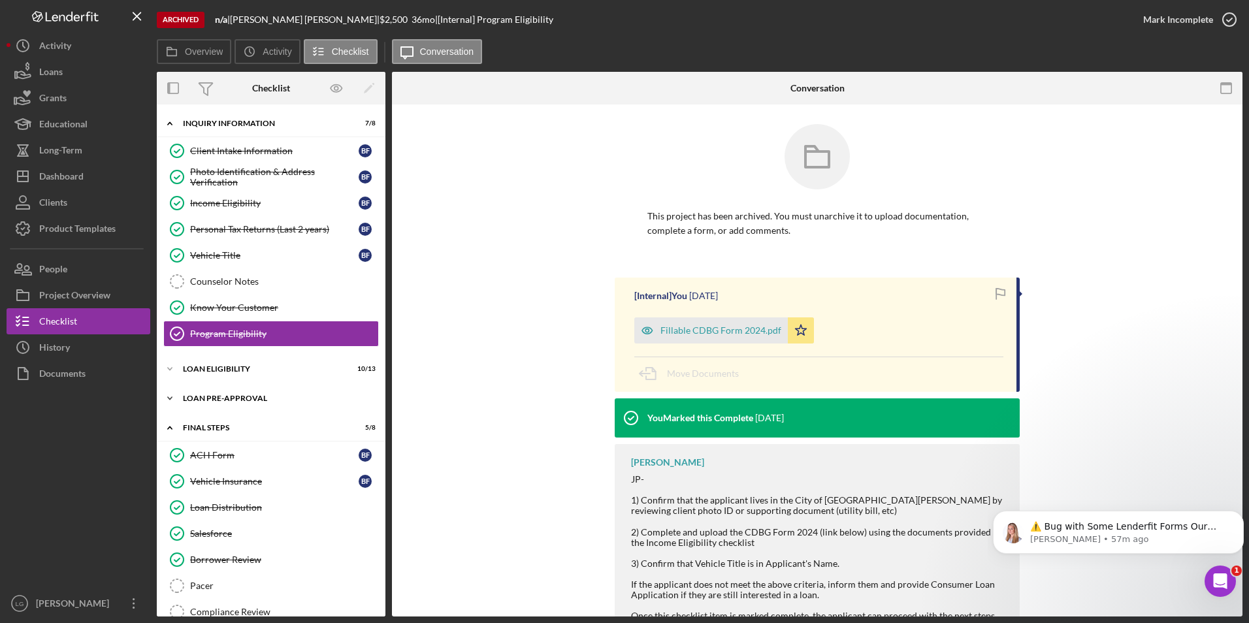
click at [216, 402] on div "Icon/Expander Loan Pre-Approval 2 / 2" at bounding box center [271, 399] width 229 height 26
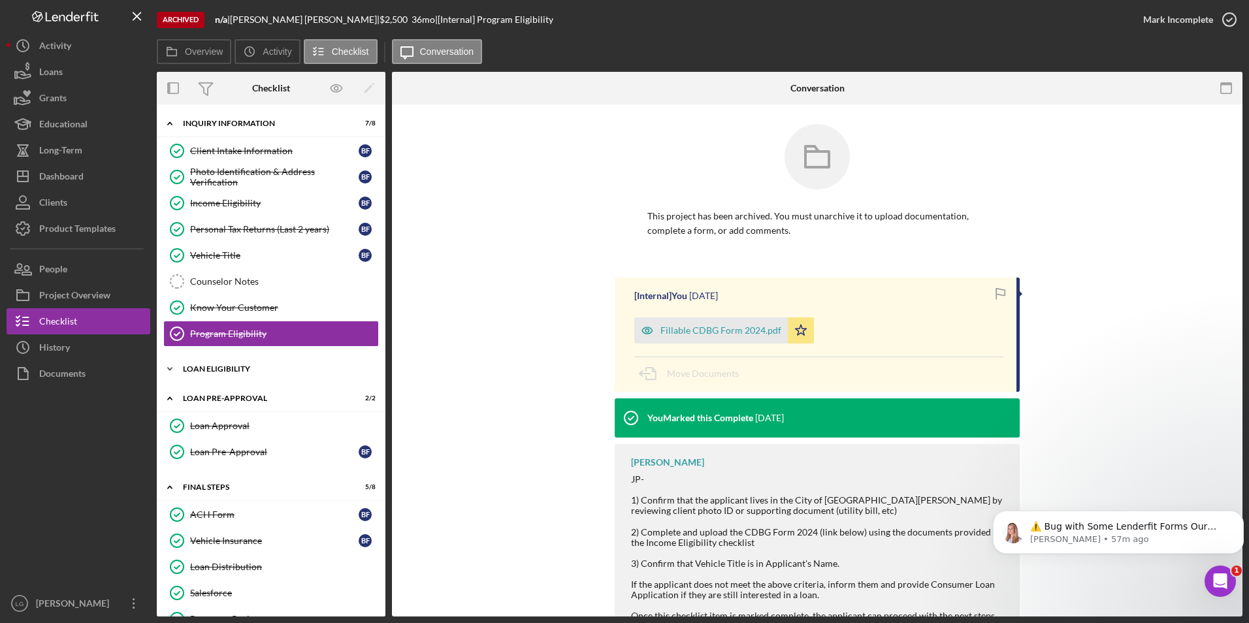
click at [214, 371] on div "Loan Eligibility" at bounding box center [276, 369] width 186 height 8
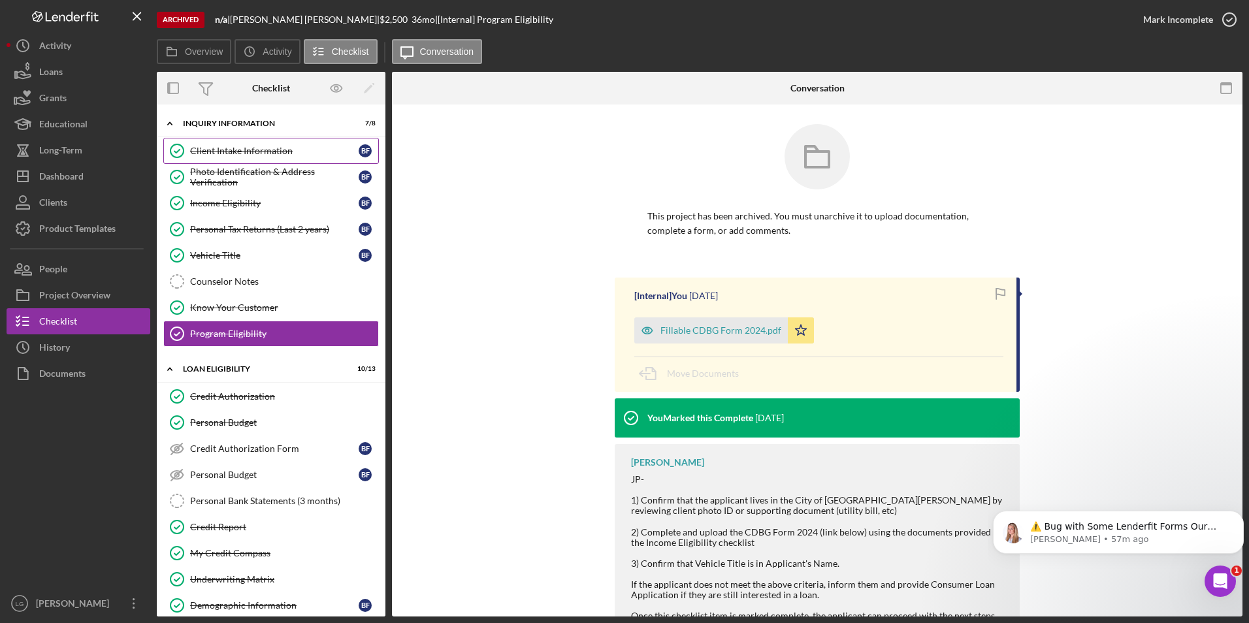
click at [227, 150] on div "Client Intake Information" at bounding box center [274, 151] width 169 height 10
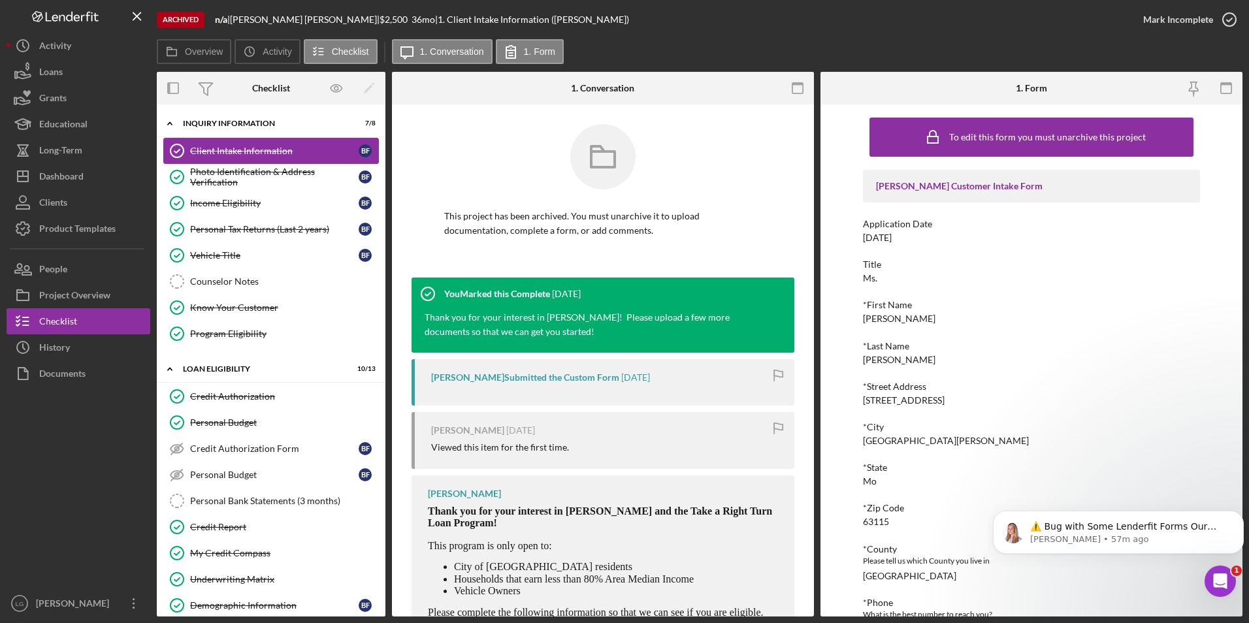
click at [321, 157] on link "Client Intake Information Client Intake Information B F" at bounding box center [271, 151] width 216 height 26
drag, startPoint x: 917, startPoint y: 235, endPoint x: 840, endPoint y: 237, distance: 77.8
click at [840, 237] on div "To edit this form you must unarchive this project Justine PETERSEN Customer Int…" at bounding box center [1032, 361] width 422 height 512
drag, startPoint x: 840, startPoint y: 237, endPoint x: 876, endPoint y: 235, distance: 36.6
drag, startPoint x: 903, startPoint y: 322, endPoint x: 845, endPoint y: 319, distance: 57.6
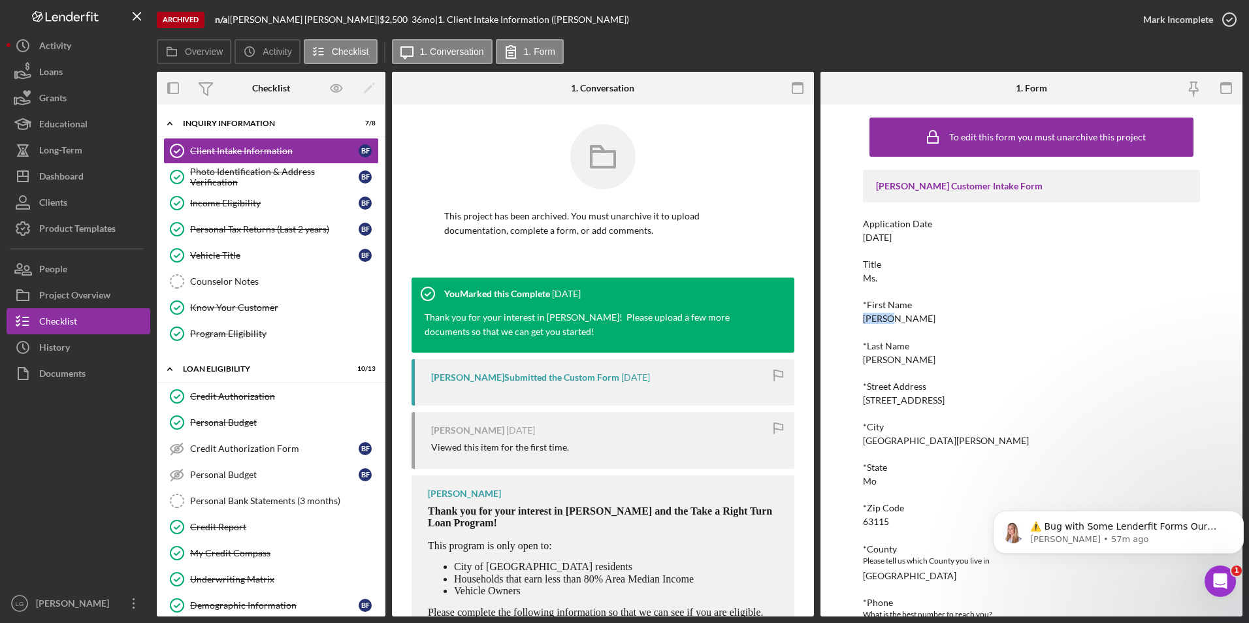
click at [845, 319] on div "To edit this form you must unarchive this project Justine PETERSEN Customer Int…" at bounding box center [1032, 361] width 422 height 512
drag, startPoint x: 845, startPoint y: 319, endPoint x: 866, endPoint y: 317, distance: 20.3
copy div "Brandi"
drag, startPoint x: 919, startPoint y: 363, endPoint x: 852, endPoint y: 363, distance: 66.6
click at [852, 363] on div "To edit this form you must unarchive this project Justine PETERSEN Customer Int…" at bounding box center [1032, 361] width 422 height 512
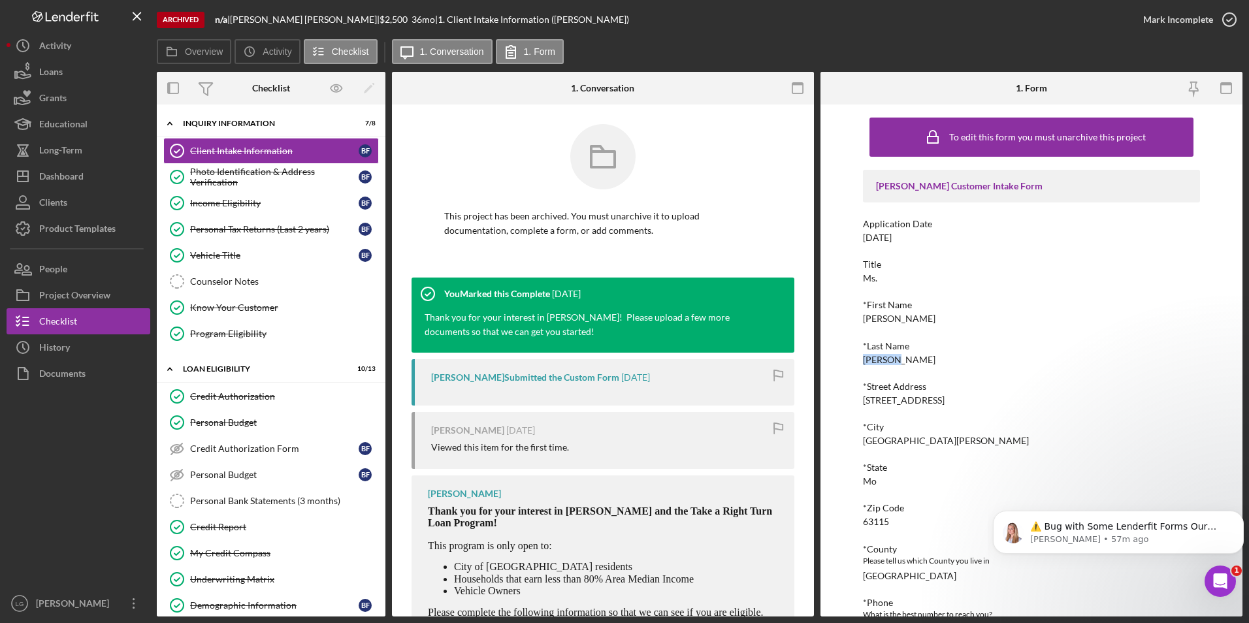
drag, startPoint x: 852, startPoint y: 363, endPoint x: 877, endPoint y: 361, distance: 25.0
copy div "Farrell"
drag, startPoint x: 976, startPoint y: 399, endPoint x: 850, endPoint y: 403, distance: 125.5
click at [850, 403] on div "To edit this form you must unarchive this project Justine PETERSEN Customer Int…" at bounding box center [1032, 361] width 422 height 512
drag, startPoint x: 850, startPoint y: 403, endPoint x: 877, endPoint y: 403, distance: 26.8
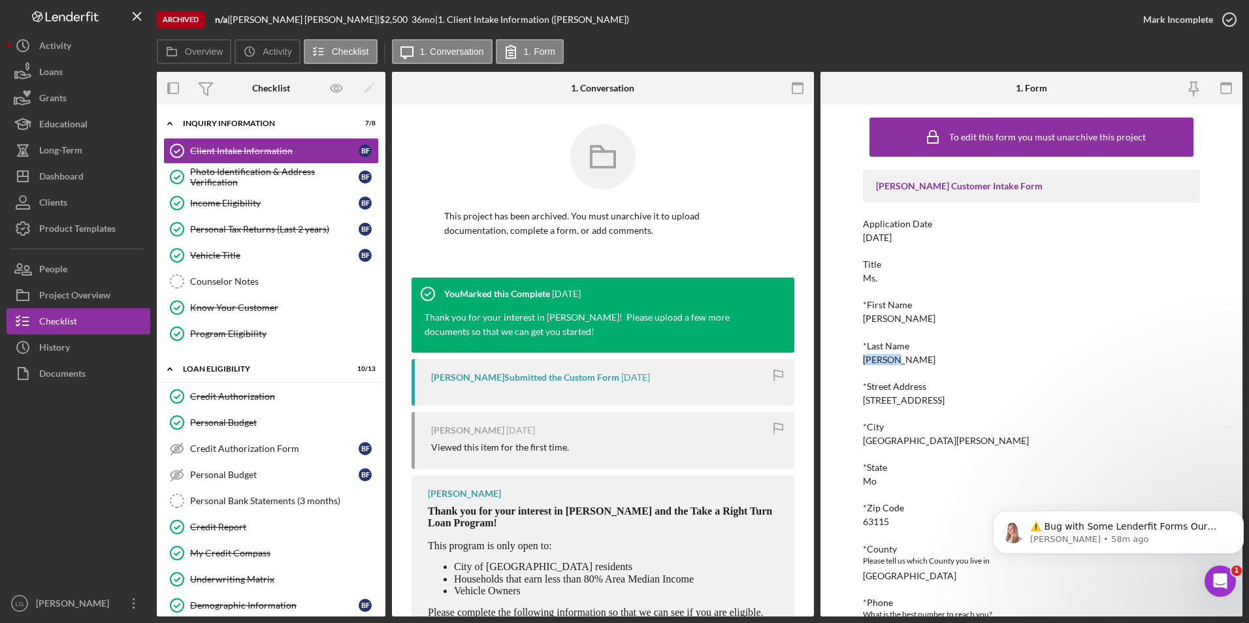
copy div "5018 N. Kingshighway Blvd"
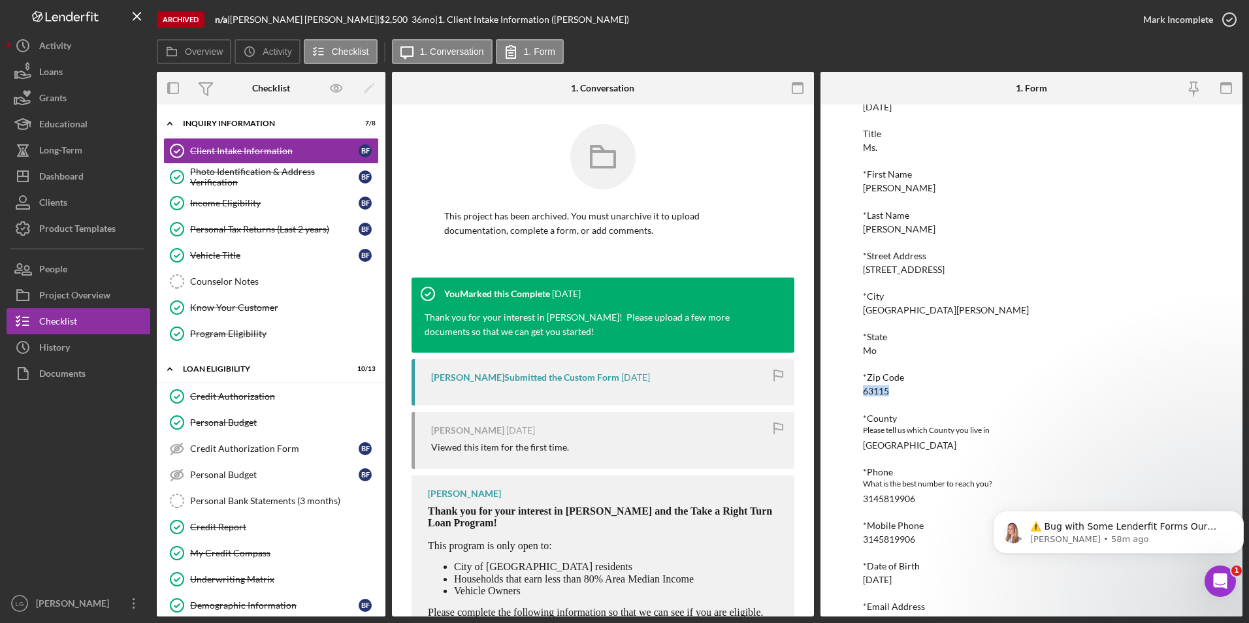
drag, startPoint x: 898, startPoint y: 392, endPoint x: 840, endPoint y: 391, distance: 57.5
click at [840, 391] on div "To edit this form you must unarchive this project Justine PETERSEN Customer Int…" at bounding box center [1032, 361] width 422 height 512
drag, startPoint x: 840, startPoint y: 391, endPoint x: 872, endPoint y: 389, distance: 31.4
copy div "63115"
drag, startPoint x: 936, startPoint y: 500, endPoint x: 853, endPoint y: 503, distance: 83.0
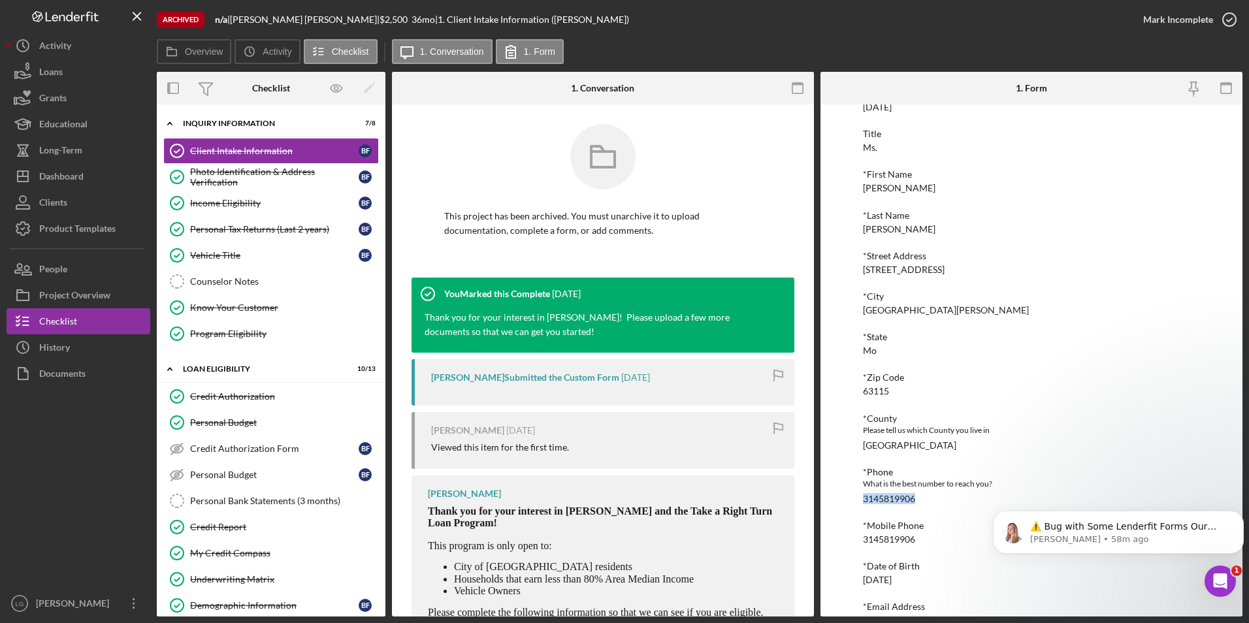
click at [853, 503] on div "To edit this form you must unarchive this project Justine PETERSEN Customer Int…" at bounding box center [1032, 361] width 422 height 512
drag, startPoint x: 853, startPoint y: 503, endPoint x: 872, endPoint y: 502, distance: 19.0
copy div "3145819906"
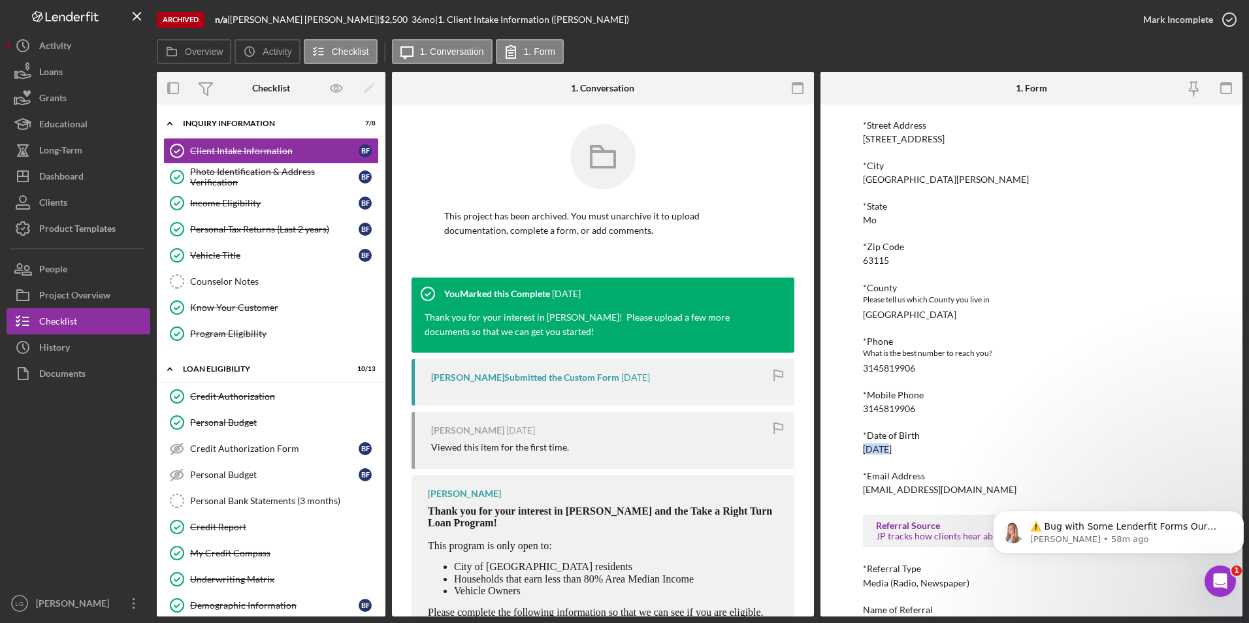
drag, startPoint x: 919, startPoint y: 440, endPoint x: 888, endPoint y: 446, distance: 31.3
click at [888, 446] on div "*Date of Birth 08/07/1984" at bounding box center [1032, 443] width 338 height 24
drag, startPoint x: 888, startPoint y: 446, endPoint x: 936, endPoint y: 455, distance: 48.7
click at [936, 455] on div "Justine PETERSEN Customer Intake Form Application Date 11/02/2024 Title Ms. *Fi…" at bounding box center [1032, 276] width 338 height 734
drag, startPoint x: 932, startPoint y: 446, endPoint x: 851, endPoint y: 450, distance: 80.4
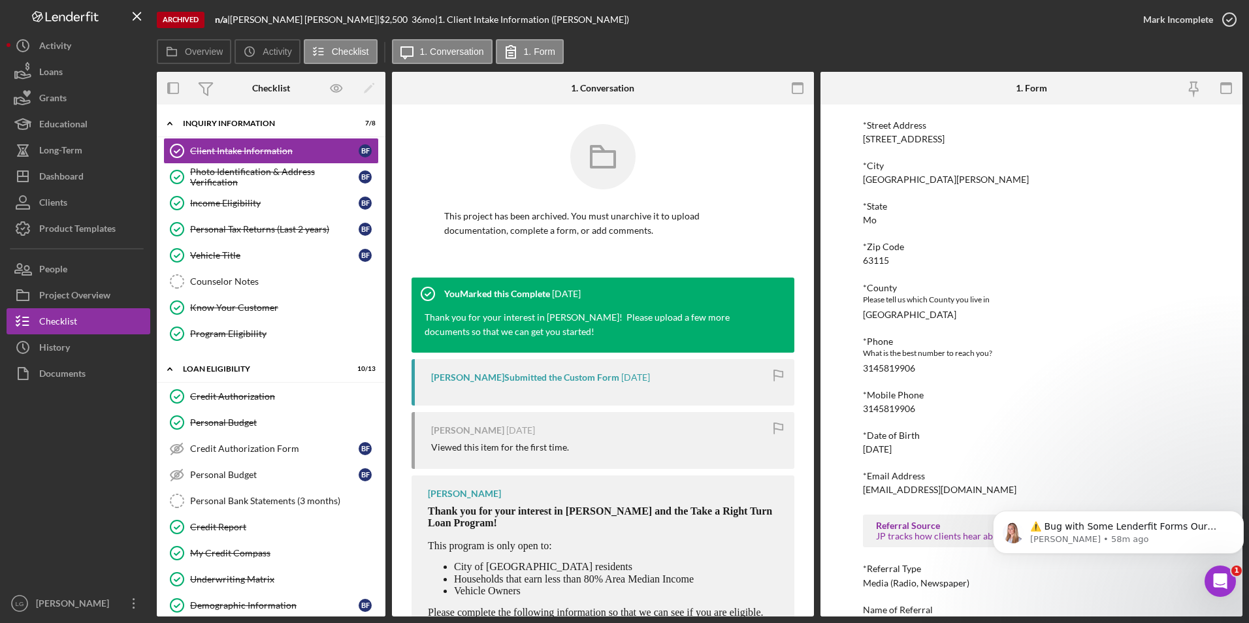
click at [851, 450] on div "To edit this form you must unarchive this project Justine PETERSEN Customer Int…" at bounding box center [1032, 361] width 422 height 512
drag, startPoint x: 851, startPoint y: 450, endPoint x: 870, endPoint y: 448, distance: 19.0
copy div "08/07/1984"
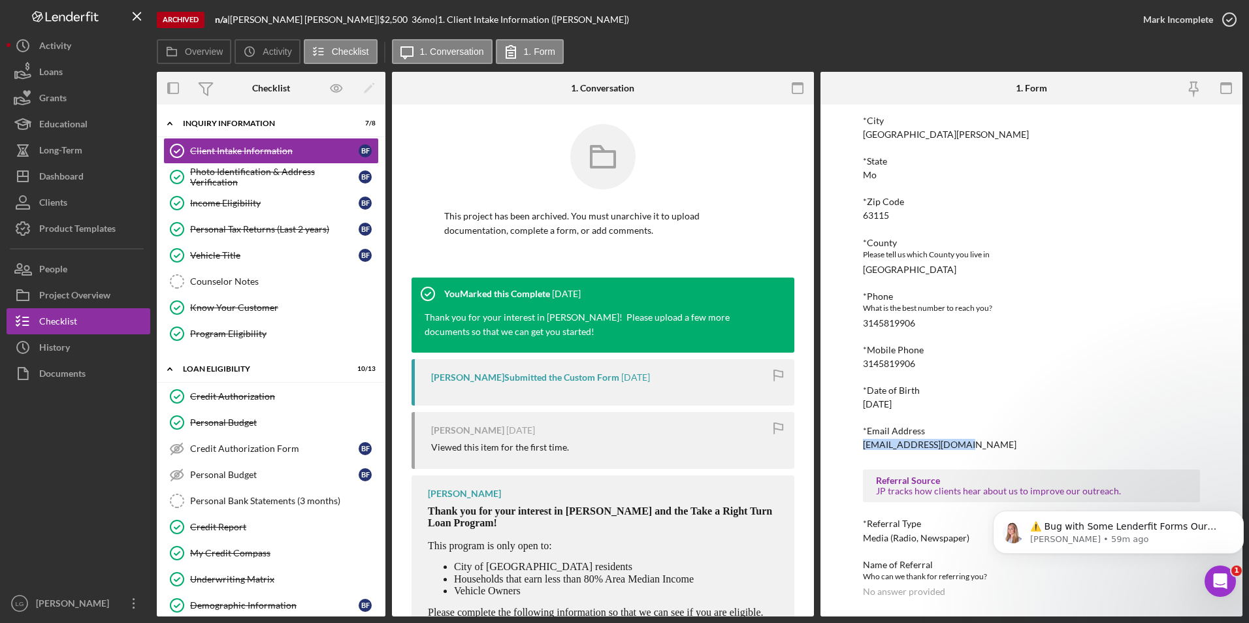
drag, startPoint x: 989, startPoint y: 448, endPoint x: 839, endPoint y: 447, distance: 150.3
click at [839, 447] on div "To edit this form you must unarchive this project Justine PETERSEN Customer Int…" at bounding box center [1032, 361] width 422 height 512
drag, startPoint x: 839, startPoint y: 447, endPoint x: 879, endPoint y: 448, distance: 39.9
copy div "neon591@sbcglobal.net"
click at [240, 174] on div "Photo Identification & Address Verification" at bounding box center [274, 177] width 169 height 21
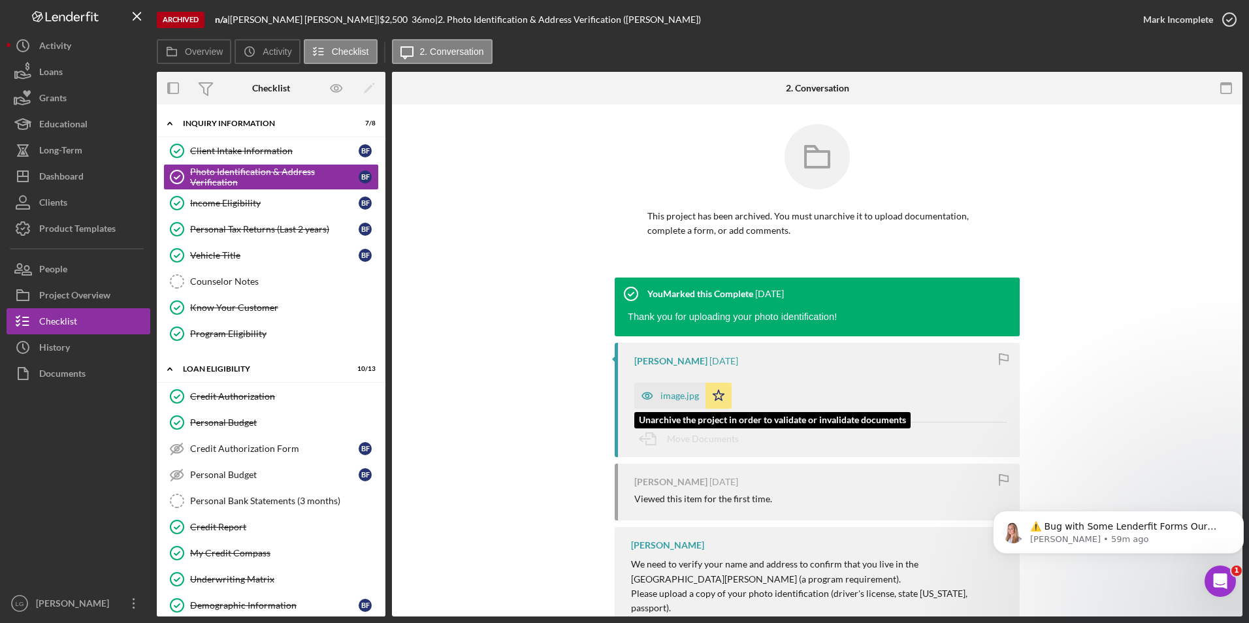
click at [669, 392] on div "image.jpg" at bounding box center [680, 396] width 39 height 10
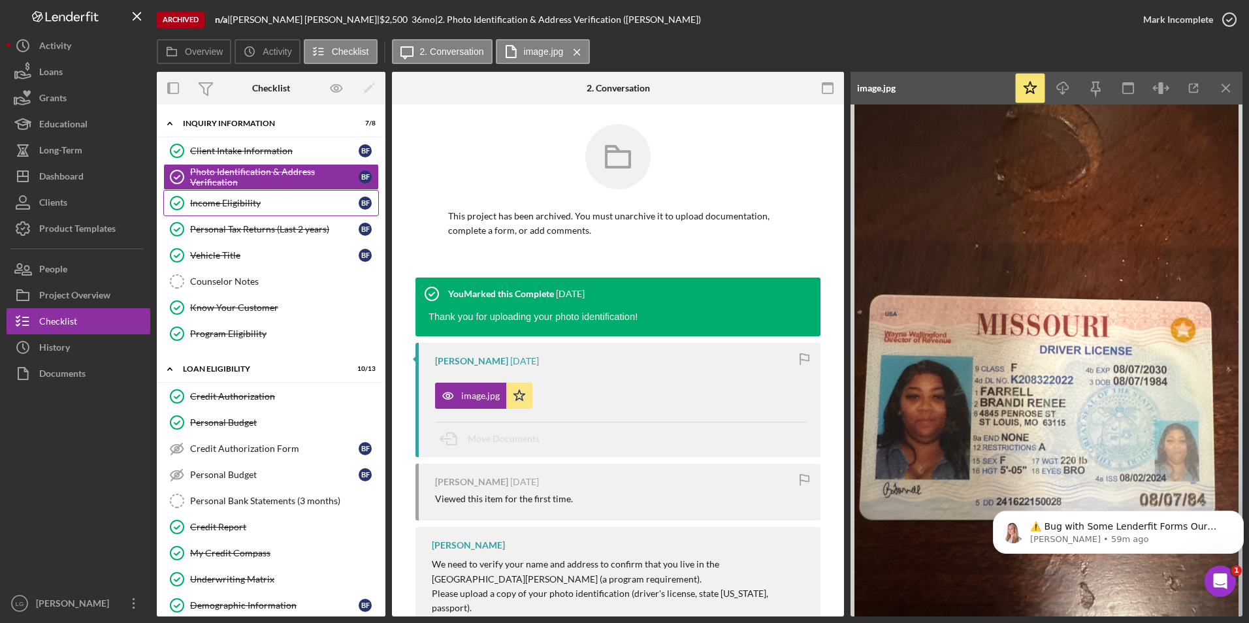
click at [256, 206] on div "Income Eligibility" at bounding box center [274, 203] width 169 height 10
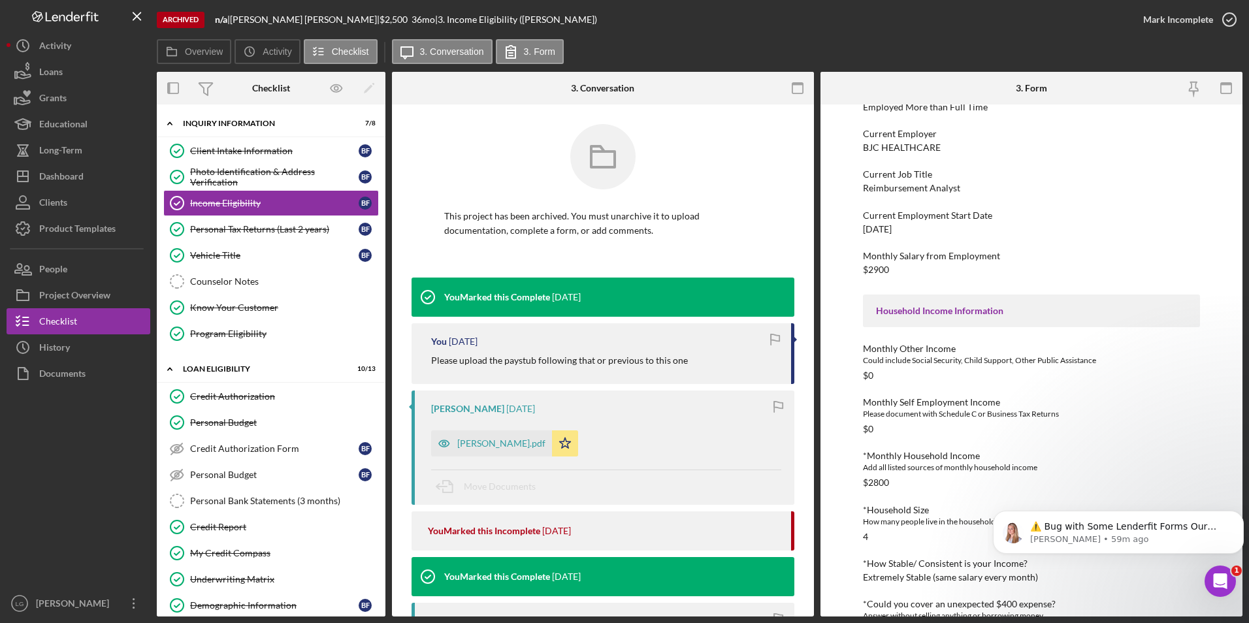
scroll to position [223, 0]
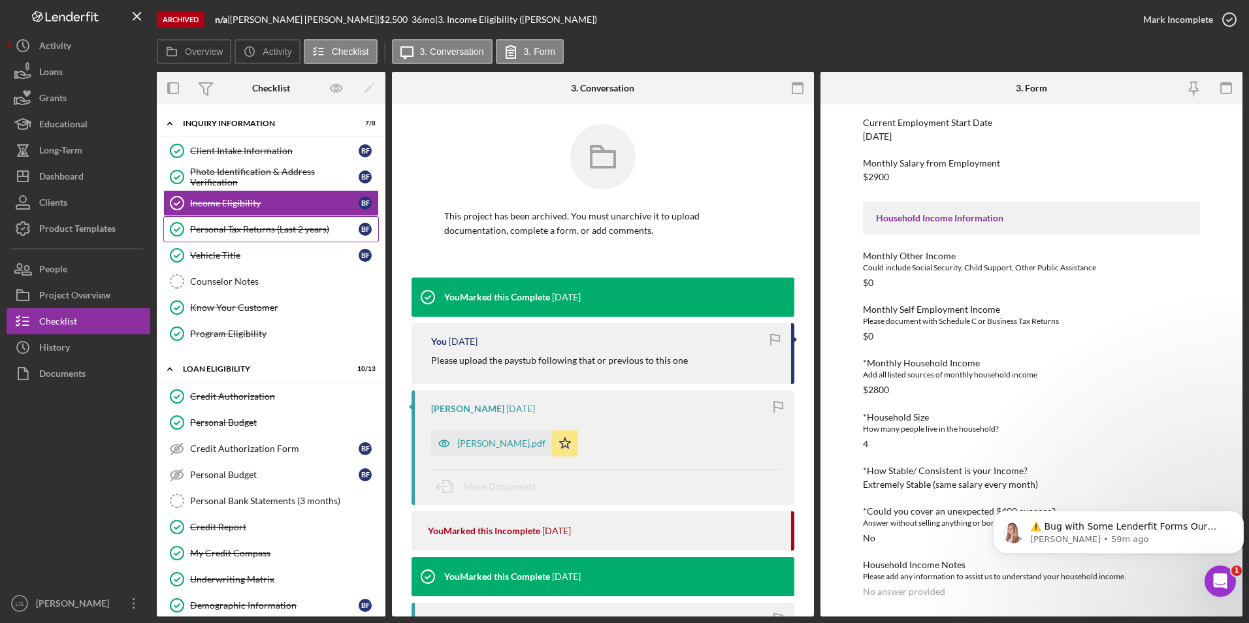
click at [240, 221] on link "Personal Tax Returns (Last 2 years) Personal Tax Returns (Last 2 years) B F" at bounding box center [271, 229] width 216 height 26
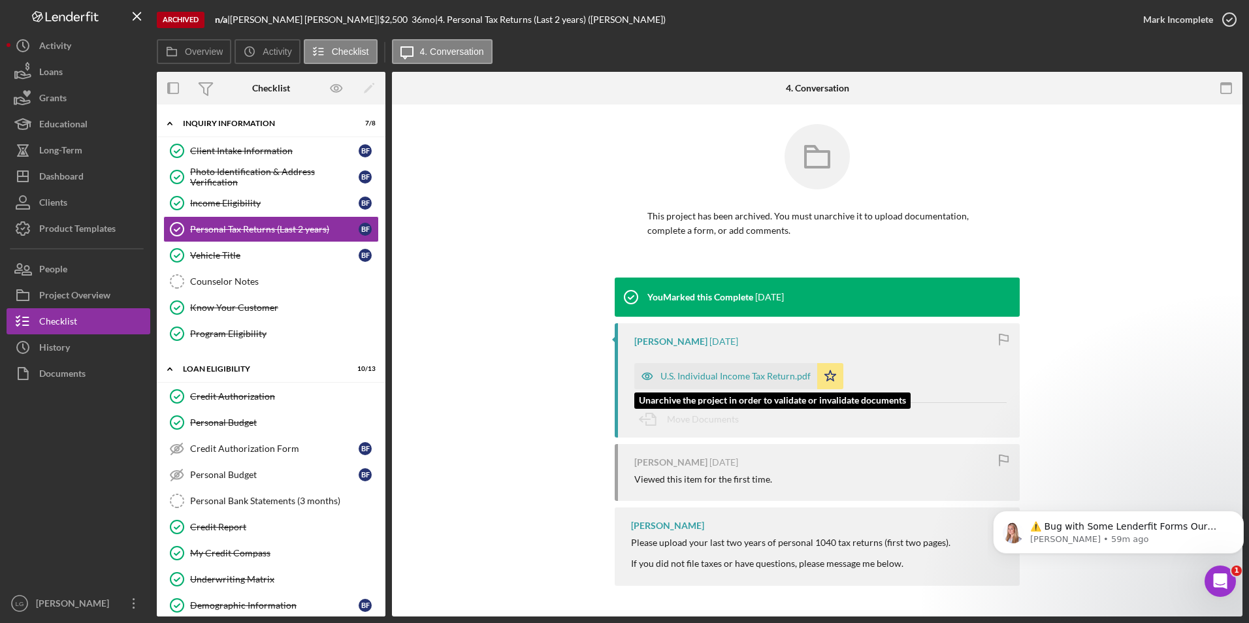
click at [759, 372] on div "U.S. Individual Income Tax Return.pdf" at bounding box center [736, 376] width 150 height 10
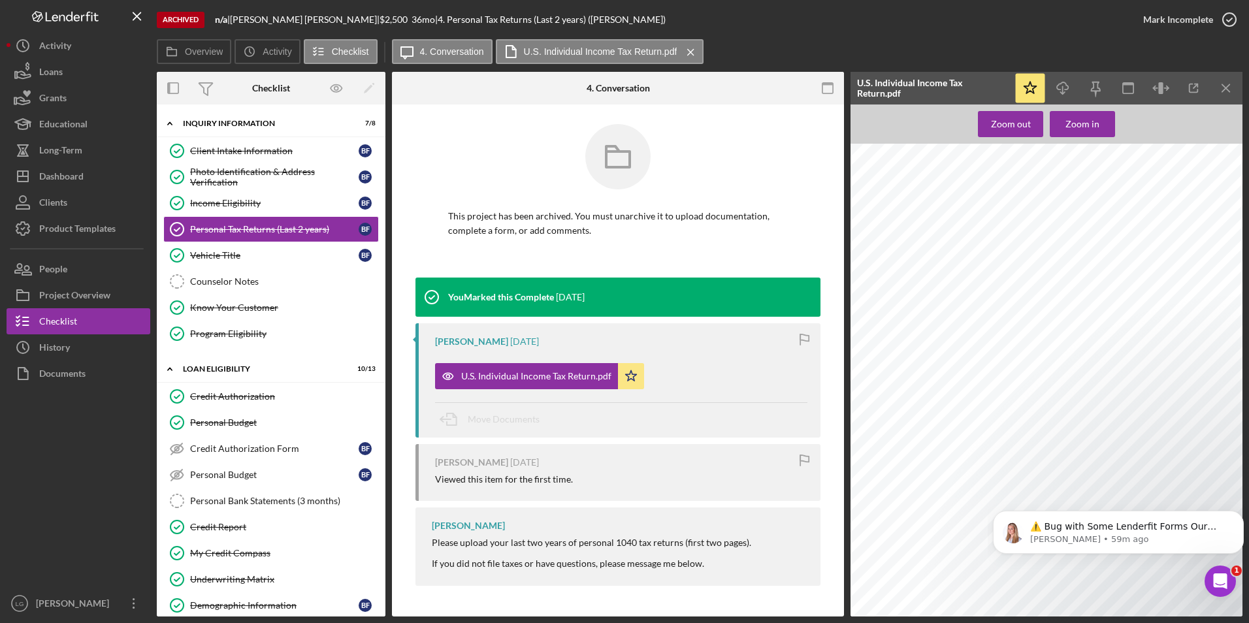
scroll to position [915, 761]
click at [1193, 88] on icon "button" at bounding box center [1193, 88] width 29 height 29
drag, startPoint x: 1066, startPoint y: 86, endPoint x: 1043, endPoint y: 86, distance: 23.5
click at [1066, 86] on icon "button" at bounding box center [1062, 85] width 11 height 7
click at [250, 173] on div "Photo Identification & Address Verification" at bounding box center [274, 177] width 169 height 21
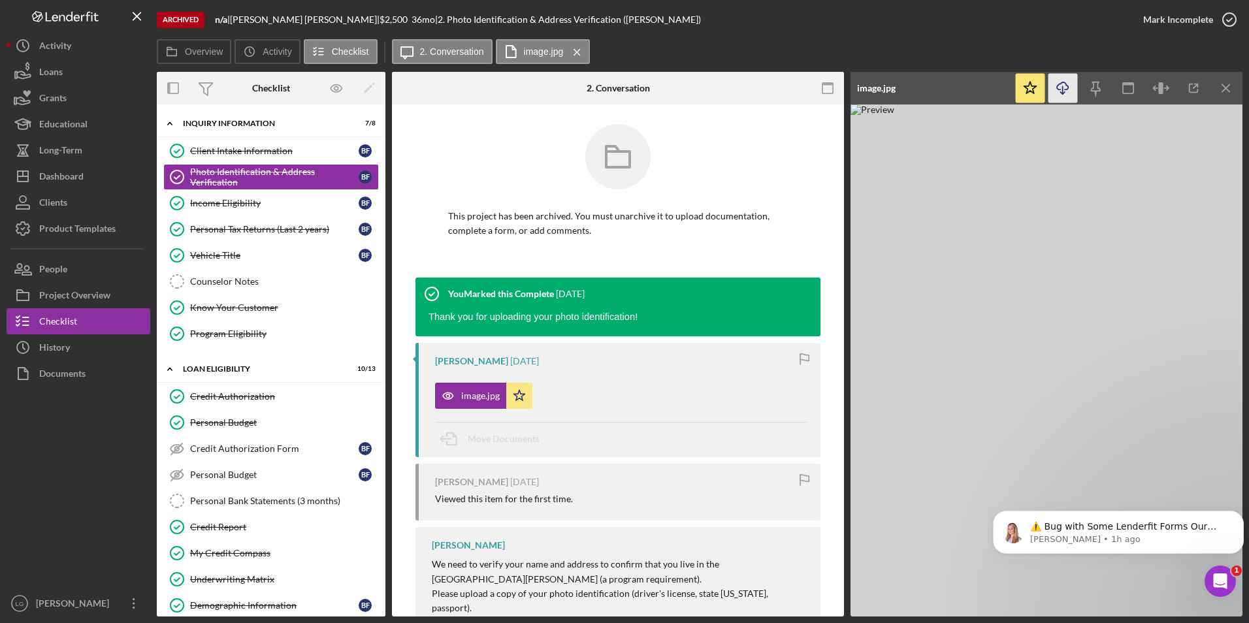
click at [1055, 83] on icon "Icon/Download" at bounding box center [1063, 88] width 29 height 29
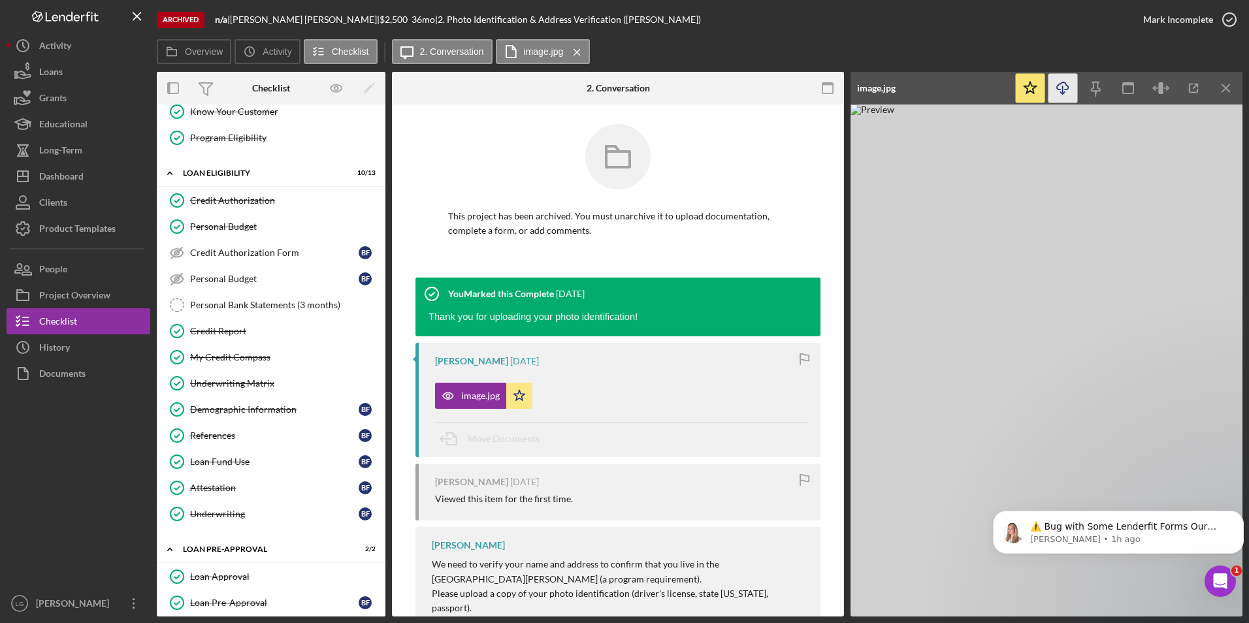
scroll to position [327, 0]
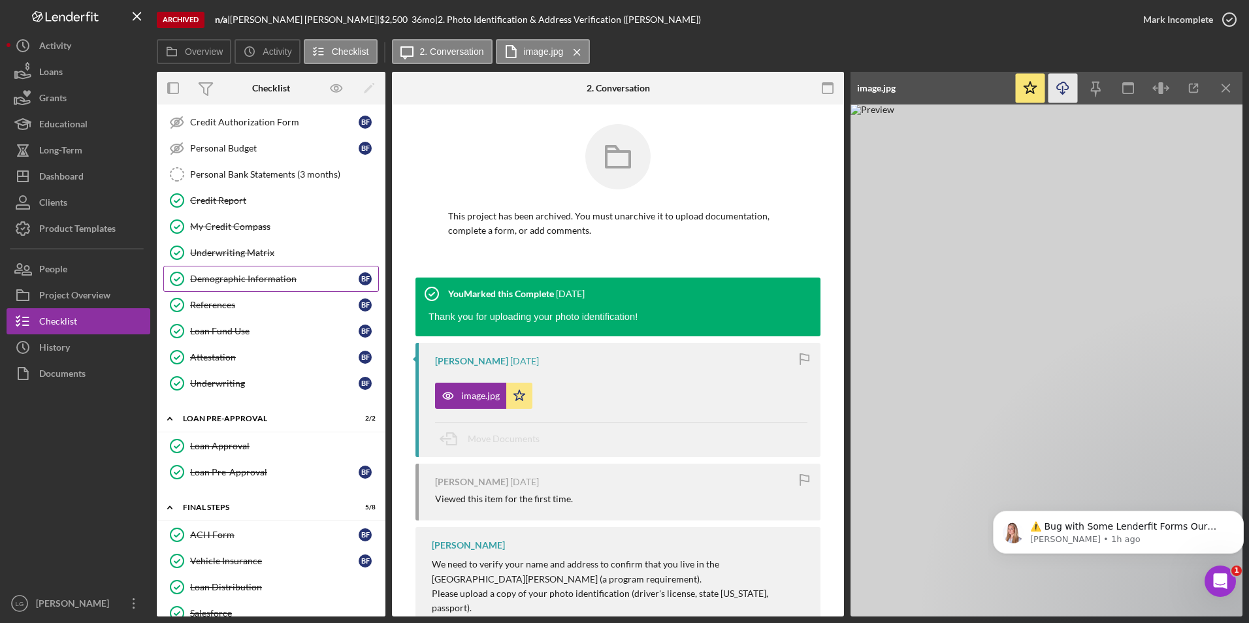
drag, startPoint x: 233, startPoint y: 301, endPoint x: 246, endPoint y: 288, distance: 18.5
click at [233, 301] on div "References" at bounding box center [274, 305] width 169 height 10
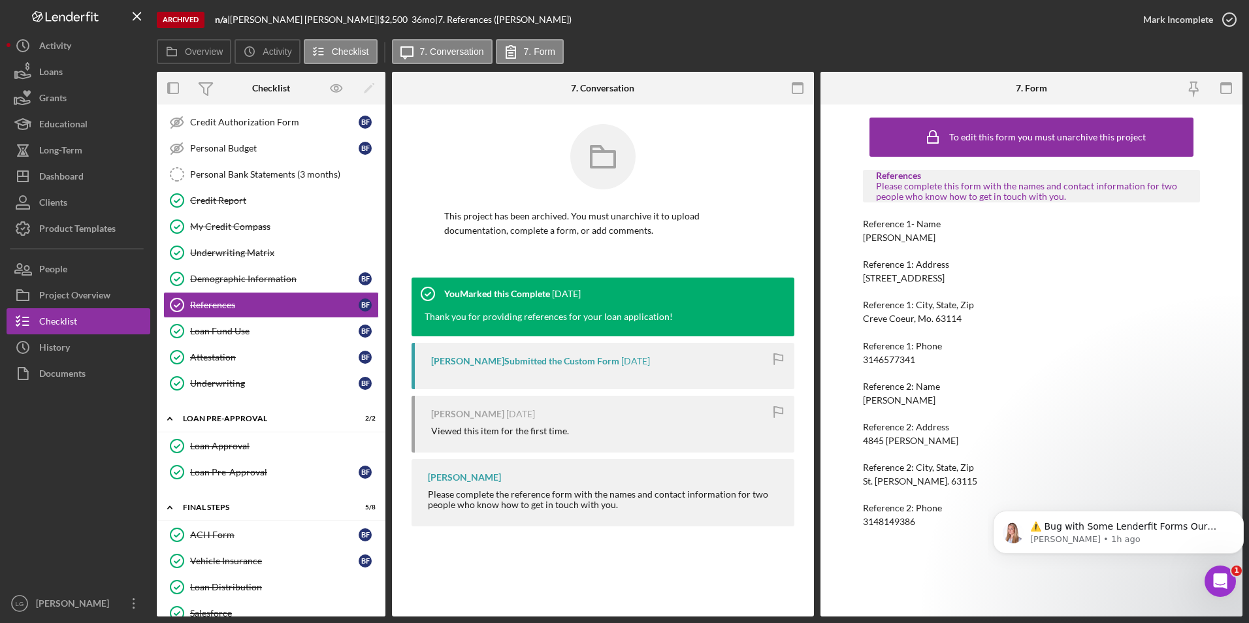
drag, startPoint x: 936, startPoint y: 242, endPoint x: 862, endPoint y: 240, distance: 74.5
click at [862, 240] on div "To edit this form you must unarchive this project References Please complete th…" at bounding box center [1032, 361] width 422 height 512
drag, startPoint x: 862, startPoint y: 240, endPoint x: 881, endPoint y: 236, distance: 19.5
copy div "Brianna Farrell"
drag, startPoint x: 969, startPoint y: 277, endPoint x: 846, endPoint y: 282, distance: 122.9
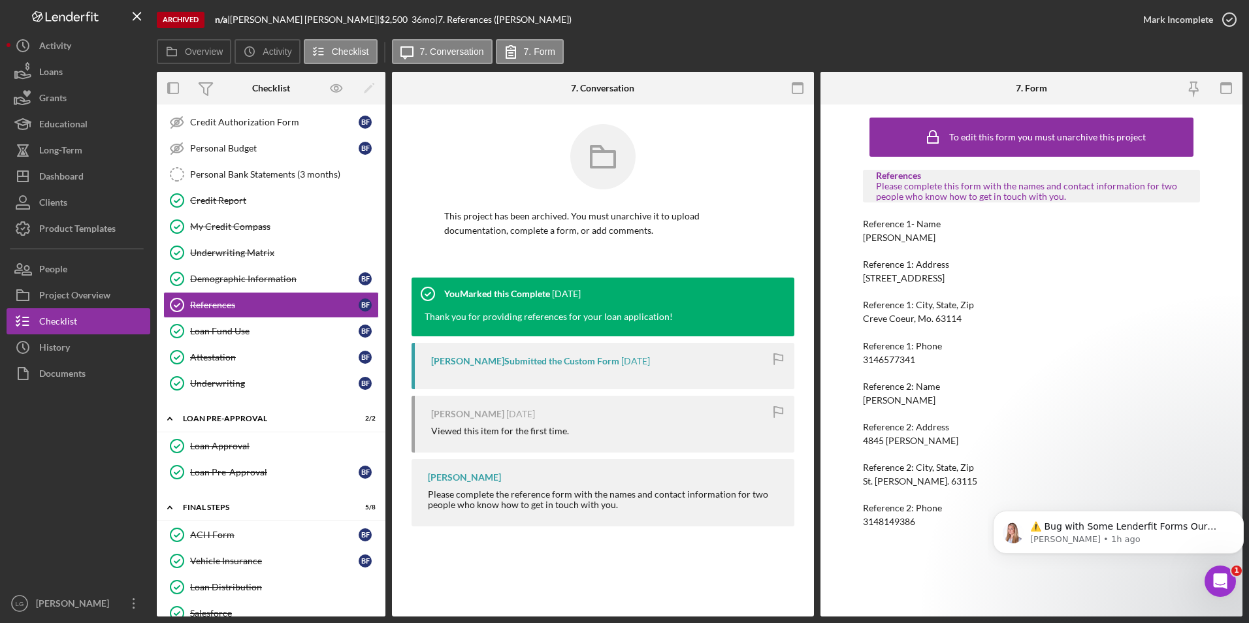
click at [846, 282] on div "To edit this form you must unarchive this project References Please complete th…" at bounding box center [1032, 361] width 422 height 512
drag, startPoint x: 846, startPoint y: 282, endPoint x: 887, endPoint y: 280, distance: 40.6
copy div "10817 Chase Park Lane"
drag, startPoint x: 925, startPoint y: 352, endPoint x: 854, endPoint y: 361, distance: 71.1
click at [854, 361] on div "To edit this form you must unarchive this project References Please complete th…" at bounding box center [1032, 361] width 422 height 512
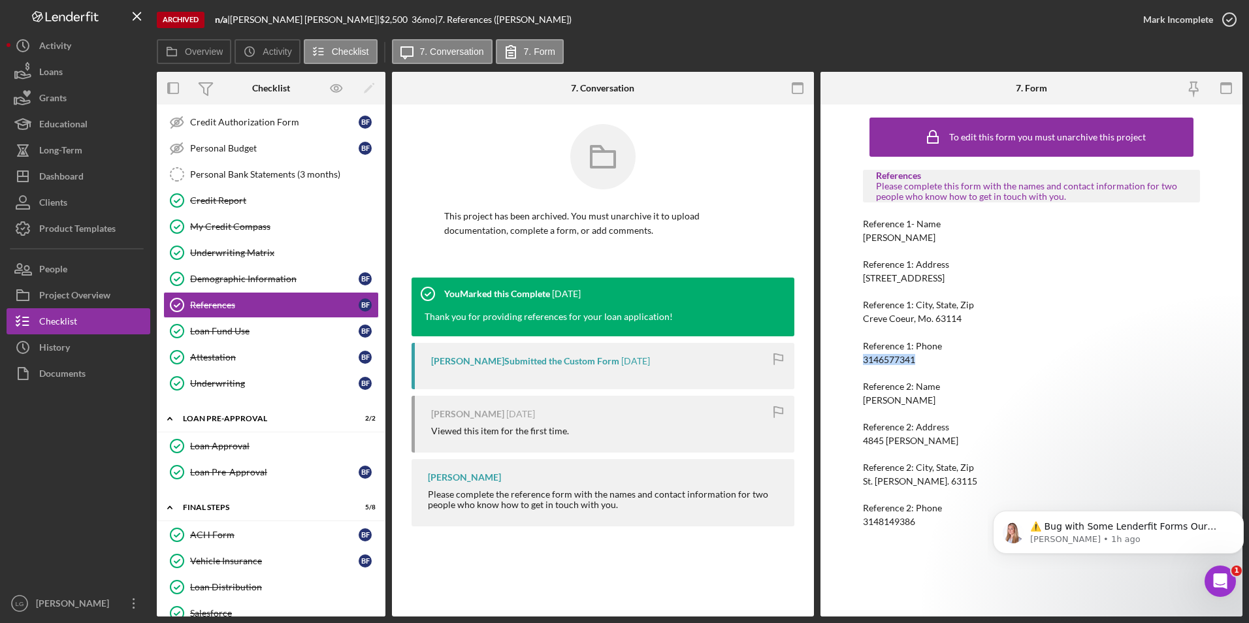
drag, startPoint x: 854, startPoint y: 361, endPoint x: 871, endPoint y: 356, distance: 17.6
drag, startPoint x: 941, startPoint y: 397, endPoint x: 829, endPoint y: 398, distance: 111.7
click at [829, 398] on div "To edit this form you must unarchive this project References Please complete th…" at bounding box center [1032, 361] width 422 height 512
drag, startPoint x: 829, startPoint y: 398, endPoint x: 878, endPoint y: 397, distance: 48.4
drag, startPoint x: 940, startPoint y: 448, endPoint x: 846, endPoint y: 442, distance: 93.7
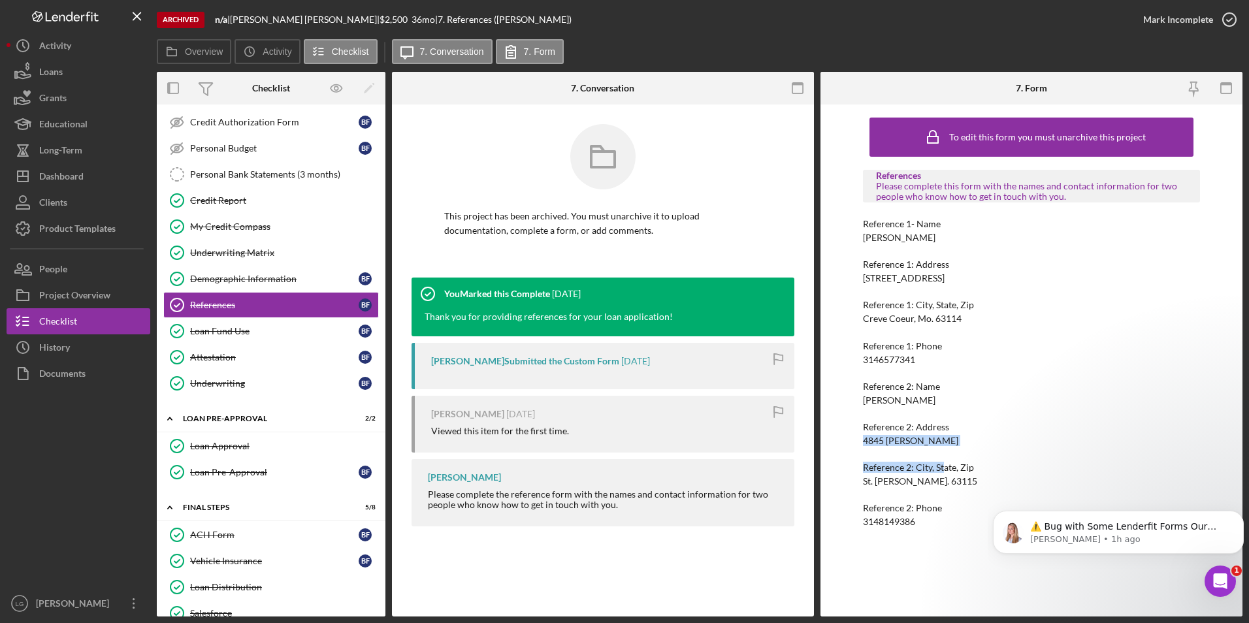
click at [846, 442] on div "To edit this form you must unarchive this project References Please complete th…" at bounding box center [1032, 361] width 422 height 512
drag, startPoint x: 846, startPoint y: 442, endPoint x: 925, endPoint y: 438, distance: 79.2
click at [925, 438] on div "Reference 2: Address 4845 Penrose" at bounding box center [1032, 434] width 338 height 24
drag, startPoint x: 930, startPoint y: 436, endPoint x: 859, endPoint y: 439, distance: 71.9
click at [859, 439] on div "To edit this form you must unarchive this project References Please complete th…" at bounding box center [1032, 361] width 422 height 512
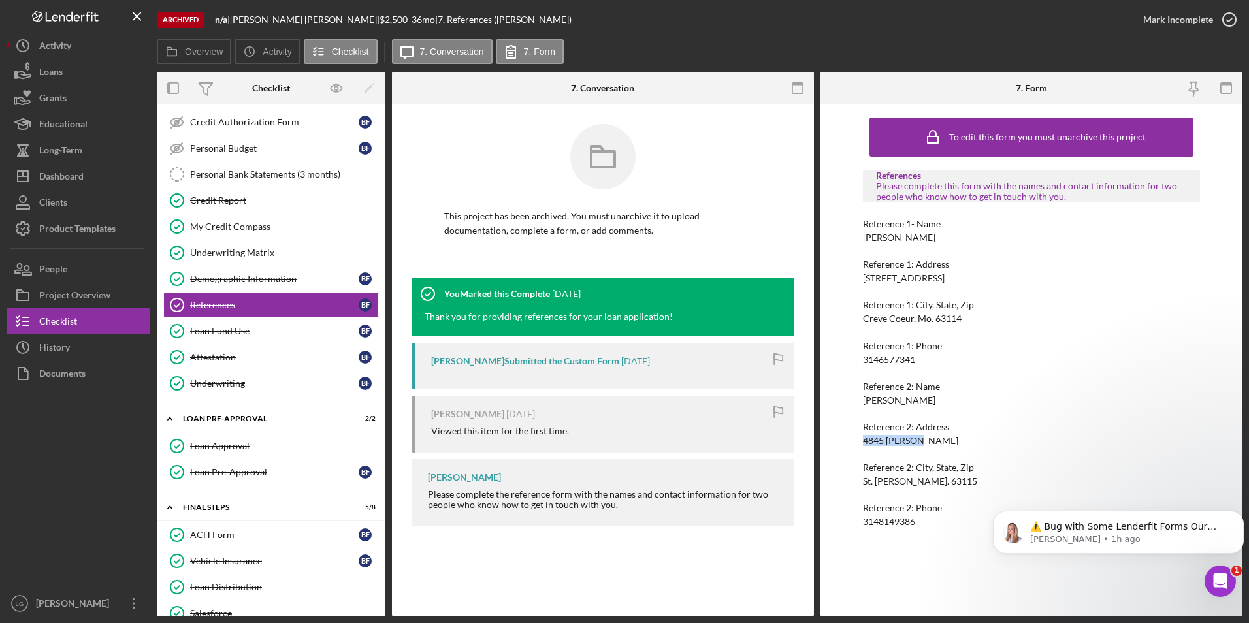
drag, startPoint x: 859, startPoint y: 439, endPoint x: 878, endPoint y: 438, distance: 19.0
drag, startPoint x: 951, startPoint y: 481, endPoint x: 851, endPoint y: 485, distance: 100.1
click at [851, 485] on div "To edit this form you must unarchive this project References Please complete th…" at bounding box center [1032, 361] width 422 height 512
drag, startPoint x: 851, startPoint y: 485, endPoint x: 884, endPoint y: 480, distance: 33.1
drag, startPoint x: 960, startPoint y: 320, endPoint x: 861, endPoint y: 318, distance: 98.7
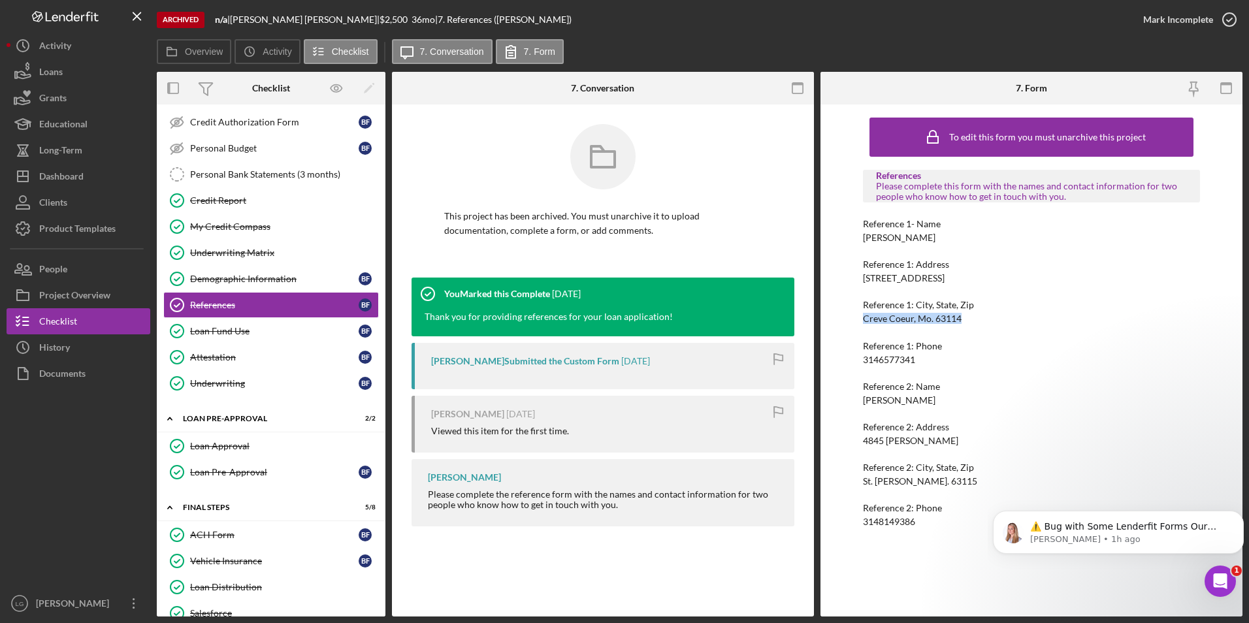
click at [861, 318] on div "To edit this form you must unarchive this project References Please complete th…" at bounding box center [1032, 361] width 422 height 512
drag, startPoint x: 861, startPoint y: 318, endPoint x: 880, endPoint y: 321, distance: 19.1
drag, startPoint x: 943, startPoint y: 518, endPoint x: 849, endPoint y: 516, distance: 93.5
click at [849, 516] on div "To edit this form you must unarchive this project References Please complete th…" at bounding box center [1032, 361] width 422 height 512
drag, startPoint x: 849, startPoint y: 516, endPoint x: 878, endPoint y: 521, distance: 28.6
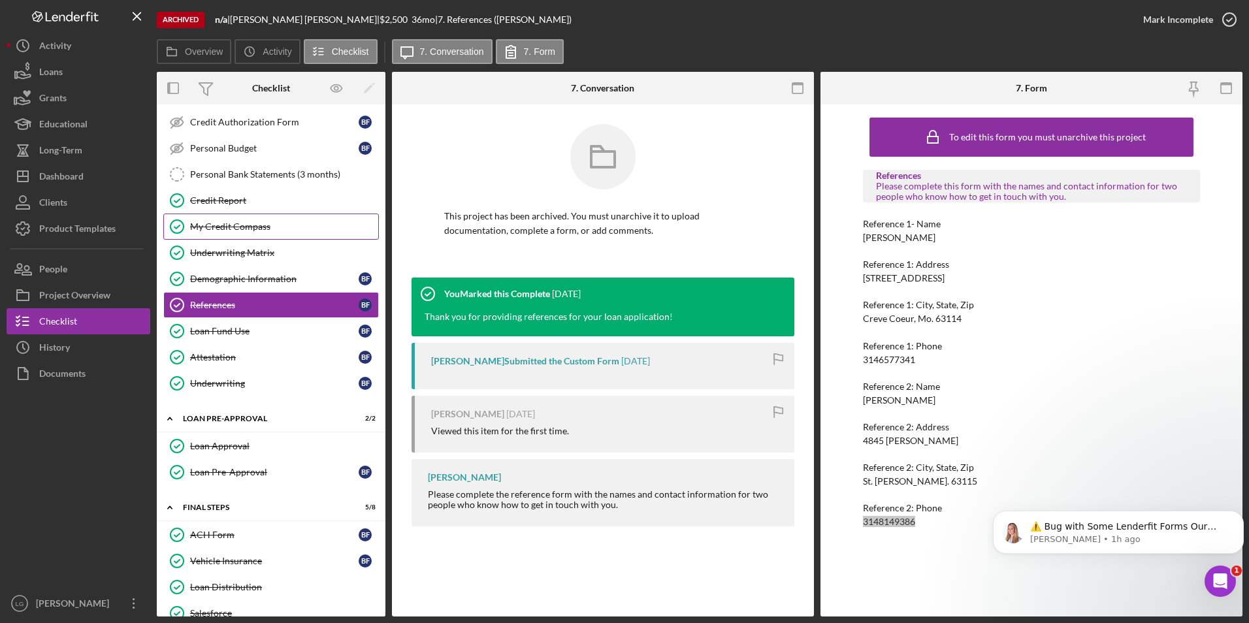
scroll to position [196, 0]
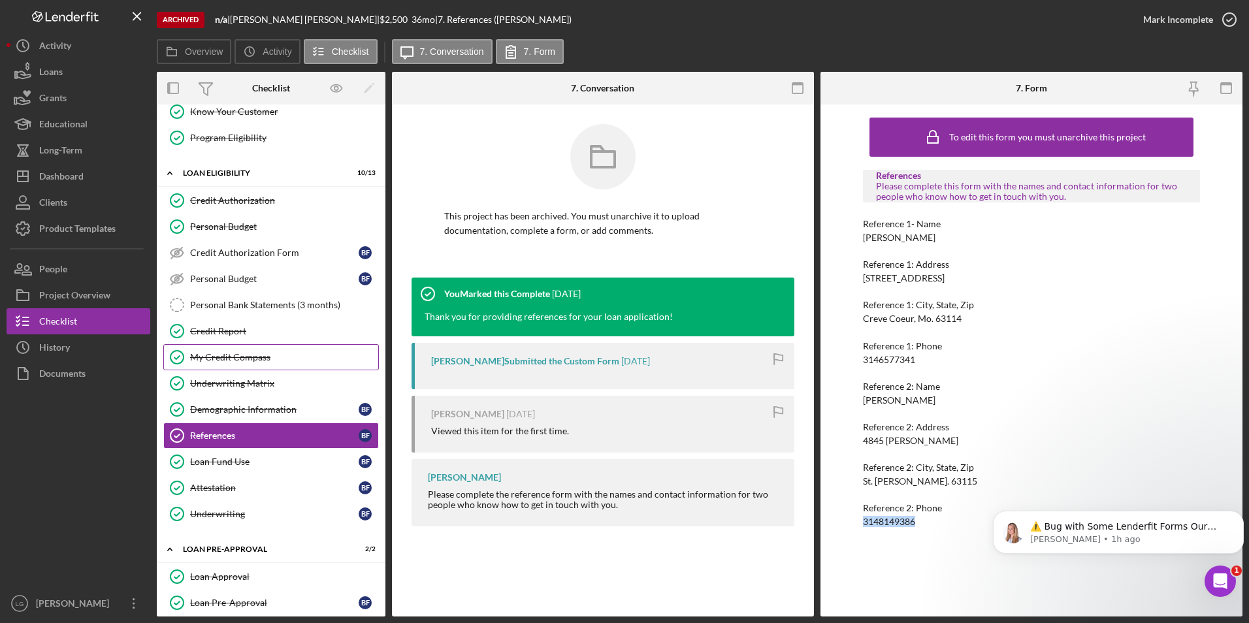
click at [235, 359] on div "My Credit Compass" at bounding box center [284, 357] width 188 height 10
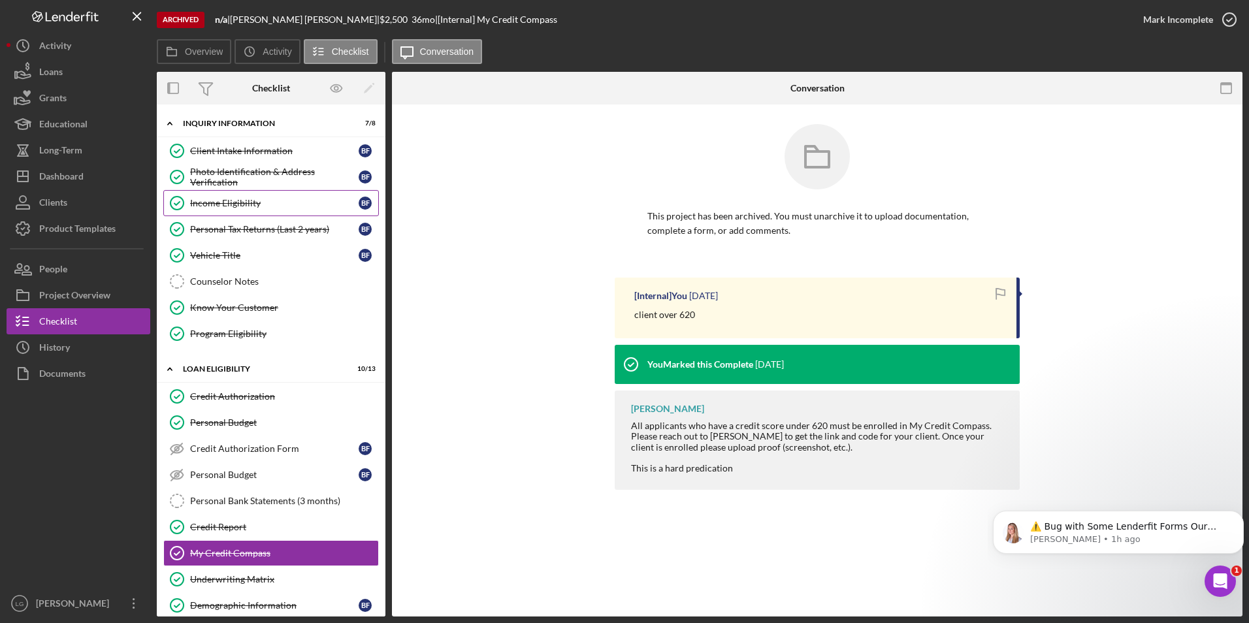
drag, startPoint x: 216, startPoint y: 196, endPoint x: 240, endPoint y: 203, distance: 25.2
click at [216, 196] on link "Income Eligibility Income Eligibility B F" at bounding box center [271, 203] width 216 height 26
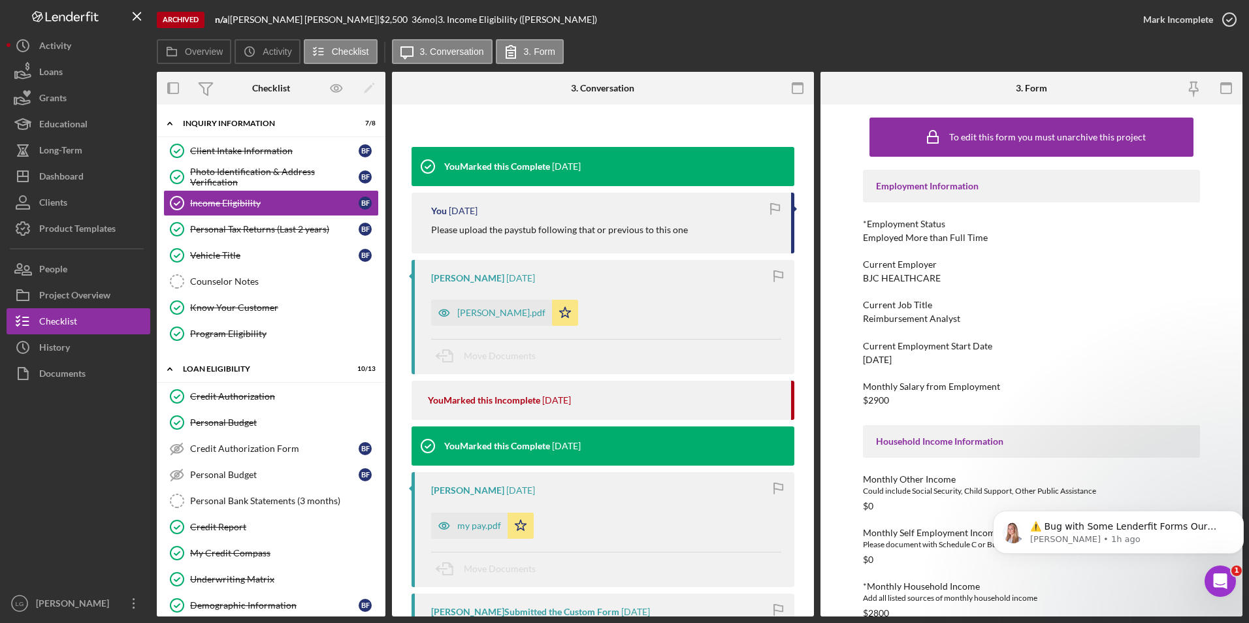
scroll to position [65, 0]
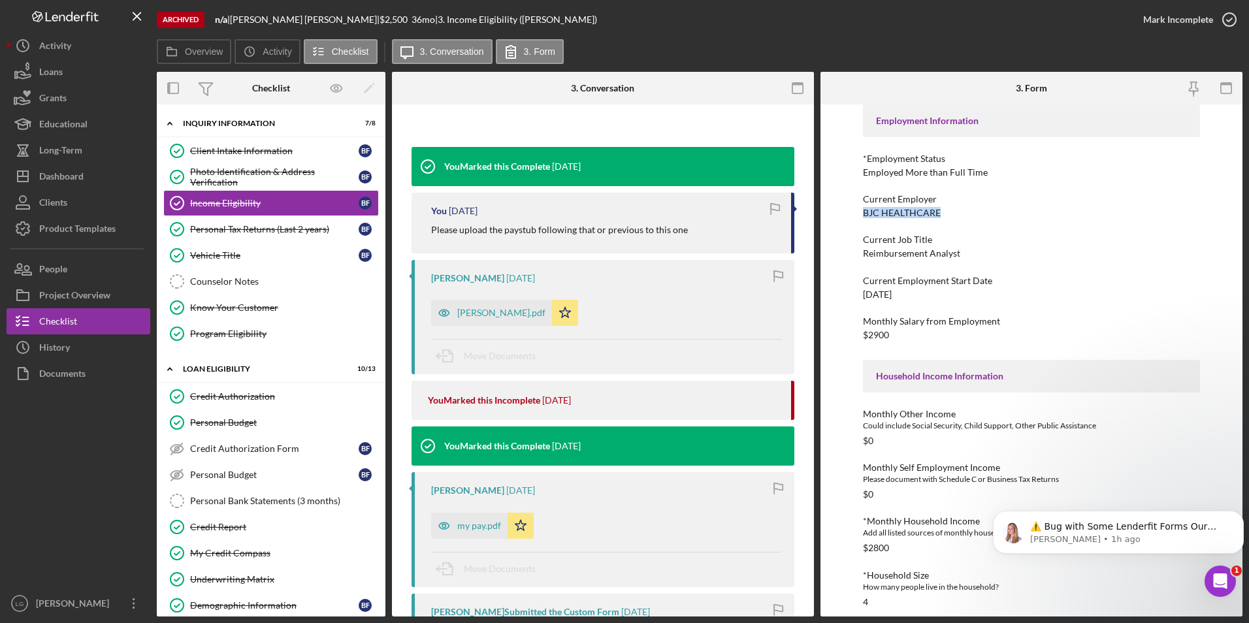
drag, startPoint x: 887, startPoint y: 214, endPoint x: 857, endPoint y: 218, distance: 31.0
click at [857, 218] on div "To edit this form you must unarchive this project Employment Information *Emplo…" at bounding box center [1032, 361] width 422 height 512
drag, startPoint x: 857, startPoint y: 218, endPoint x: 873, endPoint y: 212, distance: 17.4
drag, startPoint x: 951, startPoint y: 256, endPoint x: 847, endPoint y: 255, distance: 103.9
click at [847, 255] on div "To edit this form you must unarchive this project Employment Information *Emplo…" at bounding box center [1032, 361] width 422 height 512
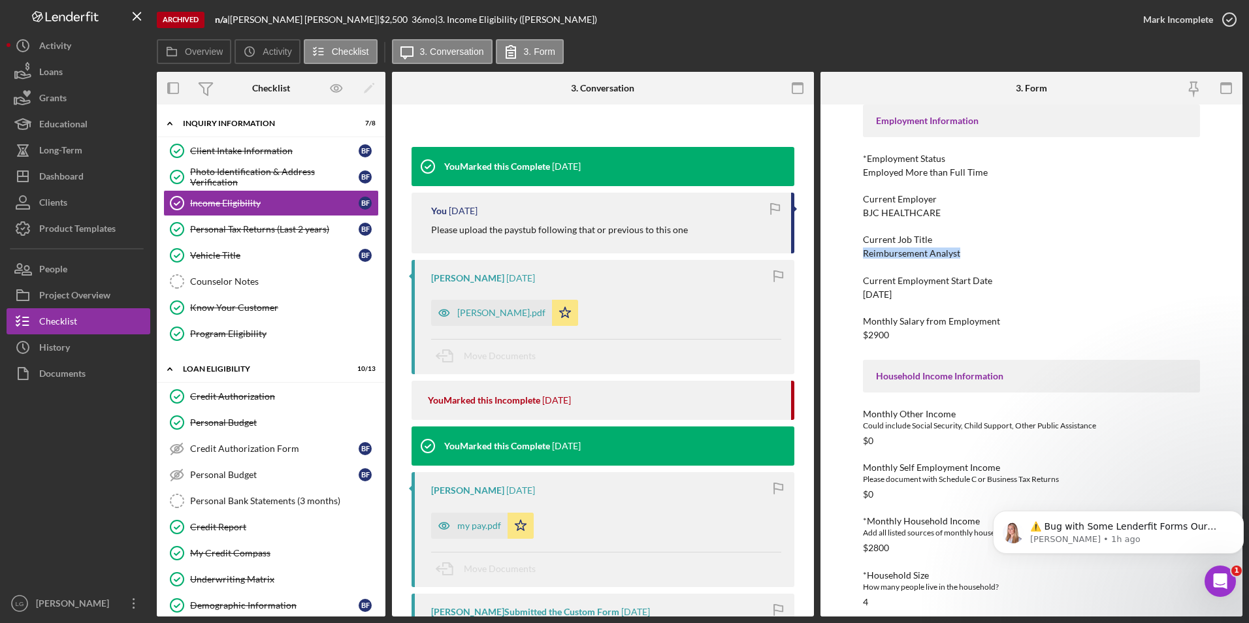
drag, startPoint x: 847, startPoint y: 255, endPoint x: 872, endPoint y: 250, distance: 24.7
drag, startPoint x: 905, startPoint y: 292, endPoint x: 828, endPoint y: 299, distance: 77.4
click at [828, 299] on div "To edit this form you must unarchive this project Employment Information *Emplo…" at bounding box center [1032, 361] width 422 height 512
drag, startPoint x: 828, startPoint y: 299, endPoint x: 883, endPoint y: 292, distance: 55.3
drag, startPoint x: 870, startPoint y: 338, endPoint x: 847, endPoint y: 340, distance: 22.3
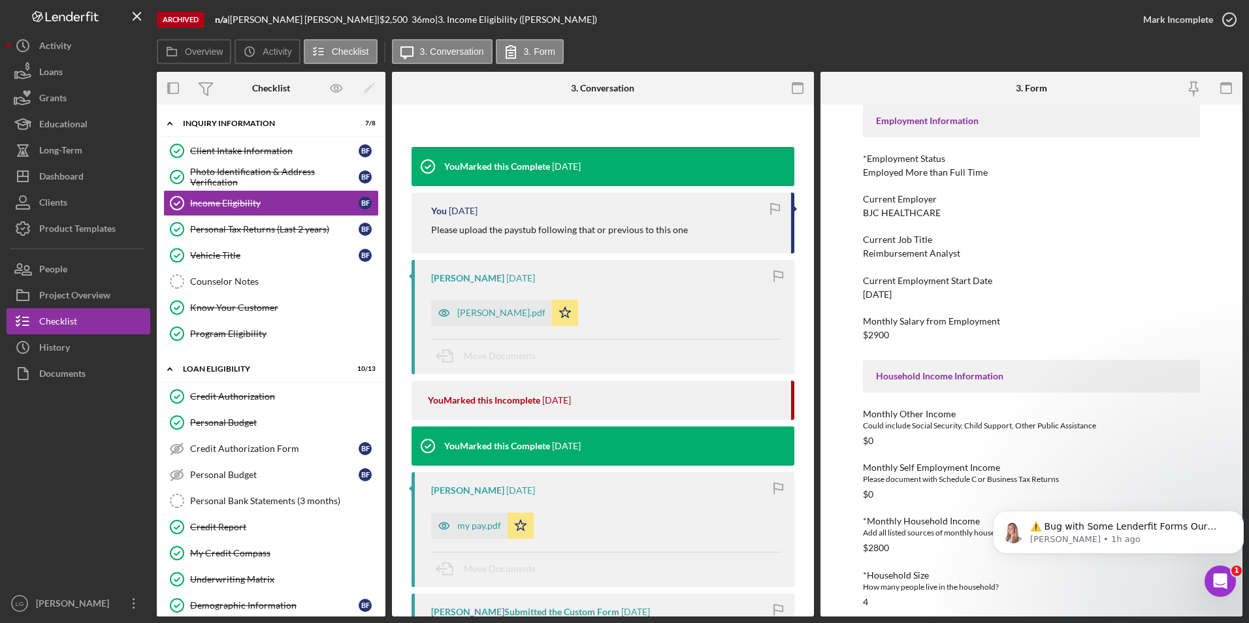
click at [847, 340] on div "To edit this form you must unarchive this project Employment Information *Emplo…" at bounding box center [1032, 361] width 422 height 512
drag, startPoint x: 862, startPoint y: 336, endPoint x: 902, endPoint y: 336, distance: 39.9
click at [902, 336] on div "Monthly Salary from Employment $2900" at bounding box center [1032, 328] width 338 height 24
drag, startPoint x: 902, startPoint y: 336, endPoint x: 887, endPoint y: 337, distance: 15.0
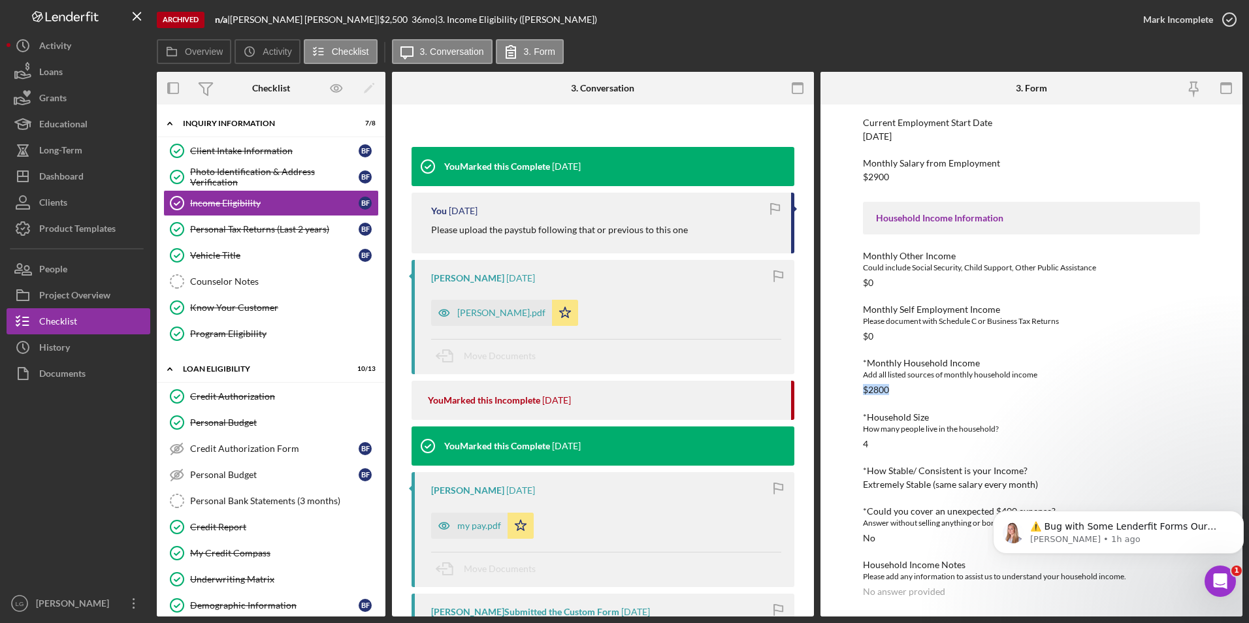
drag, startPoint x: 919, startPoint y: 387, endPoint x: 864, endPoint y: 388, distance: 54.2
click at [864, 388] on div "*Monthly Household Income Add all listed sources of monthly household income $2…" at bounding box center [1032, 376] width 338 height 37
drag, startPoint x: 864, startPoint y: 388, endPoint x: 874, endPoint y: 393, distance: 11.1
click at [226, 248] on link "Vehicle Title Vehicle Title B F" at bounding box center [271, 255] width 216 height 26
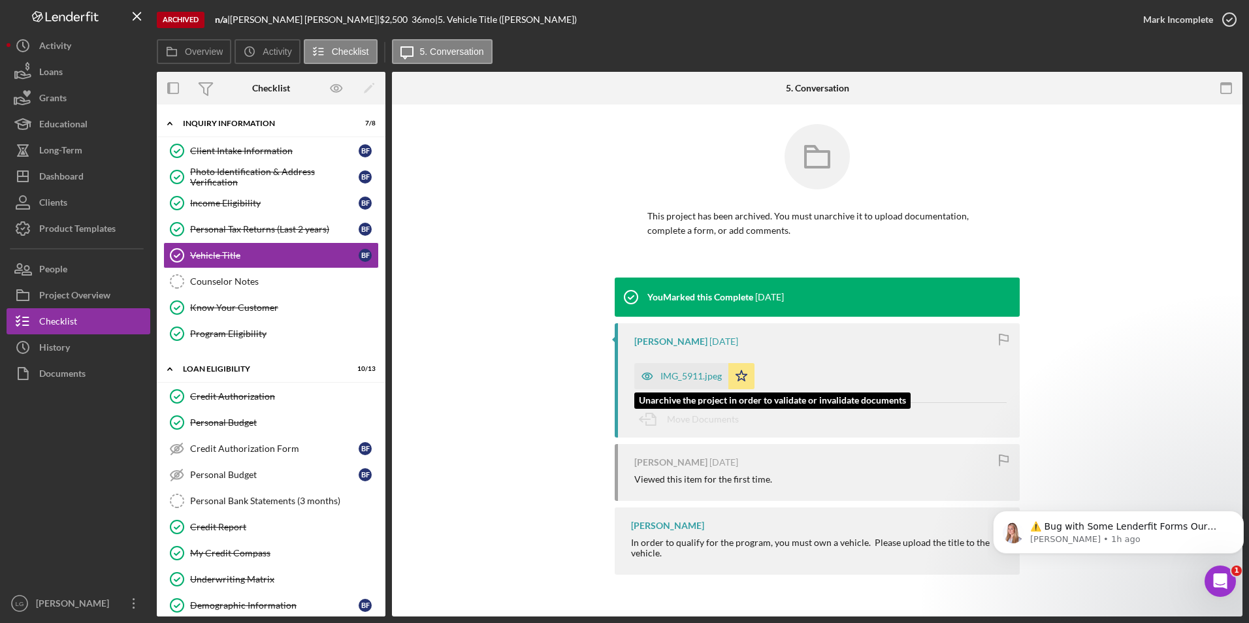
click at [706, 369] on div "IMG_5911.jpeg" at bounding box center [681, 376] width 94 height 26
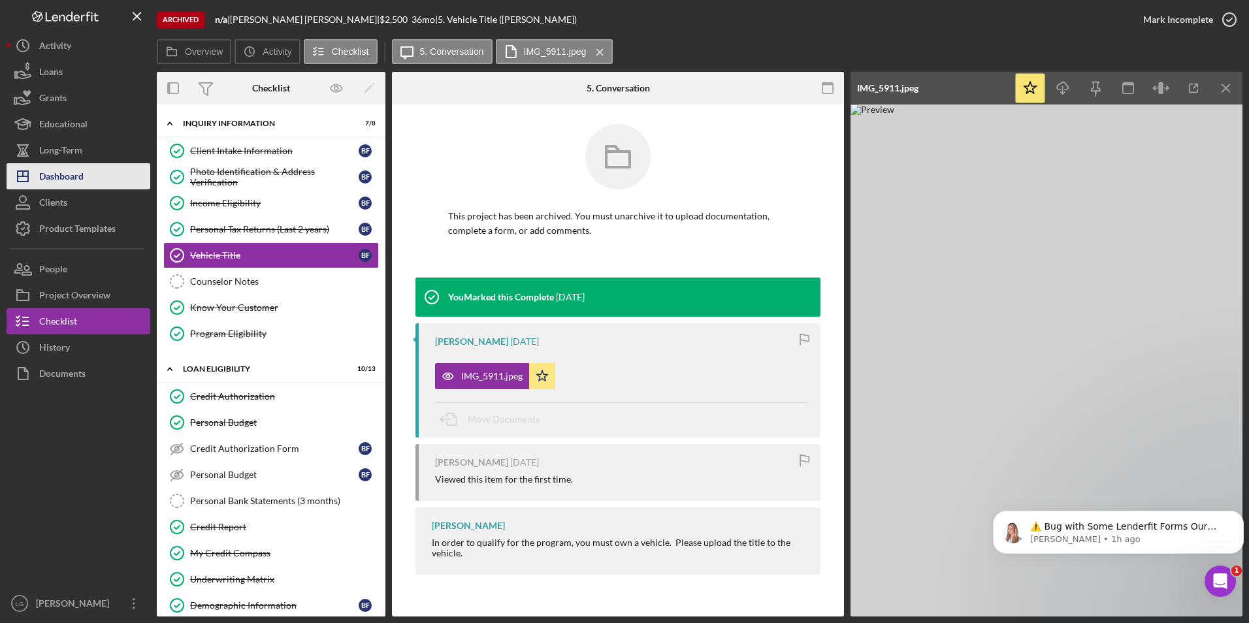
click at [52, 182] on div "Dashboard" at bounding box center [61, 177] width 44 height 29
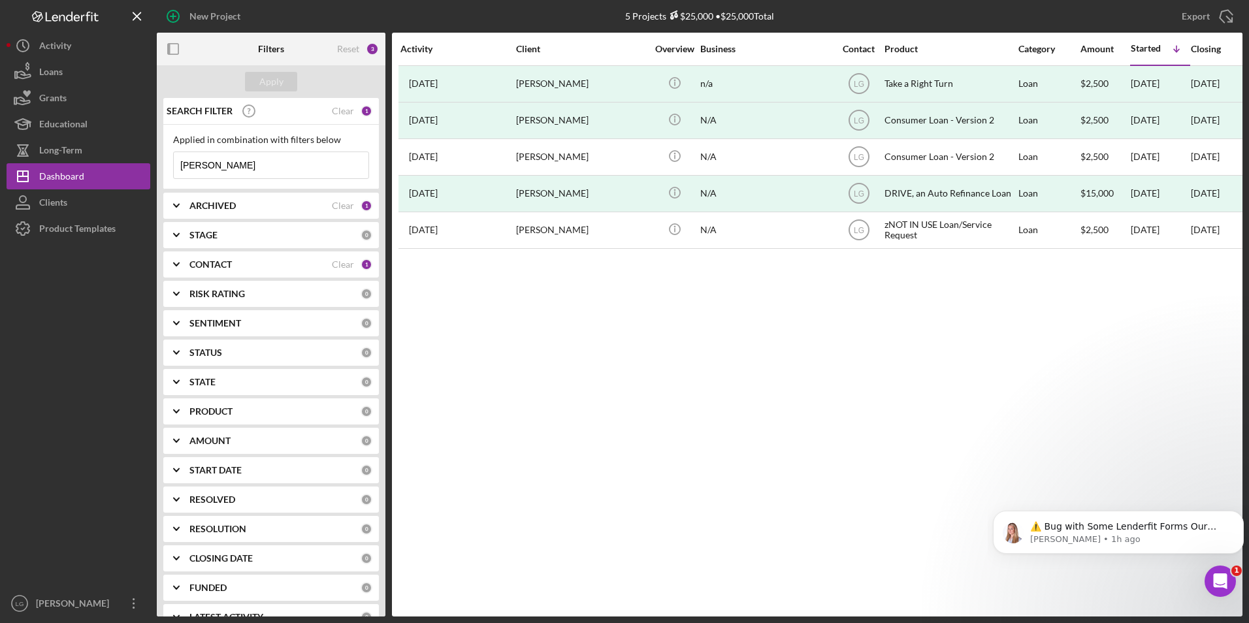
click at [237, 199] on div "ARCHIVED Clear 1" at bounding box center [280, 206] width 183 height 26
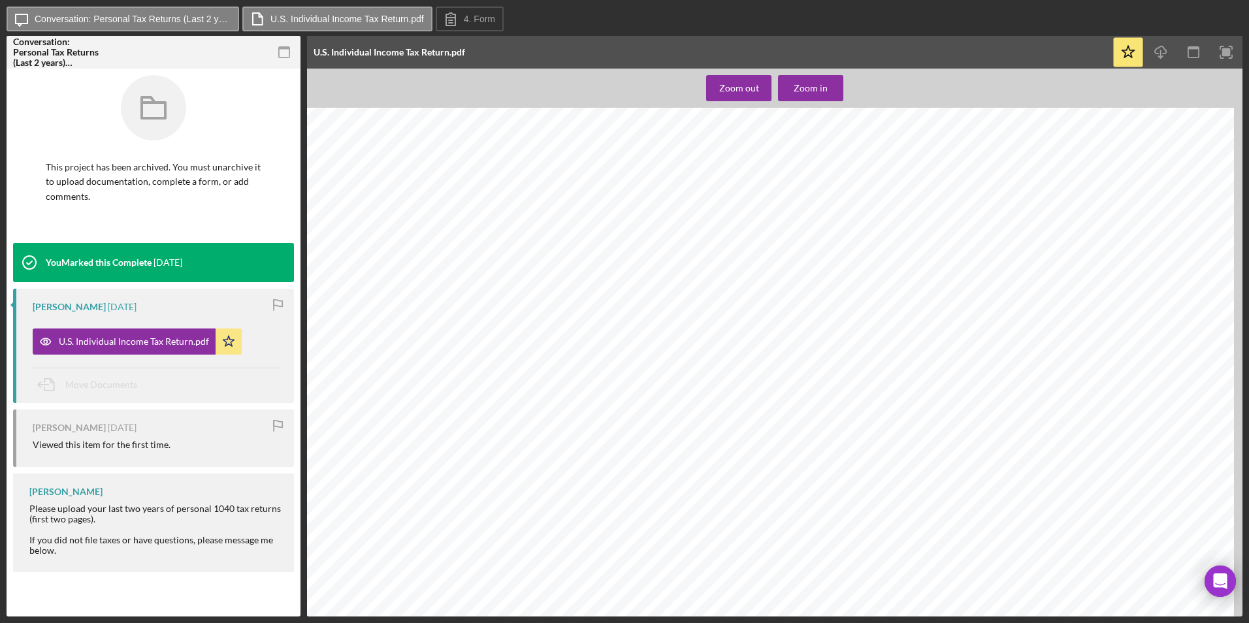
scroll to position [196, 836]
